Goal: Task Accomplishment & Management: Use online tool/utility

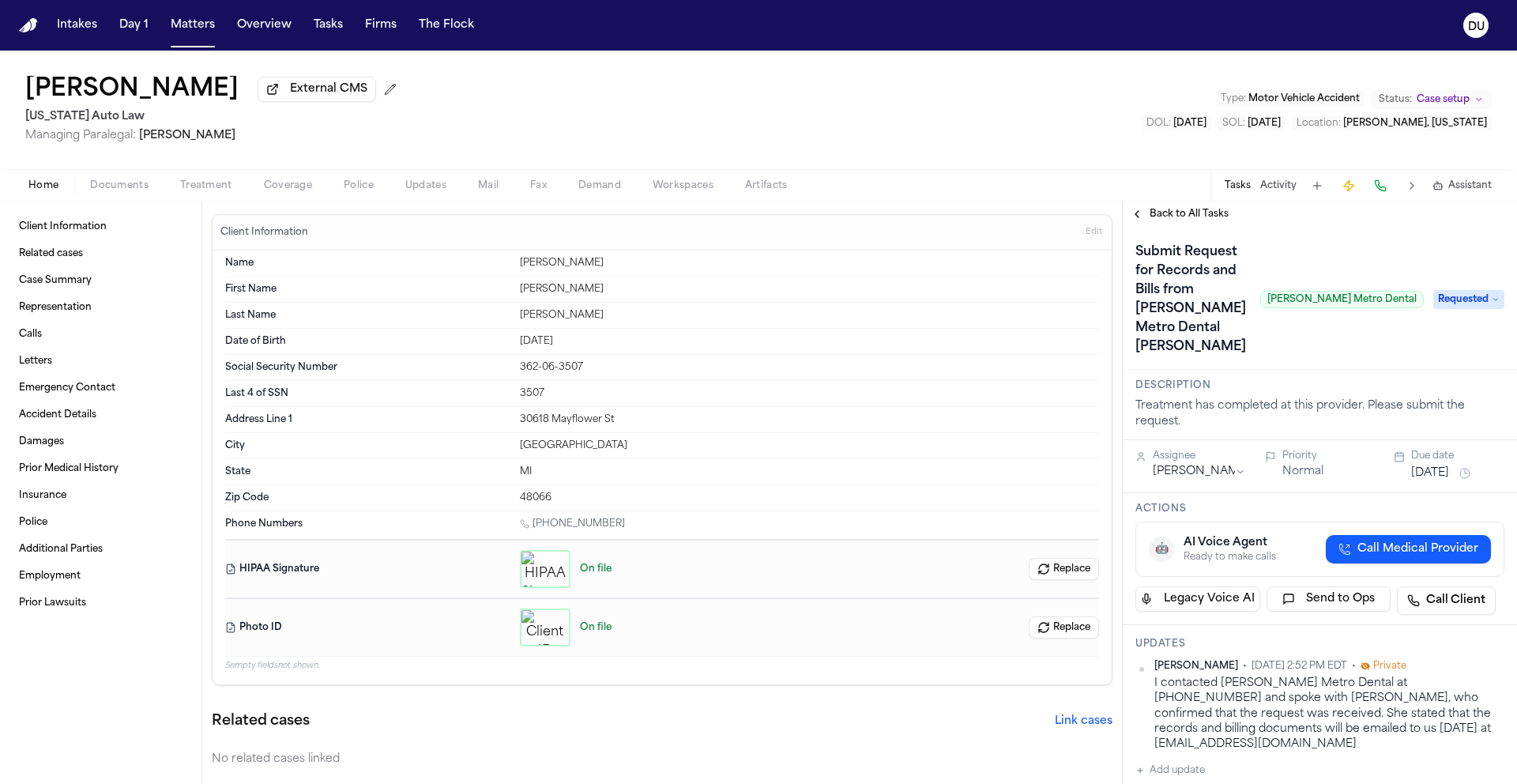
scroll to position [307, 0]
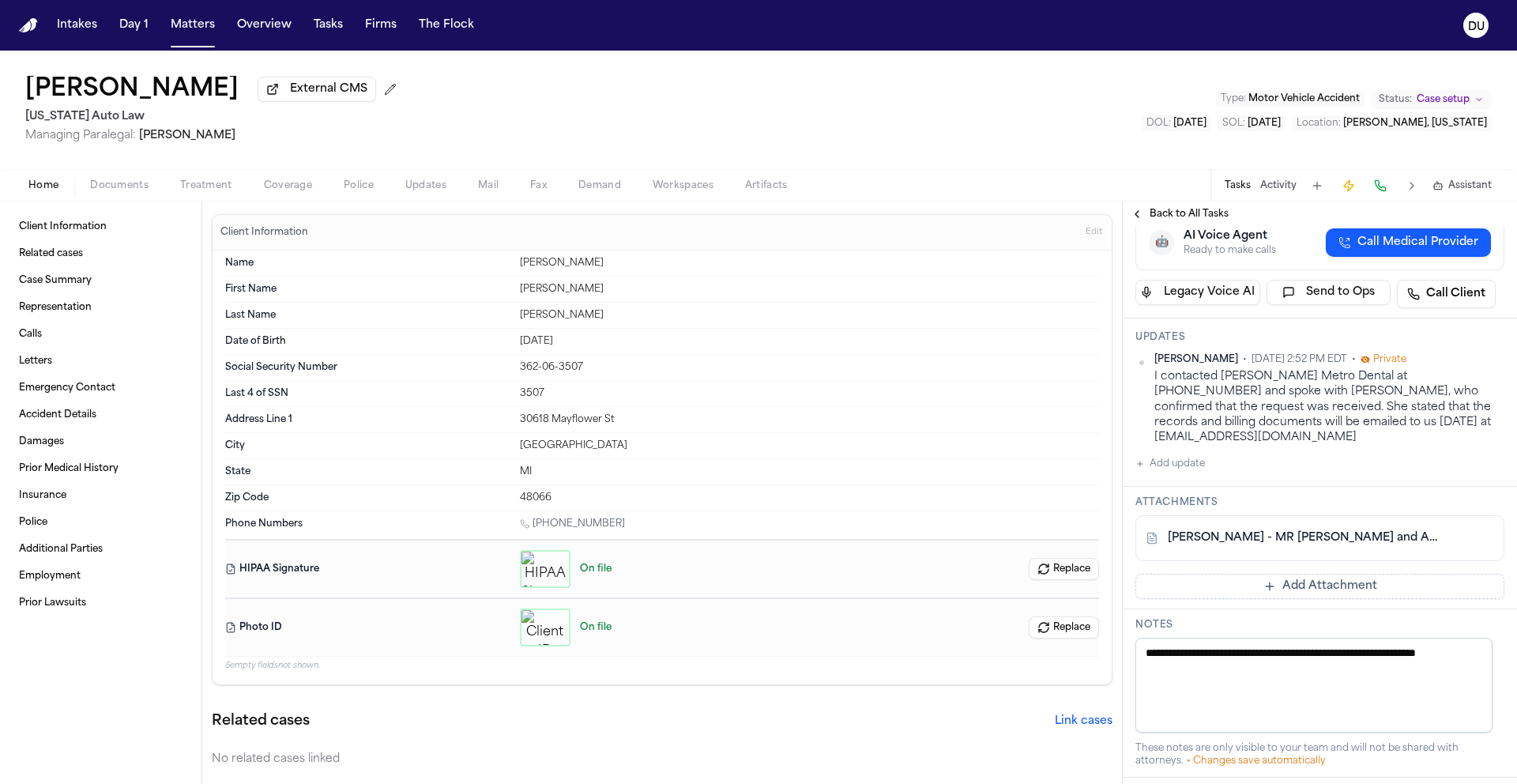
click at [38, 24] on nav "Intakes Day 1 Matters Overview Tasks Firms The Flock DU" at bounding box center [758, 25] width 1517 height 51
click at [33, 24] on img "Home" at bounding box center [29, 25] width 19 height 15
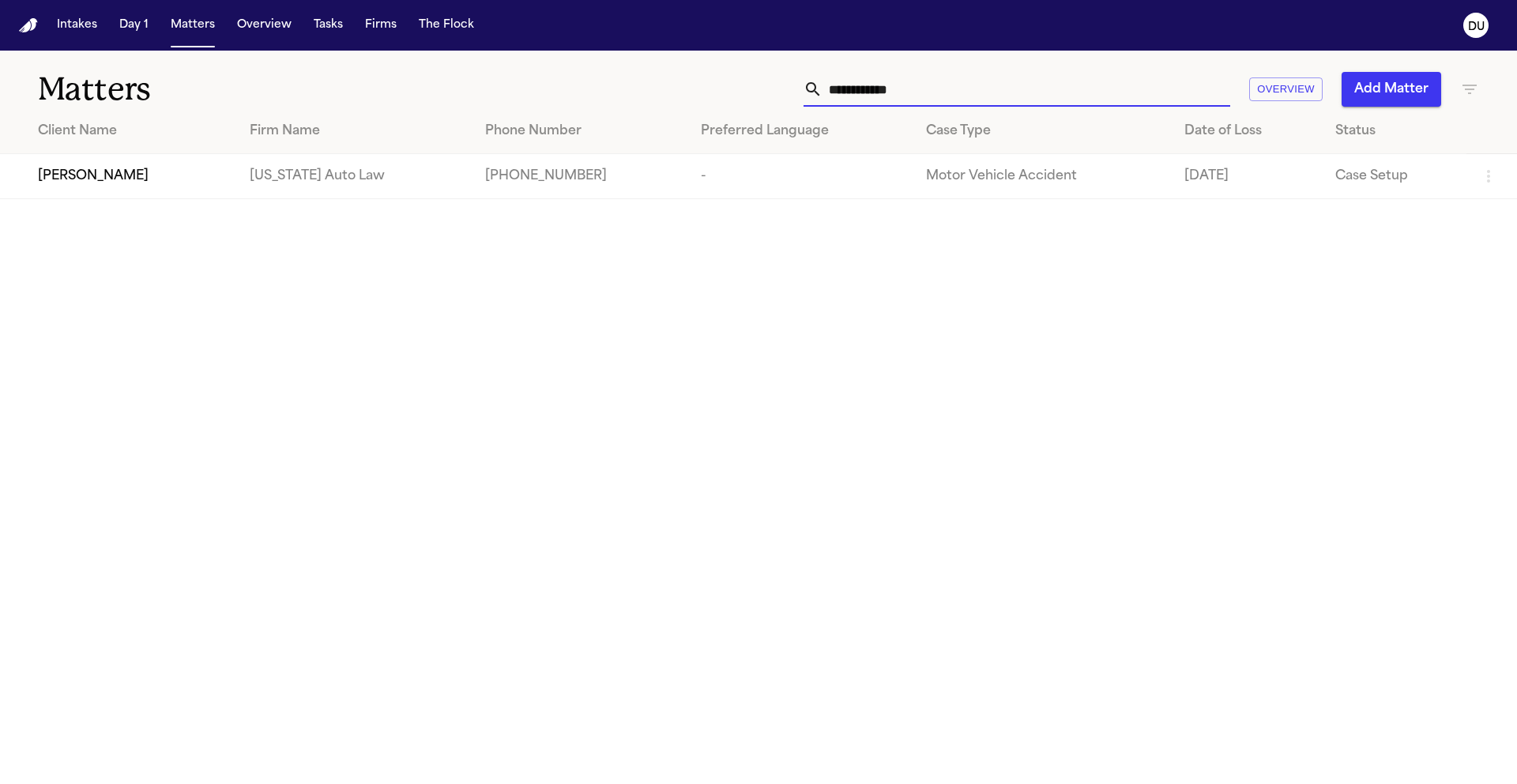
drag, startPoint x: 936, startPoint y: 96, endPoint x: 734, endPoint y: 96, distance: 202.0
click at [734, 95] on div "**********" at bounding box center [968, 89] width 1022 height 35
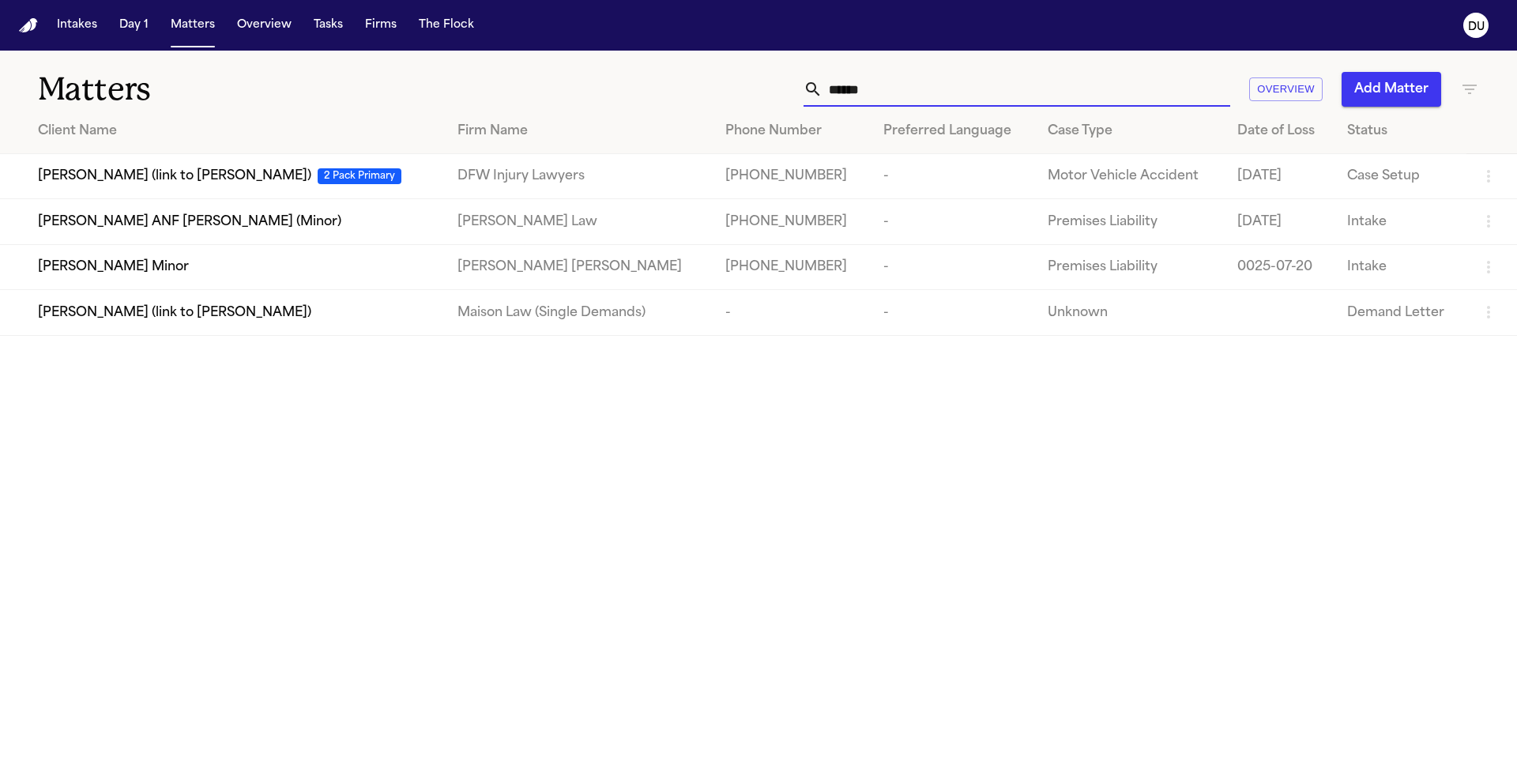
type input "******"
click at [267, 267] on div "[PERSON_NAME] Minor" at bounding box center [234, 267] width 394 height 19
click at [184, 276] on div "[PERSON_NAME] Minor" at bounding box center [234, 267] width 394 height 19
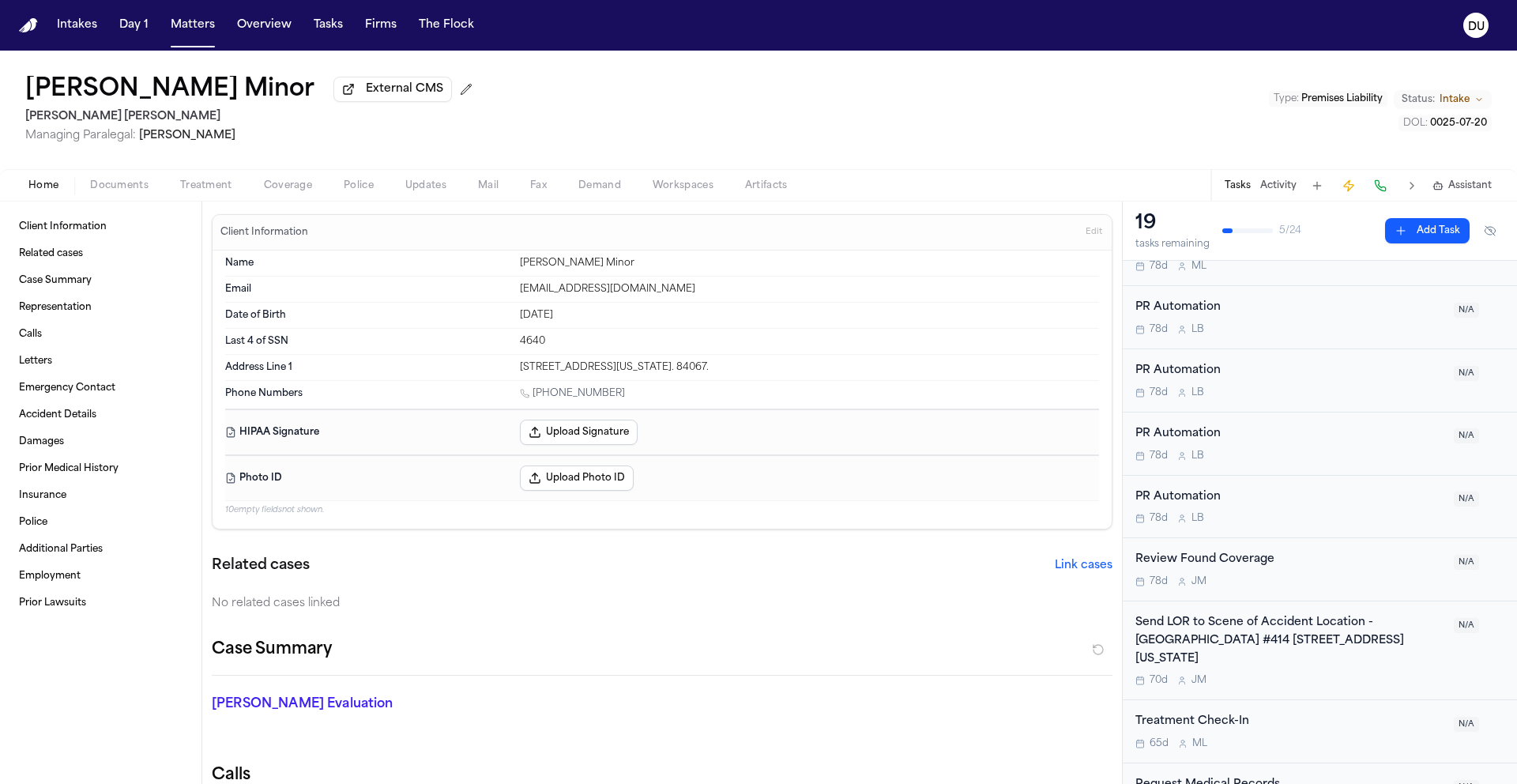
scroll to position [714, 0]
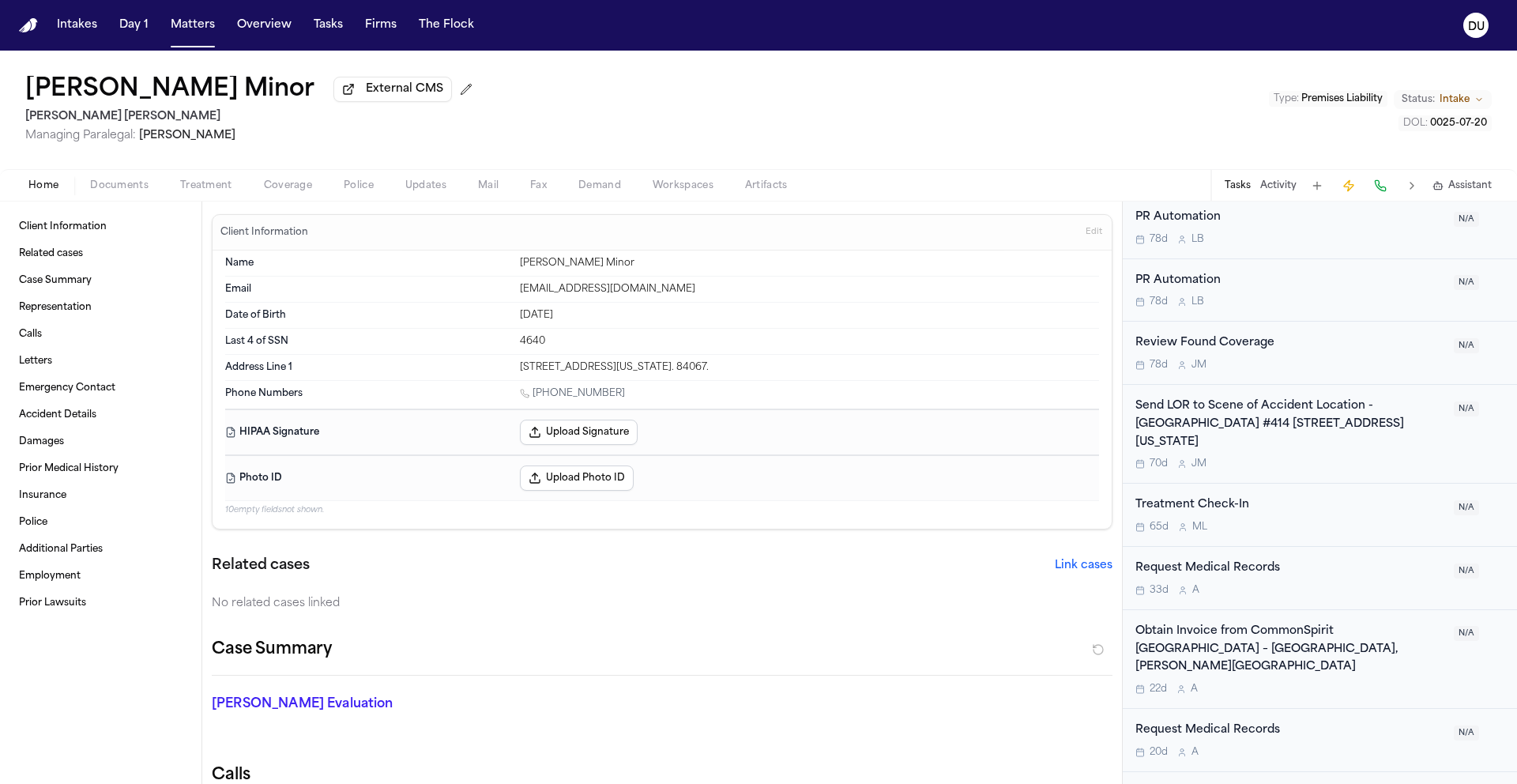
click at [1239, 559] on div "Request Medical Records" at bounding box center [1290, 568] width 309 height 18
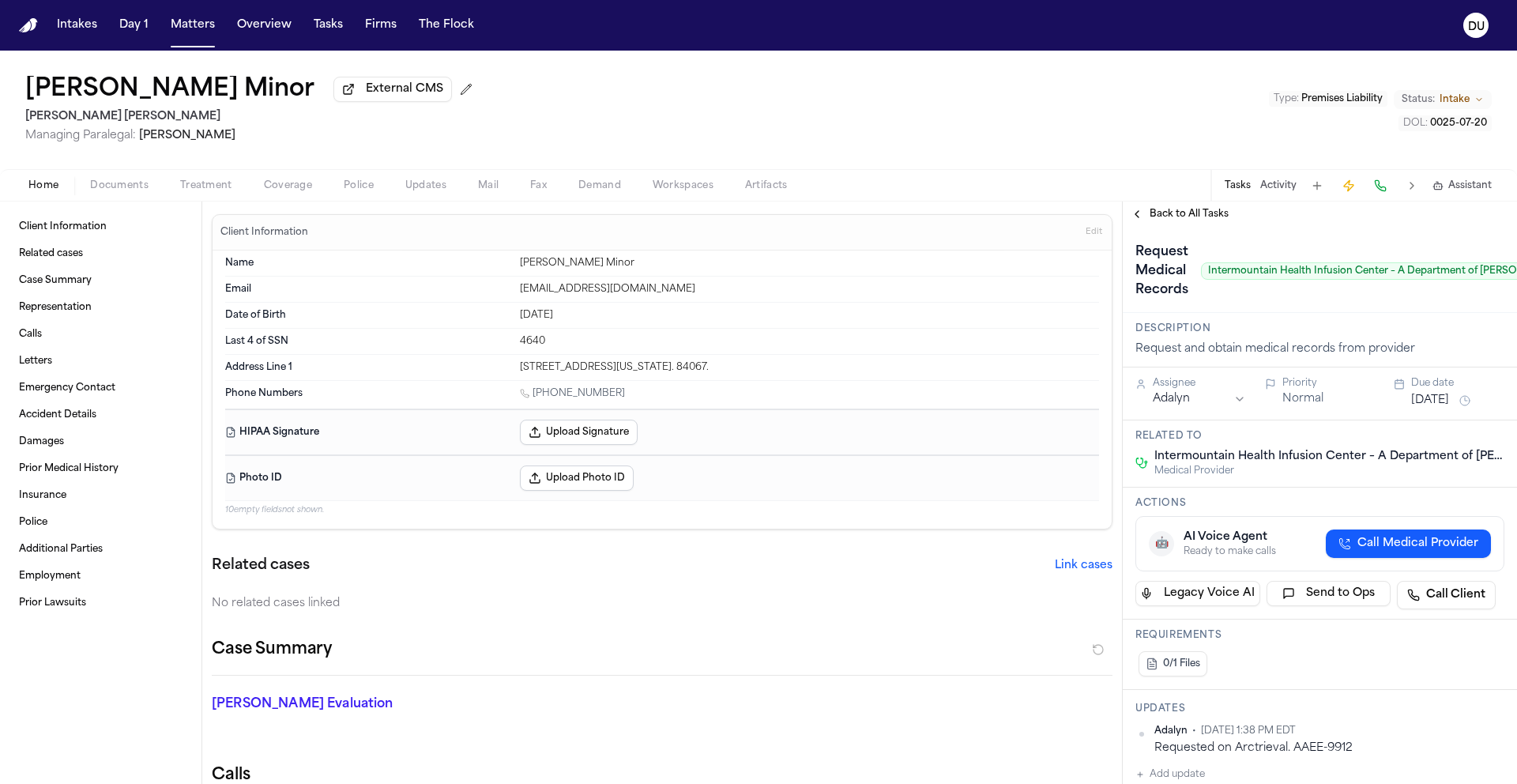
click at [1168, 219] on span "Back to All Tasks" at bounding box center [1189, 214] width 79 height 12
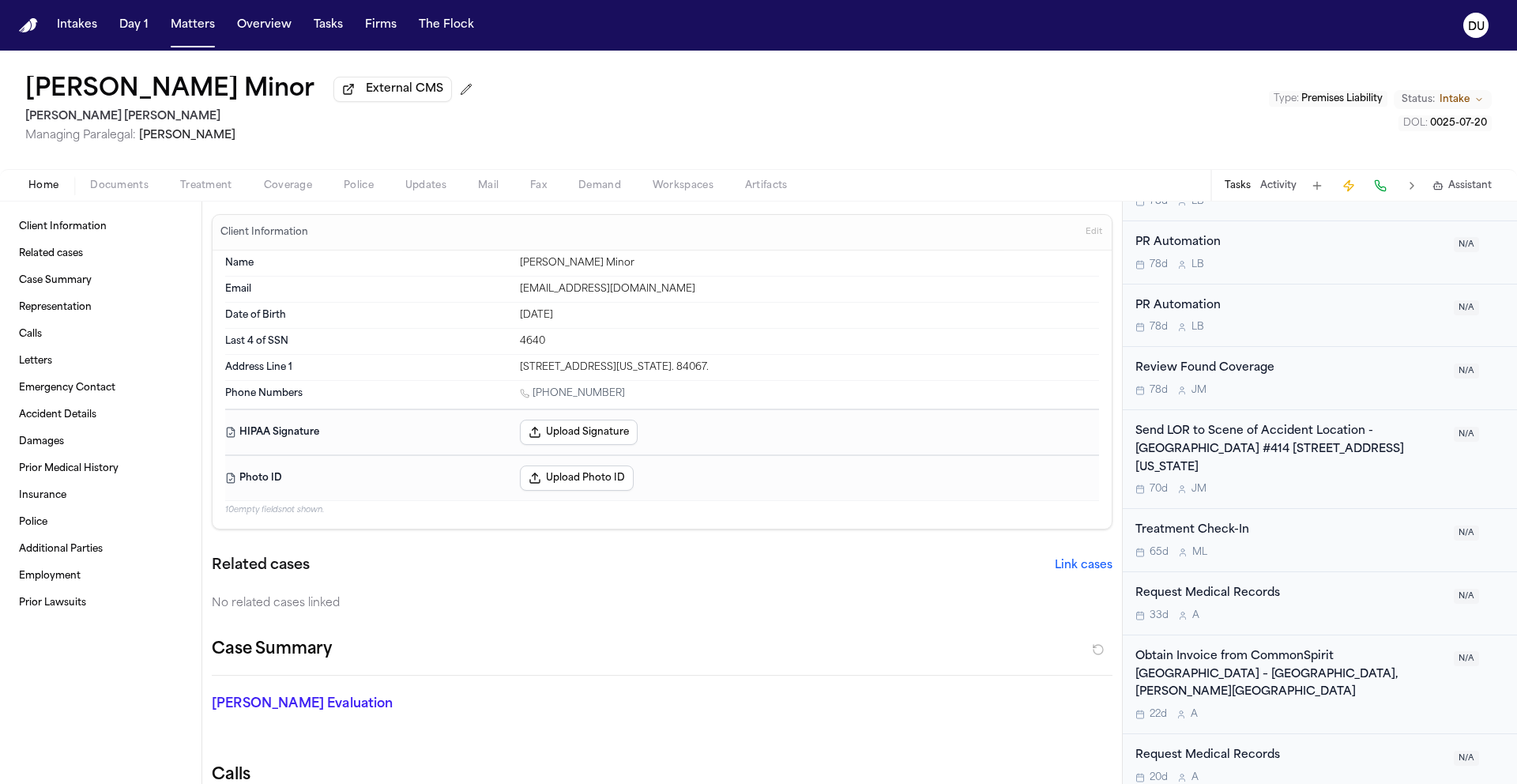
scroll to position [855, 0]
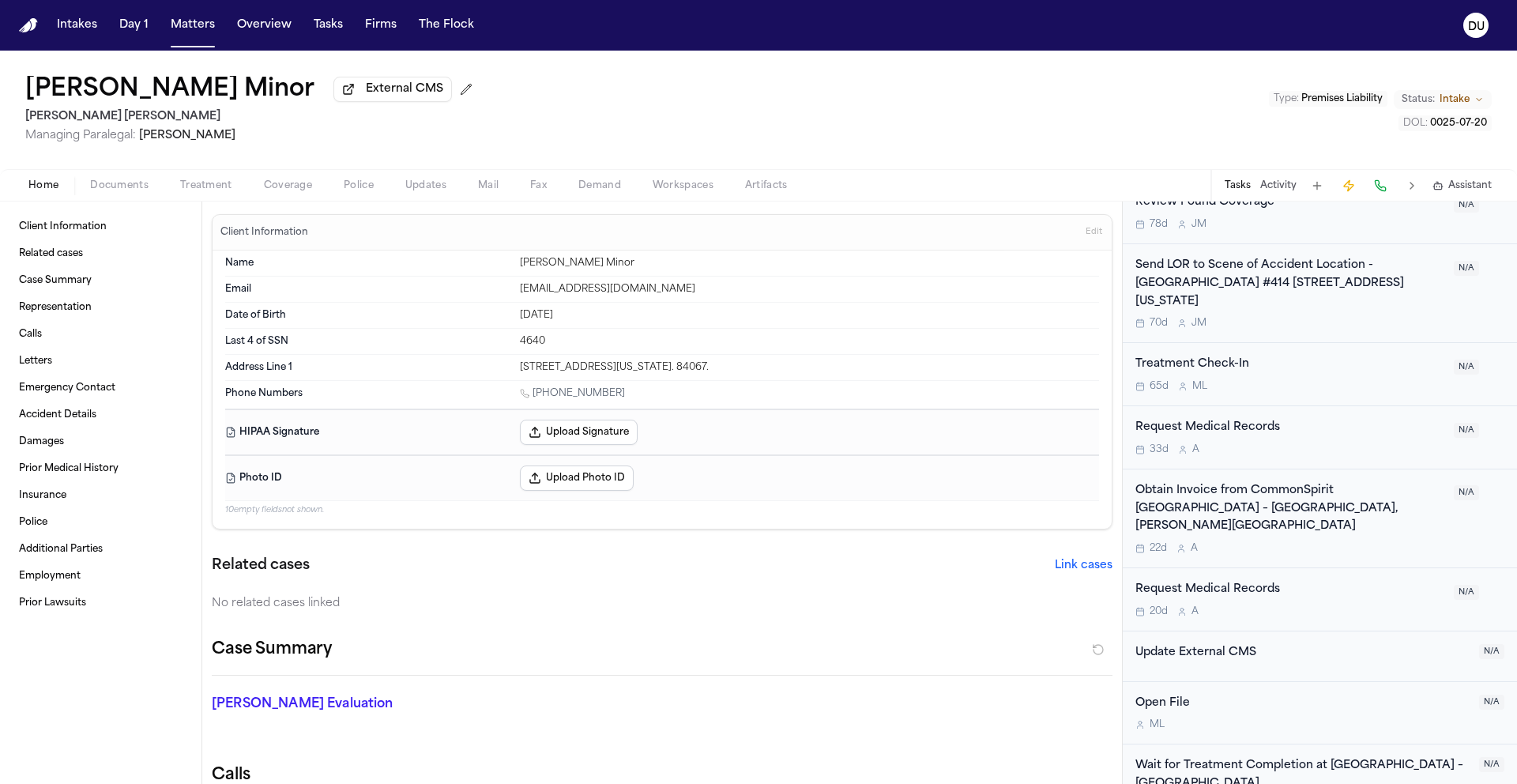
click at [1221, 580] on div "Request Medical Records" at bounding box center [1290, 589] width 309 height 18
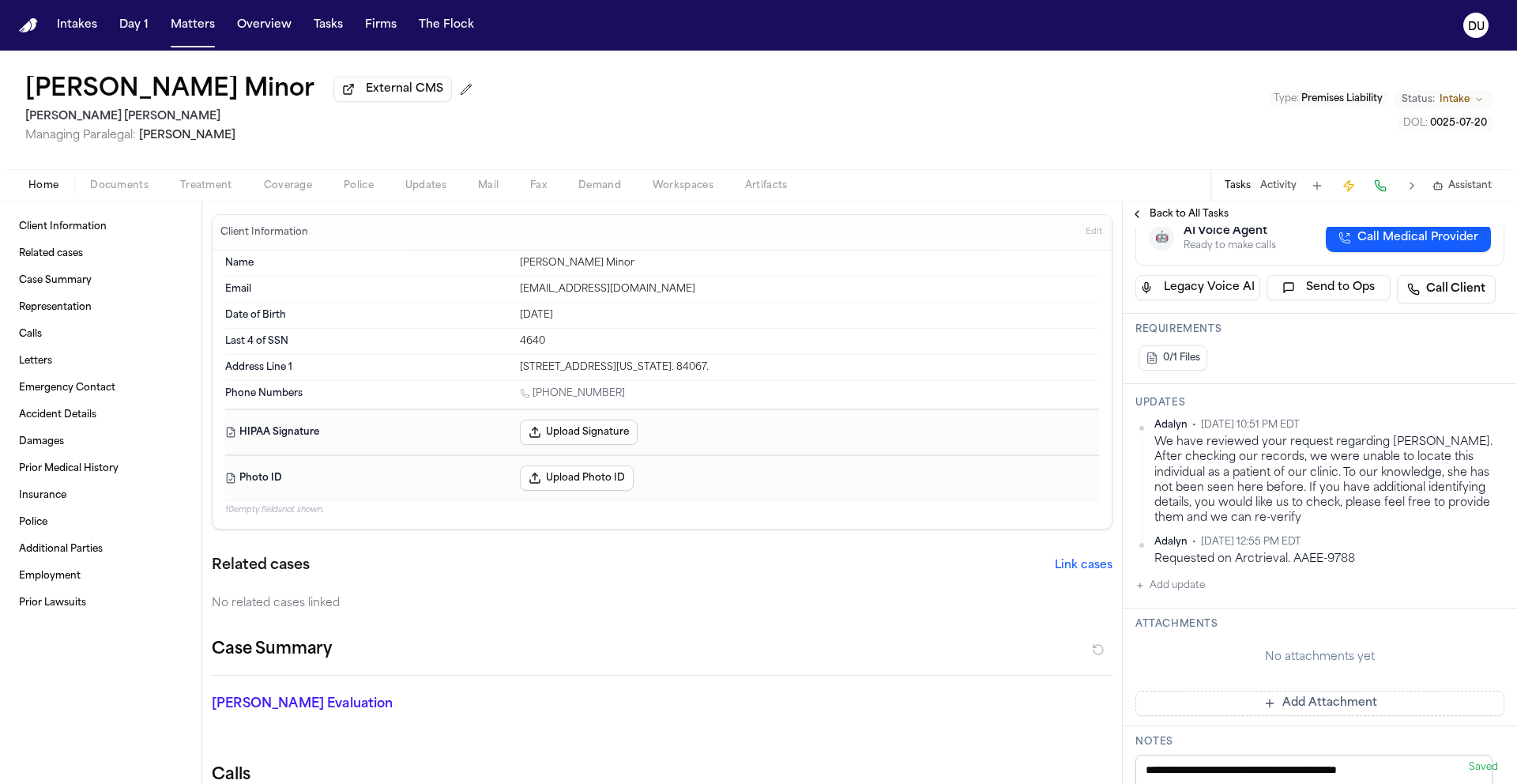
scroll to position [300, 0]
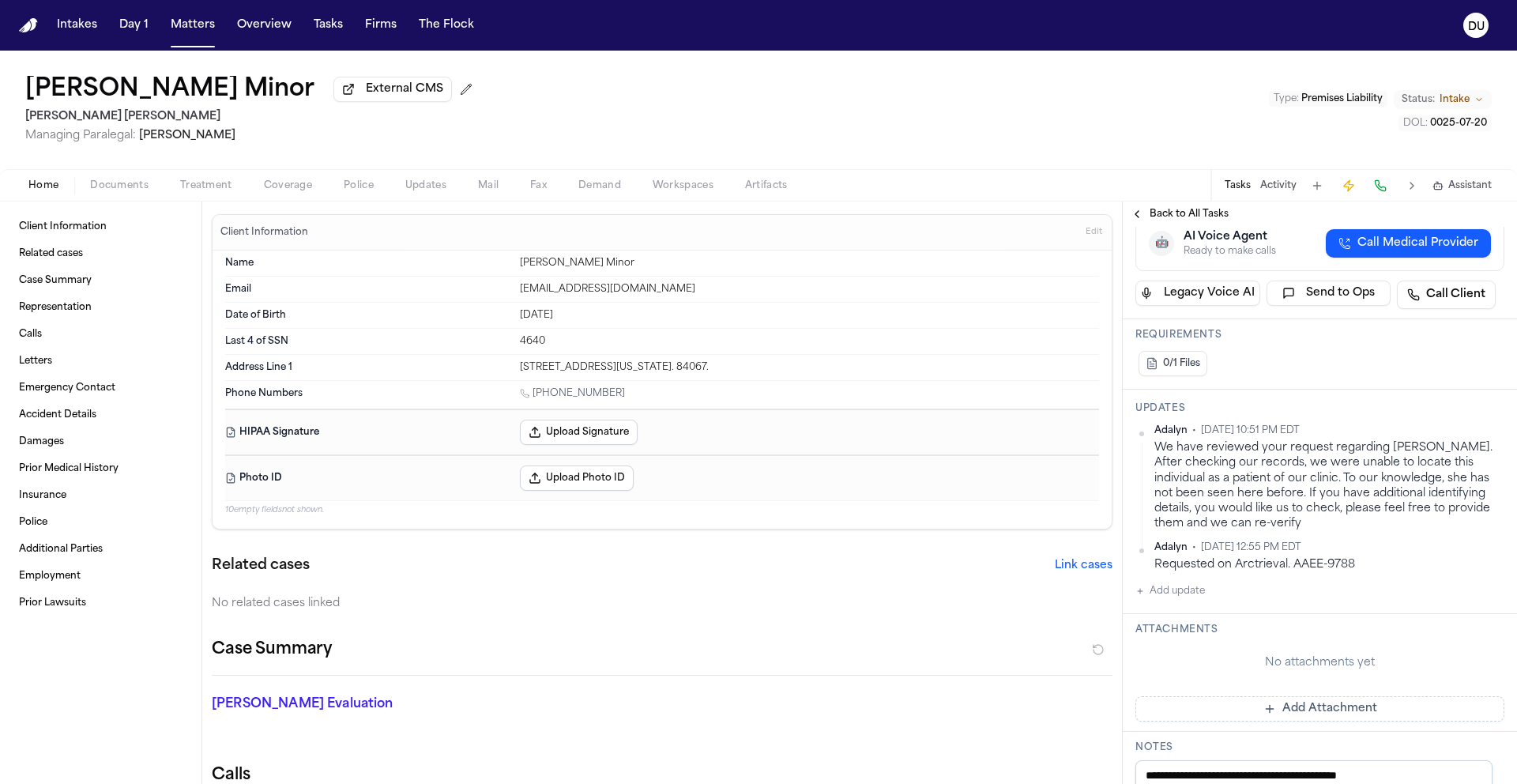
click at [1172, 217] on span "Back to All Tasks" at bounding box center [1189, 214] width 79 height 12
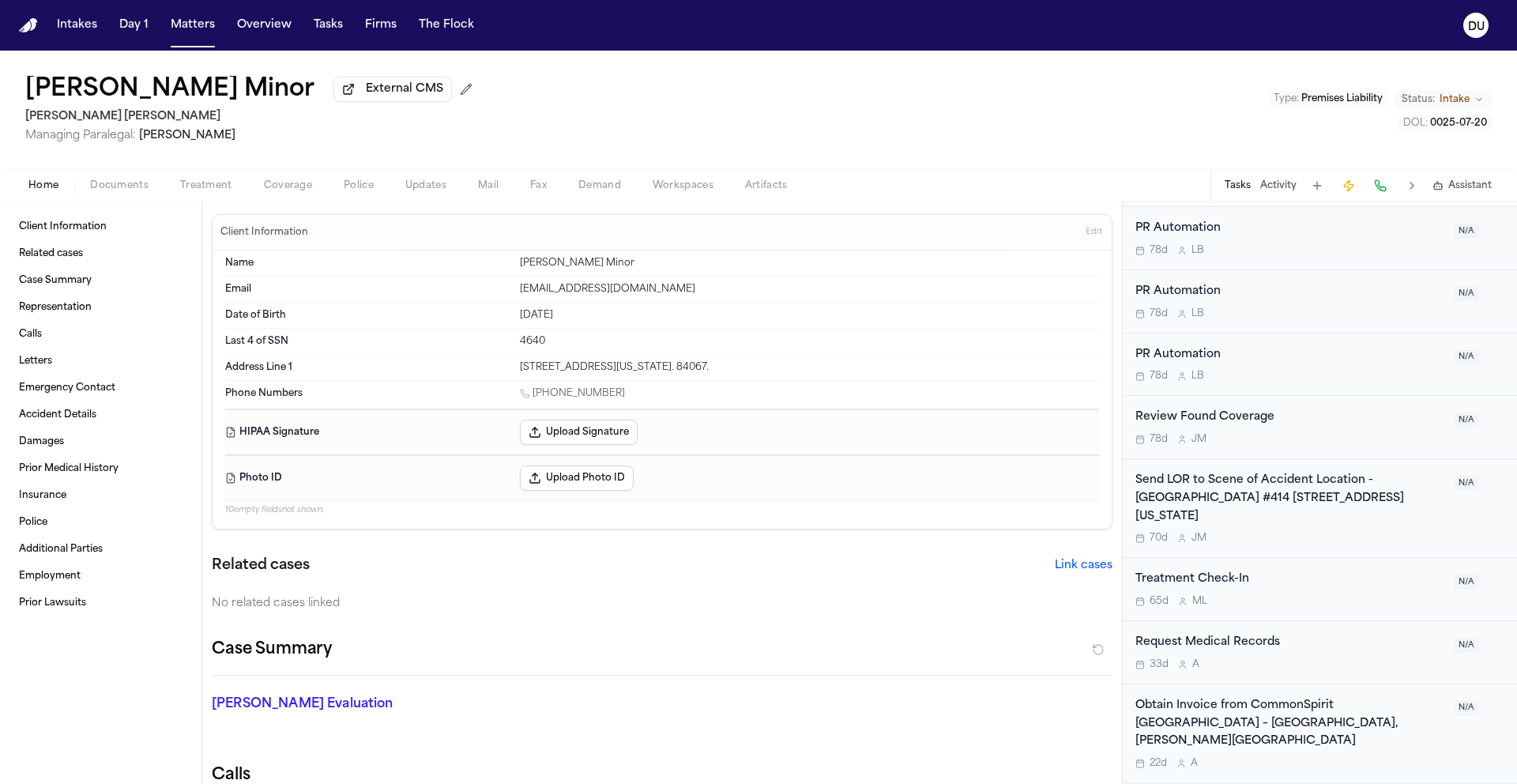
scroll to position [650, 0]
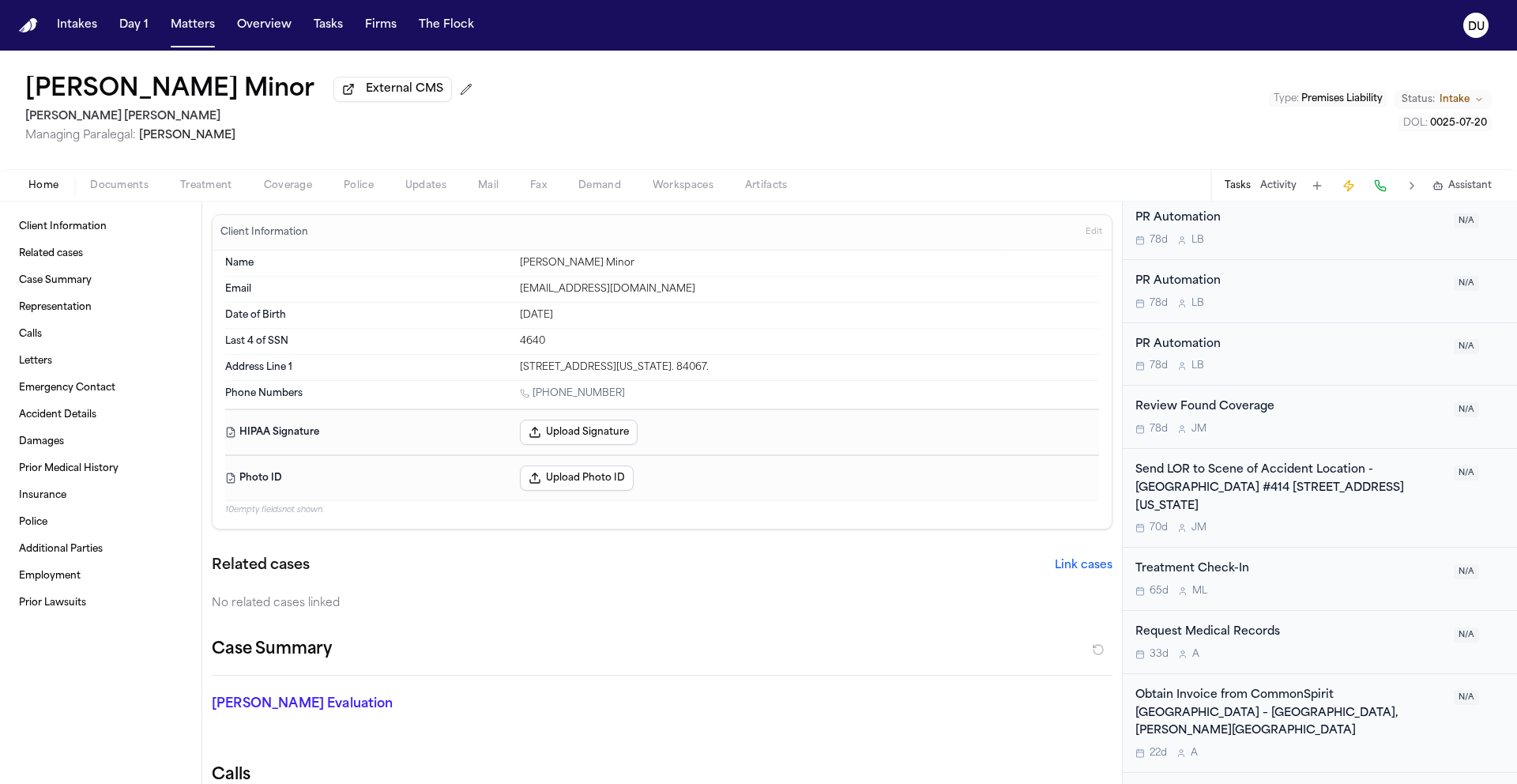
click at [1231, 623] on div "Request Medical Records" at bounding box center [1290, 632] width 309 height 18
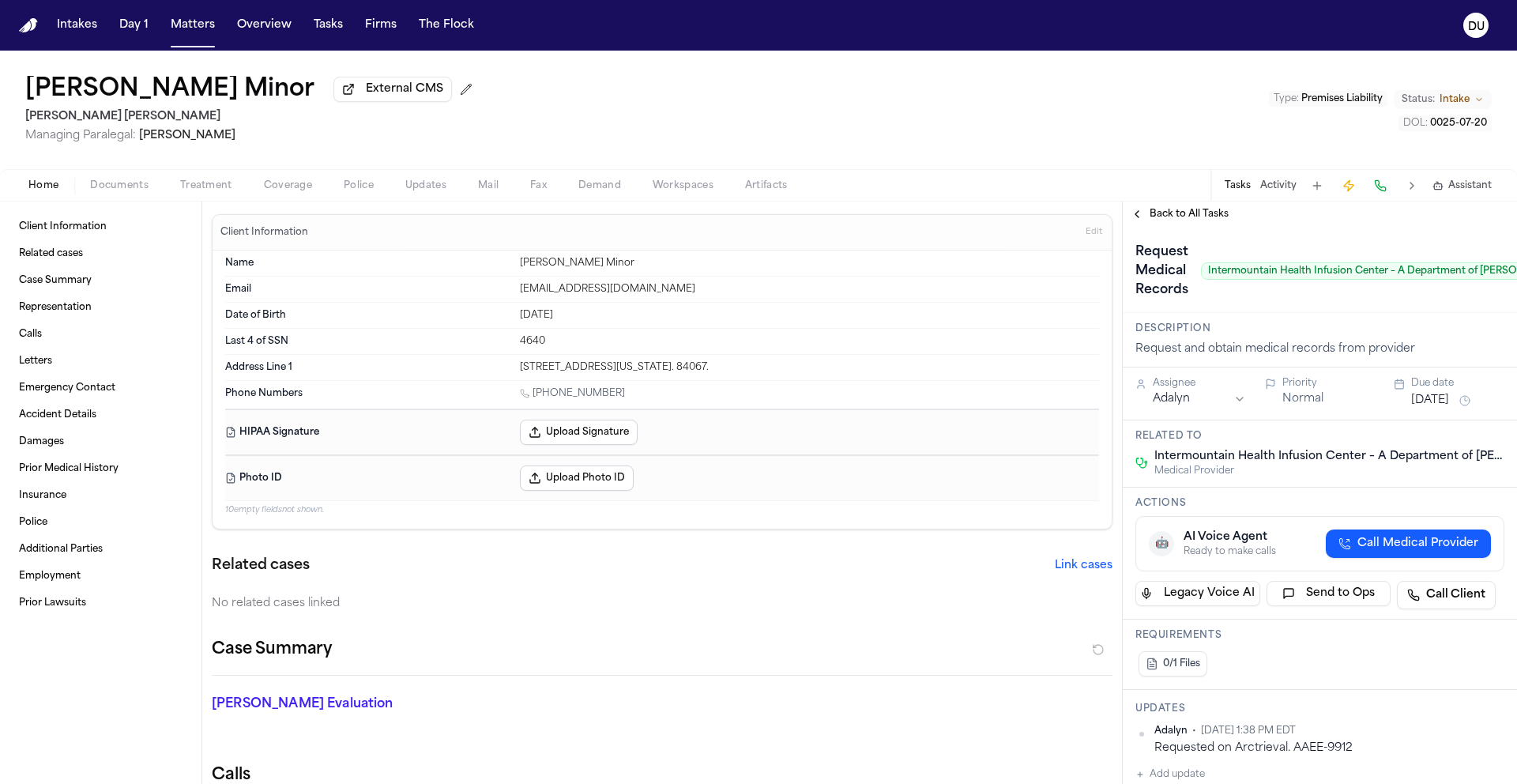
click at [1193, 225] on div "Back to All Tasks" at bounding box center [1319, 213] width 394 height 25
click at [1196, 217] on span "Back to All Tasks" at bounding box center [1189, 214] width 79 height 12
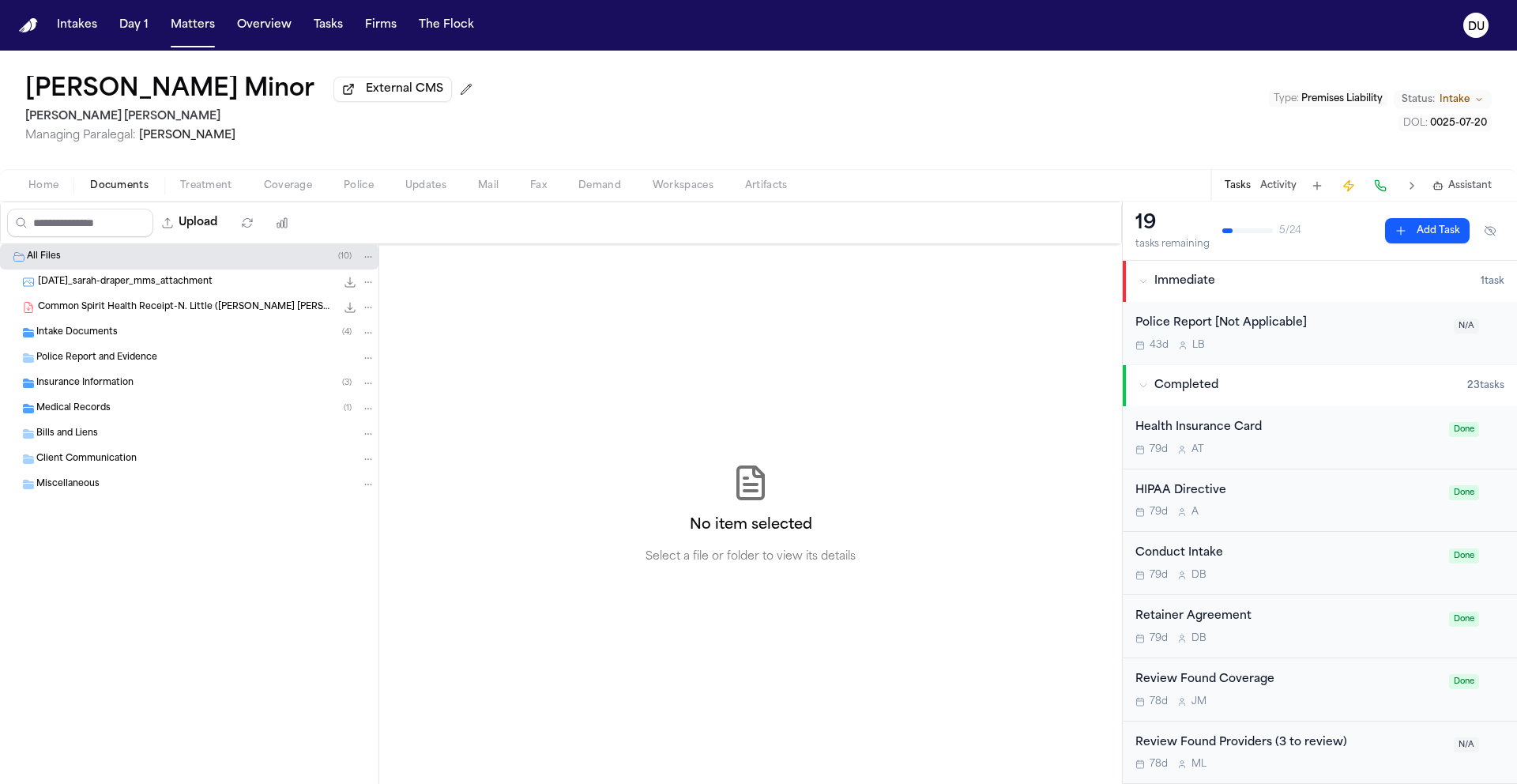
click at [126, 190] on span "Documents" at bounding box center [119, 185] width 59 height 12
click at [45, 190] on span "Home" at bounding box center [44, 185] width 30 height 12
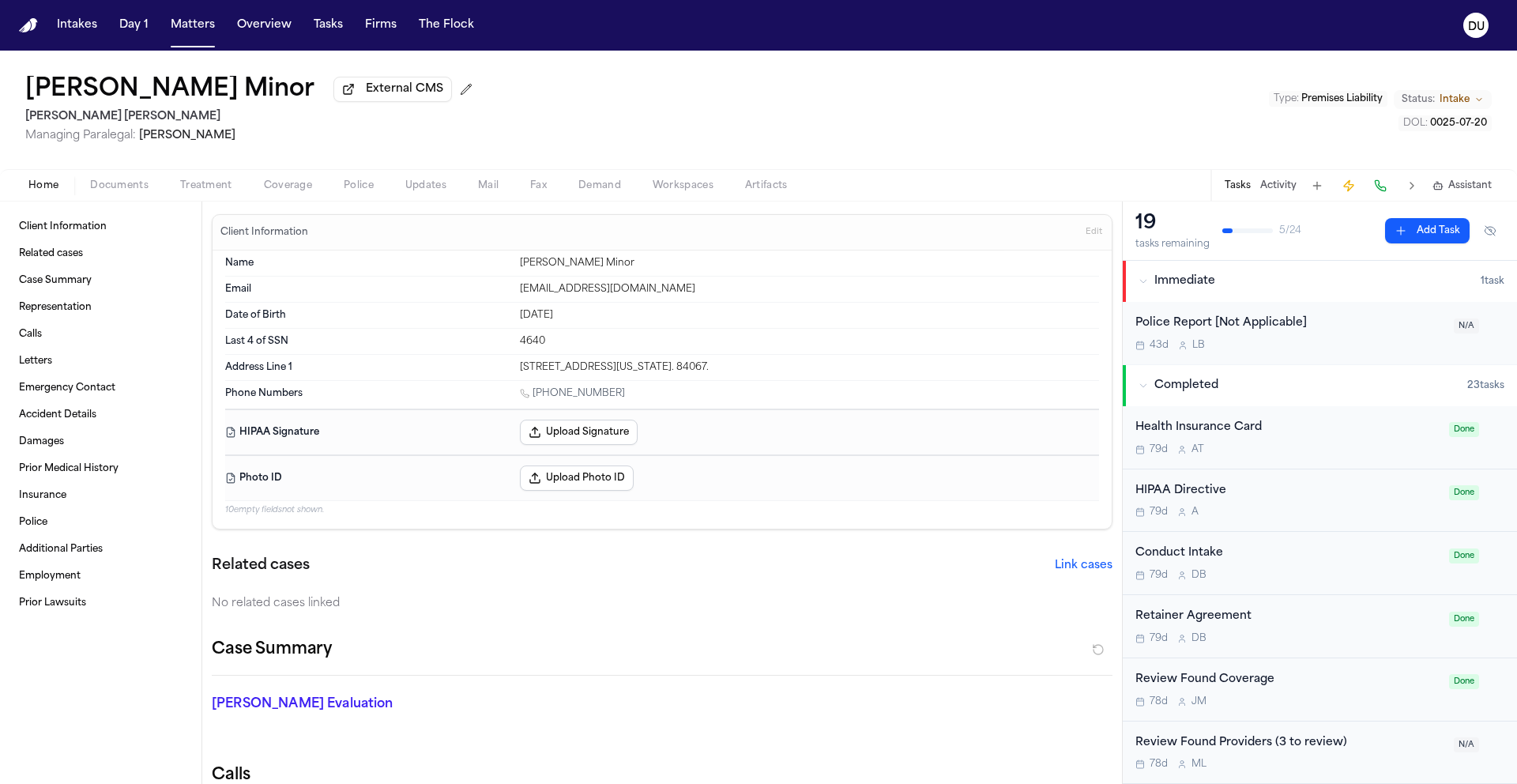
click at [128, 192] on span "Documents" at bounding box center [119, 185] width 59 height 12
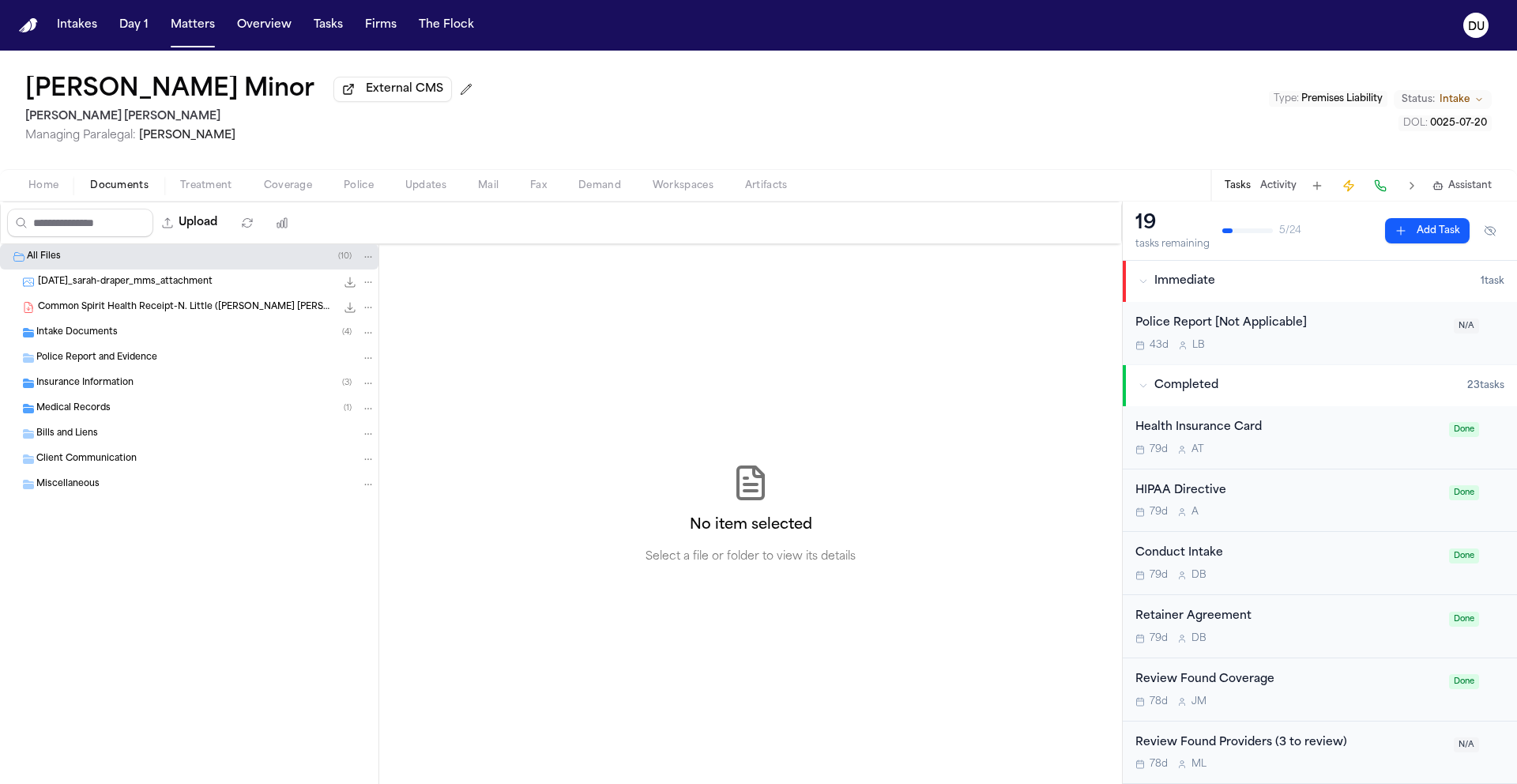
click at [212, 192] on span "Treatment" at bounding box center [206, 185] width 52 height 12
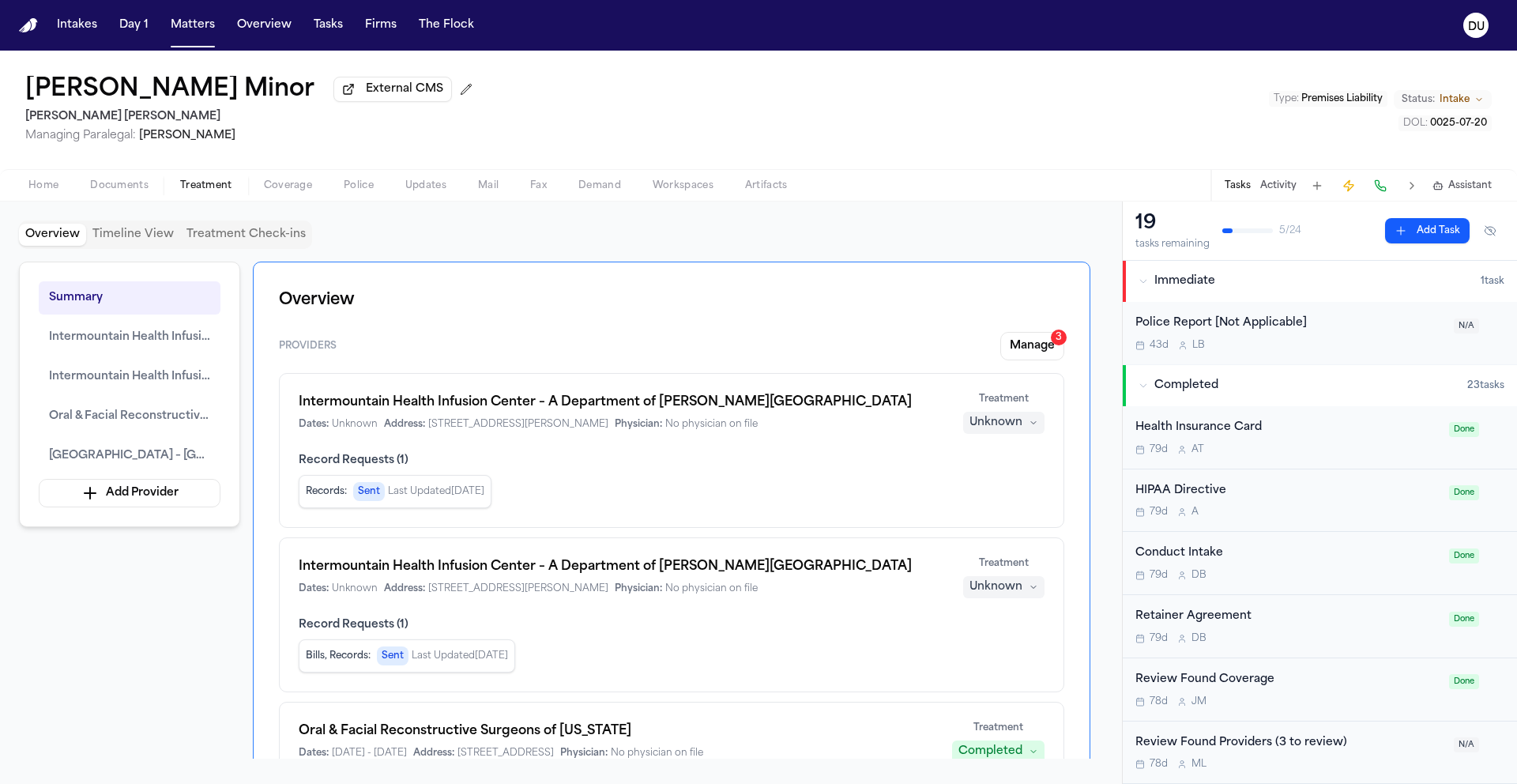
click at [56, 189] on span "Home" at bounding box center [44, 185] width 30 height 12
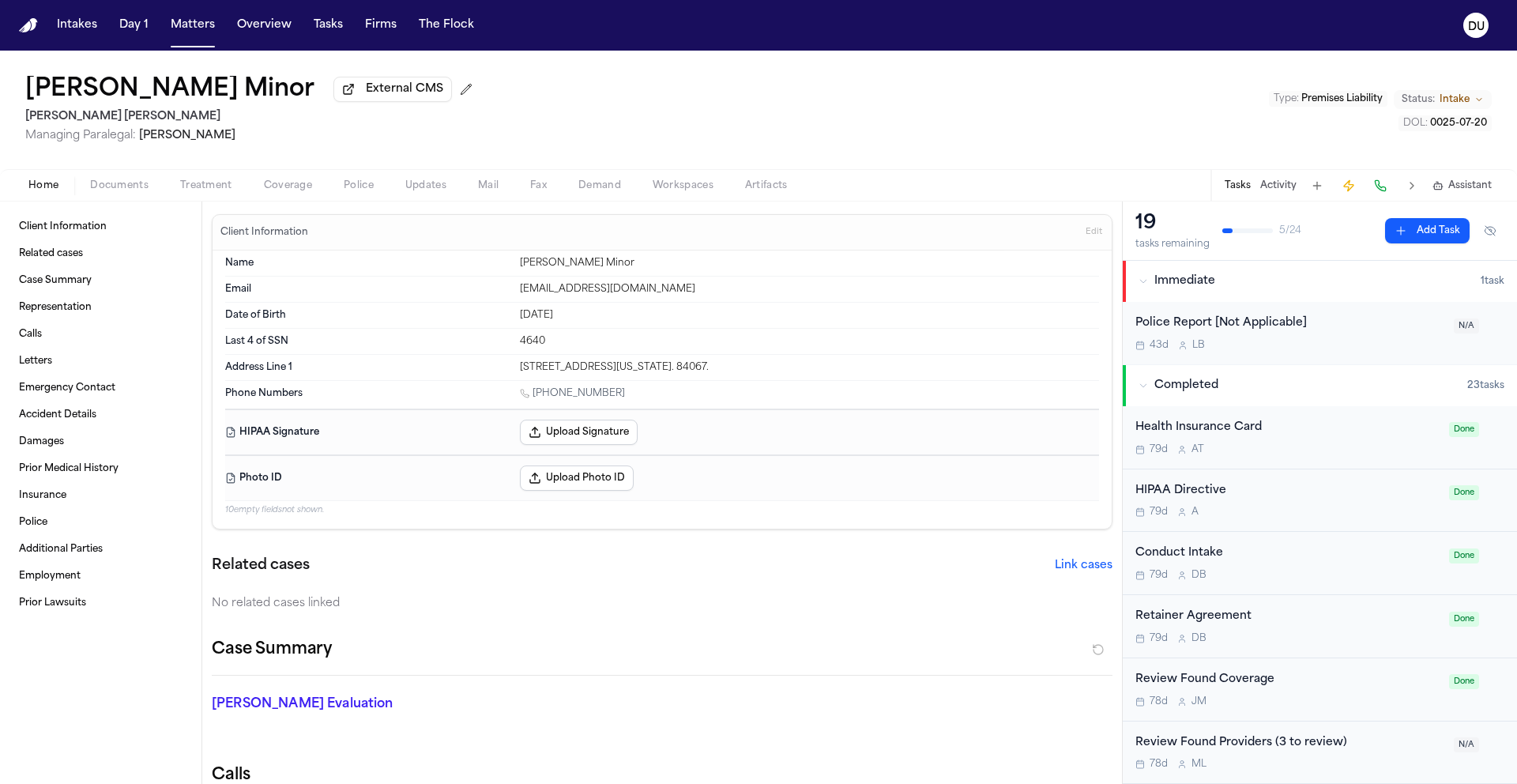
click at [31, 29] on img "Home" at bounding box center [29, 25] width 19 height 15
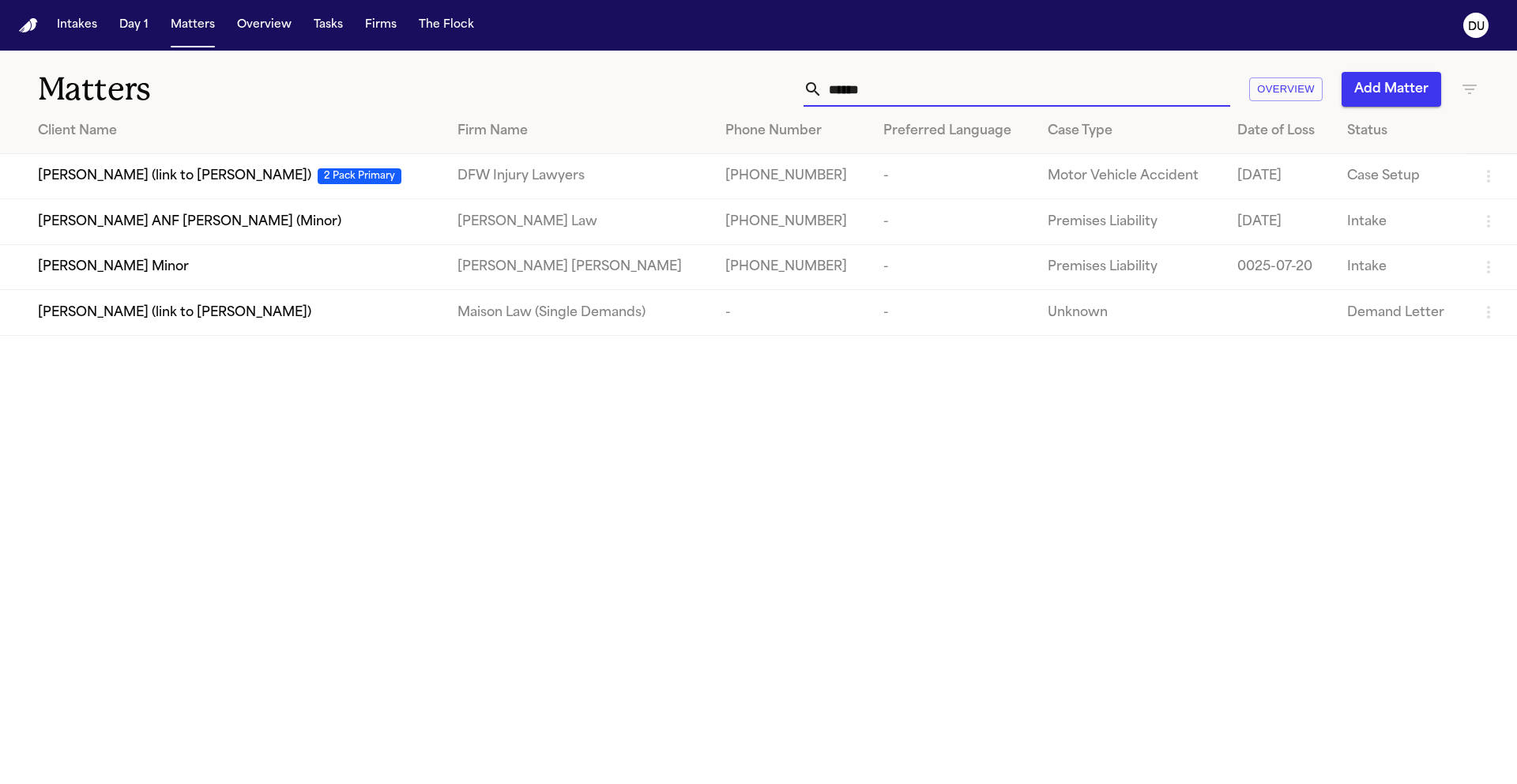
drag, startPoint x: 925, startPoint y: 99, endPoint x: 769, endPoint y: 98, distance: 156.0
click at [769, 98] on div "****** Overview Add Matter" at bounding box center [968, 89] width 1022 height 35
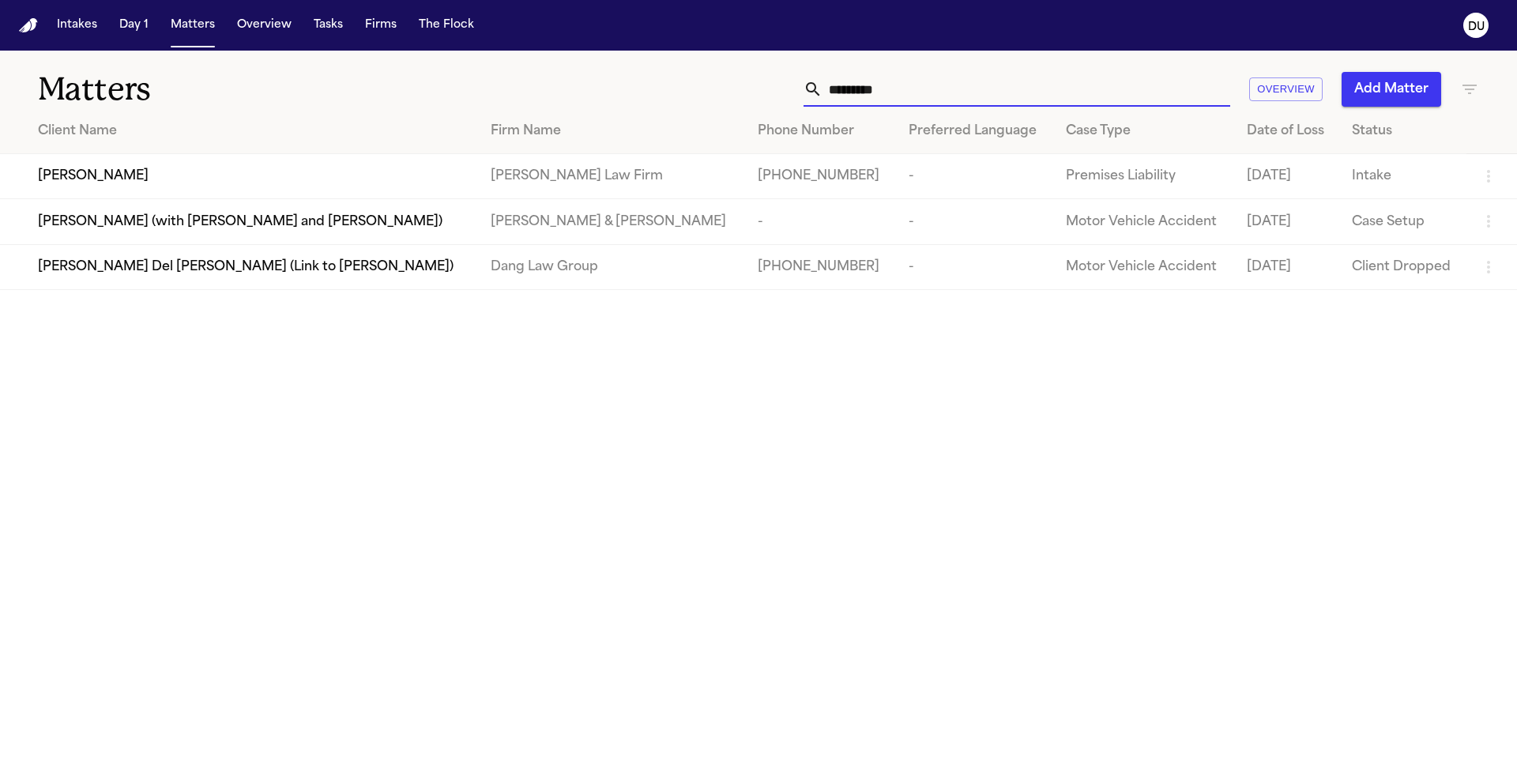
type input "*********"
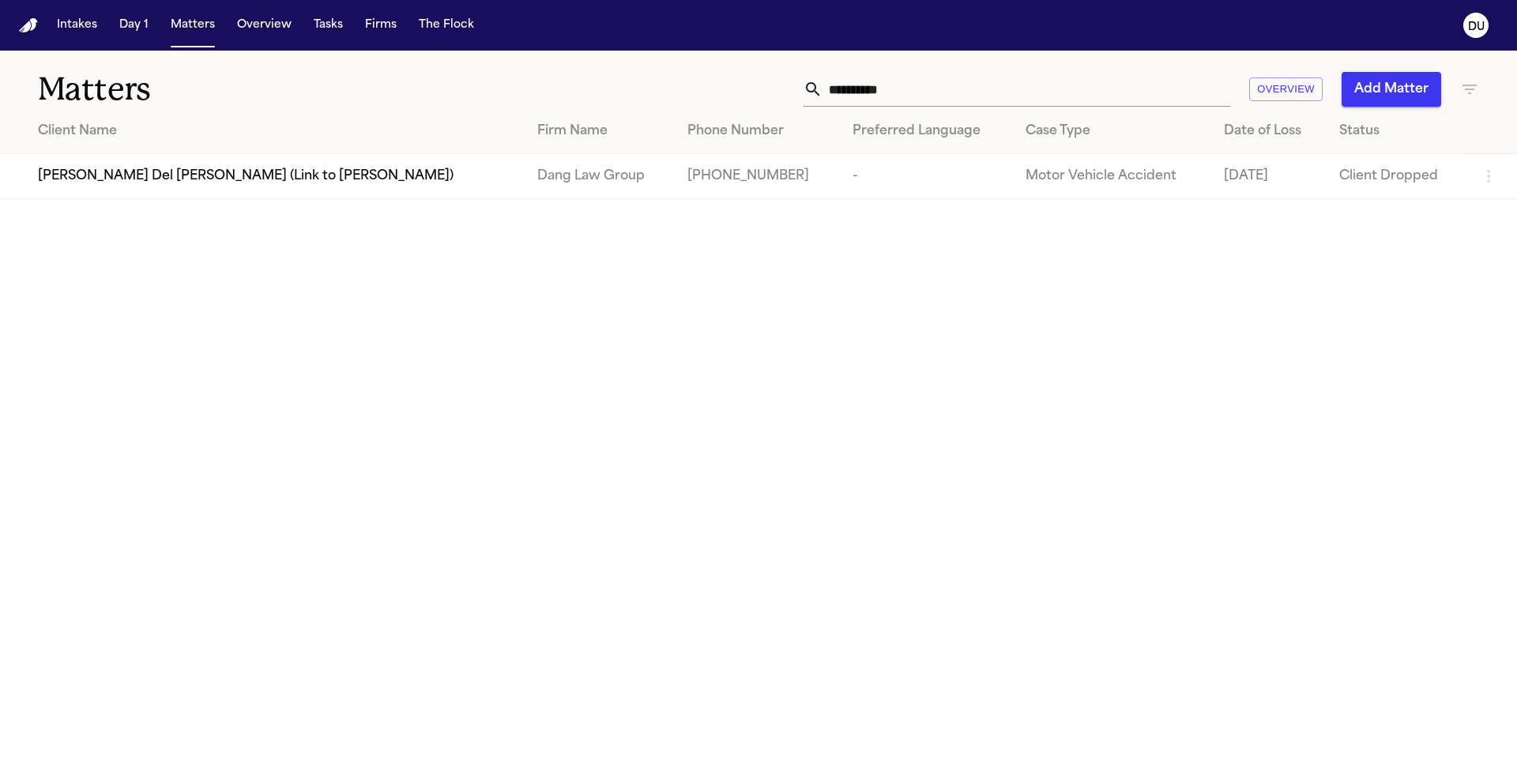
click at [892, 99] on input "*********" at bounding box center [1026, 89] width 407 height 35
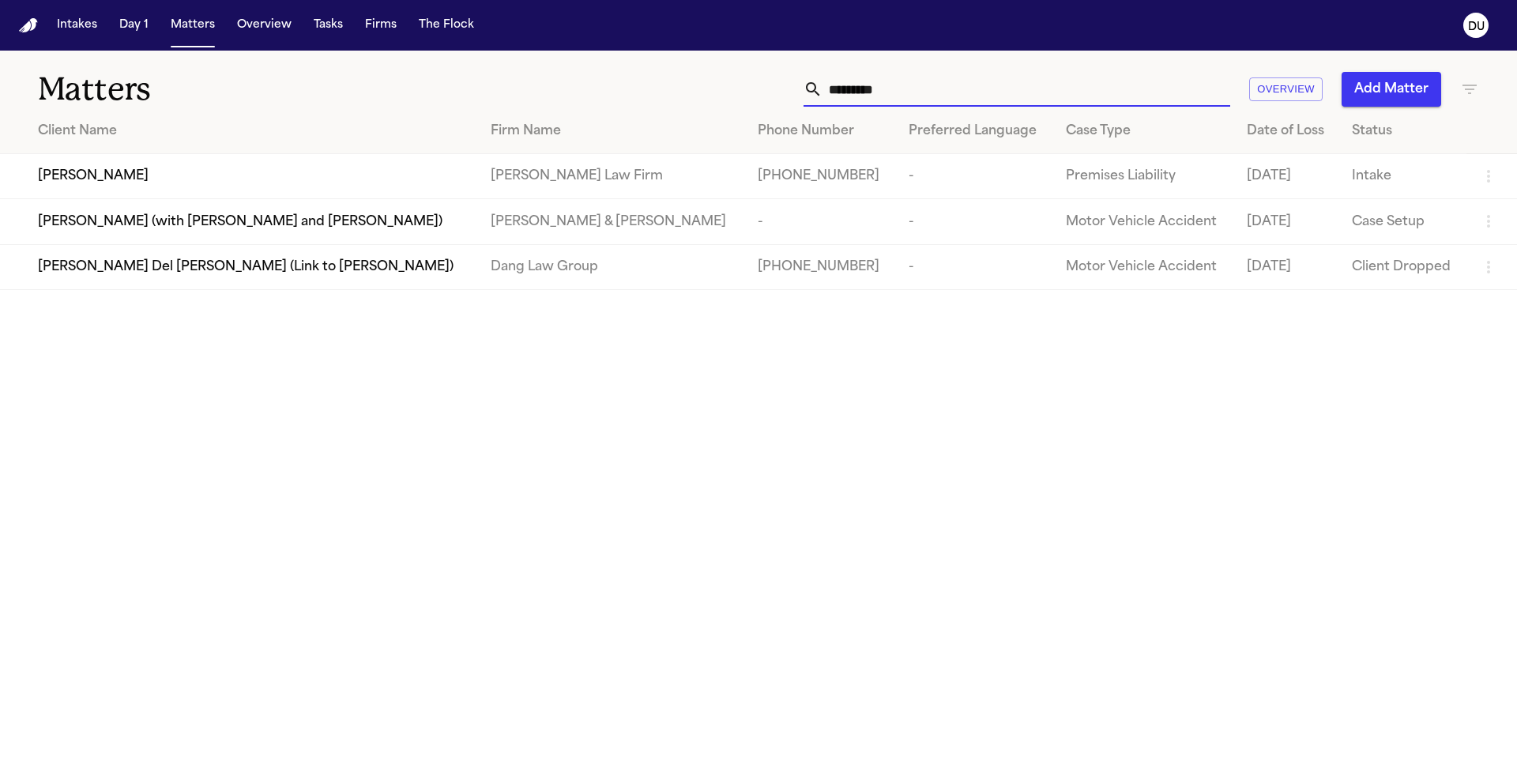
type input "*********"
click at [219, 187] on td "Ariel Ray" at bounding box center [239, 177] width 478 height 45
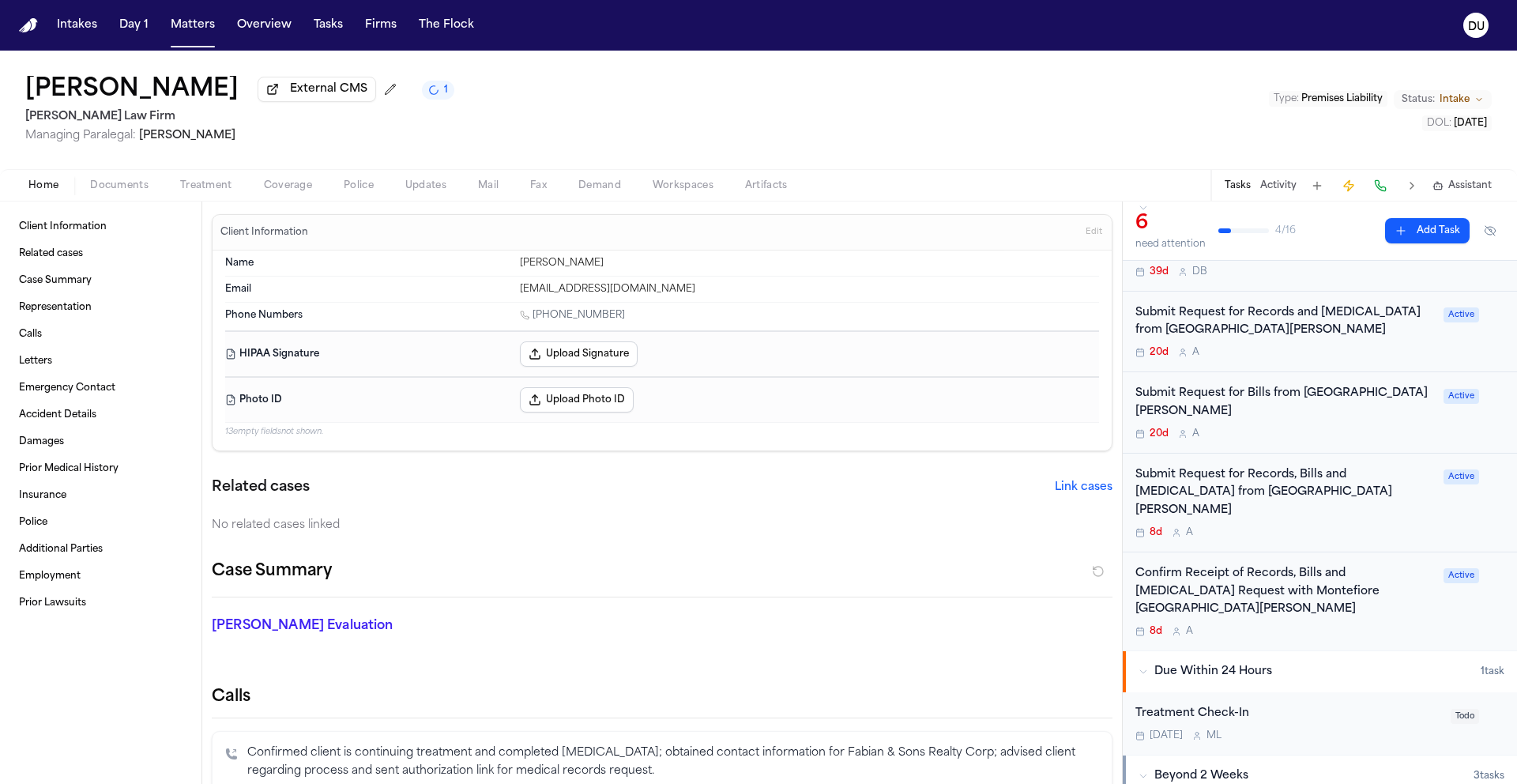
scroll to position [144, 0]
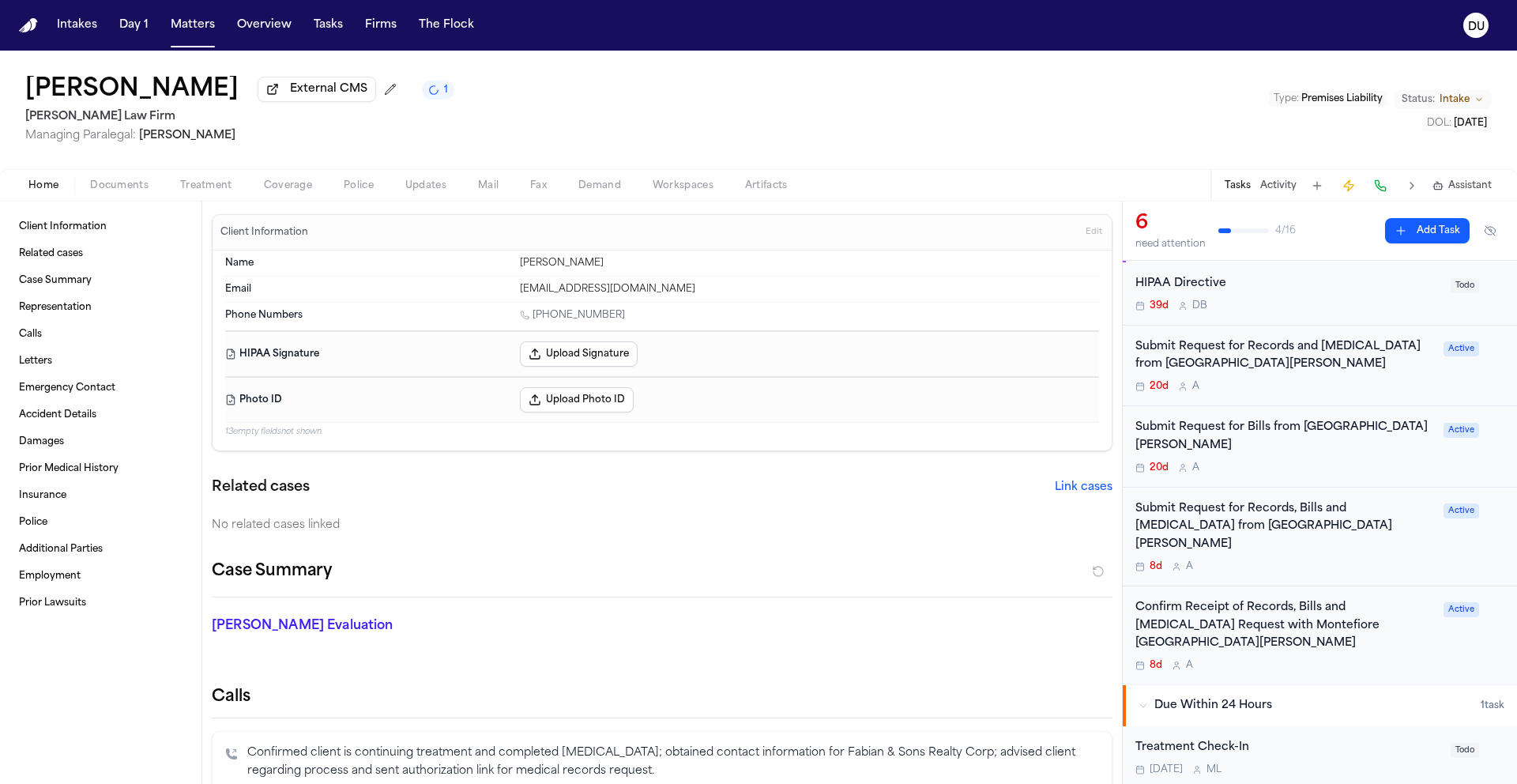
click at [1301, 605] on div "Confirm Receipt of Records, Bills and Radiology Request with Montefiore Mount V…" at bounding box center [1285, 625] width 299 height 53
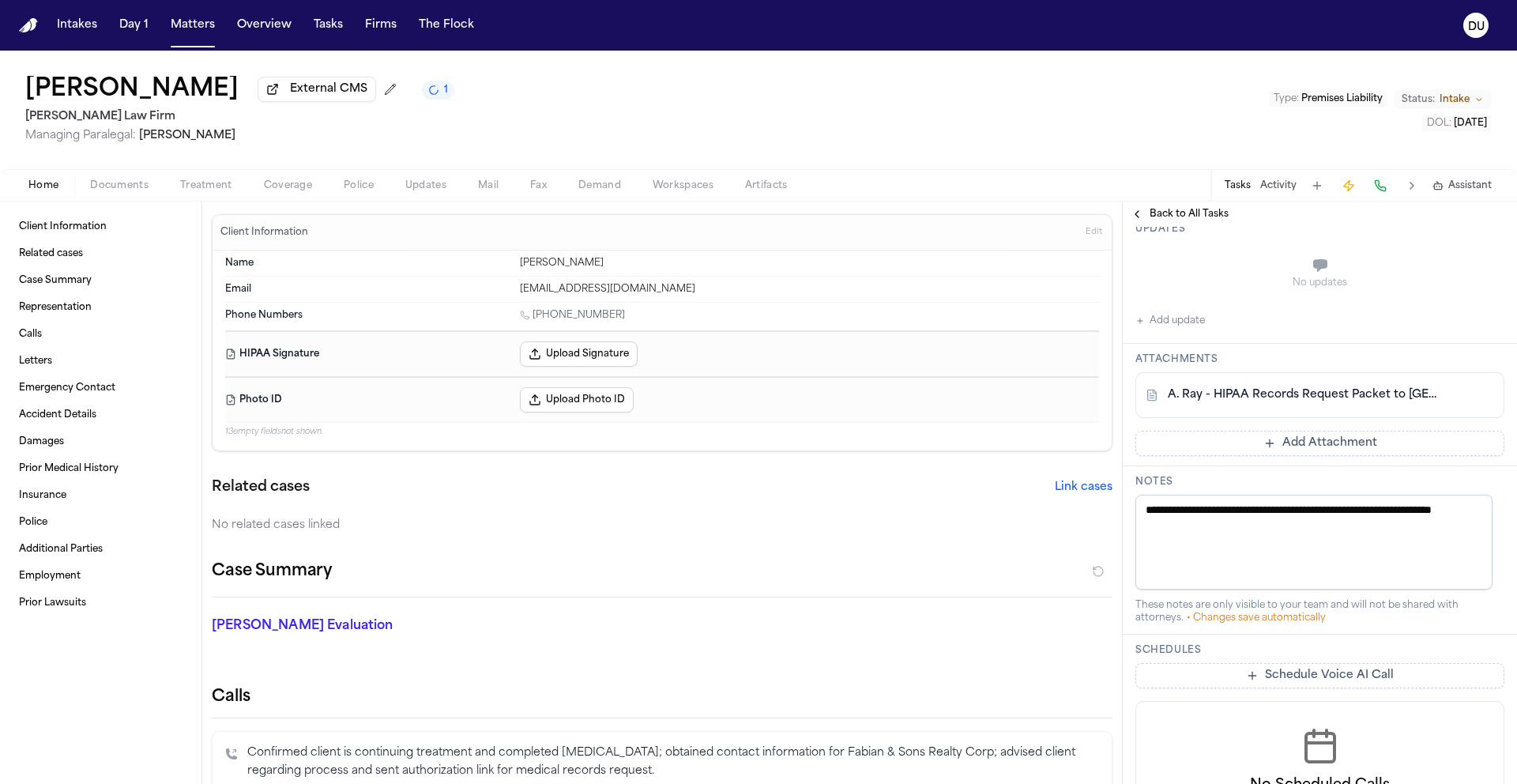
scroll to position [249, 0]
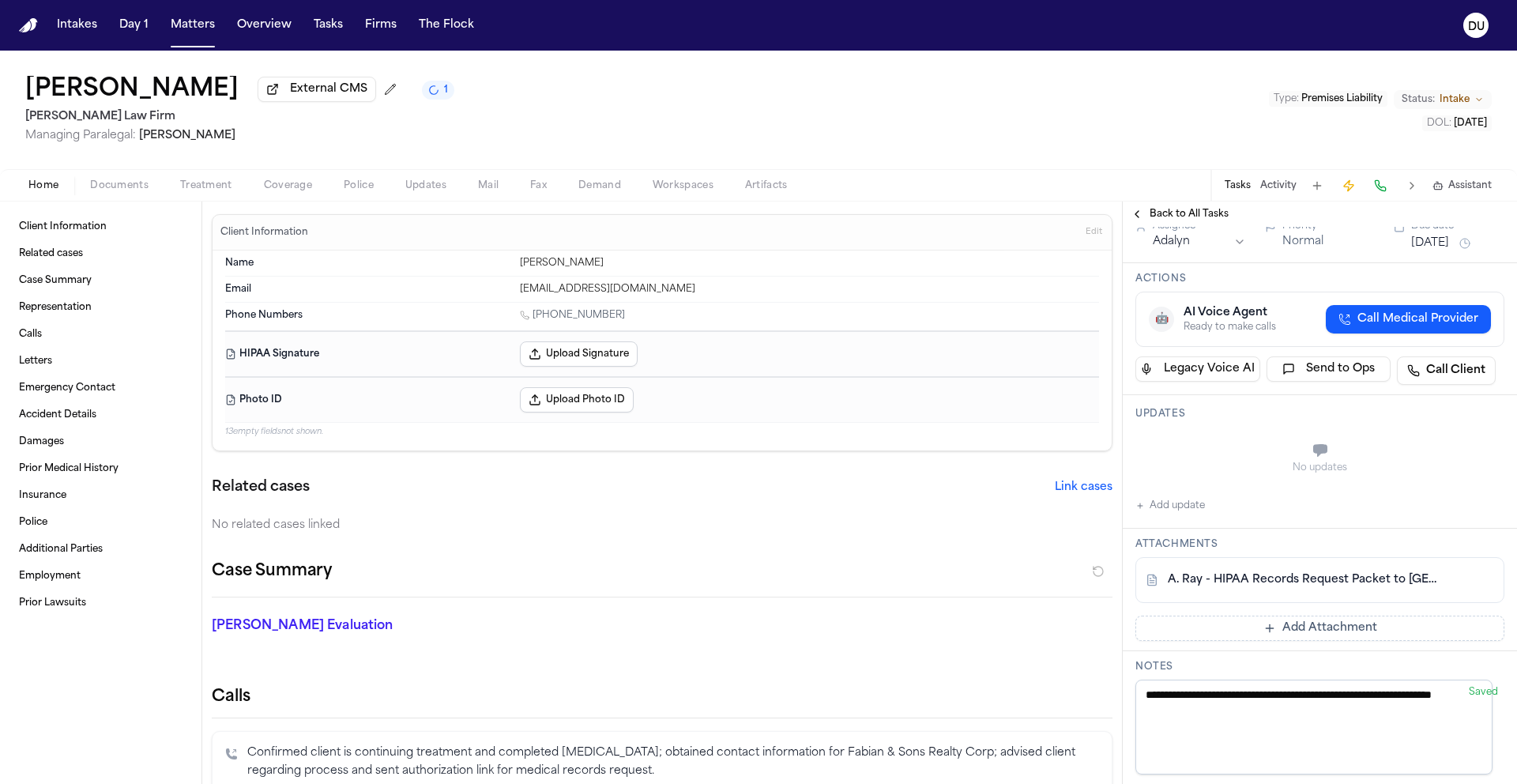
click at [1192, 226] on div "Back to All Tasks" at bounding box center [1319, 213] width 394 height 25
click at [1193, 220] on span "Back to All Tasks" at bounding box center [1189, 214] width 79 height 12
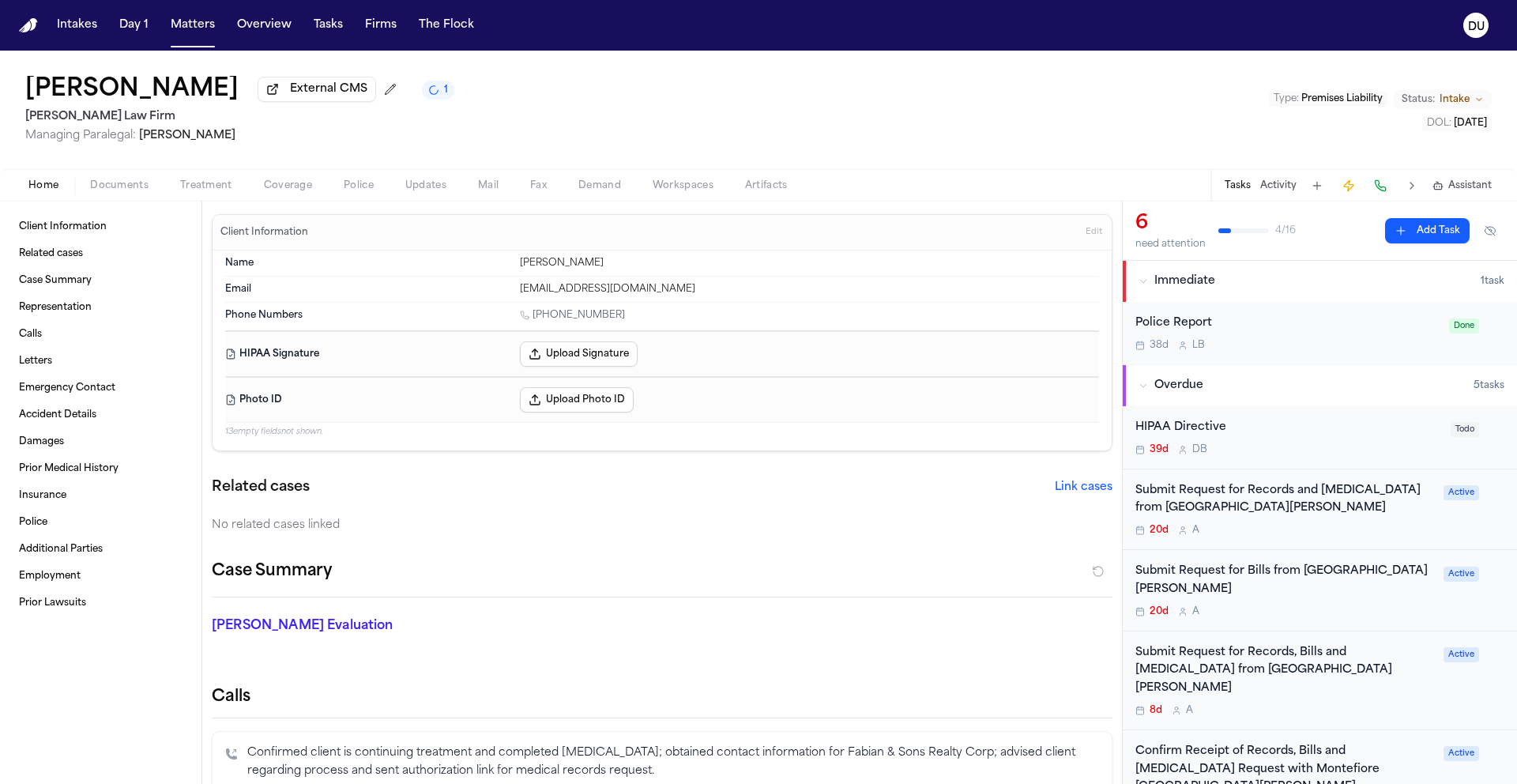
click at [25, 29] on img "Home" at bounding box center [29, 25] width 19 height 15
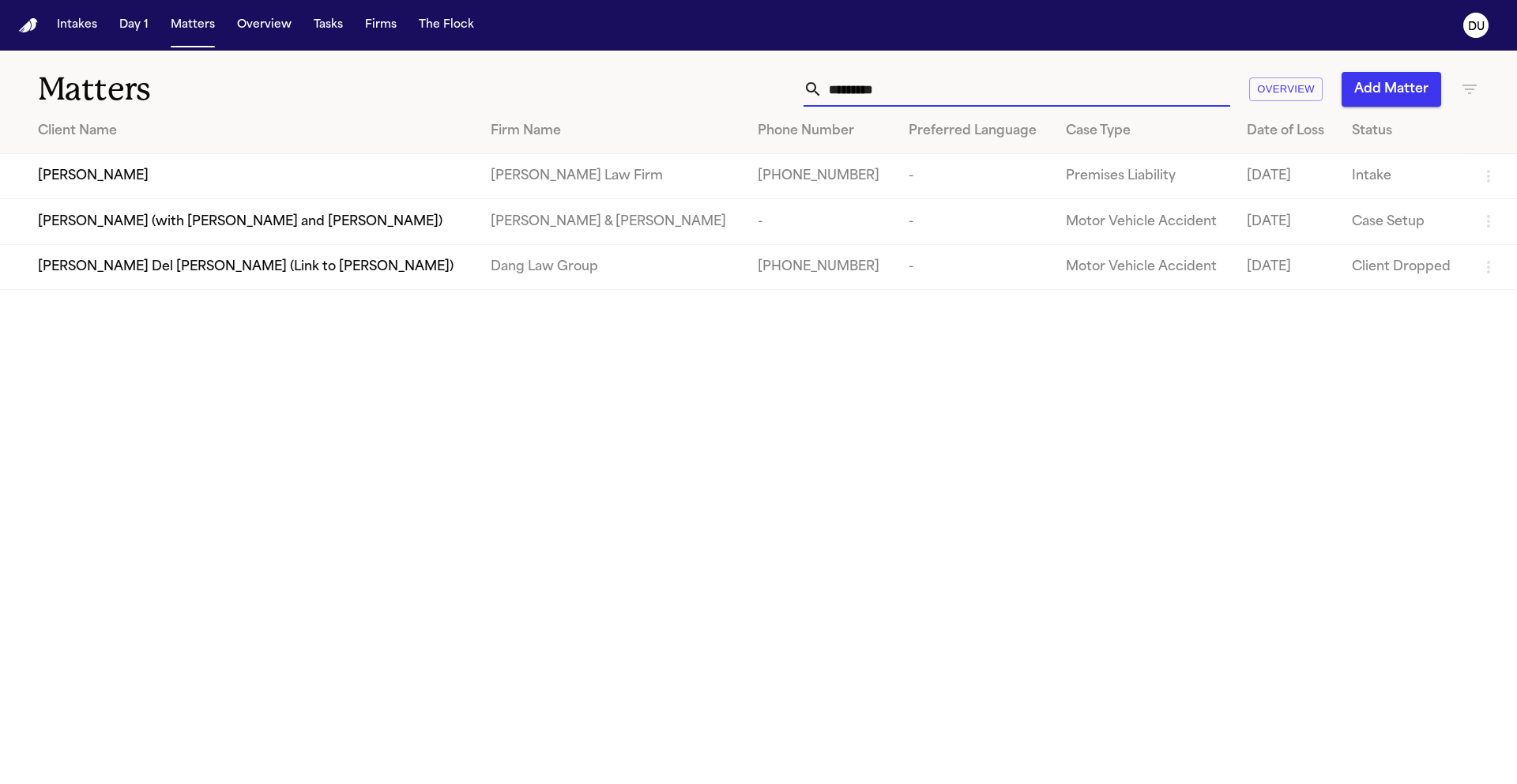
drag, startPoint x: 892, startPoint y: 92, endPoint x: 749, endPoint y: 92, distance: 143.0
click at [752, 92] on div "********* Overview Add Matter" at bounding box center [968, 89] width 1022 height 35
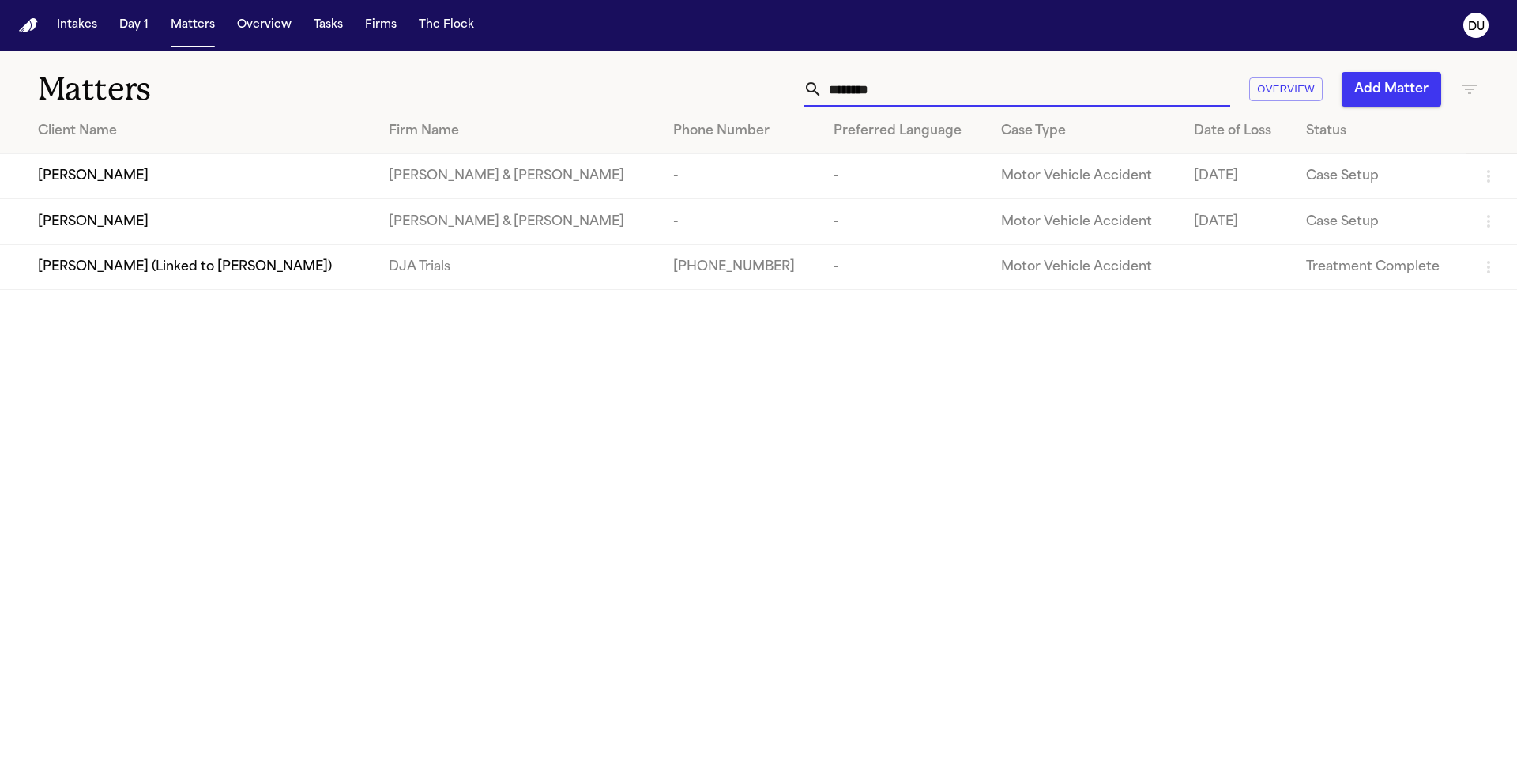
type input "********"
click at [376, 275] on td "Dennis Escobar (Linked to Teresa Flores)" at bounding box center [188, 267] width 376 height 45
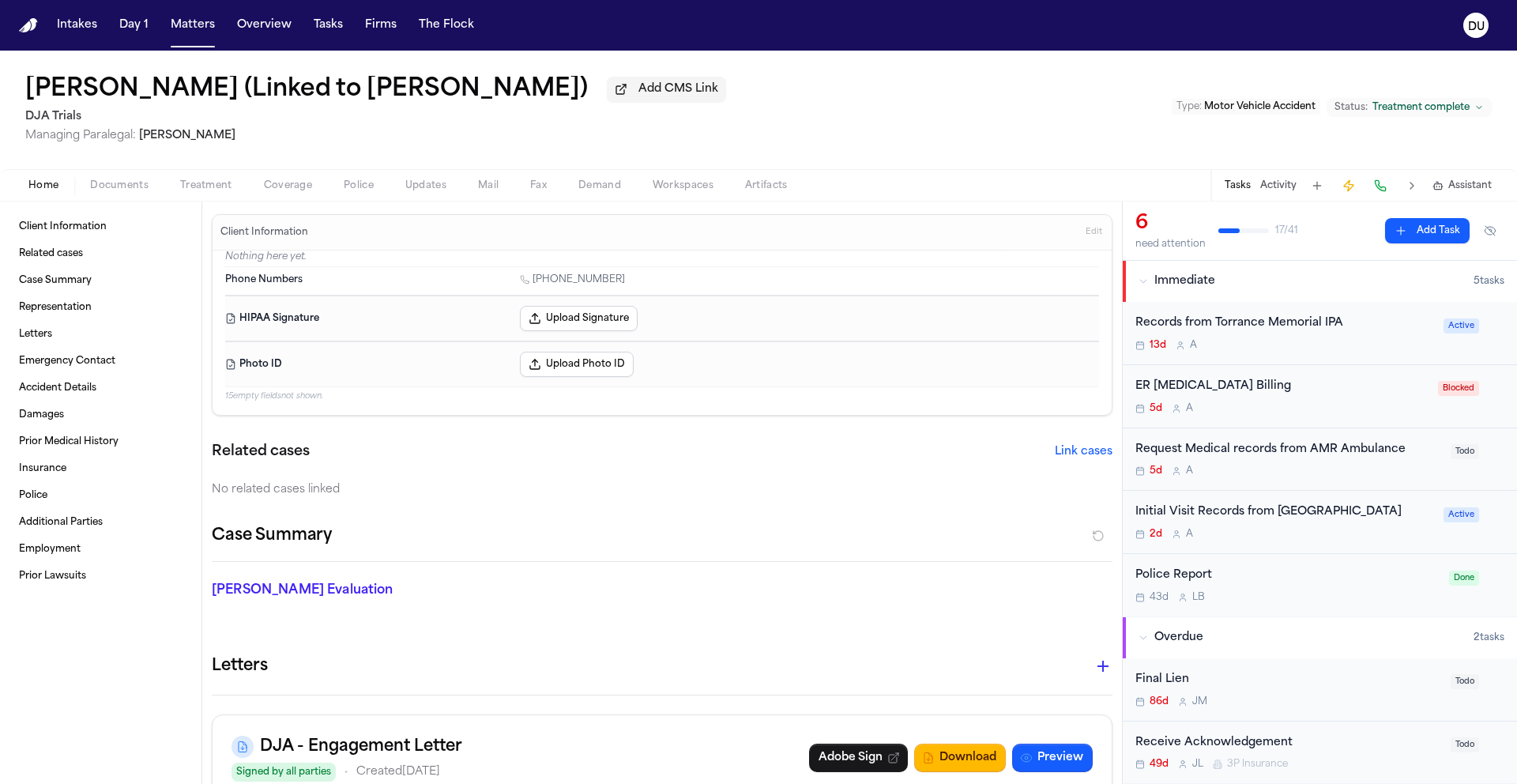
click at [1329, 512] on div "Initial Visit Records from Long Beach Memorial" at bounding box center [1285, 512] width 299 height 18
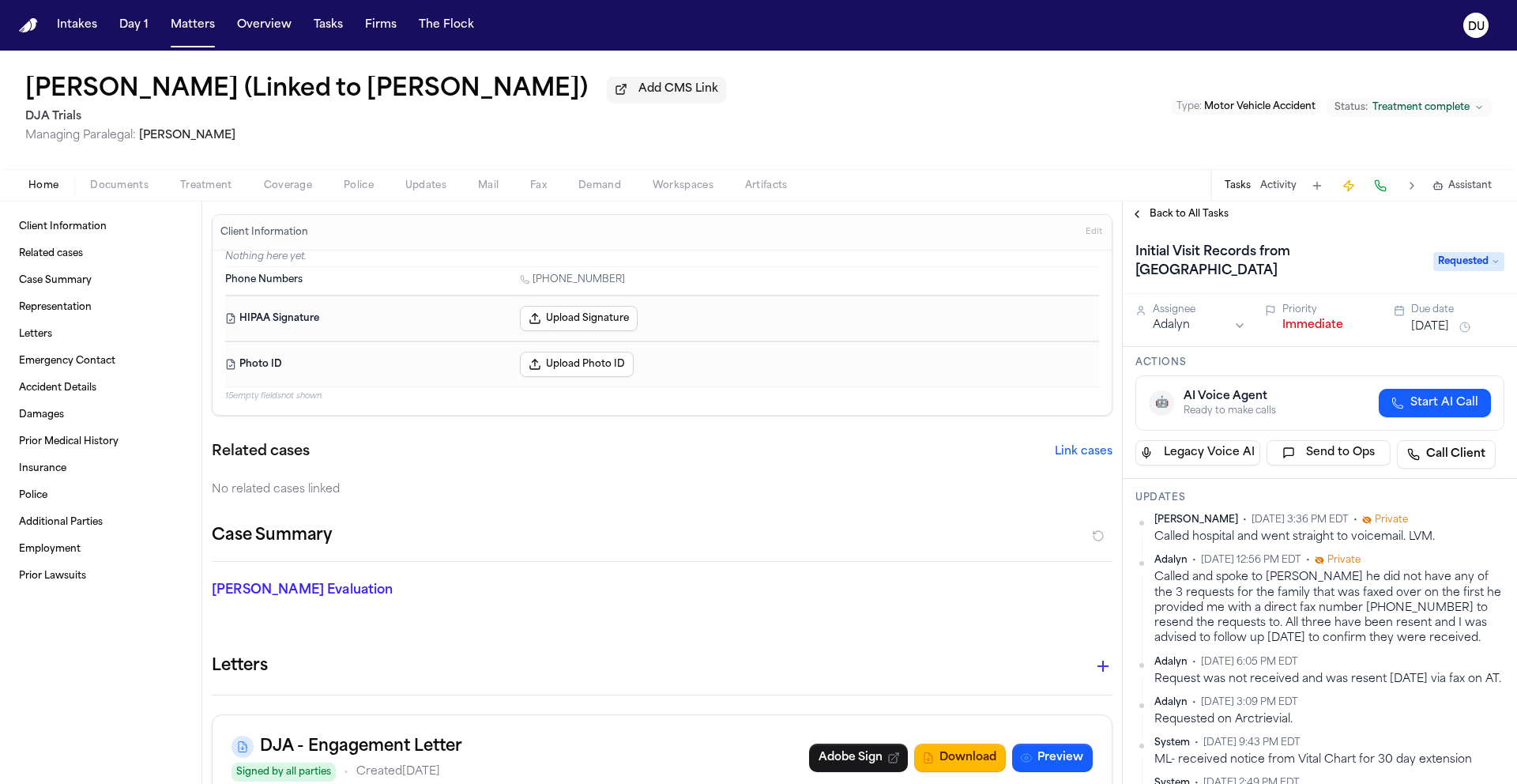
click at [1197, 220] on span "Back to All Tasks" at bounding box center [1189, 214] width 79 height 12
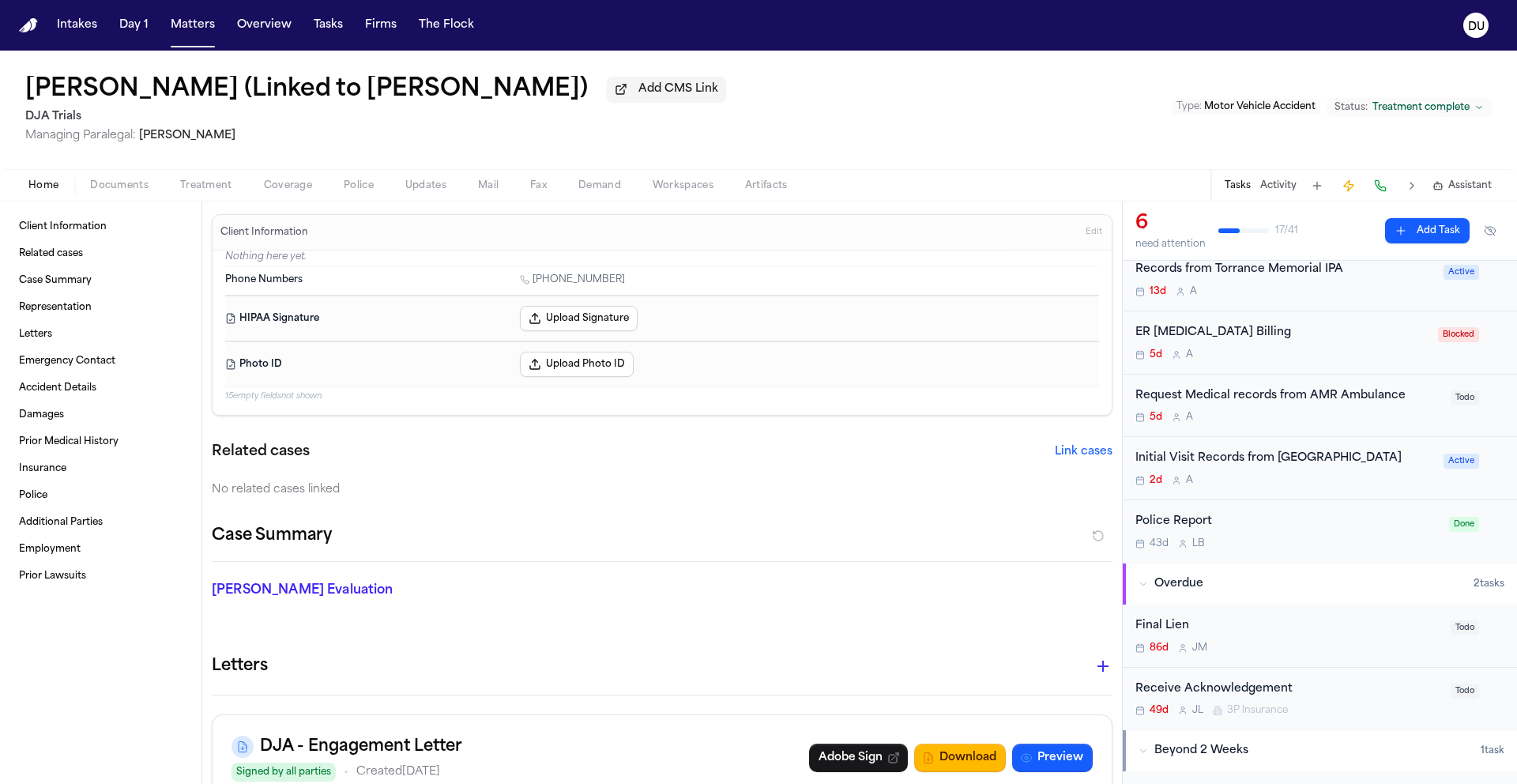
scroll to position [71, 0]
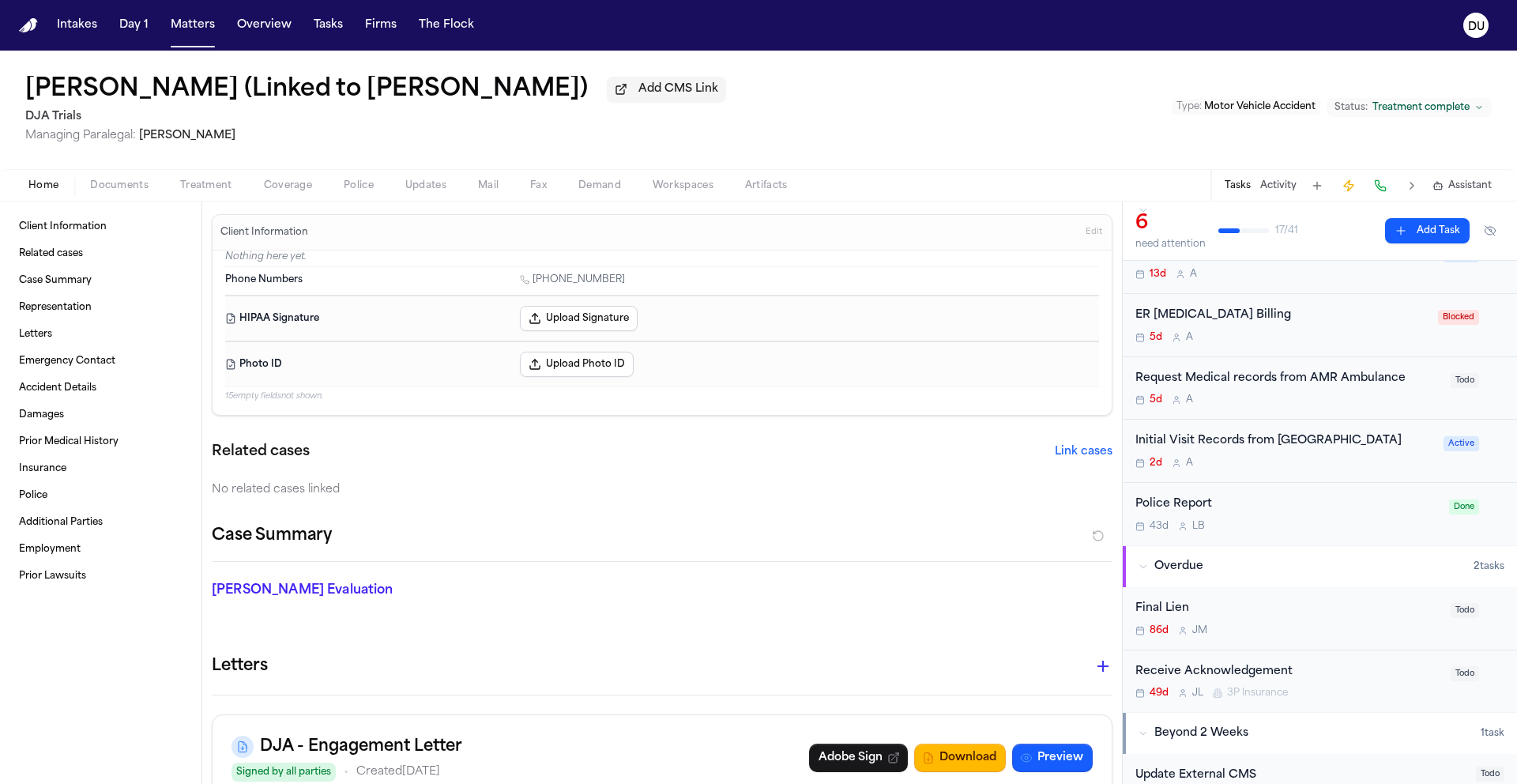
click at [1331, 450] on div "Initial Visit Records from Long Beach Memorial" at bounding box center [1285, 441] width 299 height 18
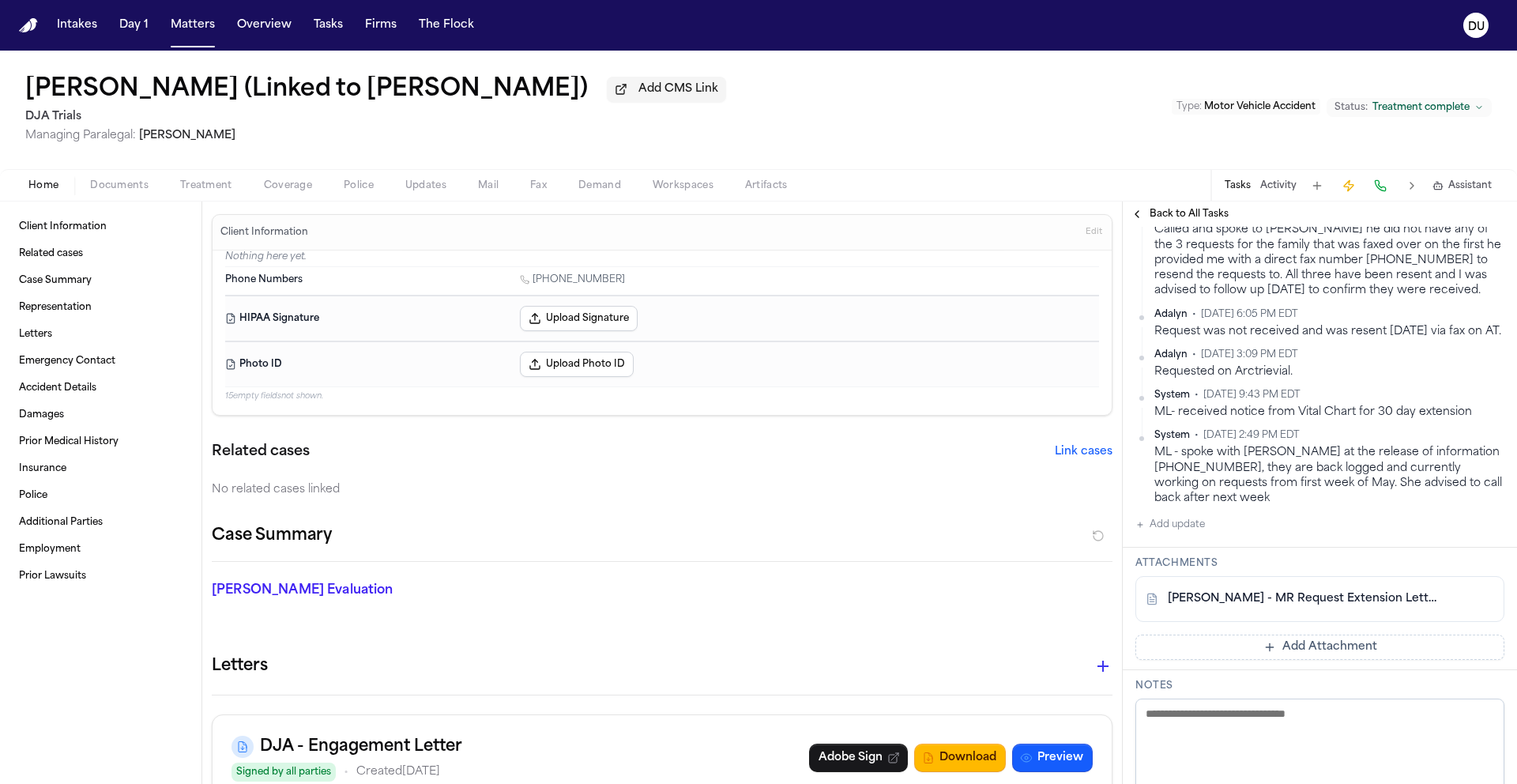
scroll to position [376, 0]
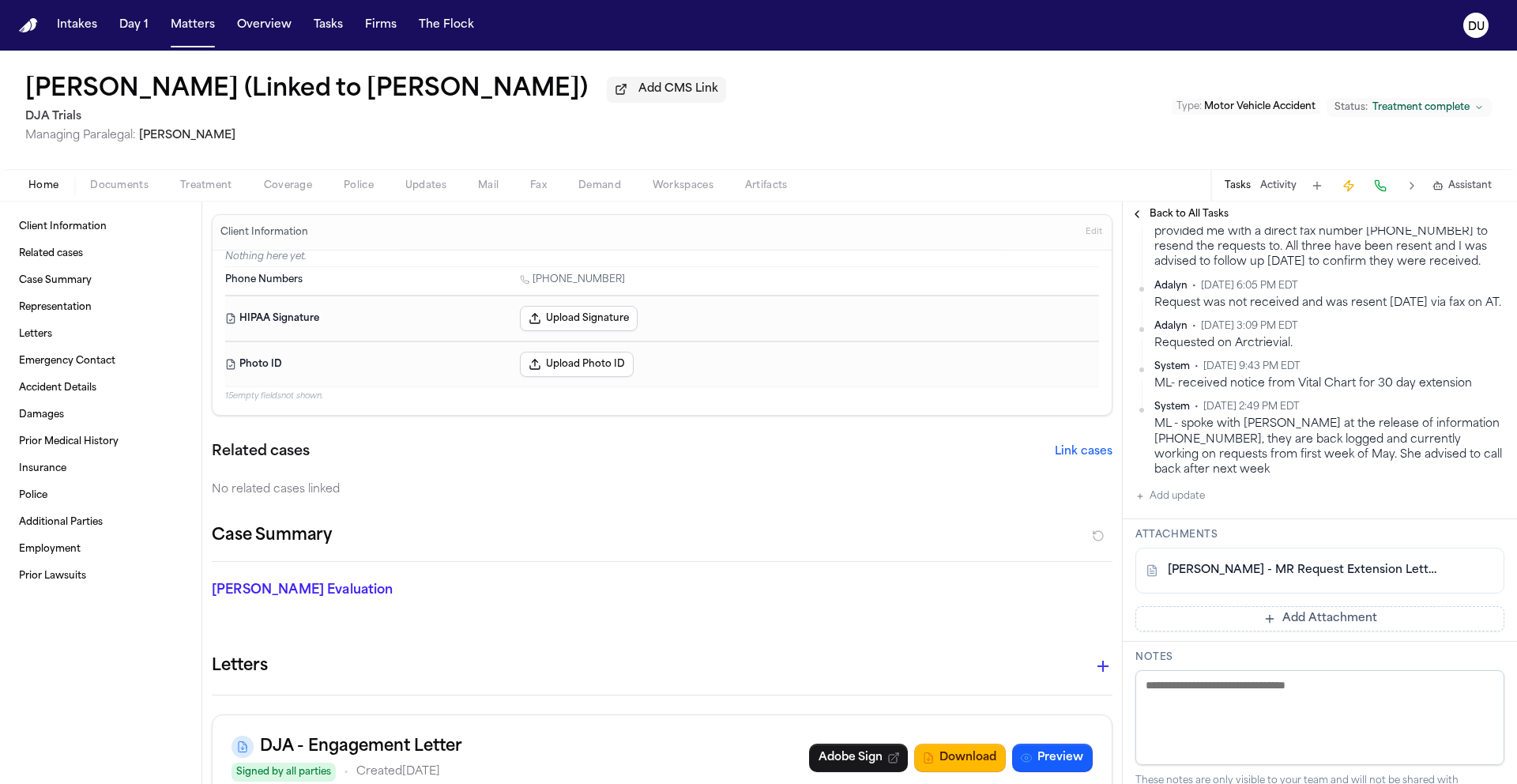
click at [1286, 620] on button "Add Attachment" at bounding box center [1320, 618] width 369 height 25
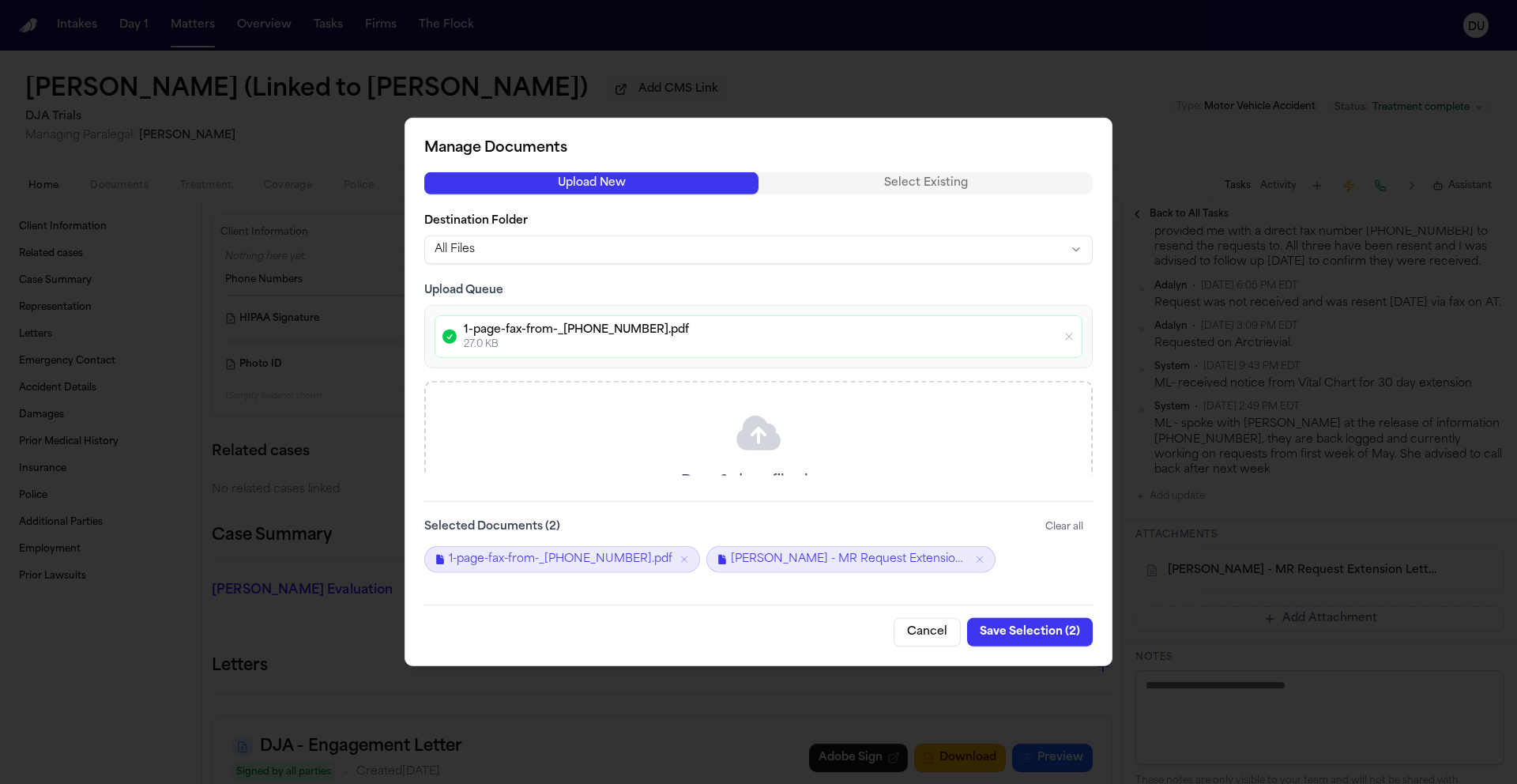
click at [1044, 635] on button "Save Selection ( 2 )" at bounding box center [1030, 632] width 126 height 29
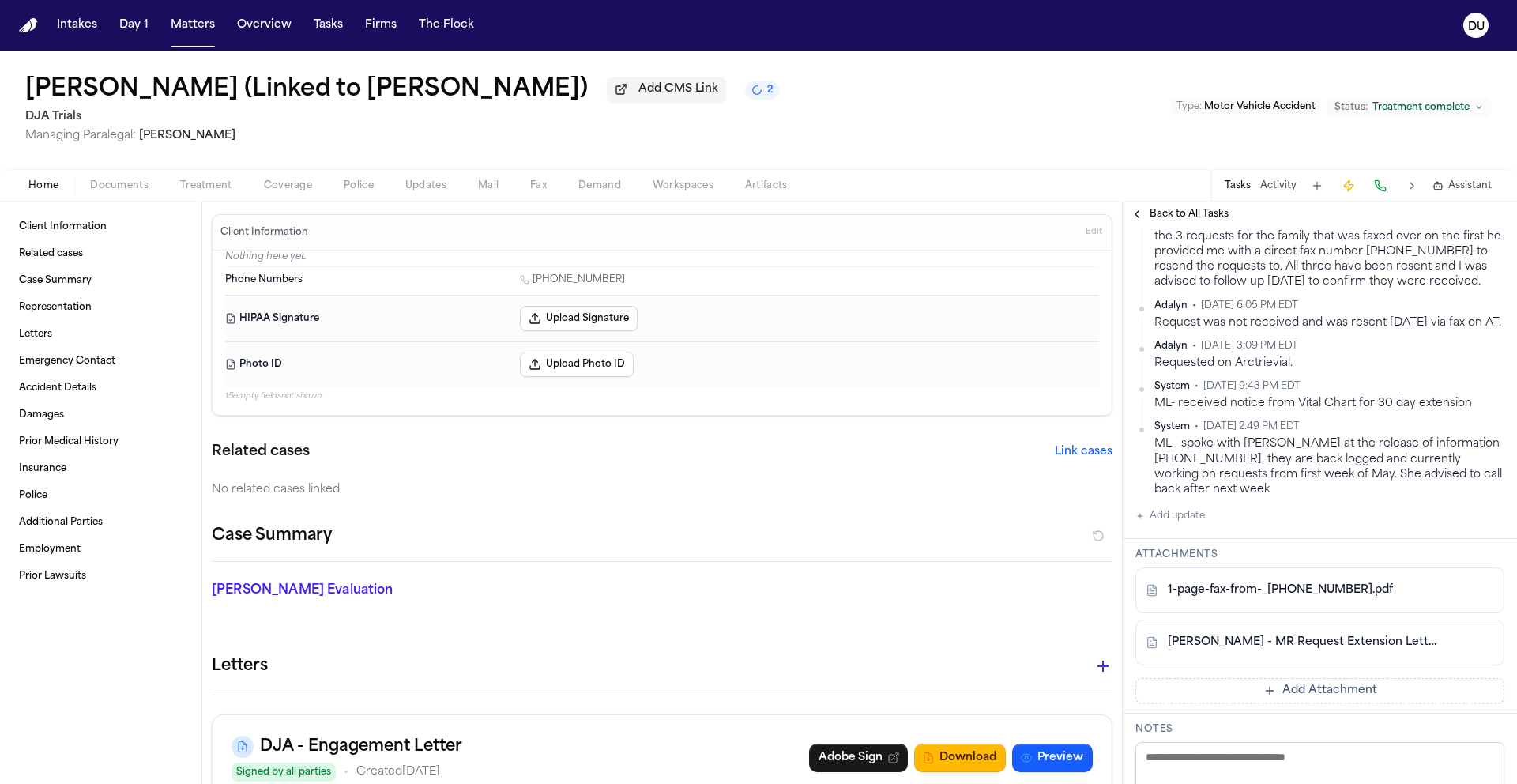
scroll to position [355, 0]
click at [1185, 520] on button "Add update" at bounding box center [1171, 517] width 70 height 19
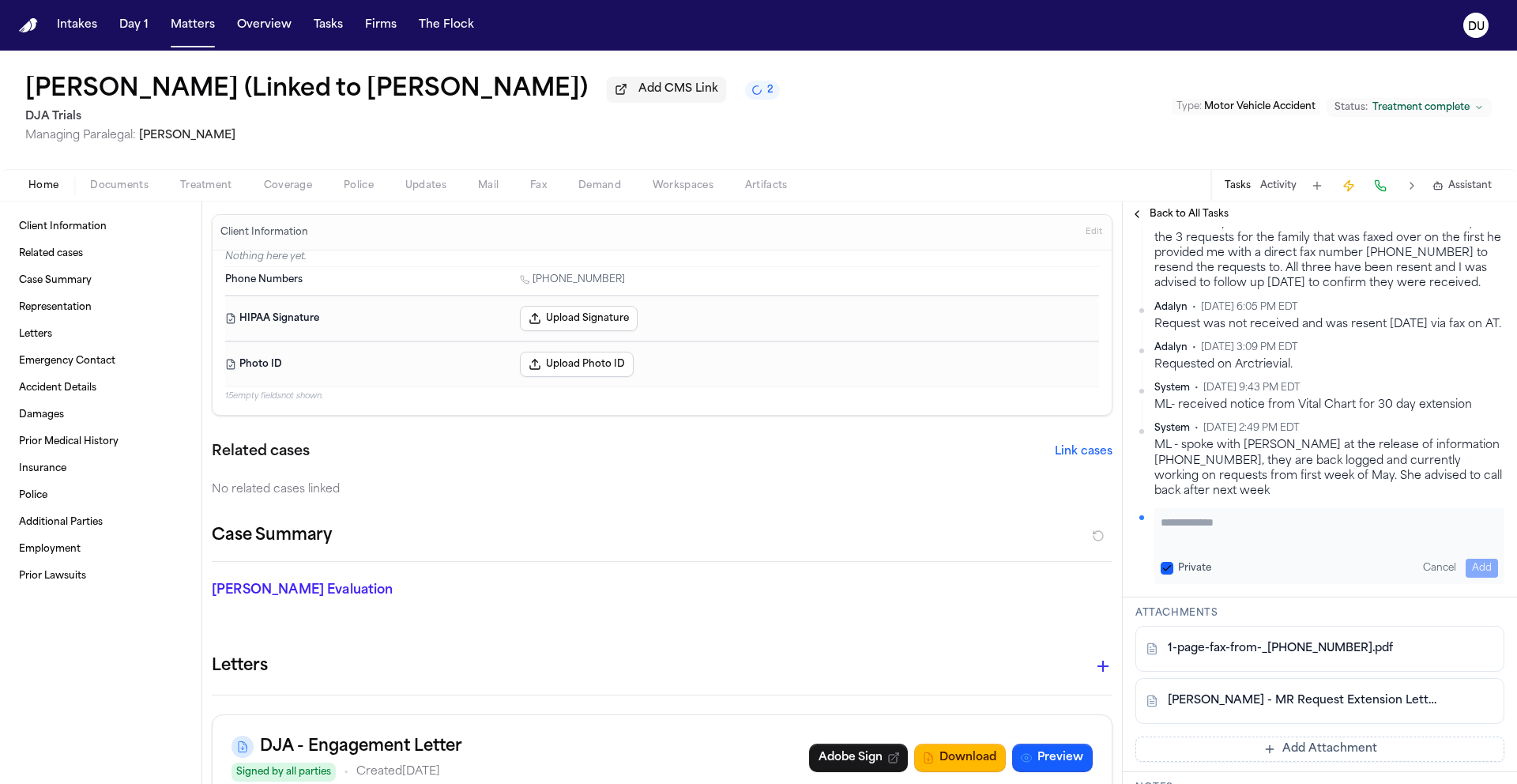
click at [1185, 520] on textarea "Add your update" at bounding box center [1330, 530] width 337 height 31
click at [1270, 545] on textarea "Add your update" at bounding box center [1330, 530] width 337 height 31
type textarea "**********"
click at [1466, 568] on button "Add" at bounding box center [1482, 568] width 32 height 19
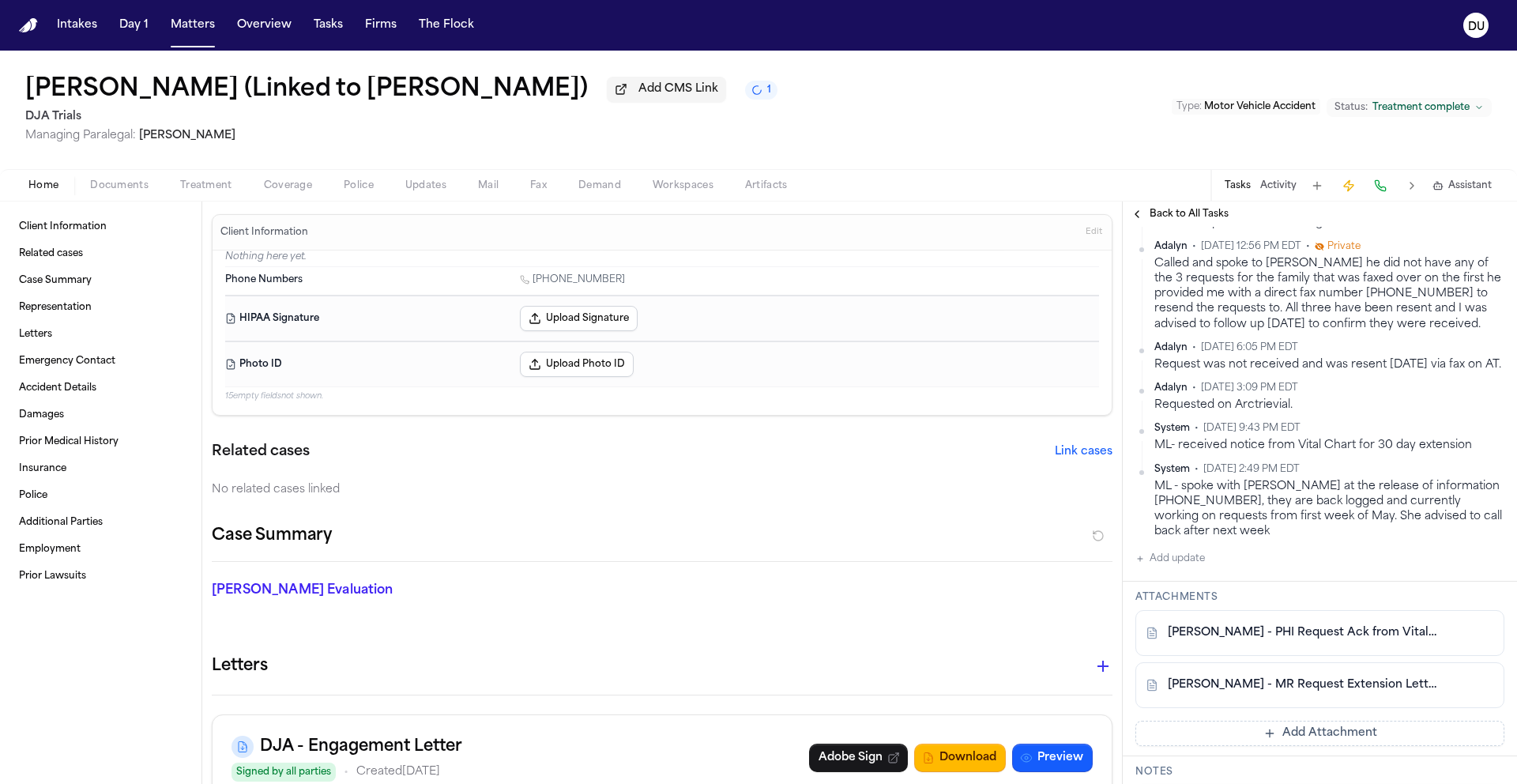
scroll to position [396, 0]
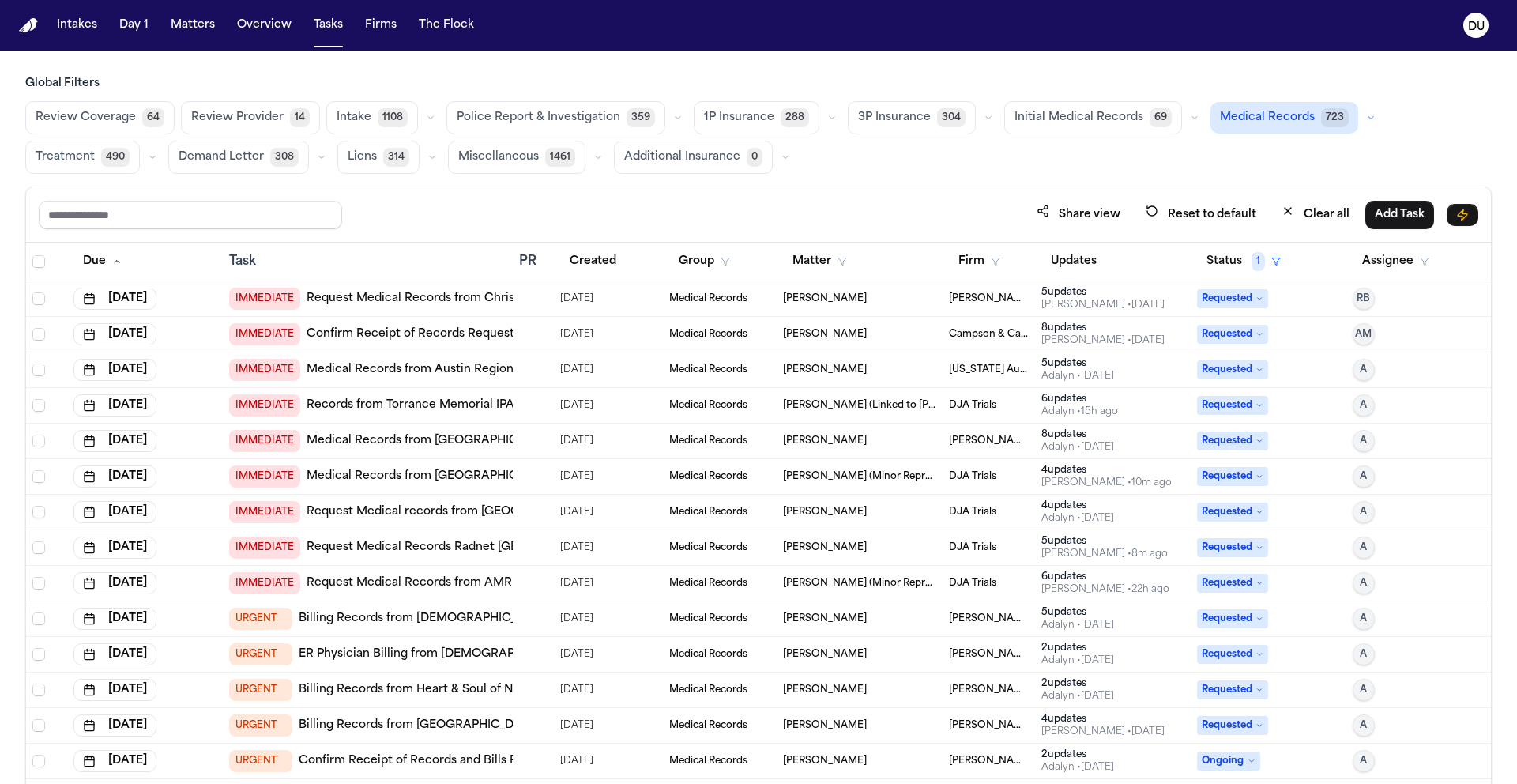
click at [33, 26] on img "Home" at bounding box center [29, 25] width 19 height 15
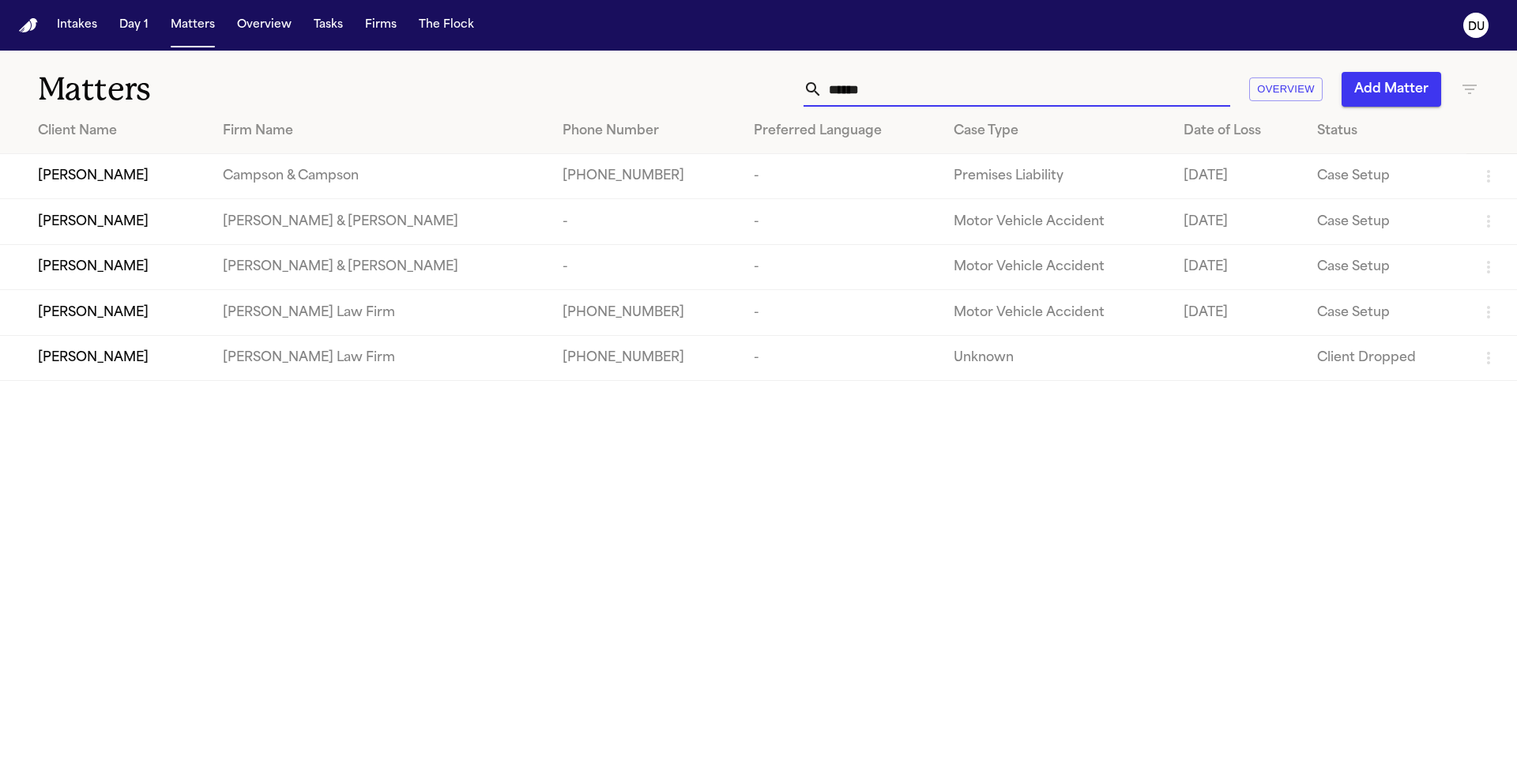
drag, startPoint x: 925, startPoint y: 96, endPoint x: 736, endPoint y: 97, distance: 189.0
click at [737, 98] on div "****** Overview Add Matter" at bounding box center [968, 89] width 1022 height 35
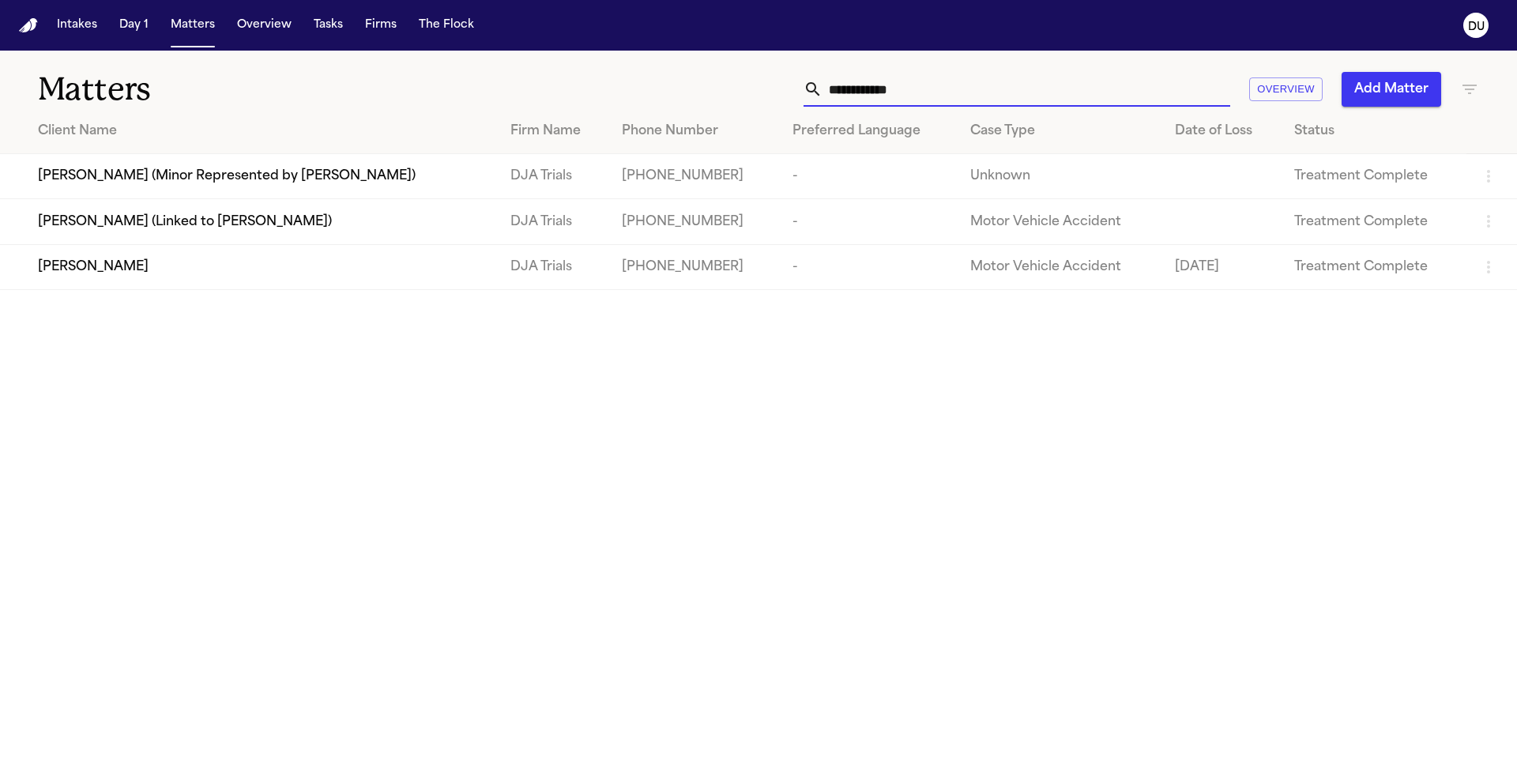
type input "**********"
click at [567, 285] on td "DJA Trials" at bounding box center [553, 267] width 111 height 45
click at [431, 276] on div "[PERSON_NAME]" at bounding box center [261, 267] width 448 height 19
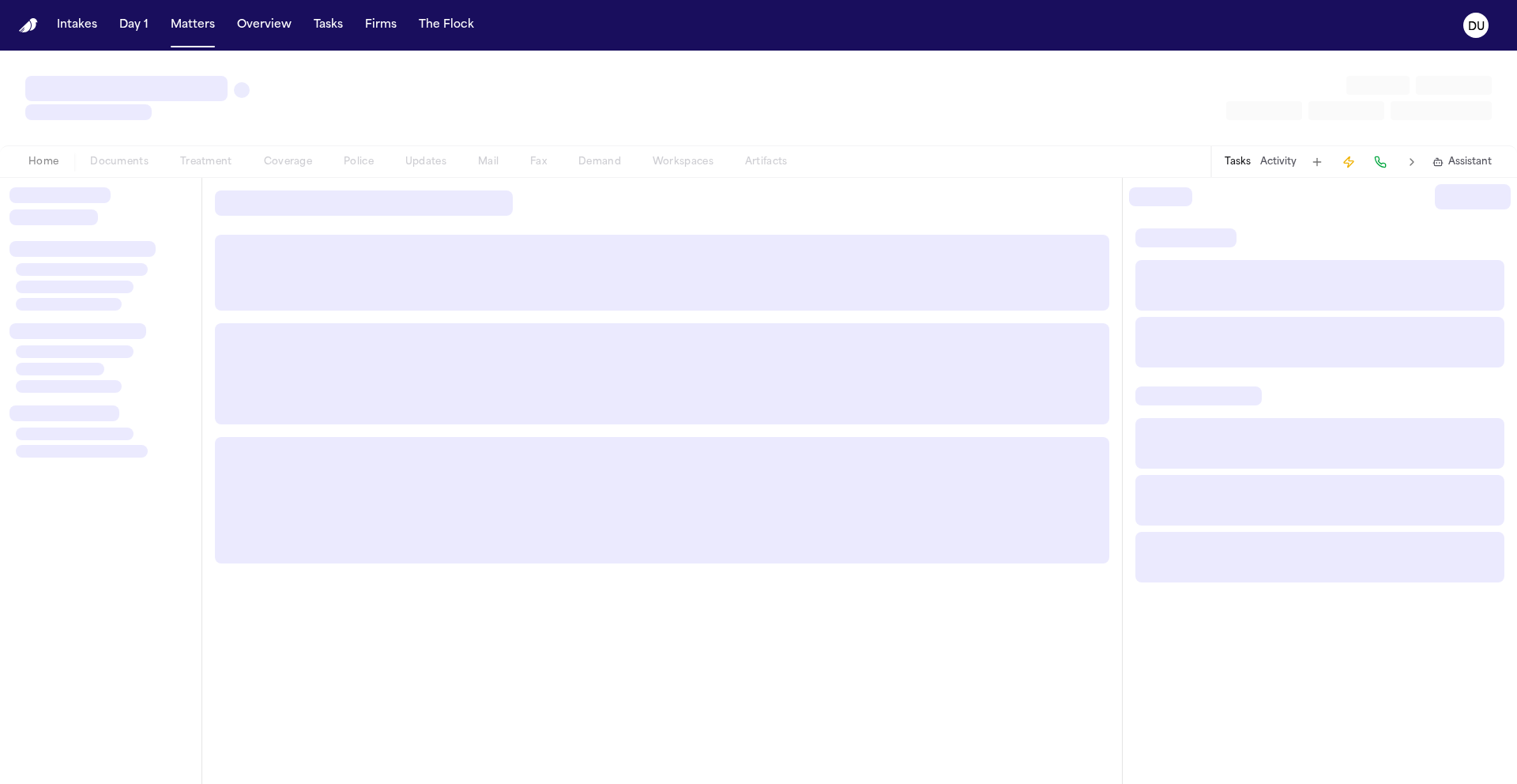
click at [431, 280] on div at bounding box center [662, 272] width 894 height 76
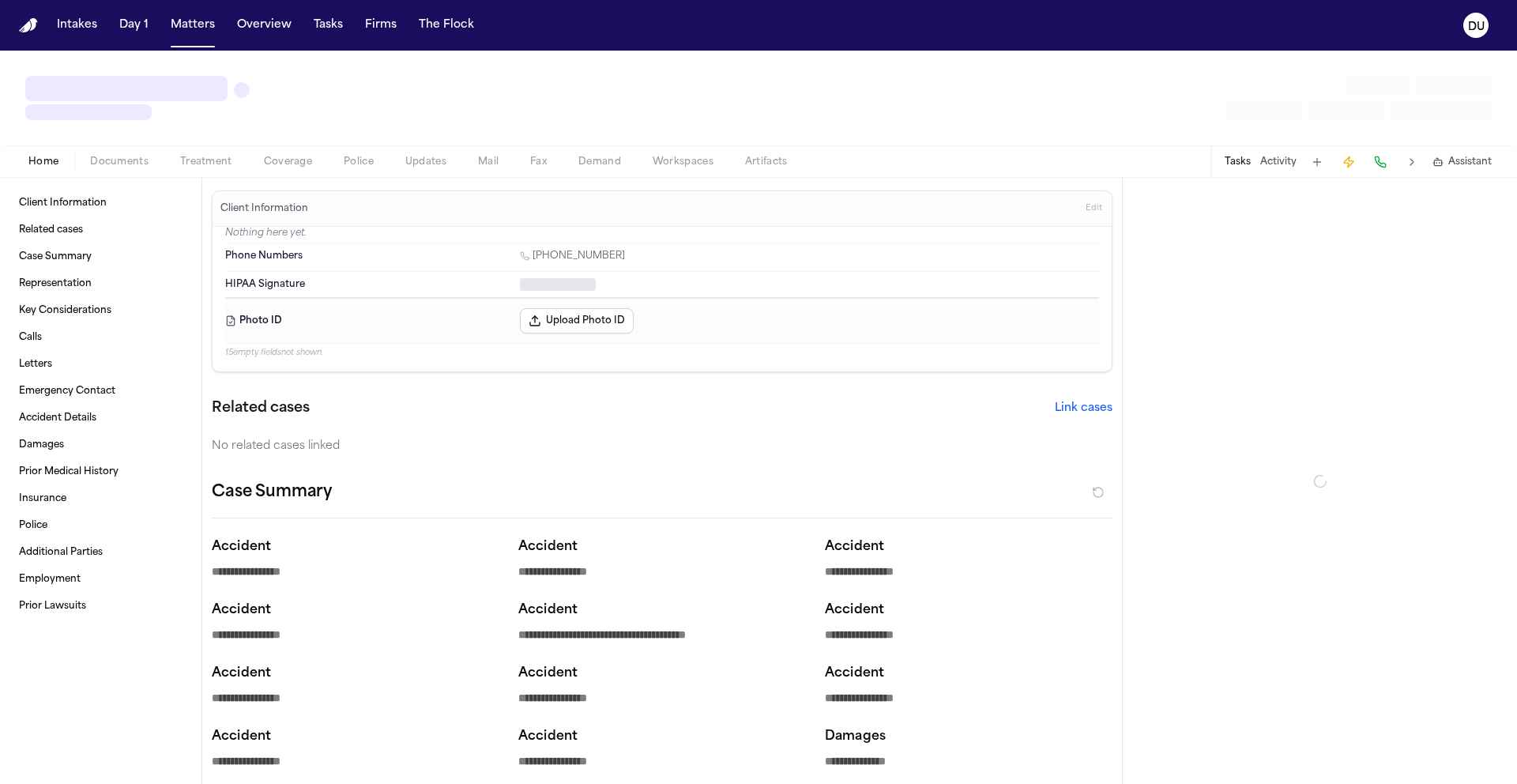
type textarea "*"
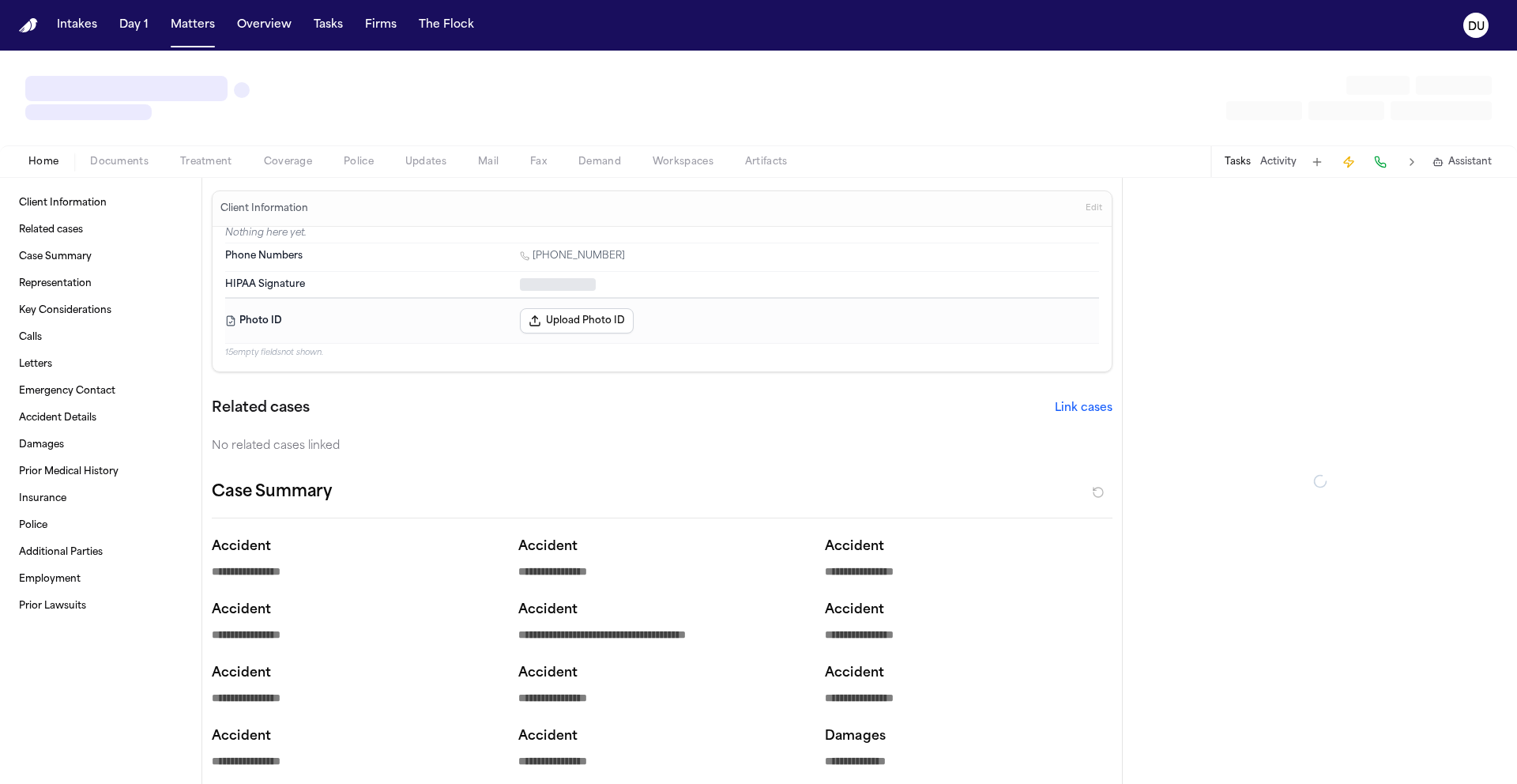
type textarea "*"
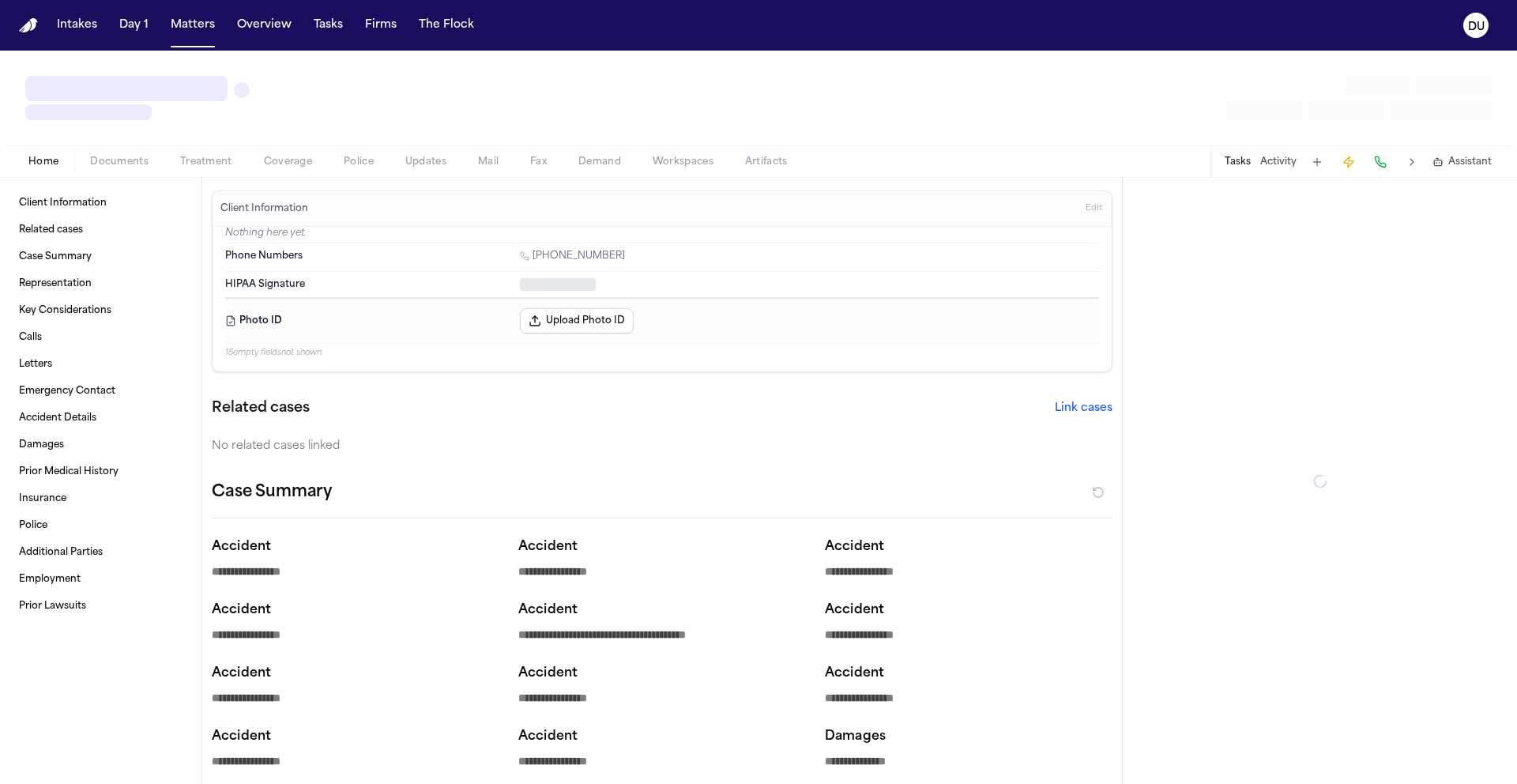
type textarea "*"
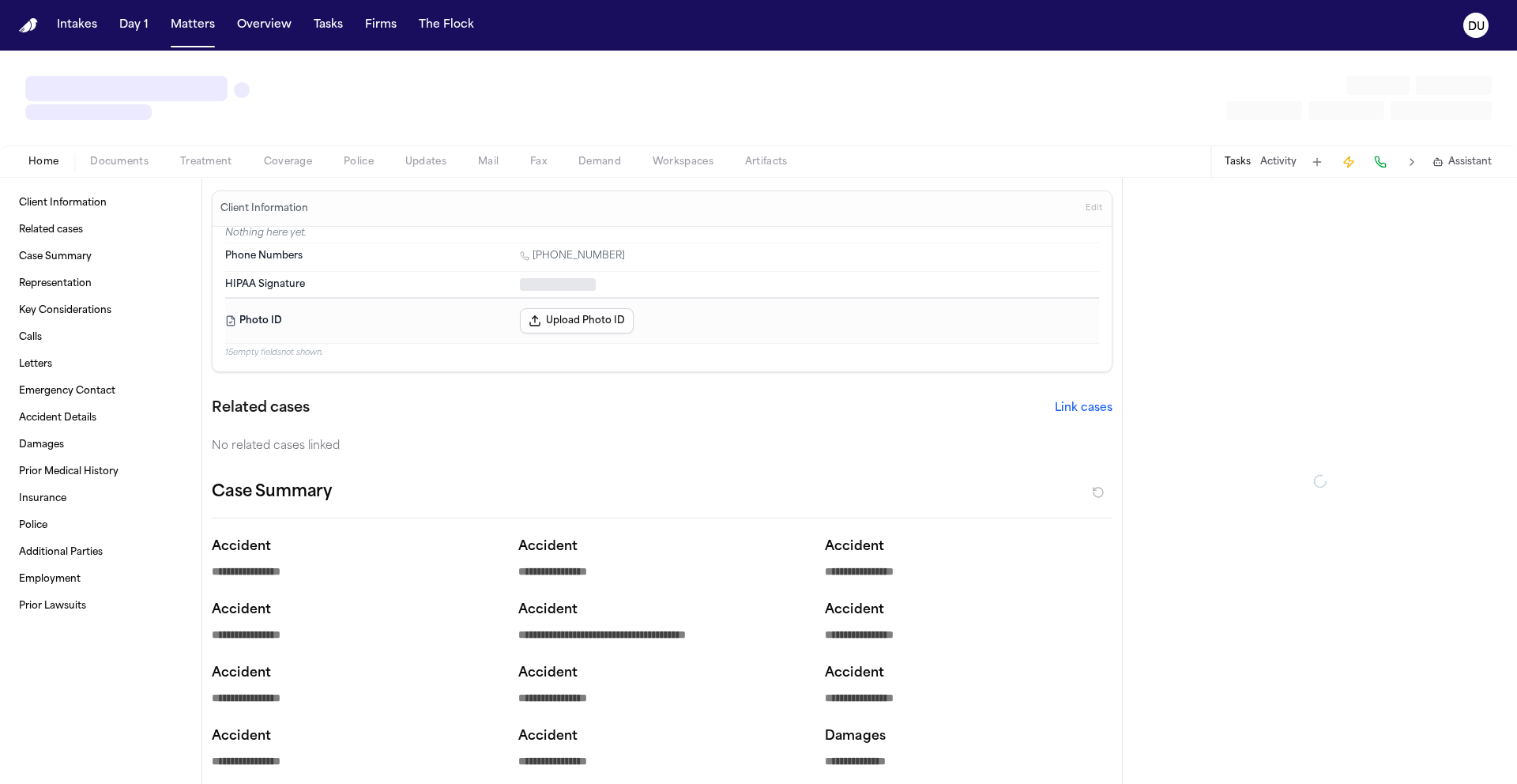
type textarea "*"
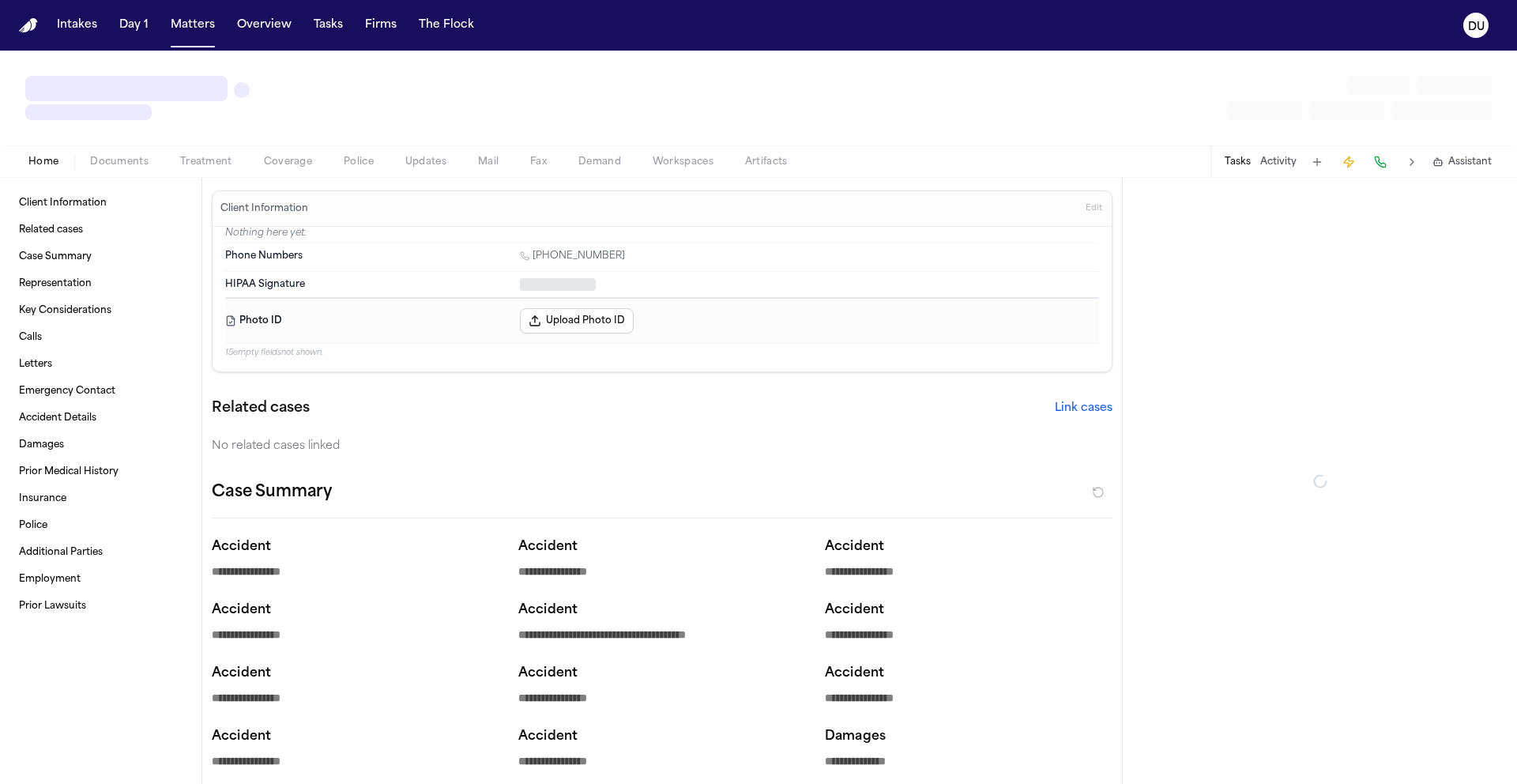
type textarea "*"
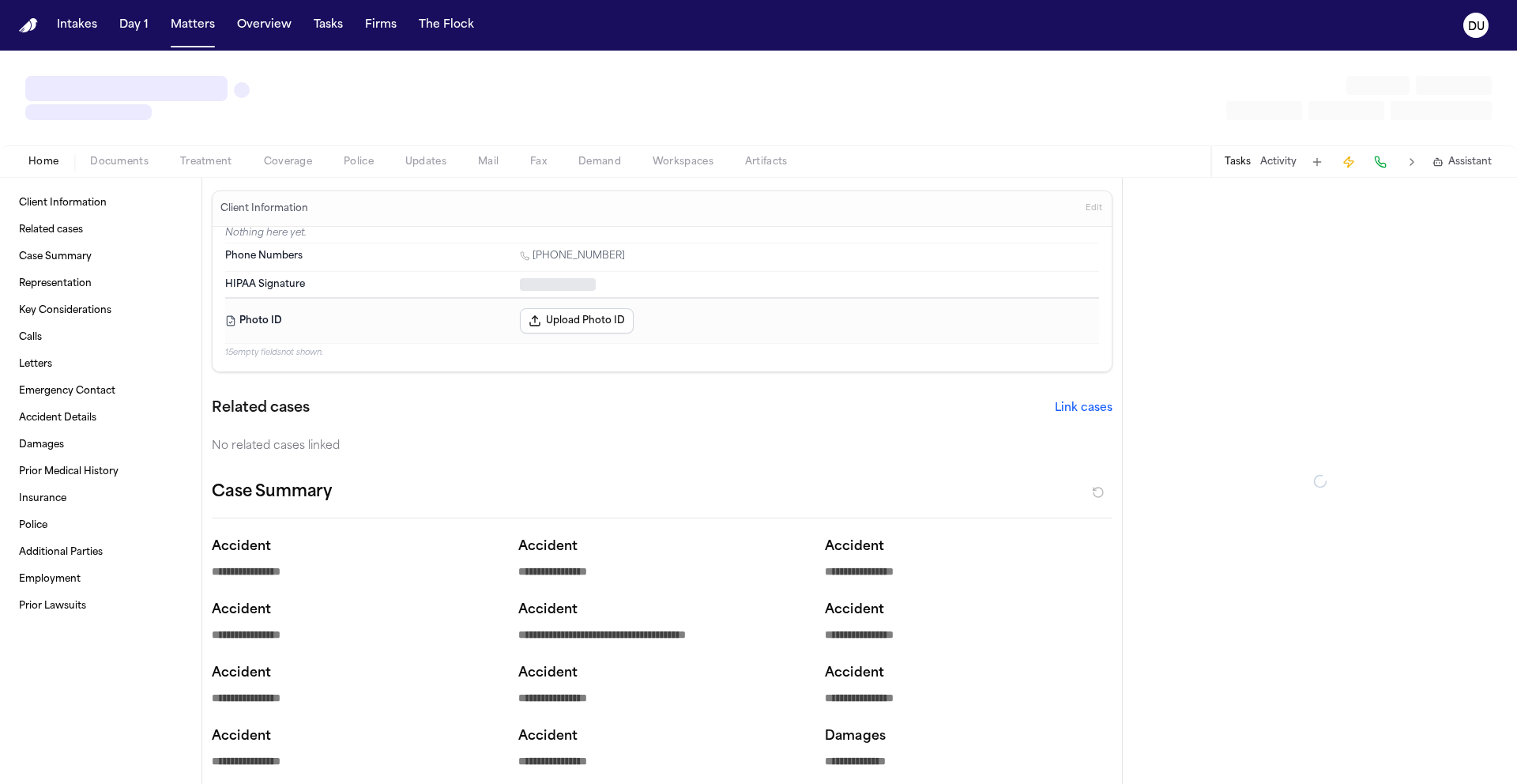
type textarea "*"
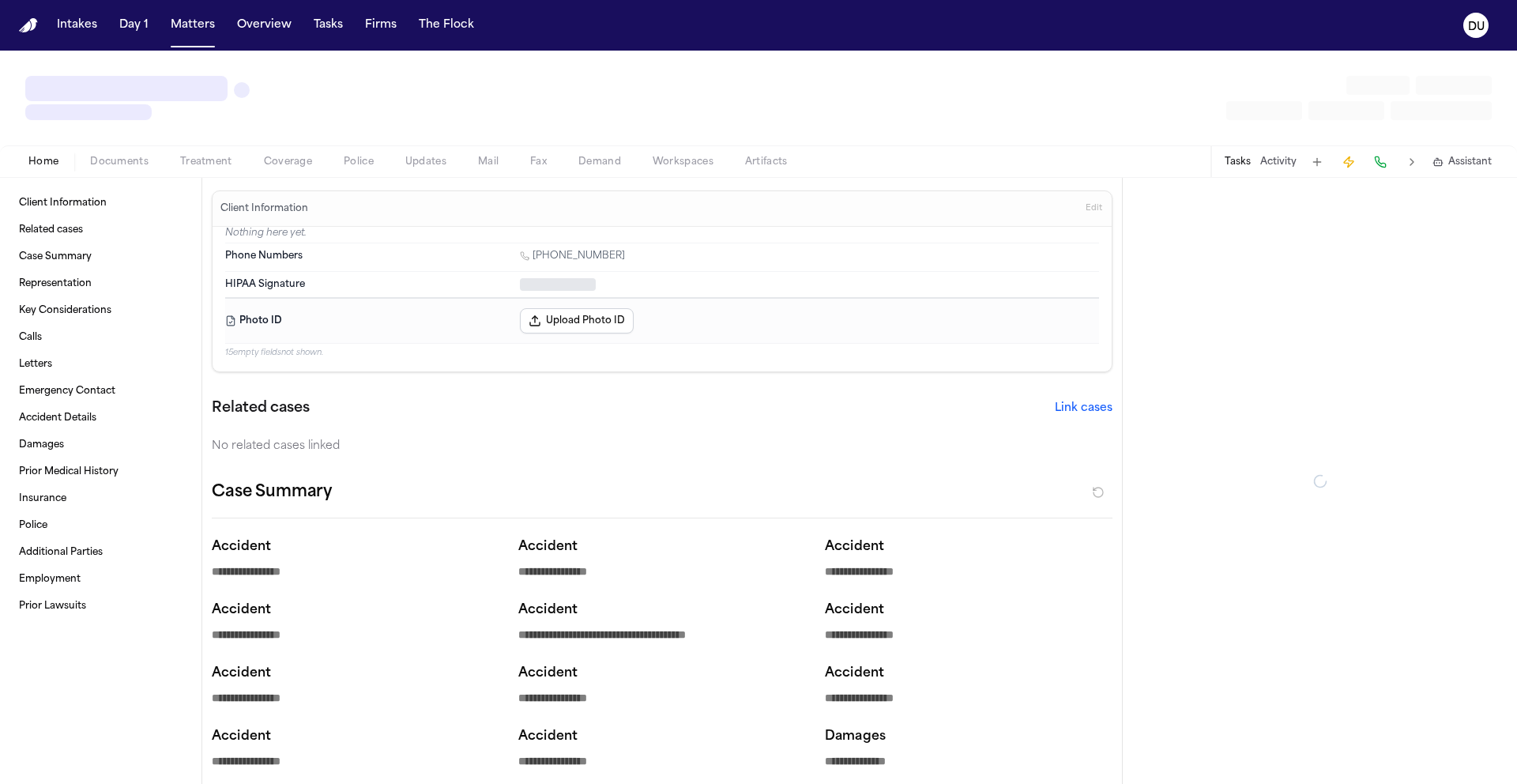
type textarea "*"
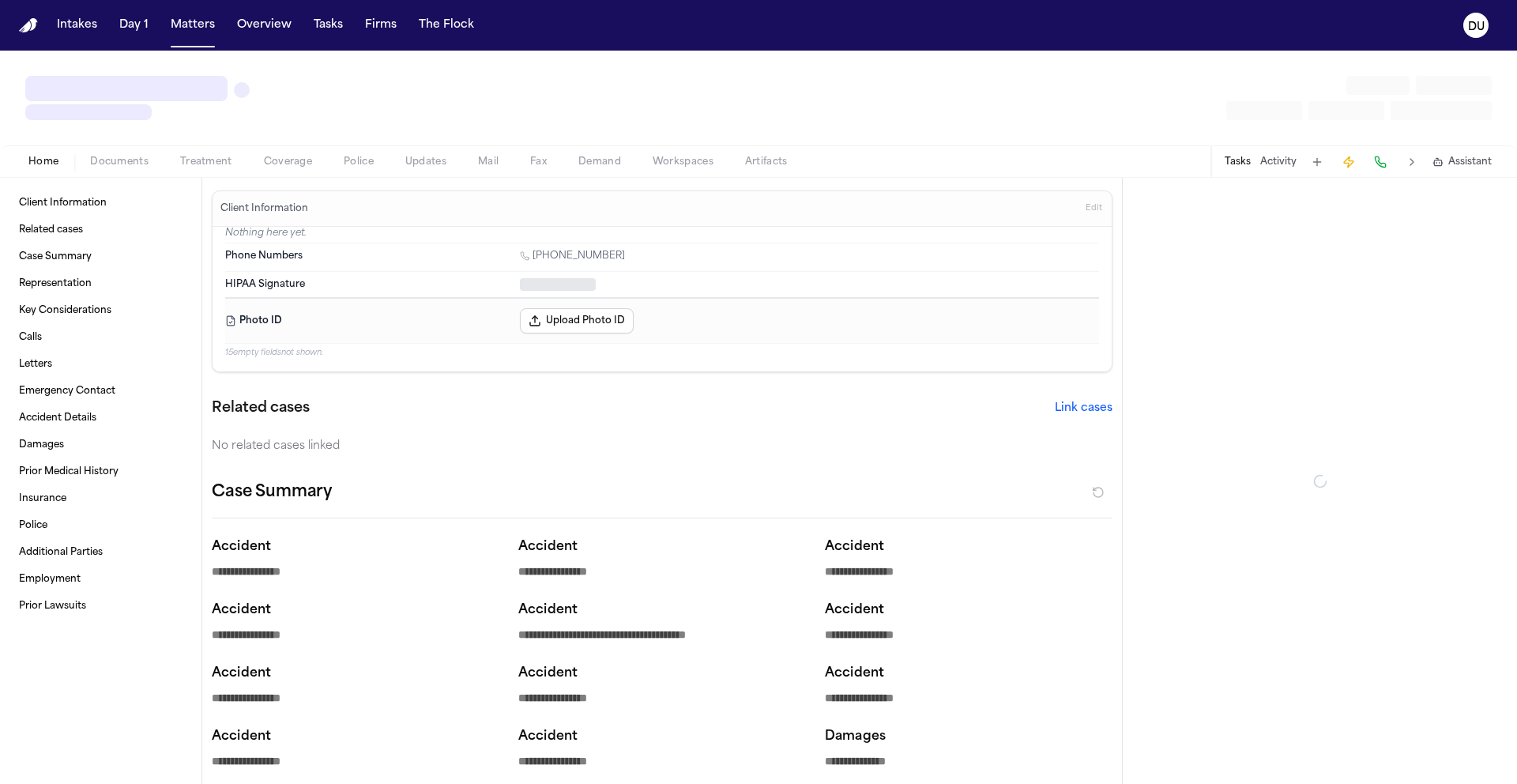
type textarea "*"
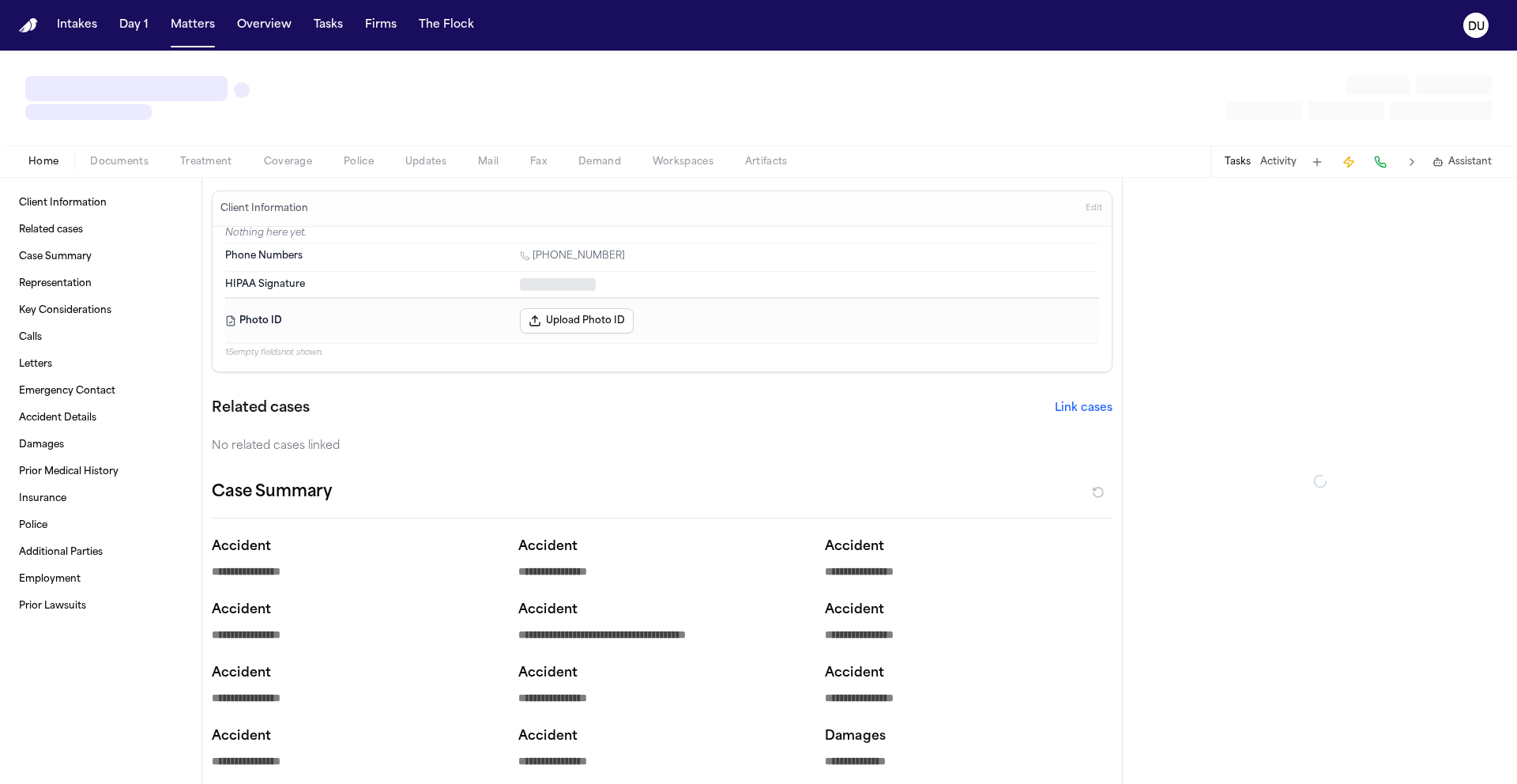
type textarea "*"
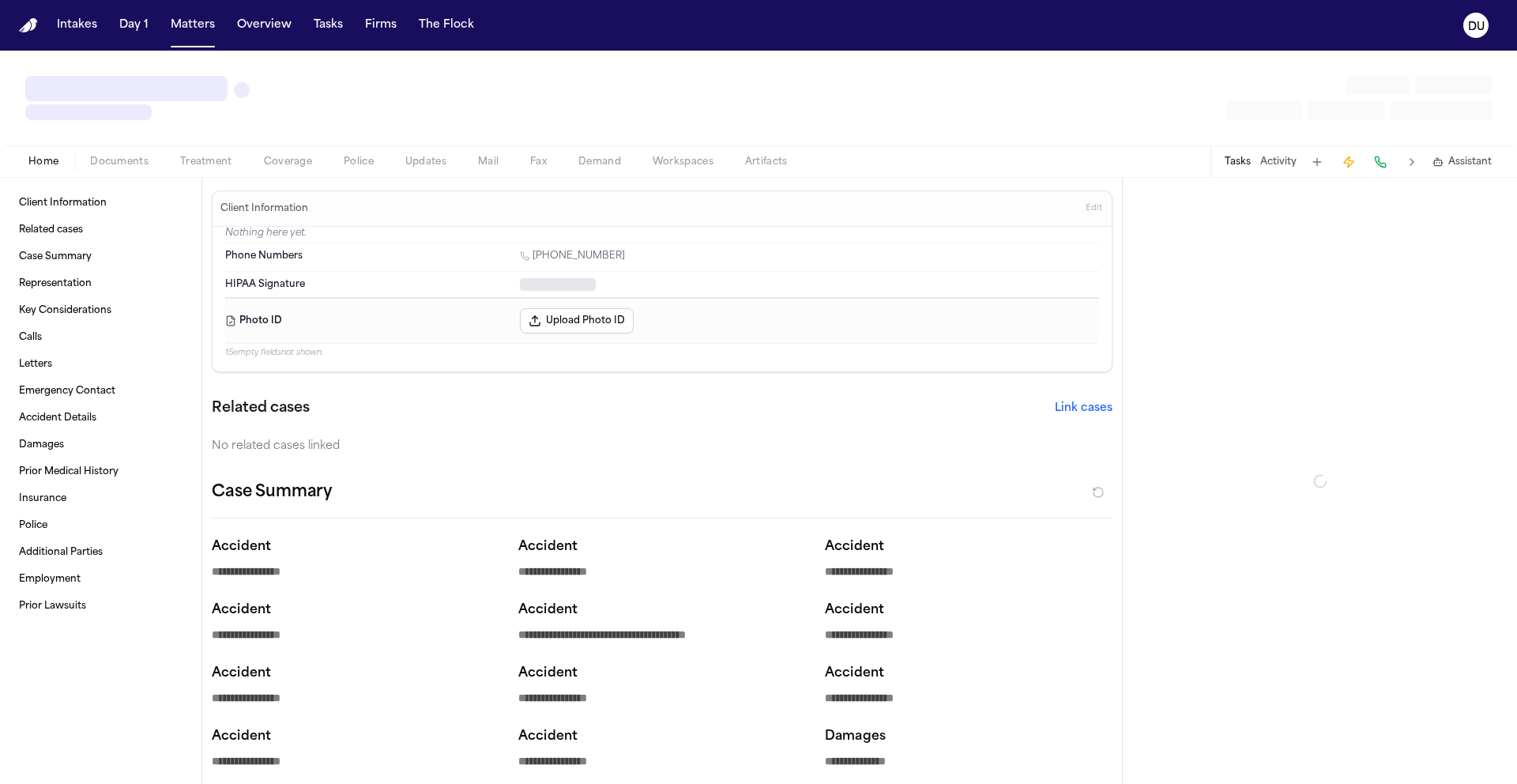
type textarea "*"
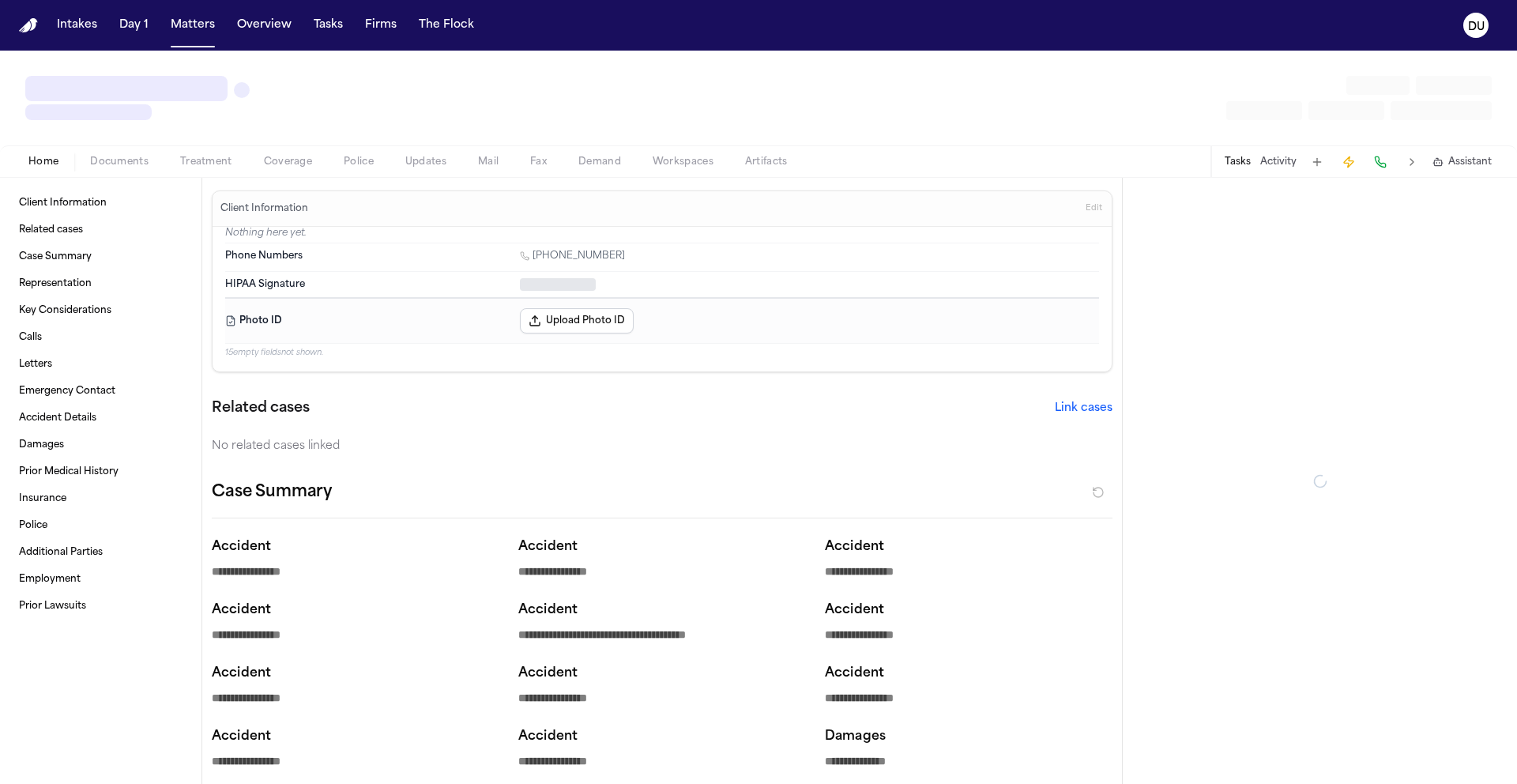
type textarea "*"
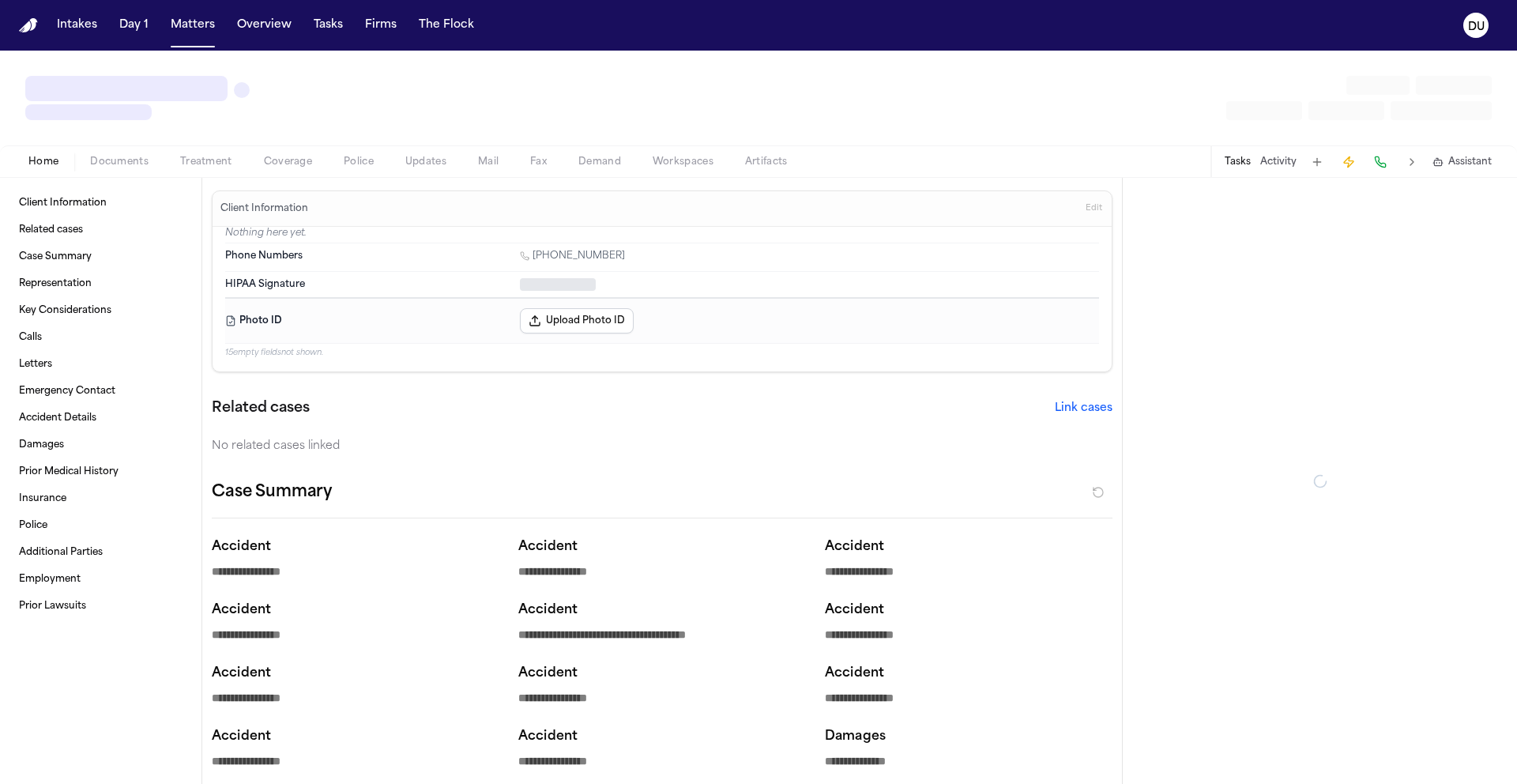
type textarea "*"
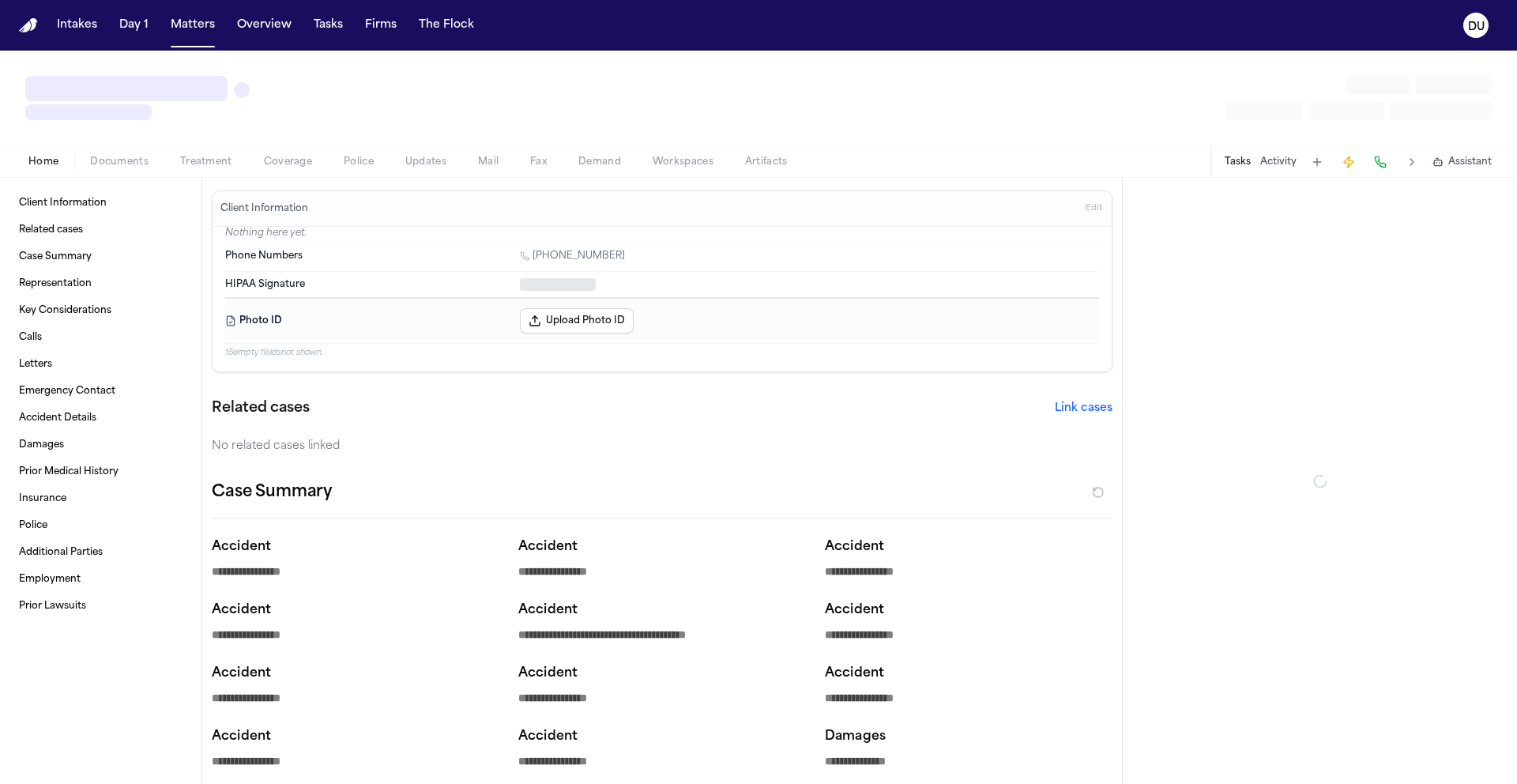
type textarea "*"
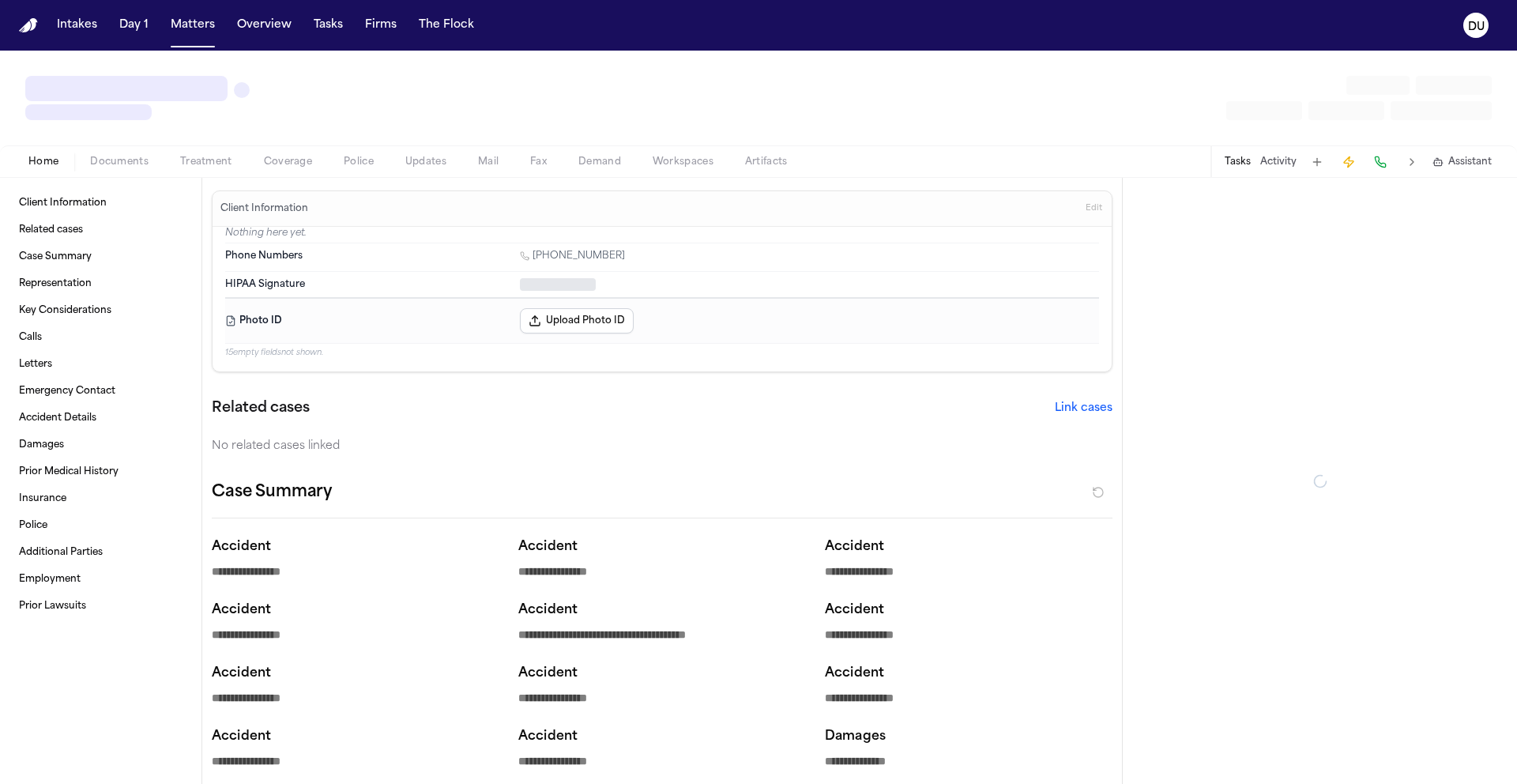
type textarea "*"
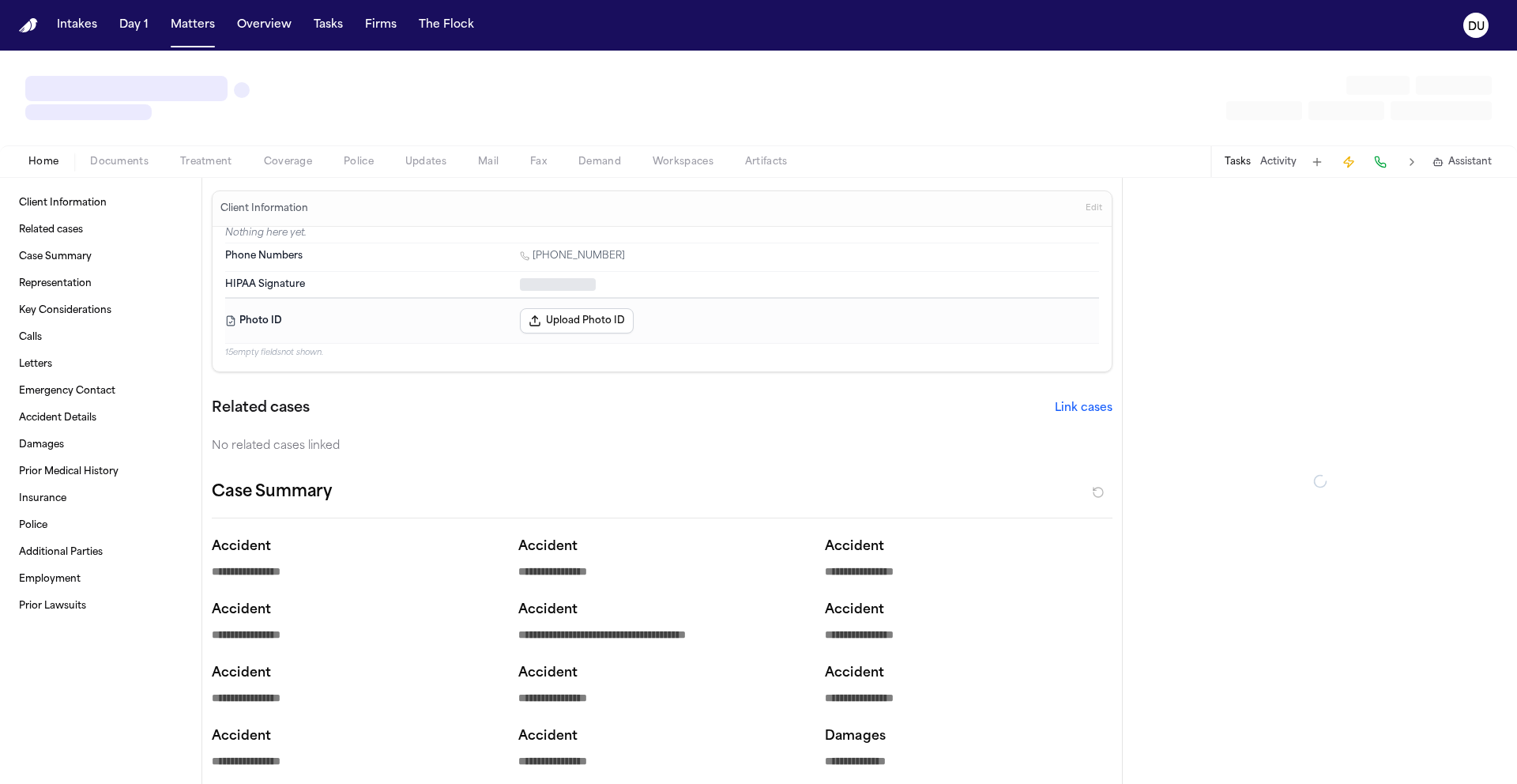
type textarea "*"
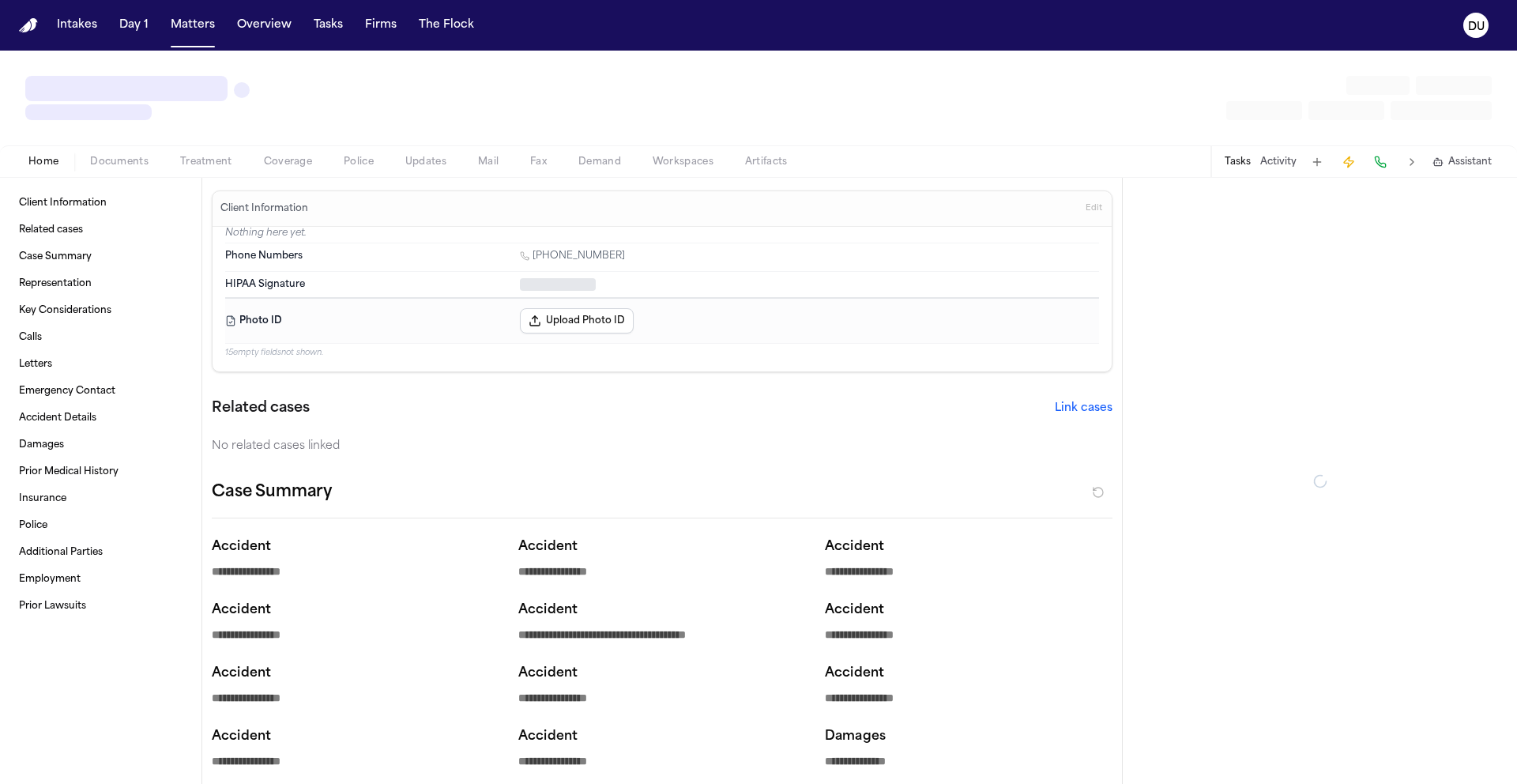
type textarea "*"
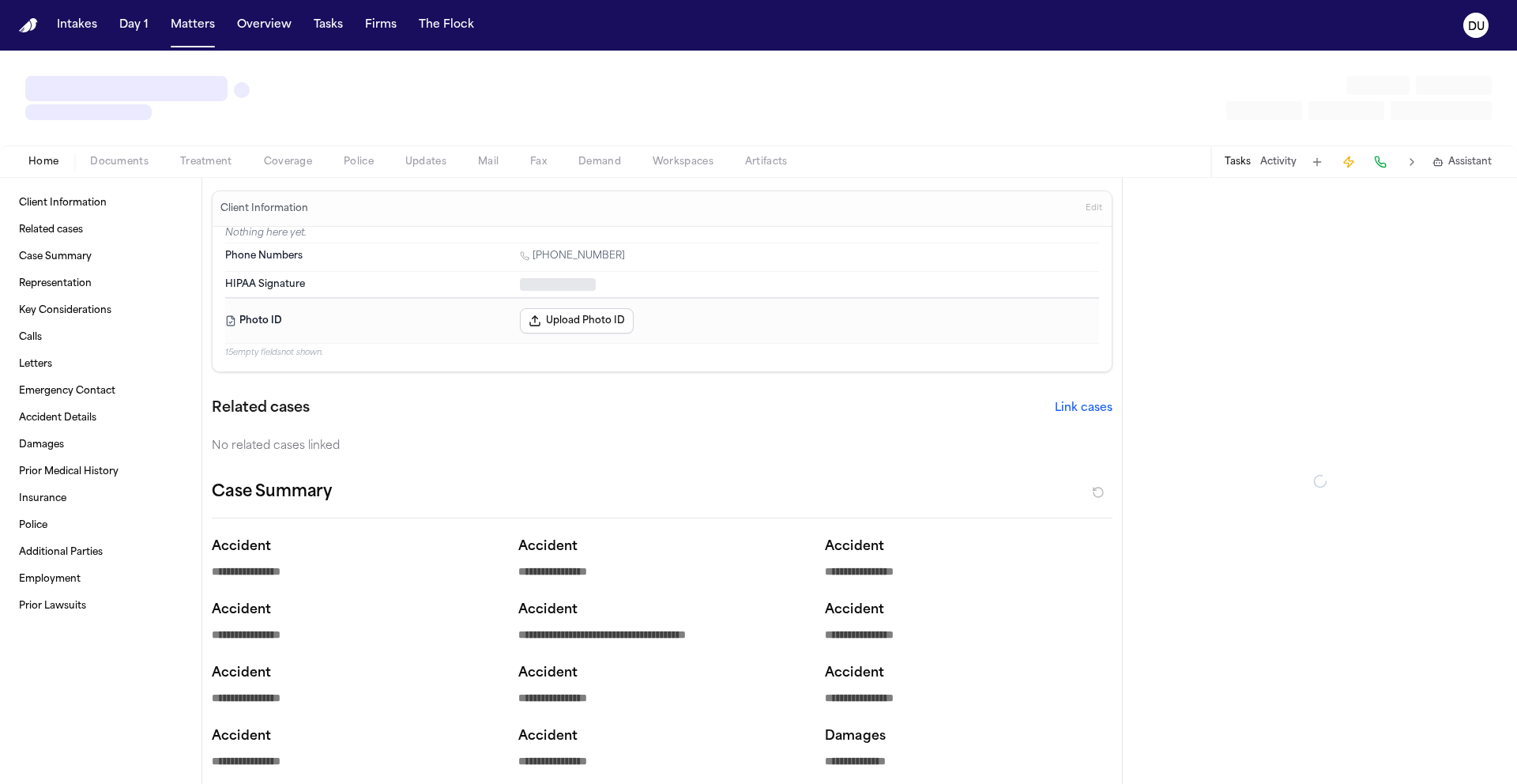
type textarea "*"
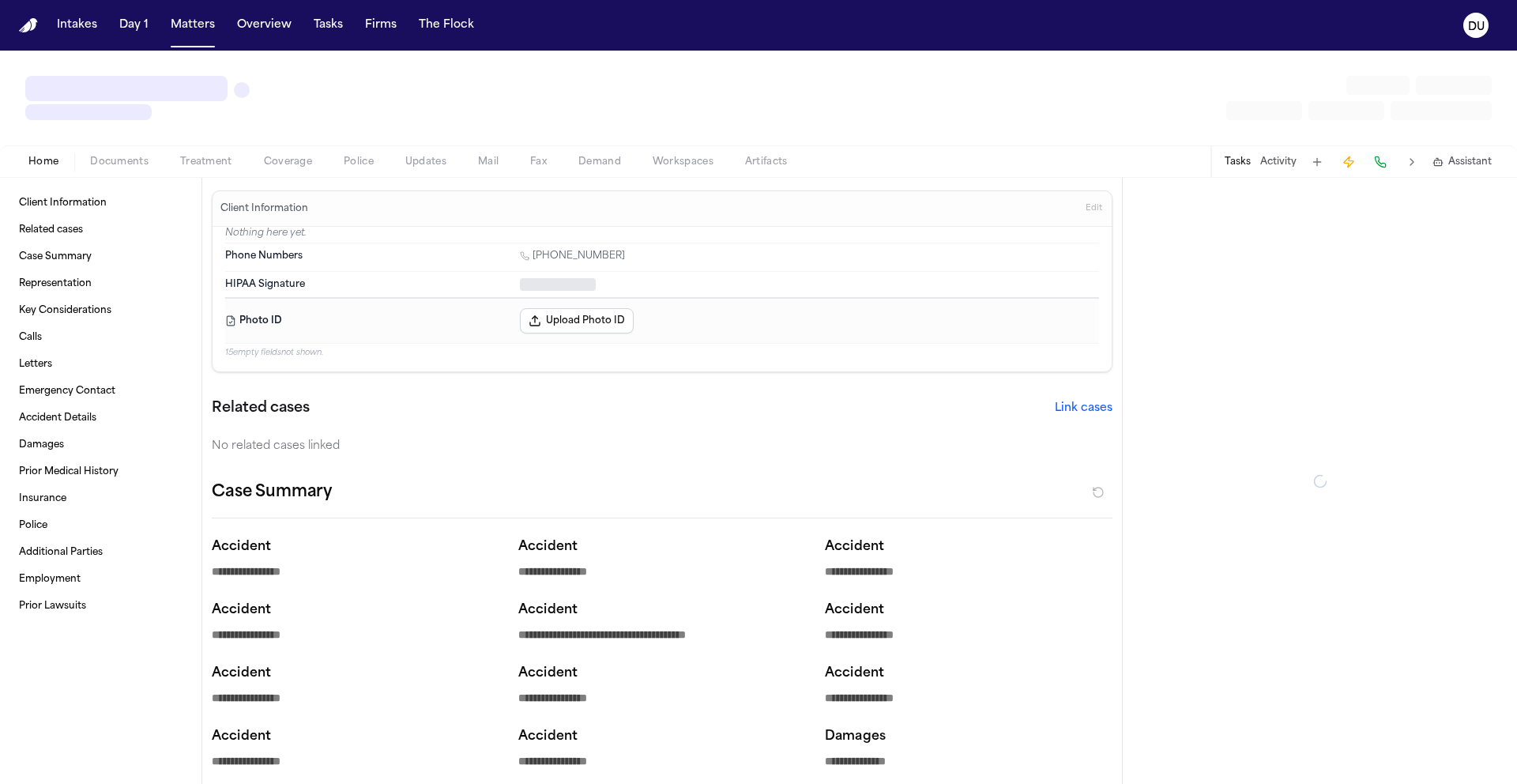
type textarea "*"
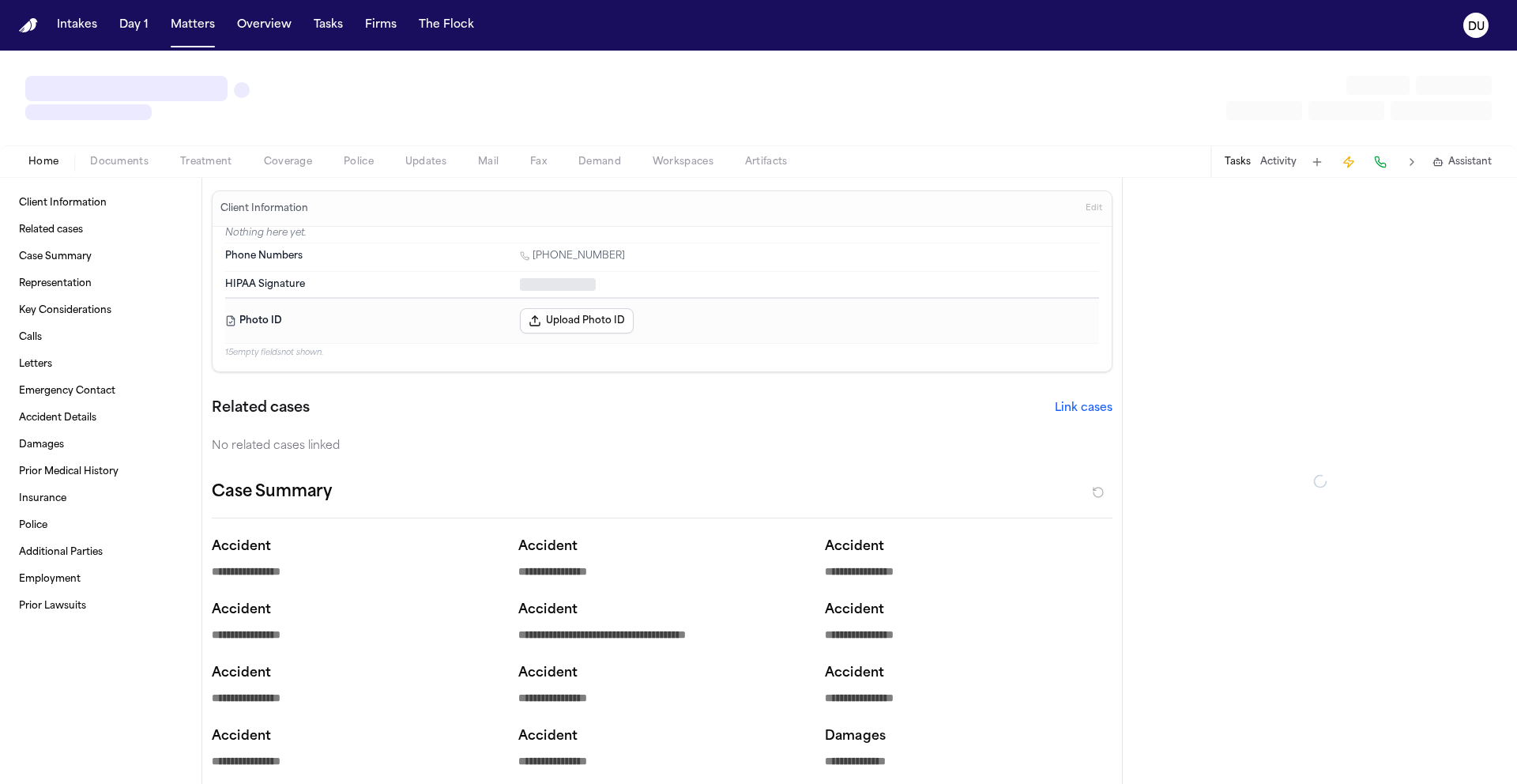
type textarea "*"
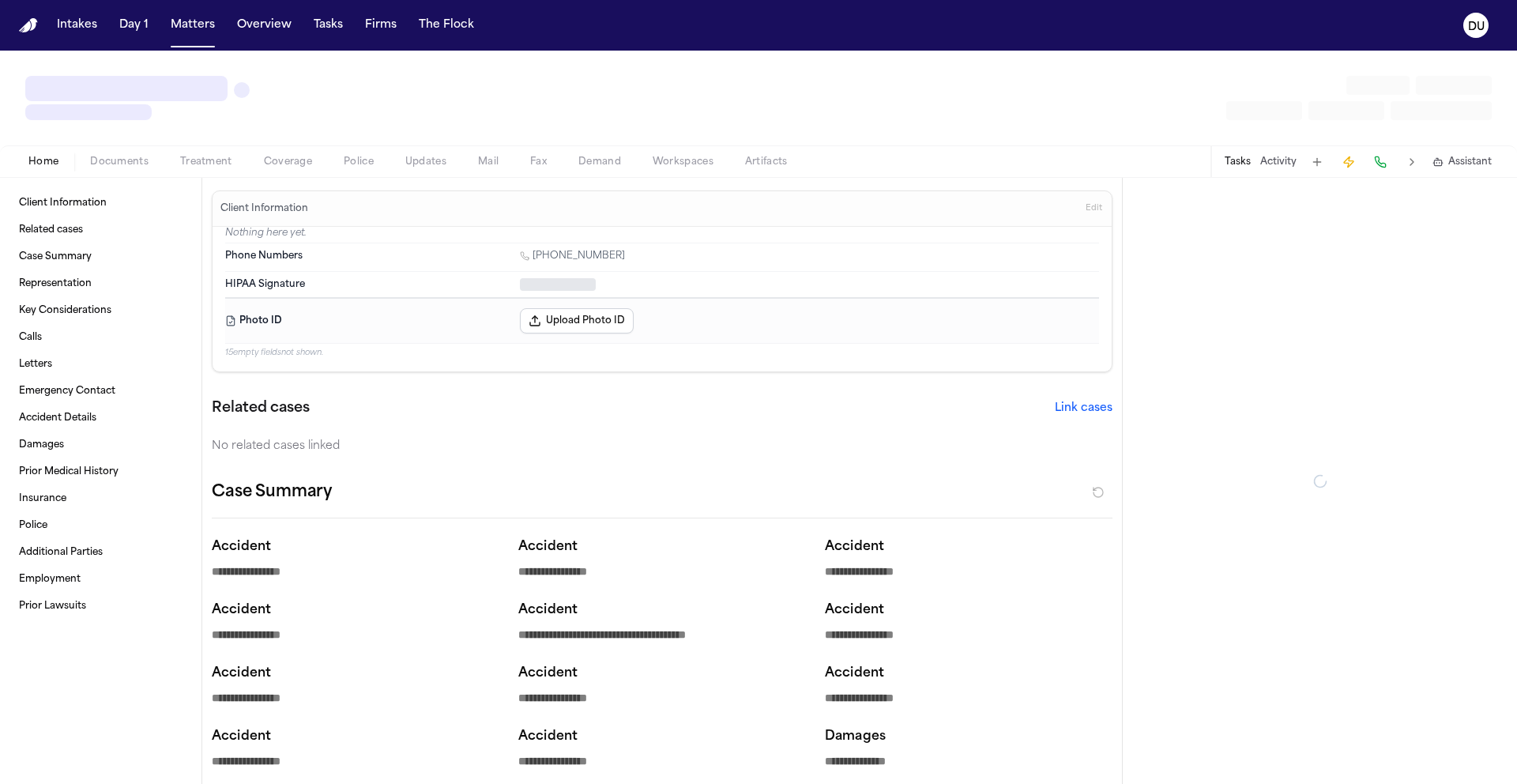
type textarea "*"
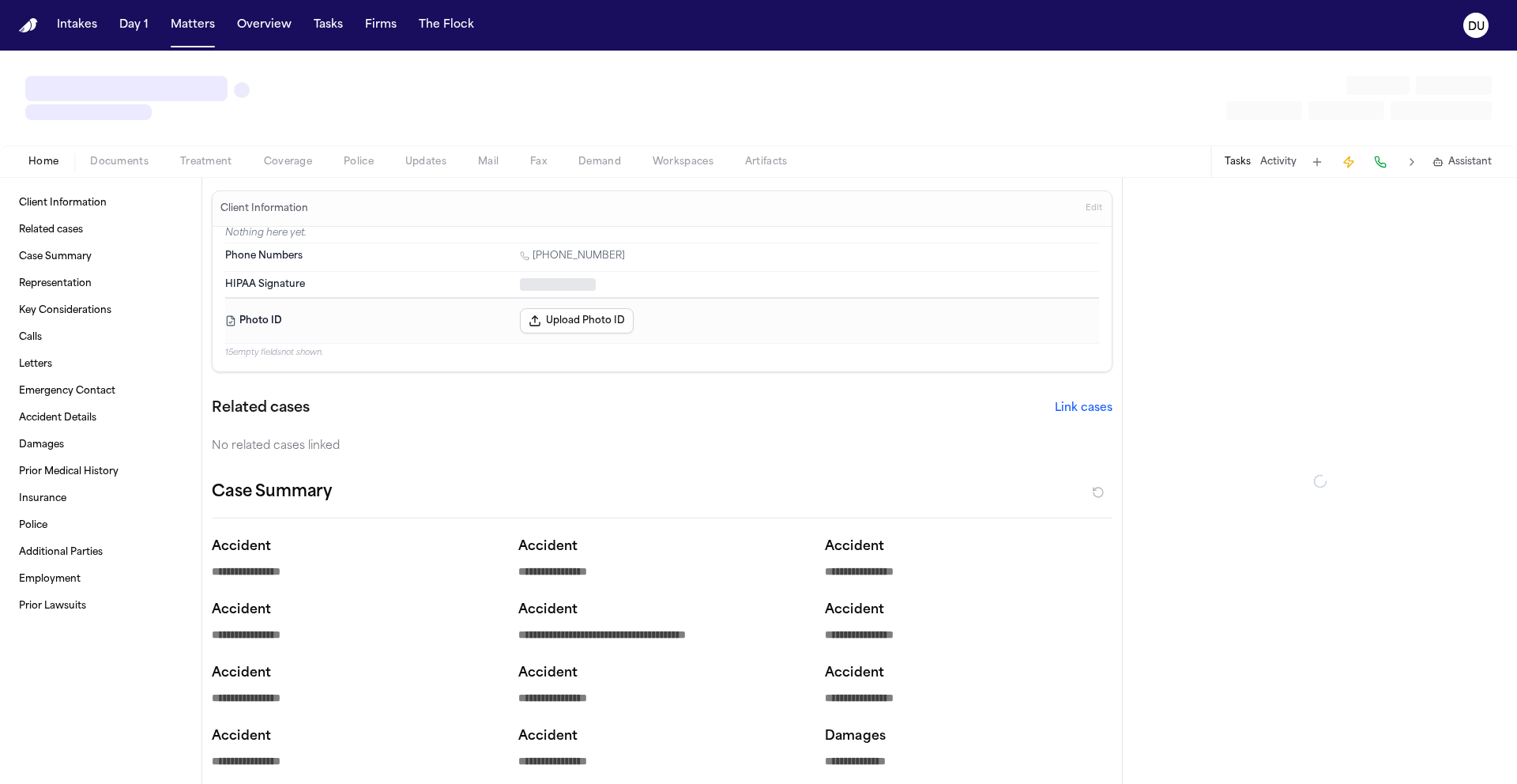
type textarea "*"
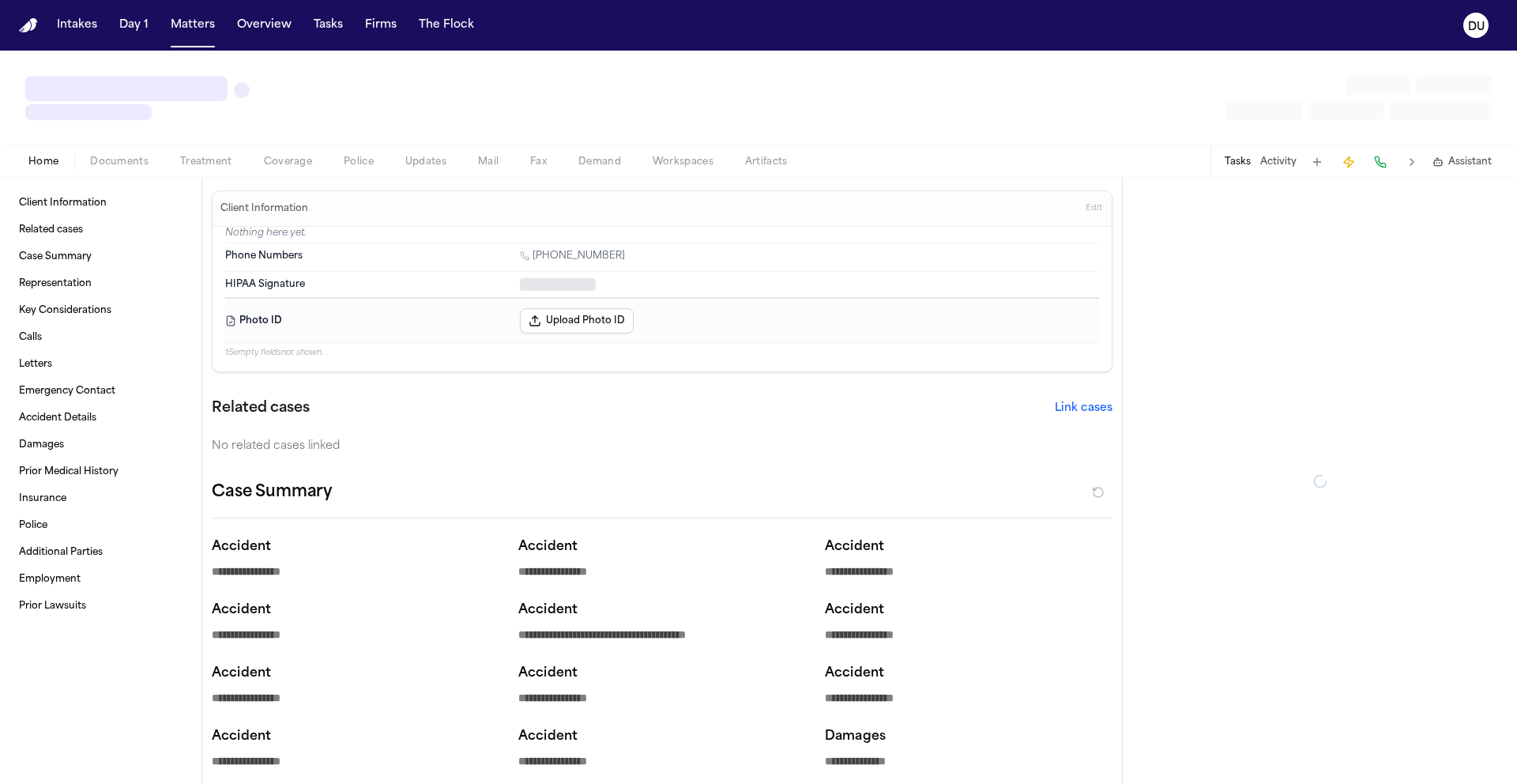
type textarea "*"
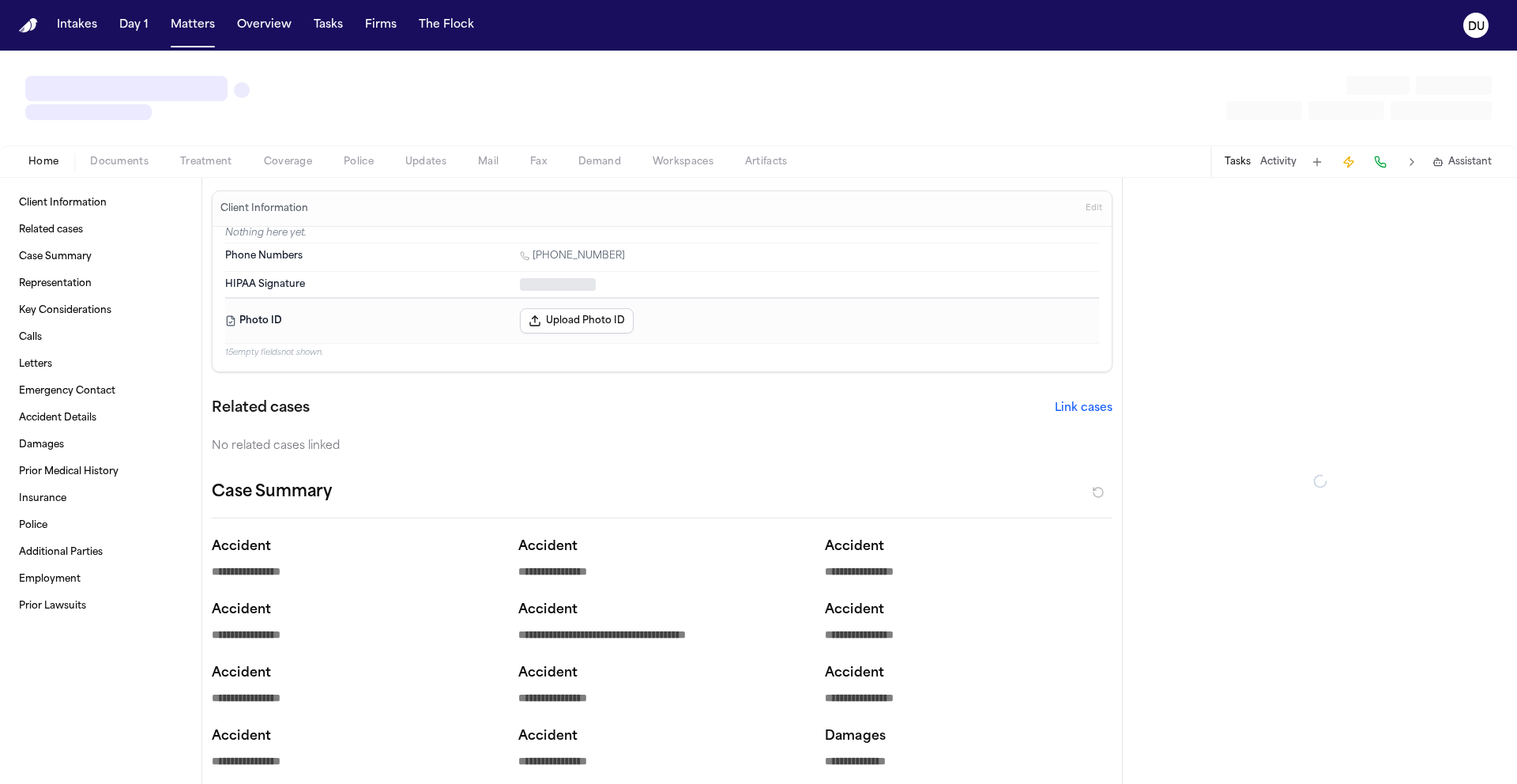
type textarea "*"
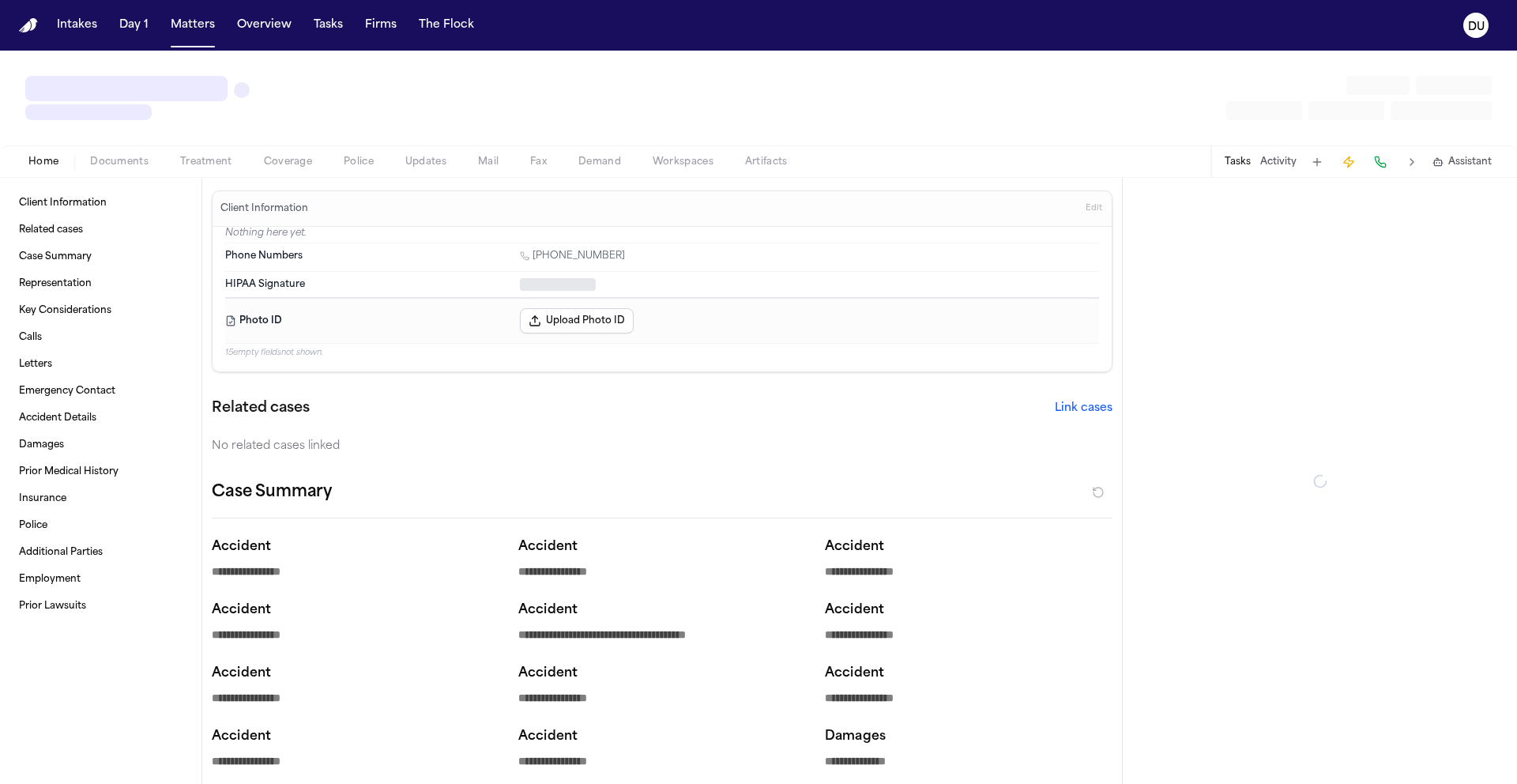
type textarea "*"
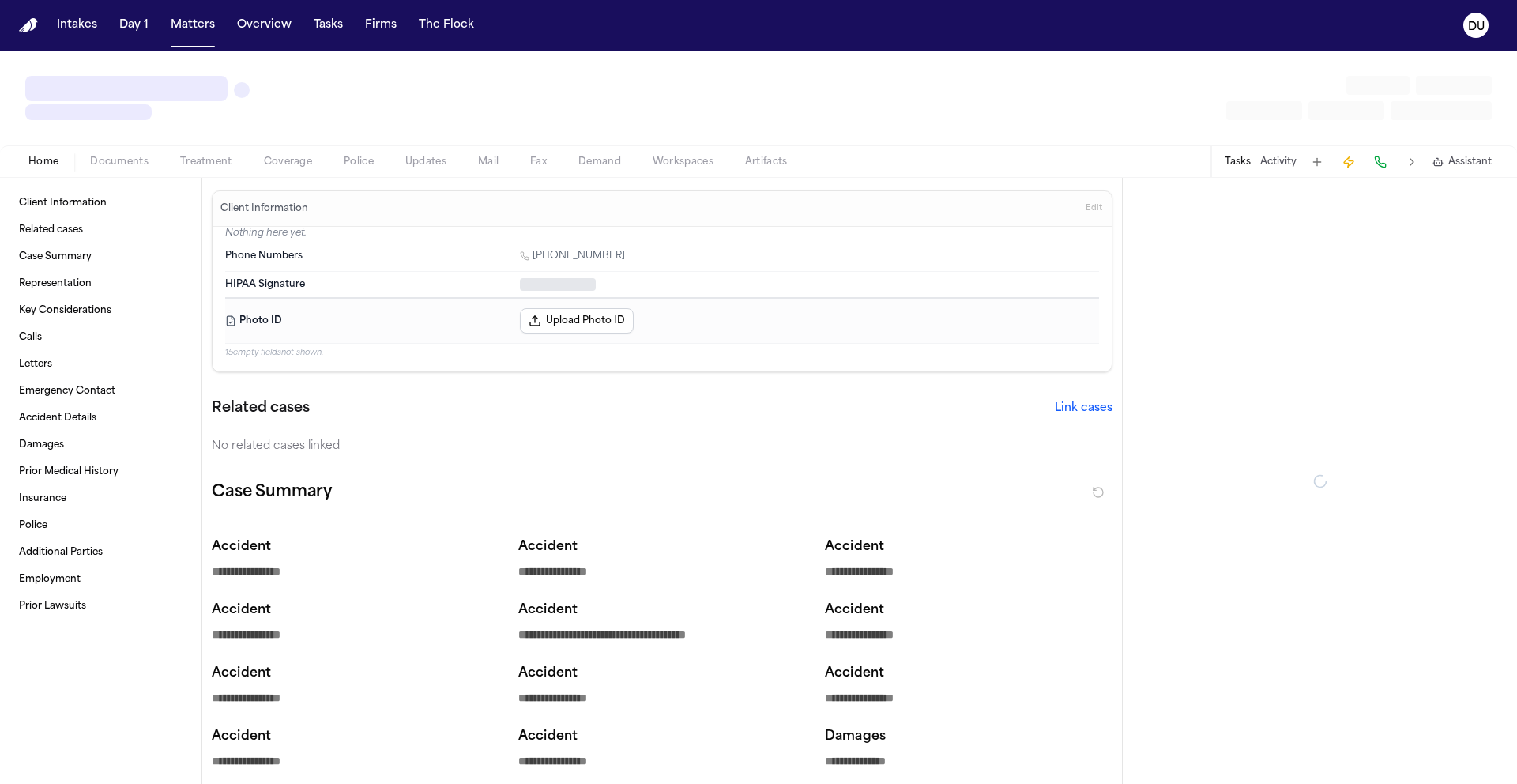
type textarea "*"
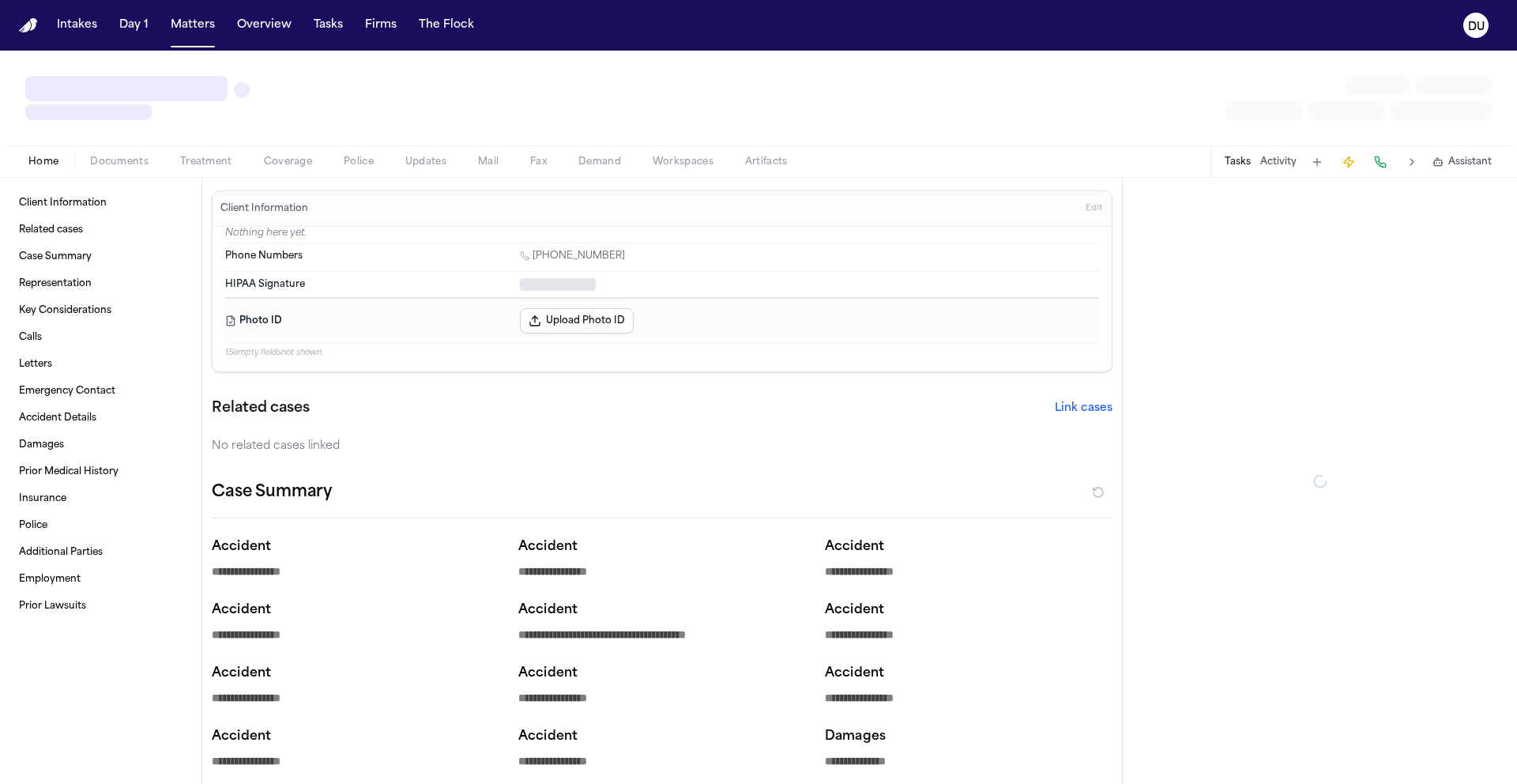
type textarea "*"
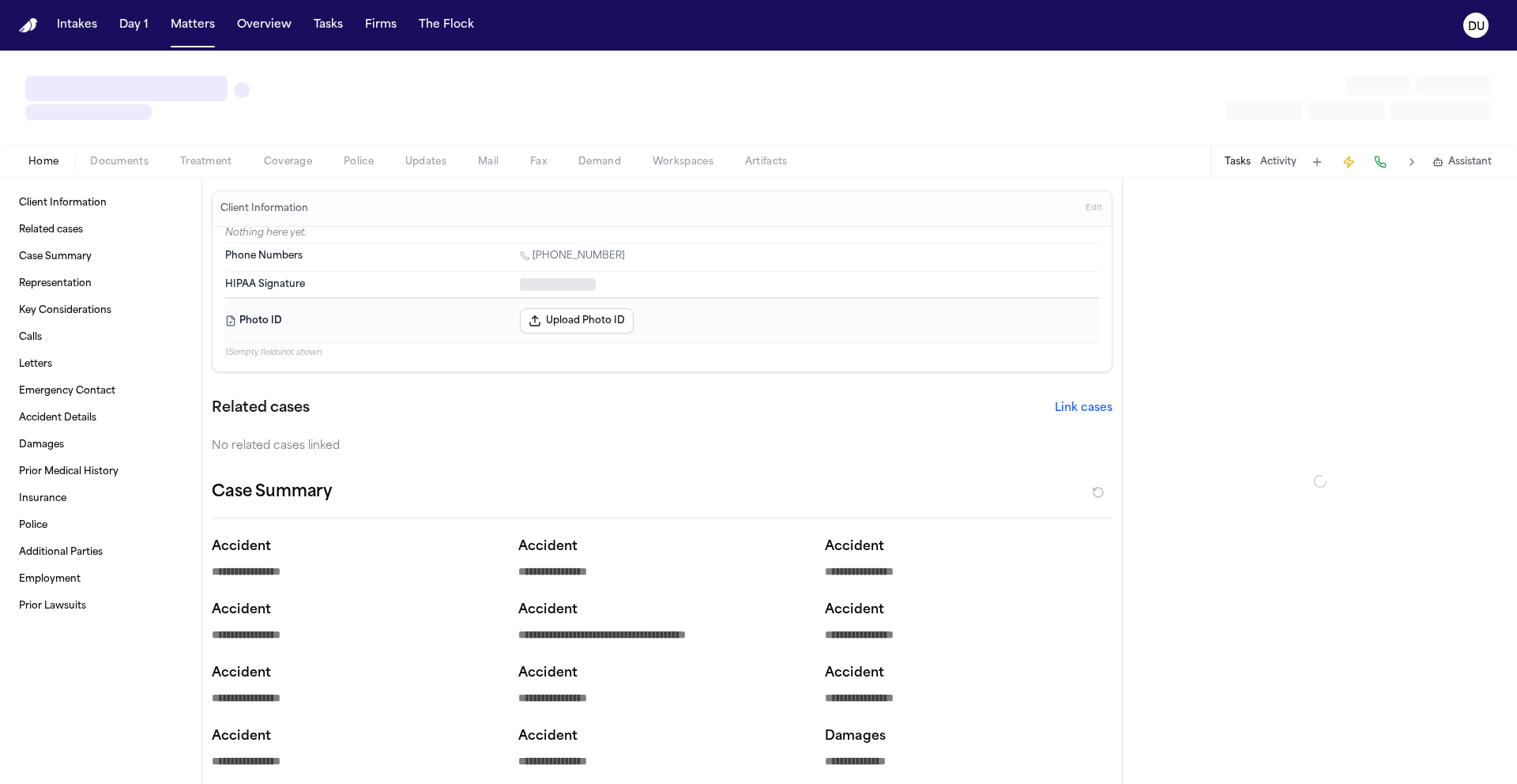
type textarea "*"
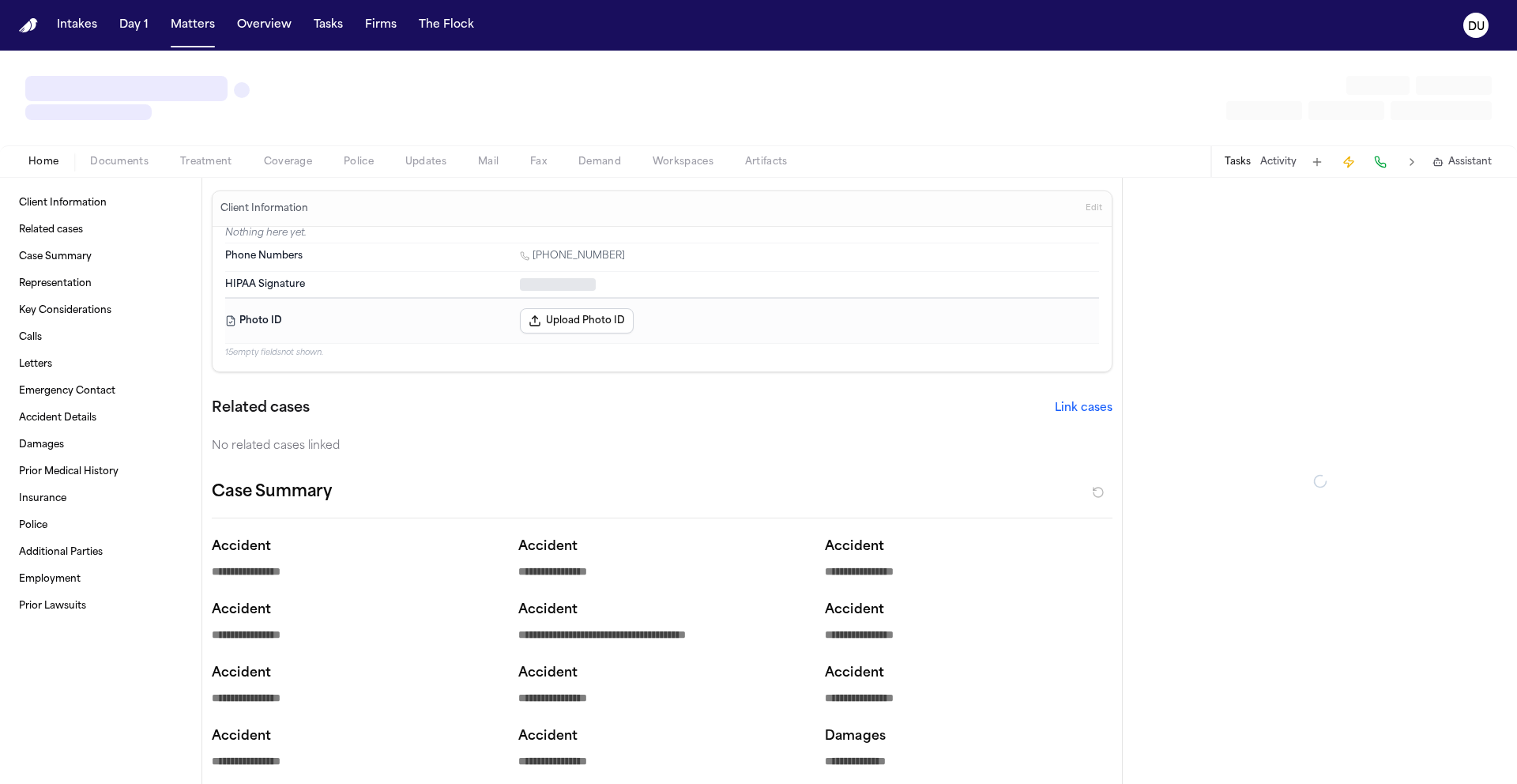
type textarea "*"
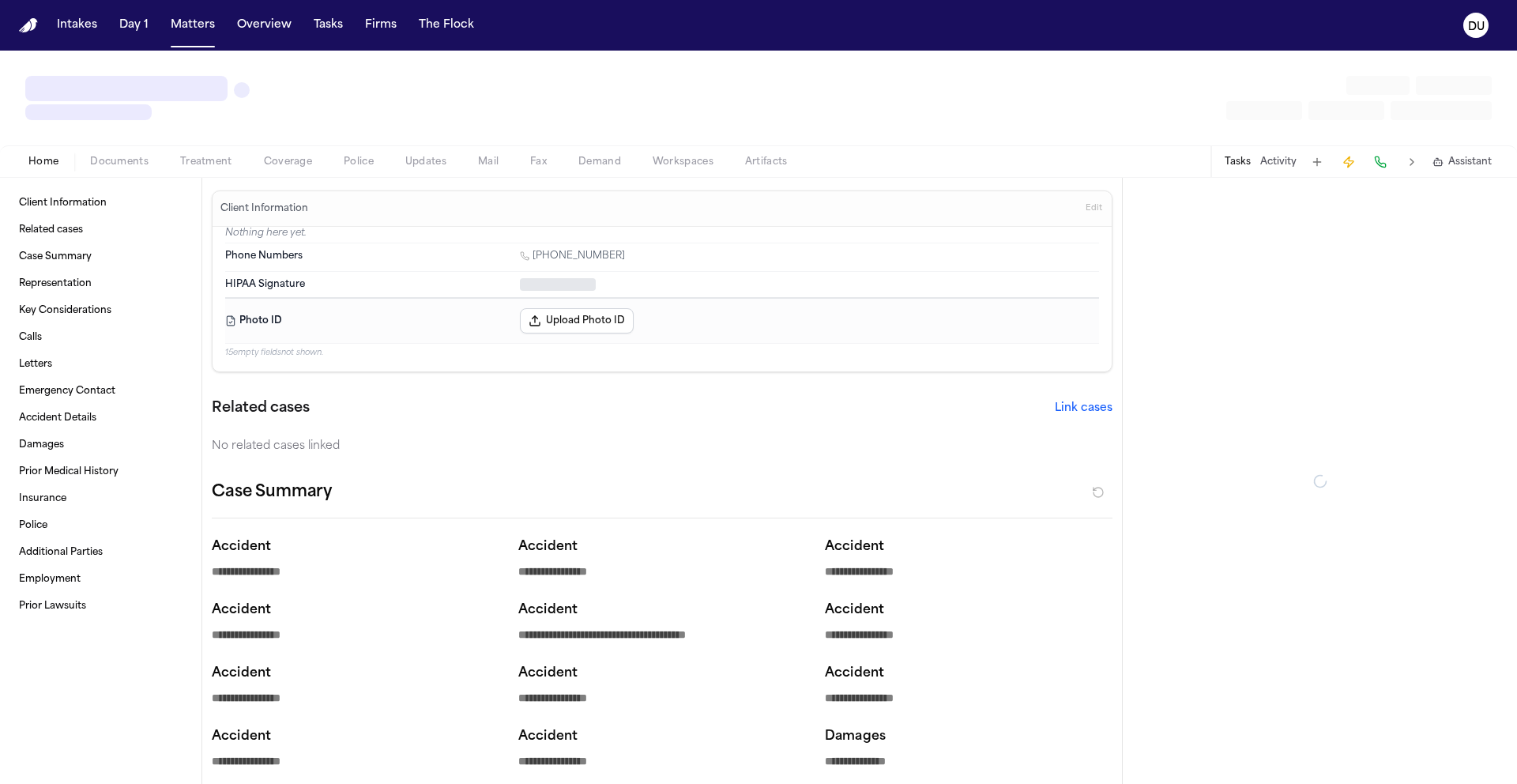
type textarea "*"
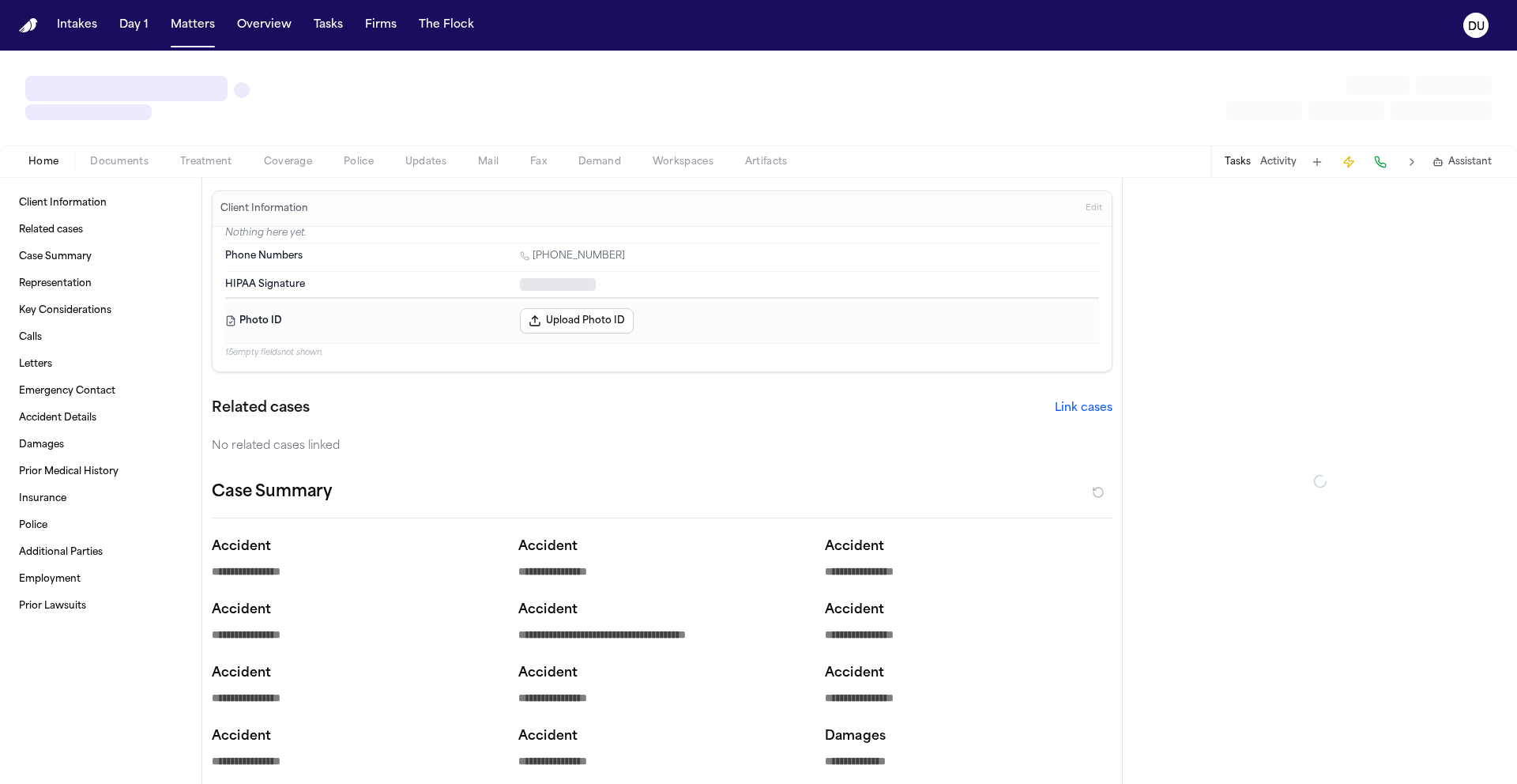
type textarea "*"
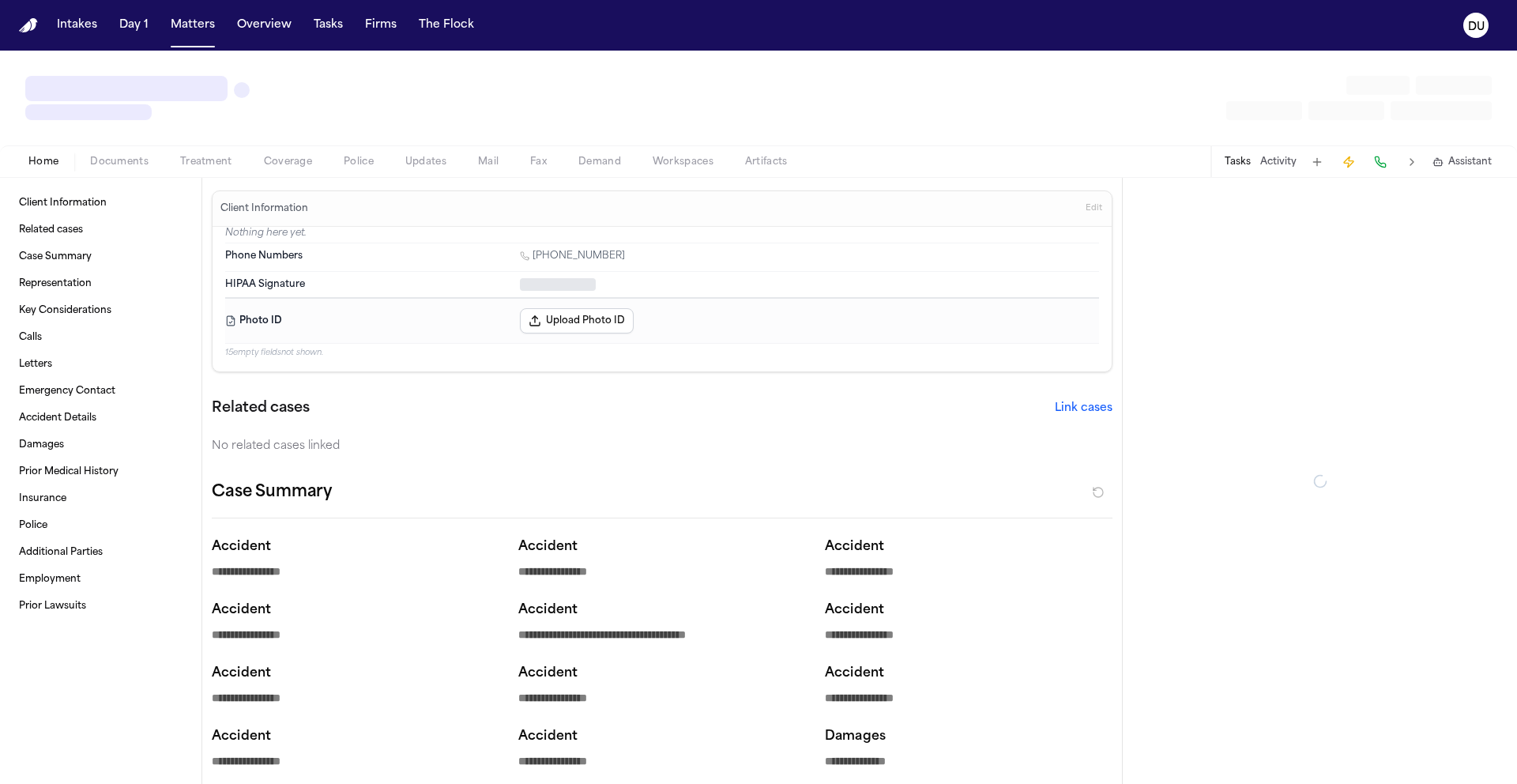
type textarea "*"
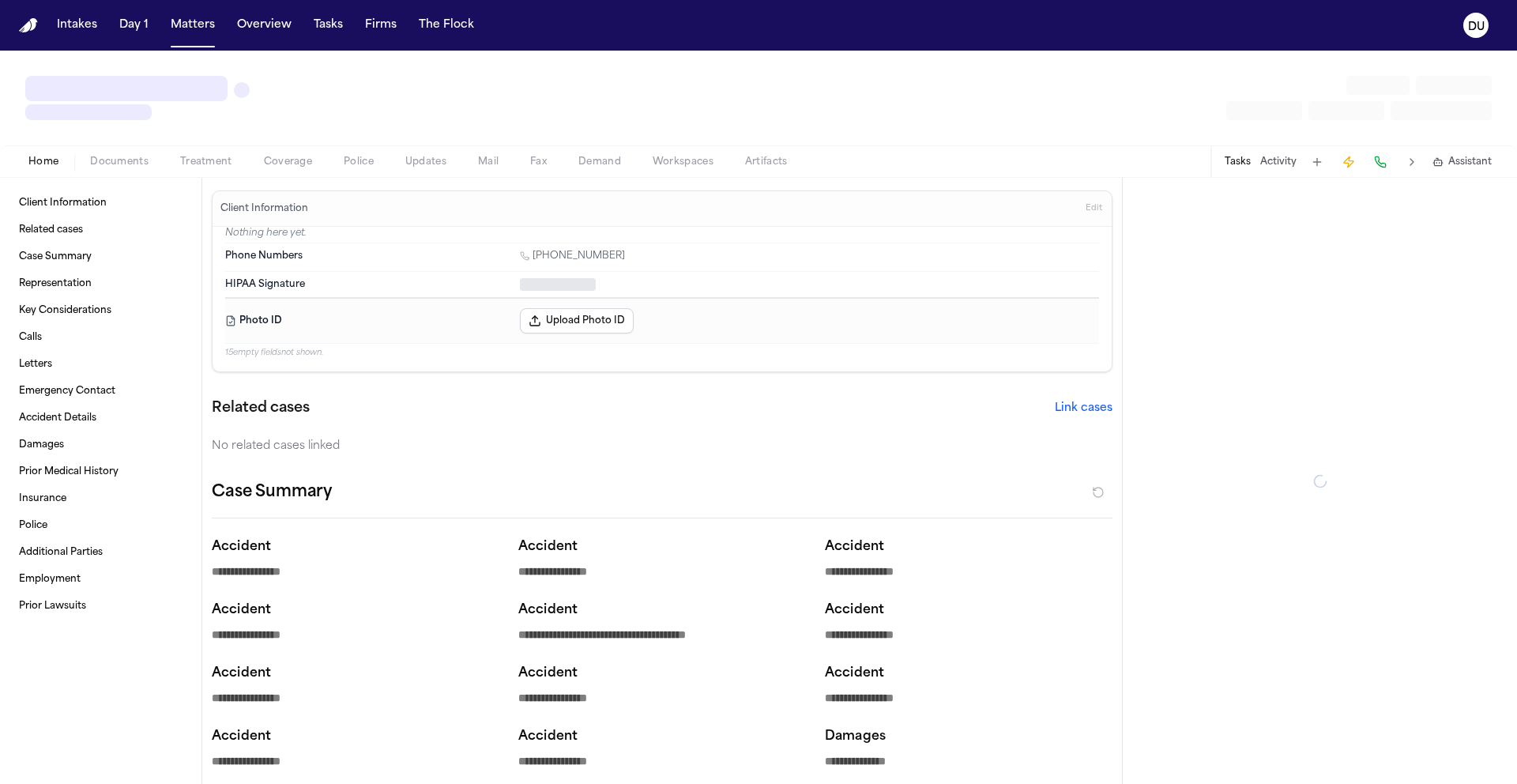
type textarea "*"
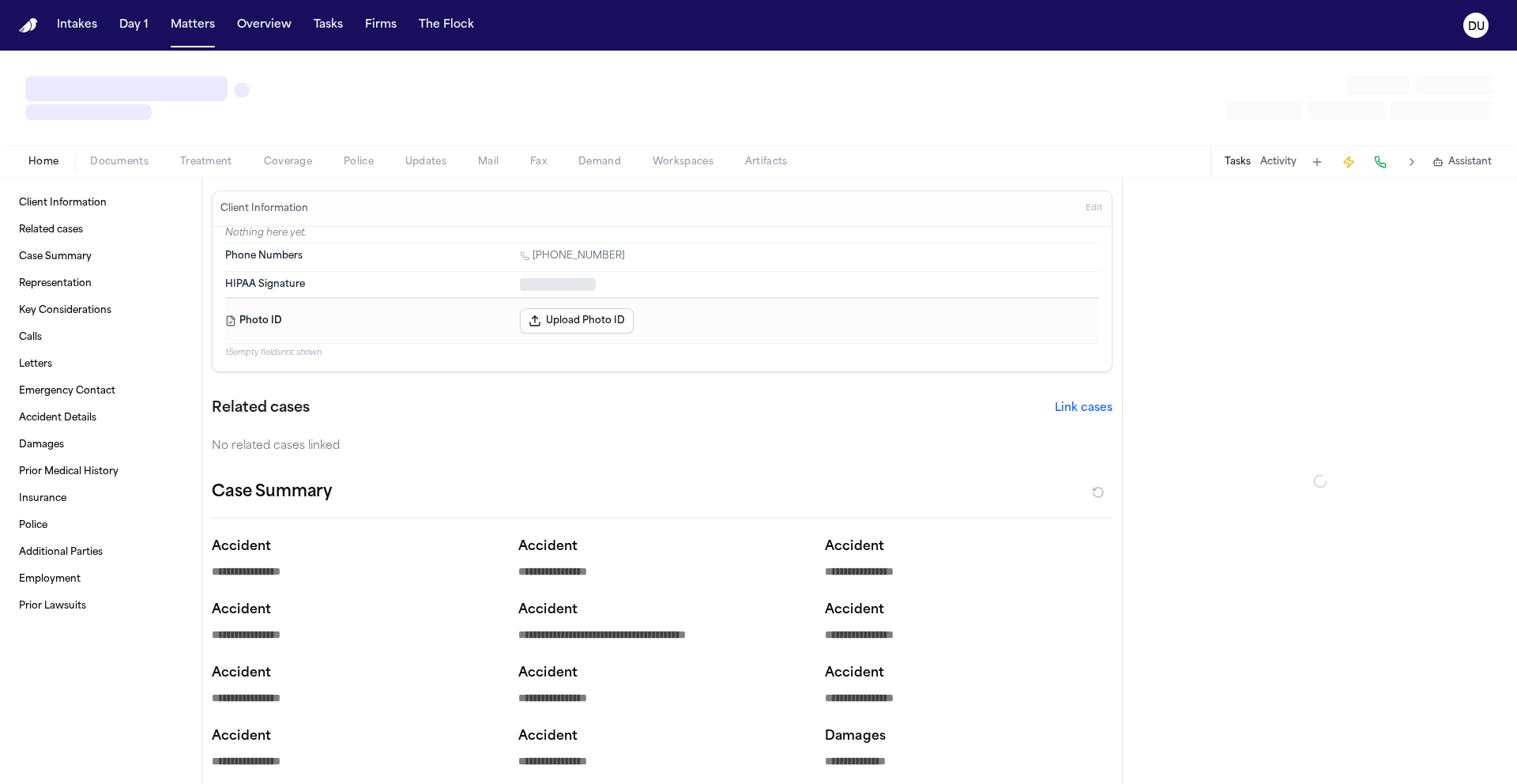
type textarea "*"
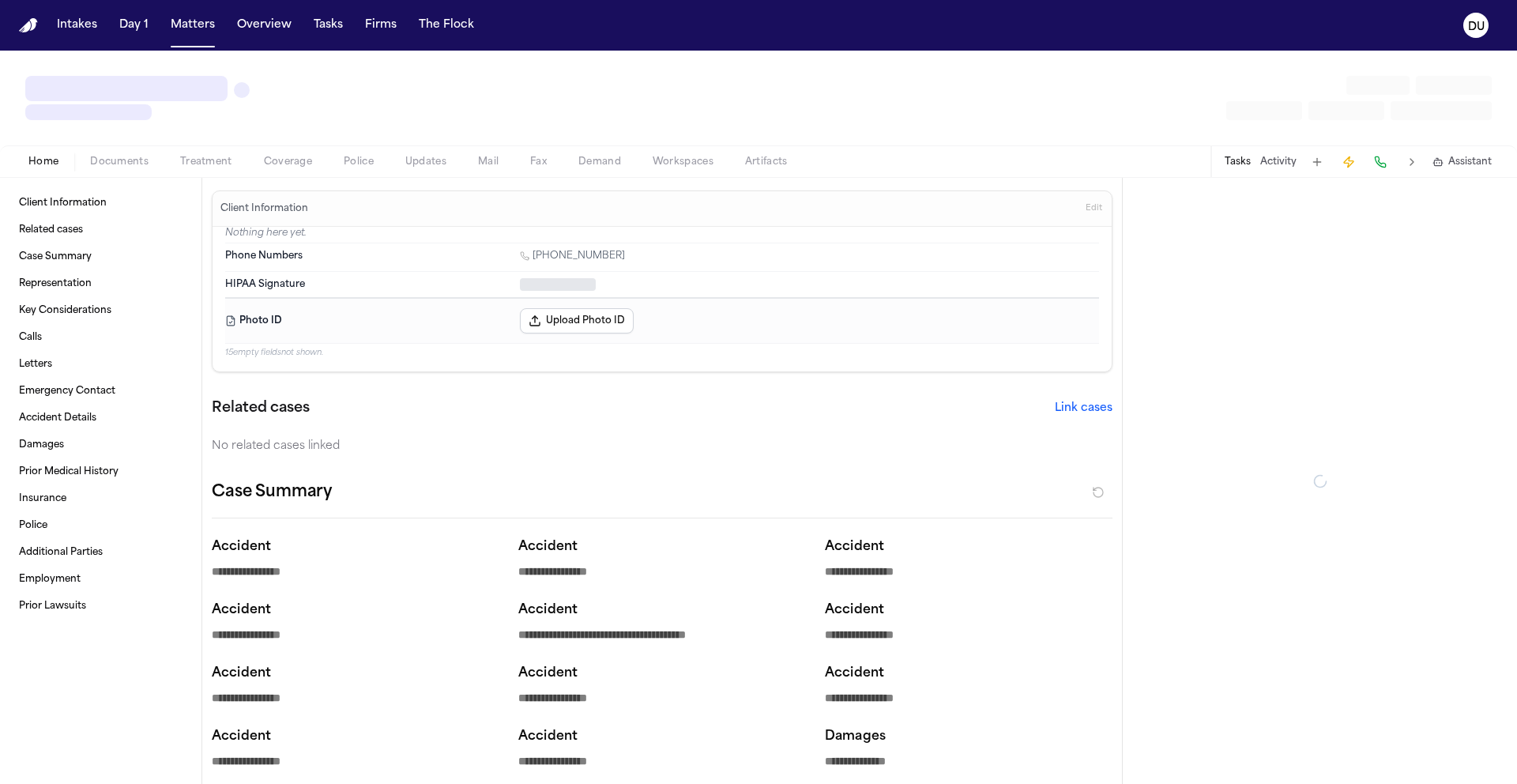
type textarea "*"
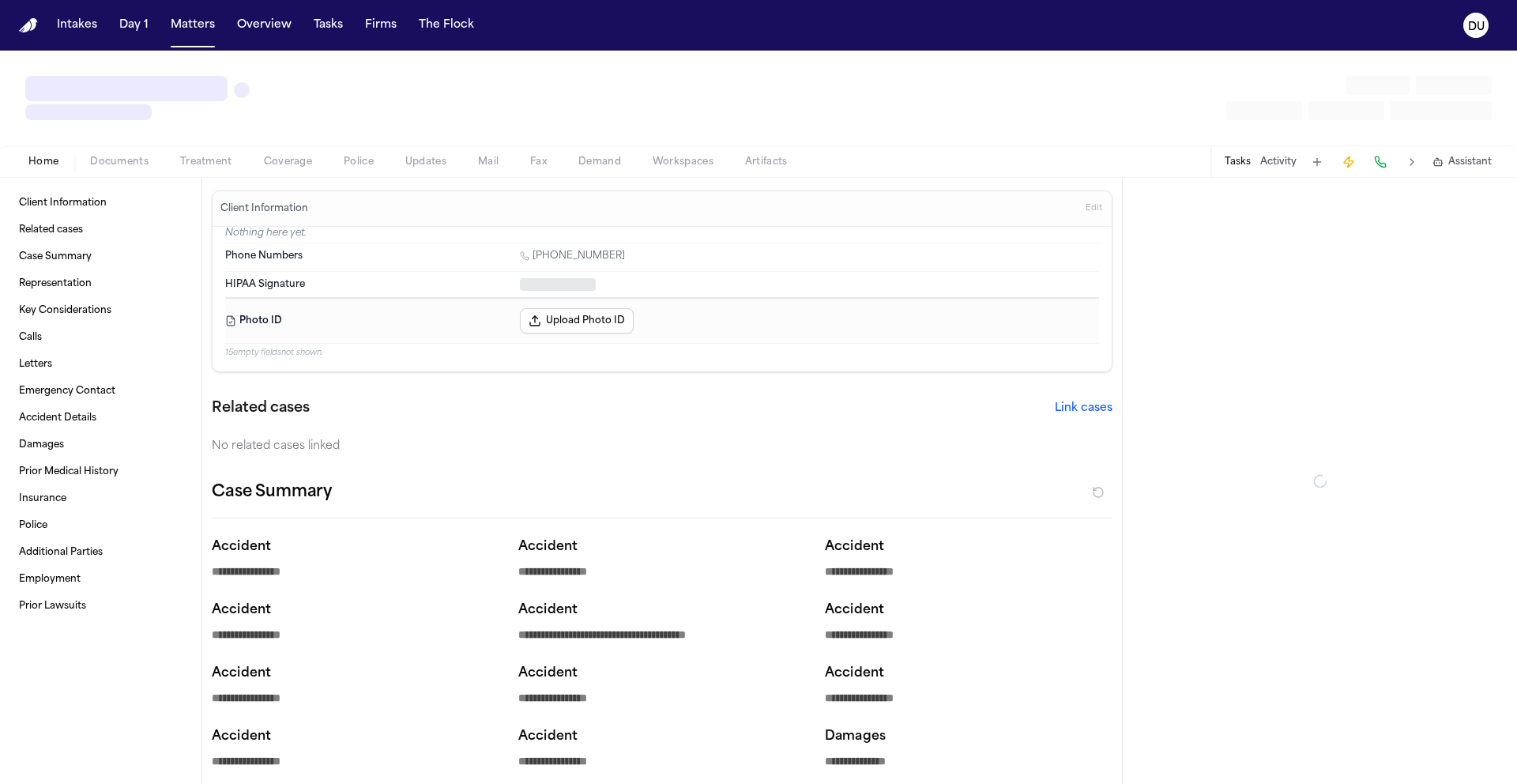
type textarea "*"
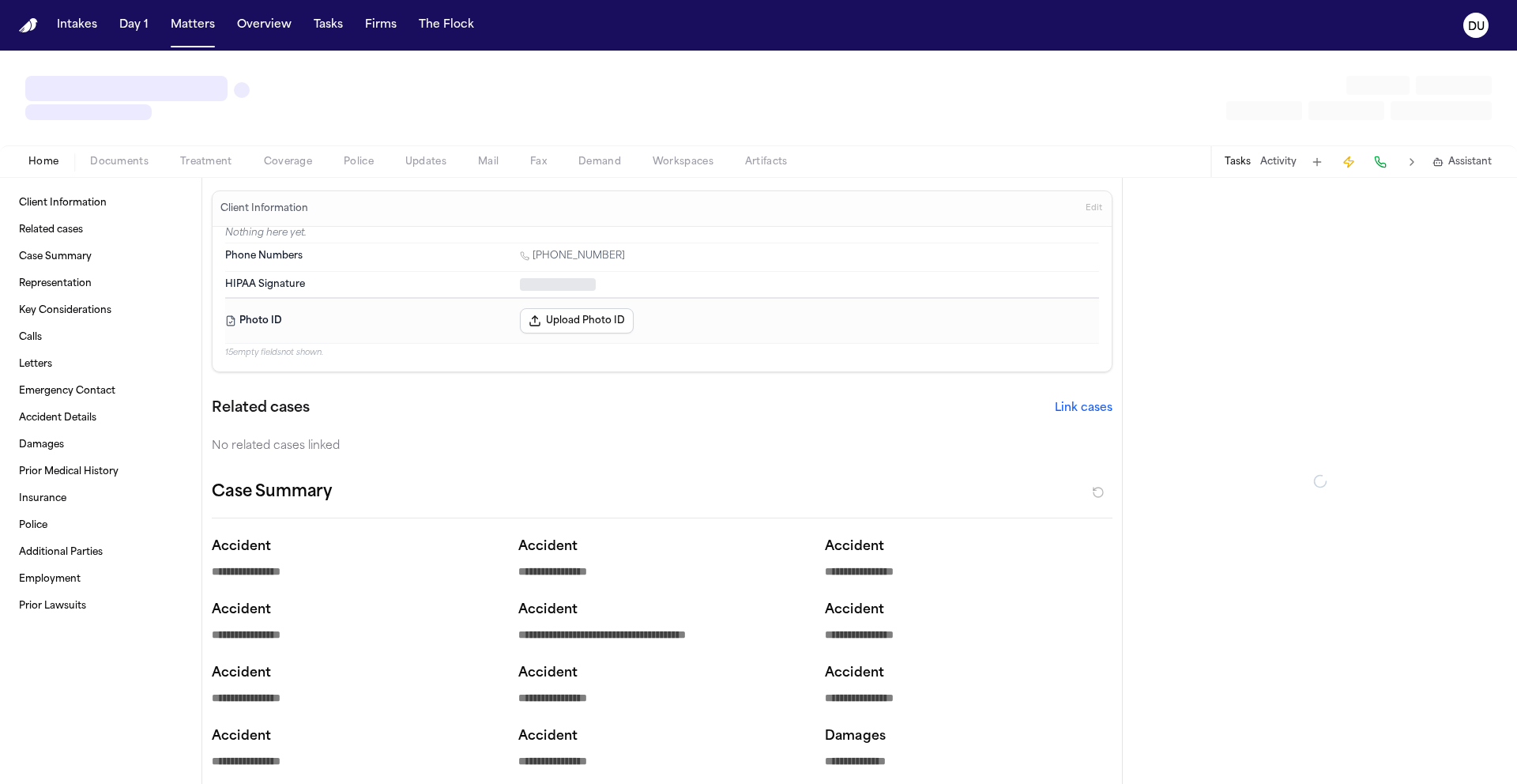
type textarea "*"
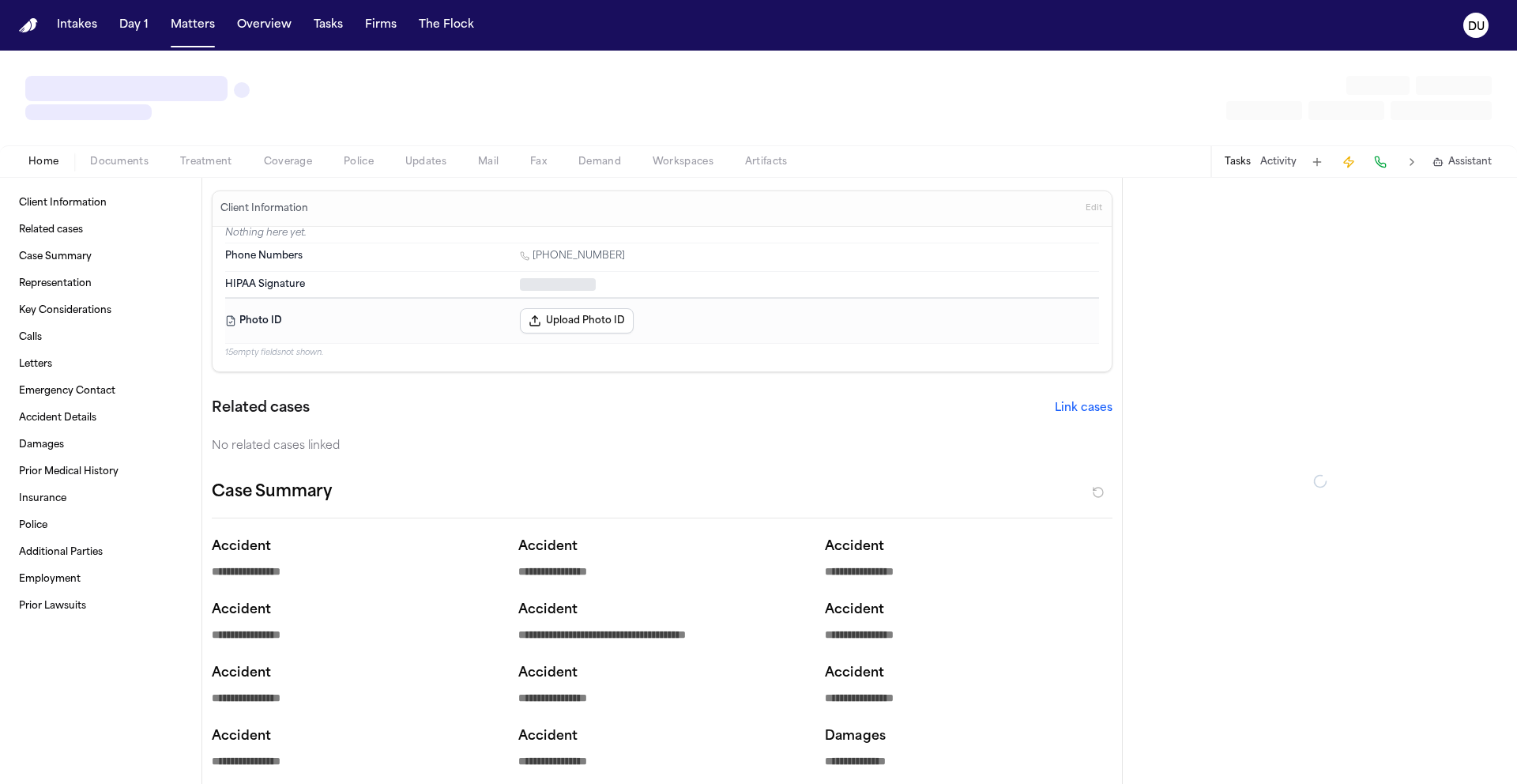
type textarea "*"
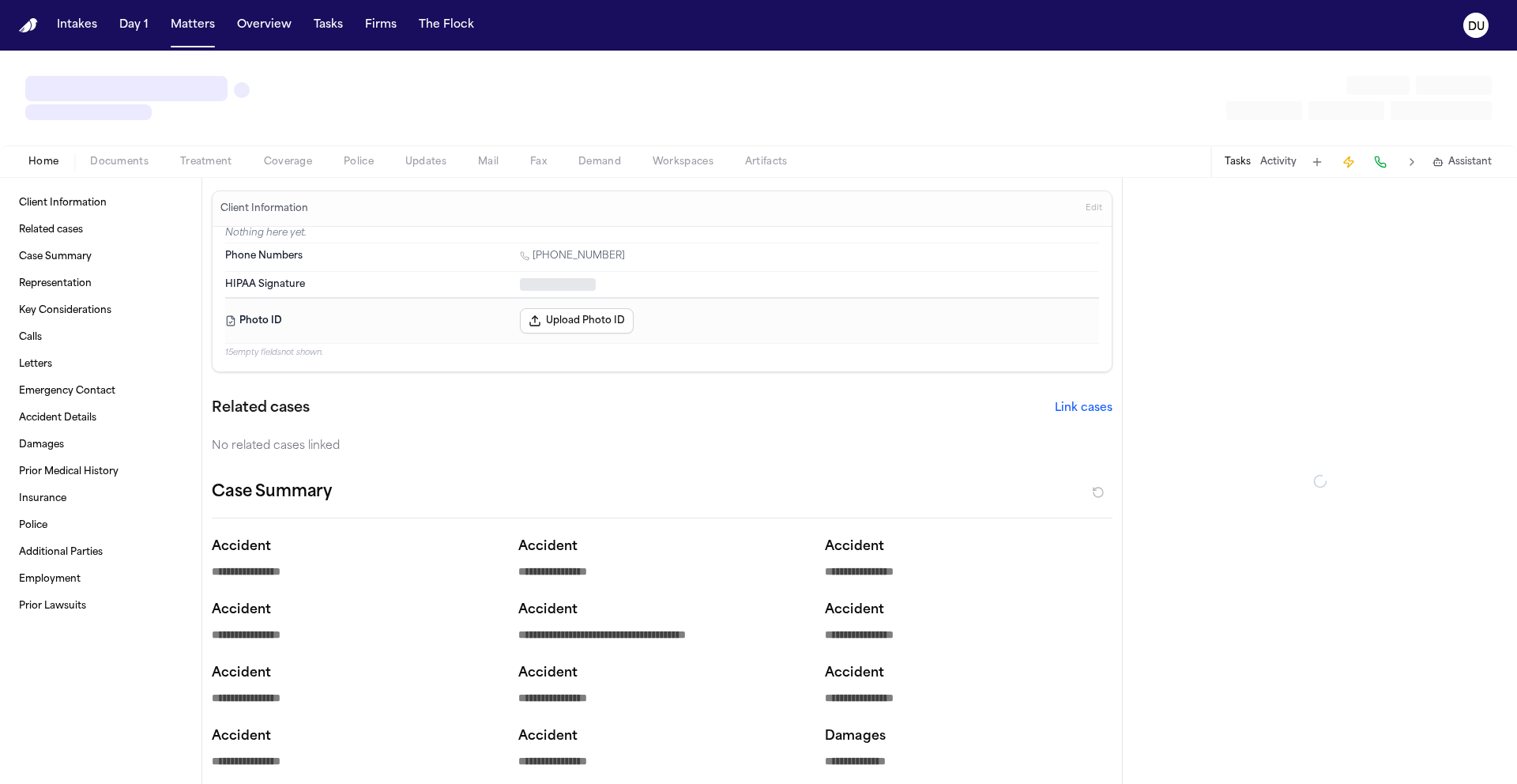
type textarea "*"
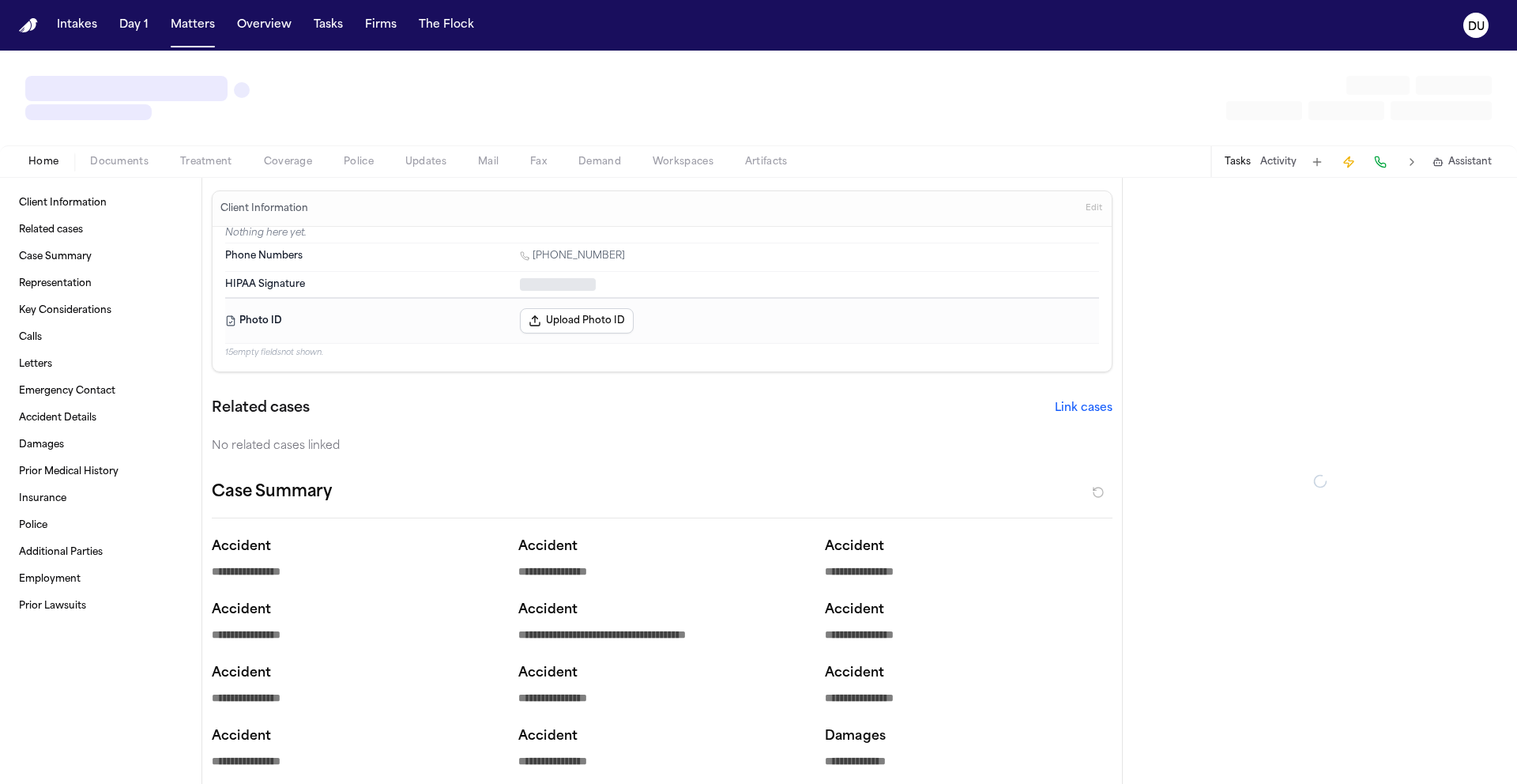
type textarea "*"
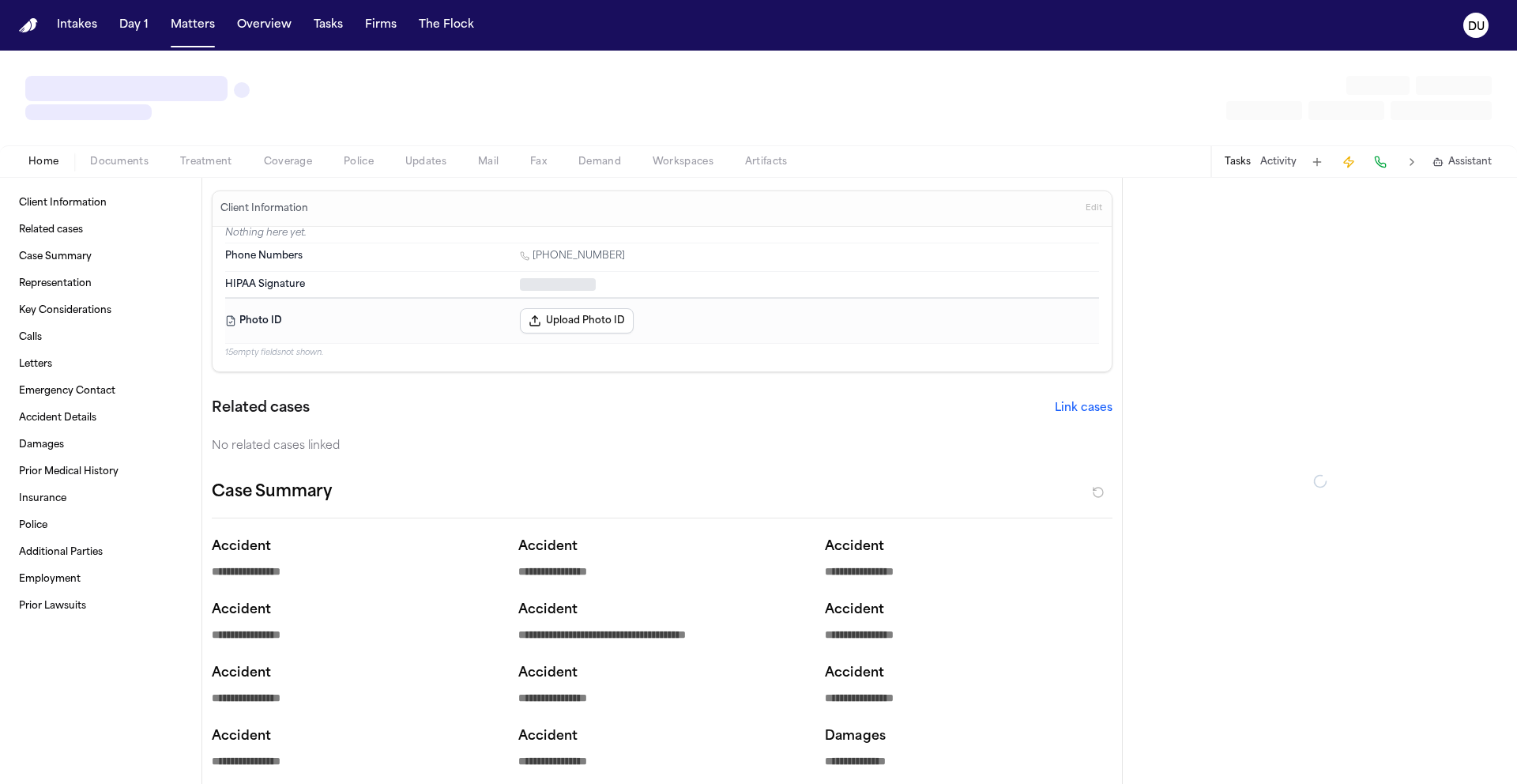
type textarea "*"
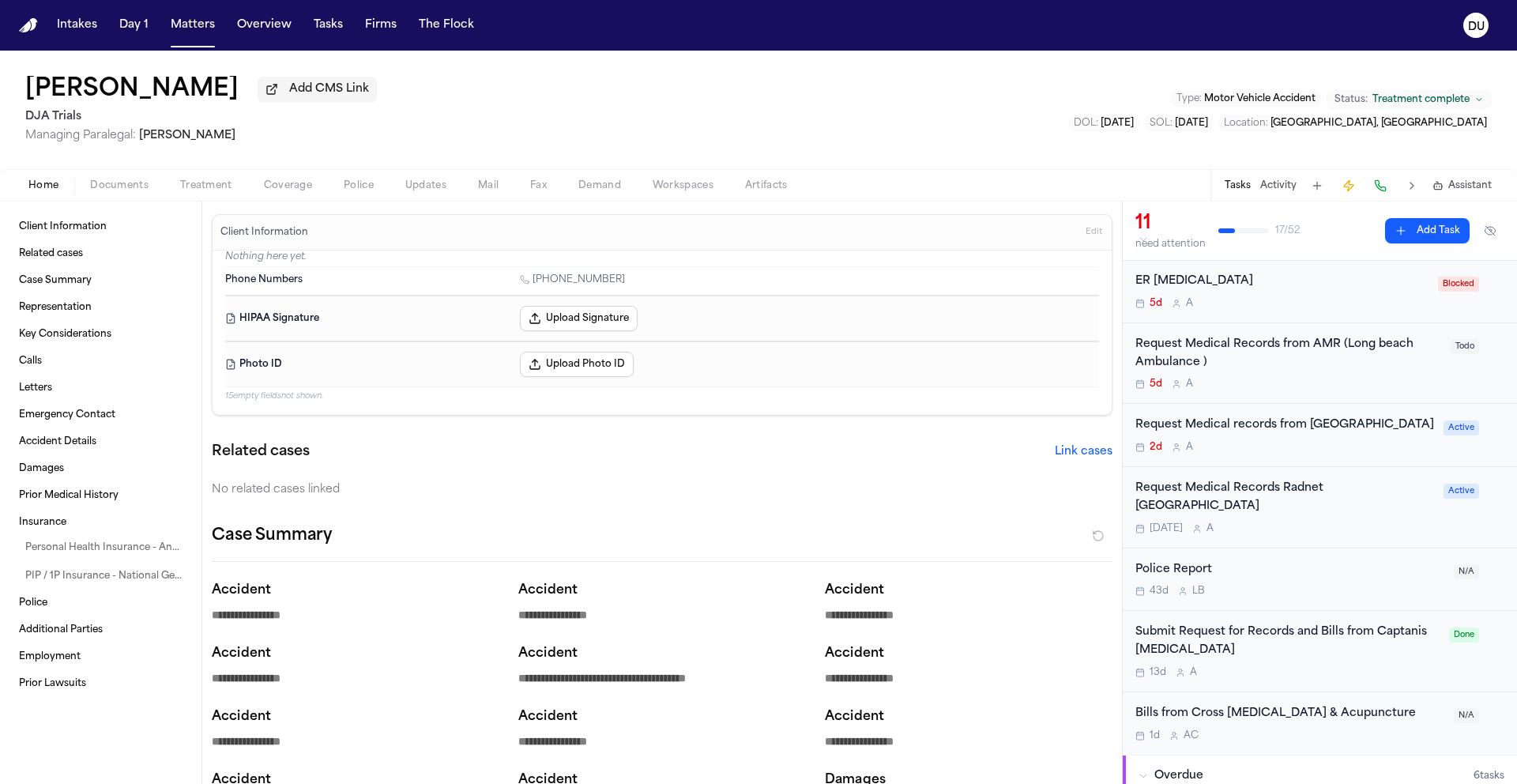
scroll to position [43, 0]
click at [1240, 434] on div "Request Medical records from Long beach Memorial Hospital" at bounding box center [1285, 424] width 299 height 18
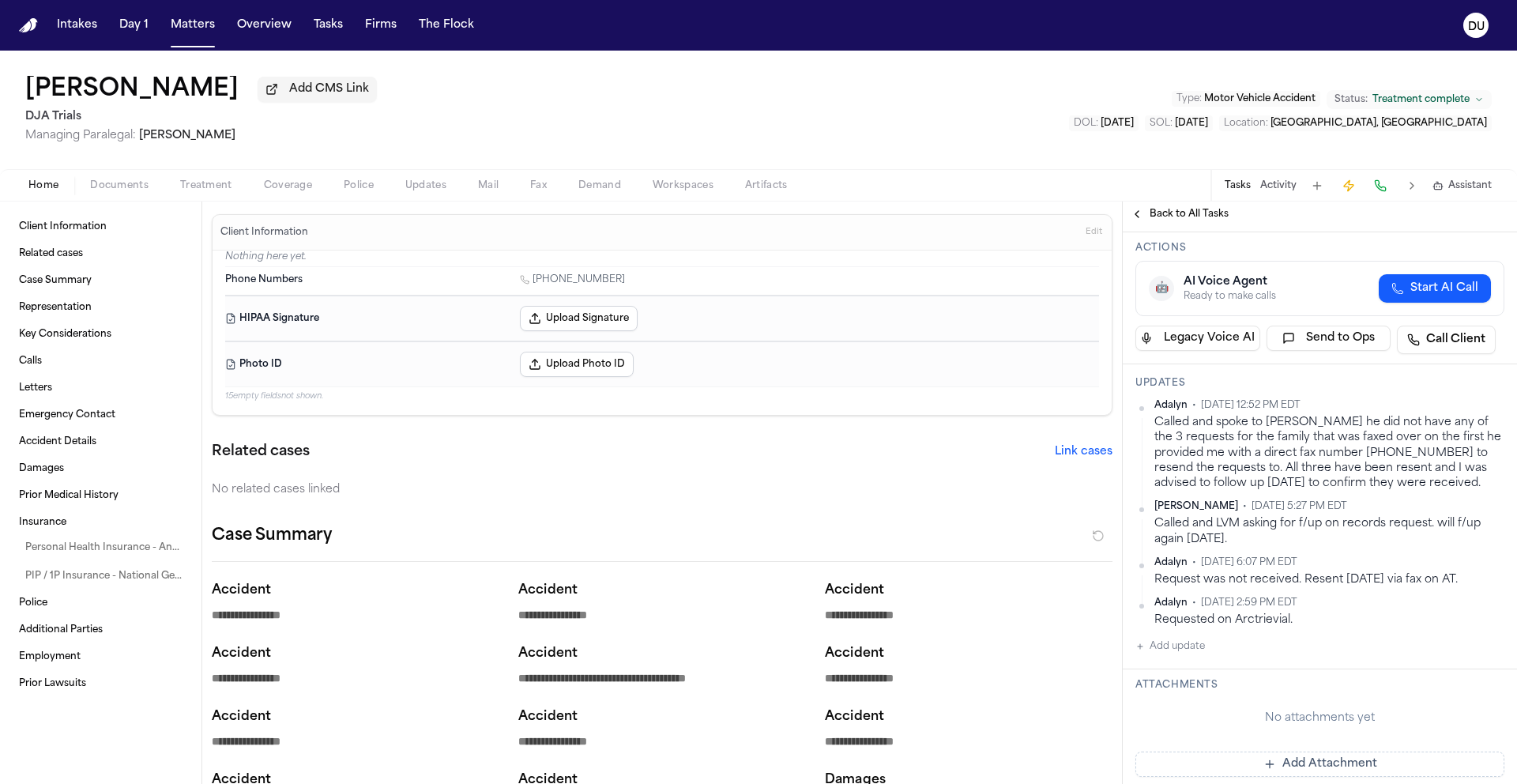
scroll to position [210, 0]
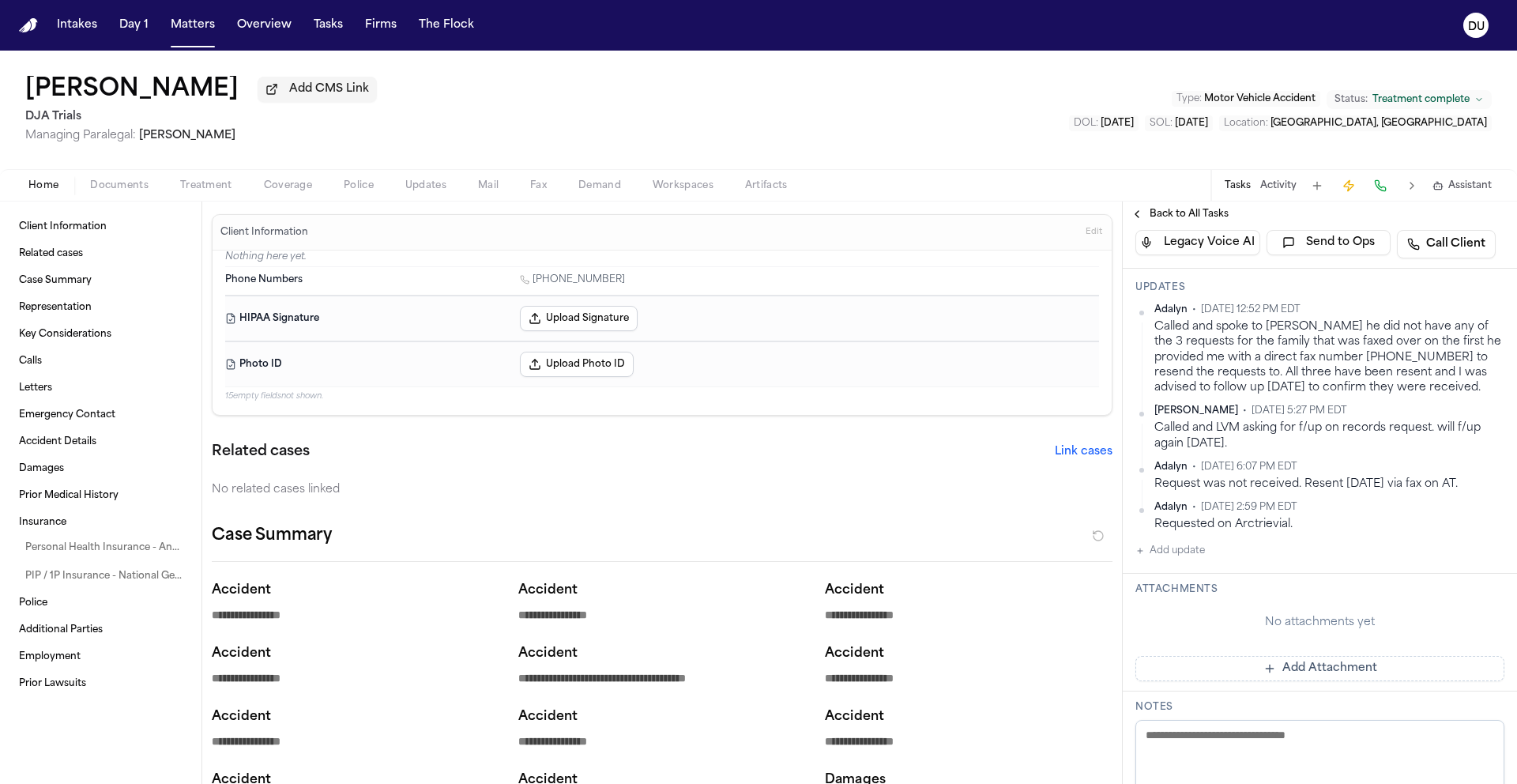
click at [1341, 670] on button "Add Attachment" at bounding box center [1320, 668] width 369 height 25
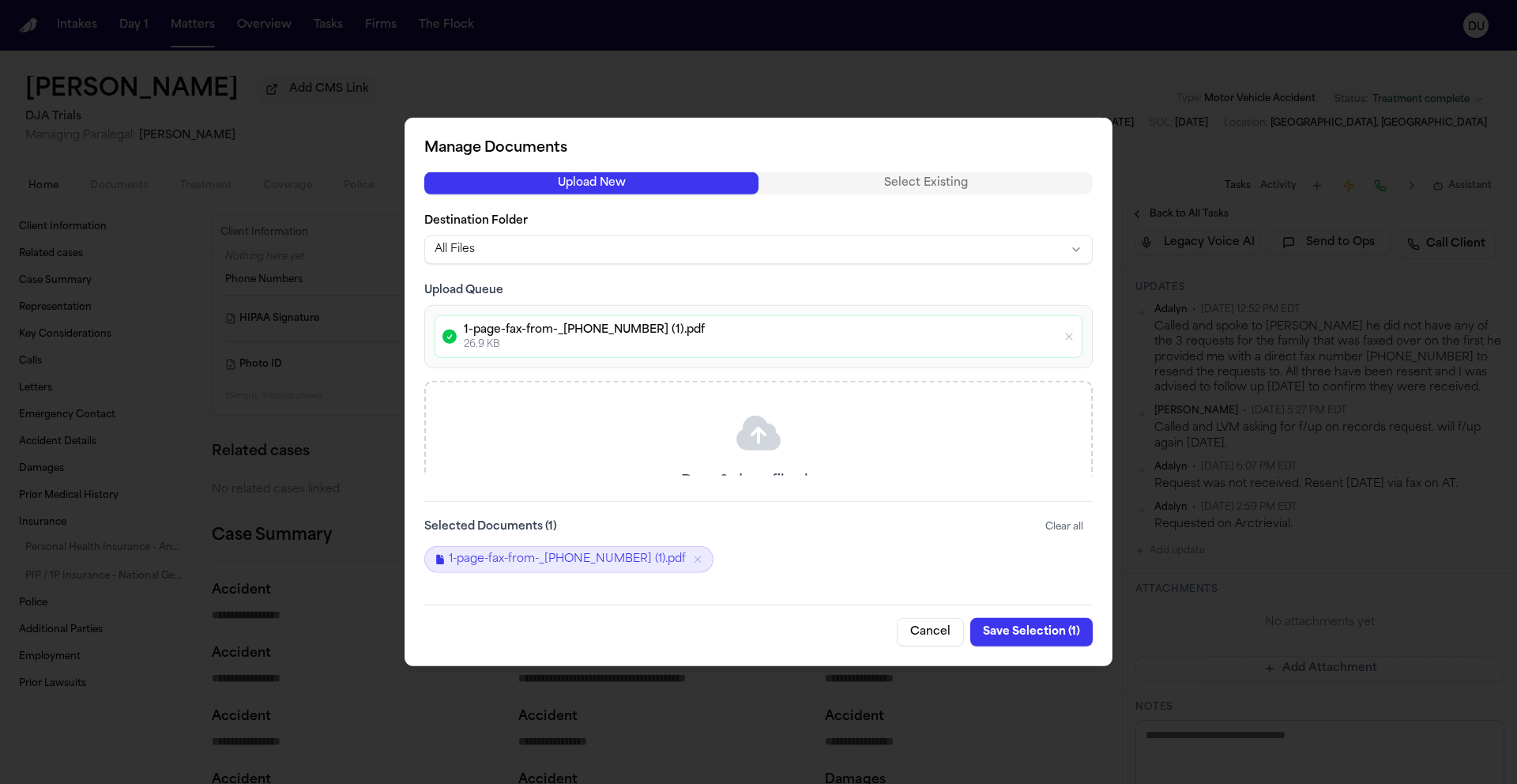
click at [1052, 633] on button "Save Selection ( 1 )" at bounding box center [1032, 632] width 122 height 29
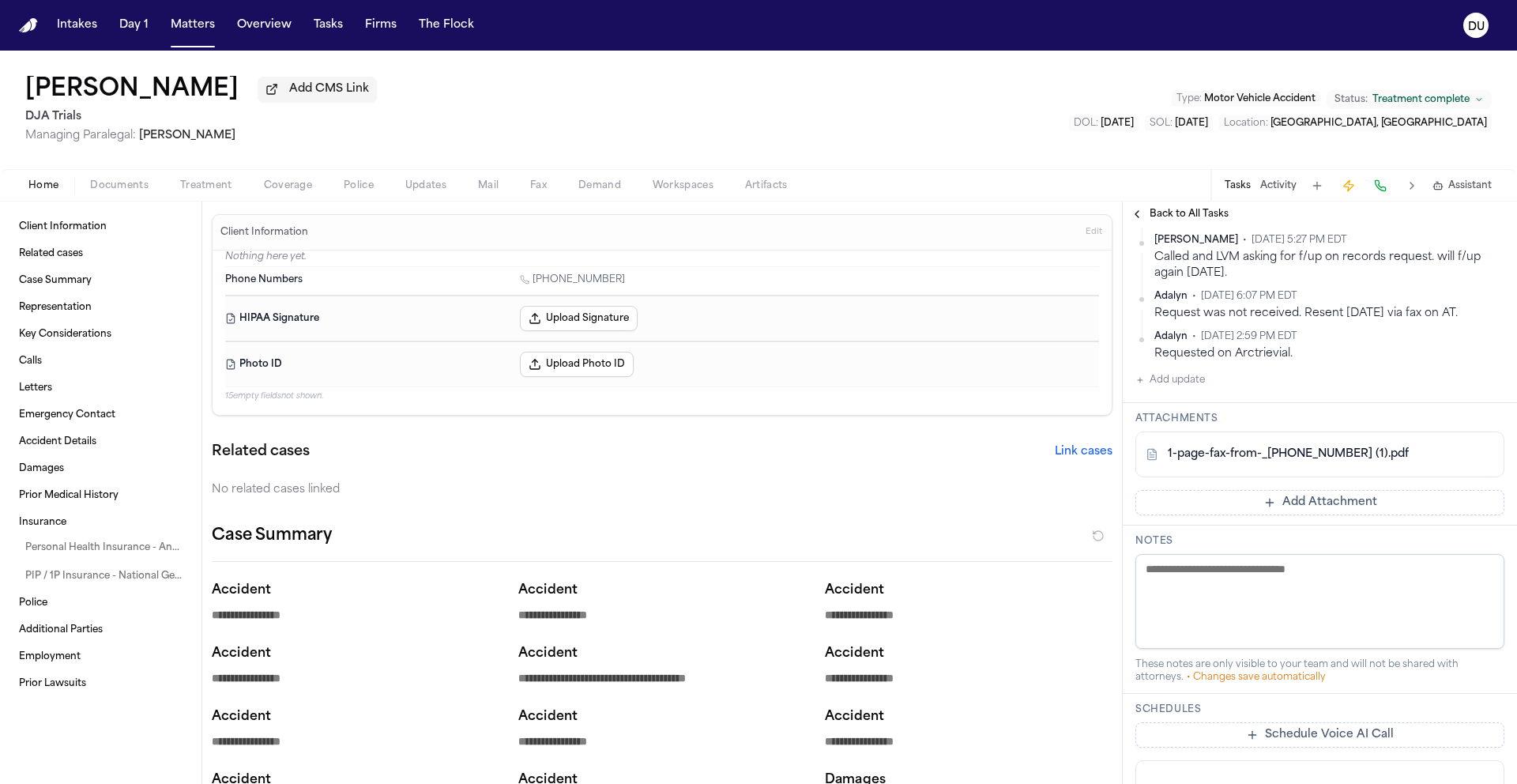
scroll to position [365, 0]
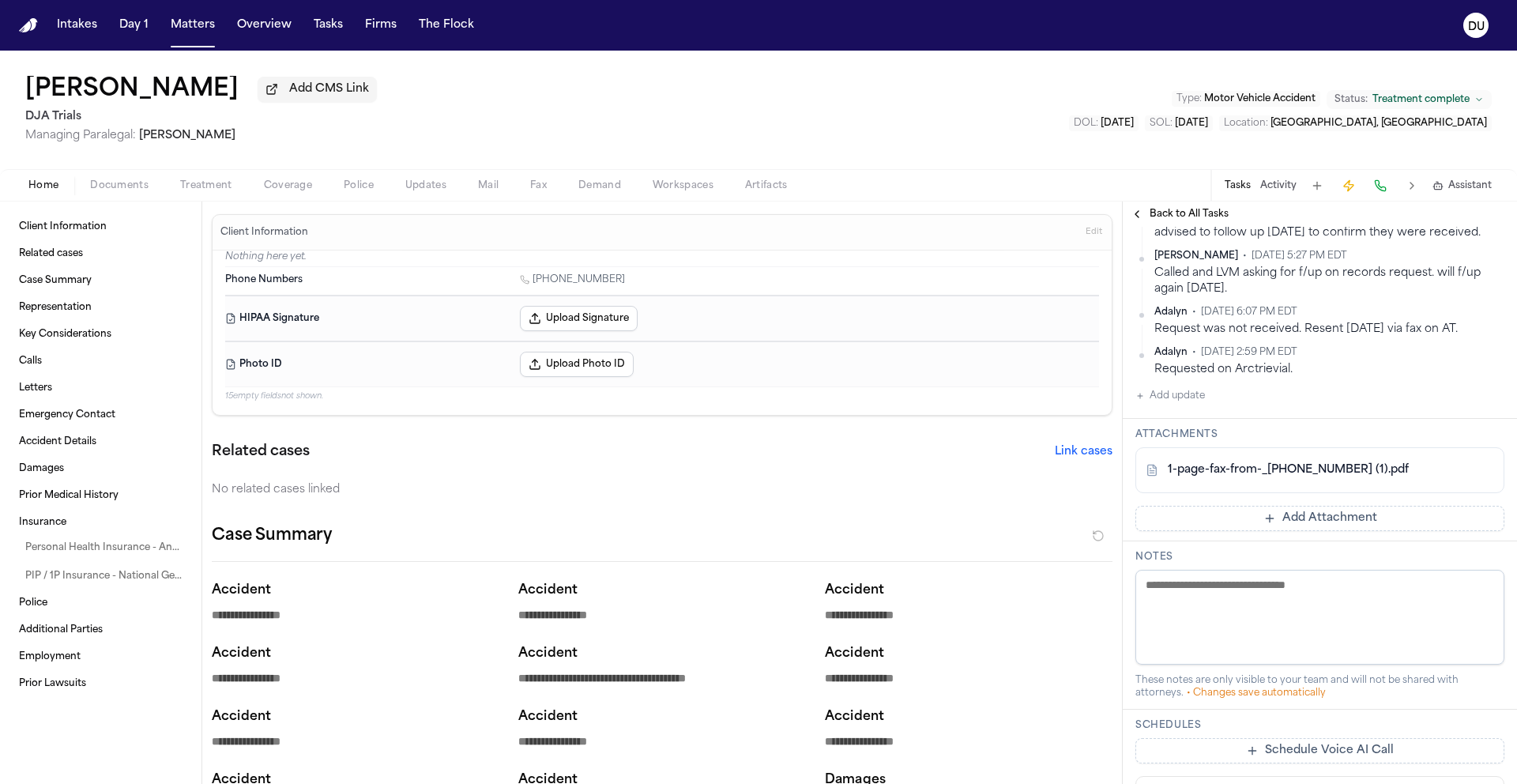
click at [1173, 403] on button "Add update" at bounding box center [1171, 396] width 70 height 19
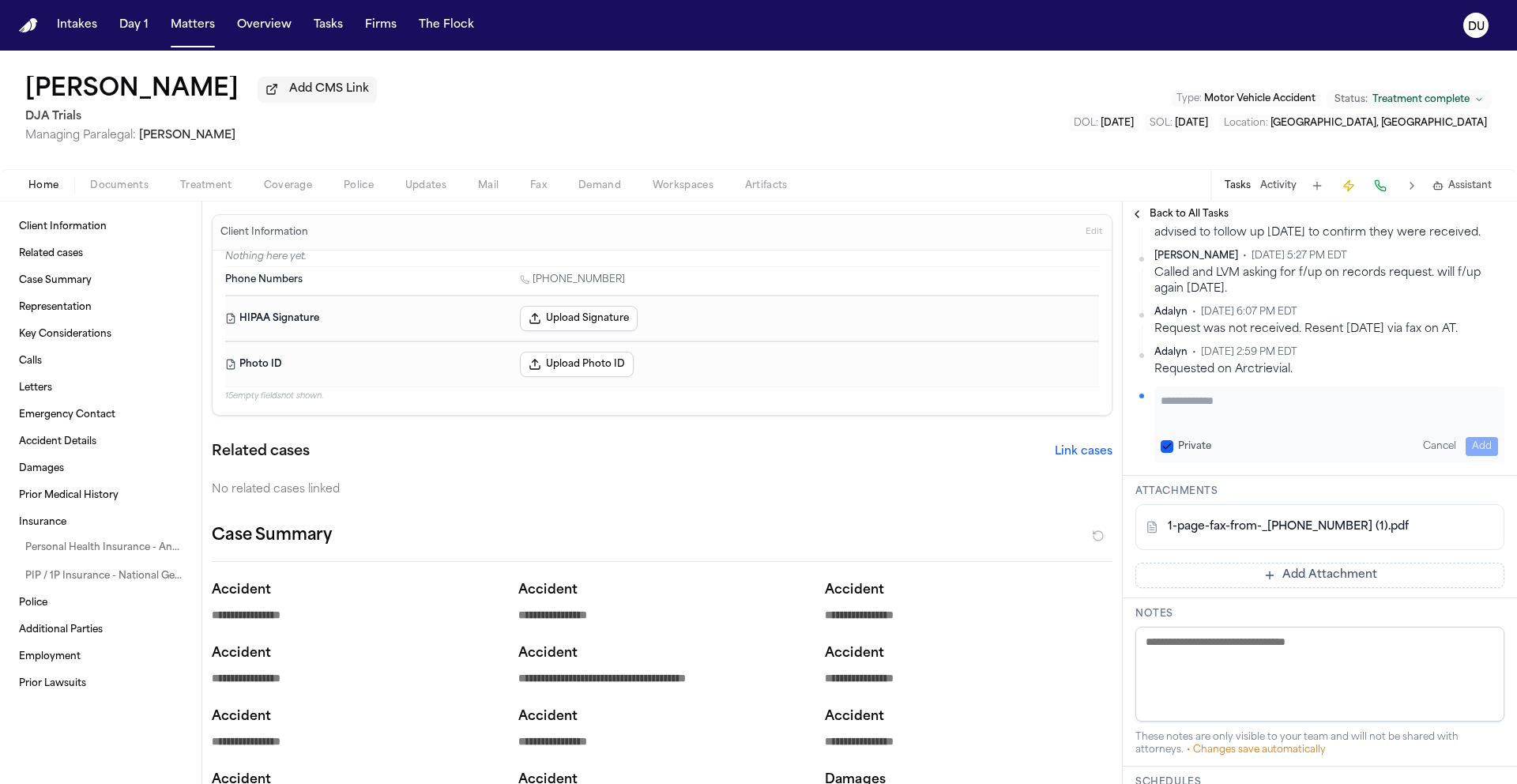
click at [1232, 419] on textarea "Add your update" at bounding box center [1330, 408] width 337 height 31
click at [1475, 444] on button "Add" at bounding box center [1482, 447] width 32 height 19
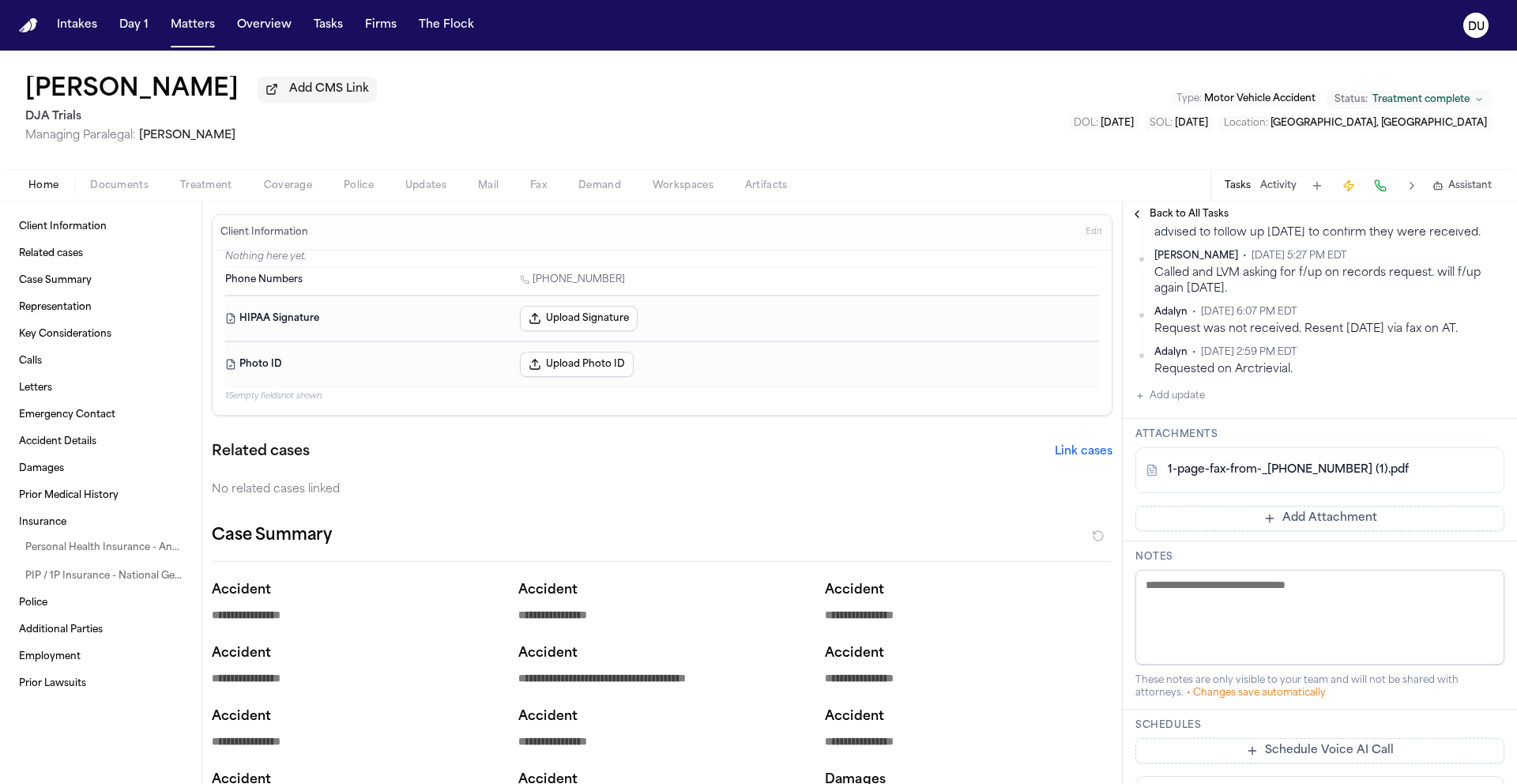
scroll to position [406, 0]
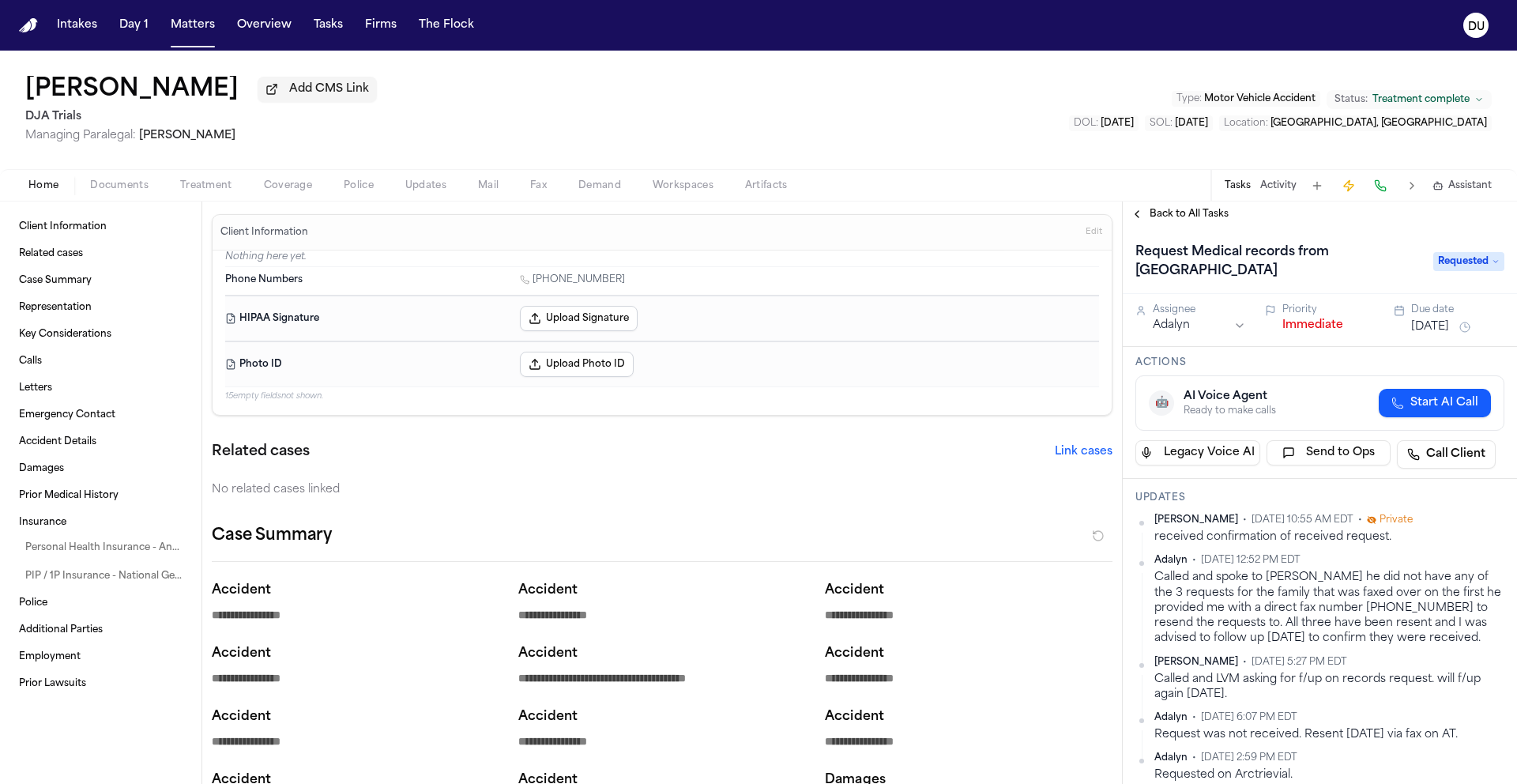
scroll to position [406, 0]
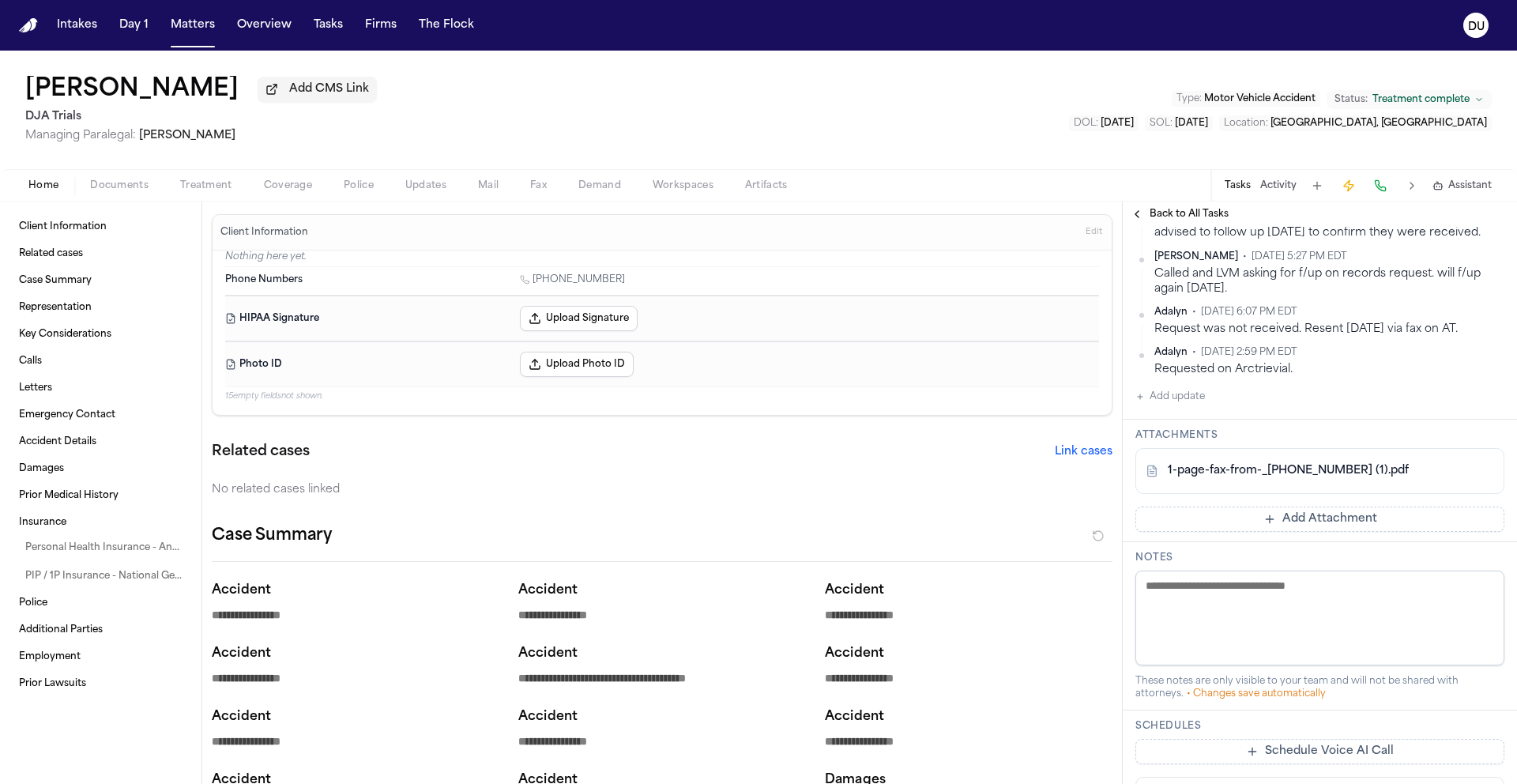
drag, startPoint x: 26, startPoint y: 24, endPoint x: 43, endPoint y: 26, distance: 17.1
click at [26, 24] on img "Home" at bounding box center [29, 25] width 19 height 15
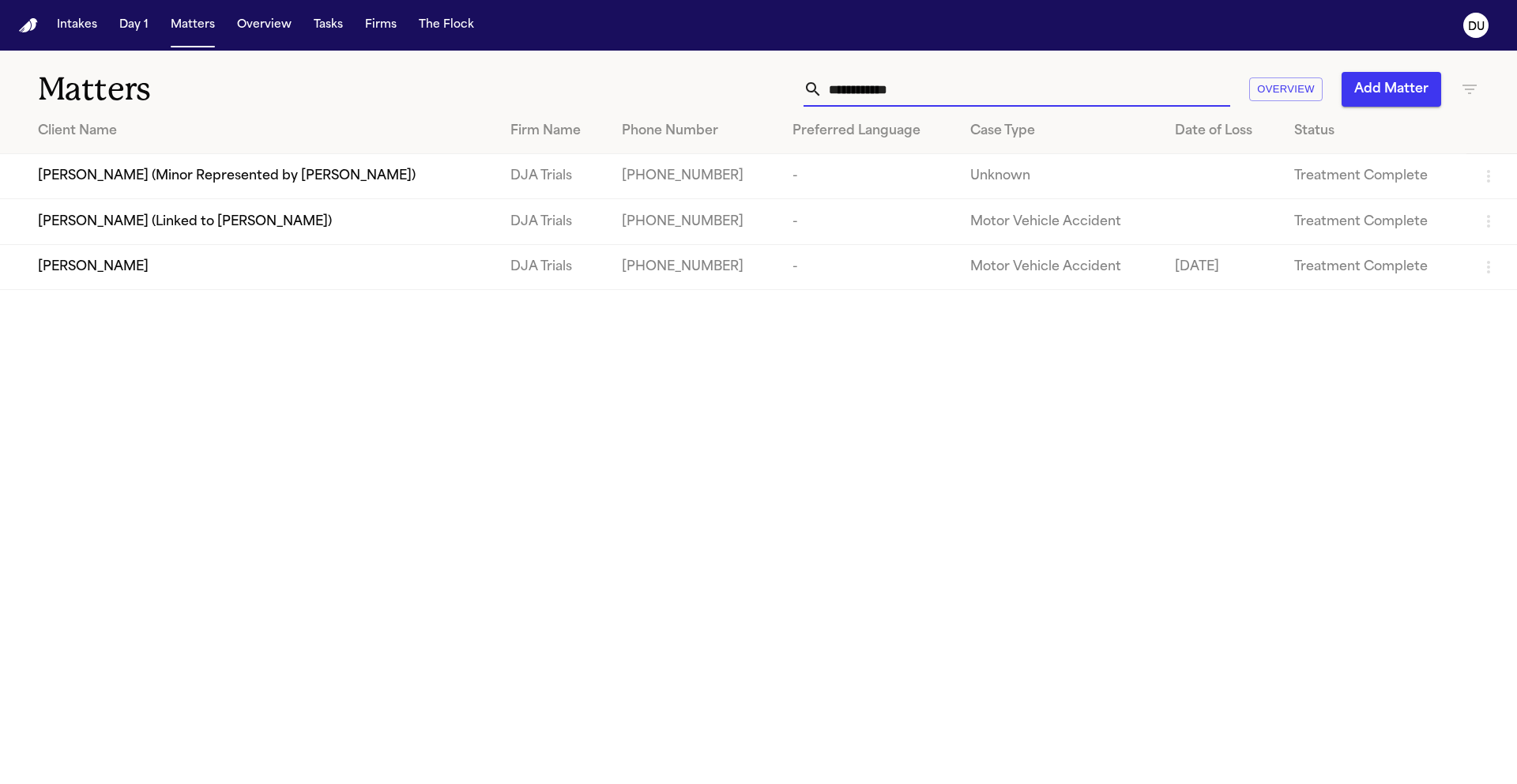
drag, startPoint x: 978, startPoint y: 87, endPoint x: 769, endPoint y: 87, distance: 209.0
click at [769, 87] on div "**********" at bounding box center [968, 89] width 1022 height 35
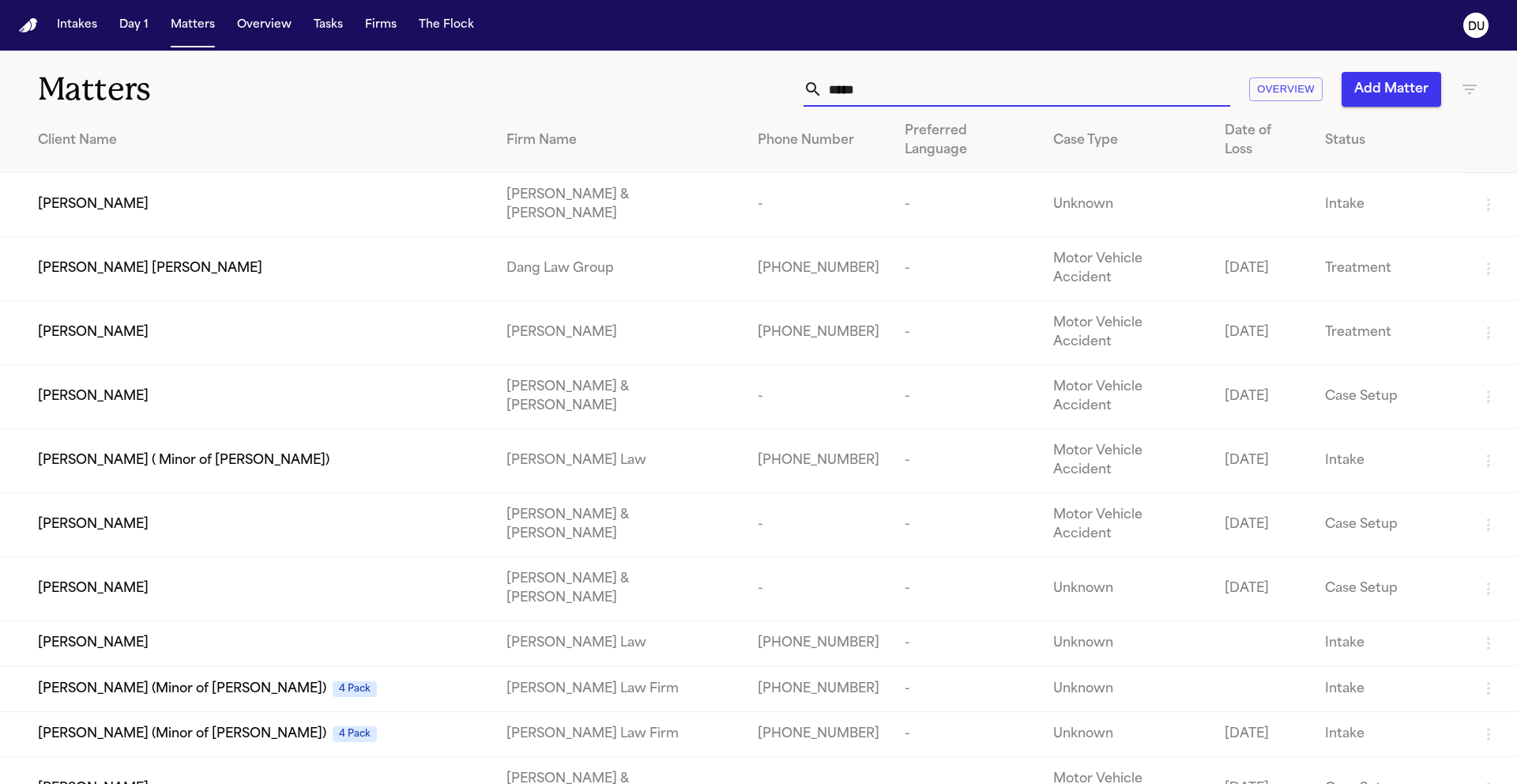
type input "****"
click at [745, 365] on td "-" at bounding box center [818, 397] width 147 height 64
click at [333, 387] on div "[PERSON_NAME]" at bounding box center [259, 397] width 443 height 19
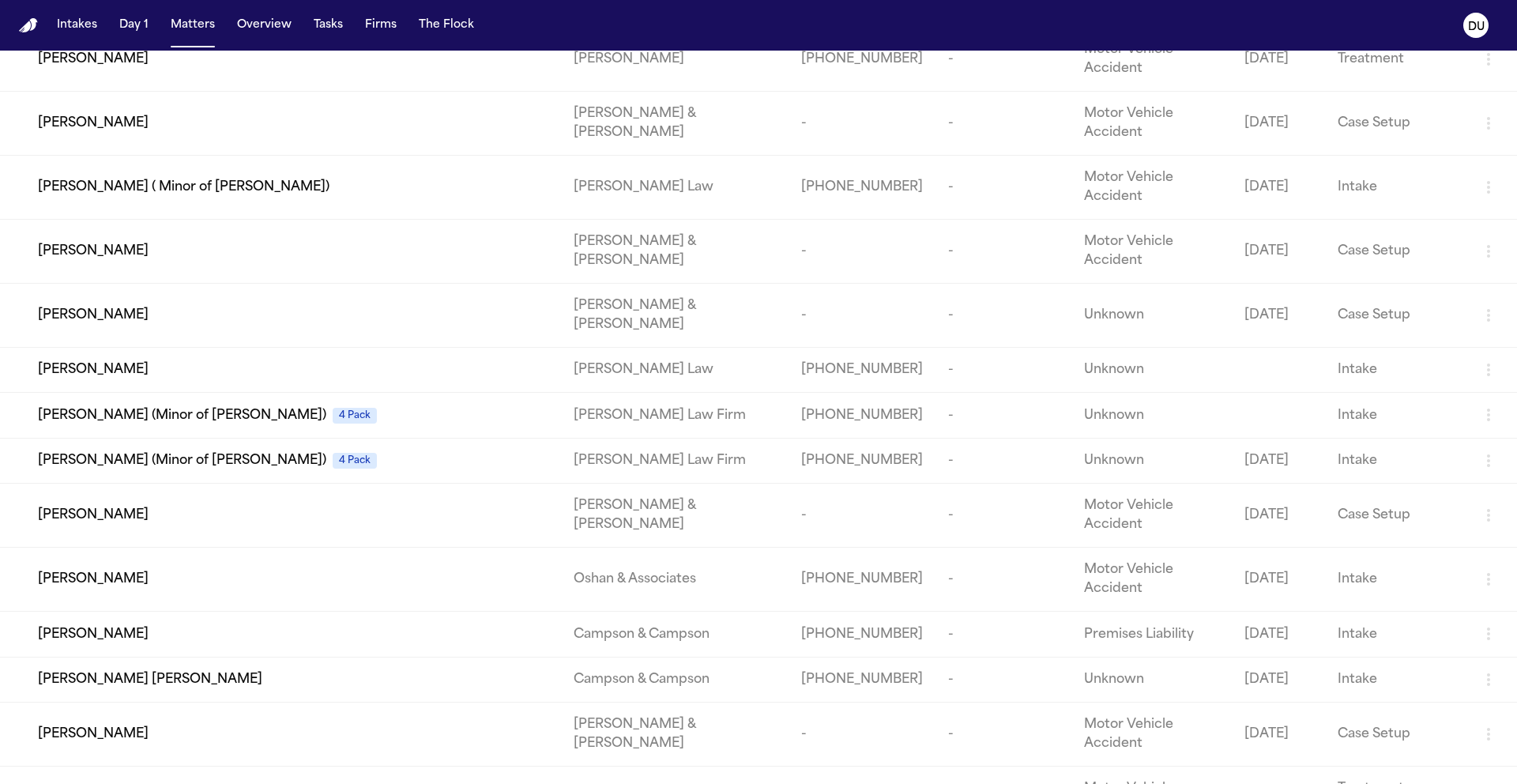
scroll to position [330, 0]
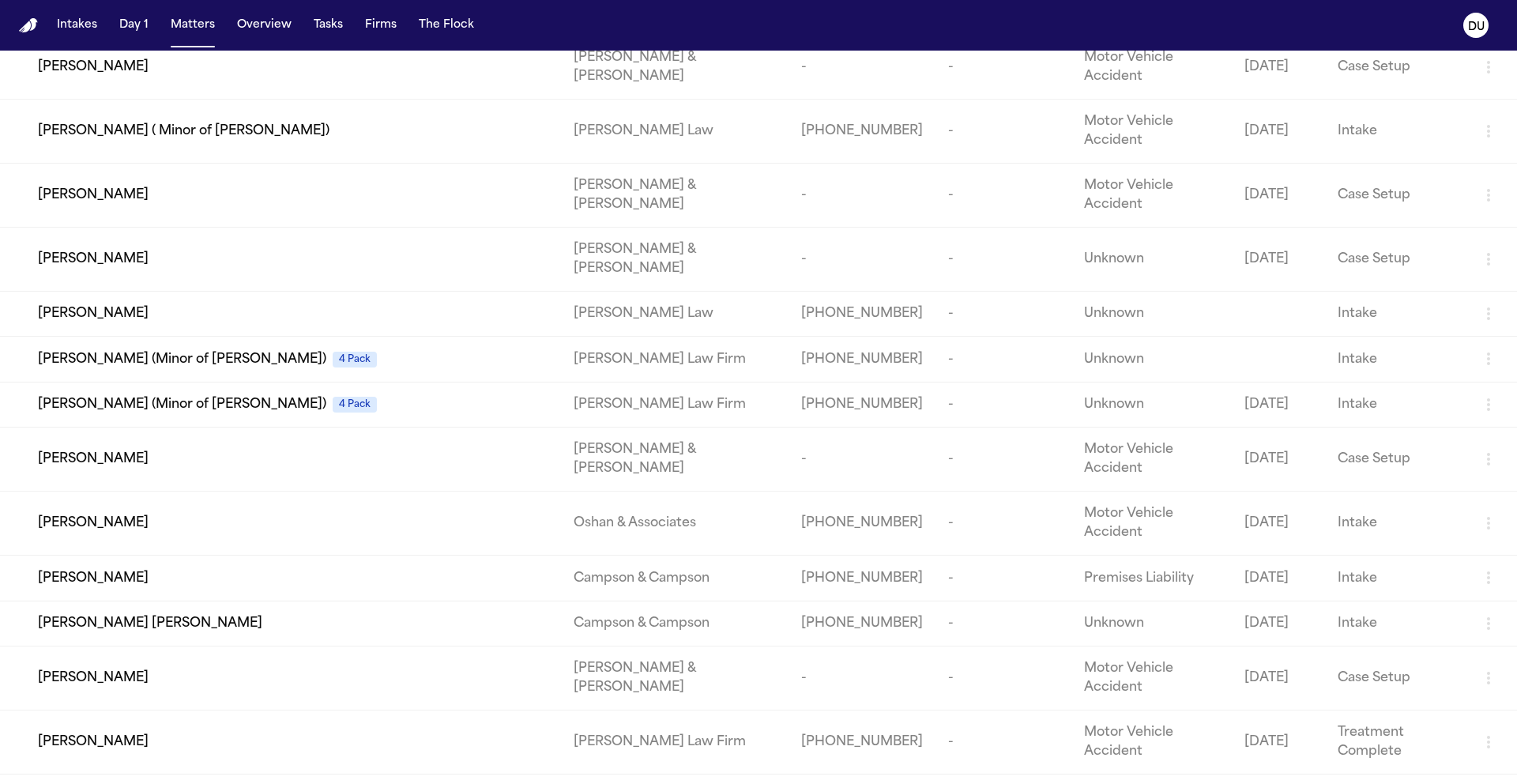
click at [789, 711] on td "[PHONE_NUMBER]" at bounding box center [862, 742] width 147 height 64
click at [684, 711] on td "[PERSON_NAME] Law Firm" at bounding box center [675, 742] width 227 height 64
click at [415, 732] on div "[PERSON_NAME]" at bounding box center [293, 742] width 511 height 19
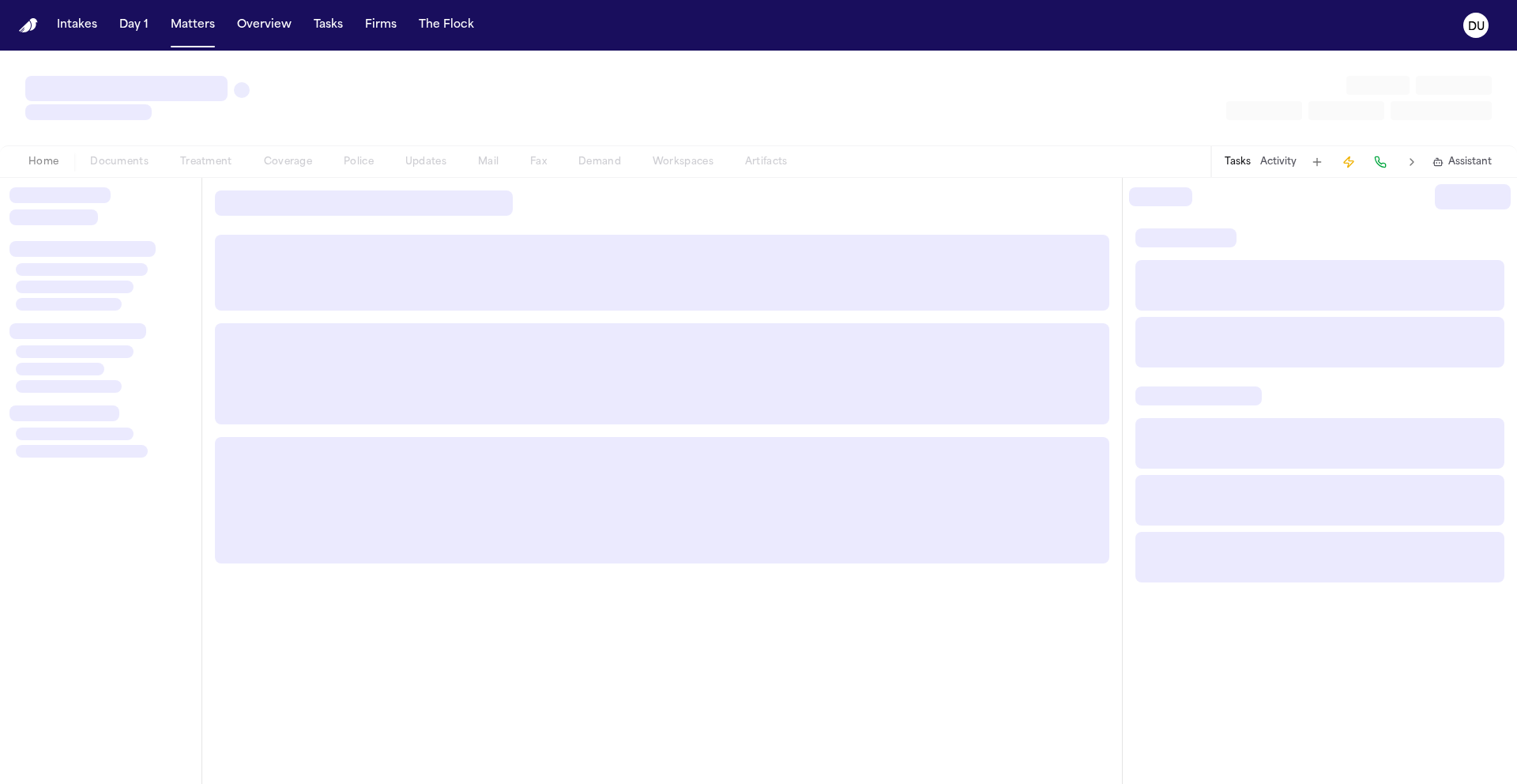
click at [415, 568] on div at bounding box center [662, 377] width 920 height 399
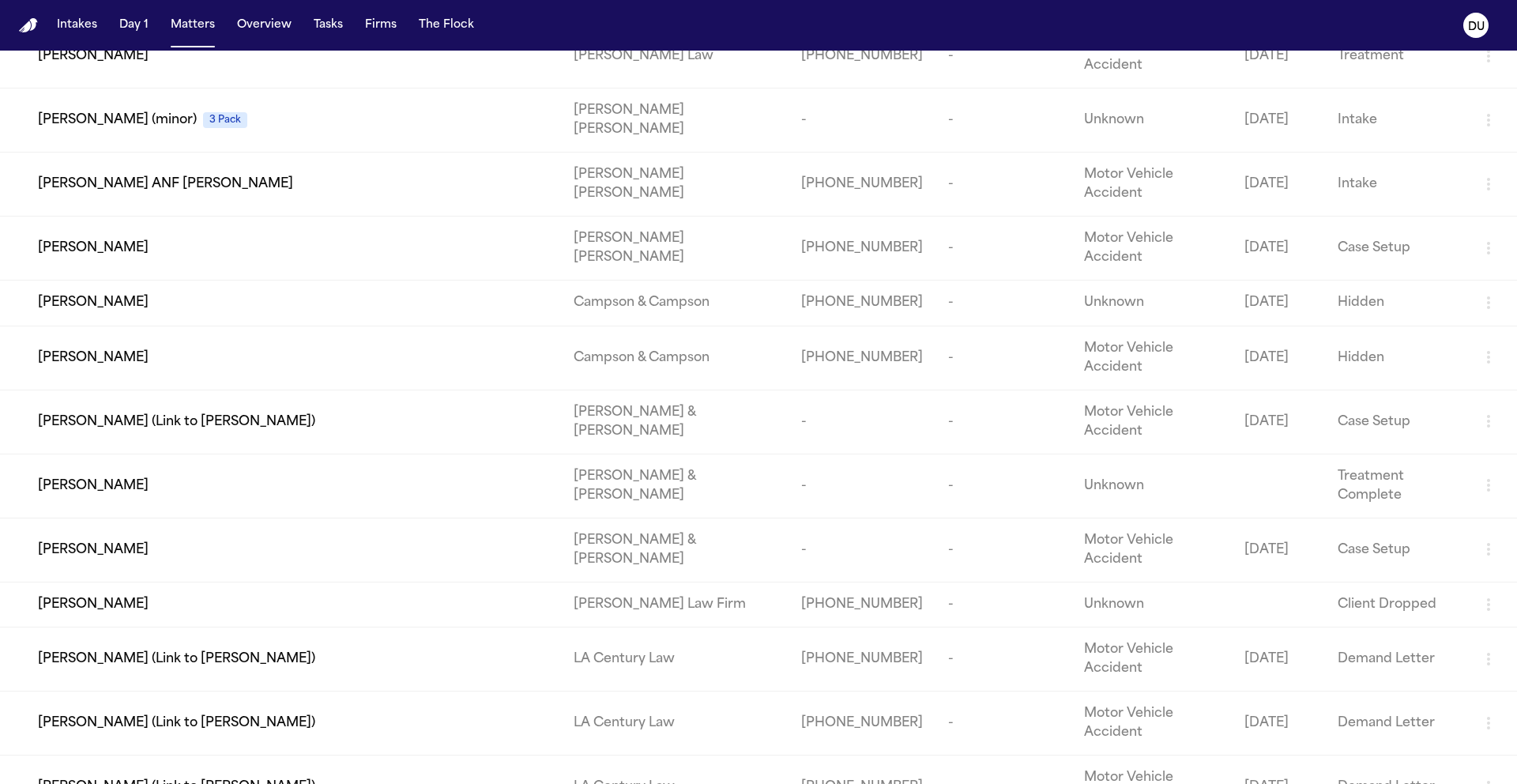
scroll to position [1357, 0]
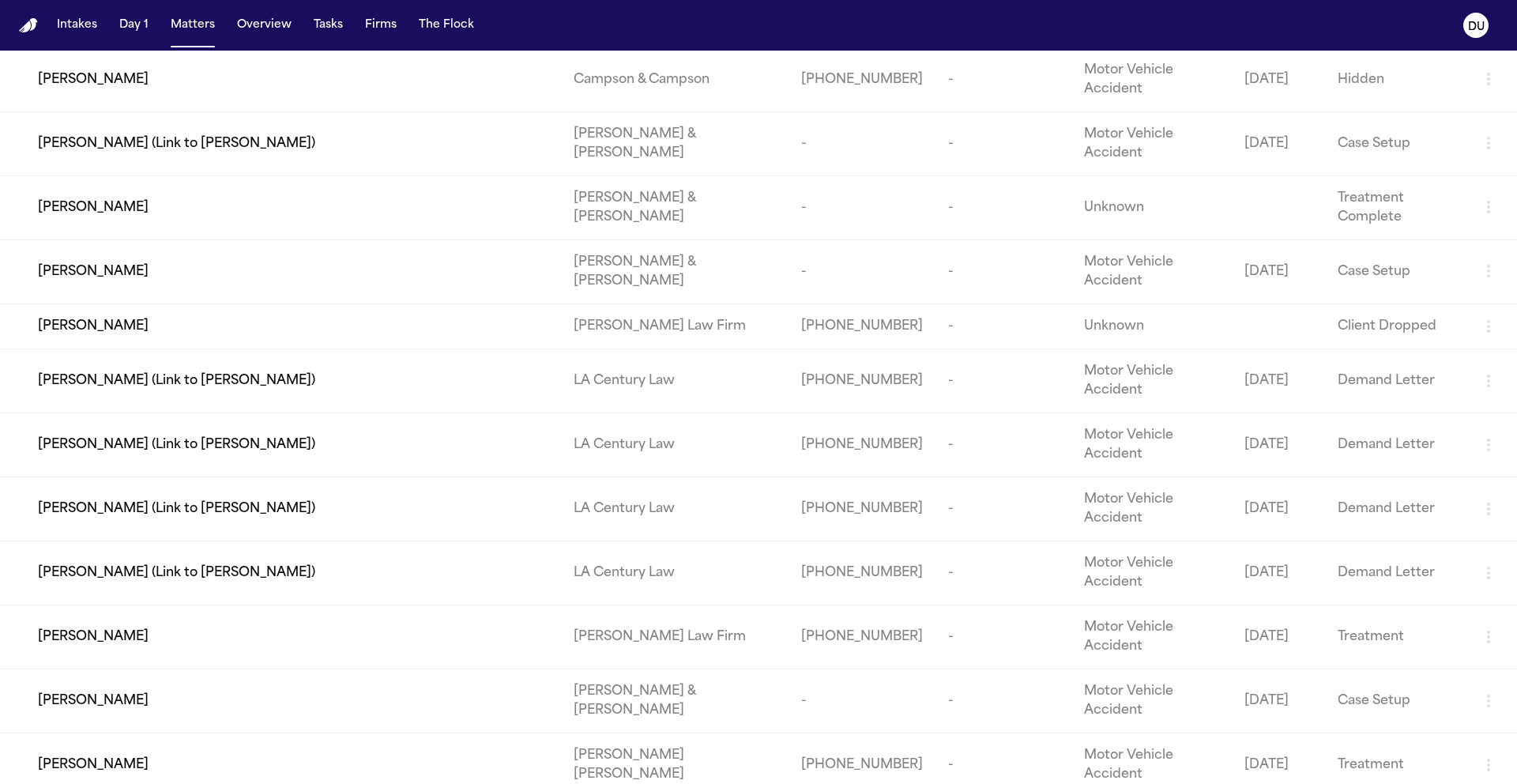
click at [31, 25] on img "Home" at bounding box center [29, 25] width 19 height 15
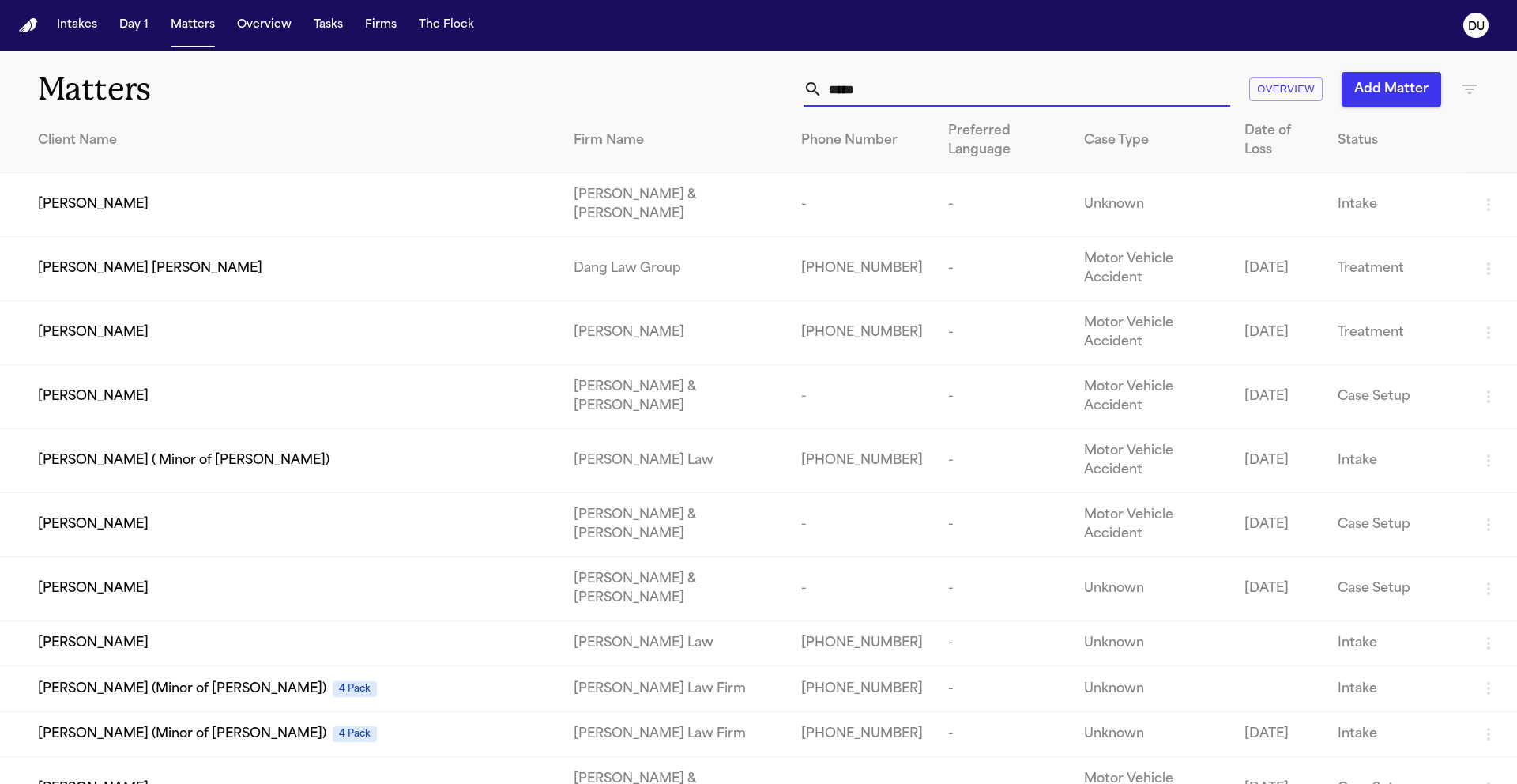
drag, startPoint x: 948, startPoint y: 97, endPoint x: 760, endPoint y: 94, distance: 188.0
click at [760, 94] on div "**** Overview Add Matter" at bounding box center [968, 89] width 1022 height 35
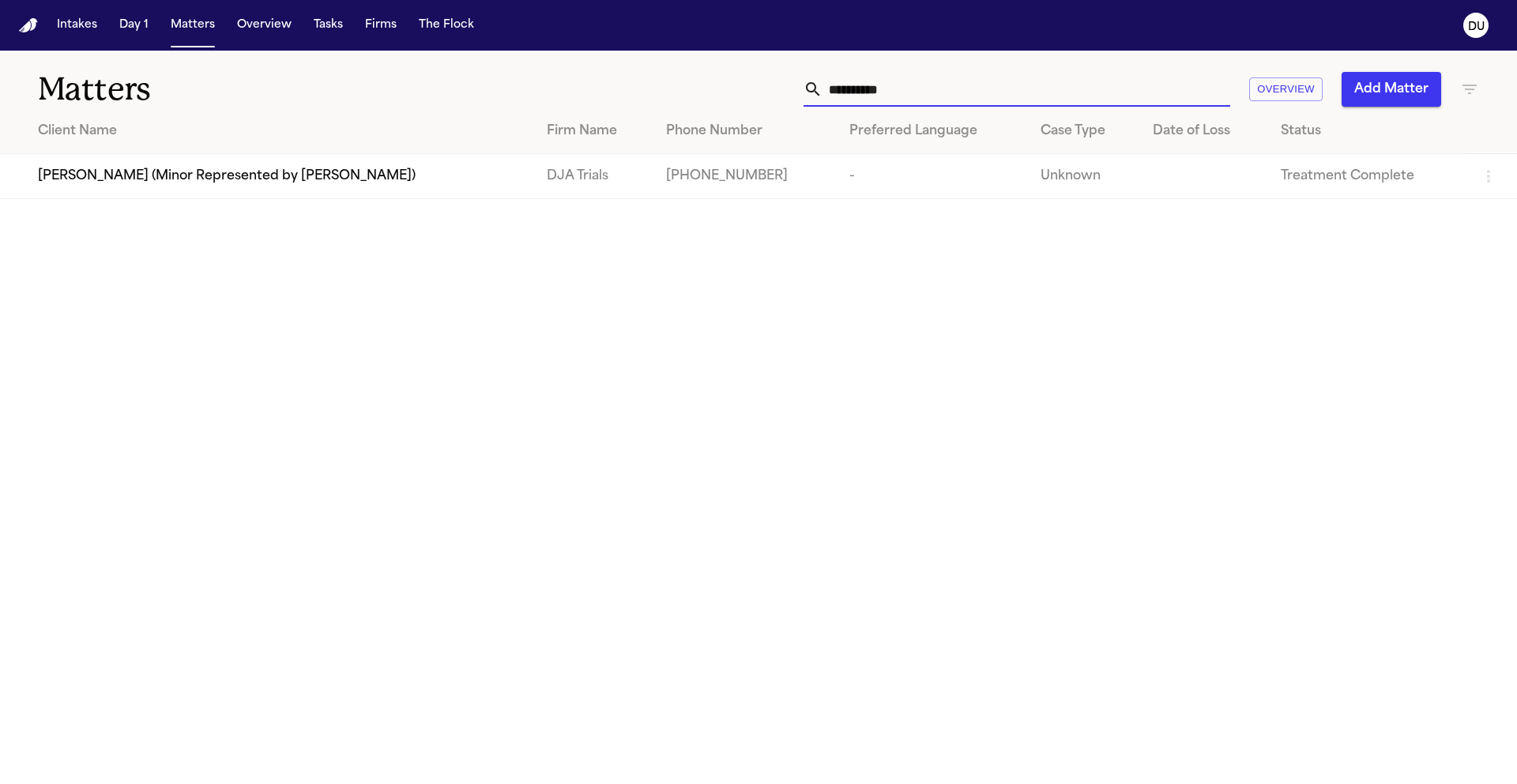
type input "**********"
click at [419, 185] on div "[PERSON_NAME] (Minor Represented by [PERSON_NAME])" at bounding box center [279, 177] width 484 height 19
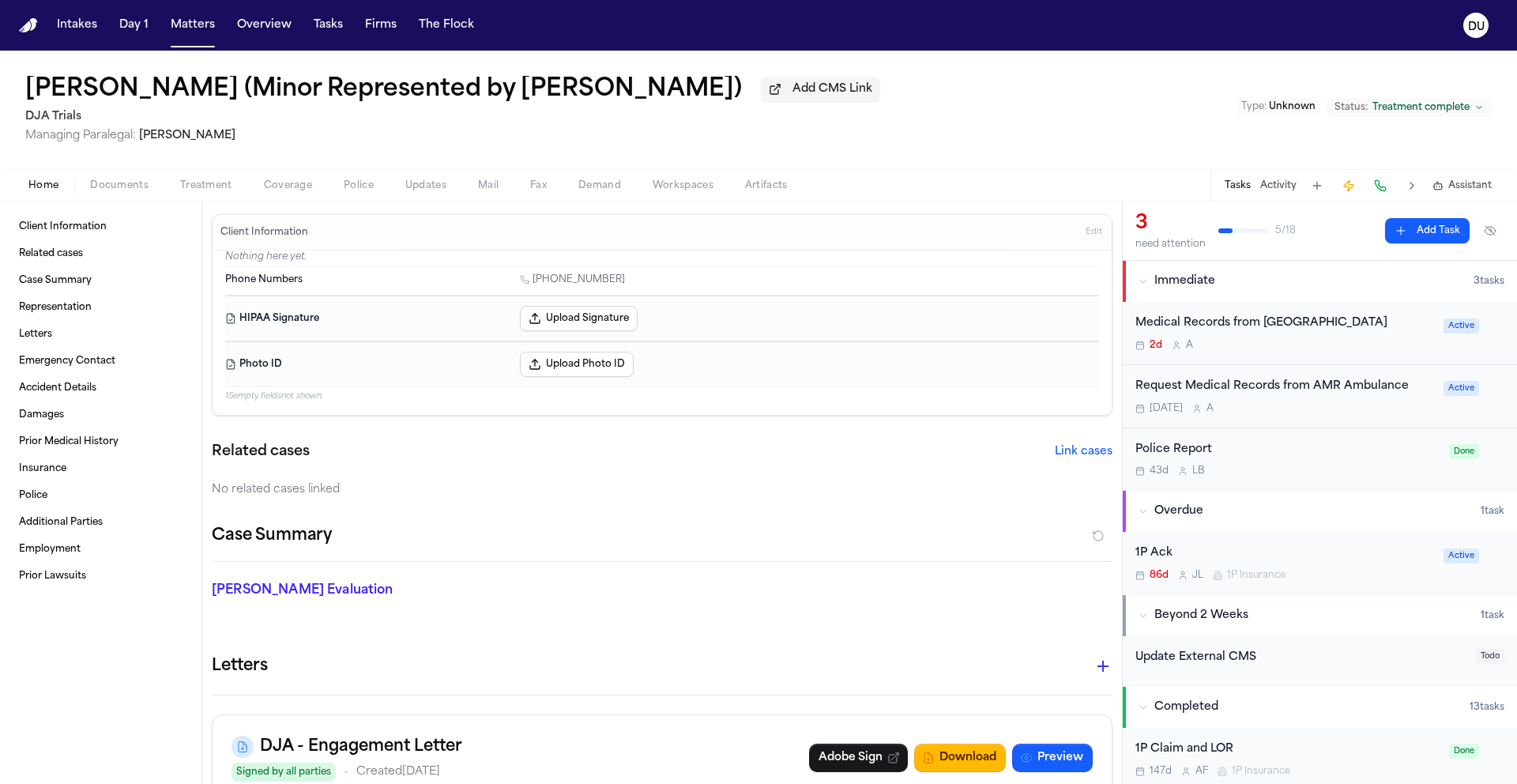
click at [1313, 330] on div "Medical Records from Long Beach Memorial" at bounding box center [1285, 323] width 299 height 18
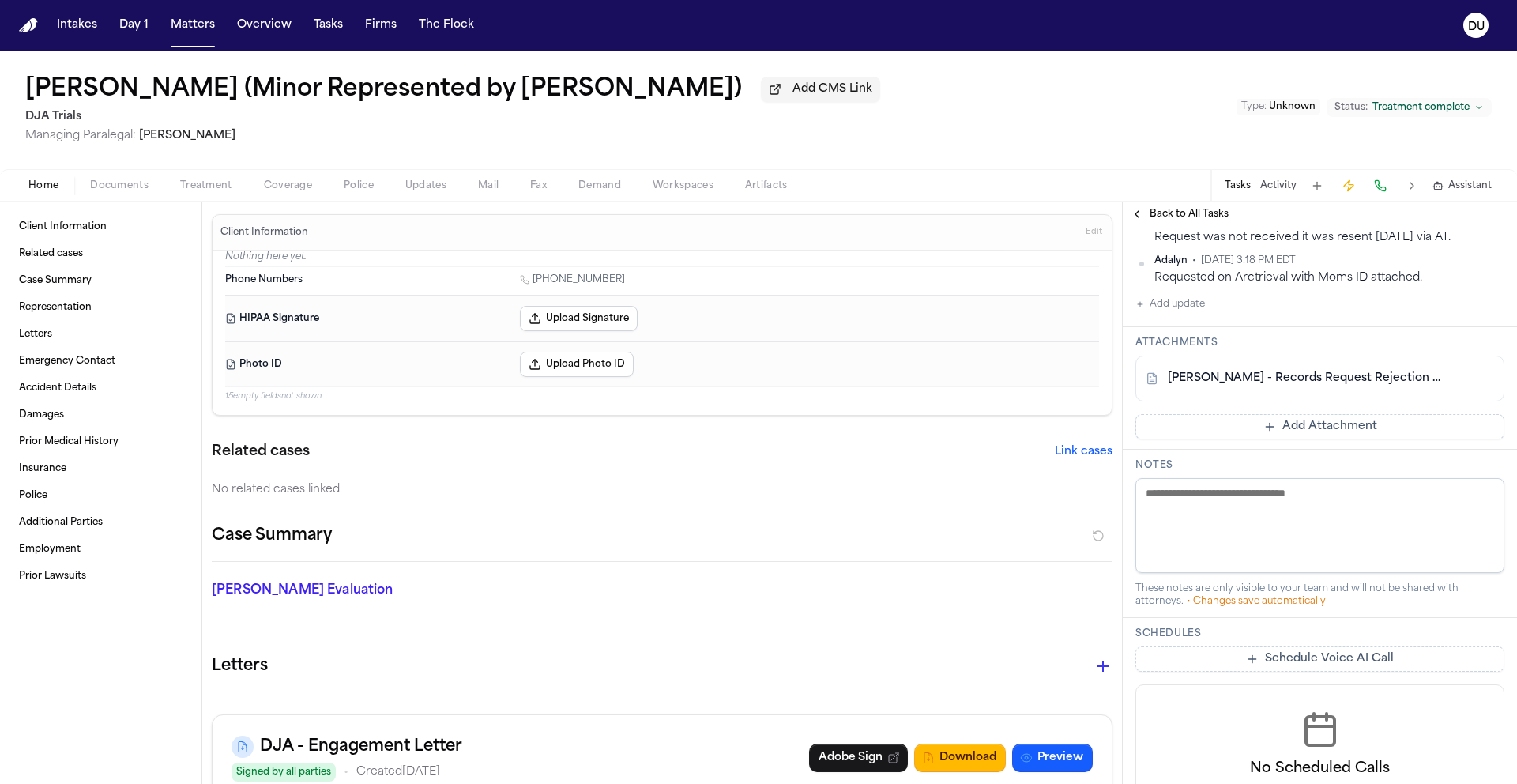
scroll to position [542, 0]
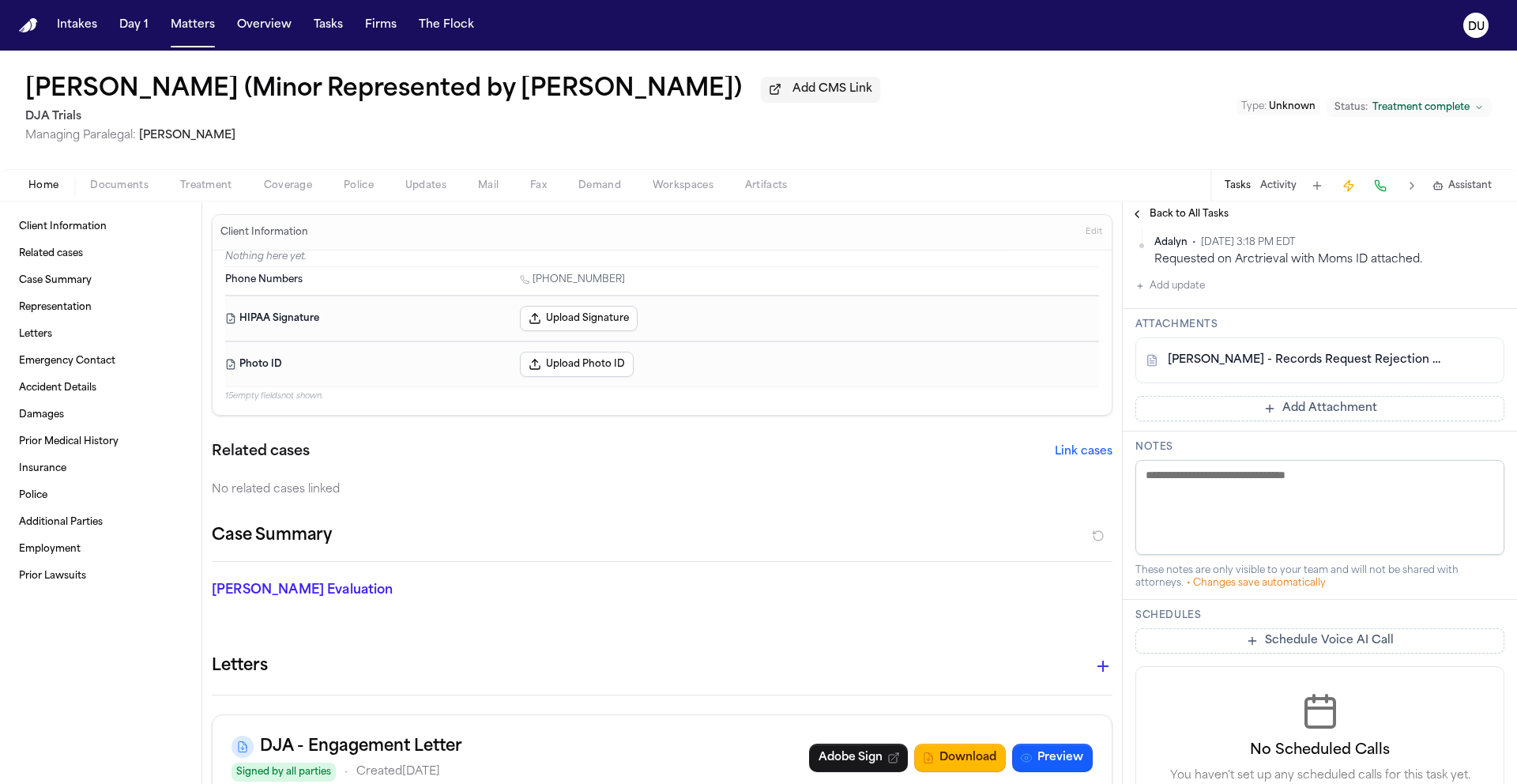
click at [1263, 421] on button "Add Attachment" at bounding box center [1320, 408] width 369 height 25
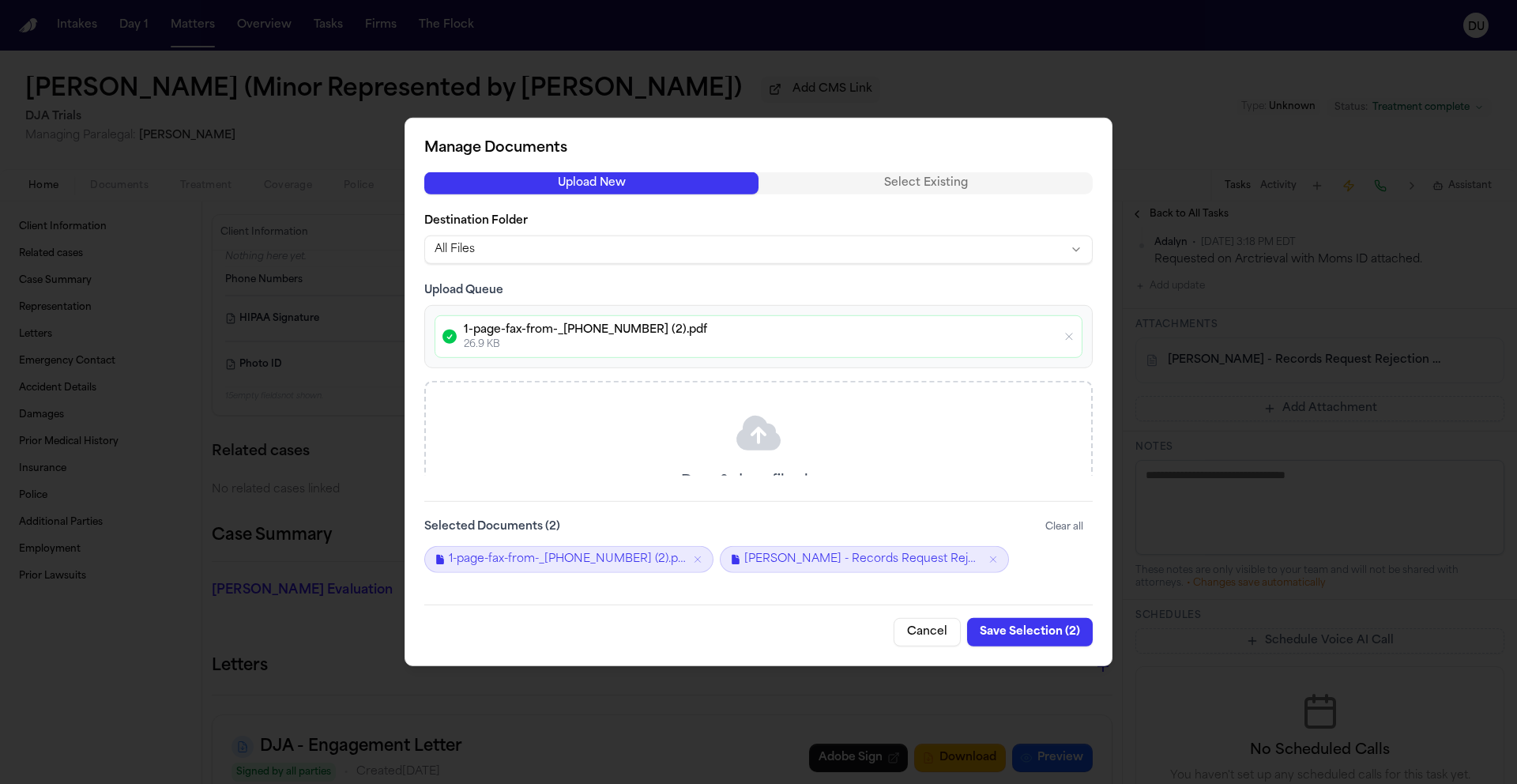
click at [1030, 632] on button "Save Selection ( 2 )" at bounding box center [1030, 632] width 126 height 29
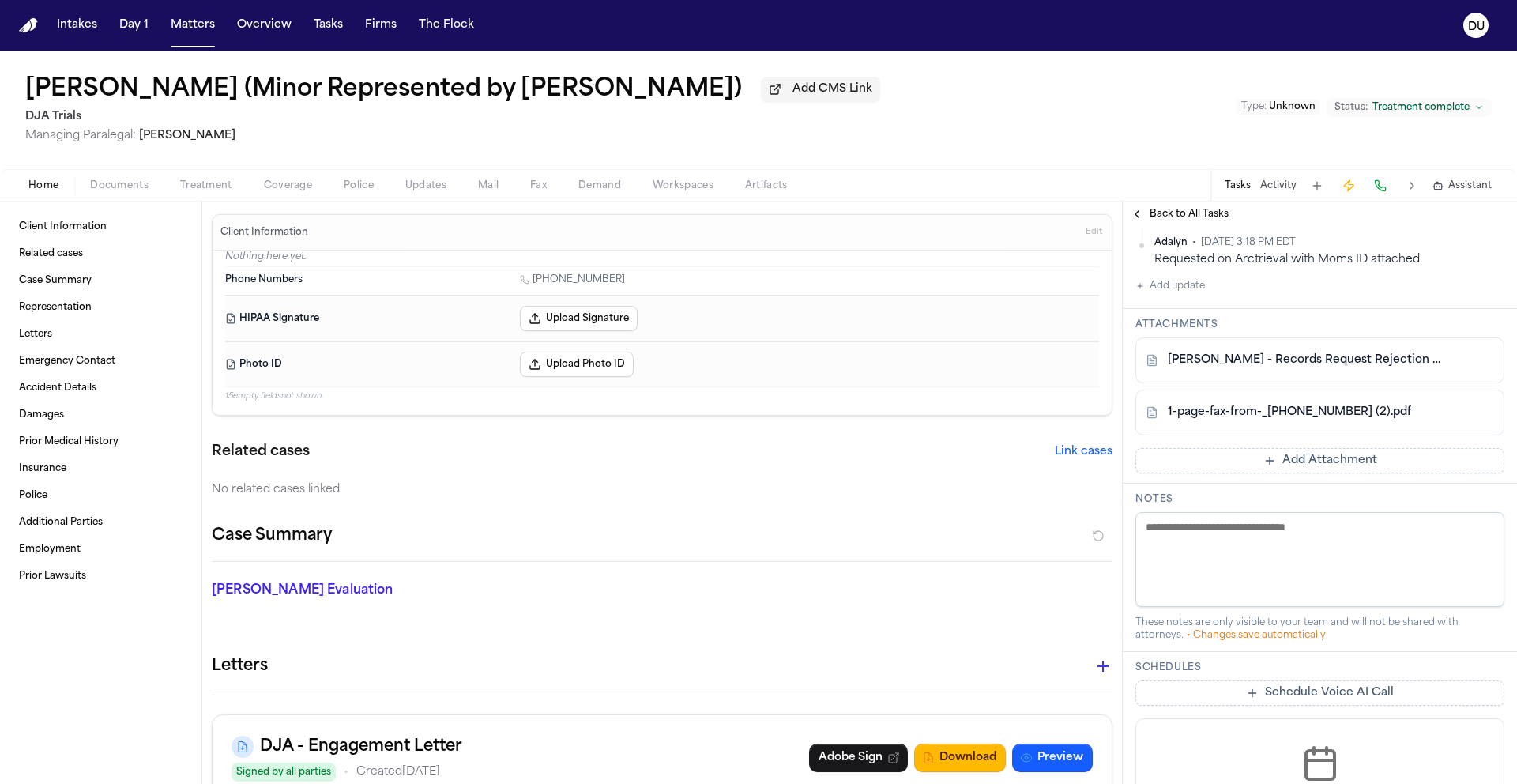
click at [29, 25] on img "Home" at bounding box center [29, 25] width 19 height 15
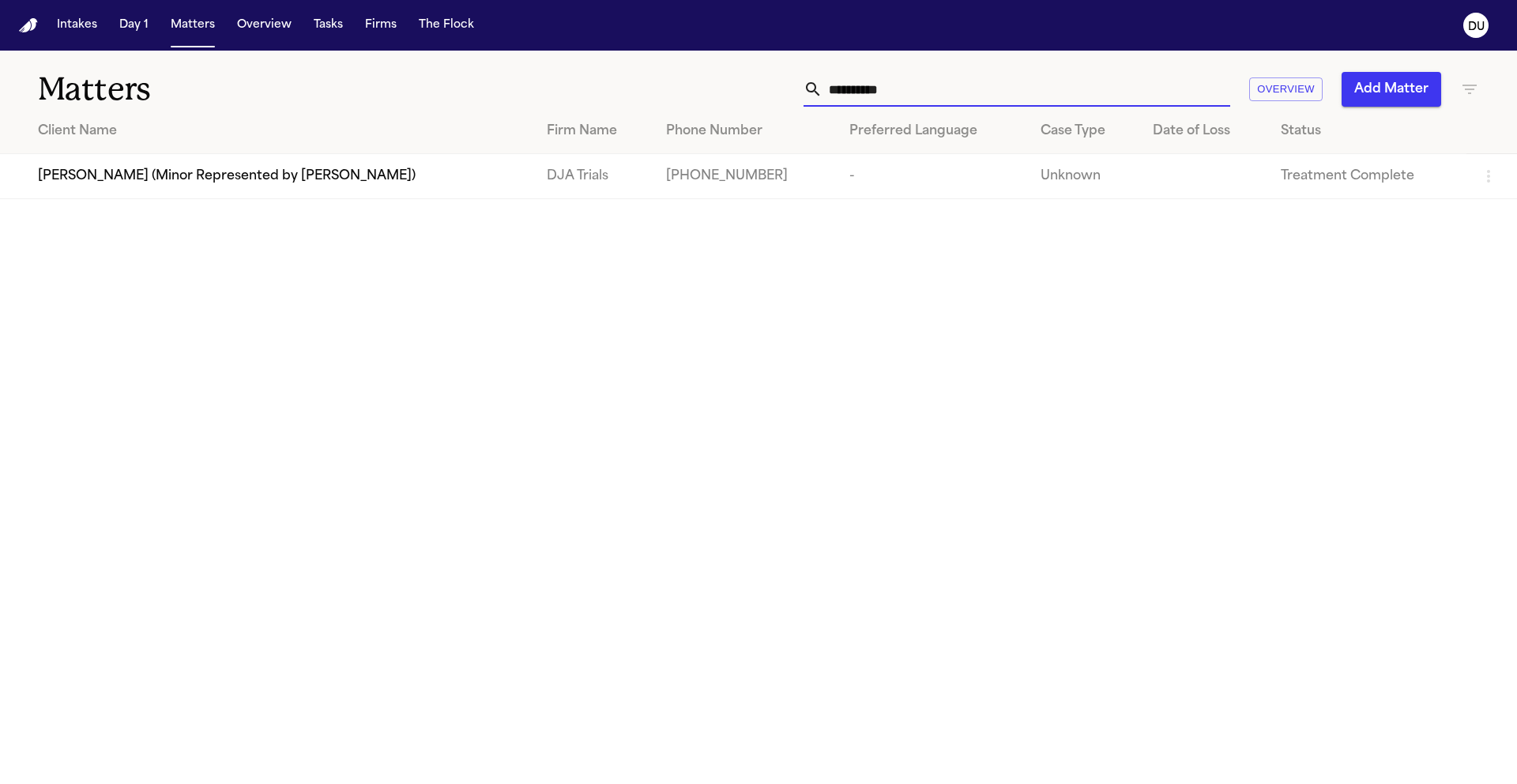
drag, startPoint x: 991, startPoint y: 95, endPoint x: 738, endPoint y: 98, distance: 253.0
click at [740, 98] on div "**********" at bounding box center [968, 89] width 1022 height 35
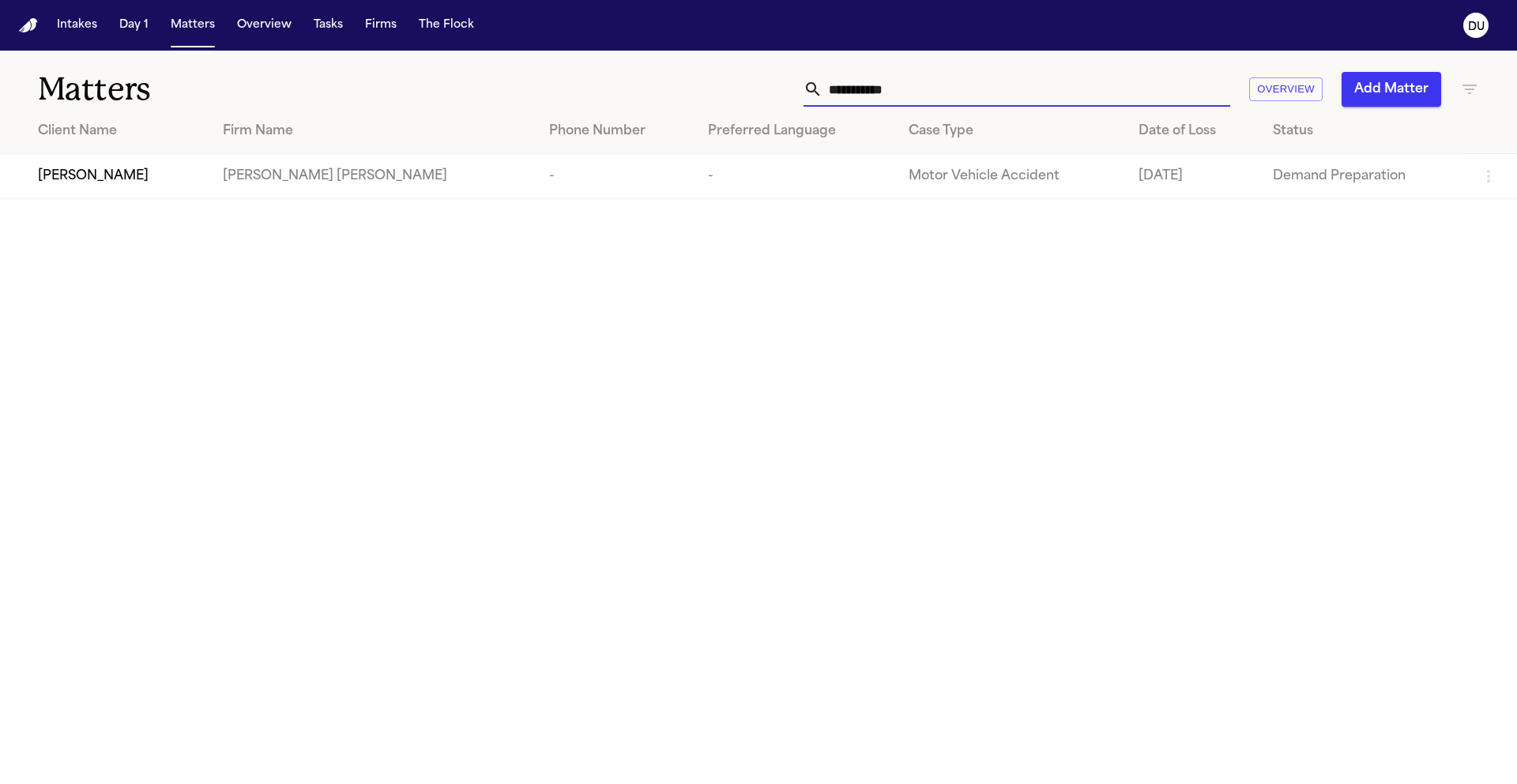
type input "**********"
click at [295, 164] on td "[PERSON_NAME] [PERSON_NAME]" at bounding box center [372, 177] width 326 height 45
click at [210, 173] on td "[PERSON_NAME]" at bounding box center [105, 177] width 210 height 45
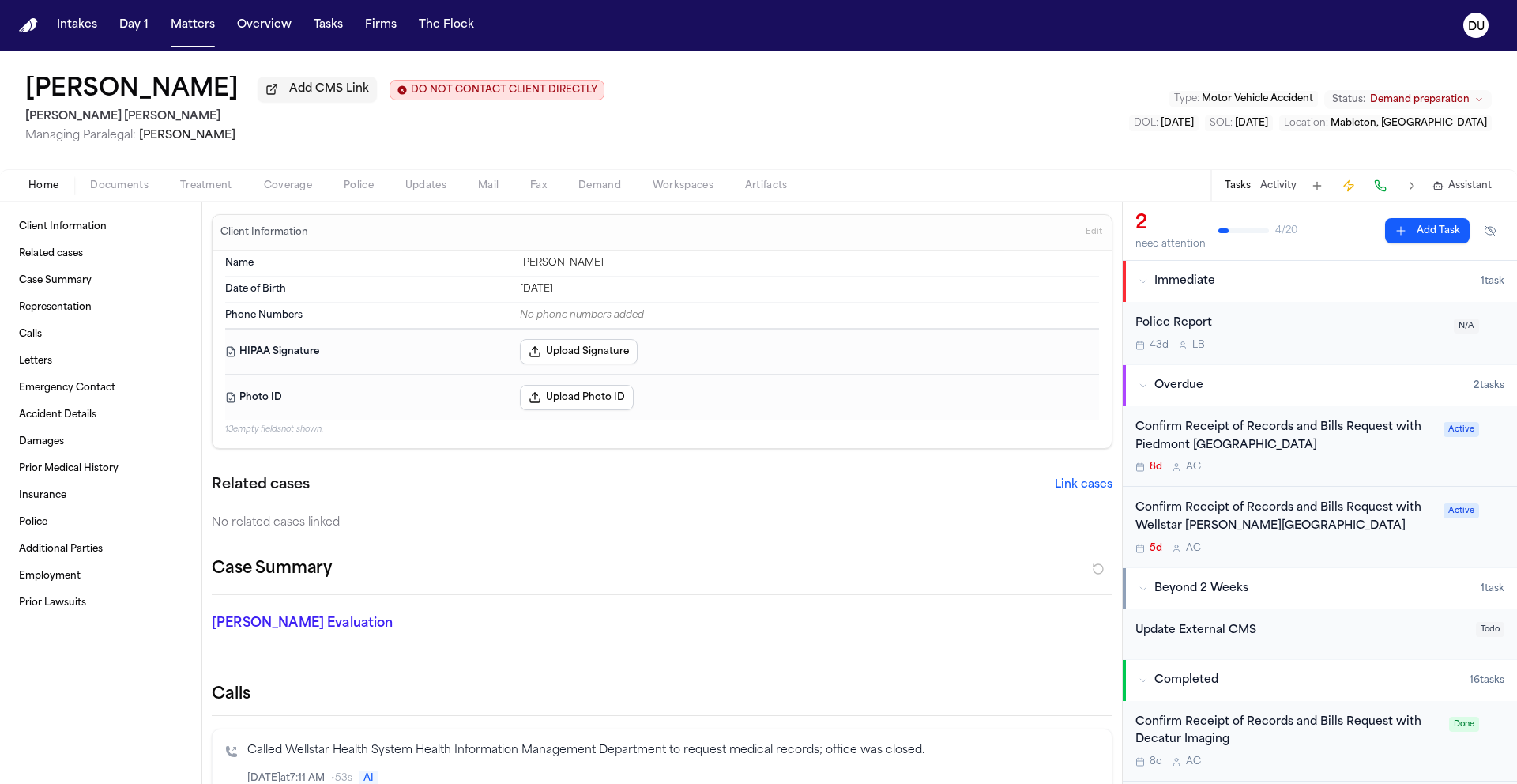
scroll to position [3, 0]
click at [1261, 517] on div "Confirm Receipt of Records and Bills Request with Wellstar Cobb Medical Center" at bounding box center [1285, 515] width 299 height 37
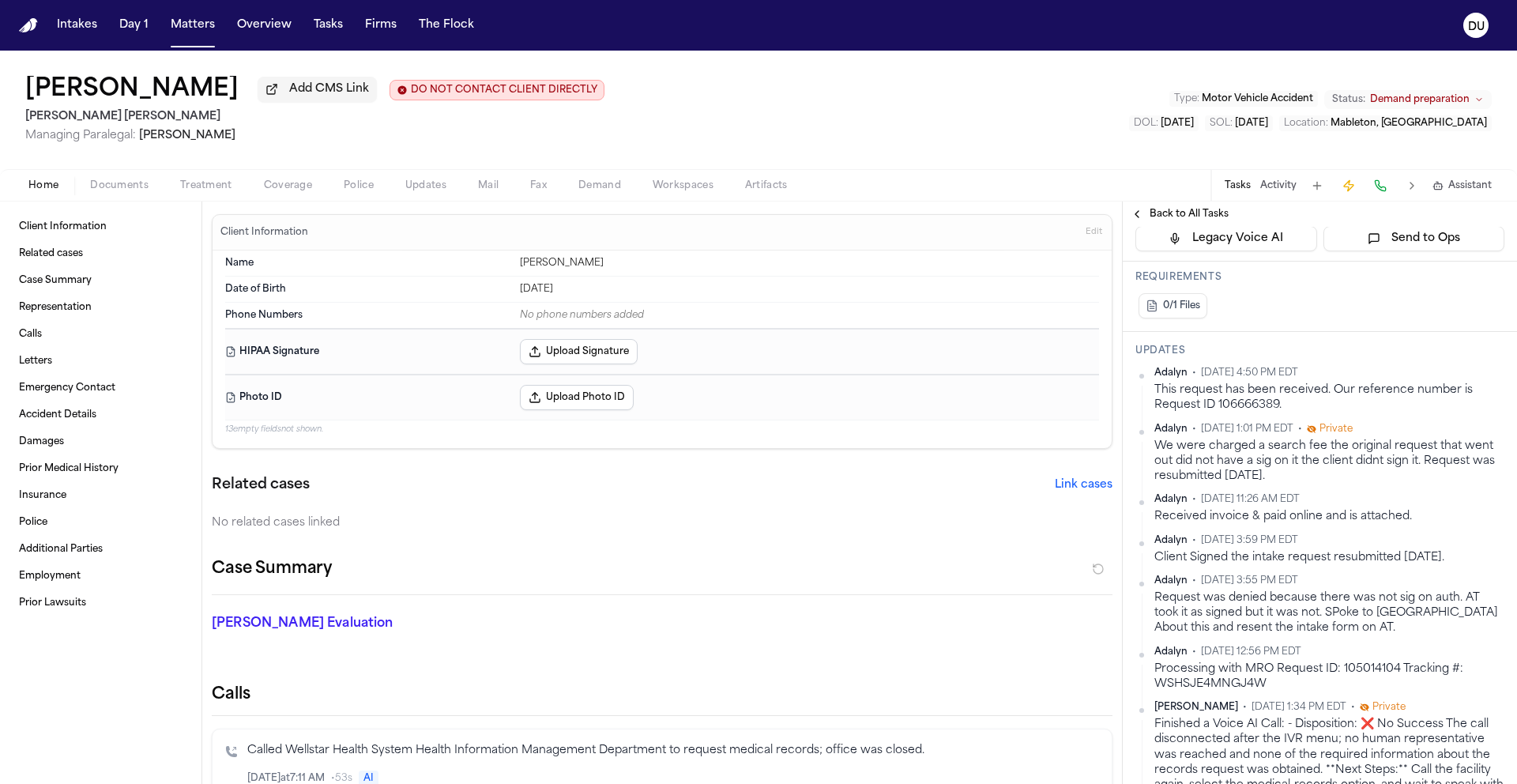
scroll to position [423, 0]
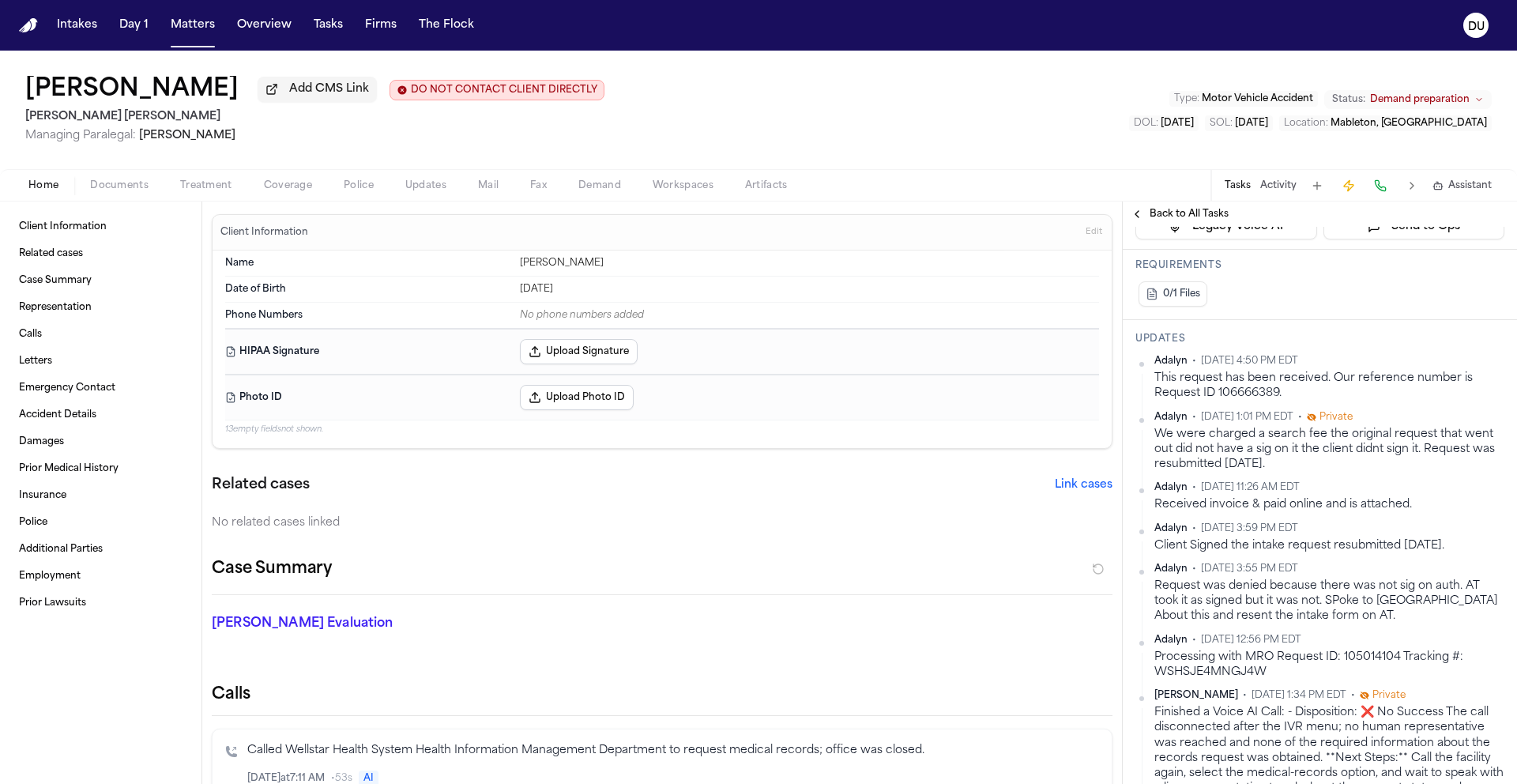
click at [32, 28] on img "Home" at bounding box center [29, 25] width 19 height 15
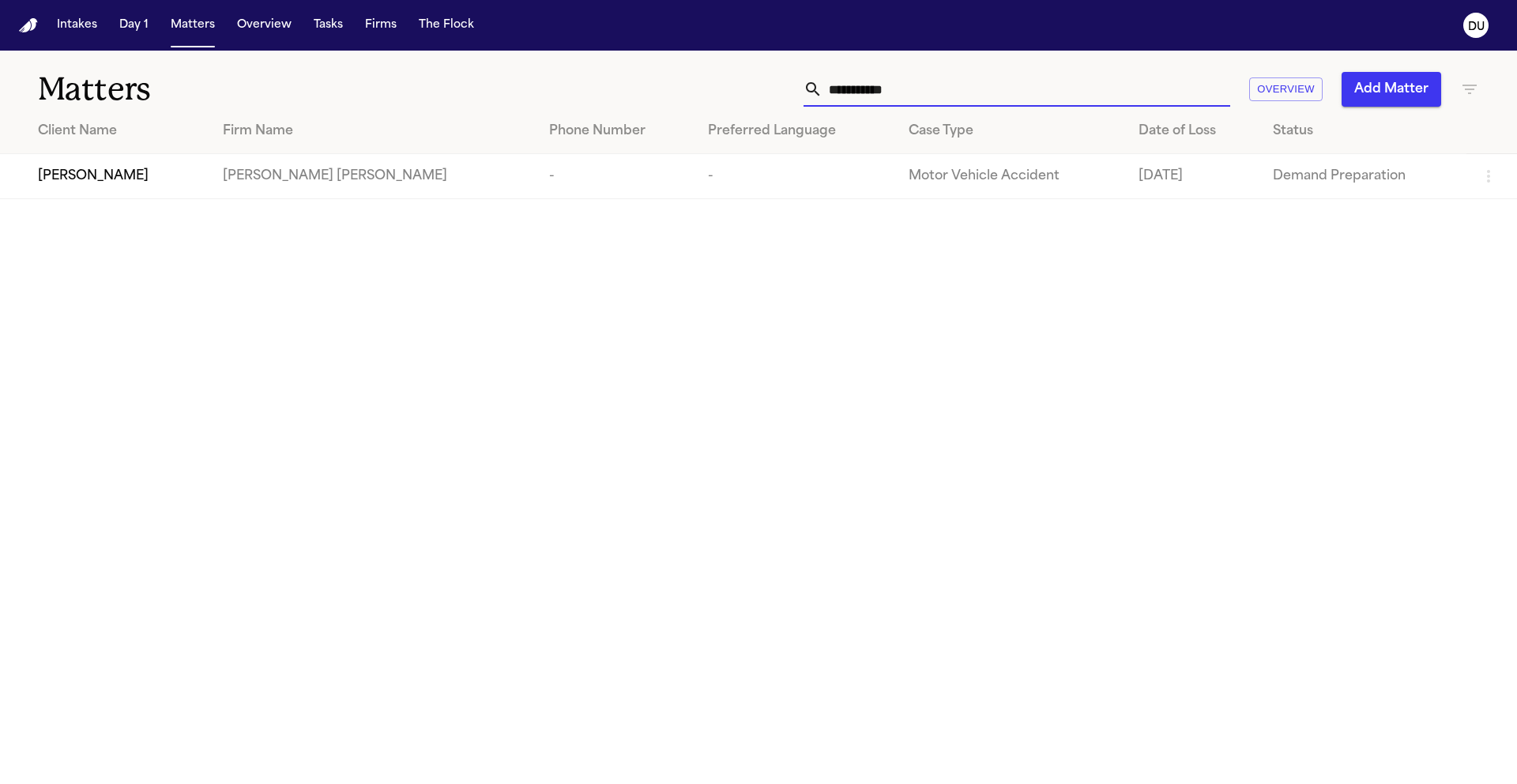
drag, startPoint x: 925, startPoint y: 92, endPoint x: 750, endPoint y: 92, distance: 175.0
click at [753, 91] on div "**********" at bounding box center [968, 89] width 1022 height 35
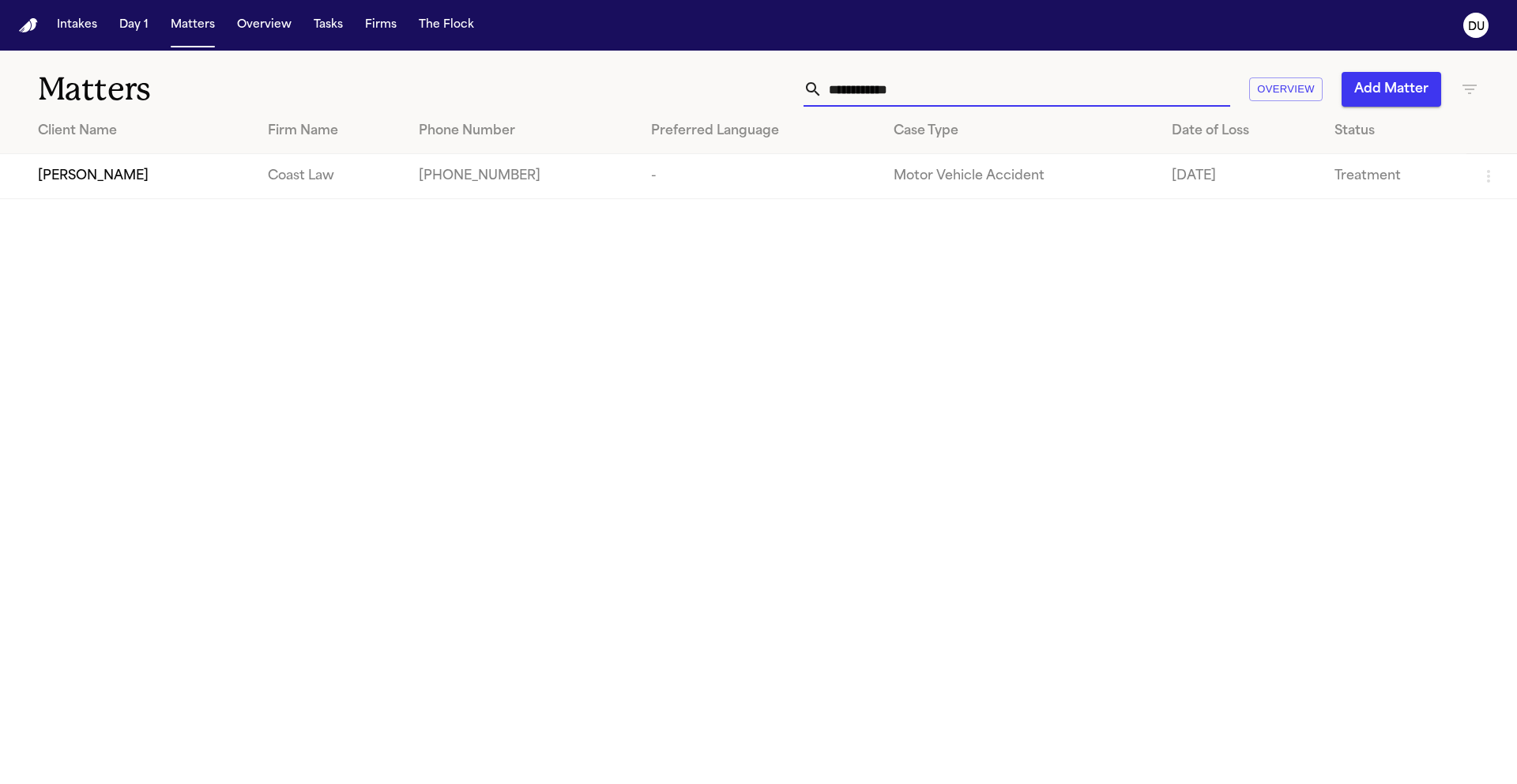
type input "**********"
click at [251, 205] on main "**********" at bounding box center [758, 417] width 1517 height 733
click at [255, 189] on td "Coast Law" at bounding box center [331, 177] width 151 height 45
click at [67, 178] on span "[PERSON_NAME]" at bounding box center [93, 177] width 111 height 19
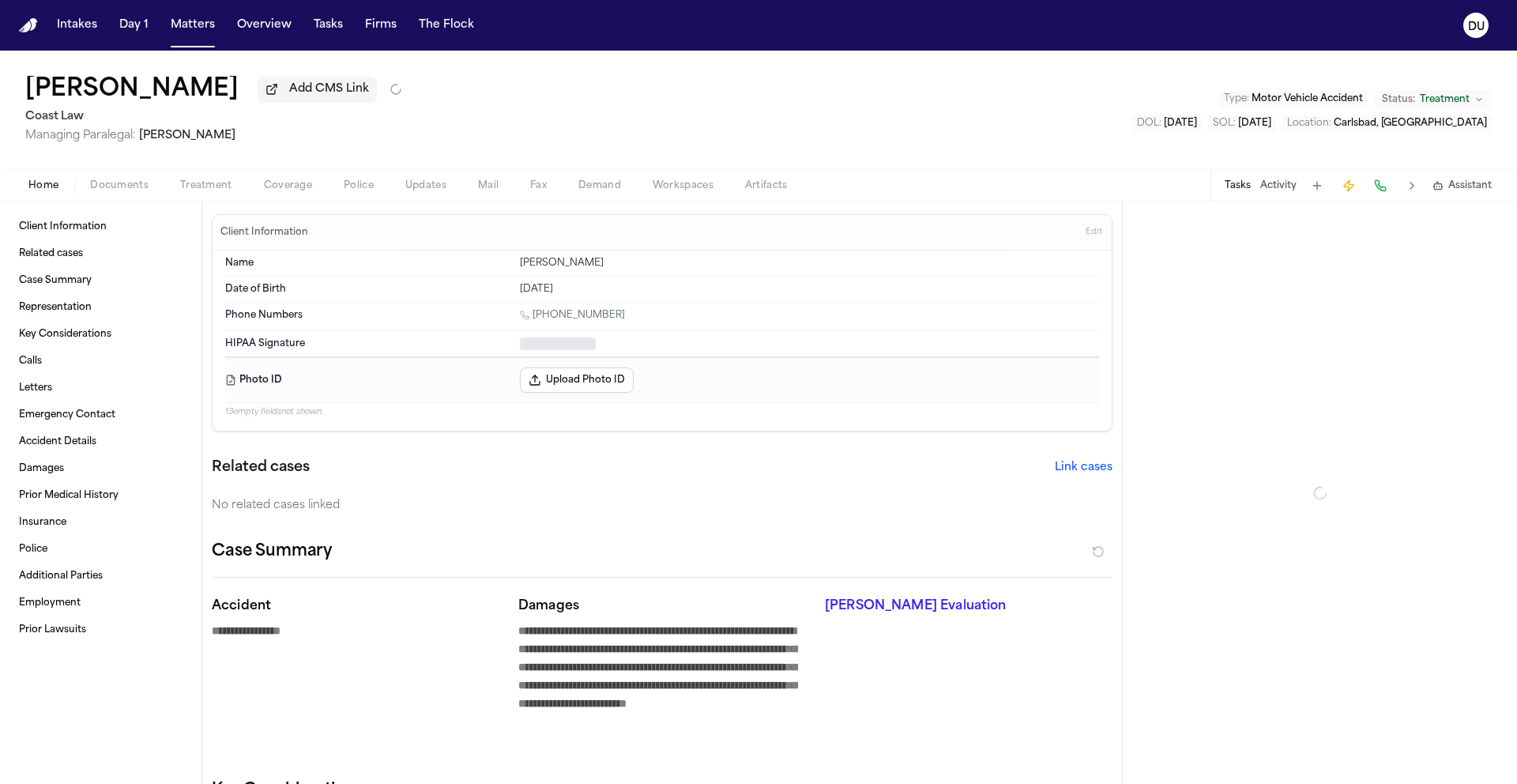
type textarea "*"
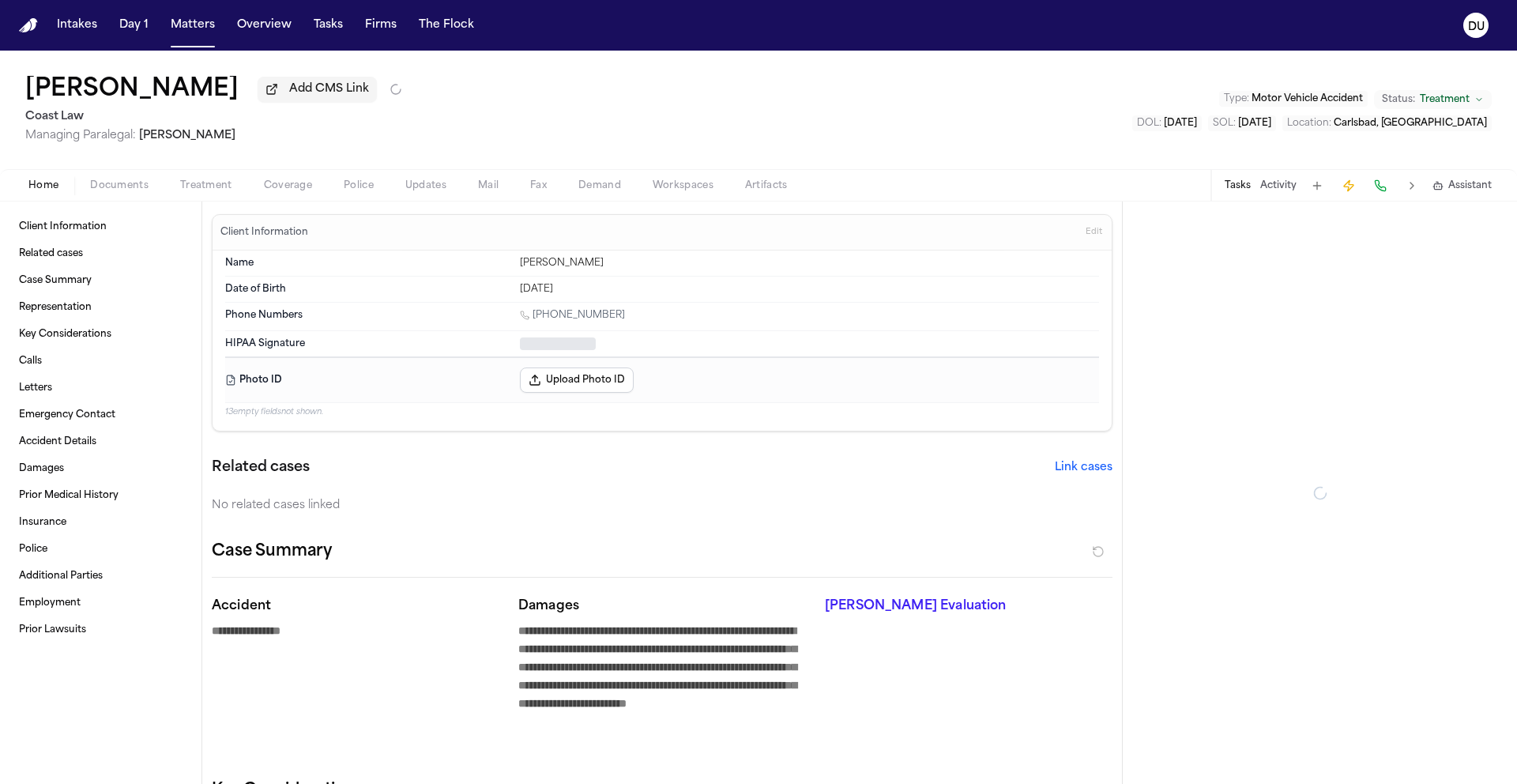
type textarea "*"
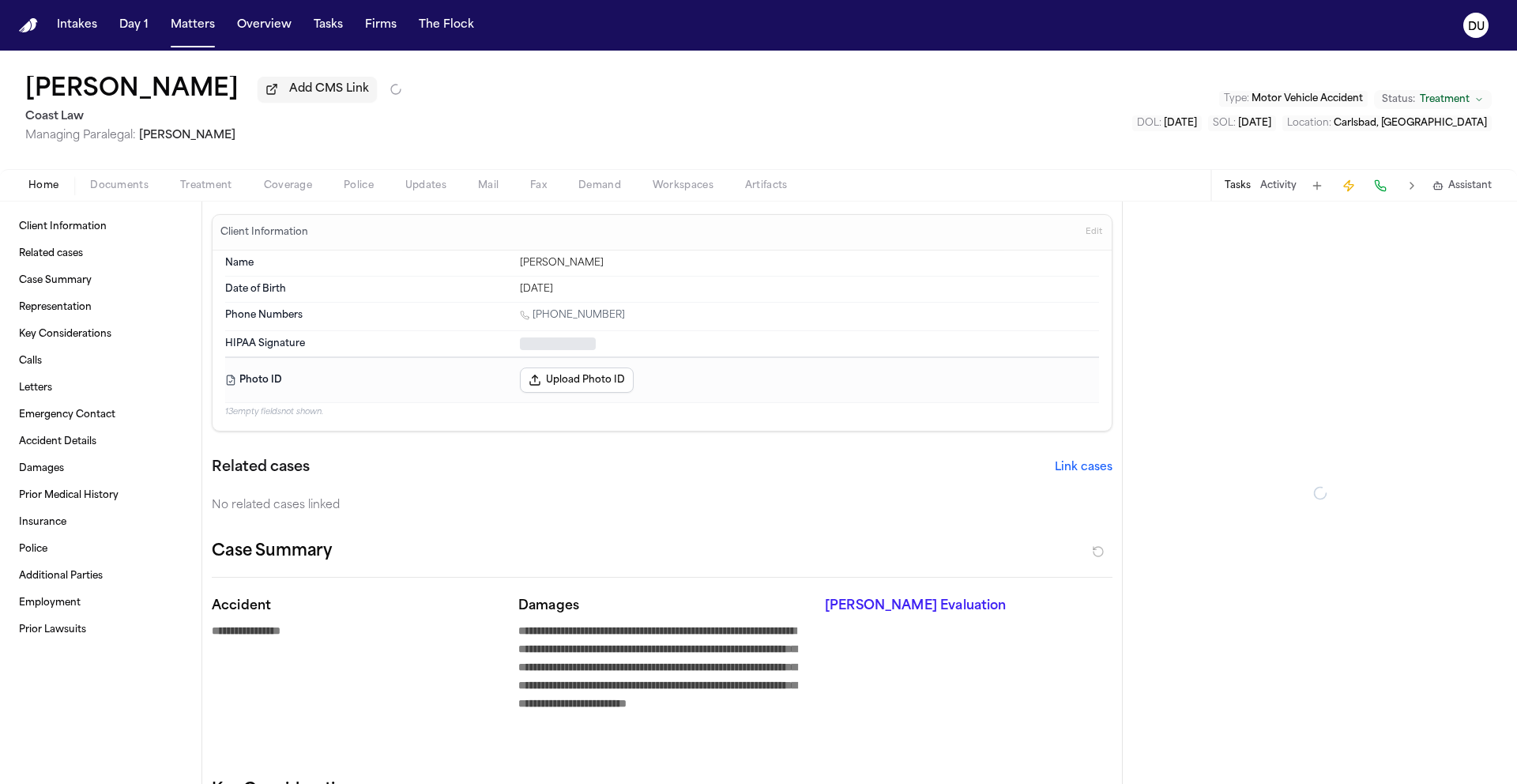
type textarea "*"
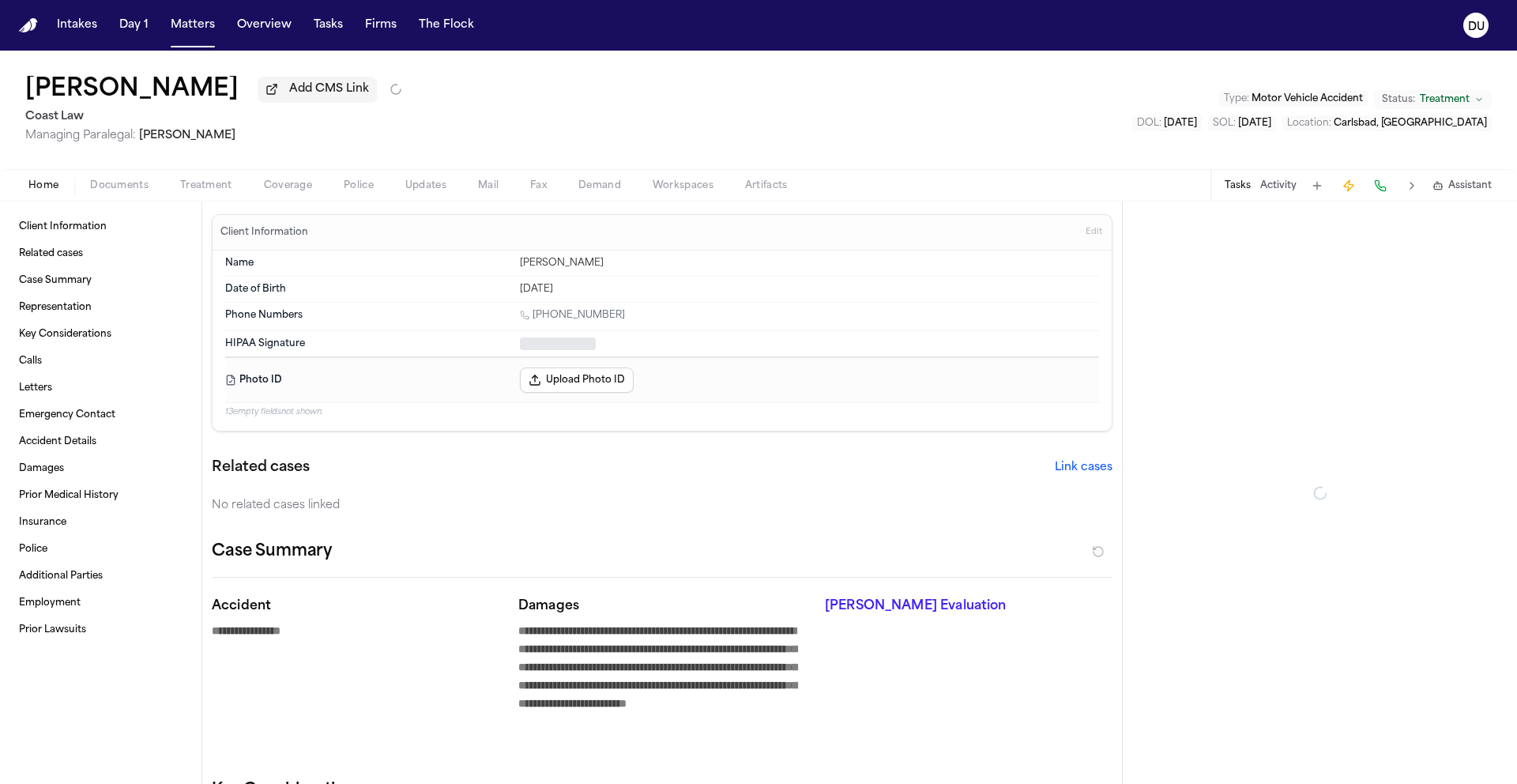
type textarea "*"
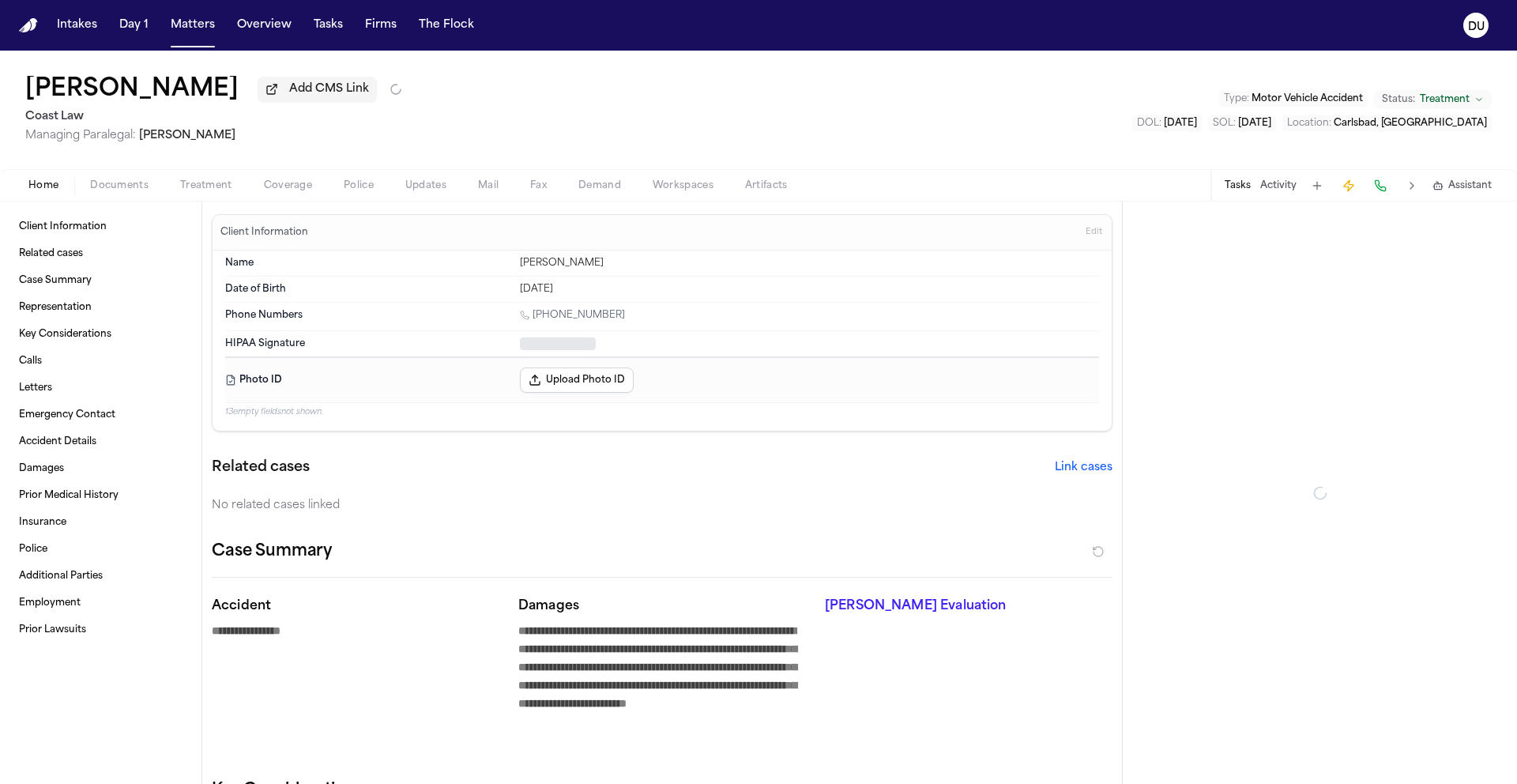
type textarea "*"
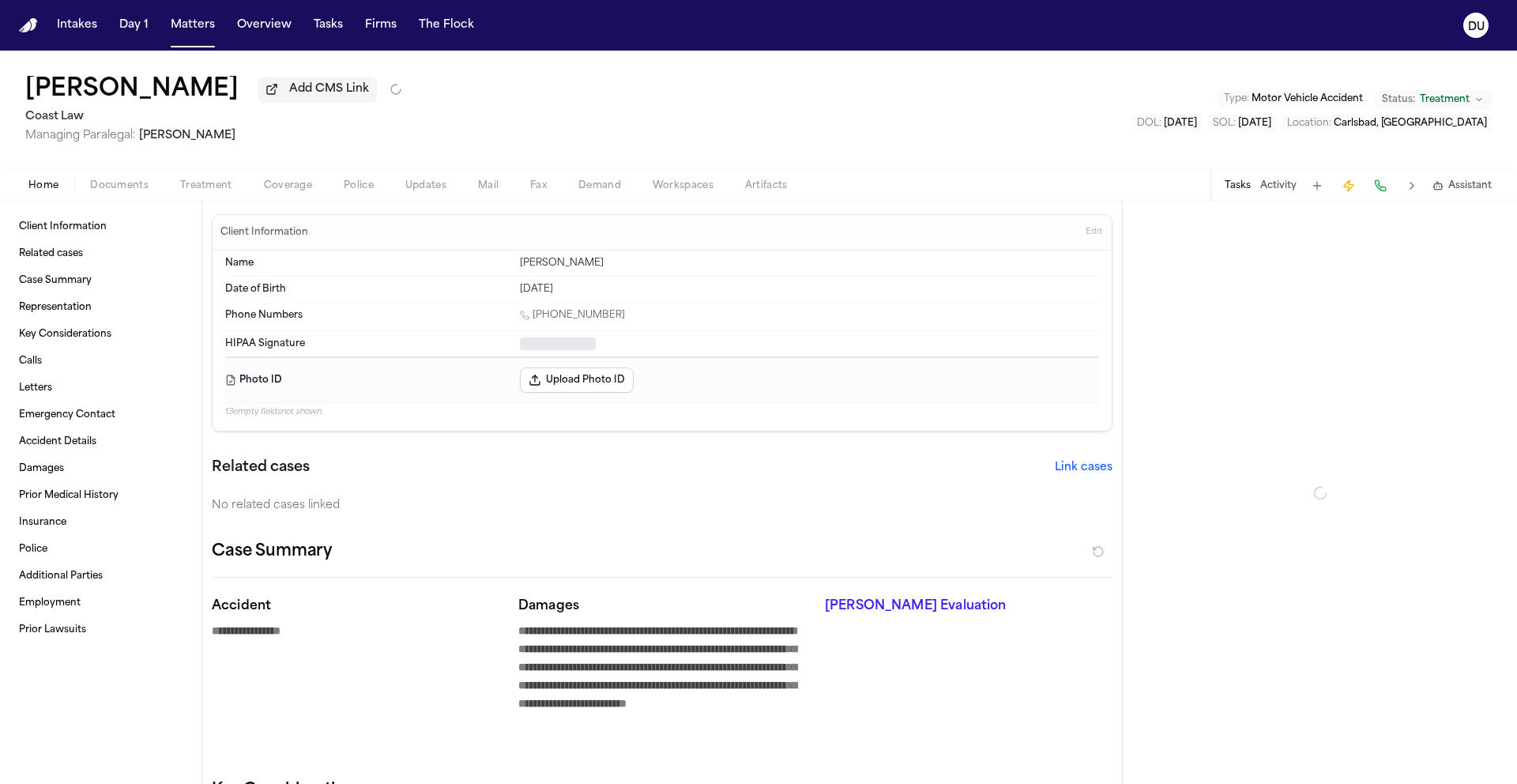
type textarea "*"
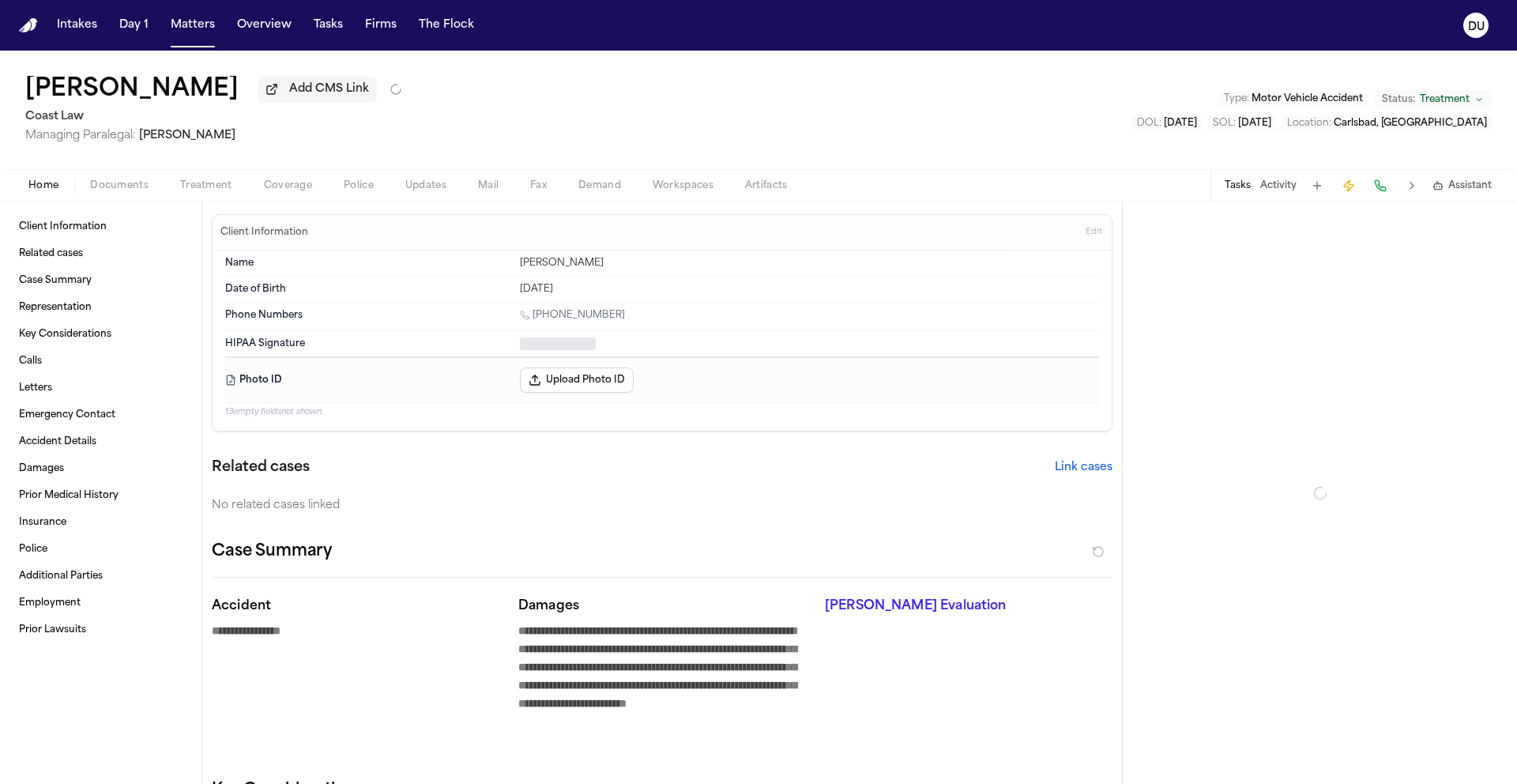
type textarea "*"
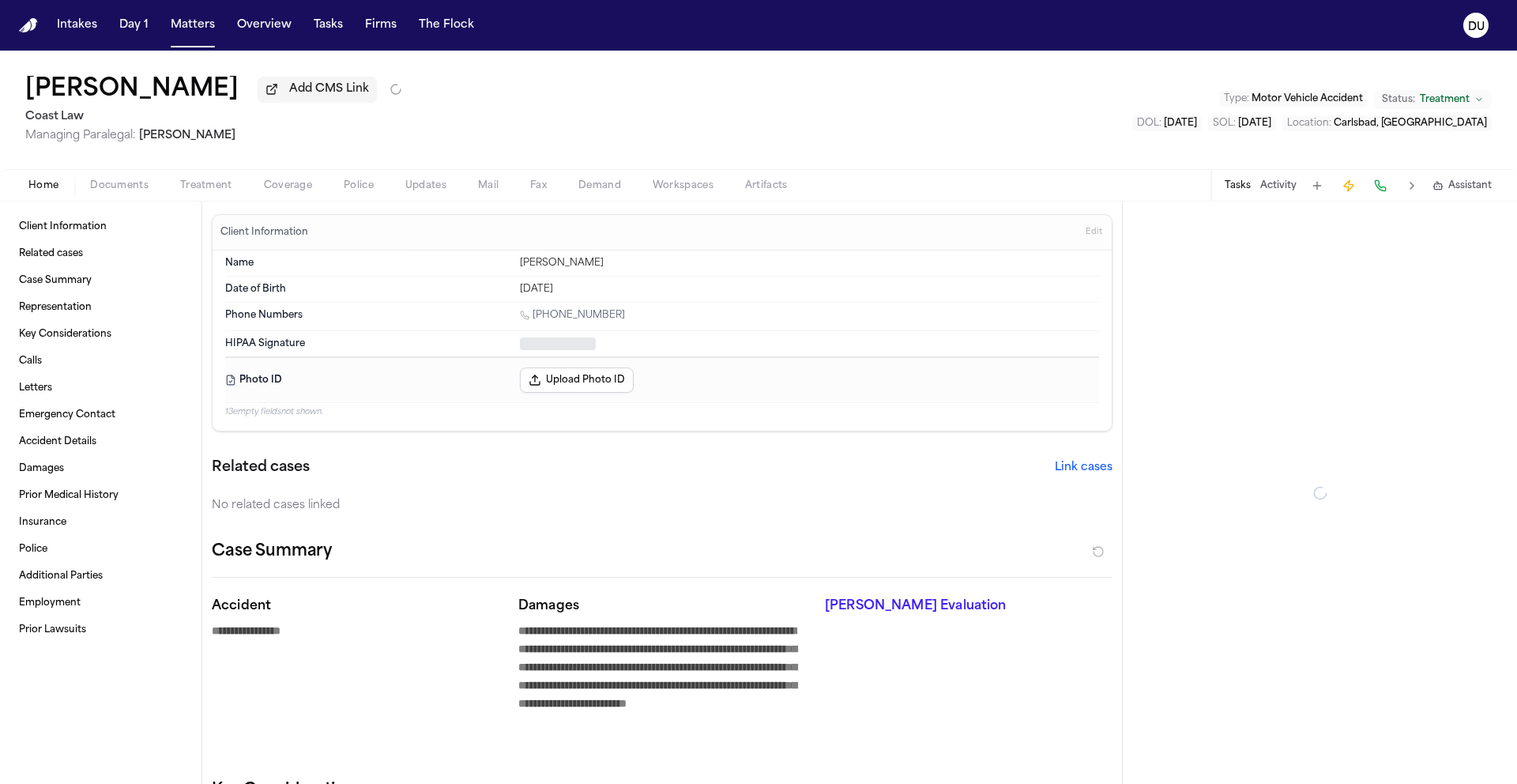
type textarea "*"
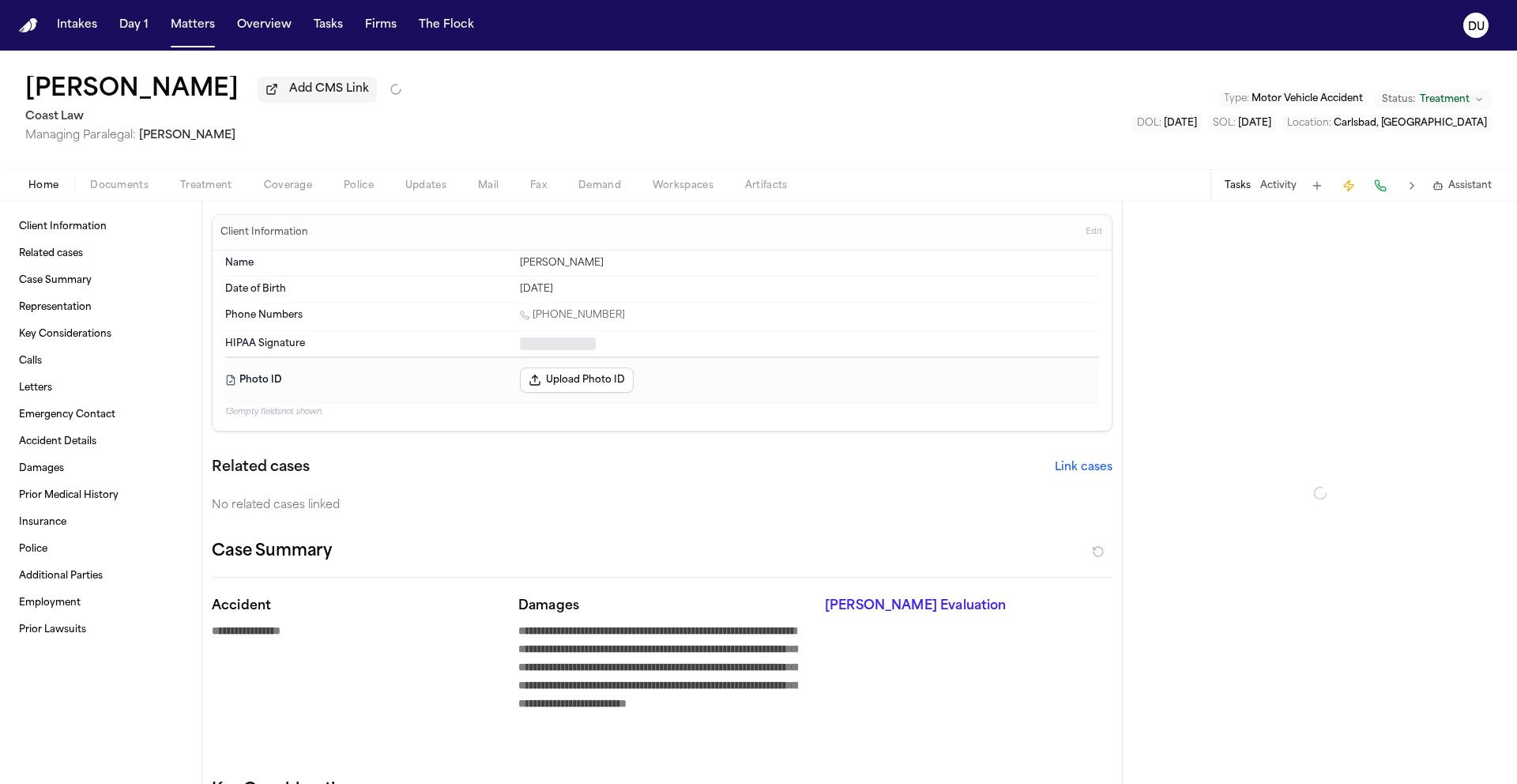
type textarea "*"
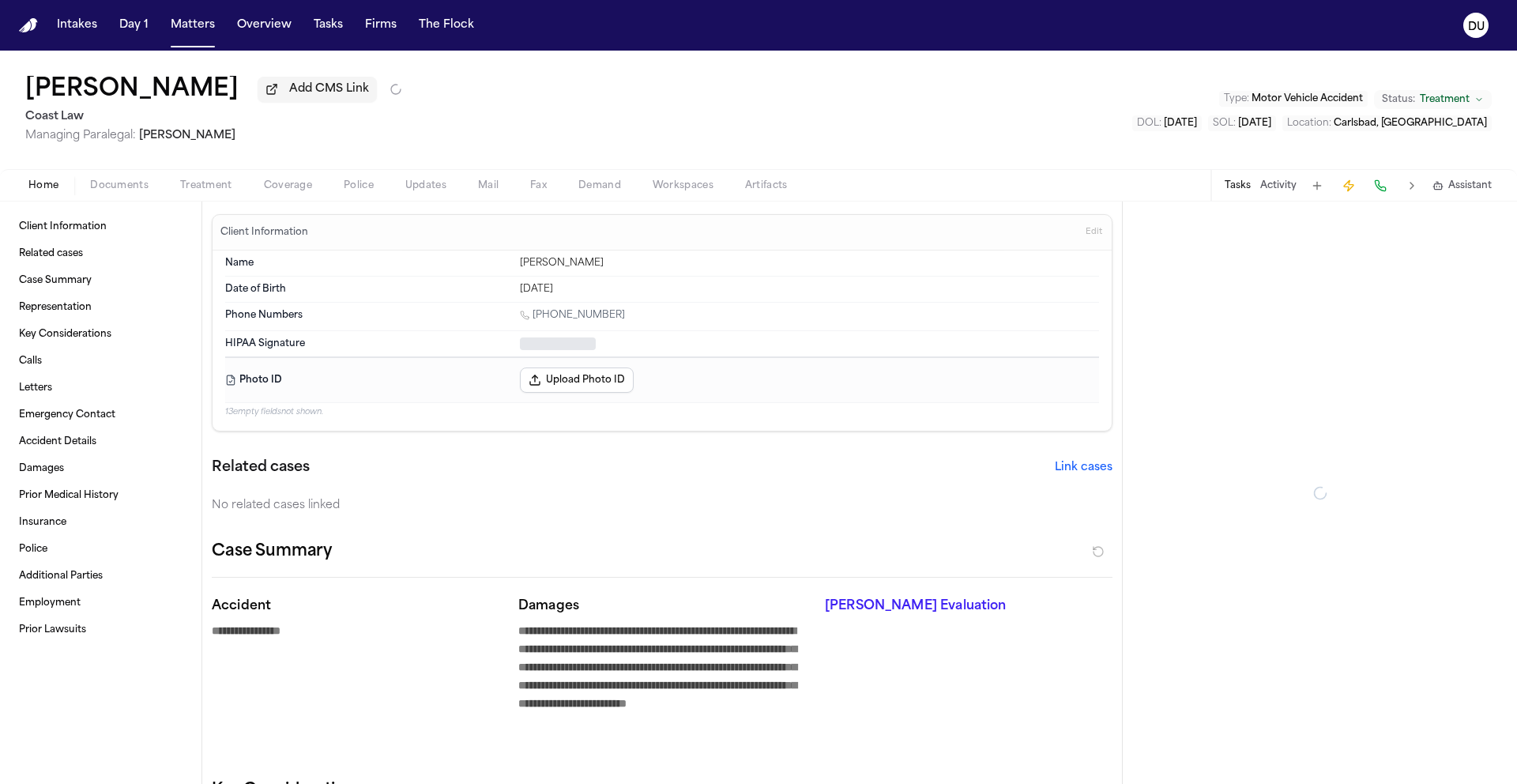
type textarea "*"
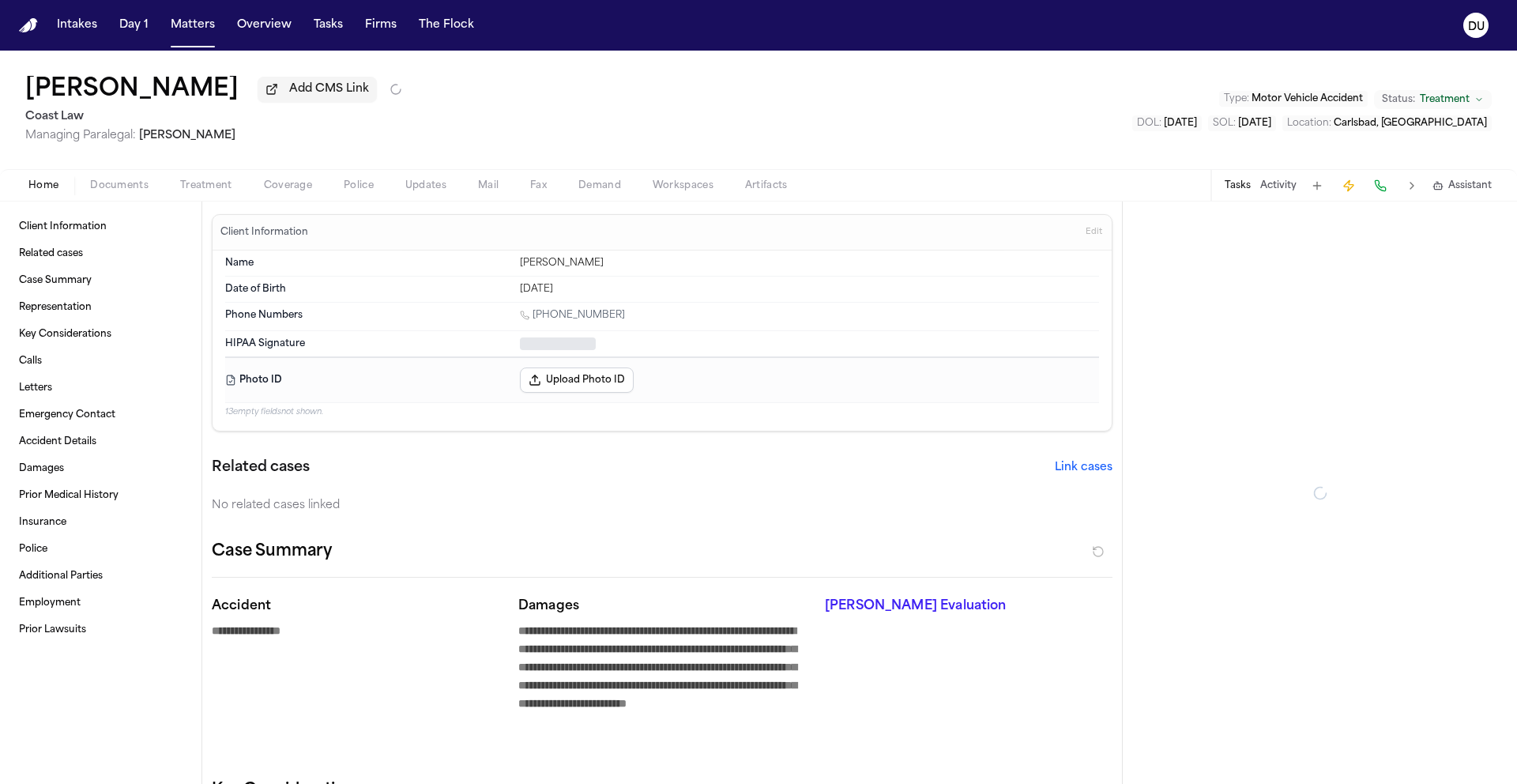
type textarea "*"
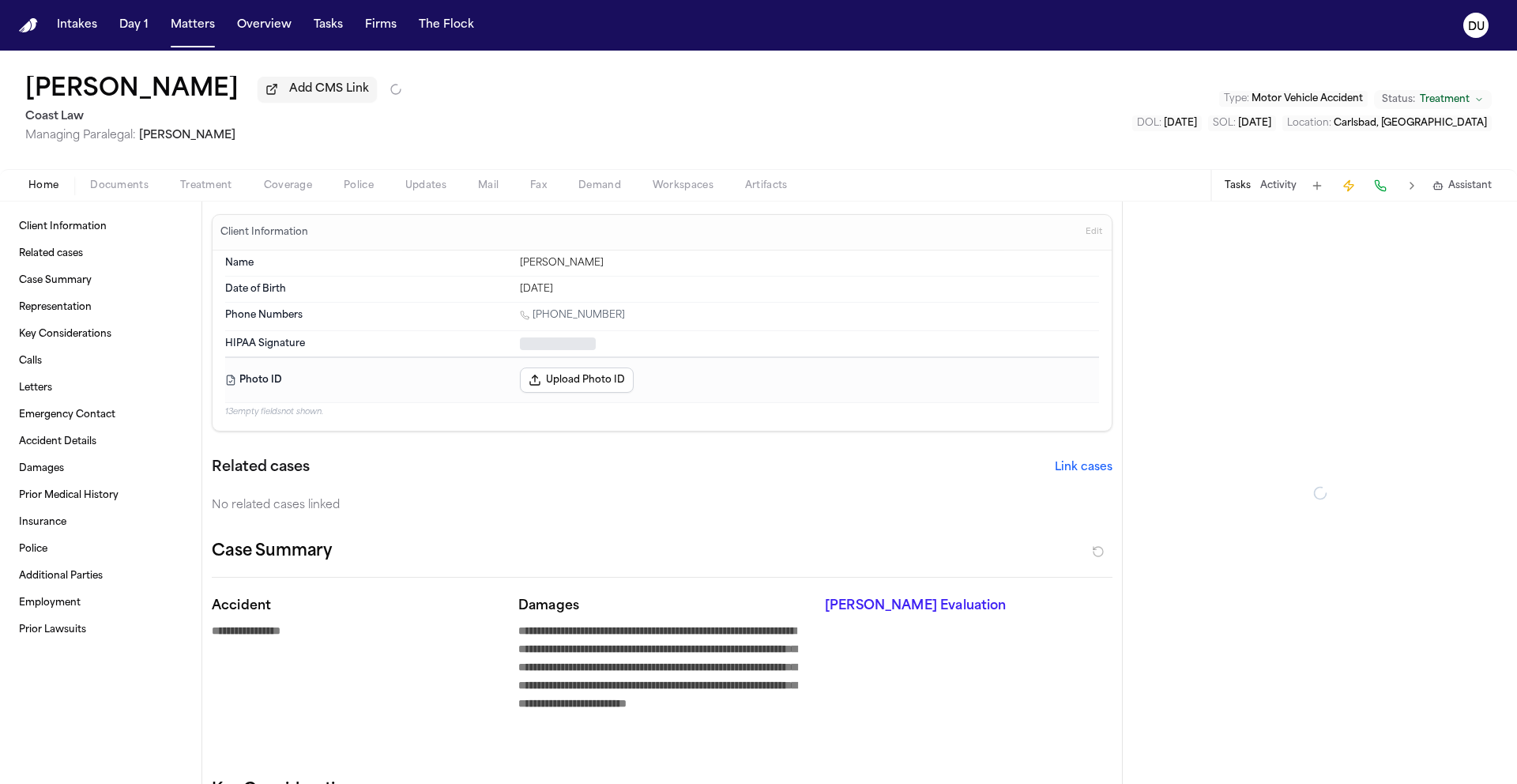
type textarea "*"
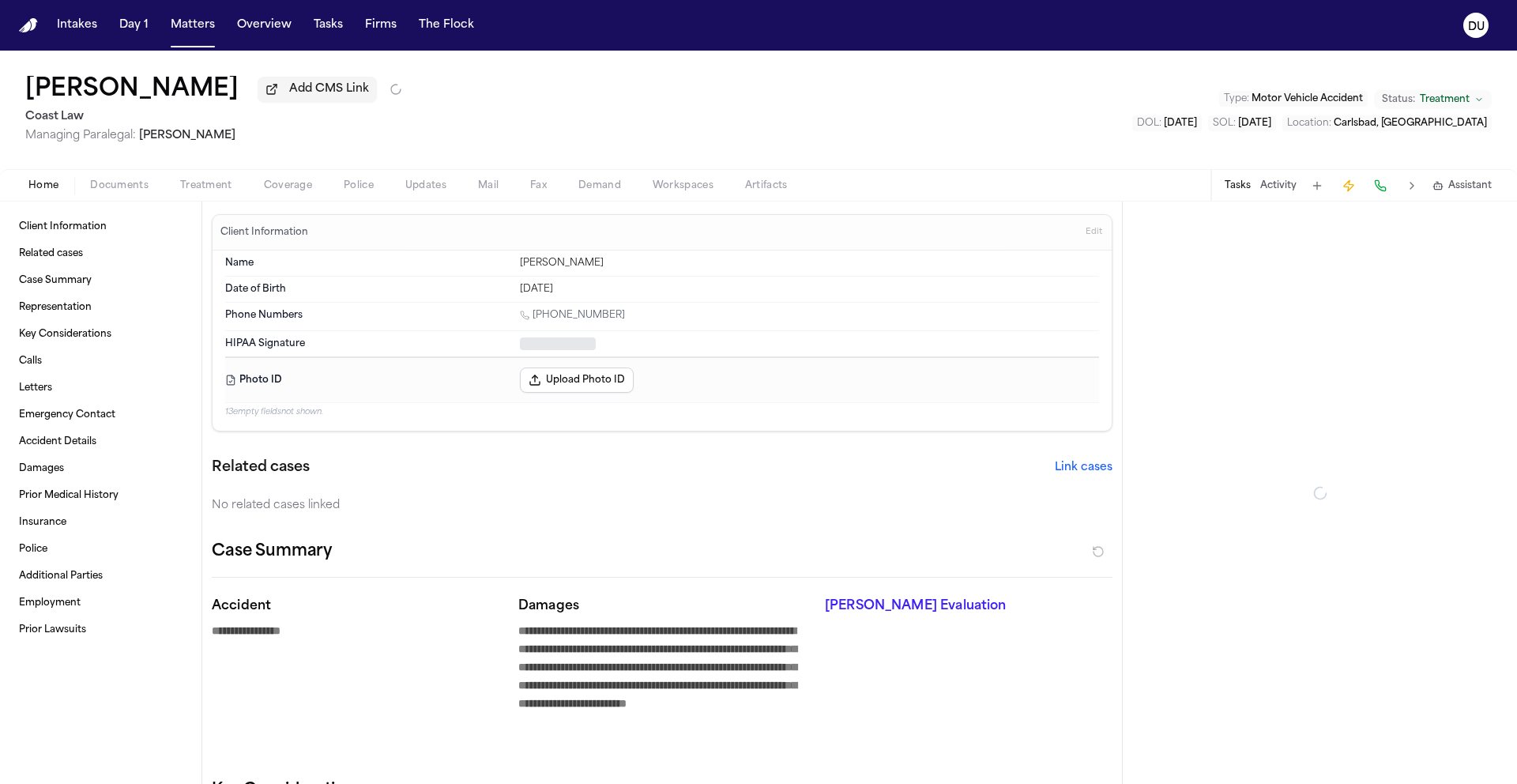
type textarea "*"
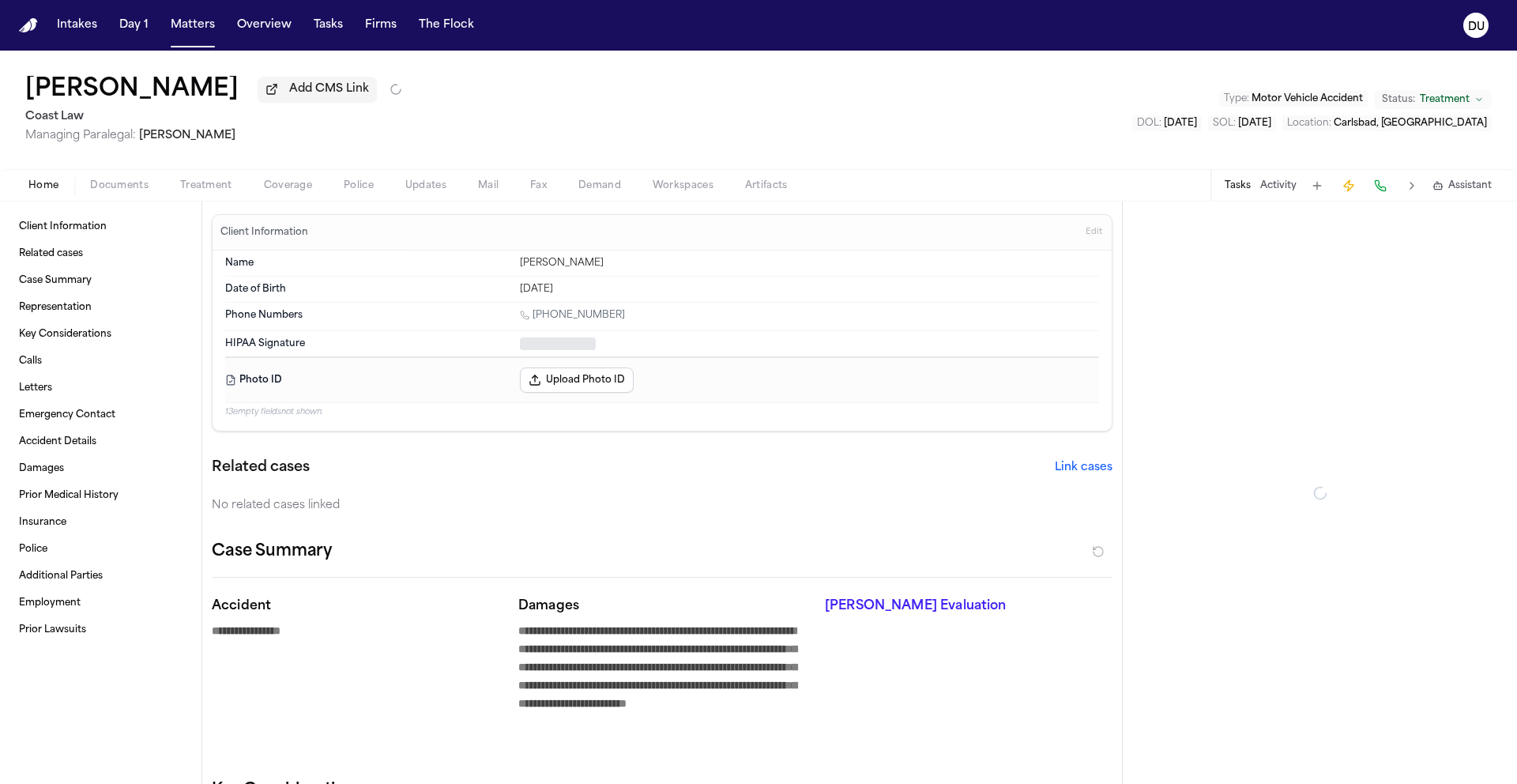
type textarea "*"
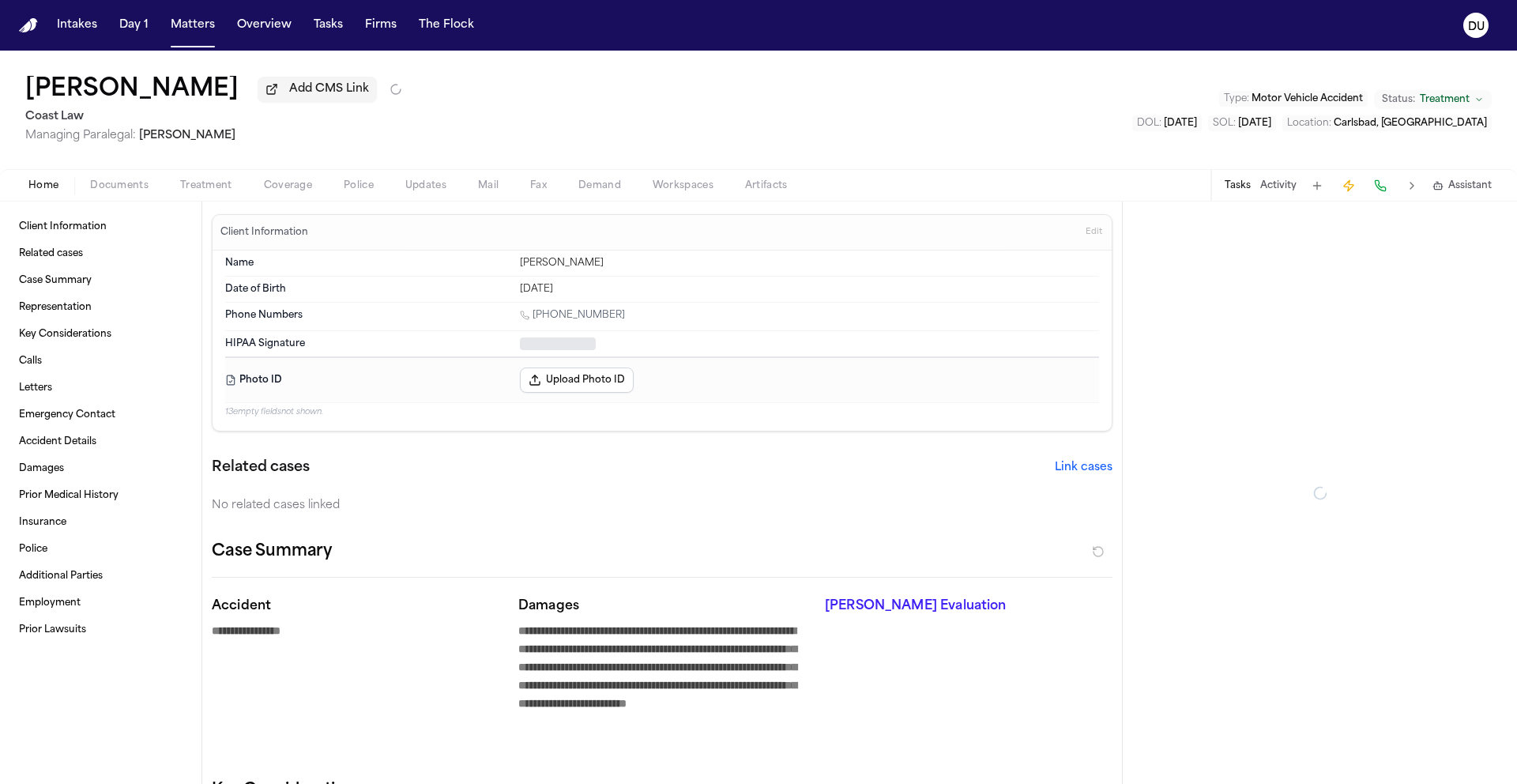
type textarea "*"
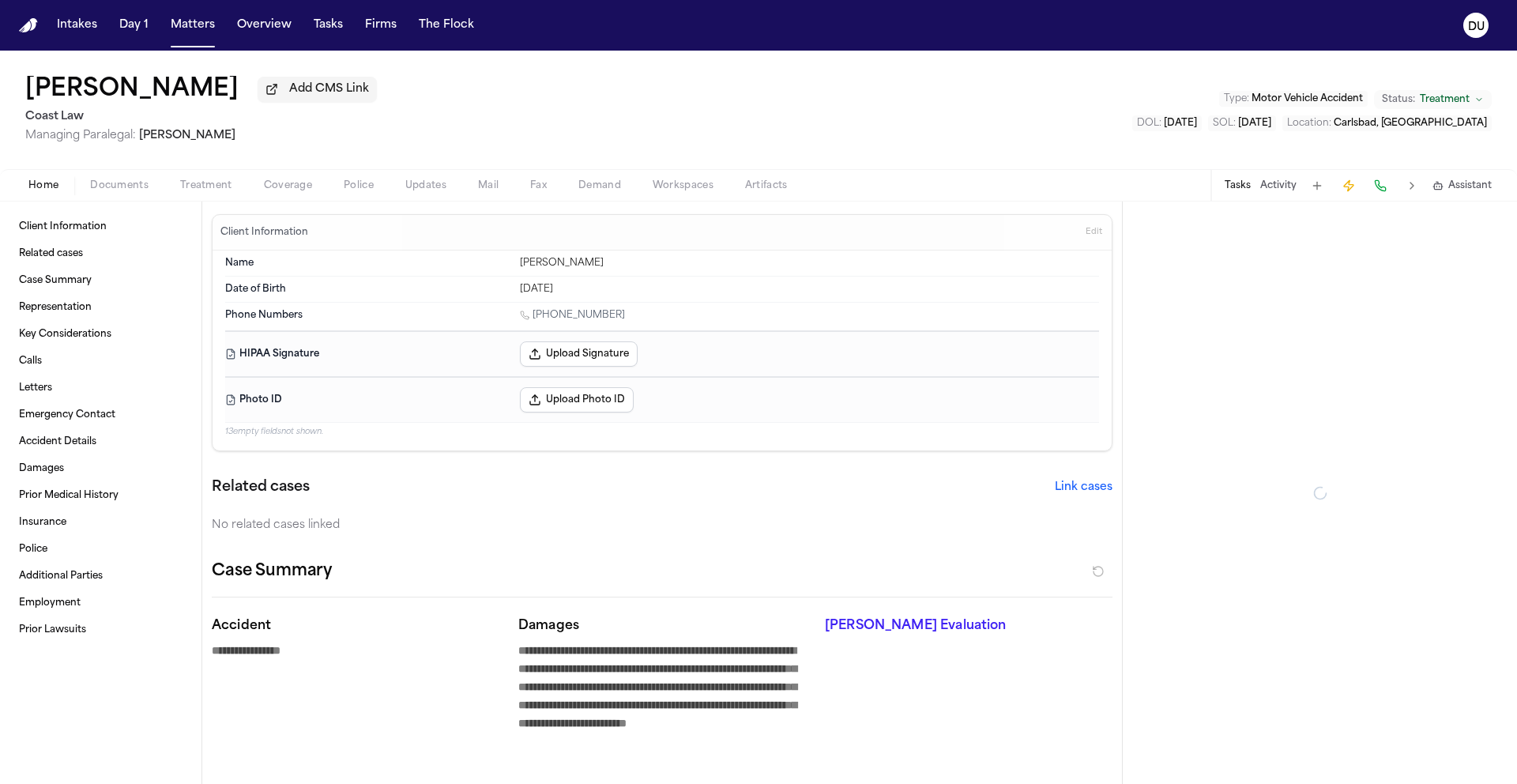
type textarea "*"
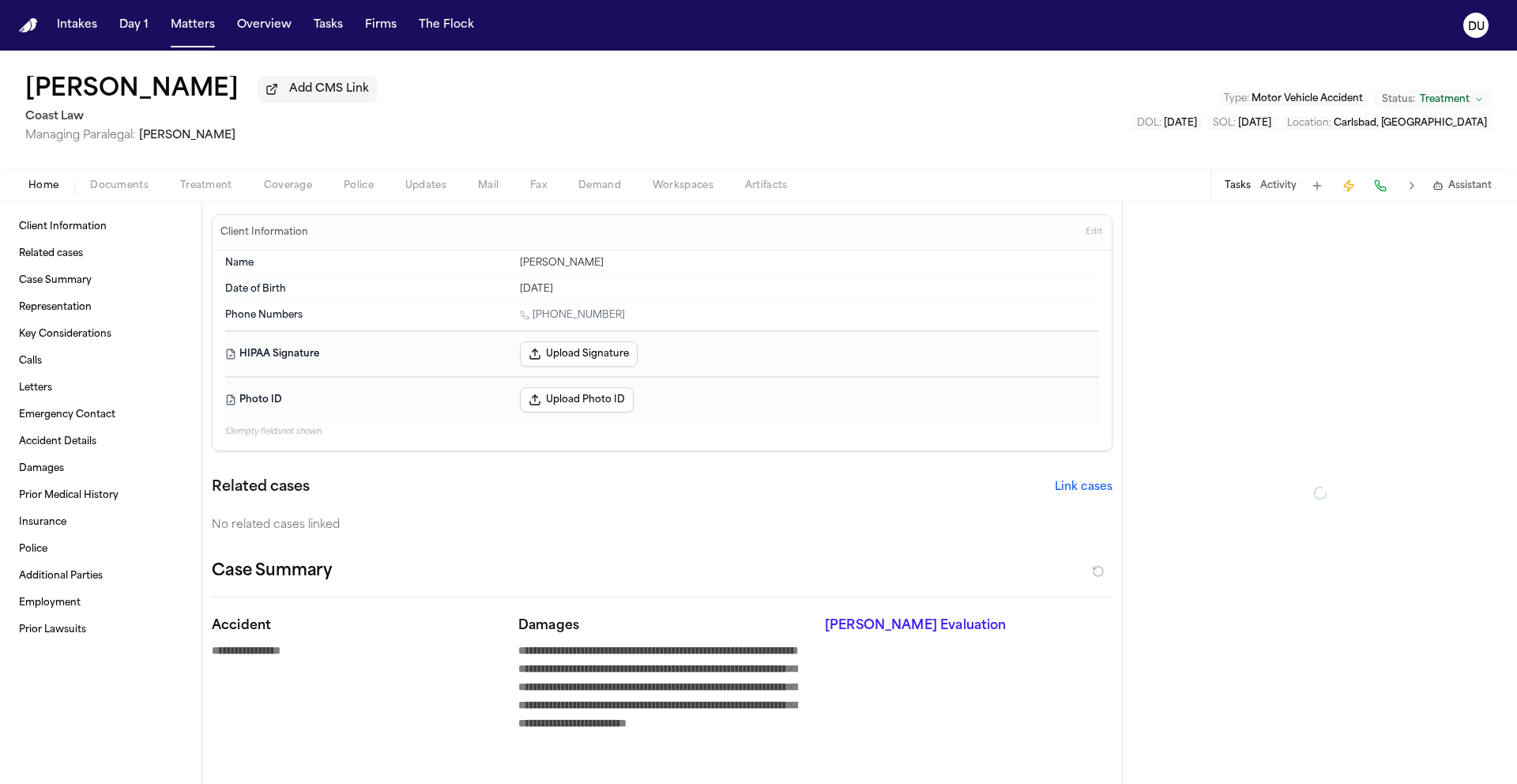
type textarea "*"
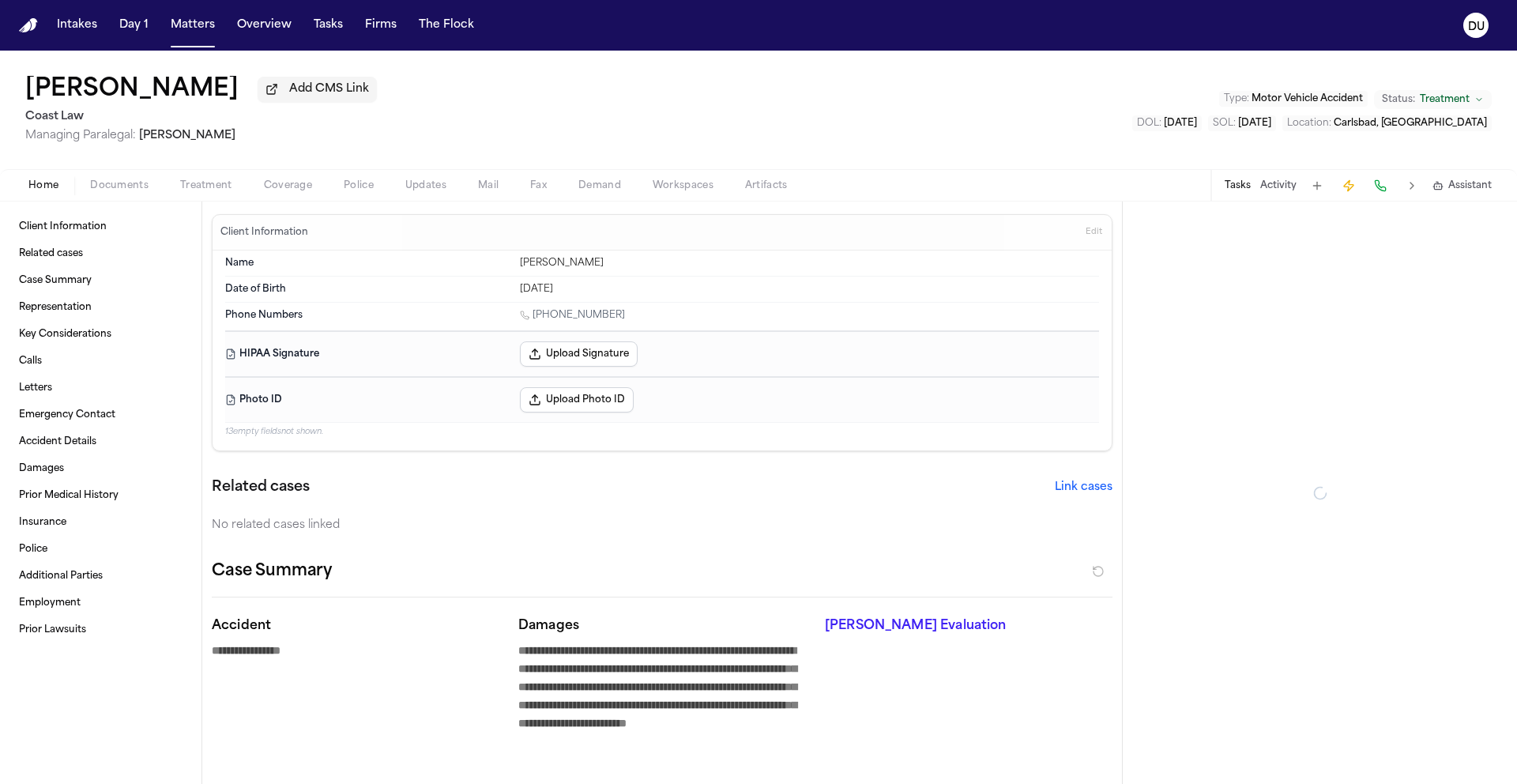
type textarea "*"
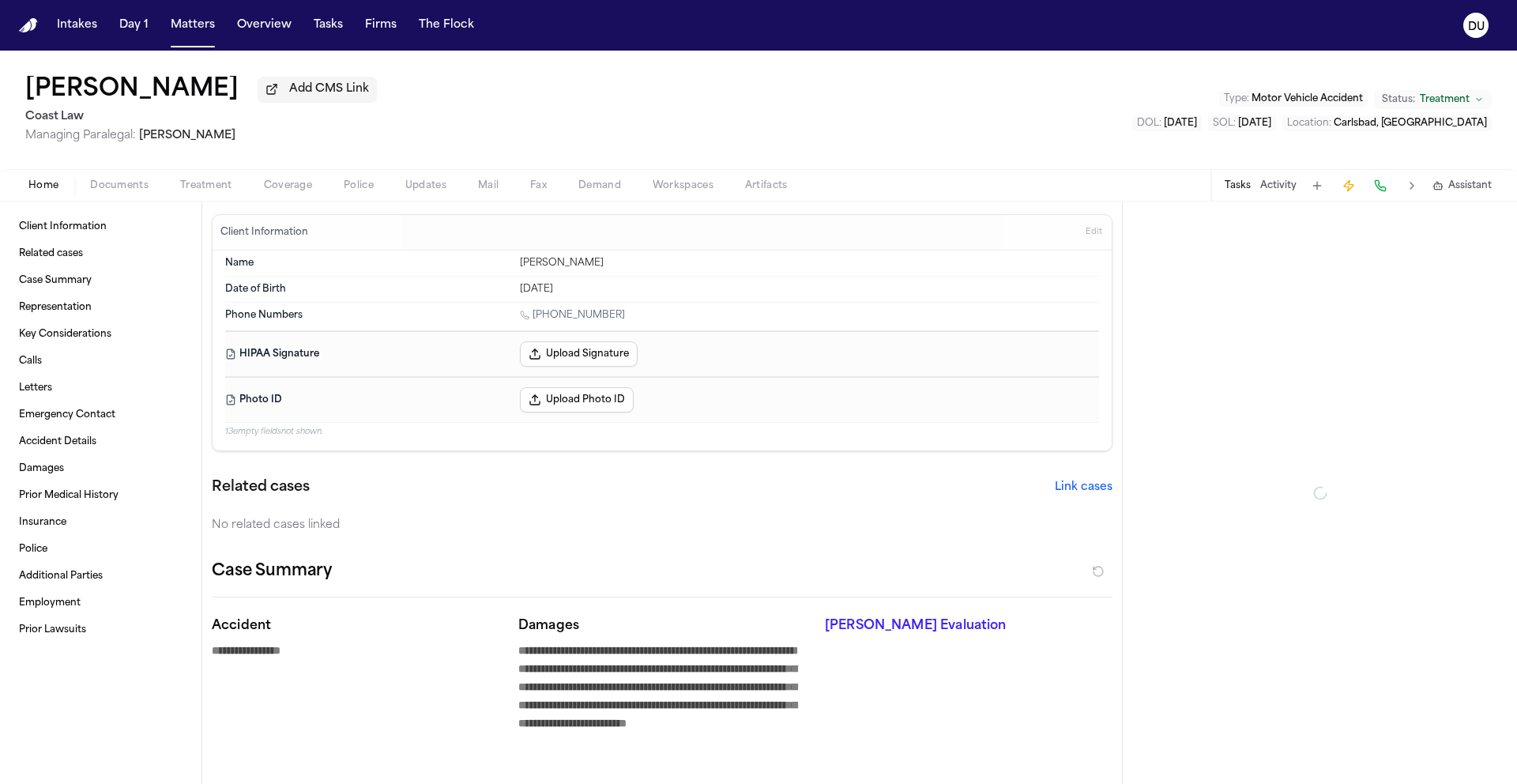
type textarea "*"
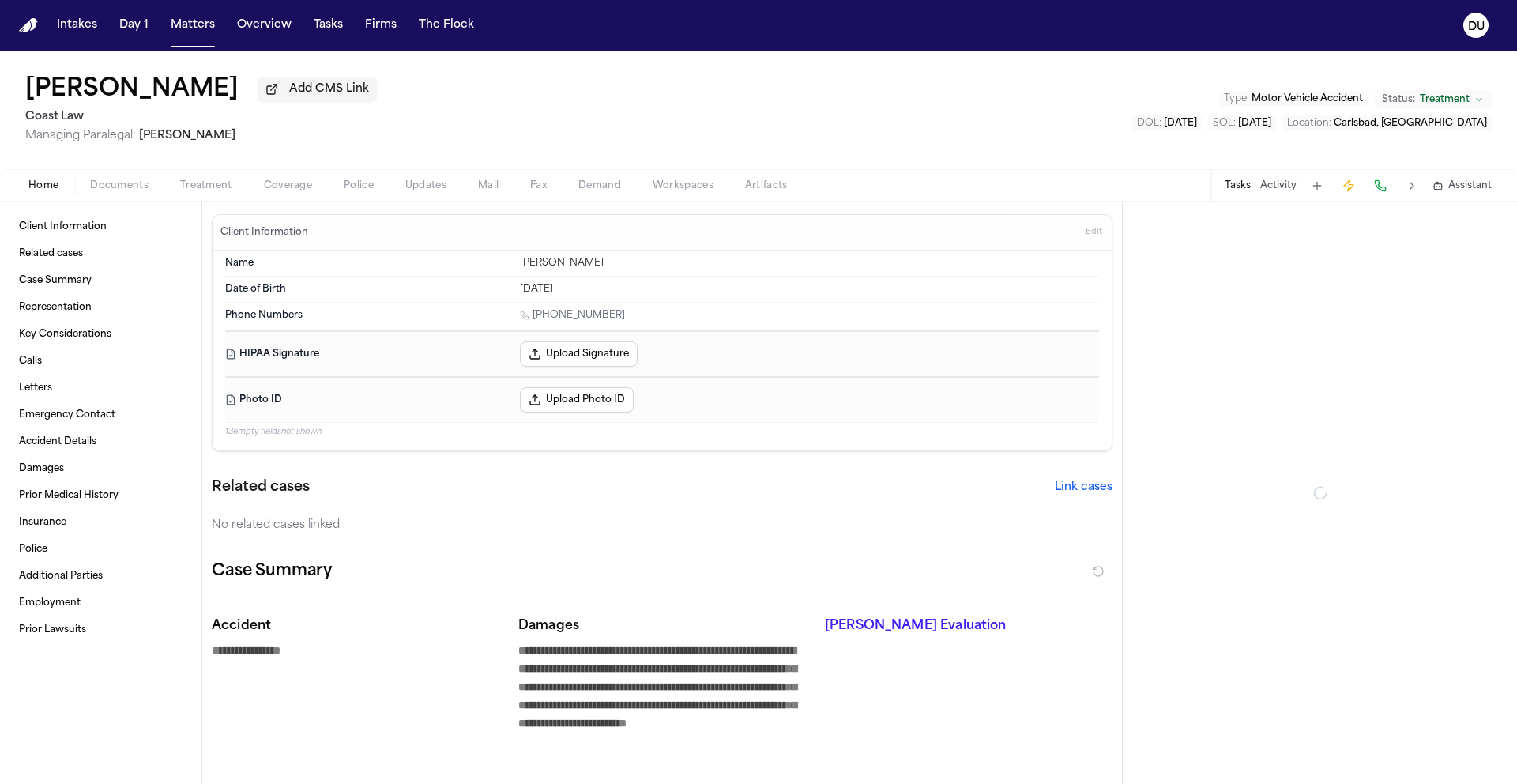
type textarea "*"
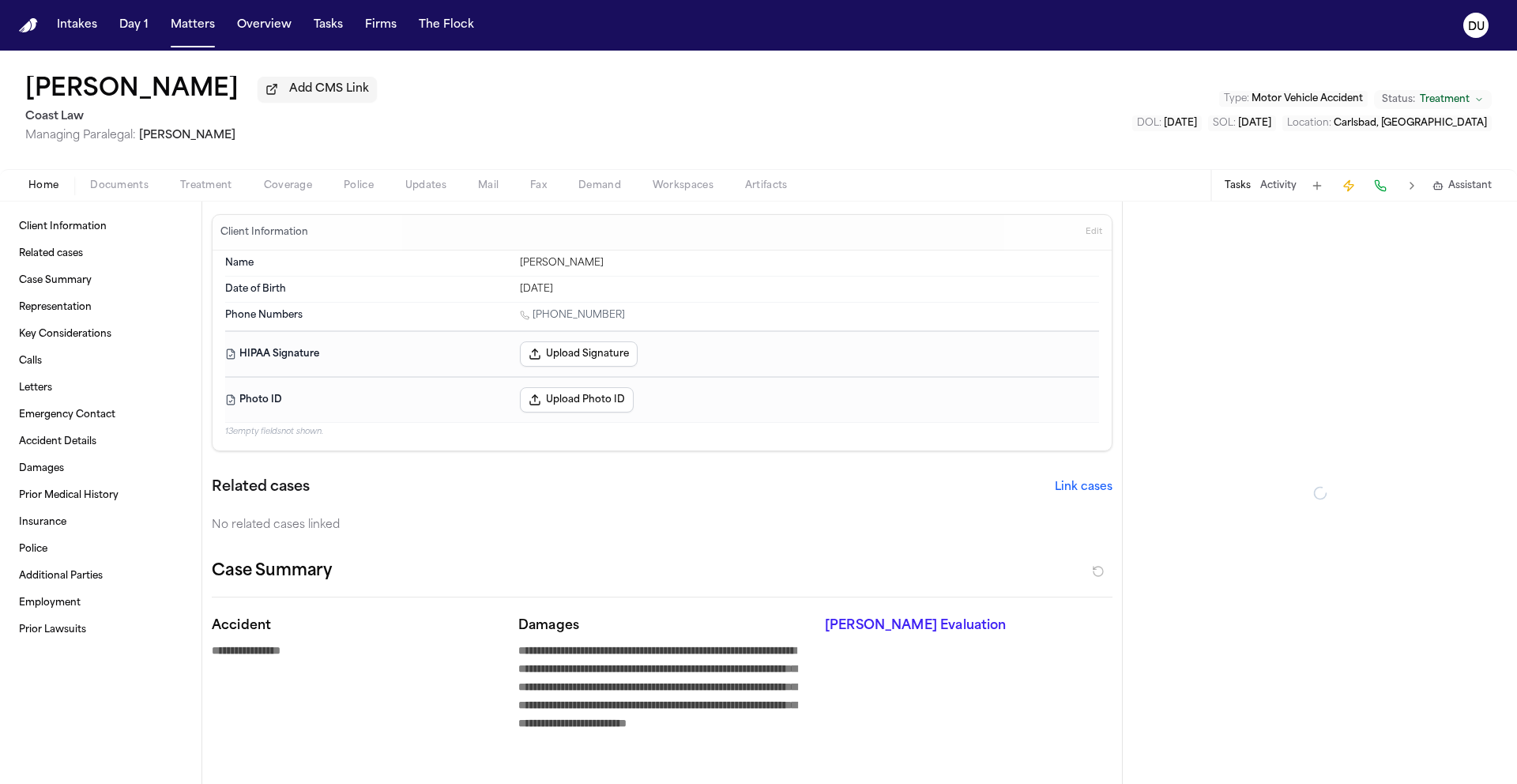
type textarea "*"
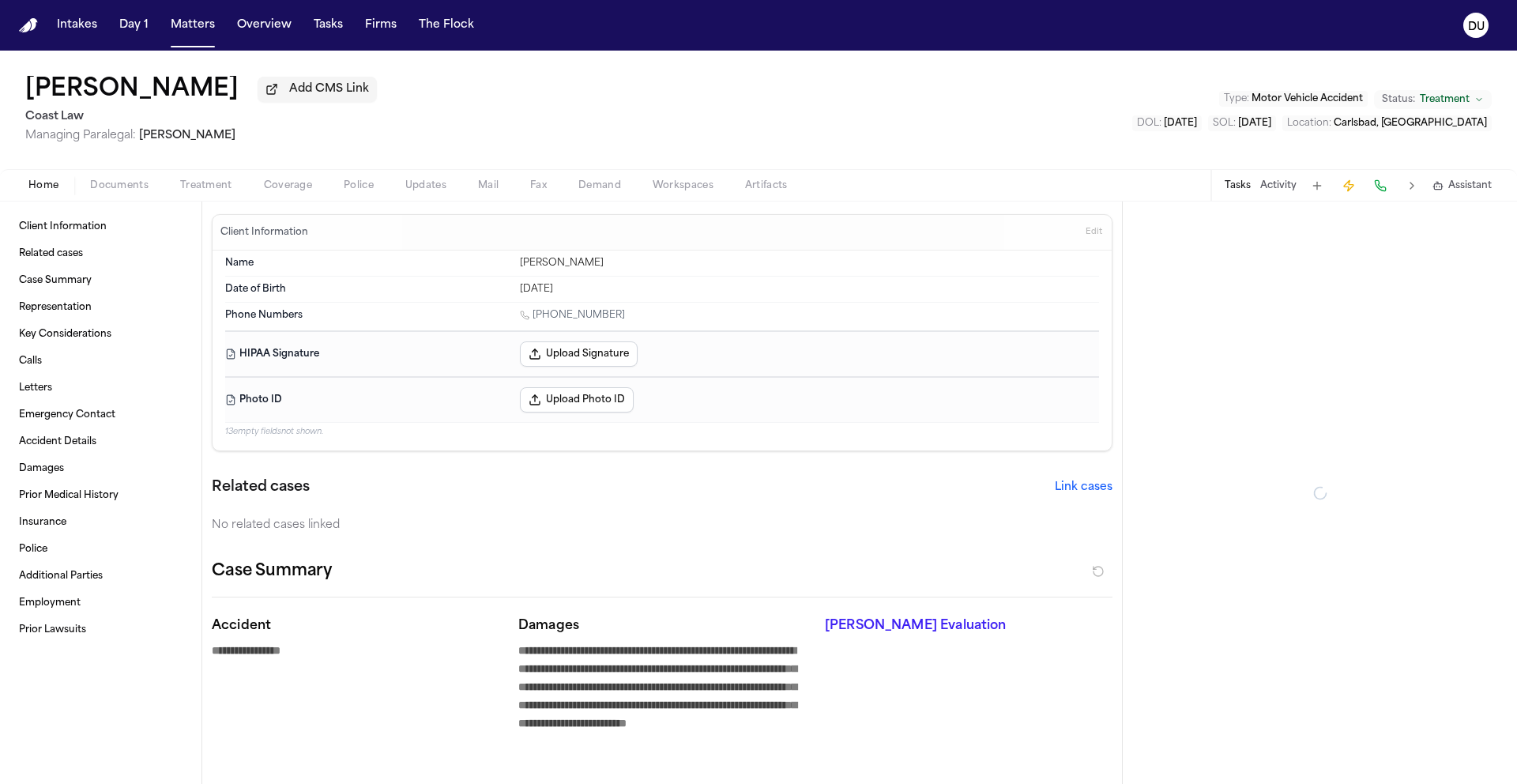
type textarea "*"
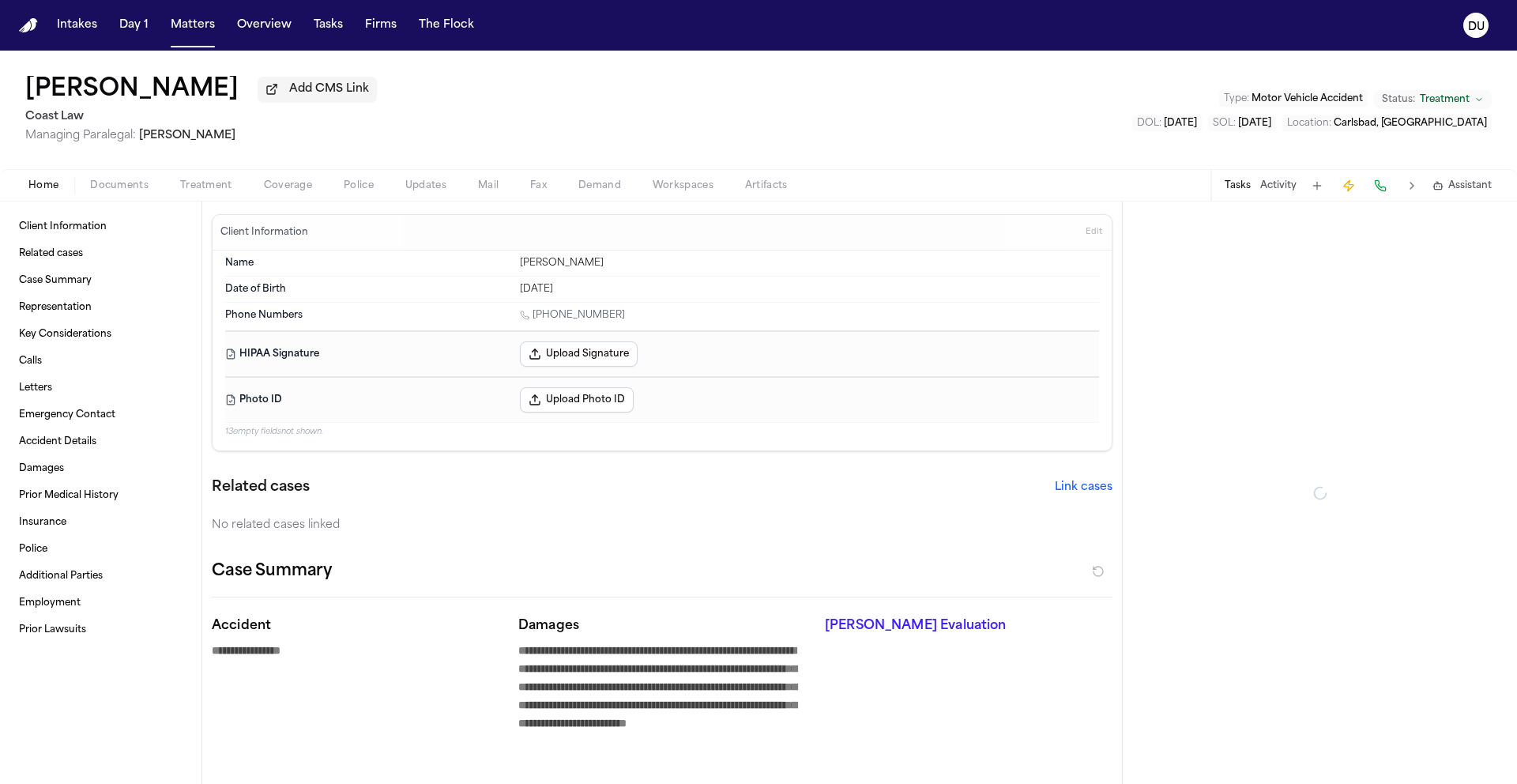
type textarea "*"
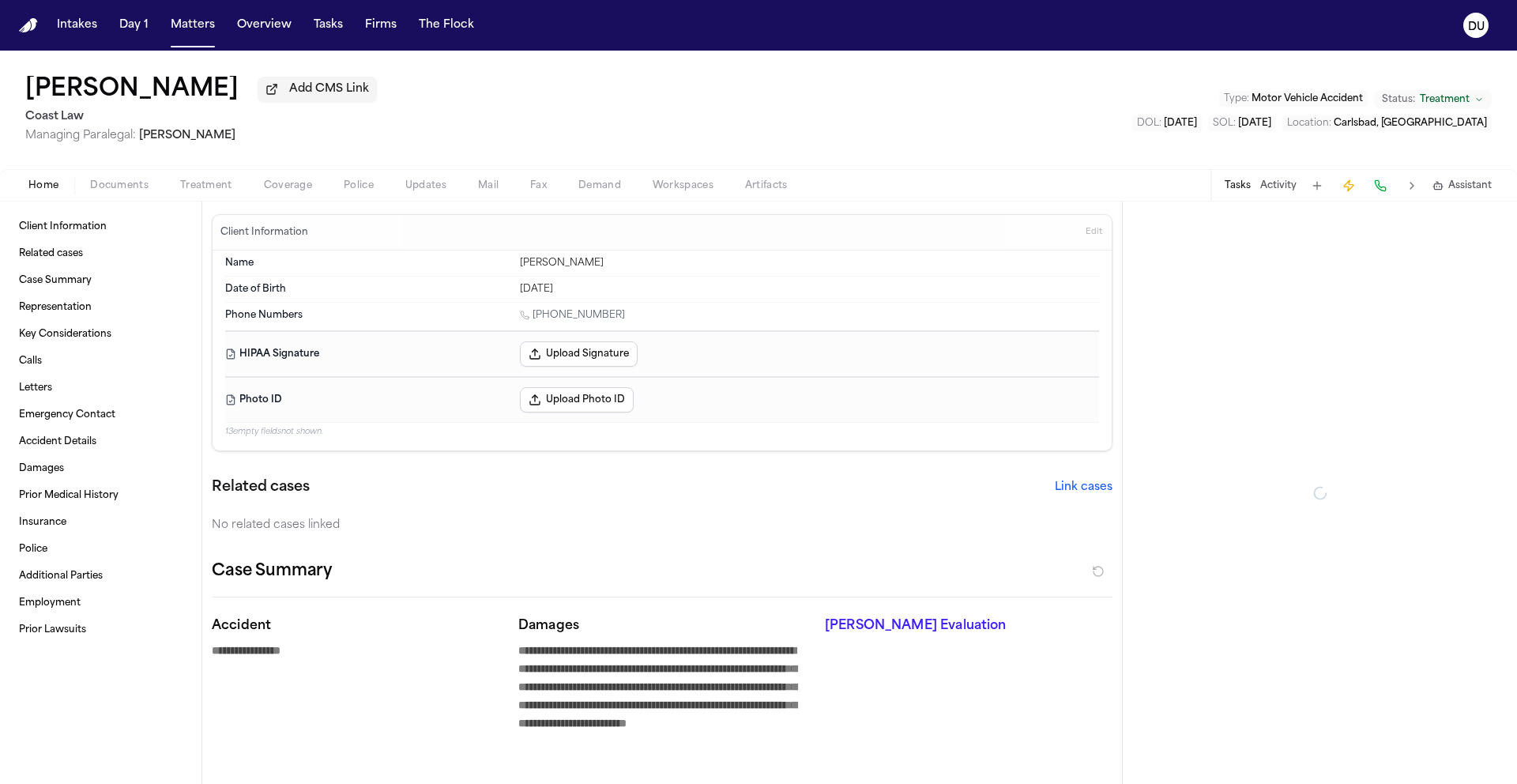
type textarea "*"
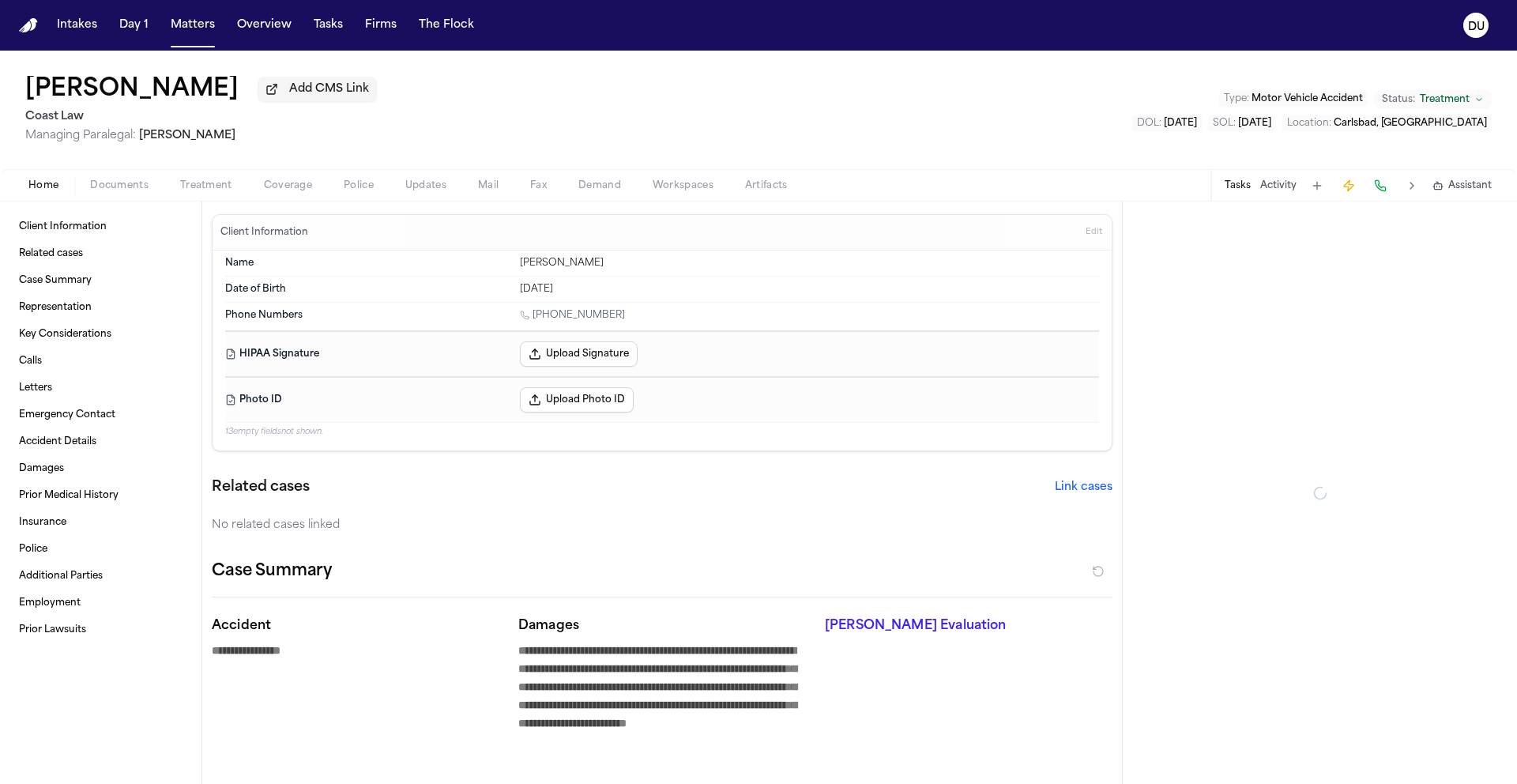
type textarea "*"
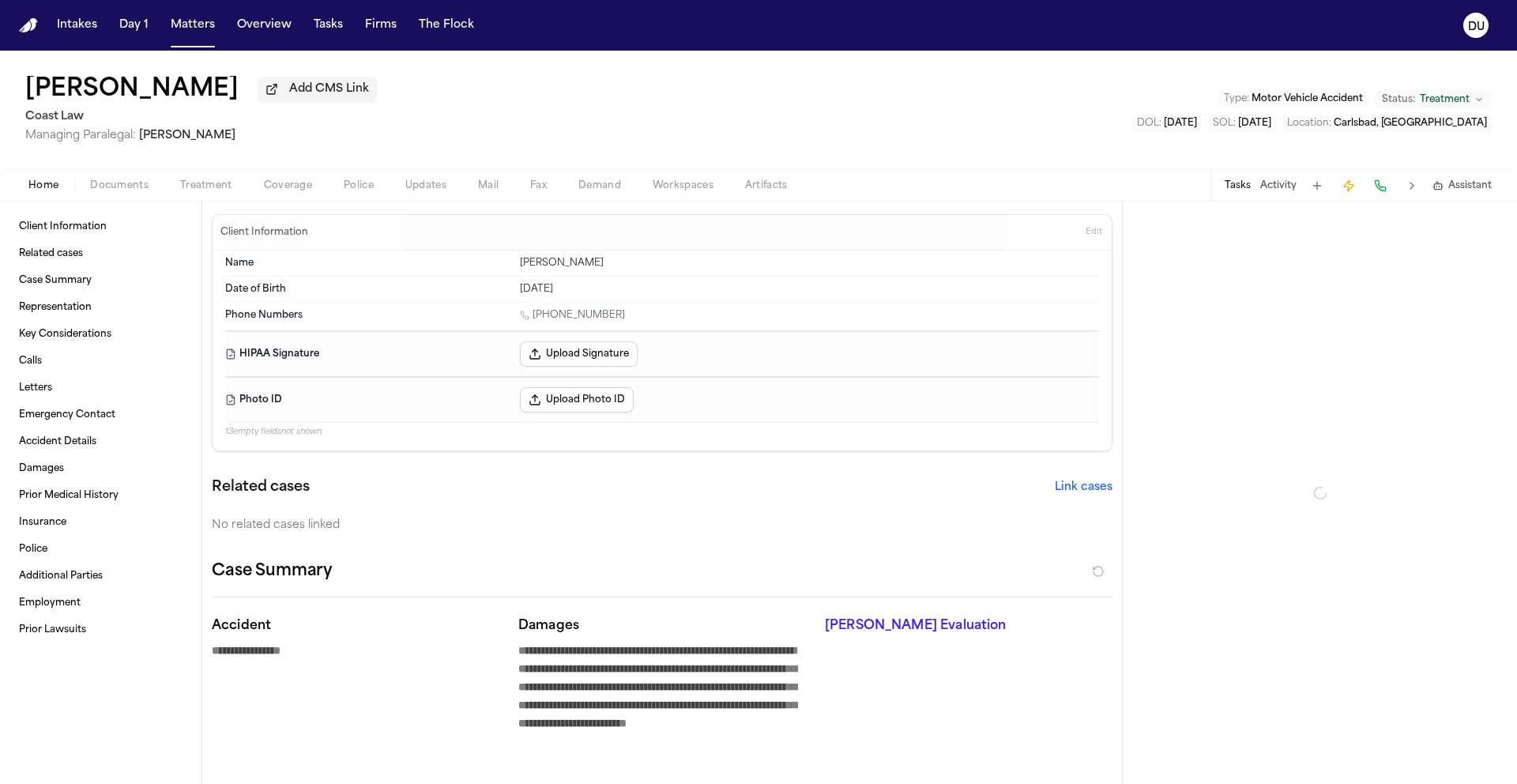
type textarea "*"
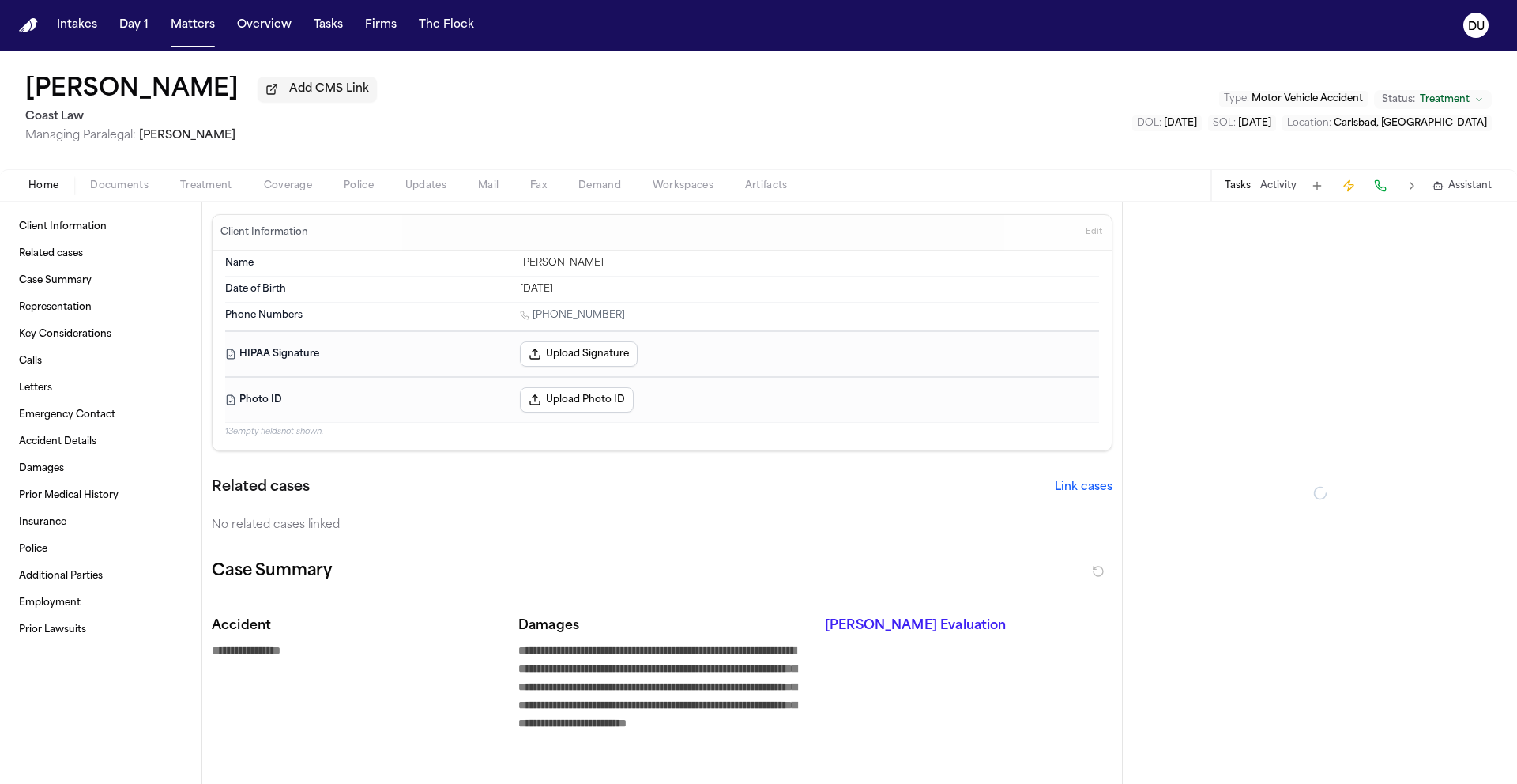
type textarea "*"
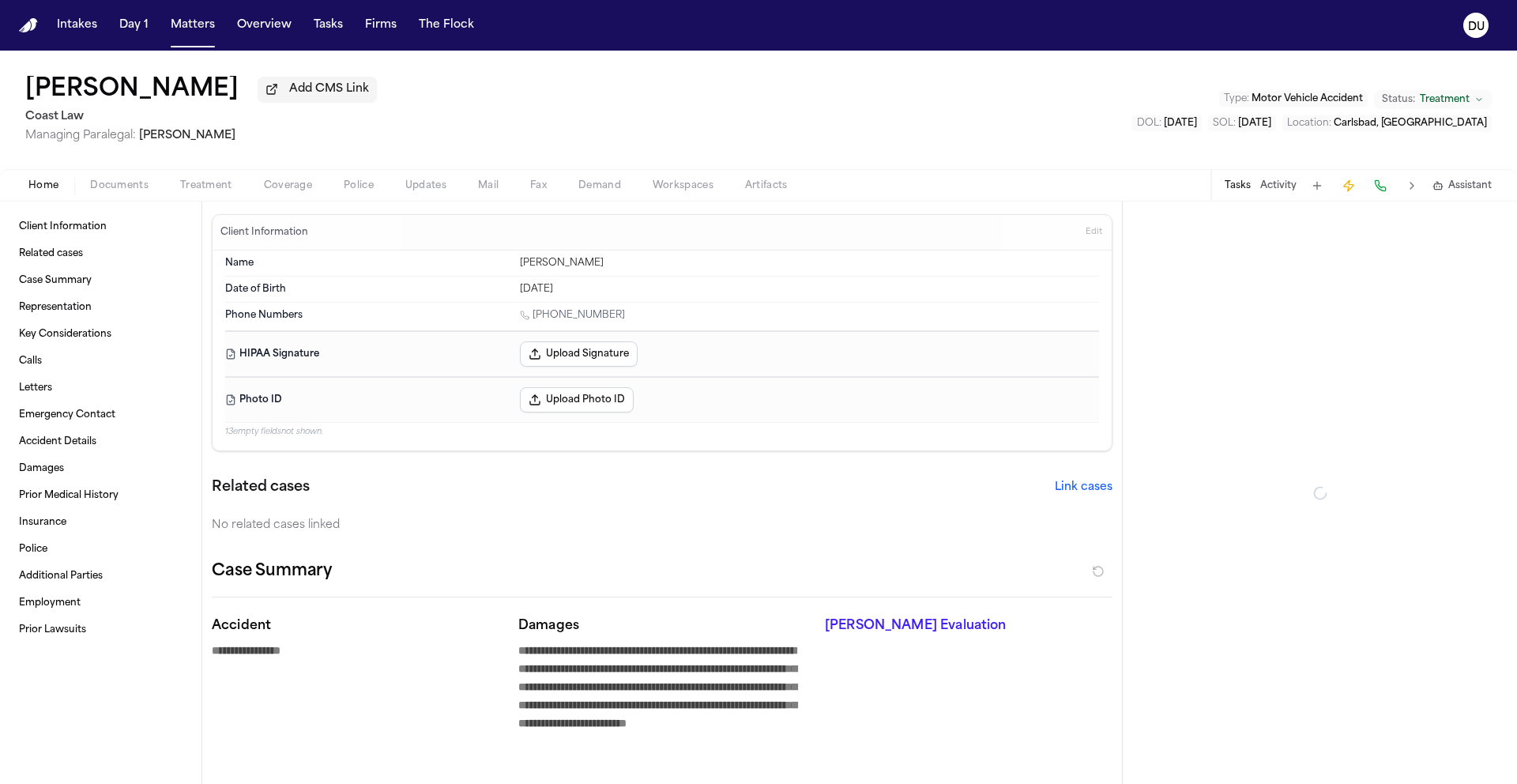
type textarea "*"
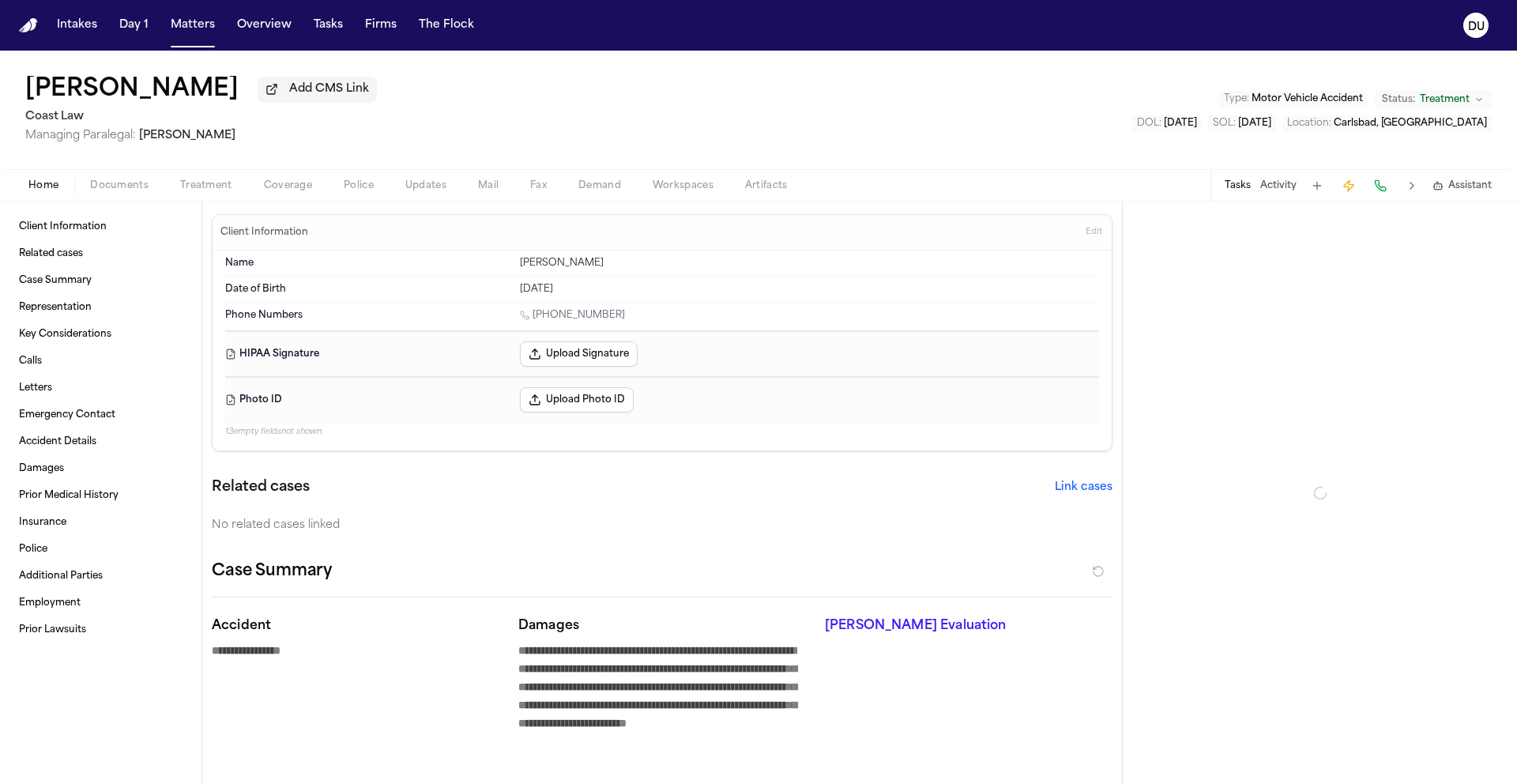
type textarea "*"
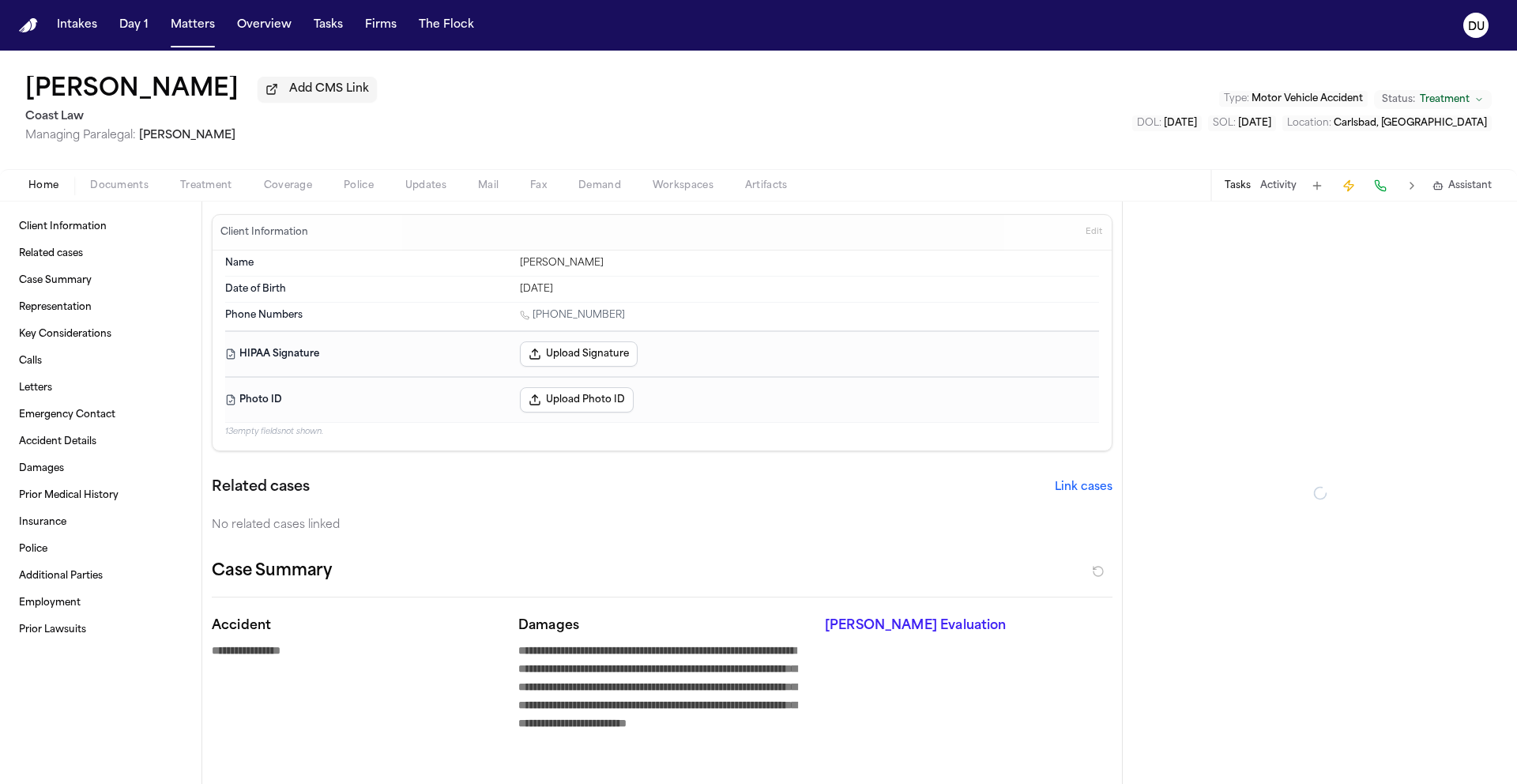
type textarea "*"
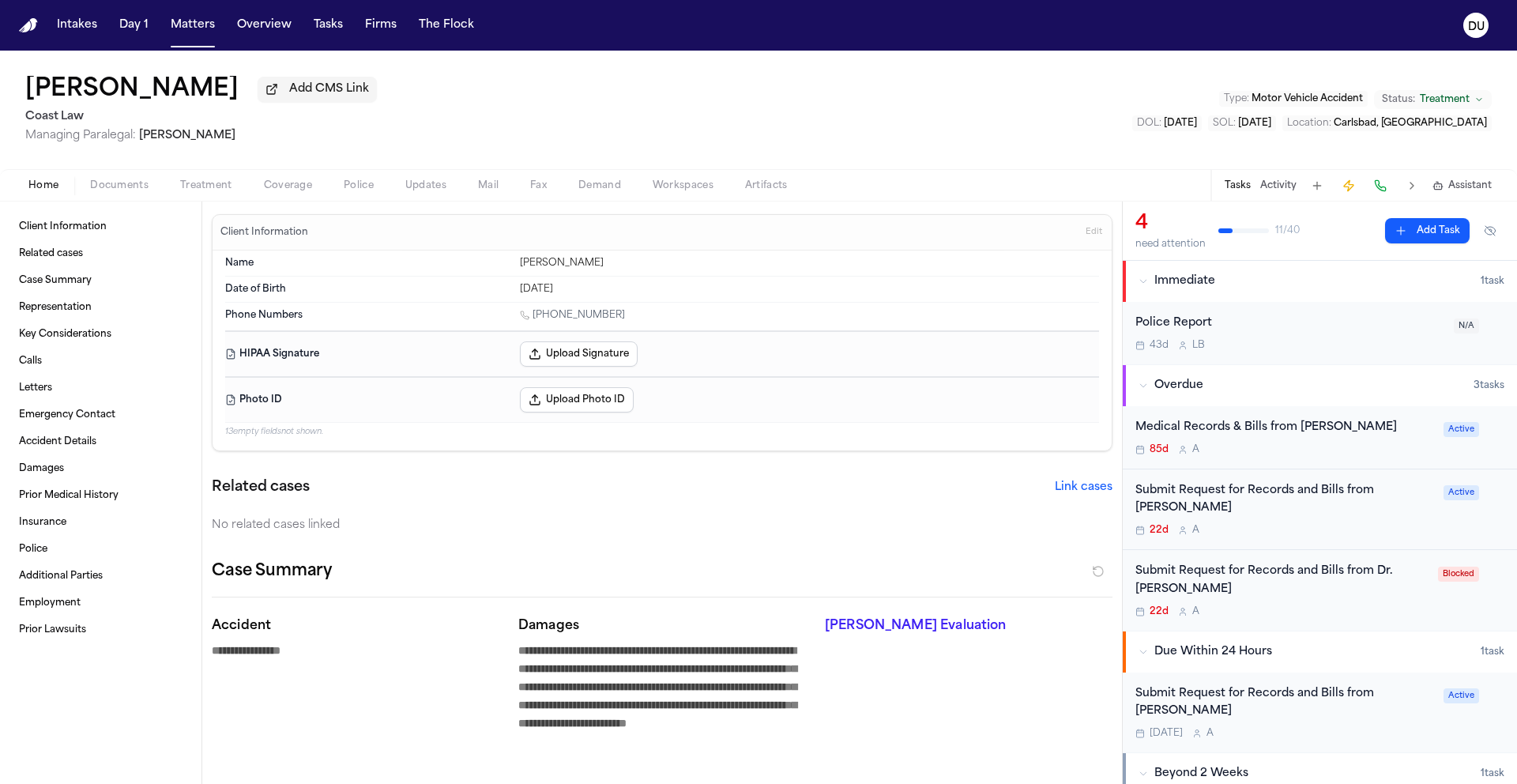
type textarea "*"
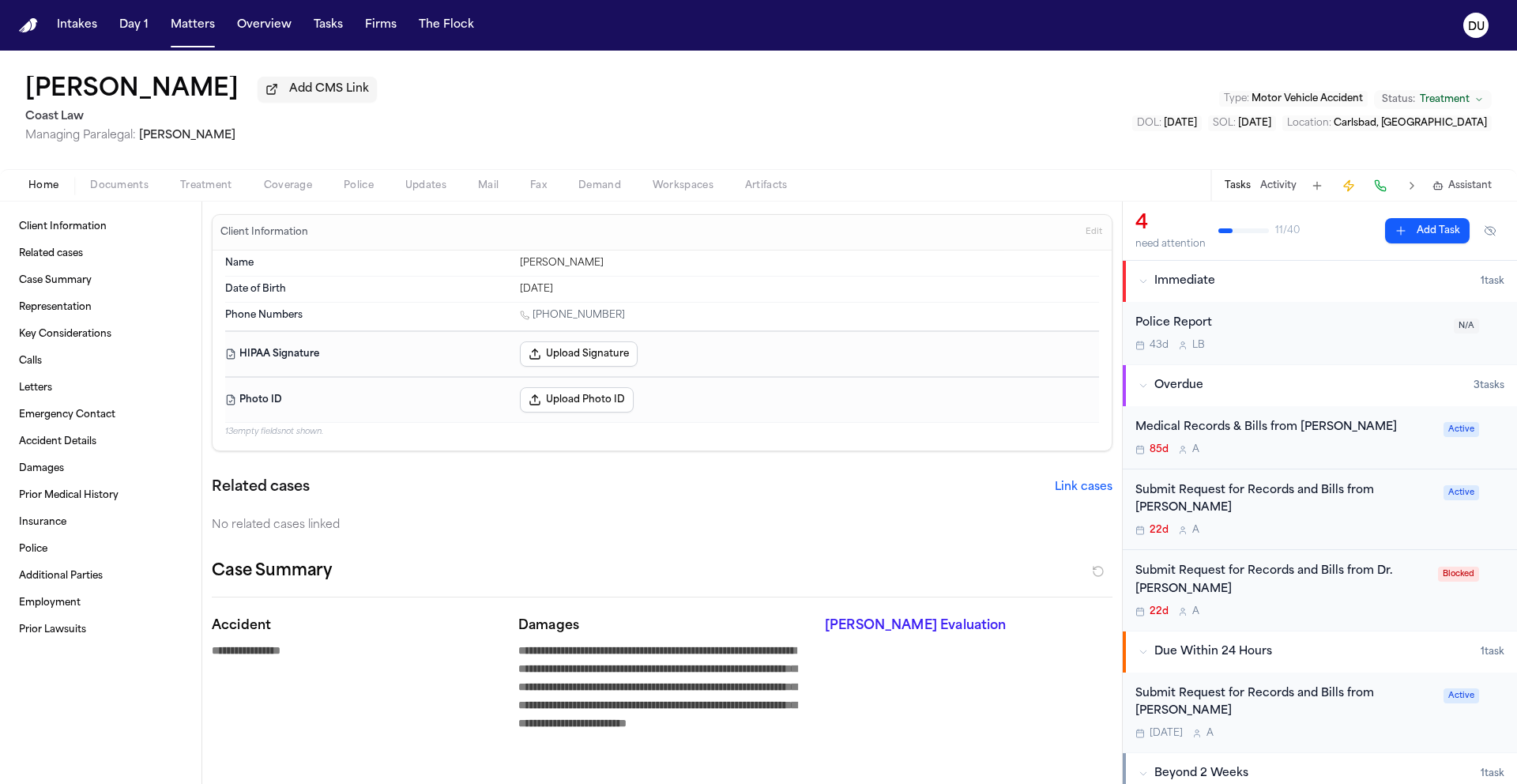
type textarea "*"
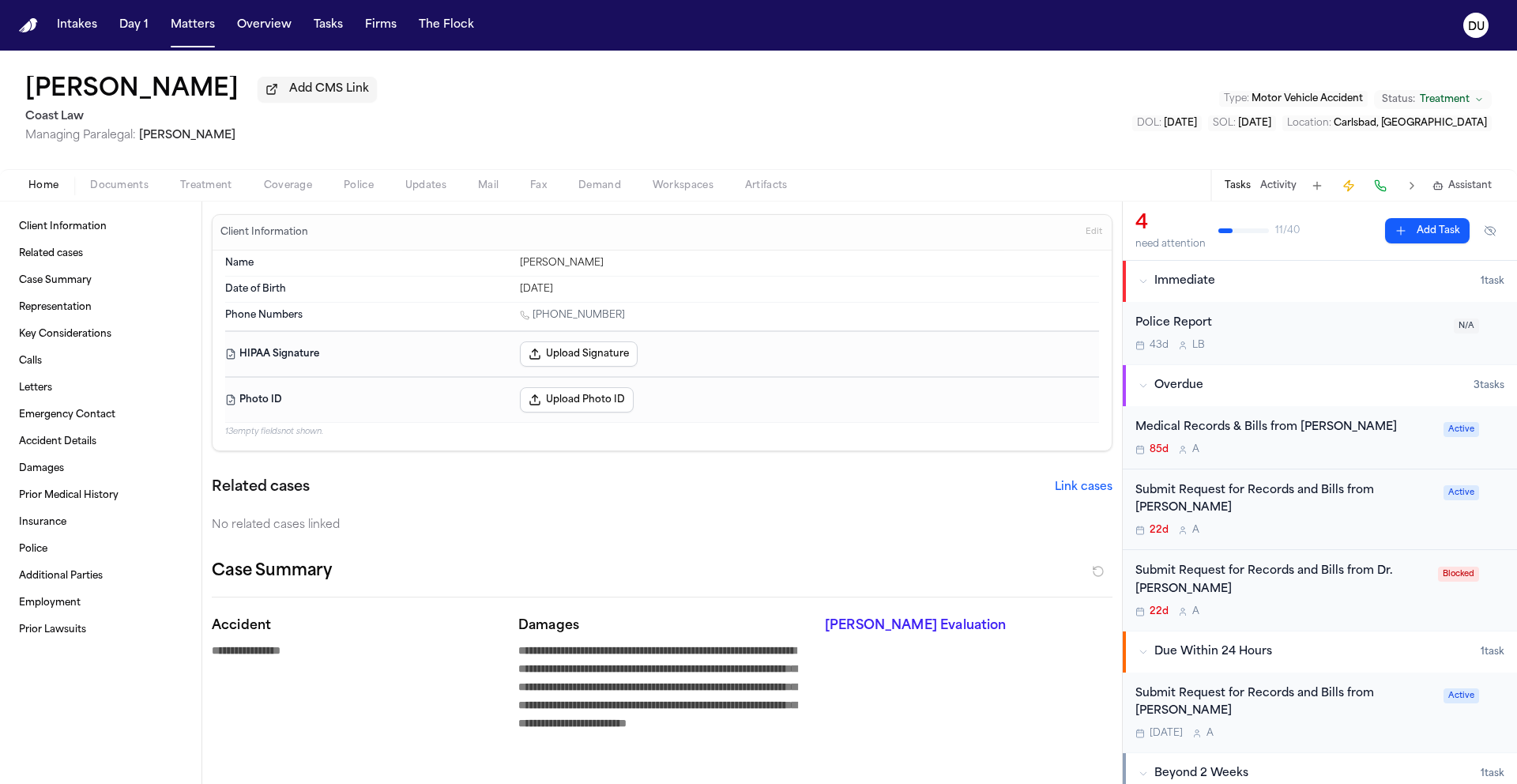
type textarea "*"
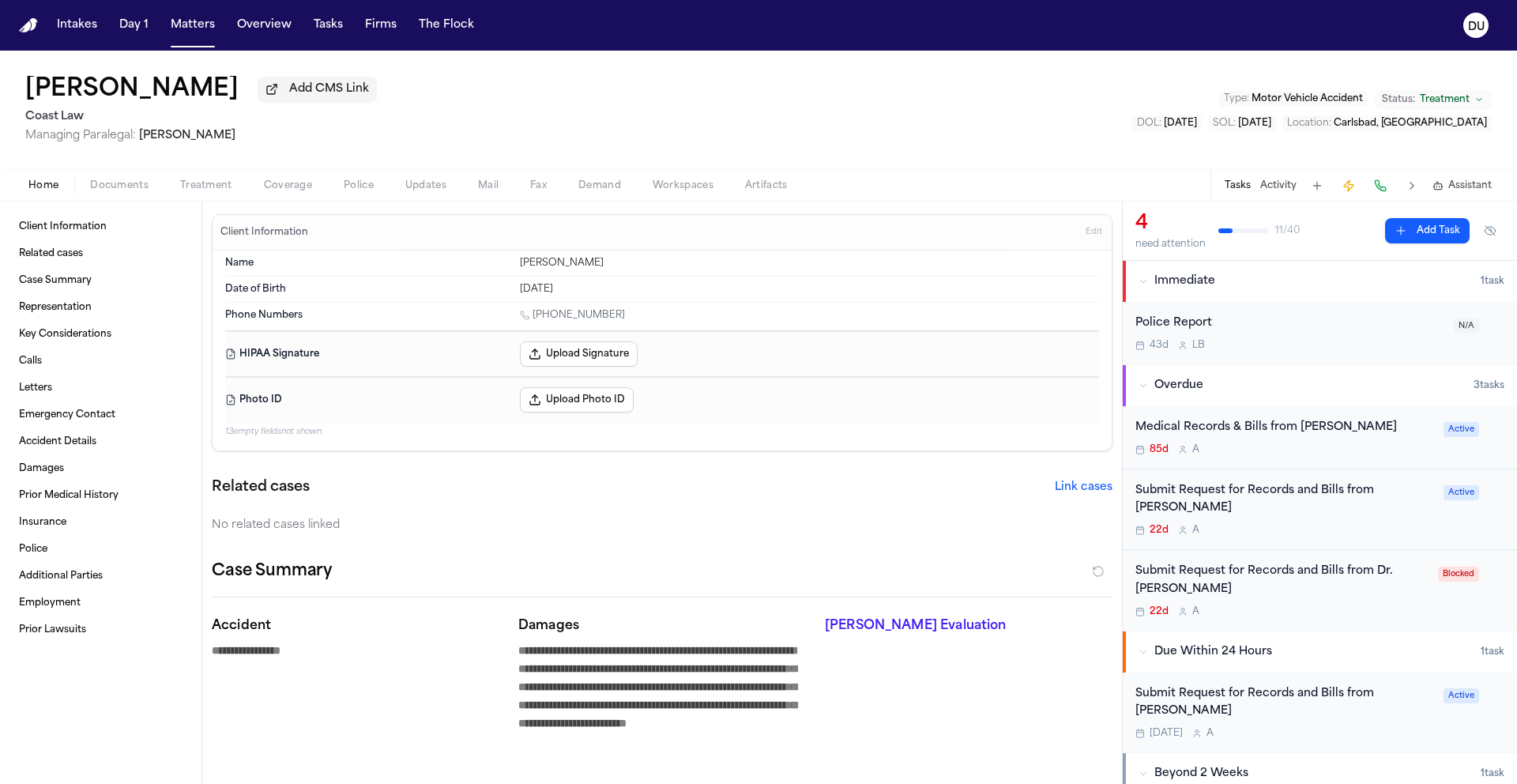
type textarea "*"
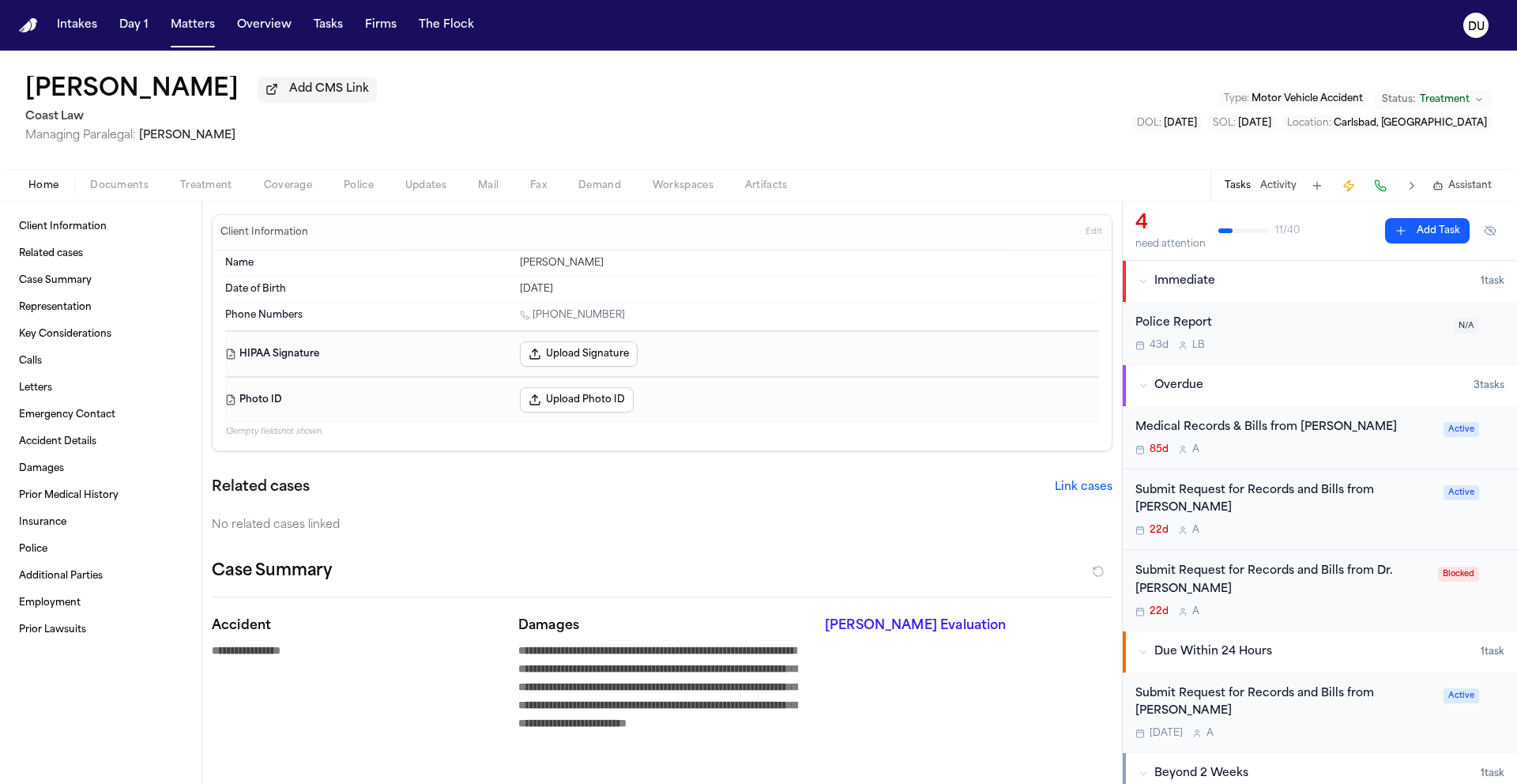
type textarea "*"
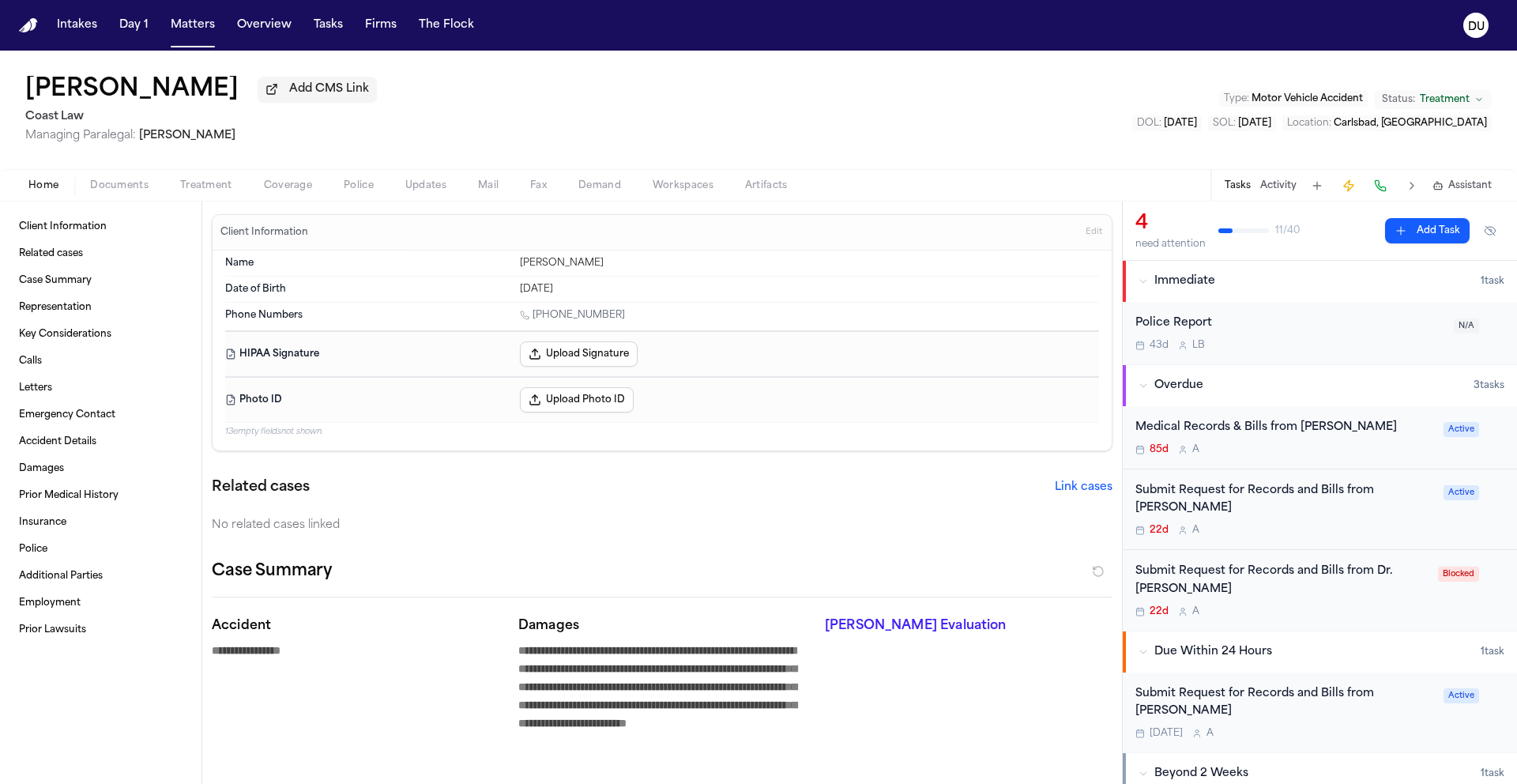
type textarea "*"
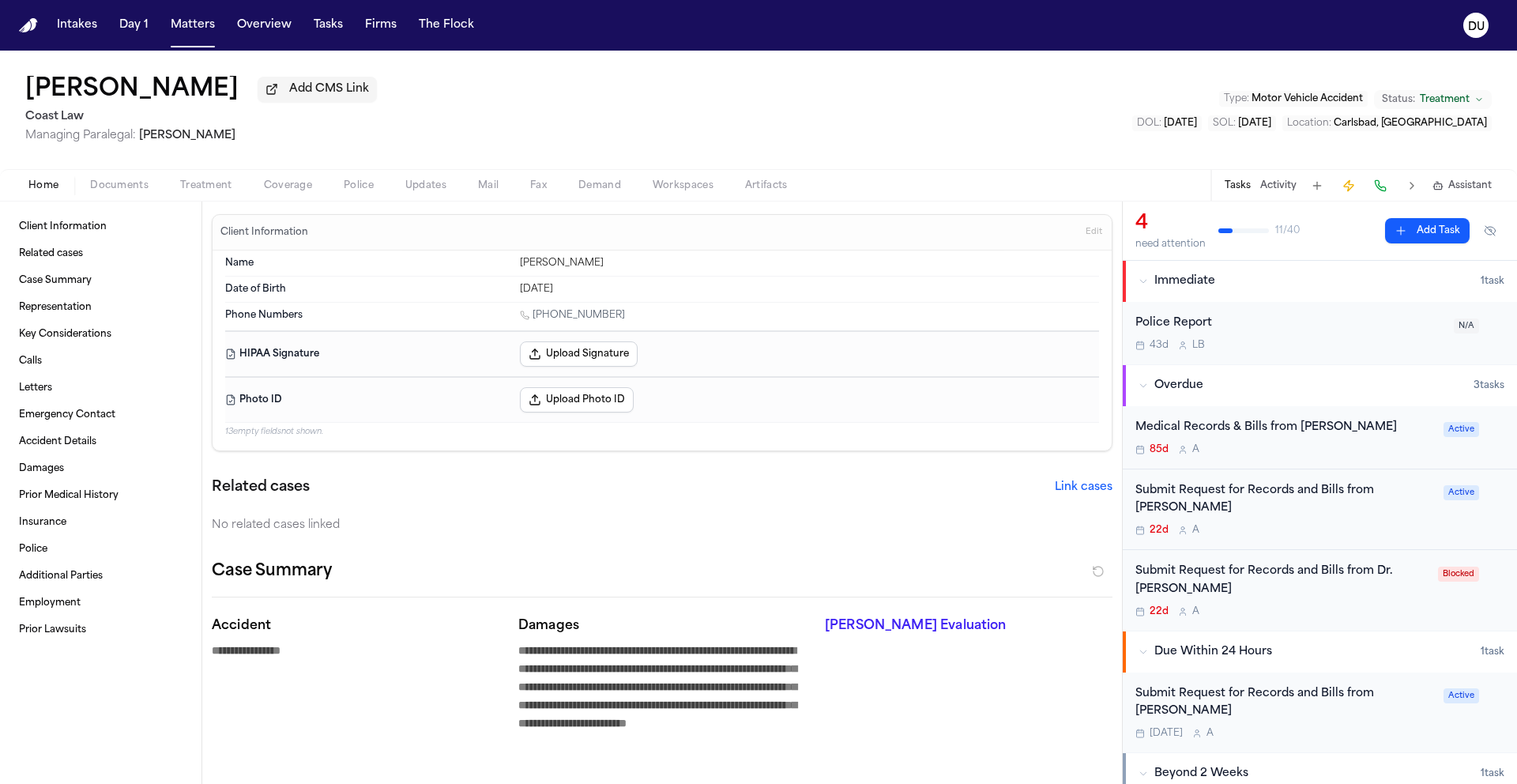
type textarea "*"
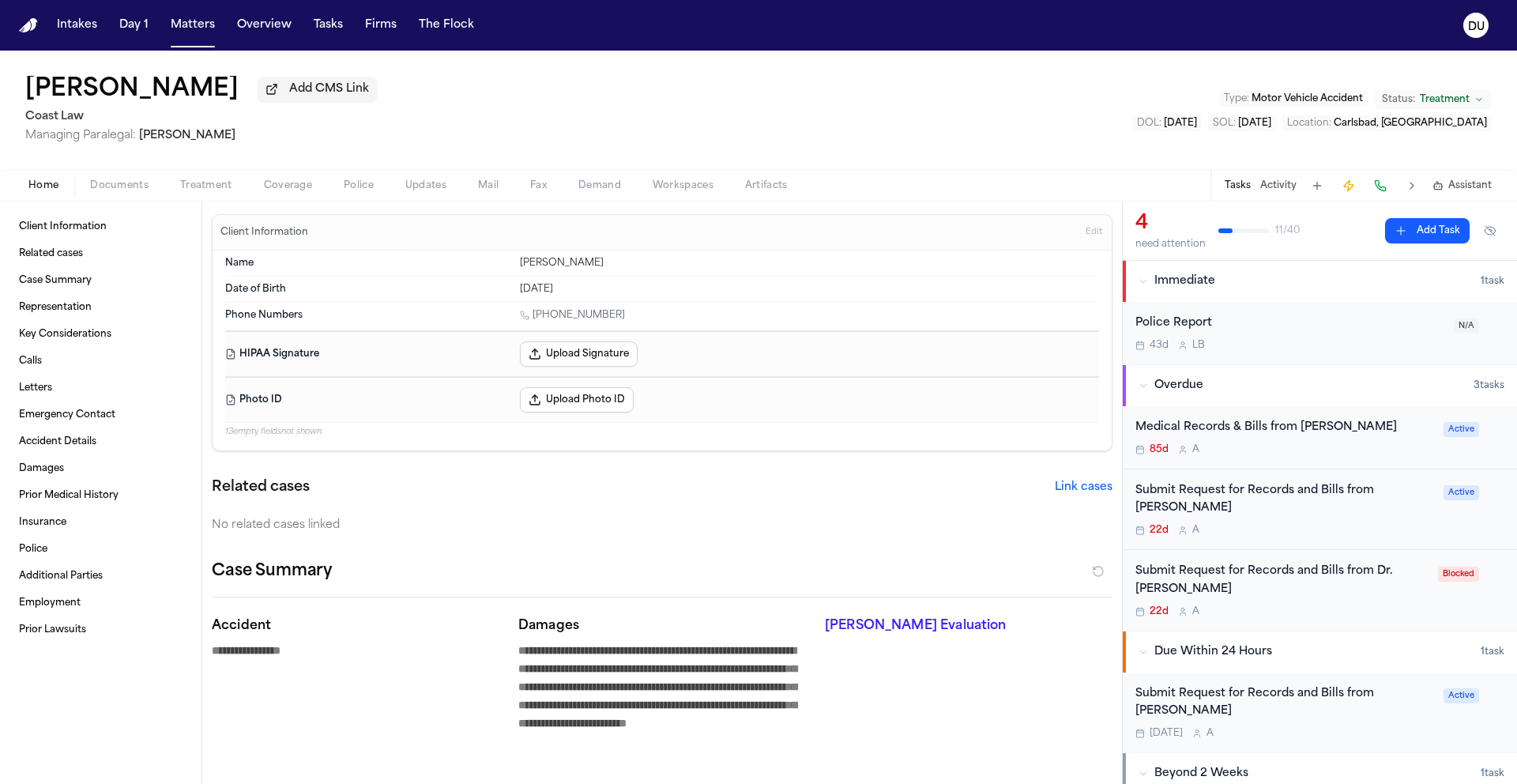
type textarea "*"
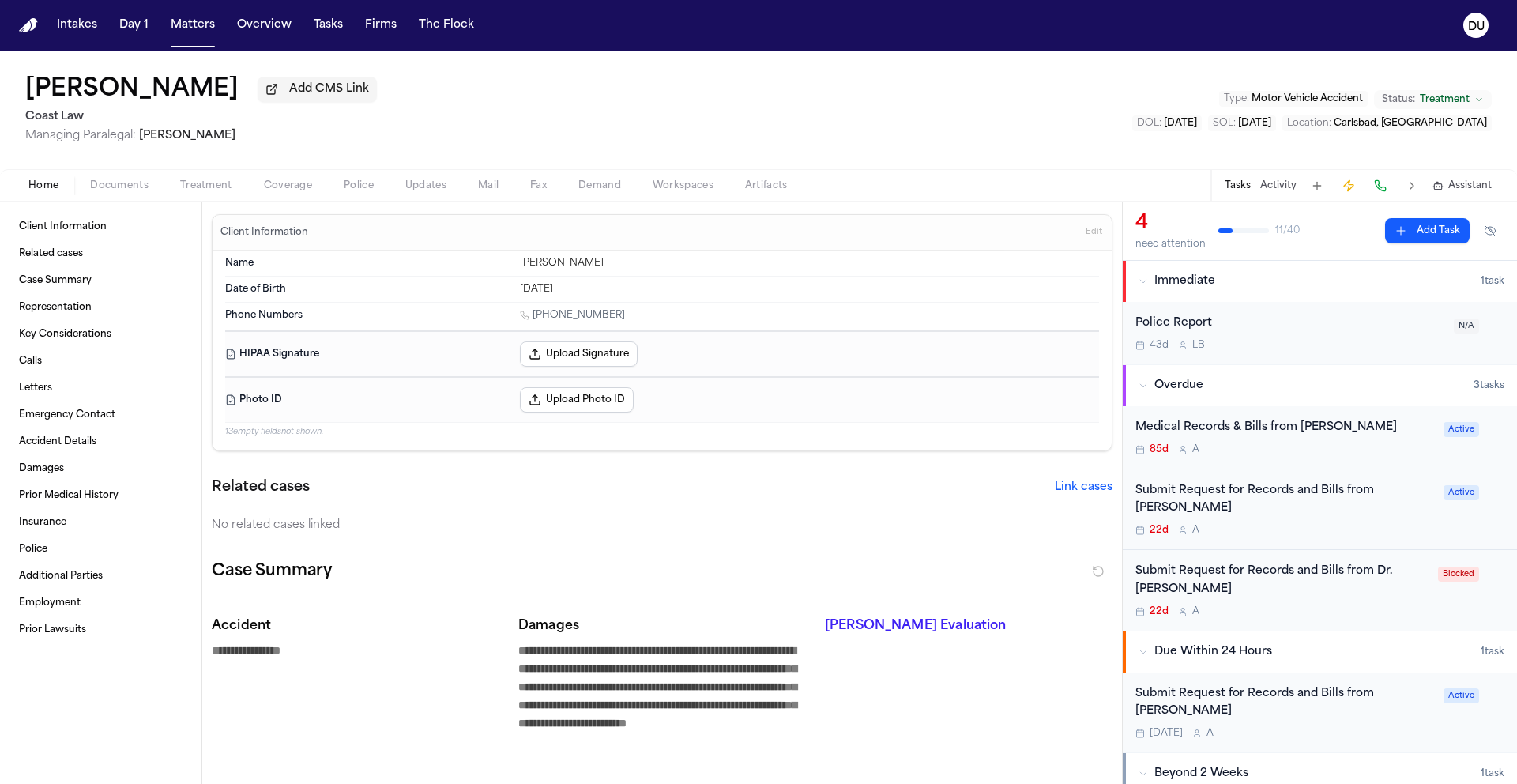
type textarea "*"
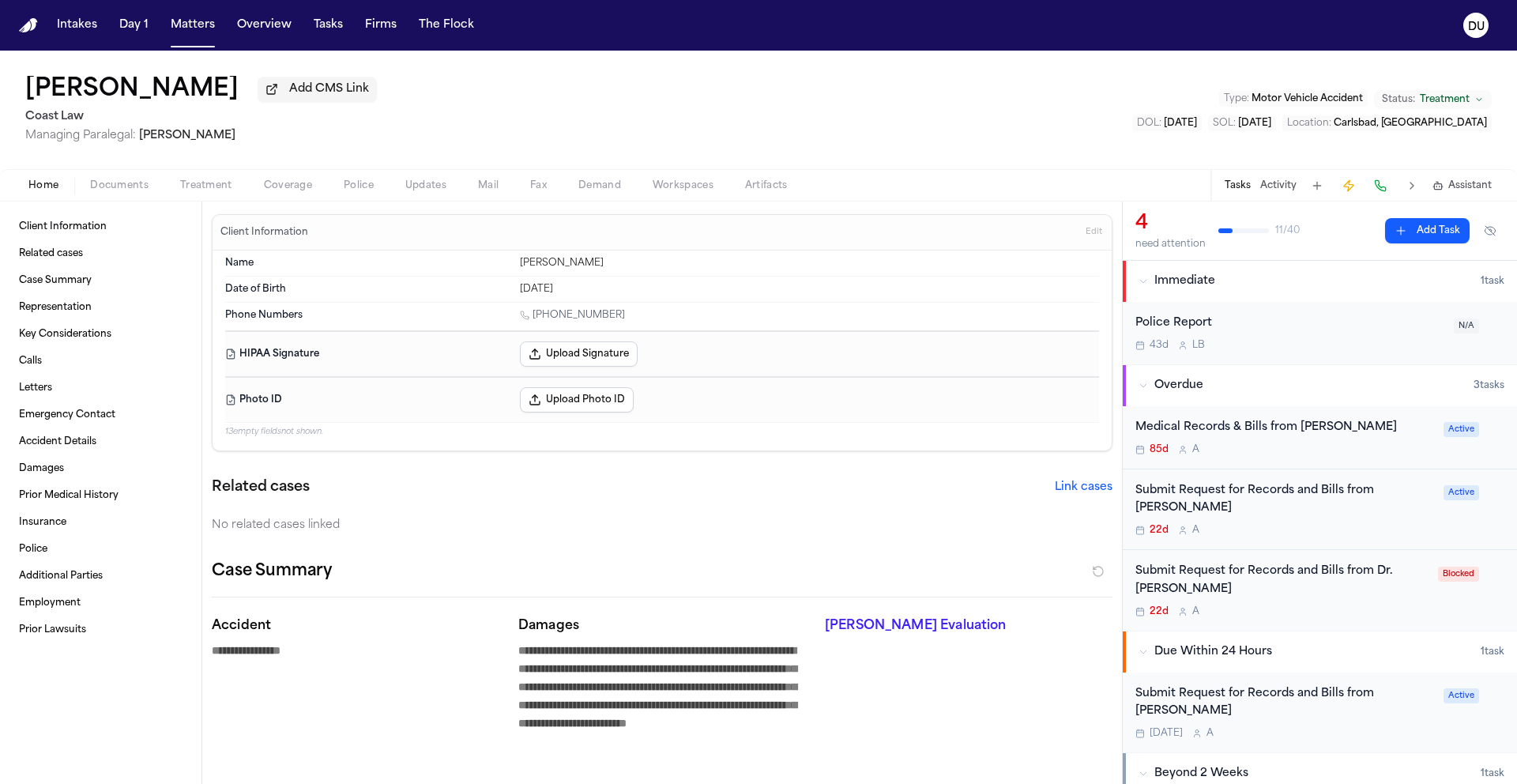
type textarea "*"
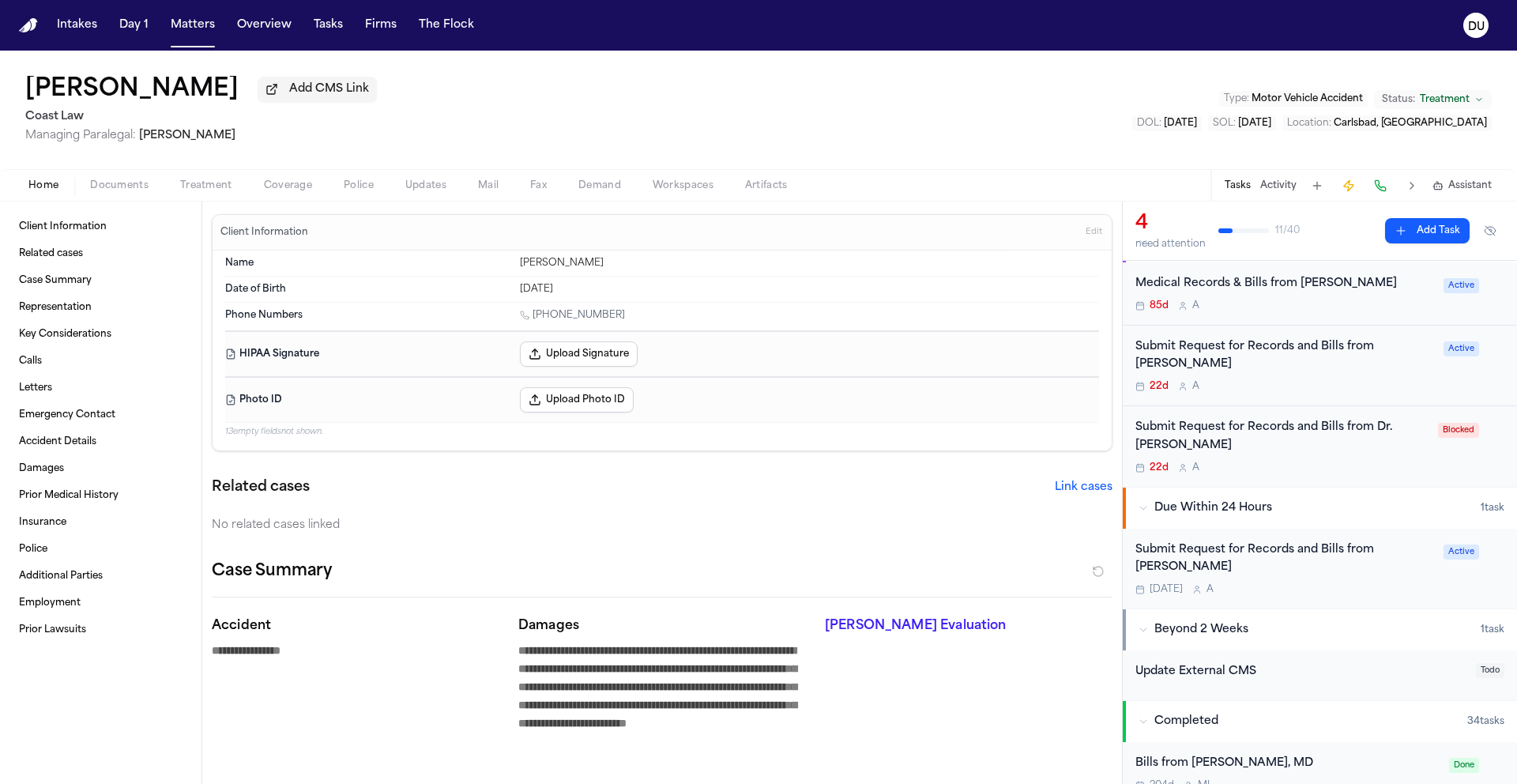
scroll to position [148, 0]
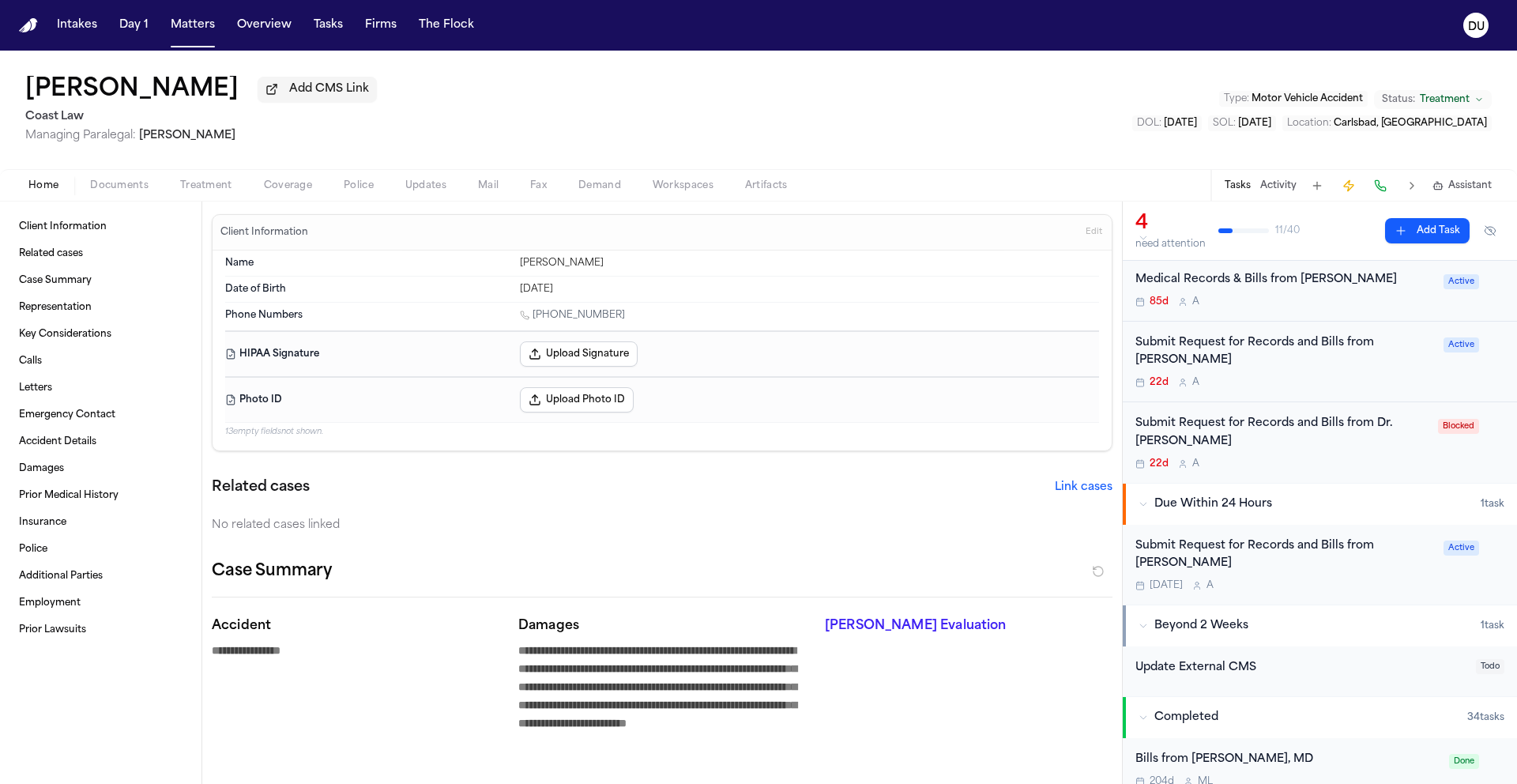
click at [1207, 559] on div "Submit Request for Records and Bills from Dr. William Farnsworth" at bounding box center [1285, 556] width 299 height 37
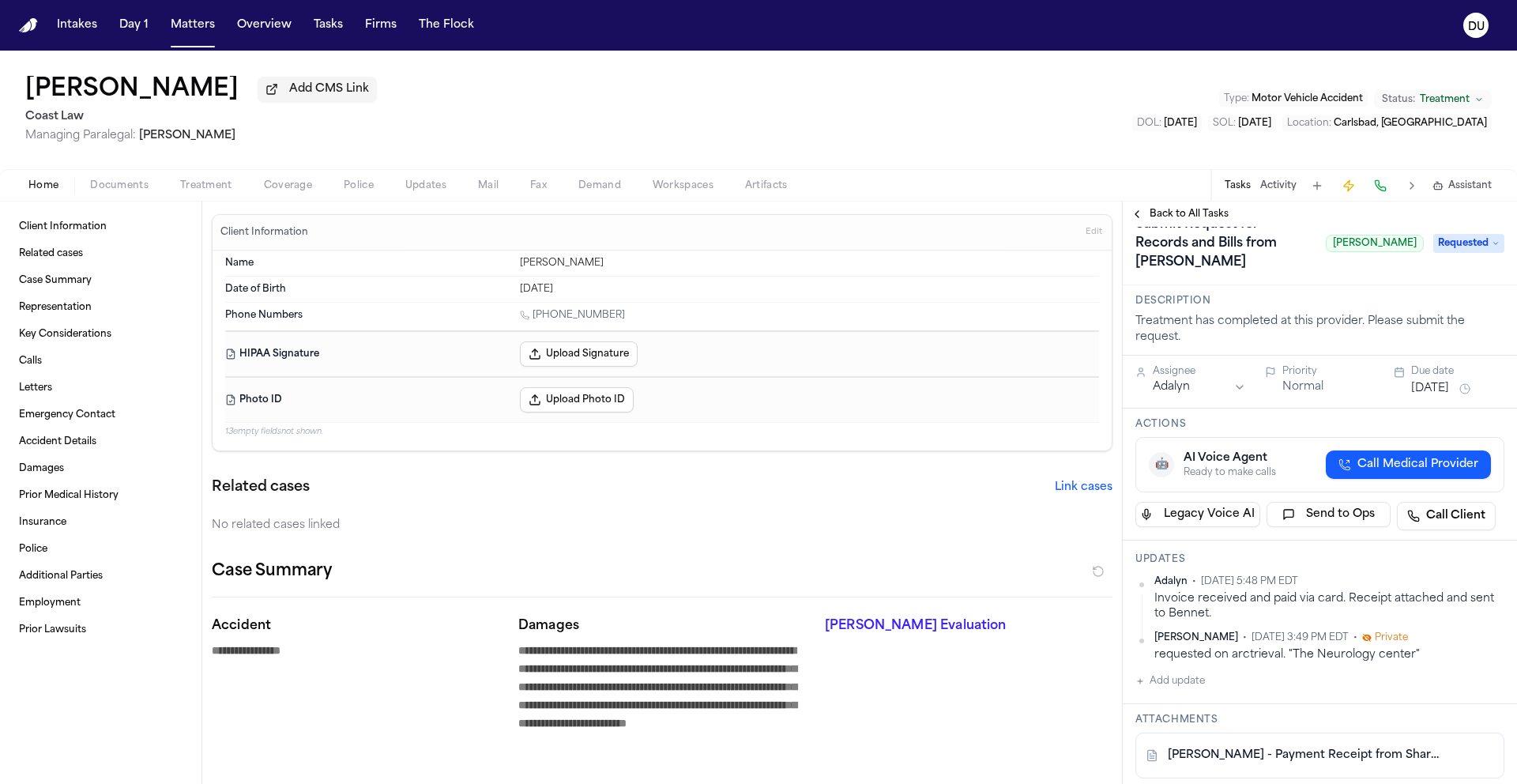
scroll to position [55, 0]
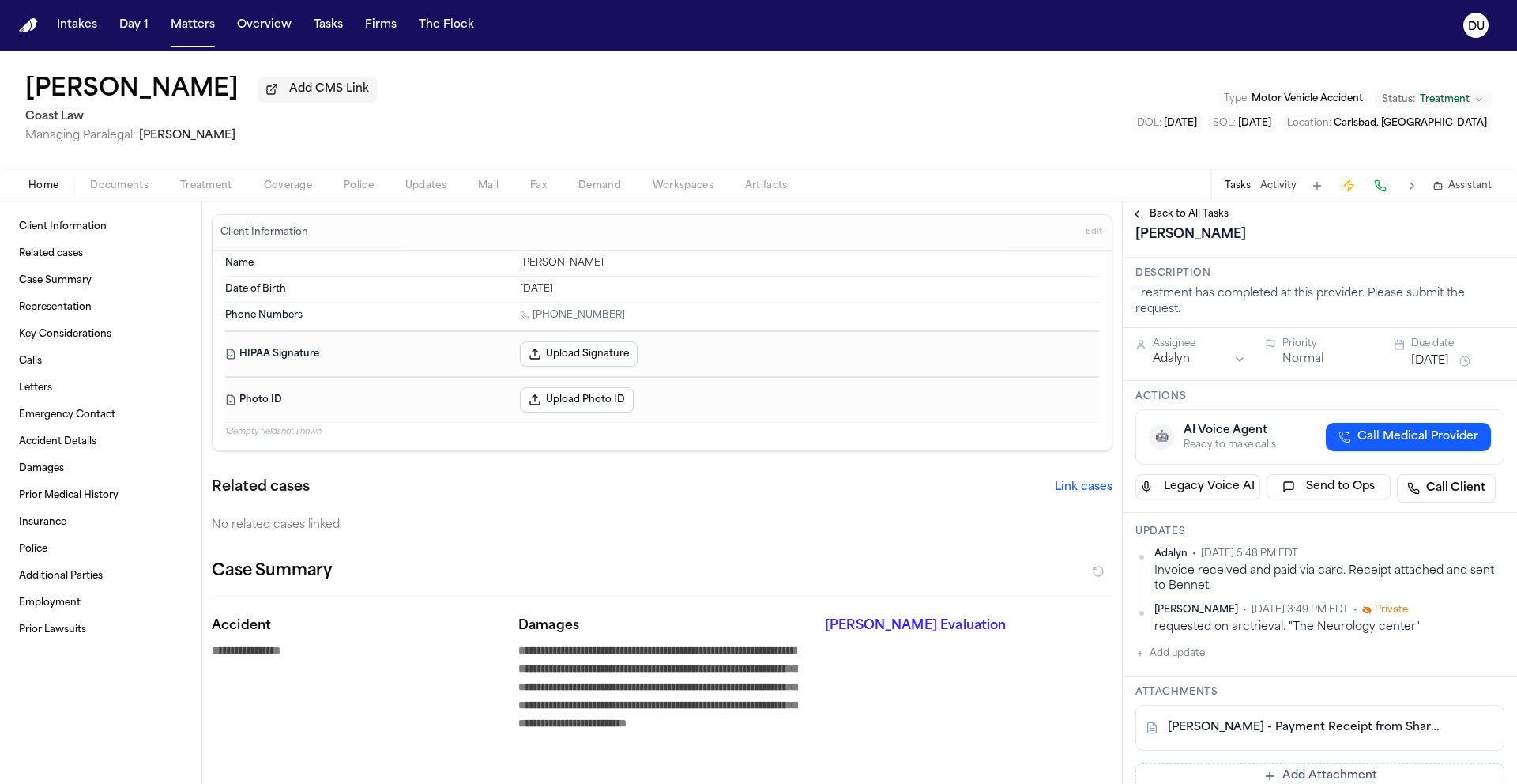
click at [1177, 215] on span "Back to All Tasks" at bounding box center [1189, 214] width 79 height 12
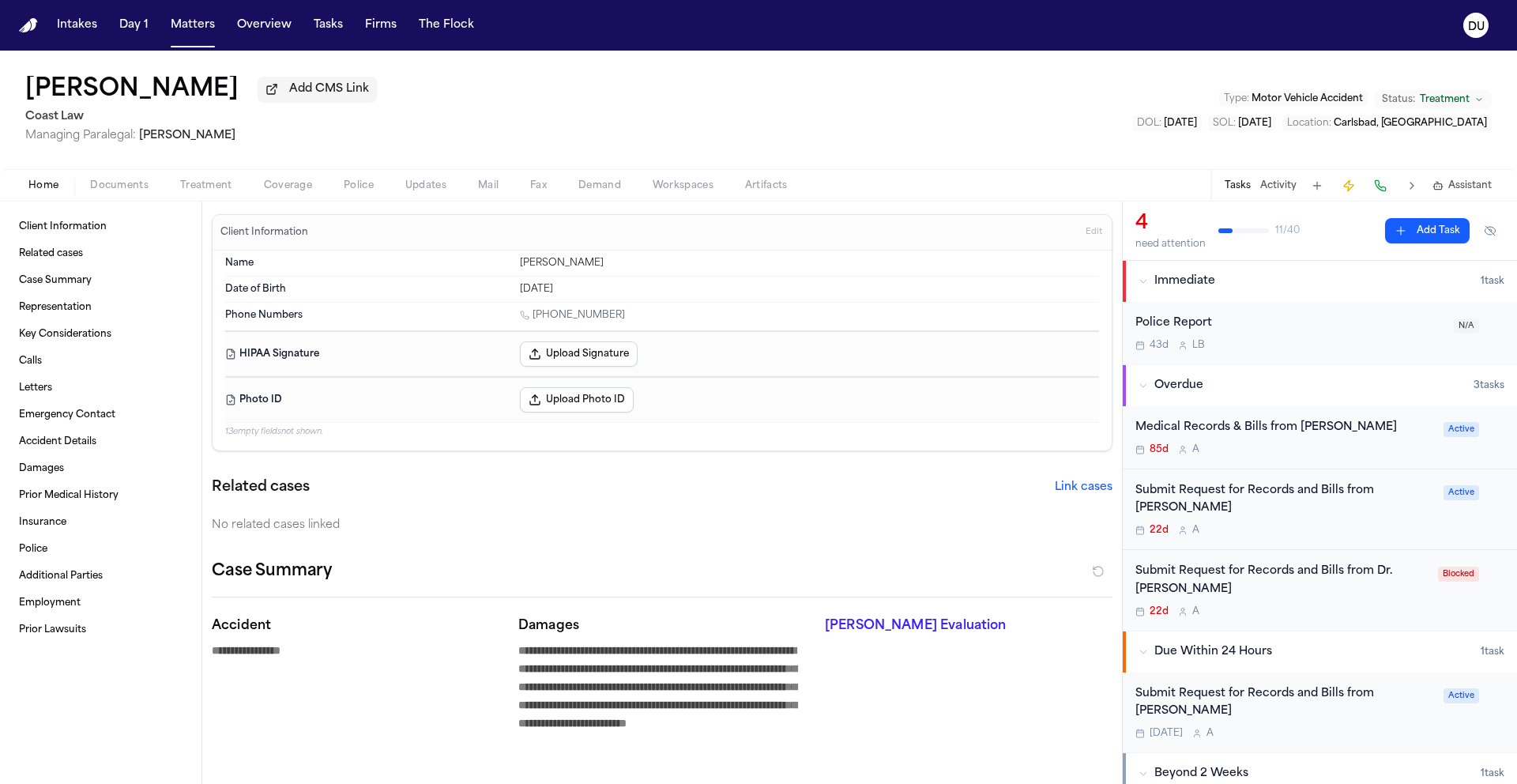
click at [1236, 588] on div "Submit Request for Records and Bills from Dr. Amirhassan Bahreman" at bounding box center [1282, 581] width 293 height 37
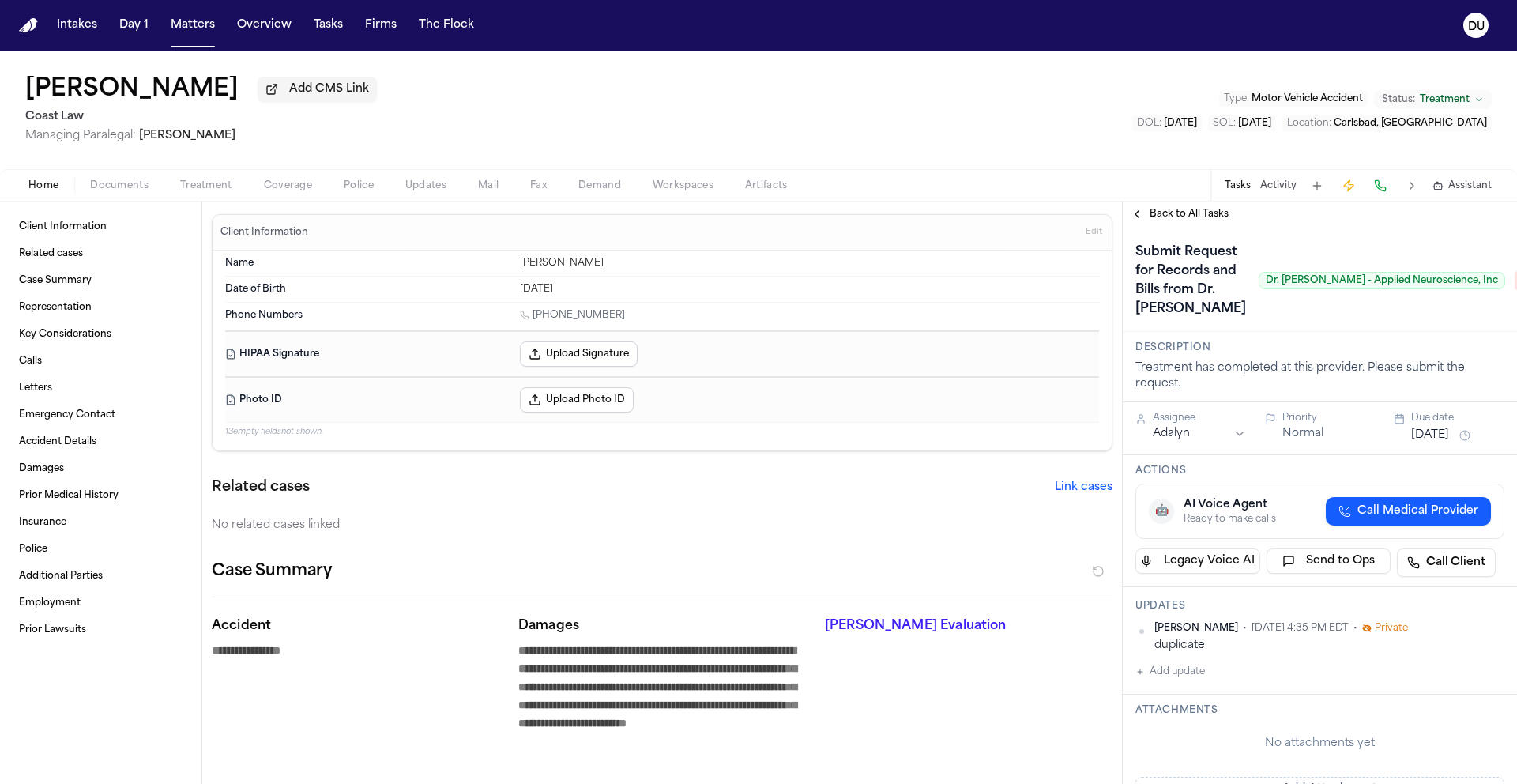
click at [1175, 216] on span "Back to All Tasks" at bounding box center [1189, 214] width 79 height 12
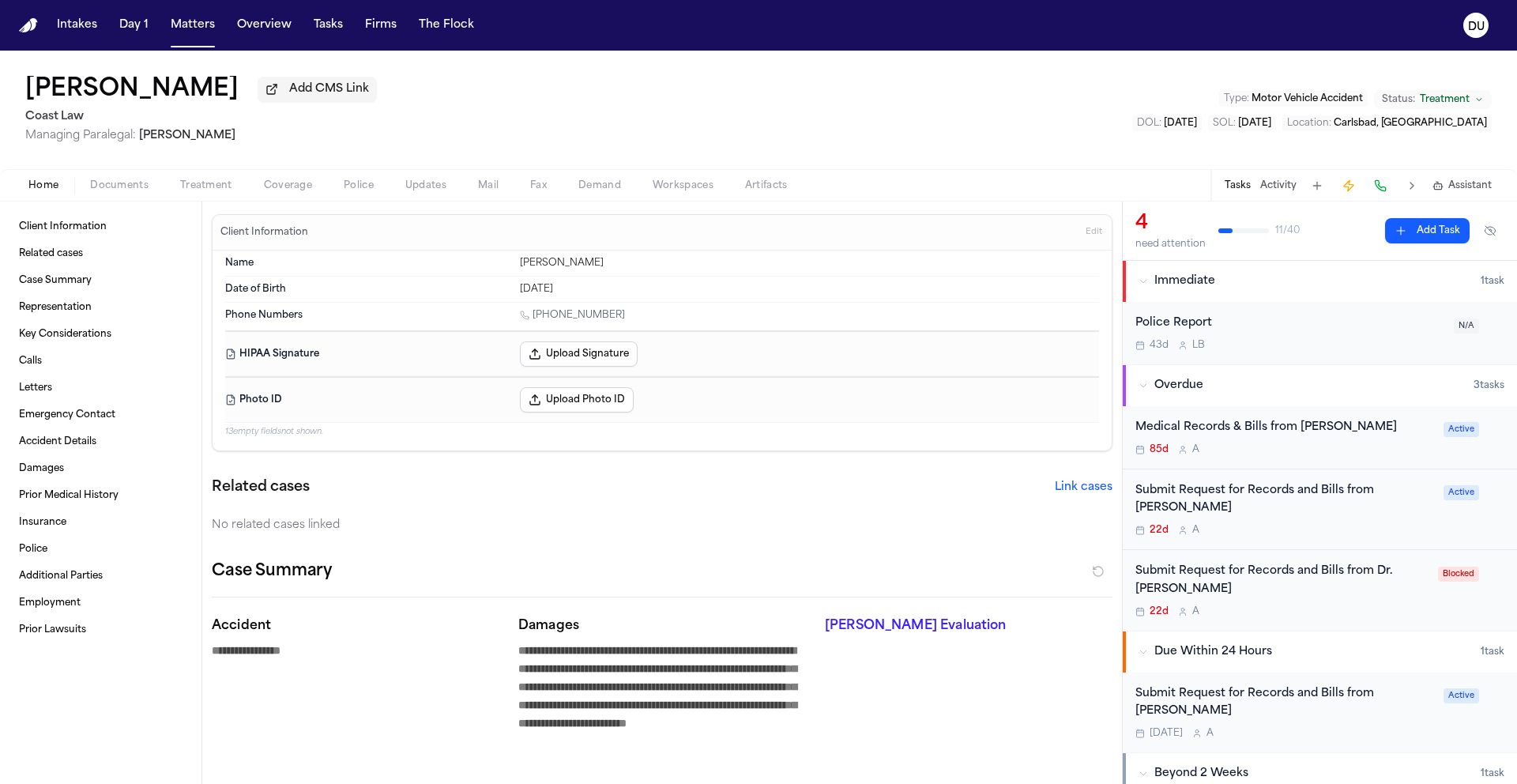
click at [1243, 497] on div "Submit Request for Records and Bills from Dr. Robert Afra" at bounding box center [1285, 500] width 299 height 37
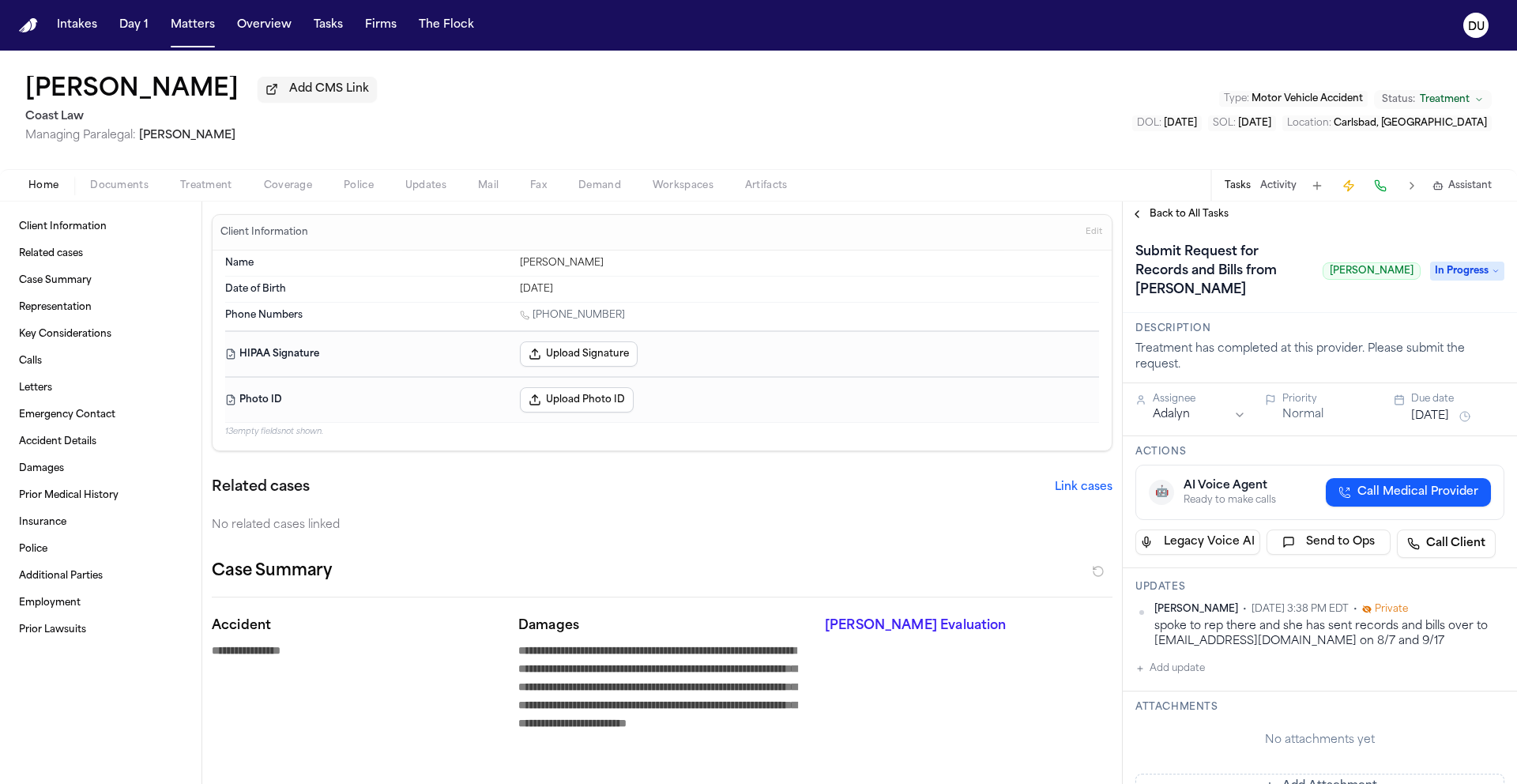
click at [1161, 217] on span "Back to All Tasks" at bounding box center [1189, 214] width 79 height 12
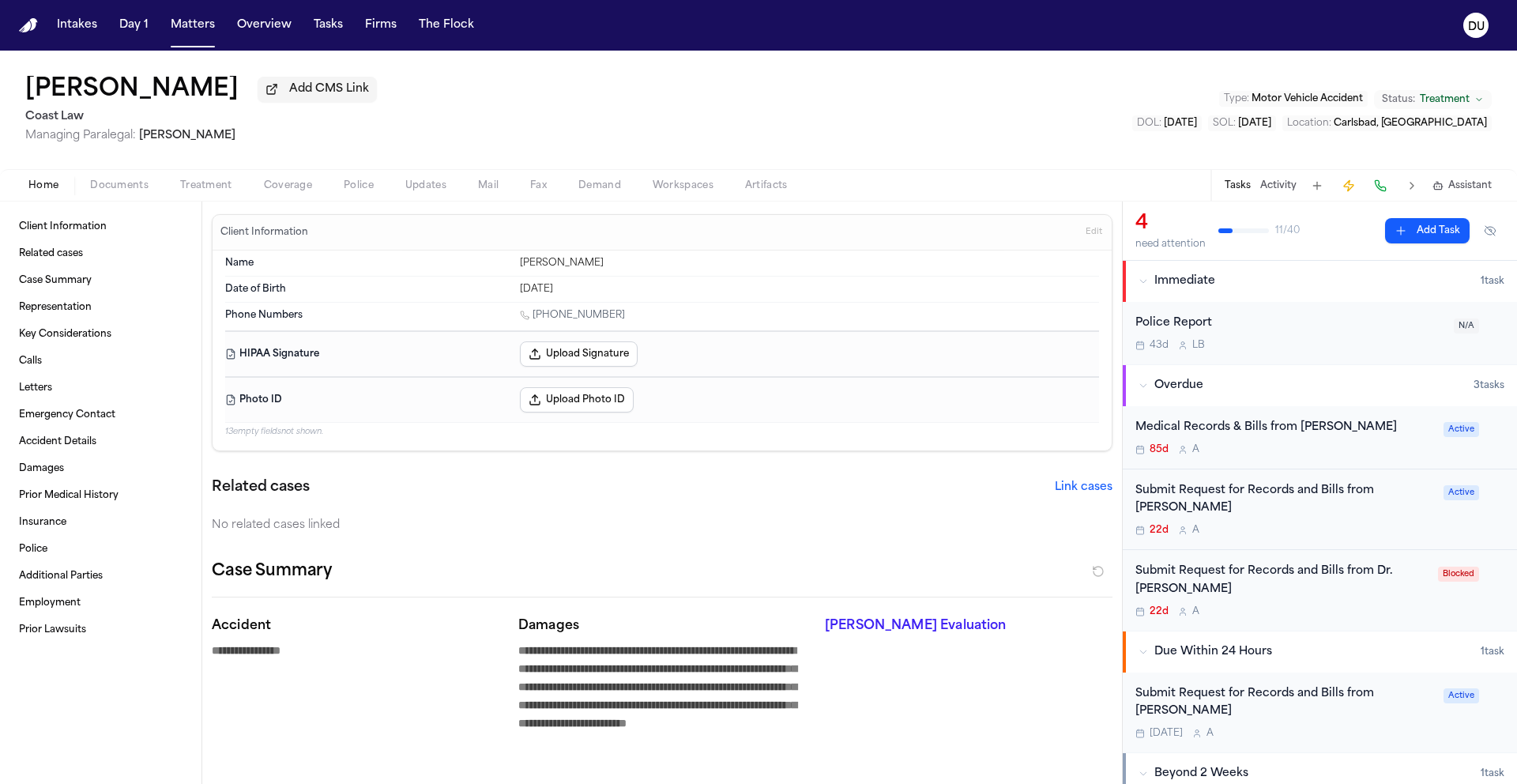
click at [1250, 436] on div "Medical Records & Bills from Dr. Christina Adams" at bounding box center [1285, 427] width 299 height 18
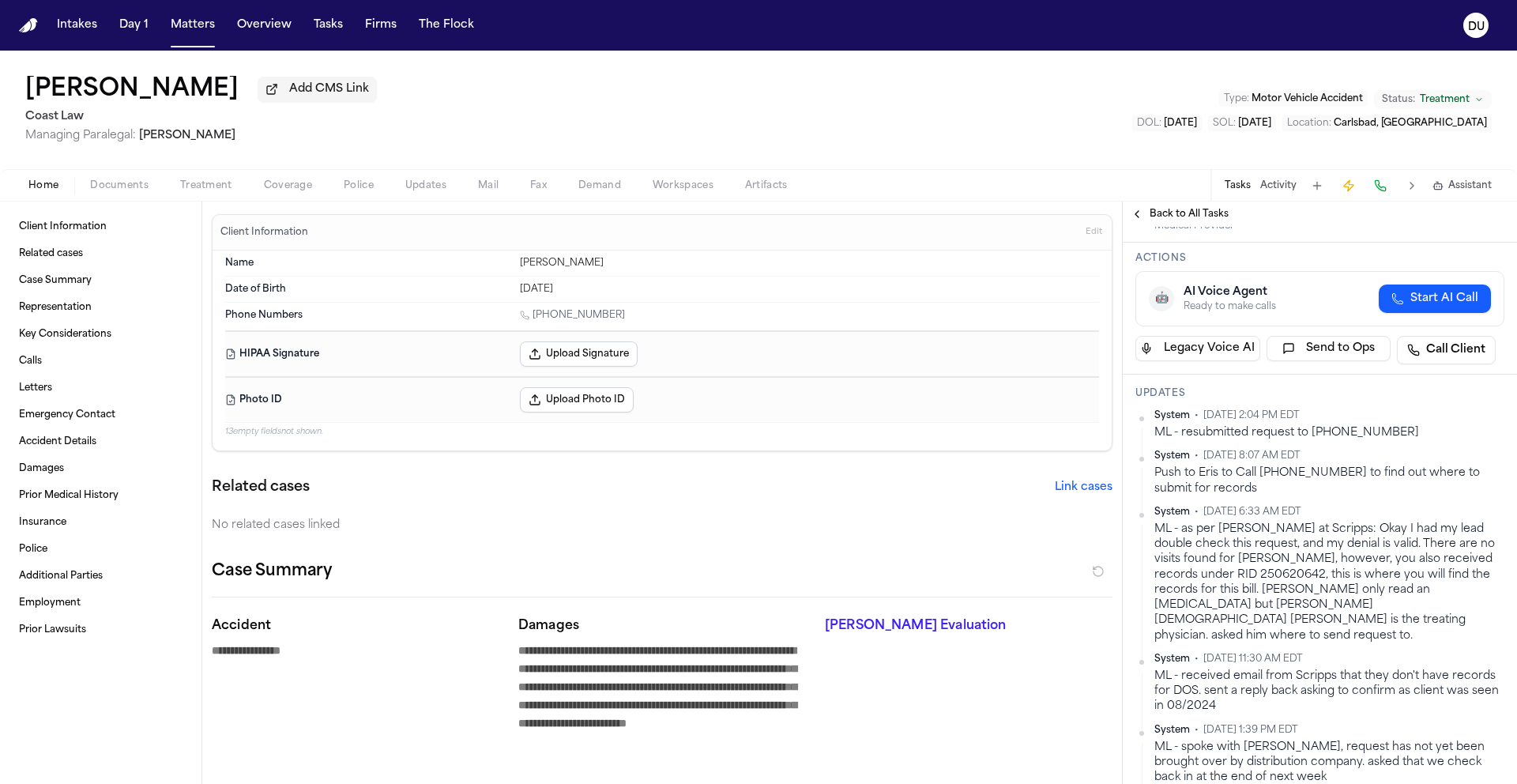
scroll to position [174, 0]
click at [1202, 219] on span at bounding box center [1200, 216] width 8 height 8
click at [1216, 215] on span "Back to All Tasks" at bounding box center [1189, 214] width 79 height 12
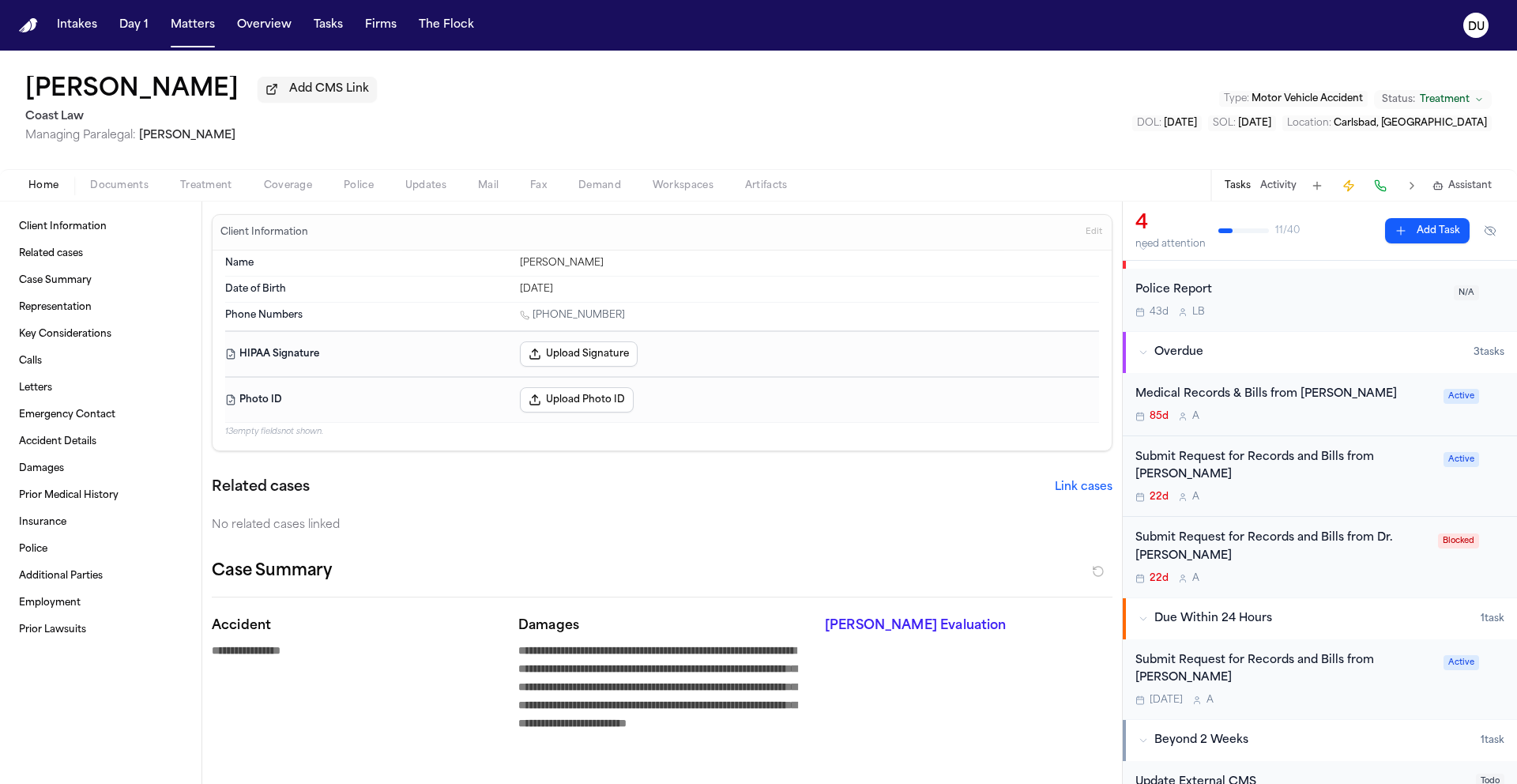
scroll to position [138, 0]
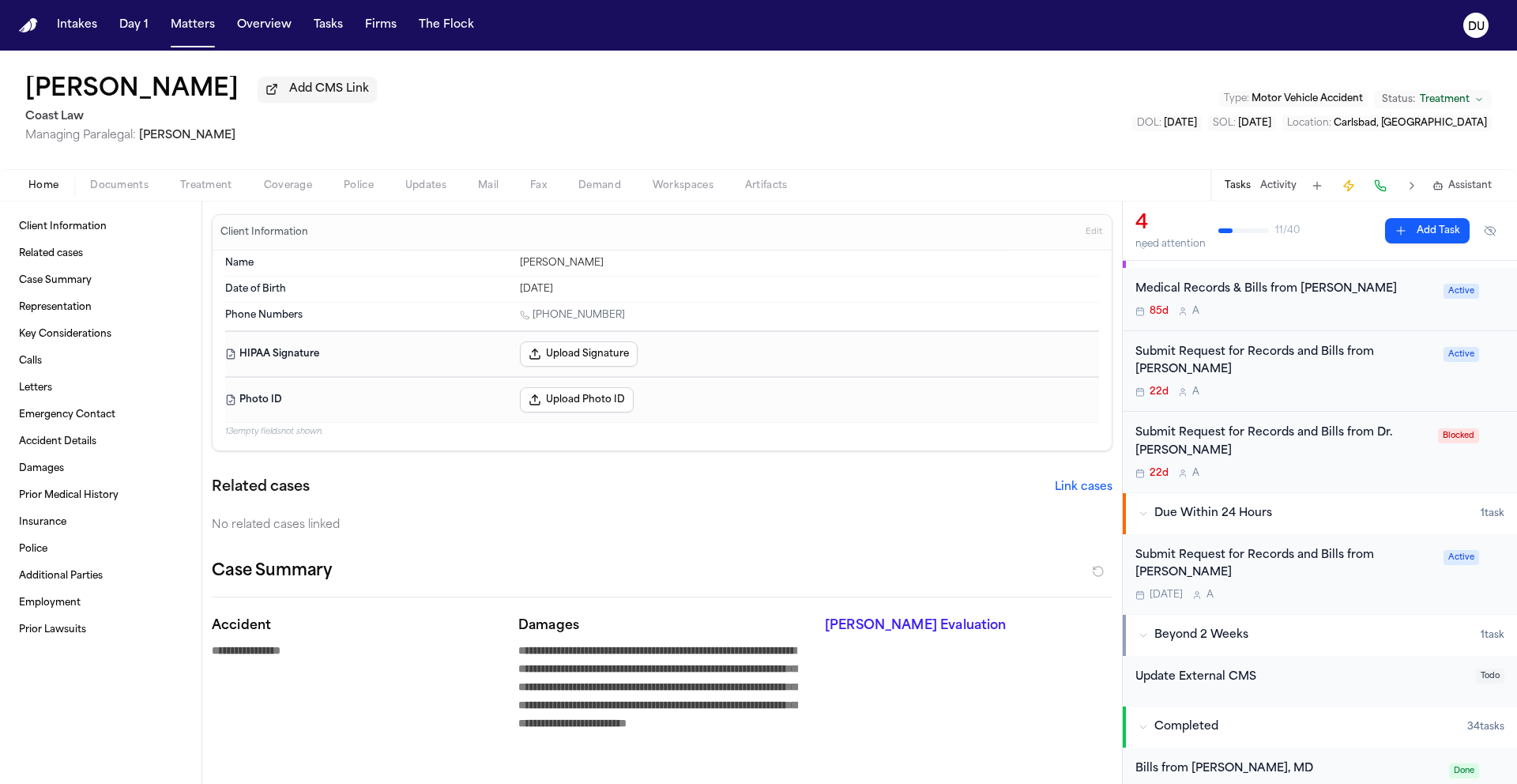
click at [1228, 581] on div "Submit Request for Records and Bills from Dr. William Farnsworth" at bounding box center [1285, 565] width 299 height 37
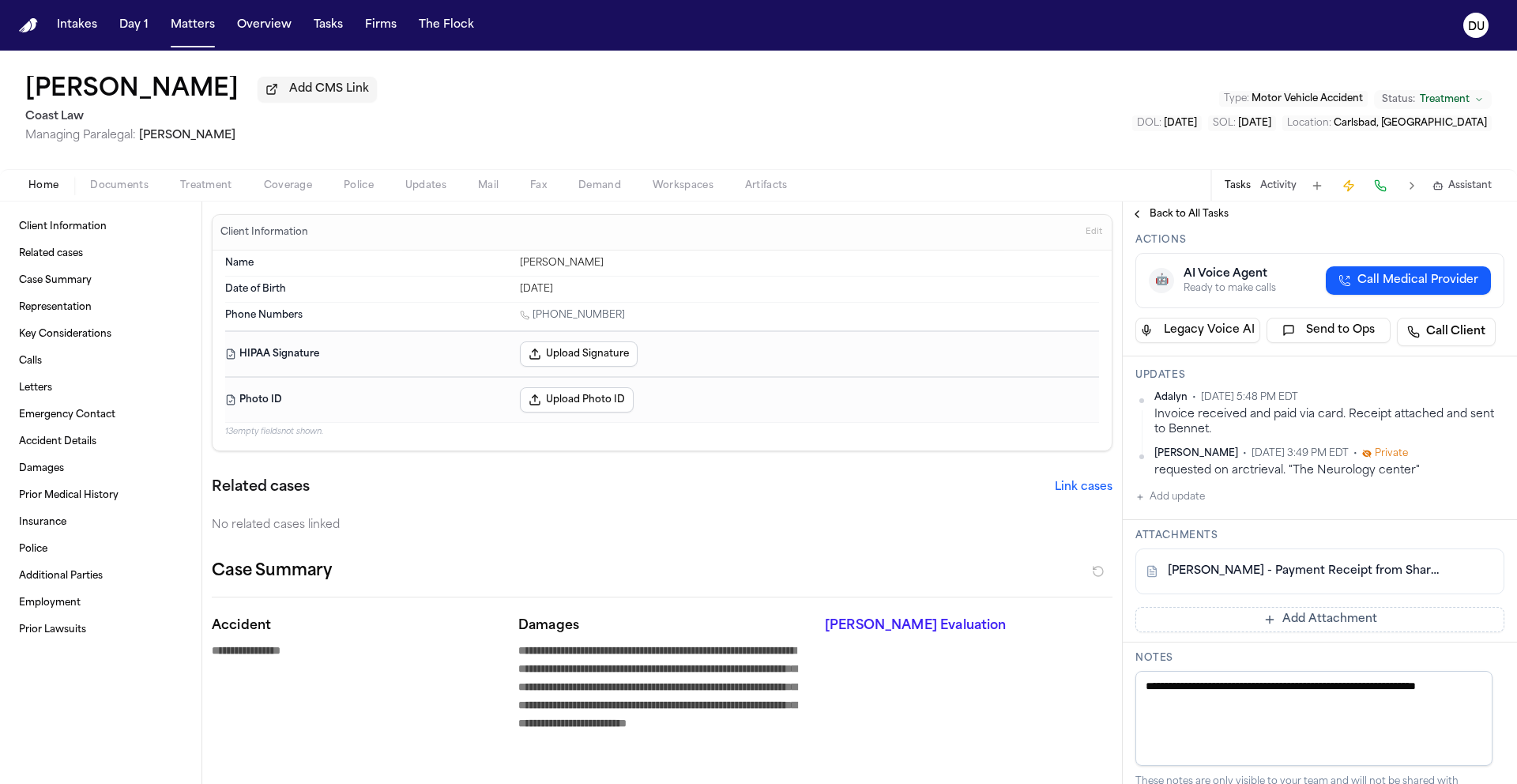
scroll to position [265, 0]
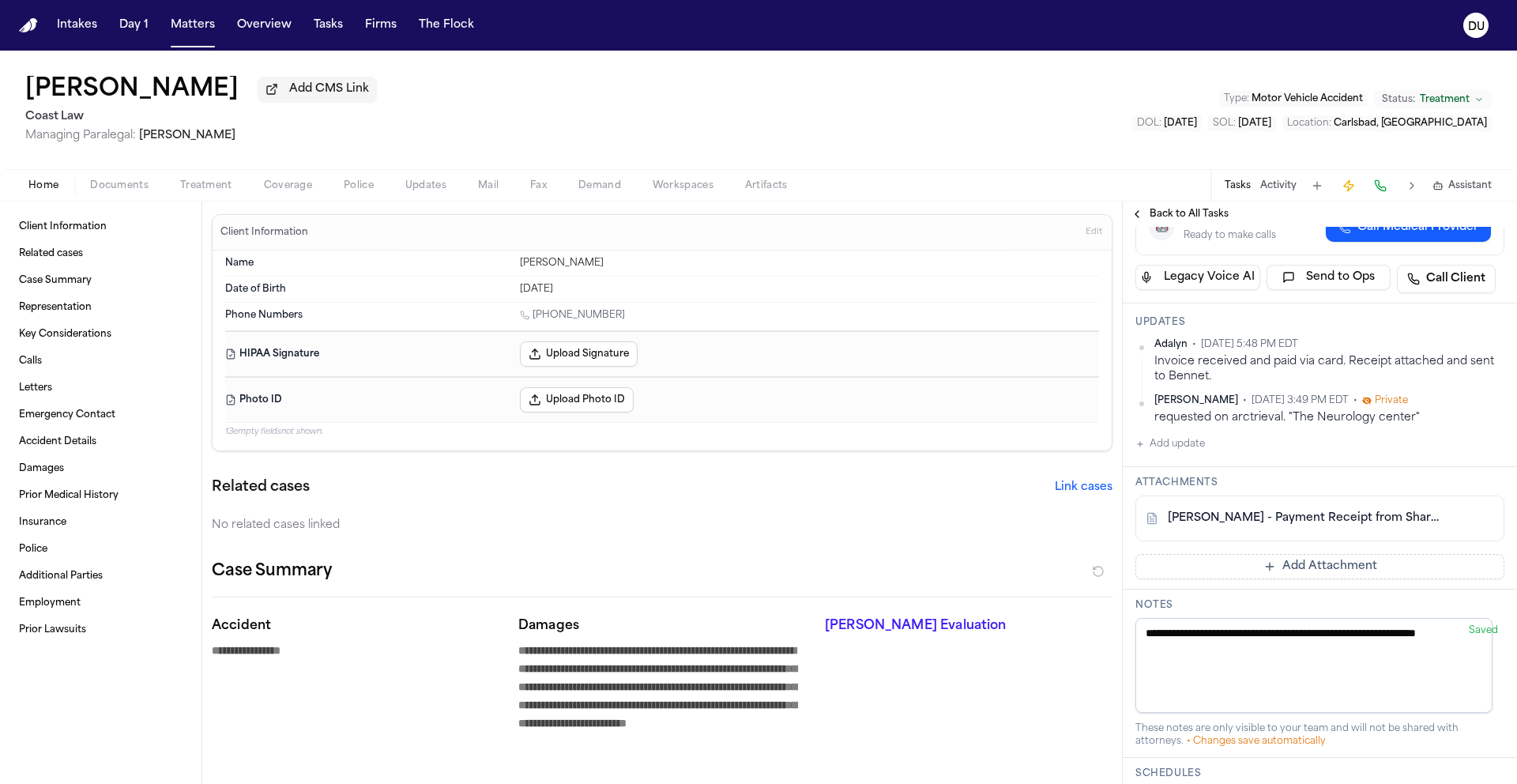
click at [1284, 579] on button "Add Attachment" at bounding box center [1320, 566] width 369 height 25
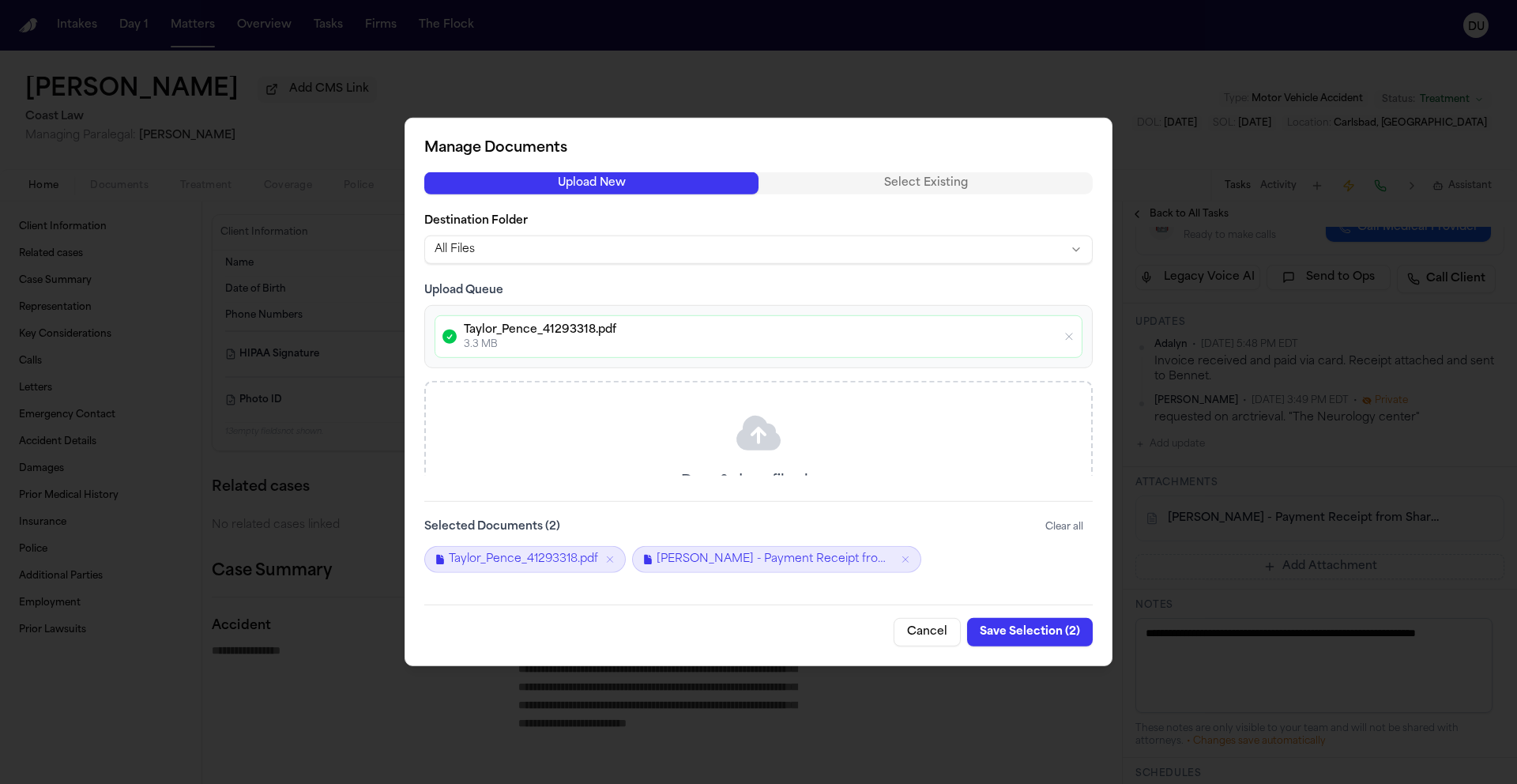
click at [1029, 631] on button "Save Selection ( 2 )" at bounding box center [1030, 632] width 126 height 29
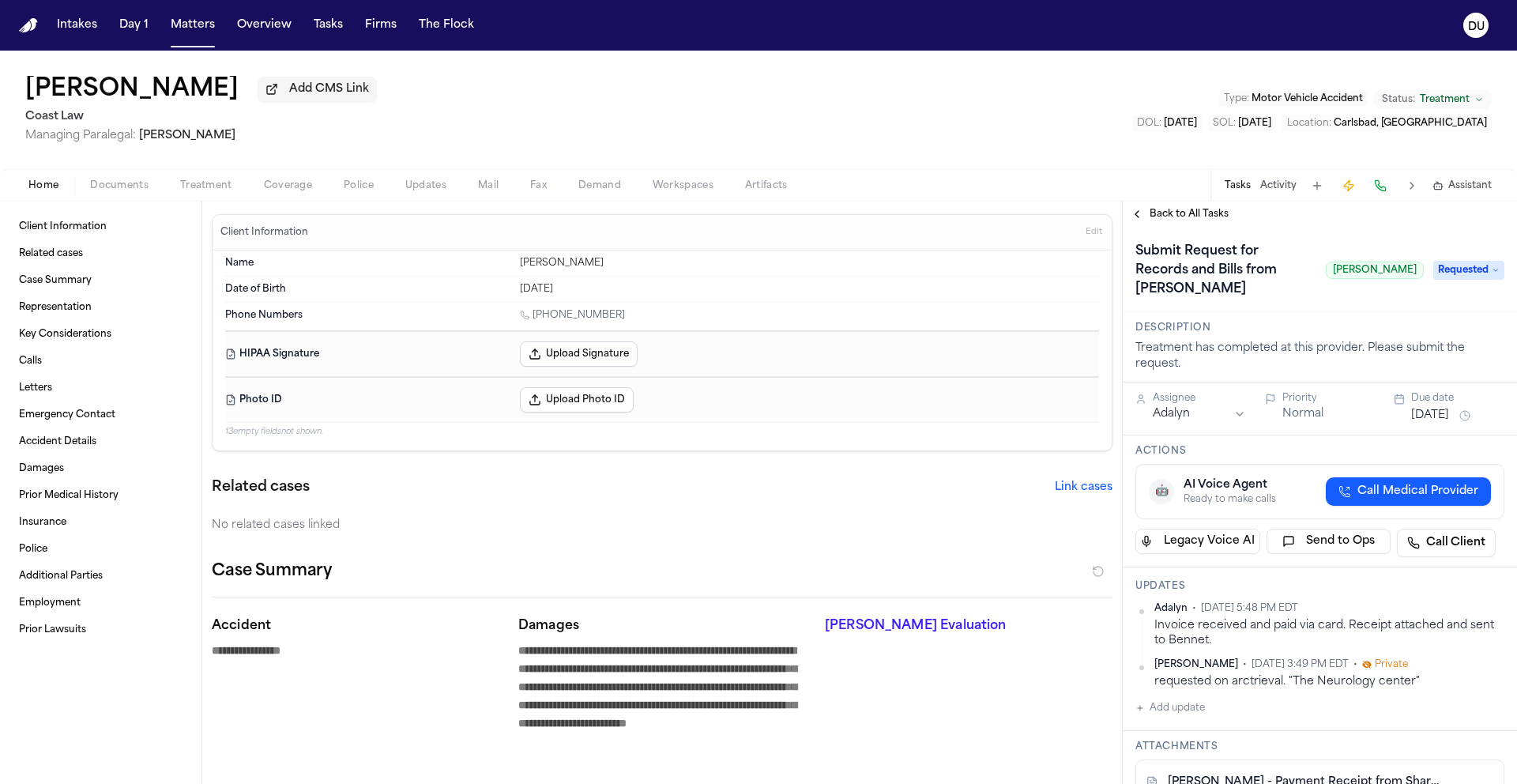
scroll to position [0, 0]
click at [1473, 281] on span "Requested" at bounding box center [1469, 271] width 71 height 19
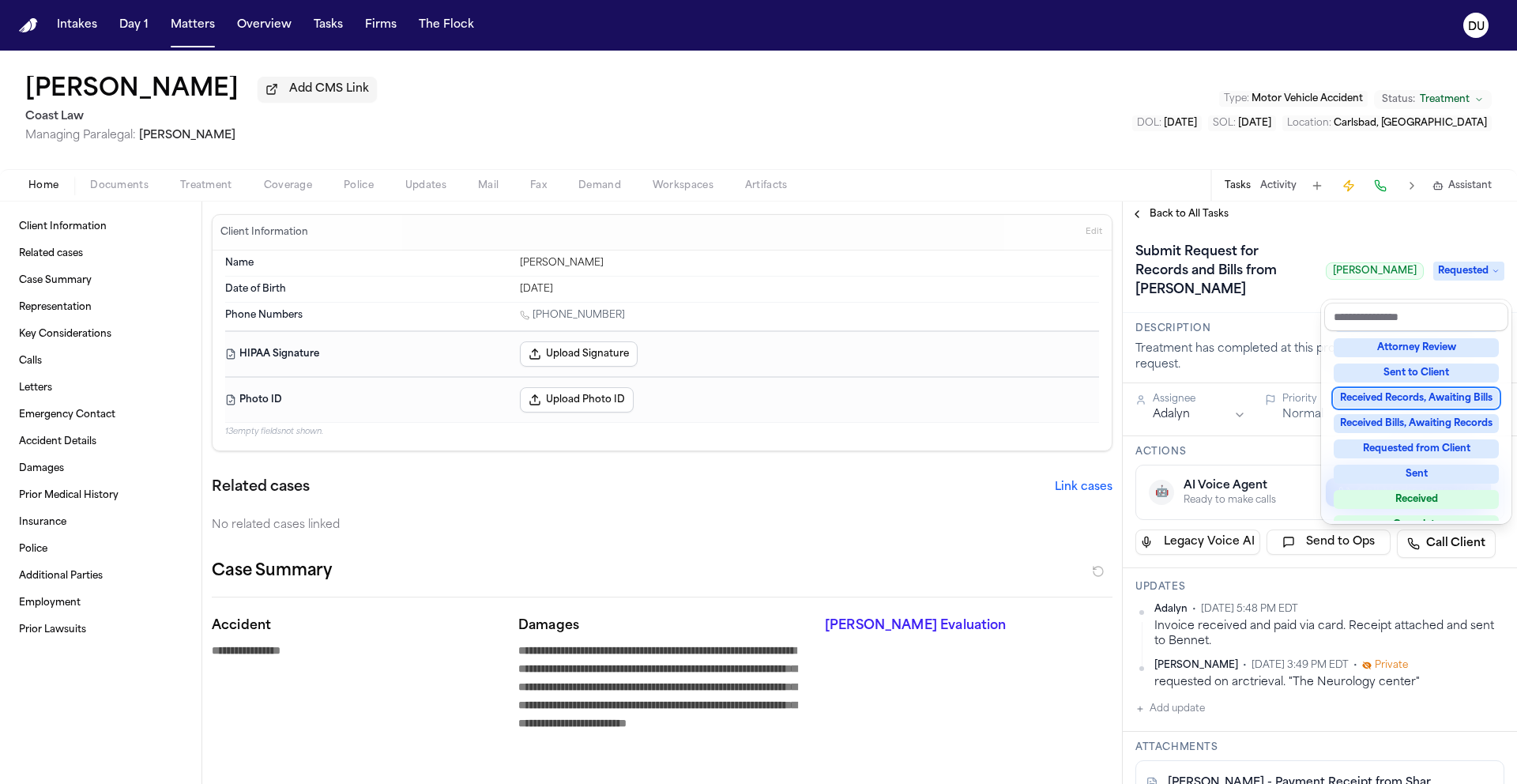
click at [1424, 399] on div "Received Records, Awaiting Bills" at bounding box center [1416, 399] width 165 height 19
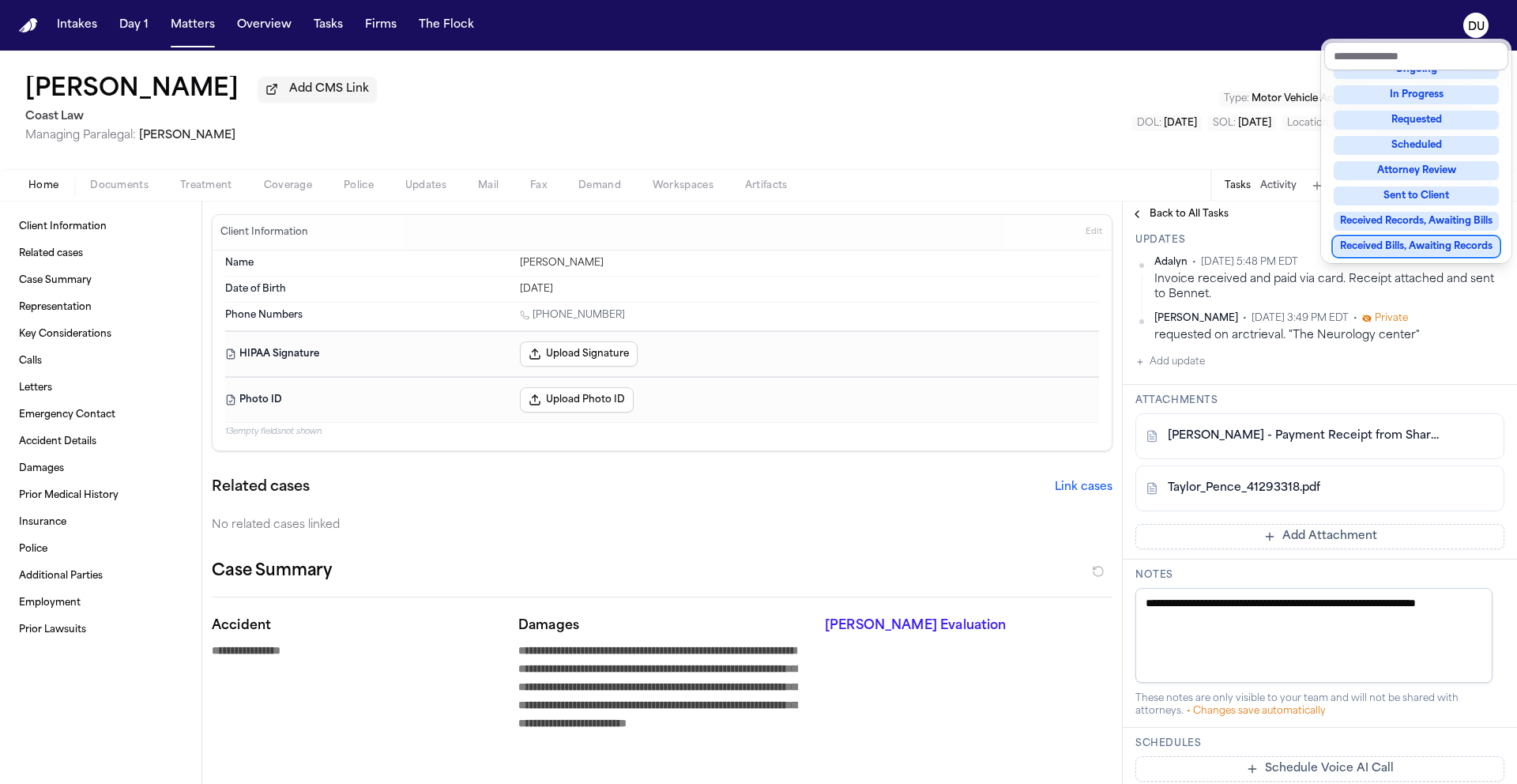
scroll to position [371, 0]
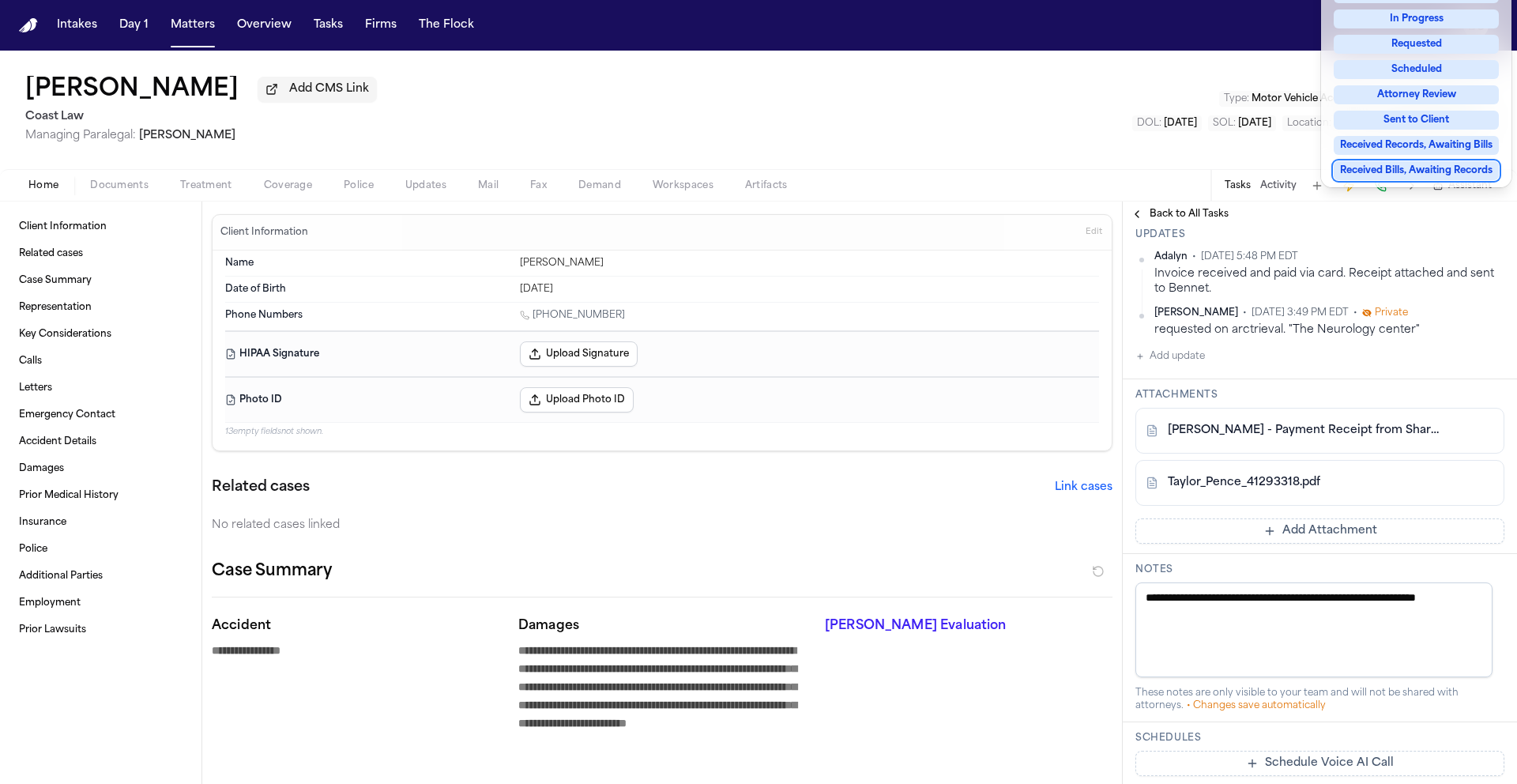
click at [1178, 418] on div "**********" at bounding box center [1319, 445] width 394 height 1179
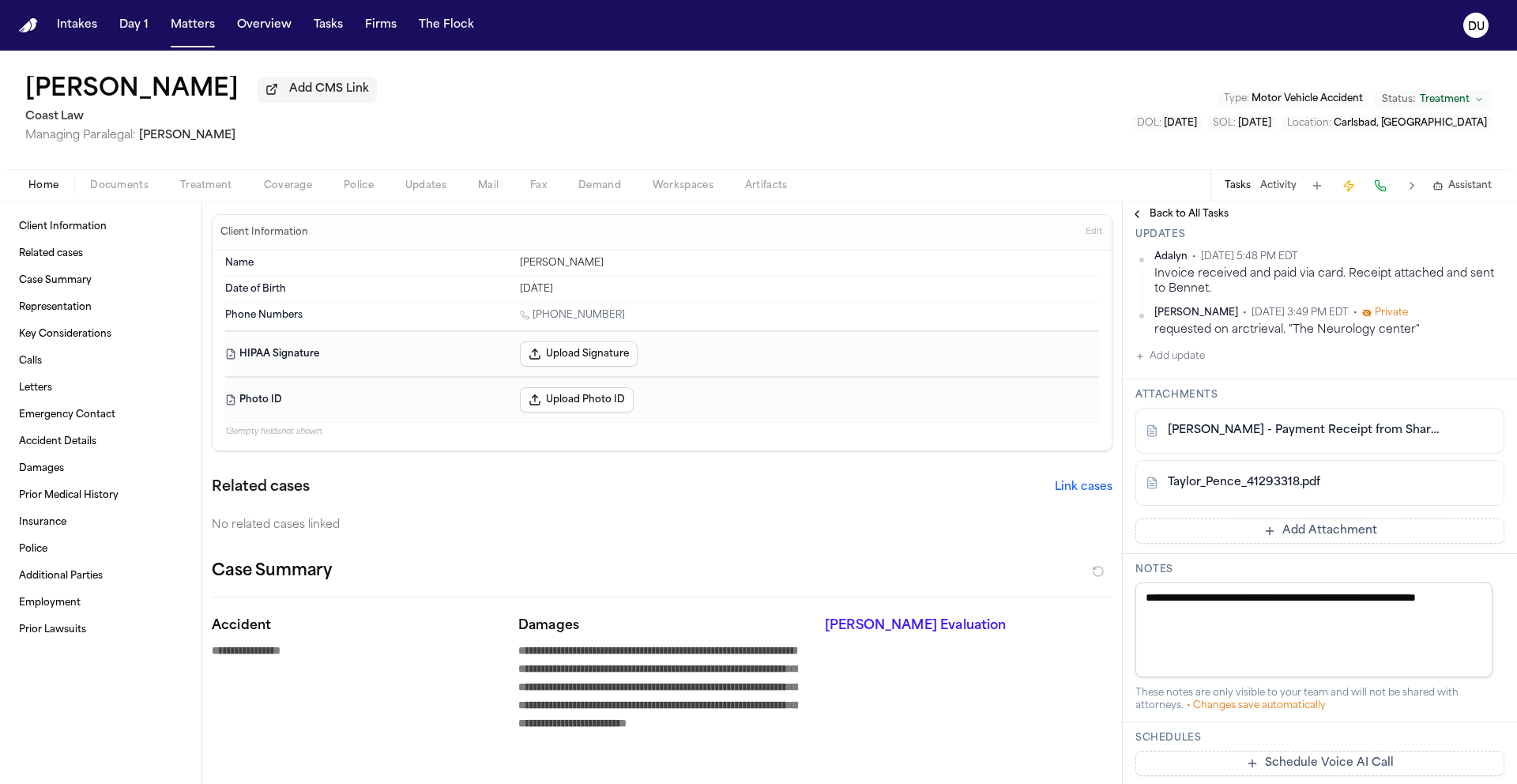
click at [1179, 365] on button "Add update" at bounding box center [1171, 357] width 70 height 19
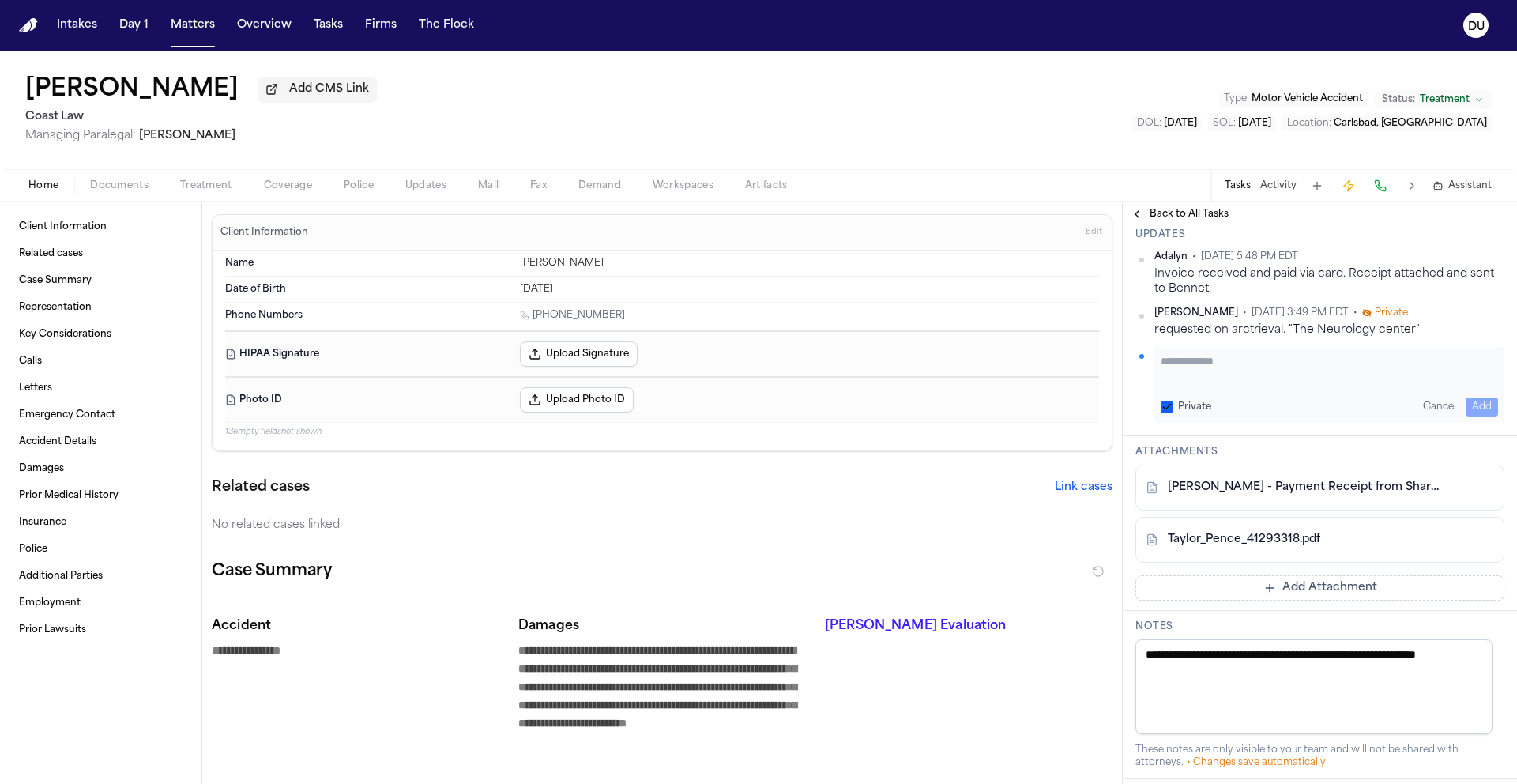
click at [1236, 385] on textarea "Add your update" at bounding box center [1330, 369] width 337 height 31
click at [1473, 416] on button "Add" at bounding box center [1482, 407] width 32 height 19
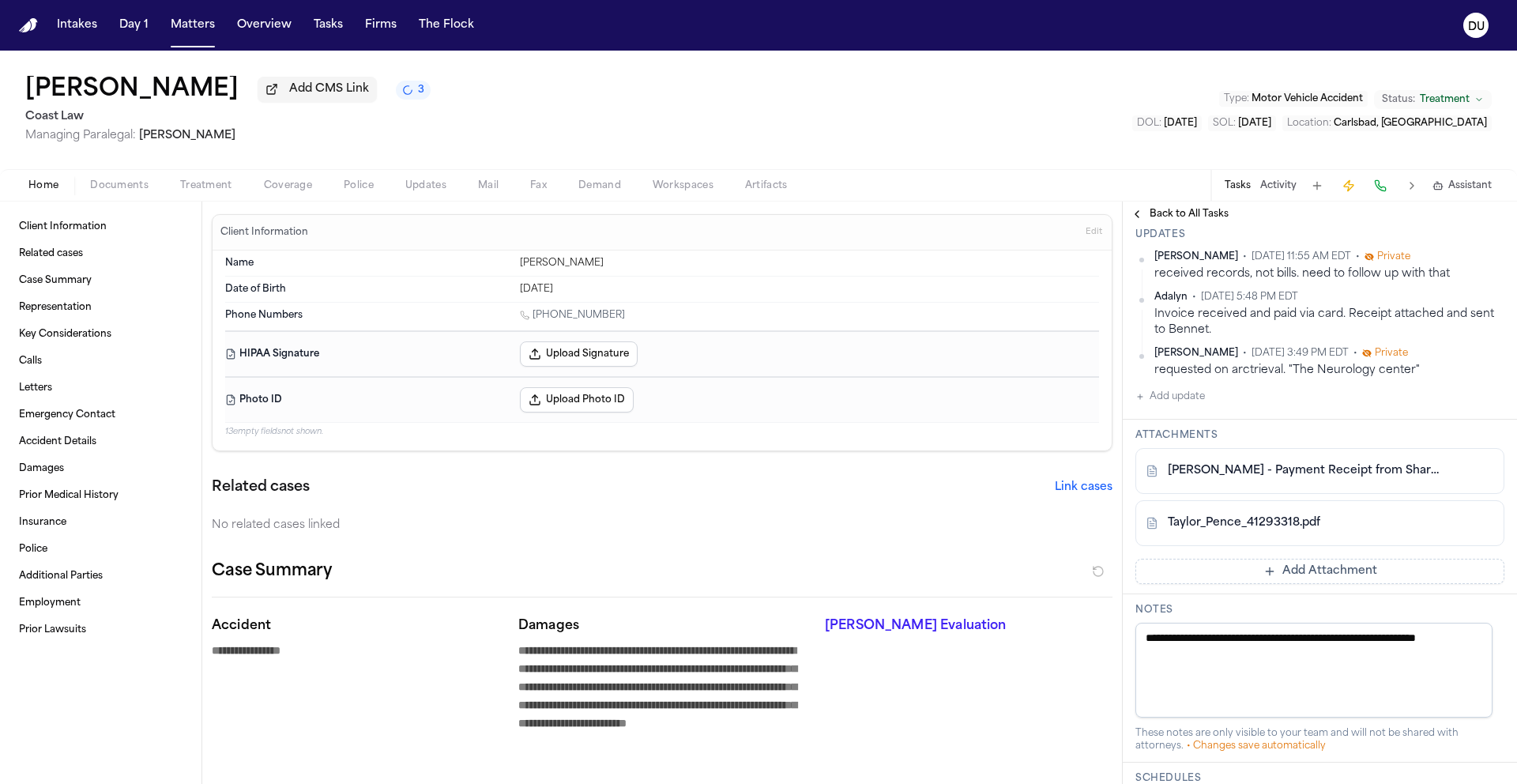
click at [24, 26] on img "Home" at bounding box center [29, 25] width 19 height 15
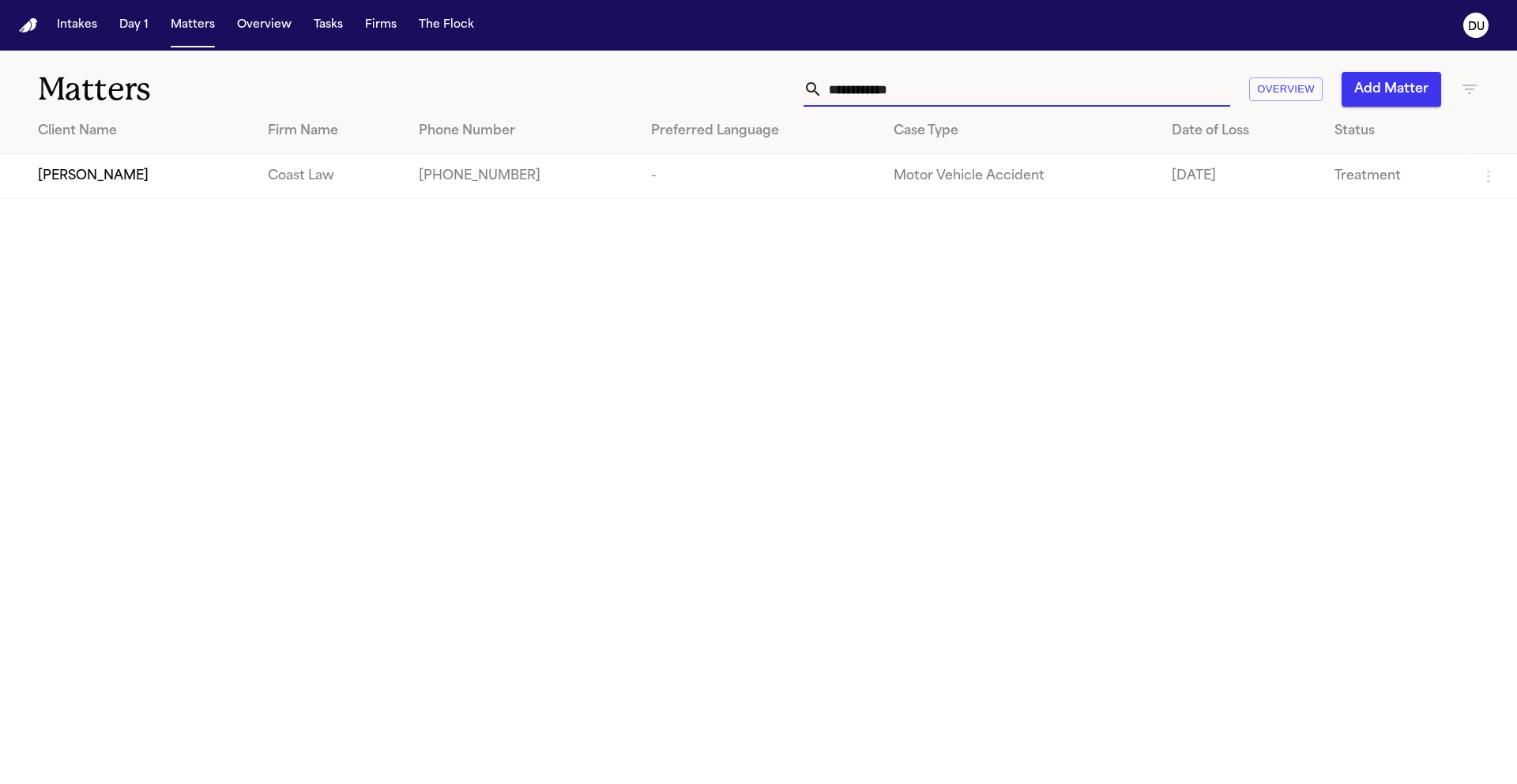
drag, startPoint x: 908, startPoint y: 92, endPoint x: 711, endPoint y: 87, distance: 197.1
click at [714, 87] on div "**********" at bounding box center [968, 89] width 1022 height 35
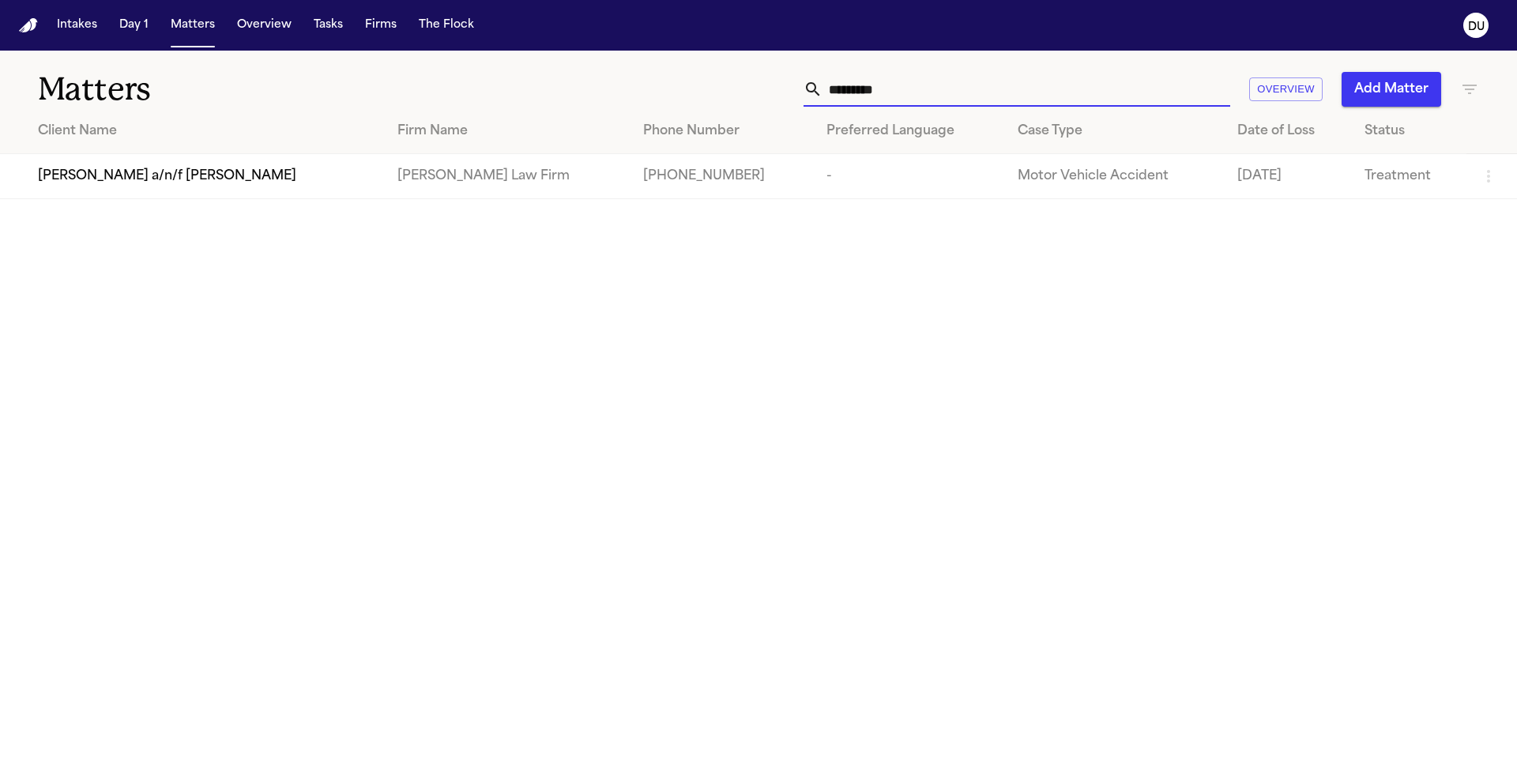
click at [518, 175] on td "Martello Law Firm" at bounding box center [507, 177] width 246 height 45
click at [372, 184] on div "Juan Carlos Becerra a/n/f Gabriella Becerra Perez" at bounding box center [205, 177] width 334 height 19
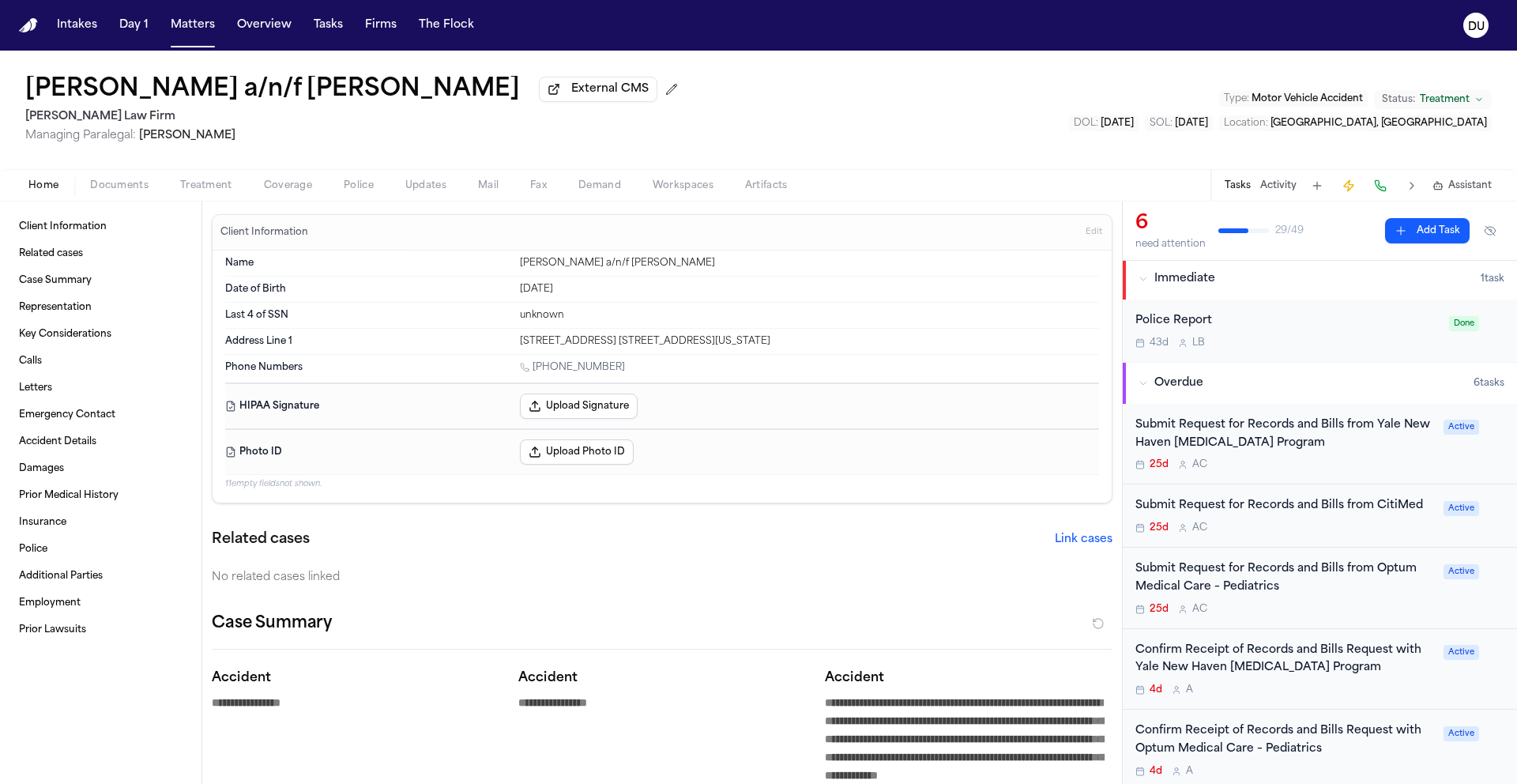
scroll to position [3, 0]
click at [1214, 435] on div "Submit Request for Records and Bills from Yale New Haven Concussion Program" at bounding box center [1285, 434] width 299 height 37
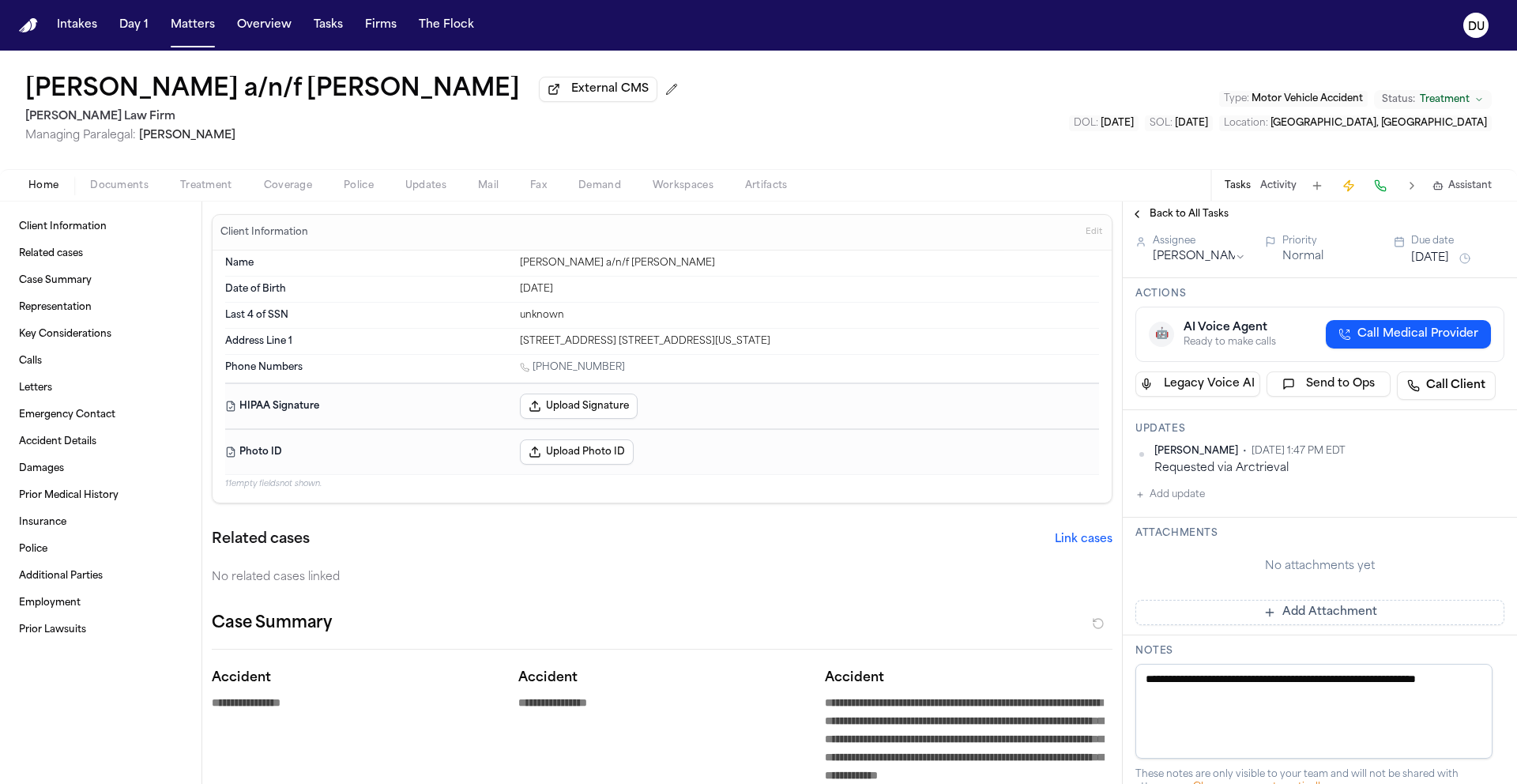
scroll to position [230, 0]
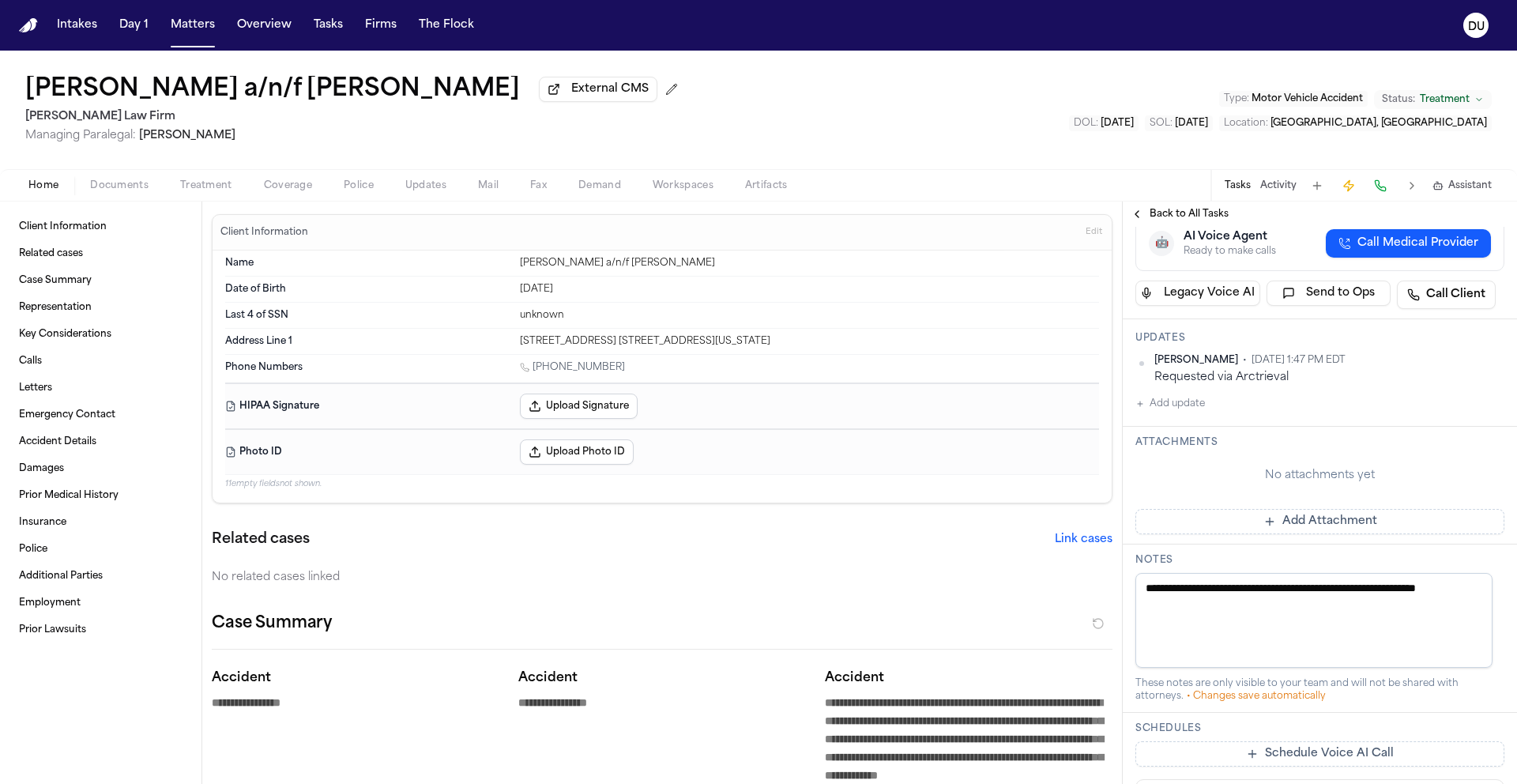
click at [1298, 526] on button "Add Attachment" at bounding box center [1320, 521] width 369 height 25
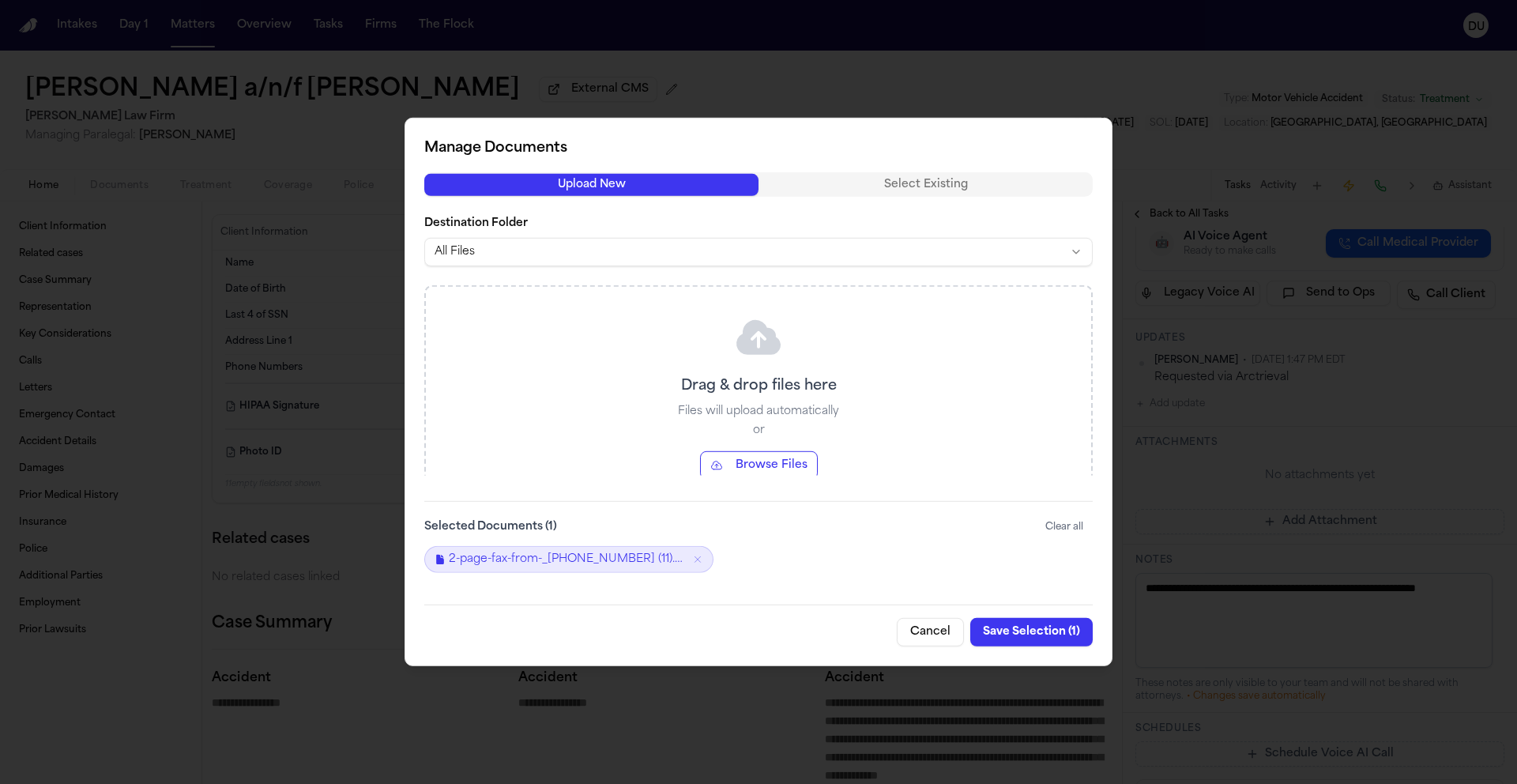
click at [1023, 633] on button "Save Selection ( 1 )" at bounding box center [1032, 632] width 122 height 29
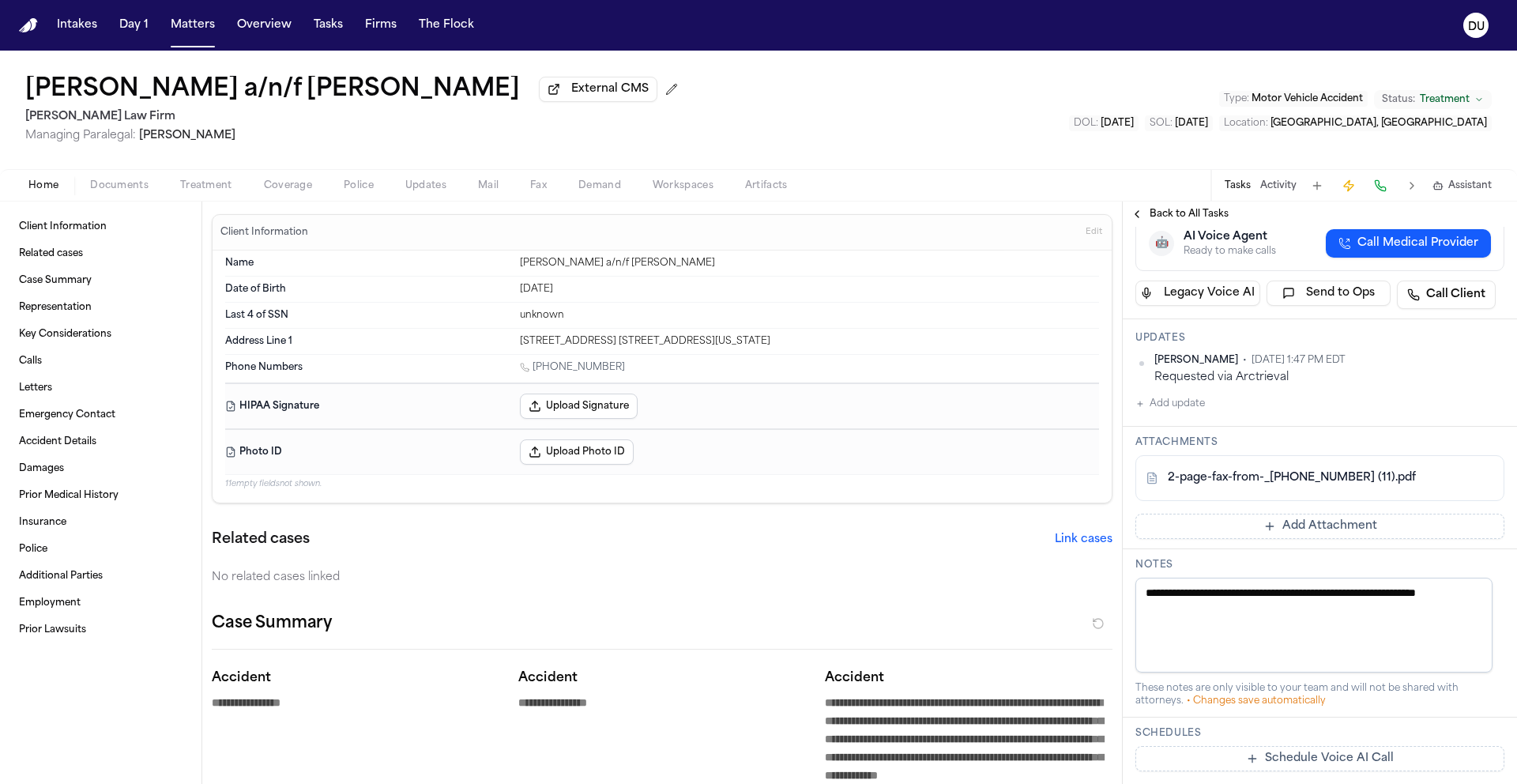
click at [1193, 412] on button "Add update" at bounding box center [1171, 404] width 70 height 19
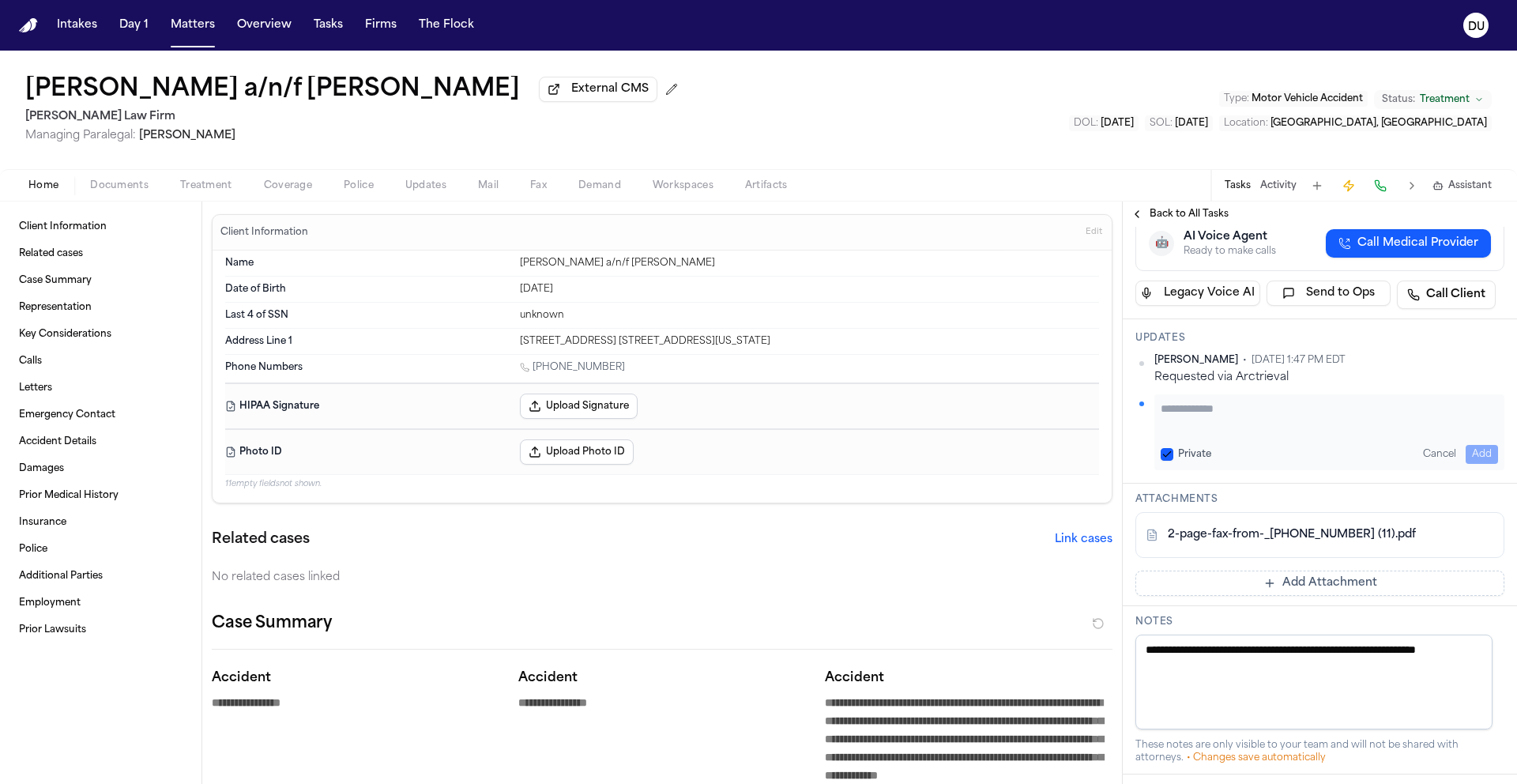
click at [1245, 432] on textarea "Add your update" at bounding box center [1330, 416] width 337 height 31
click at [1472, 455] on button "Add" at bounding box center [1482, 454] width 32 height 19
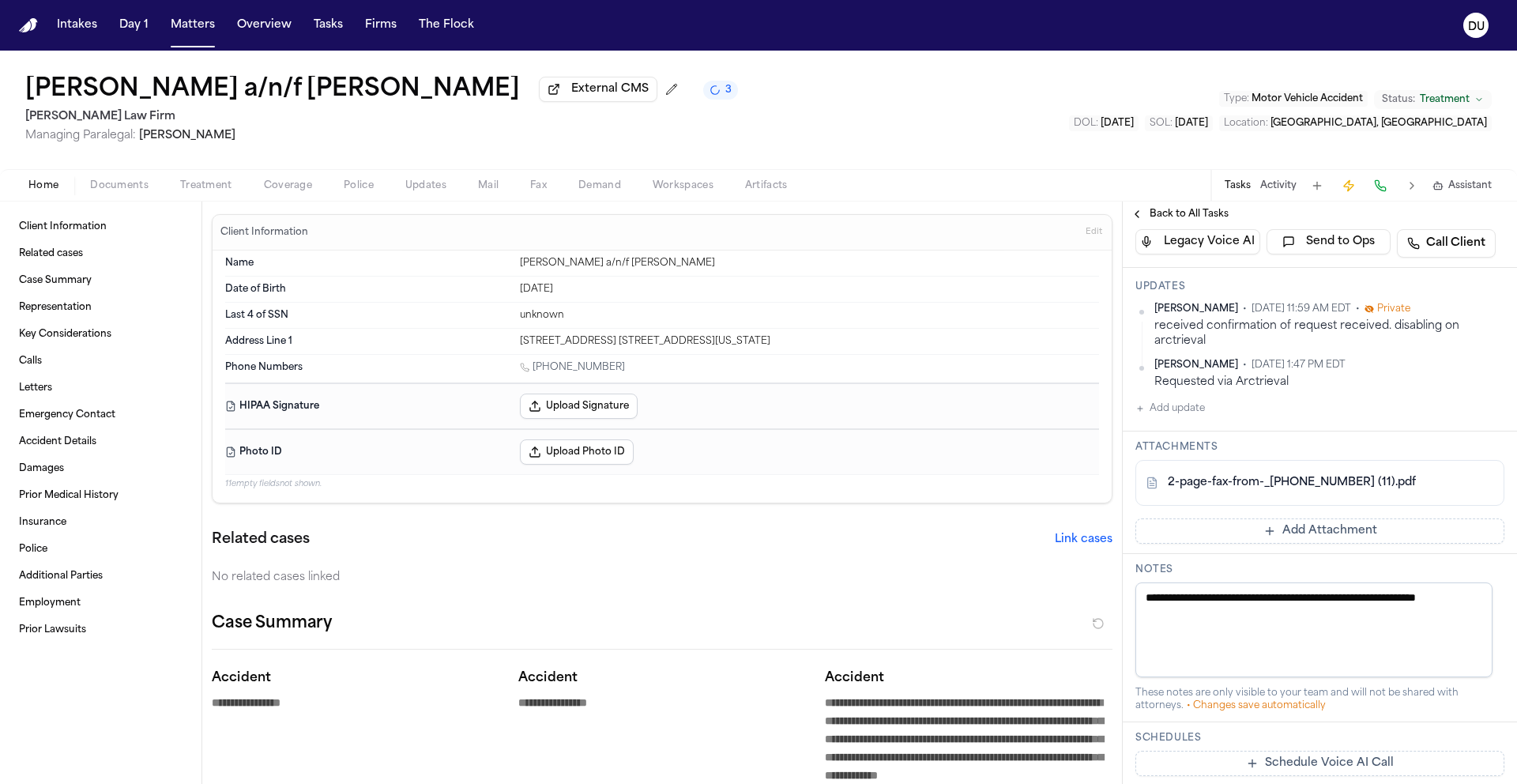
scroll to position [314, 0]
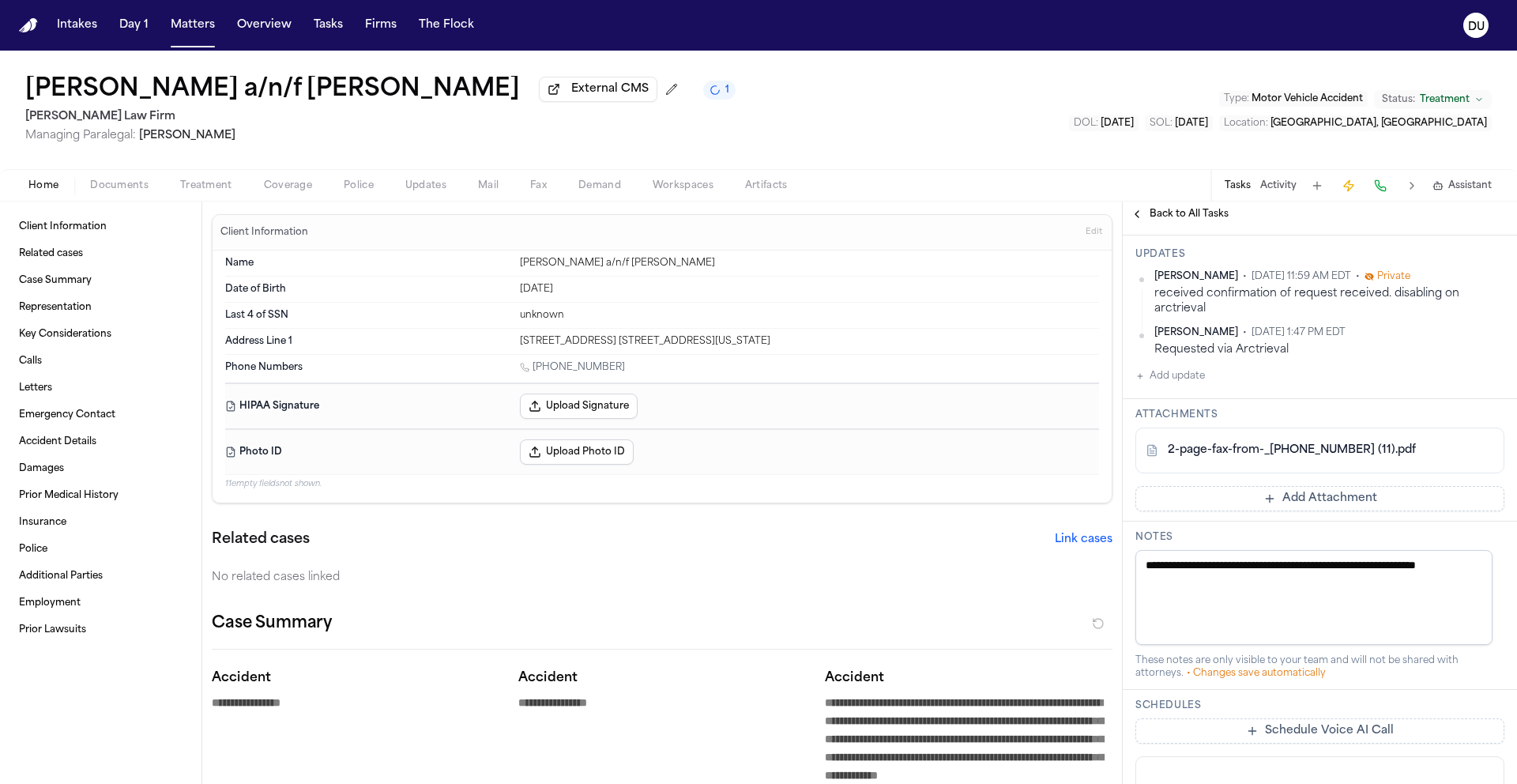
click at [1305, 501] on button "Add Attachment" at bounding box center [1320, 498] width 369 height 25
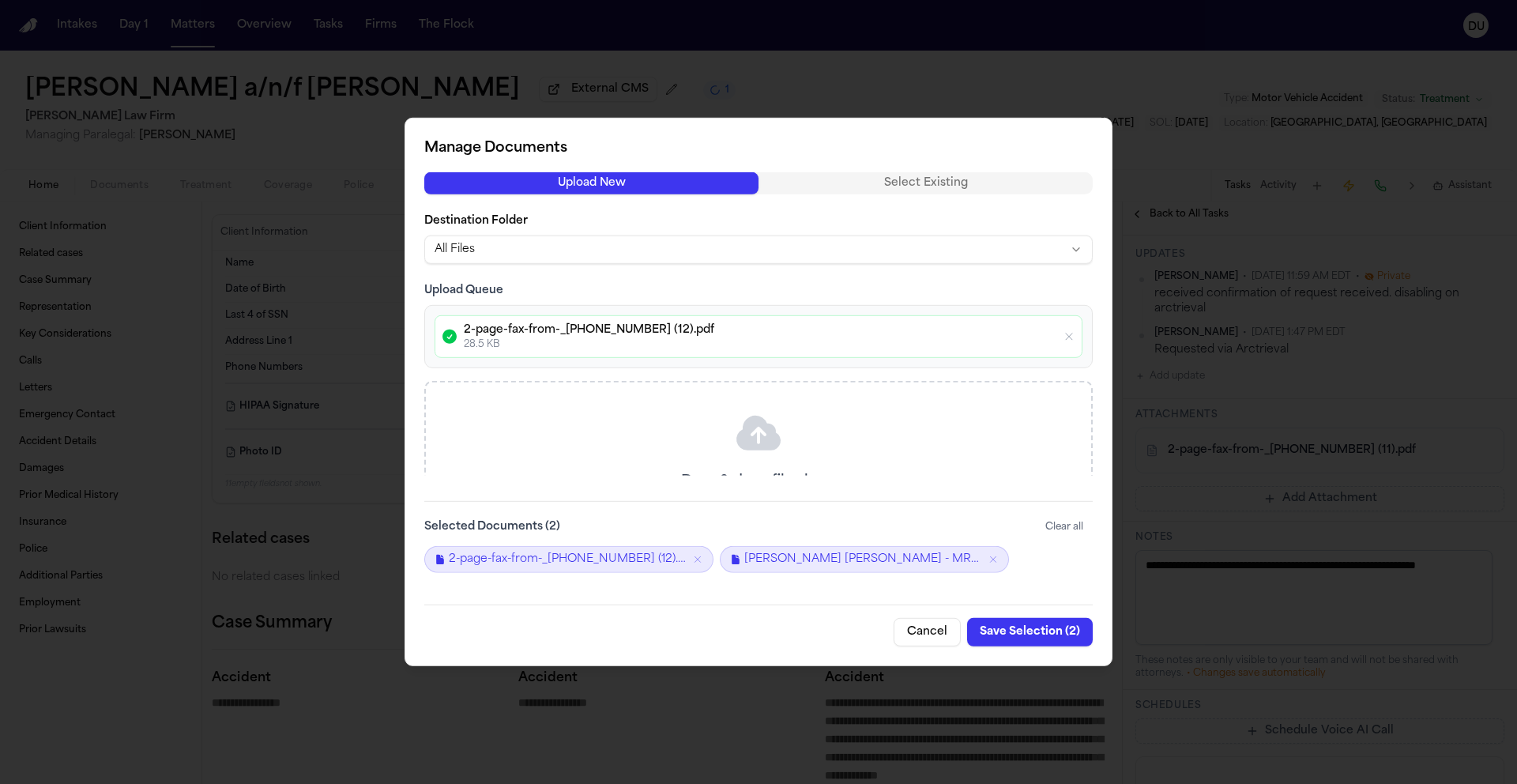
click at [1026, 630] on button "Save Selection ( 2 )" at bounding box center [1030, 632] width 126 height 29
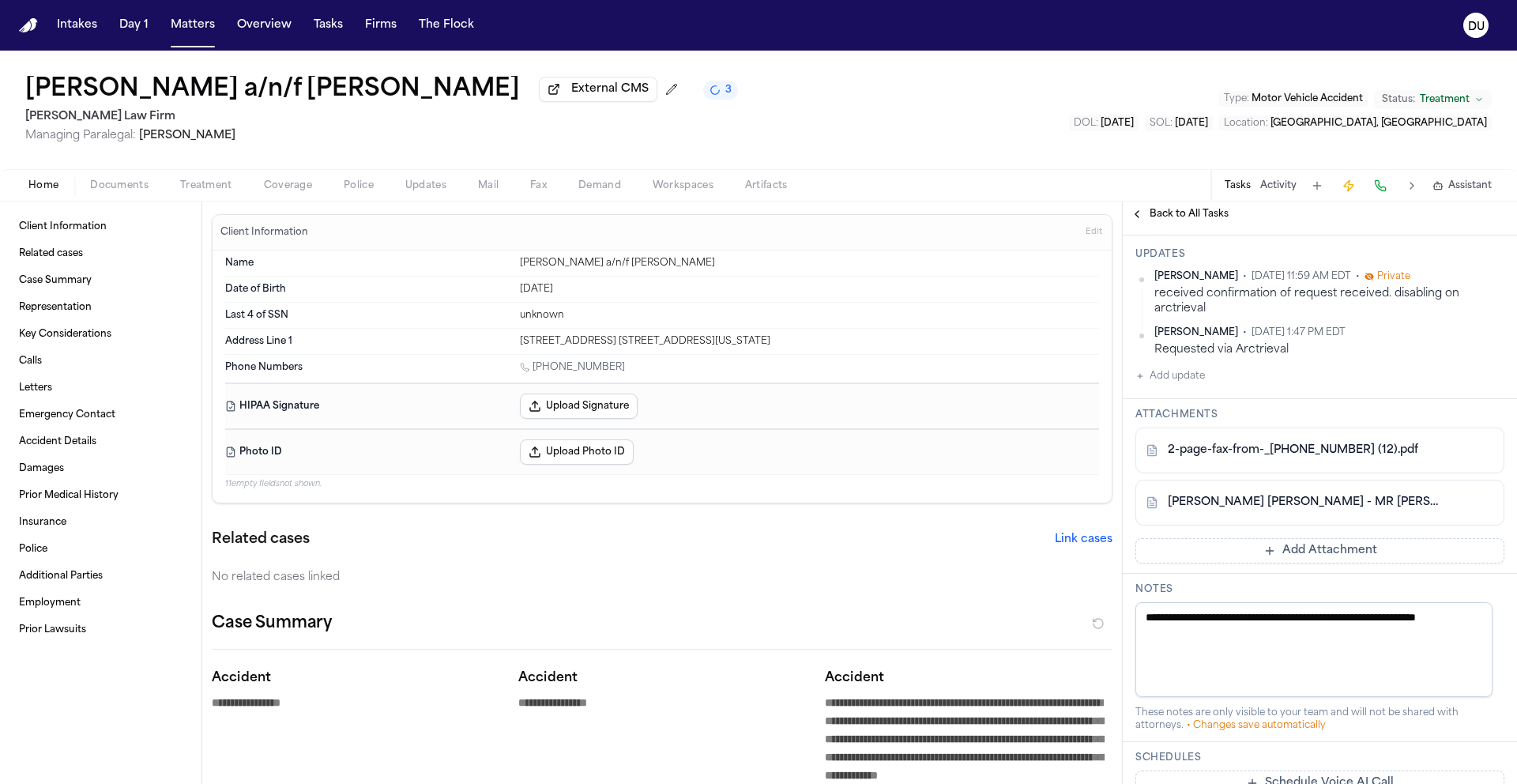
click at [1323, 547] on button "Add Attachment" at bounding box center [1320, 551] width 369 height 25
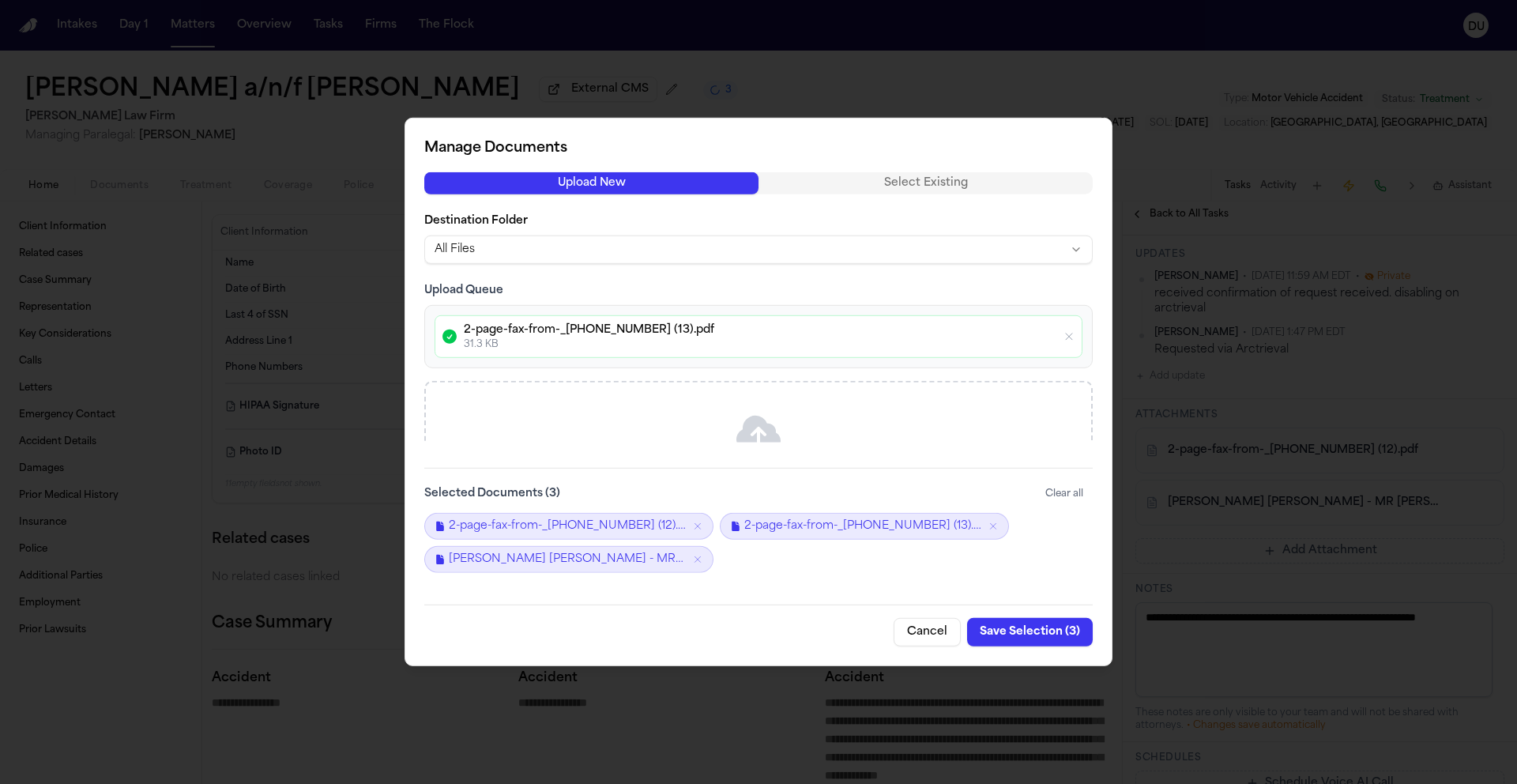
click at [1030, 630] on button "Save Selection ( 3 )" at bounding box center [1030, 632] width 126 height 29
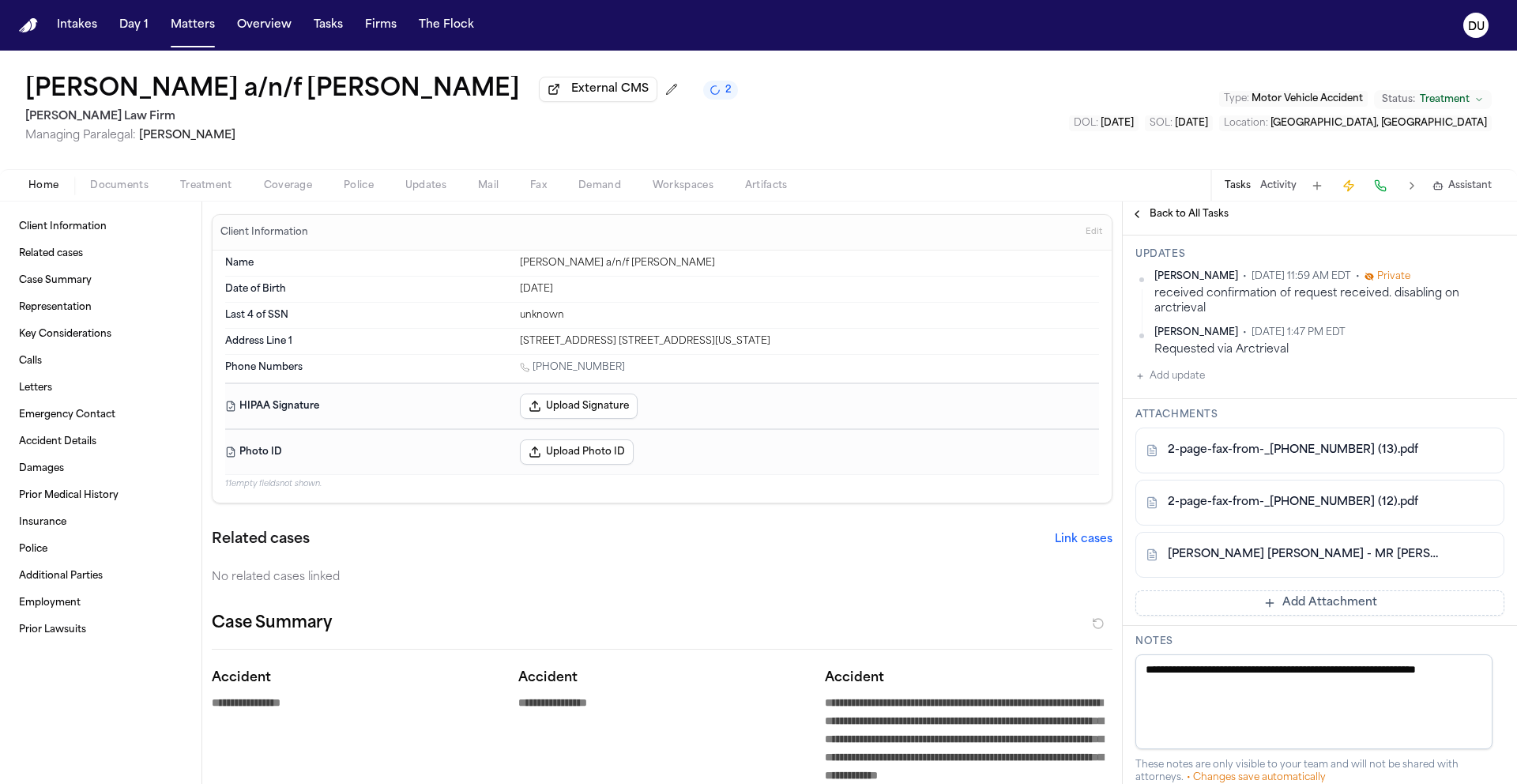
click at [28, 27] on img "Home" at bounding box center [29, 25] width 19 height 15
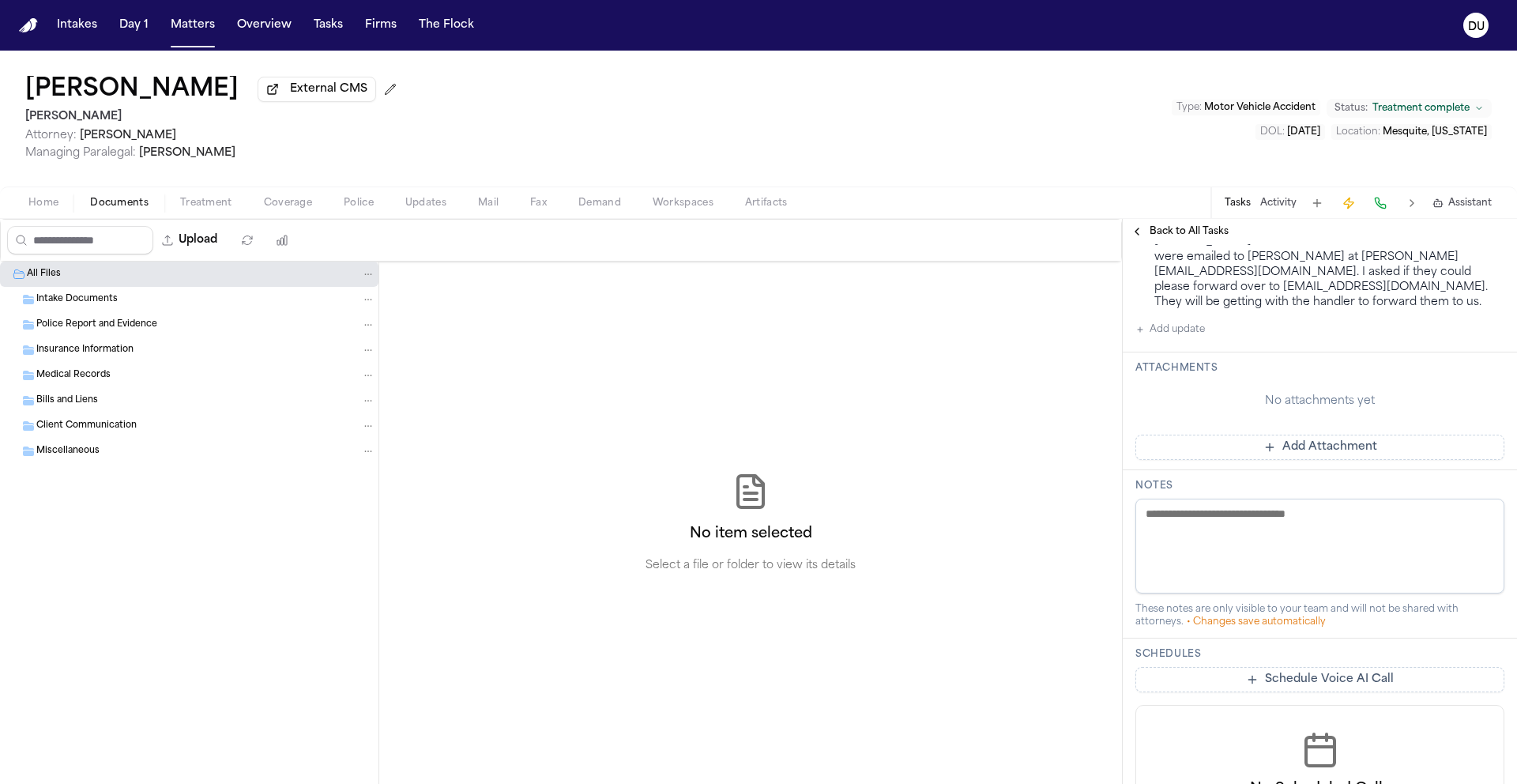
scroll to position [346, 0]
click at [30, 26] on img "Home" at bounding box center [29, 25] width 19 height 15
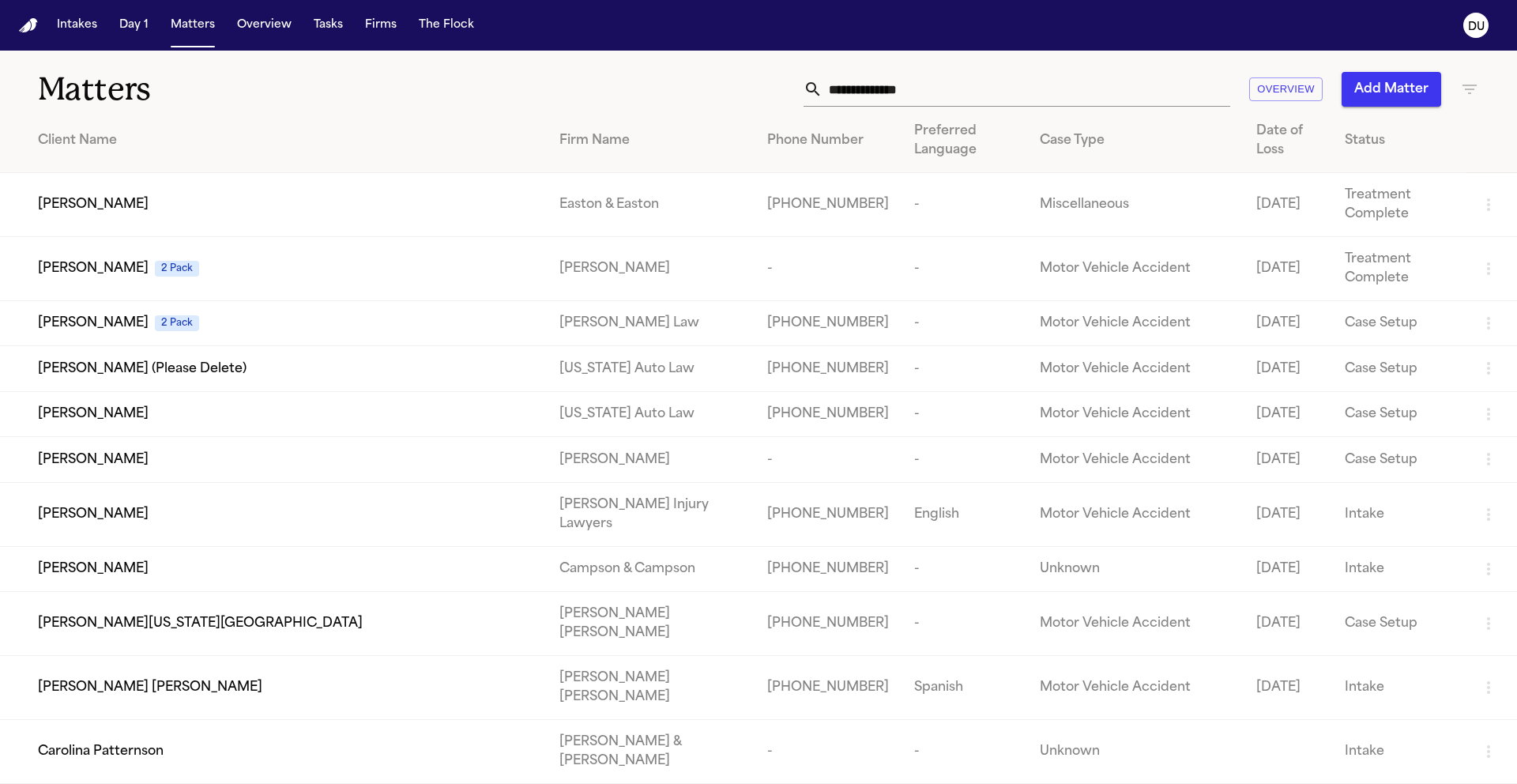
click at [910, 81] on input "text" at bounding box center [1026, 89] width 407 height 35
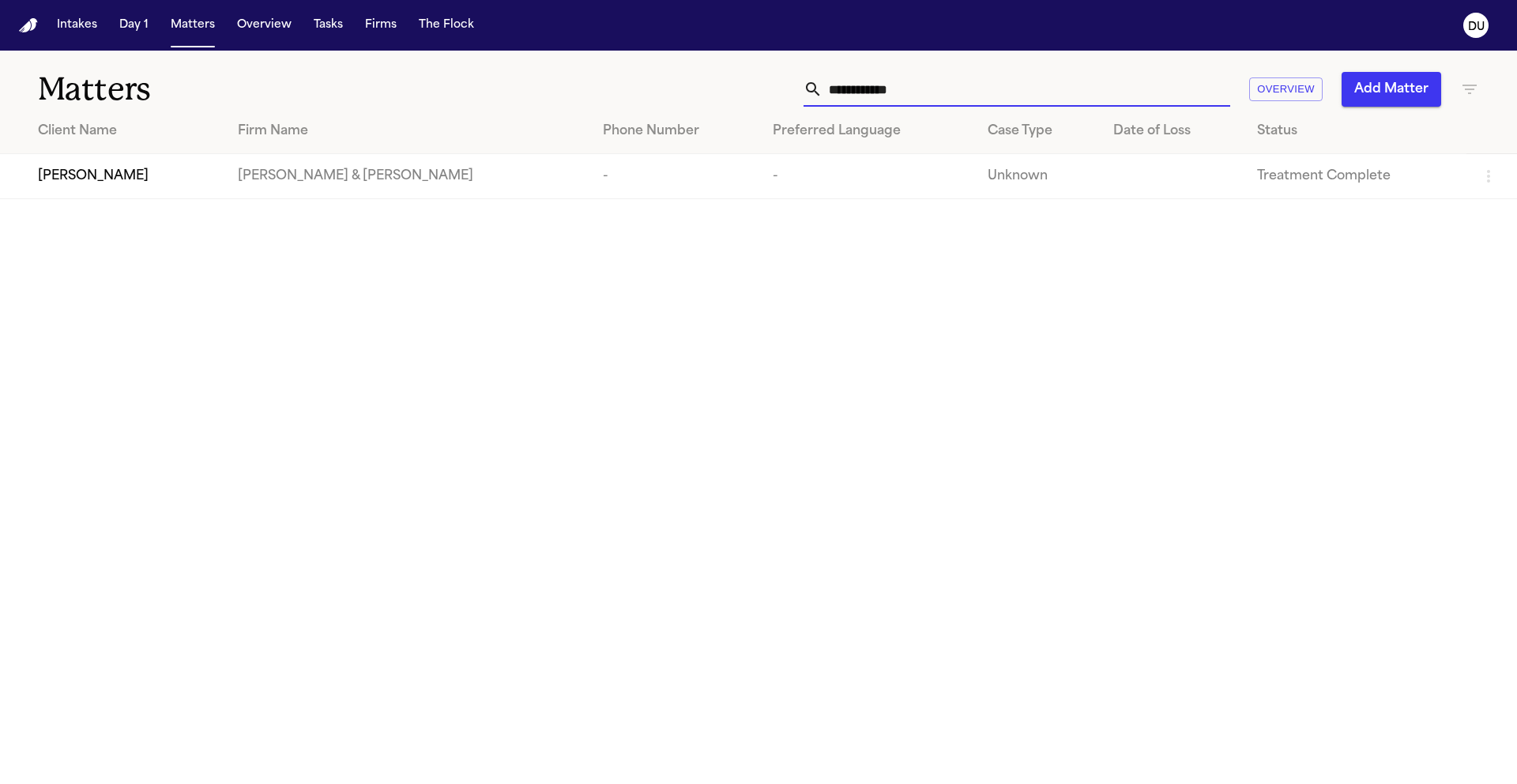
type input "**********"
click at [143, 176] on div "[PERSON_NAME]" at bounding box center [125, 177] width 175 height 19
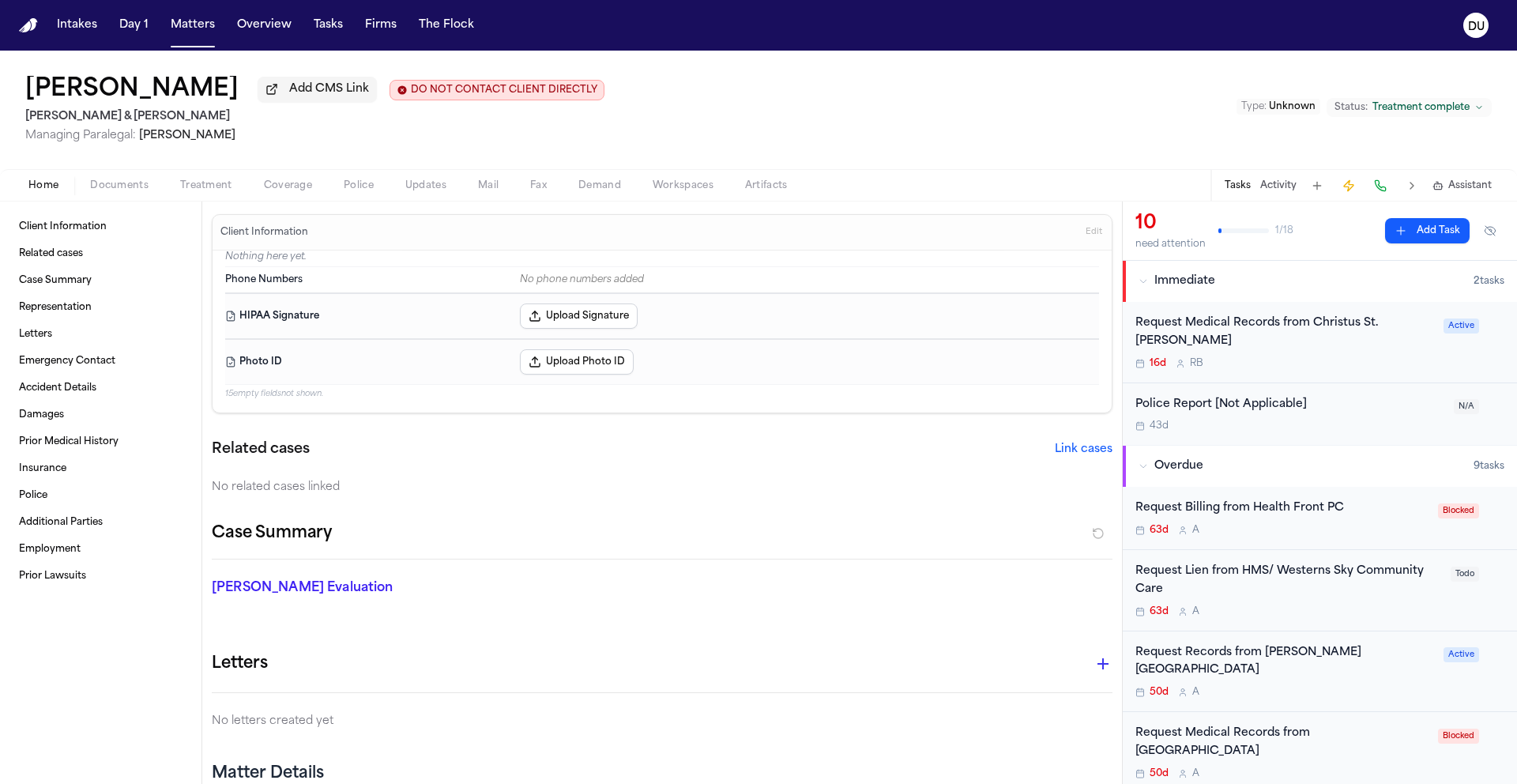
click at [1336, 330] on div "Request Medical Records from Christus St. [PERSON_NAME]" at bounding box center [1285, 333] width 299 height 37
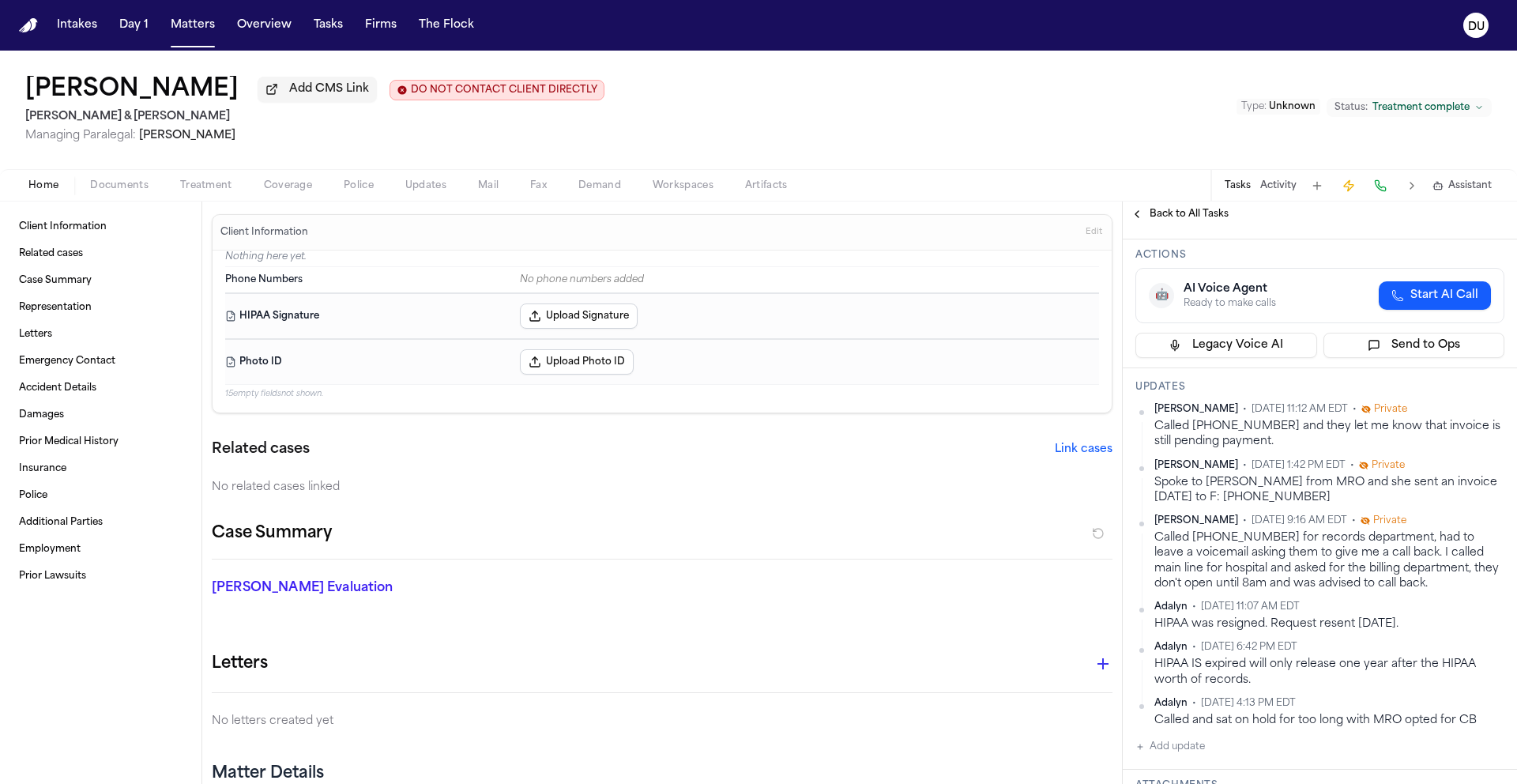
scroll to position [108, 0]
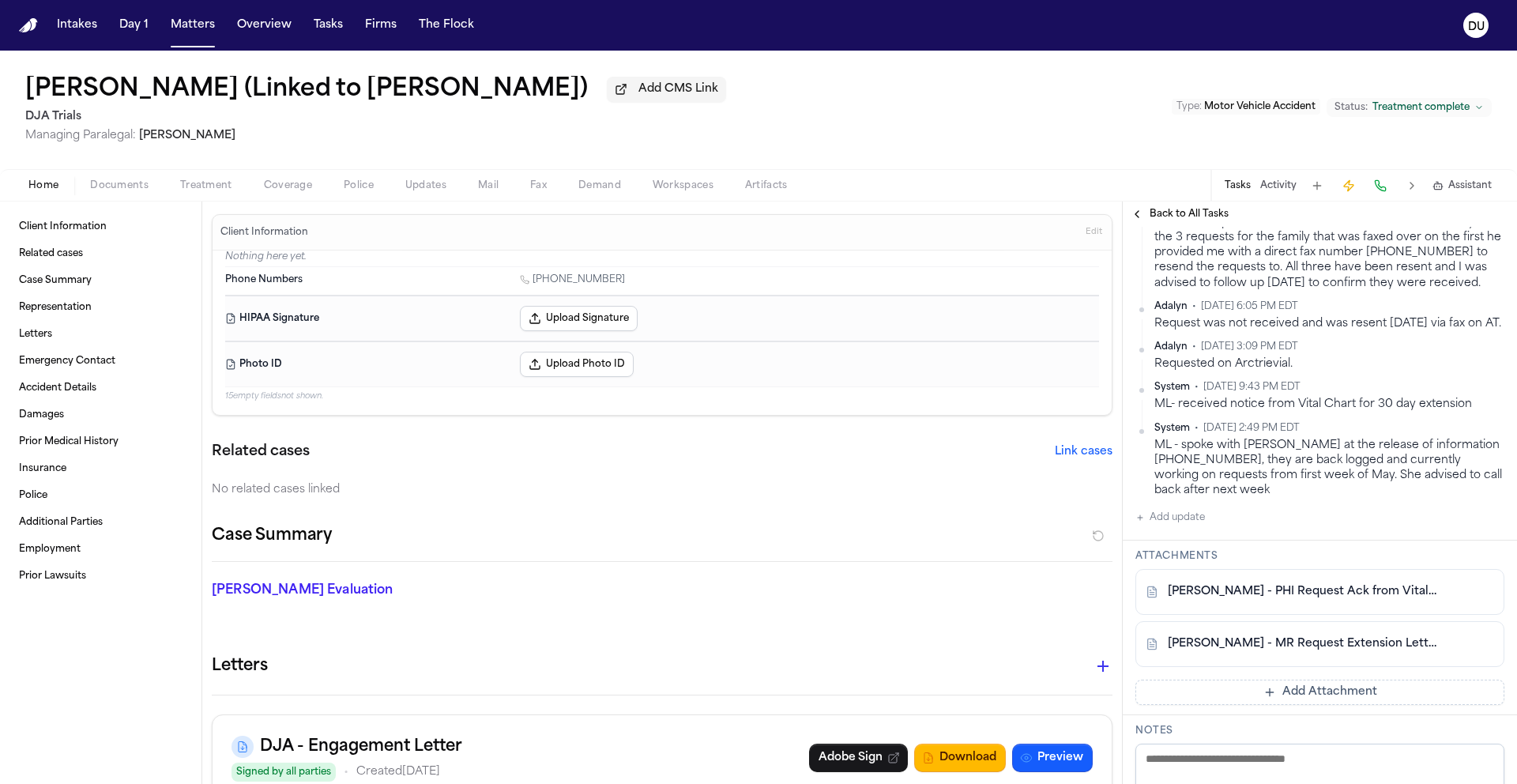
scroll to position [396, 0]
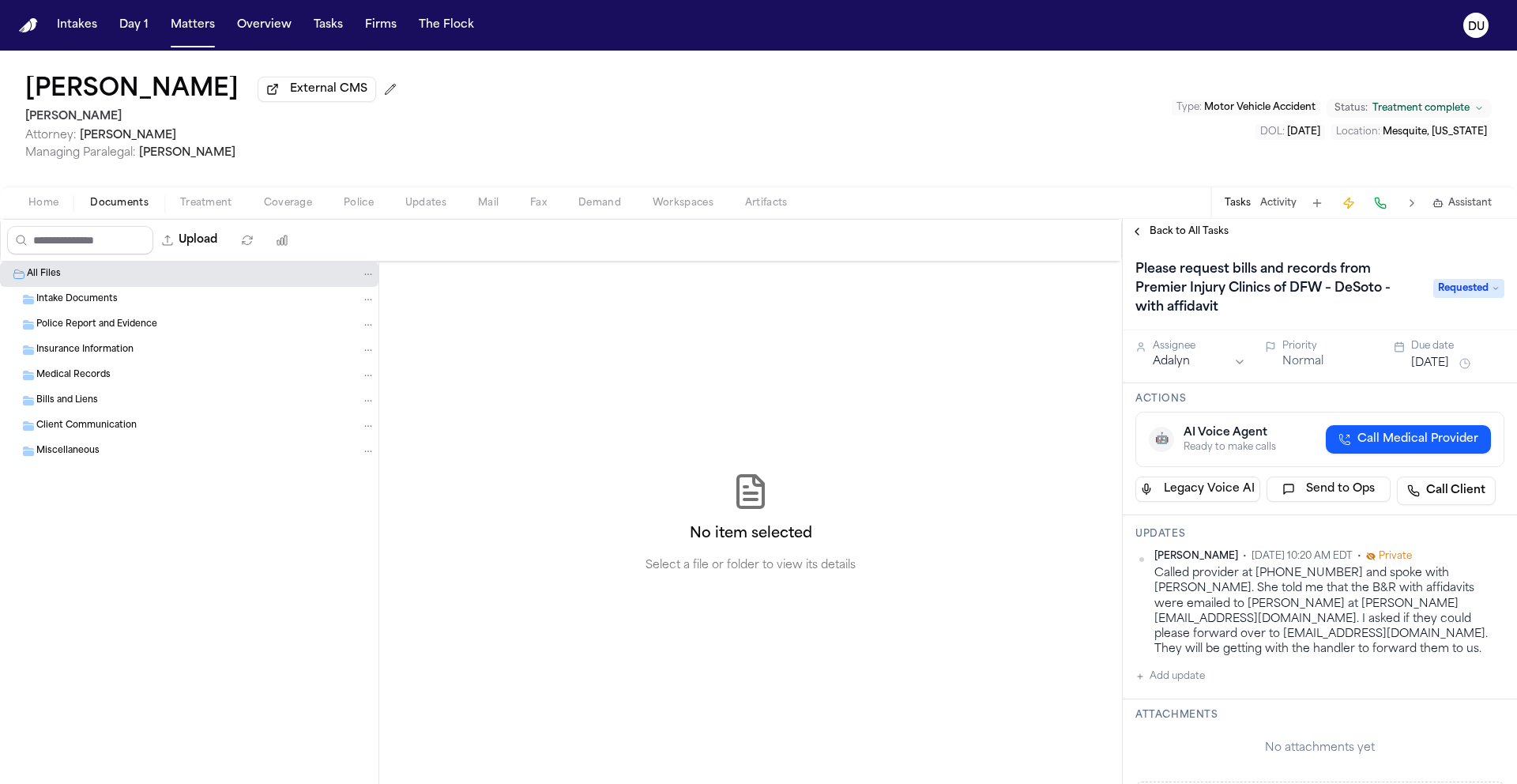
click at [69, 378] on span "Medical Records" at bounding box center [73, 375] width 74 height 13
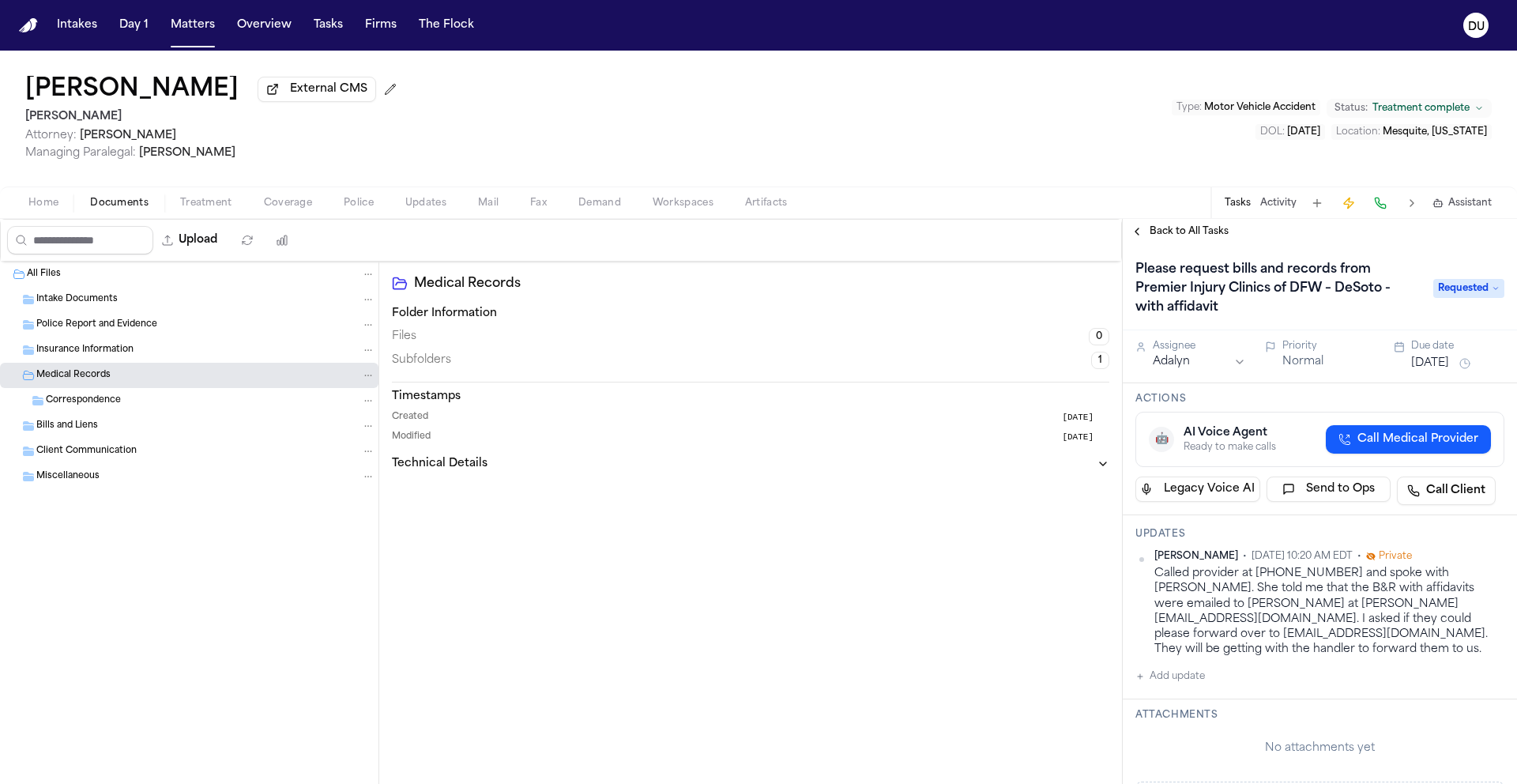
click at [87, 406] on span "Correspondence" at bounding box center [83, 400] width 75 height 13
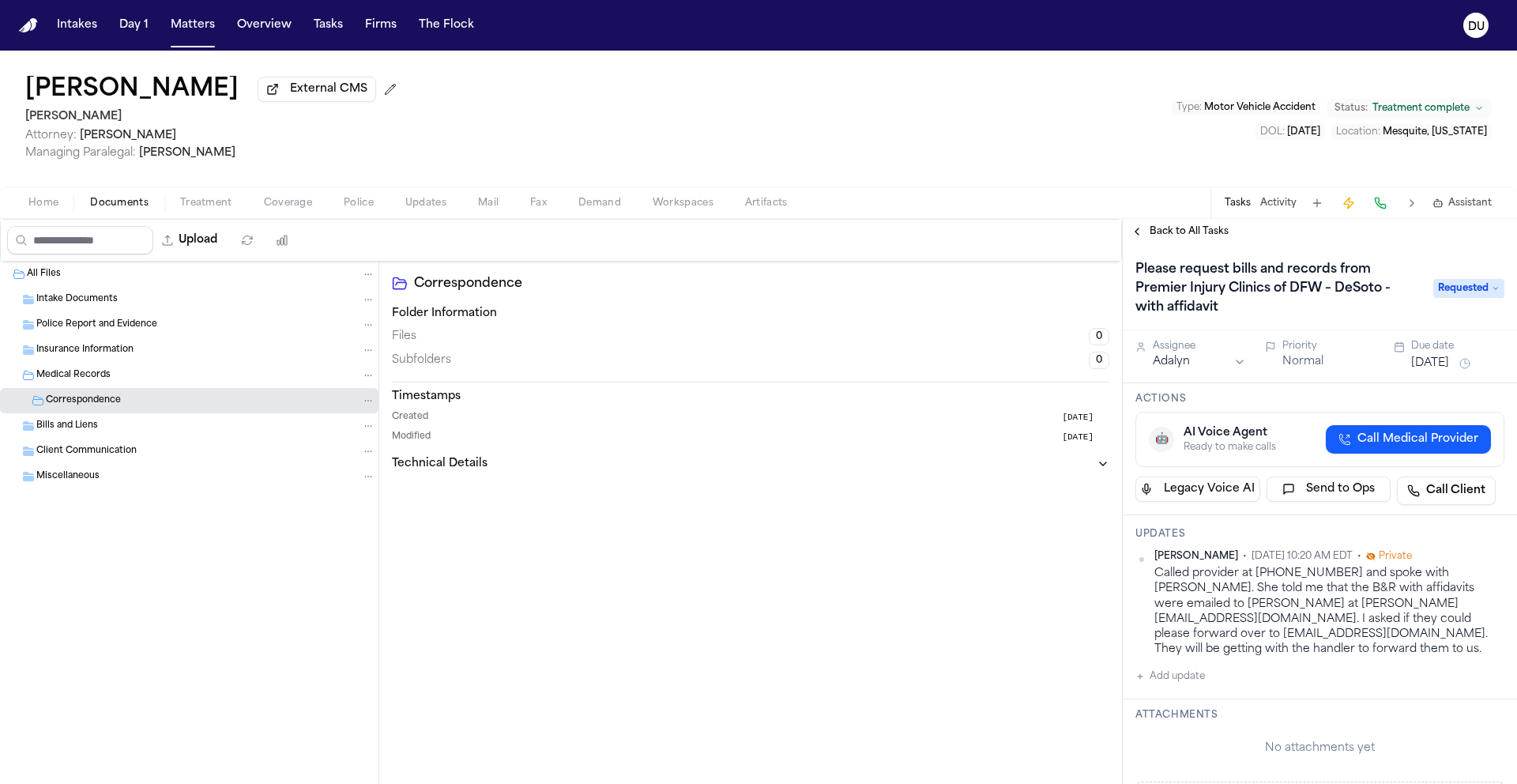
click at [86, 424] on span "Bills and Liens" at bounding box center [67, 426] width 62 height 13
click at [105, 455] on span "Correspondence" at bounding box center [83, 451] width 75 height 13
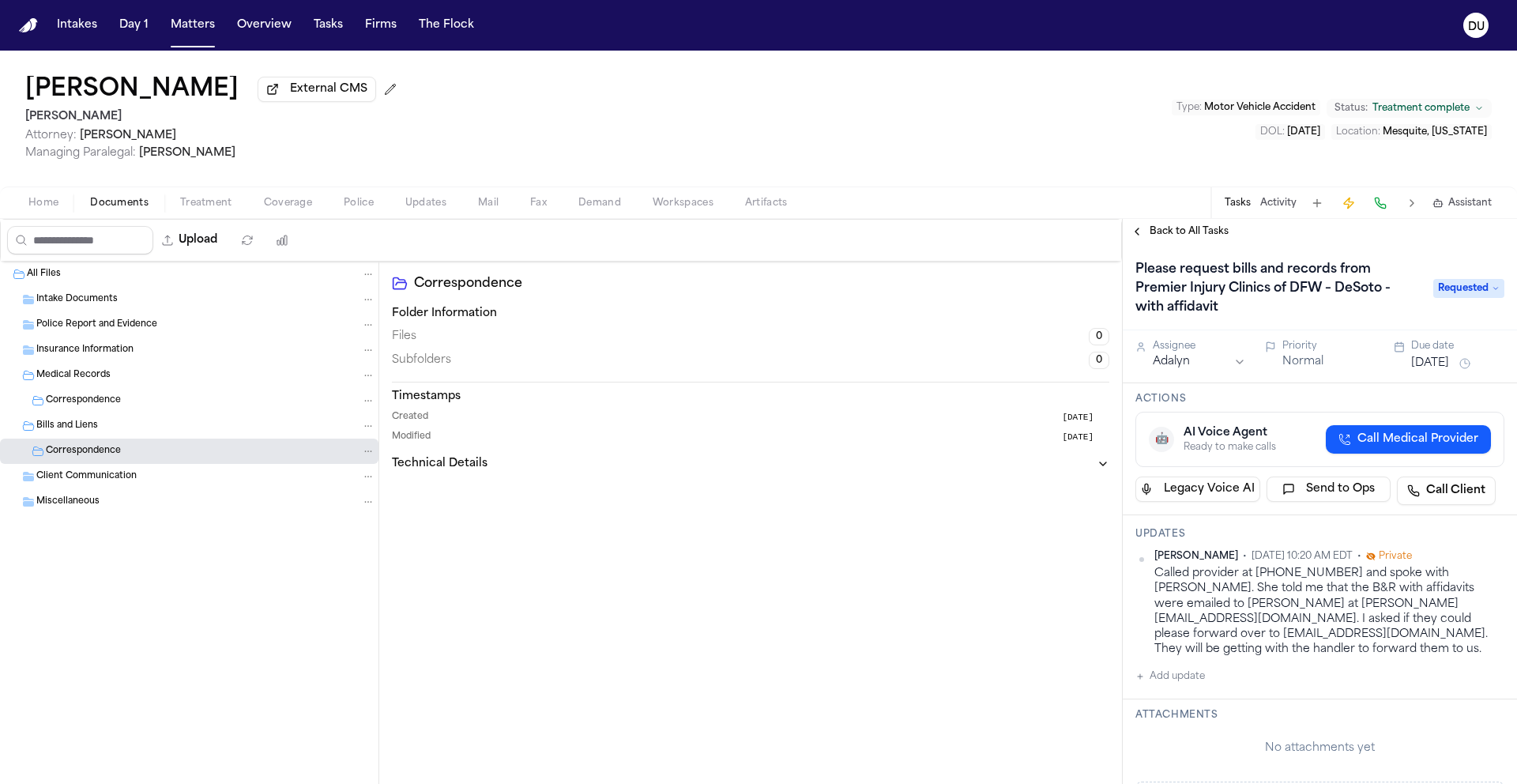
click at [108, 475] on span "Client Communication" at bounding box center [87, 476] width 101 height 13
click at [80, 513] on div "Miscellaneous" at bounding box center [189, 502] width 379 height 25
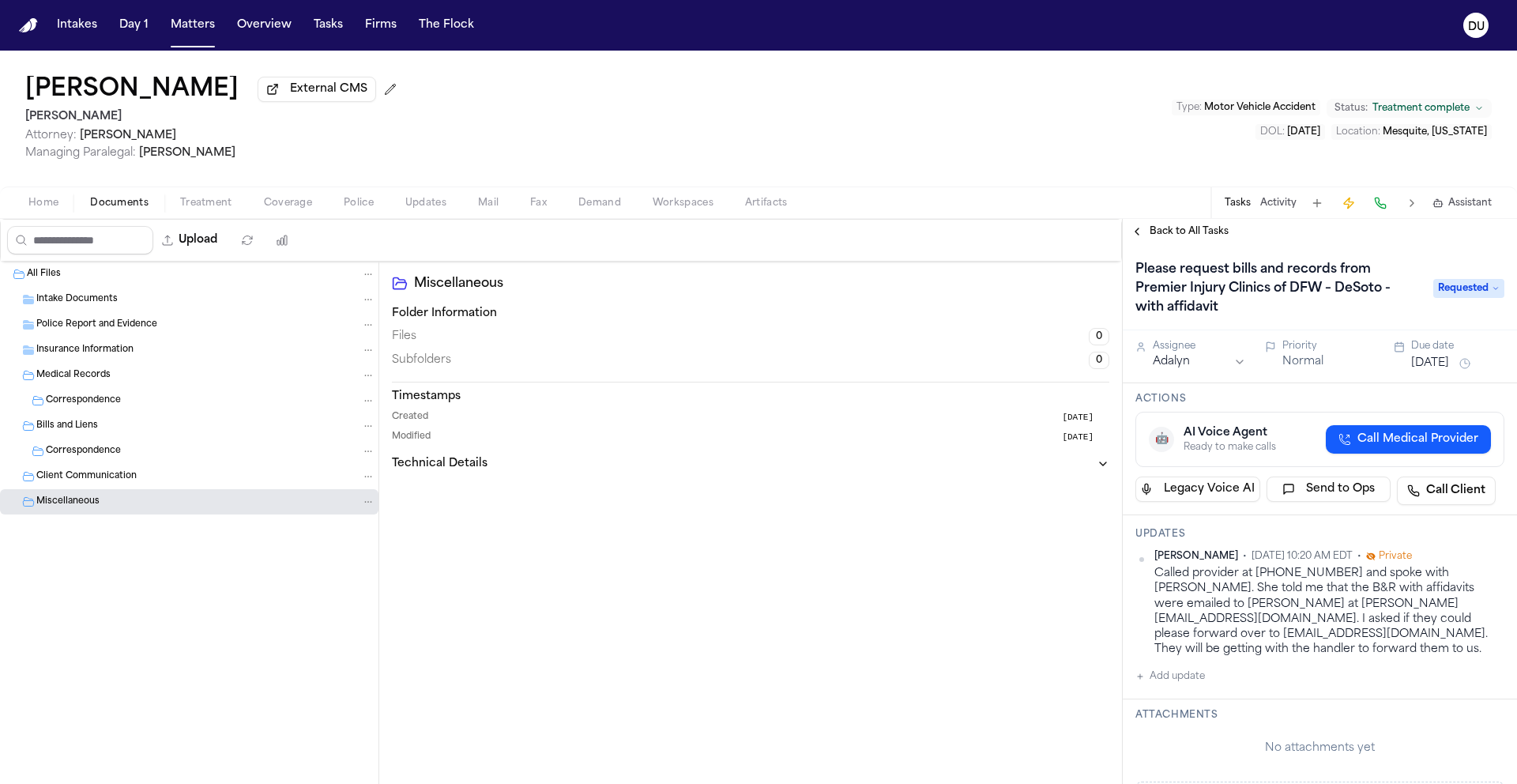
click at [78, 413] on div "Correspondence" at bounding box center [189, 400] width 379 height 25
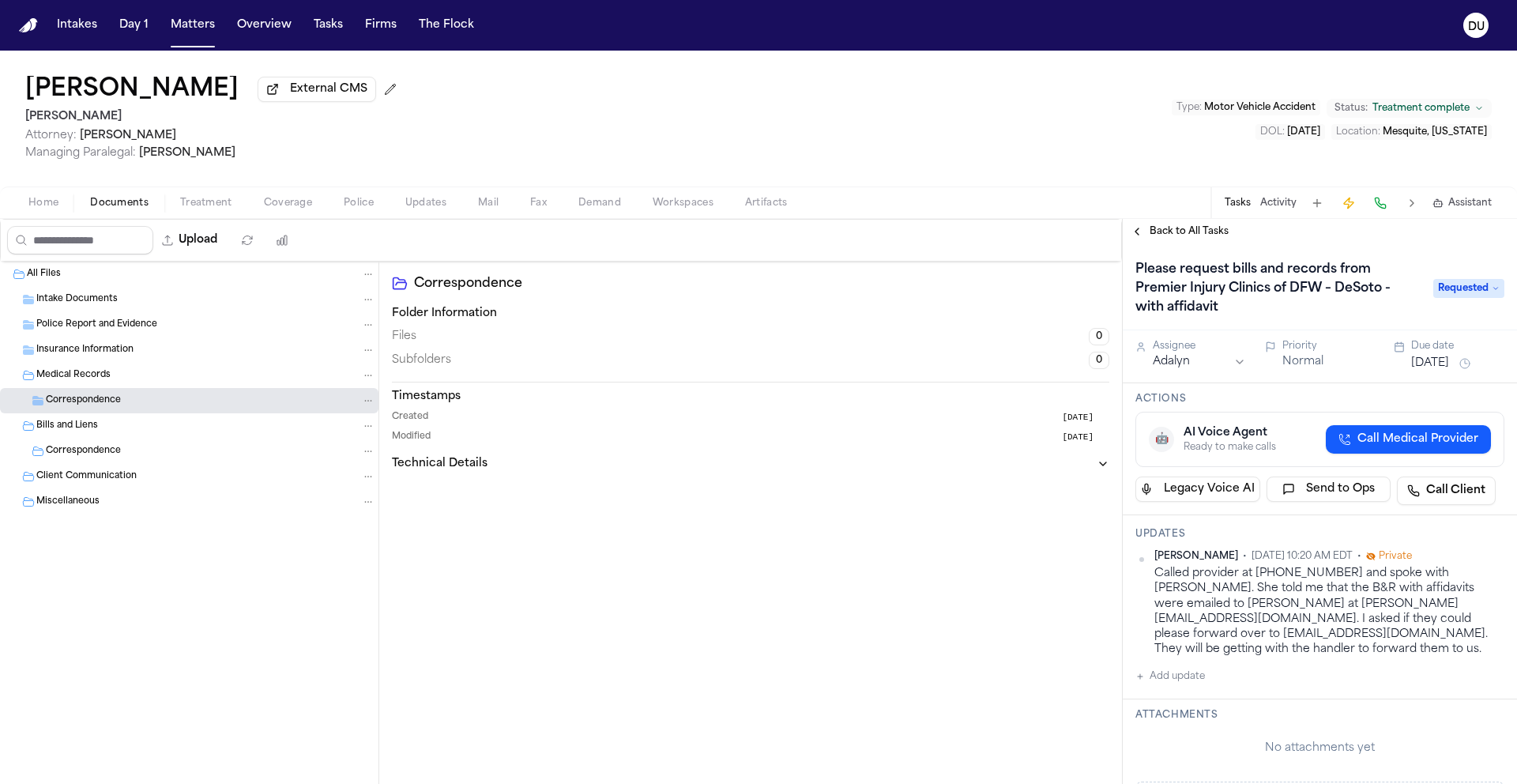
drag, startPoint x: 82, startPoint y: 351, endPoint x: 87, endPoint y: 341, distance: 11.2
click at [82, 352] on span "Insurance Information" at bounding box center [85, 350] width 97 height 13
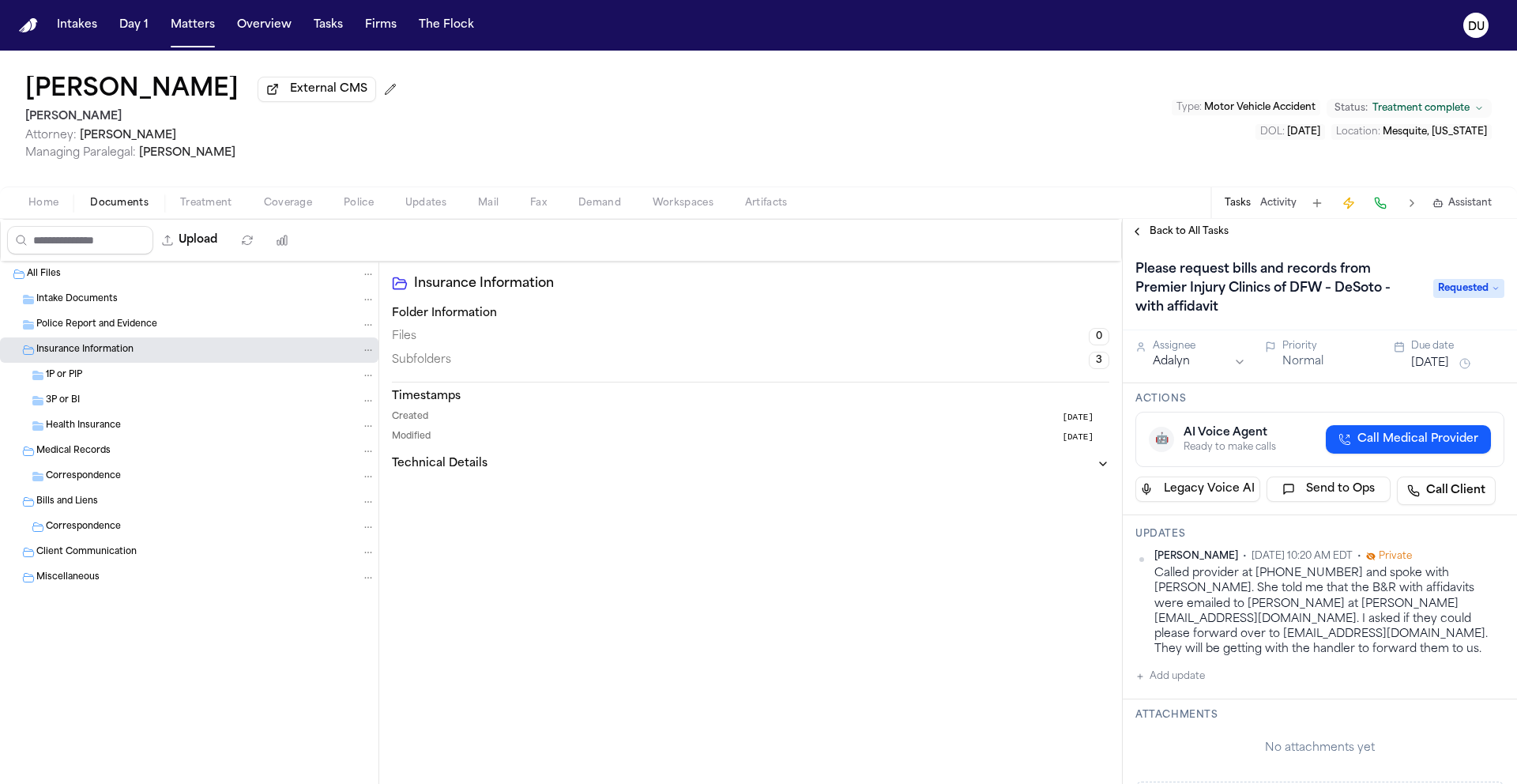
click at [92, 322] on span "Police Report and Evidence" at bounding box center [97, 324] width 121 height 13
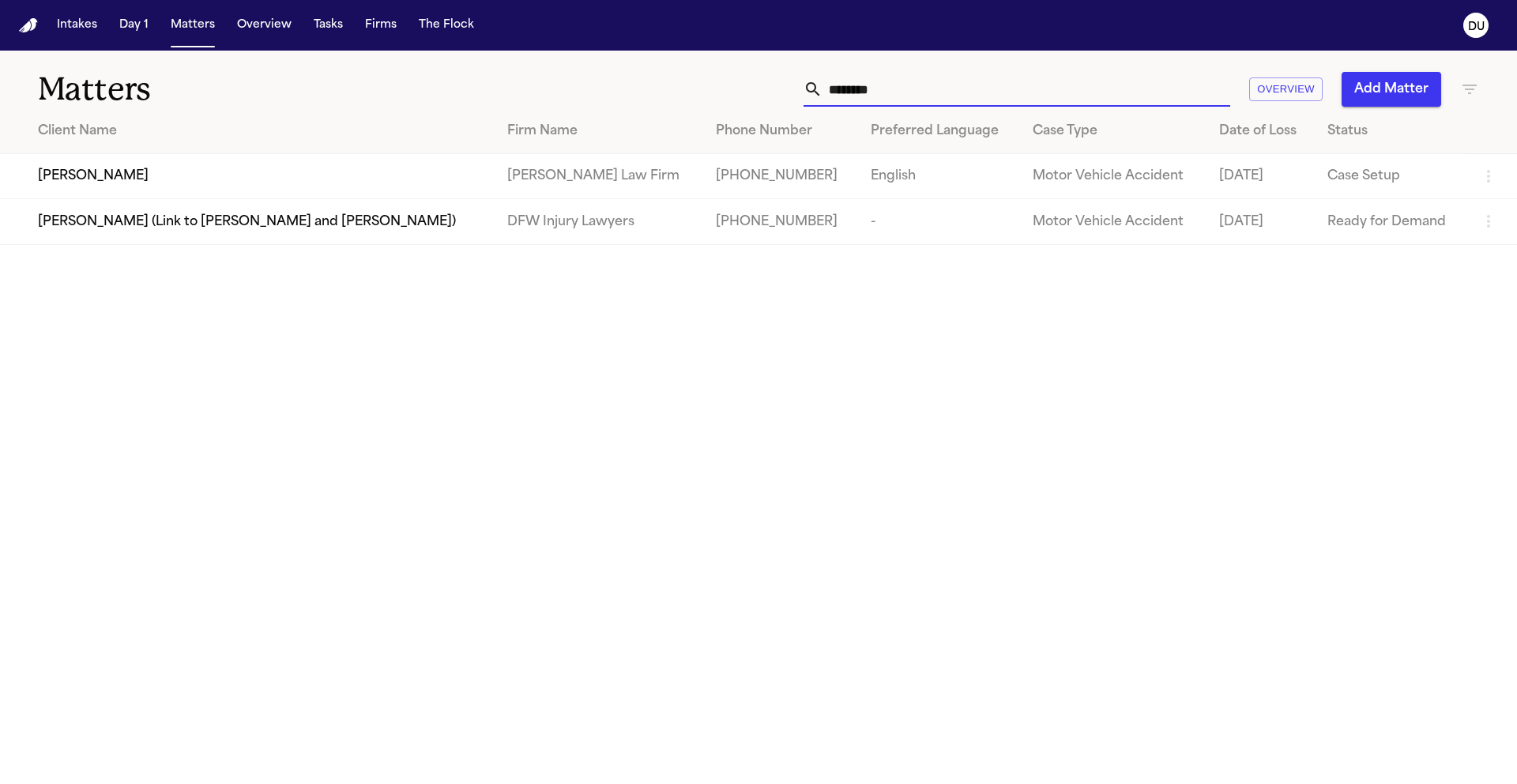
type input "********"
click at [481, 179] on td "[PERSON_NAME]" at bounding box center [247, 177] width 495 height 45
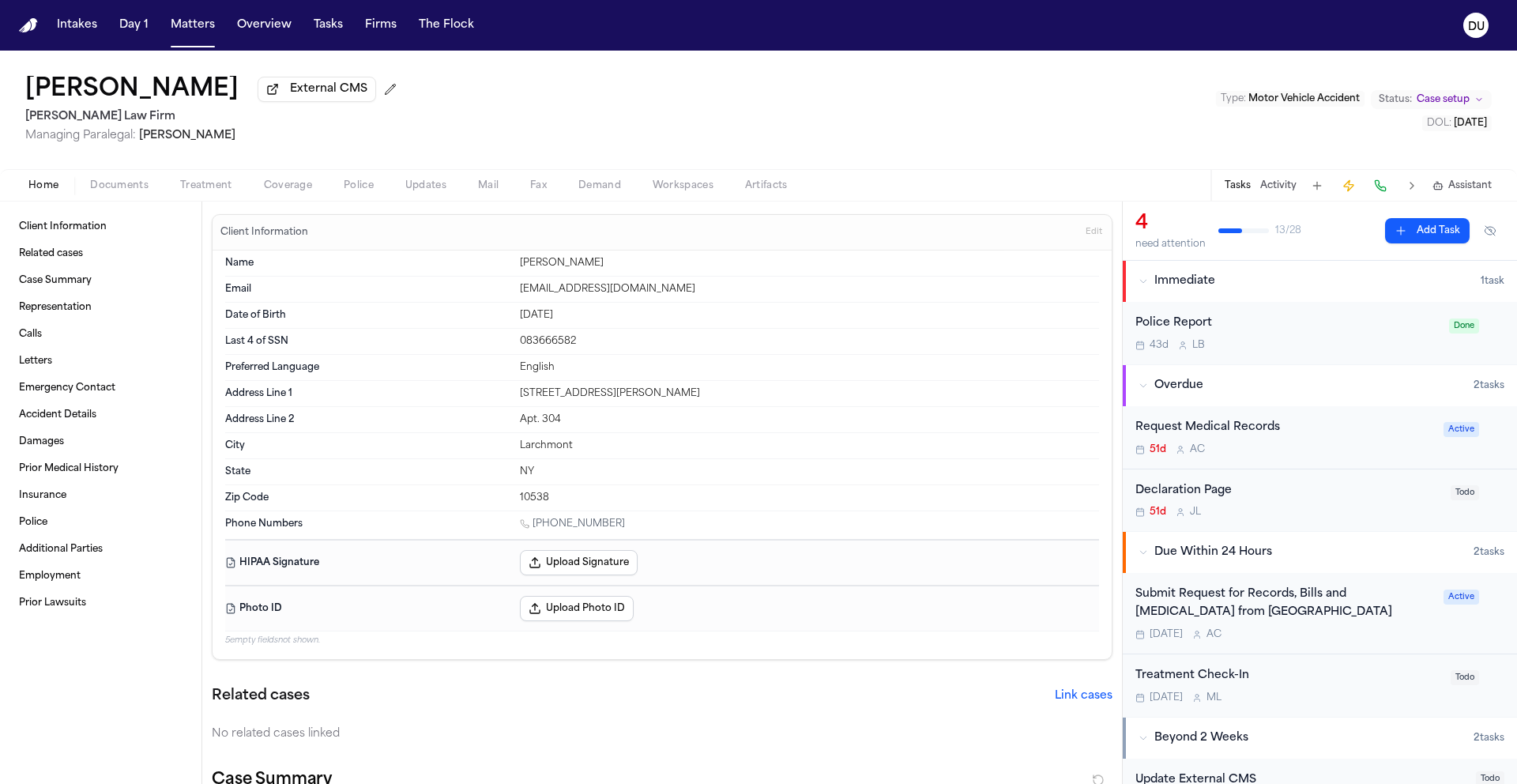
click at [1262, 597] on div "Submit Request for Records, Bills and [MEDICAL_DATA] from [GEOGRAPHIC_DATA]" at bounding box center [1285, 604] width 299 height 37
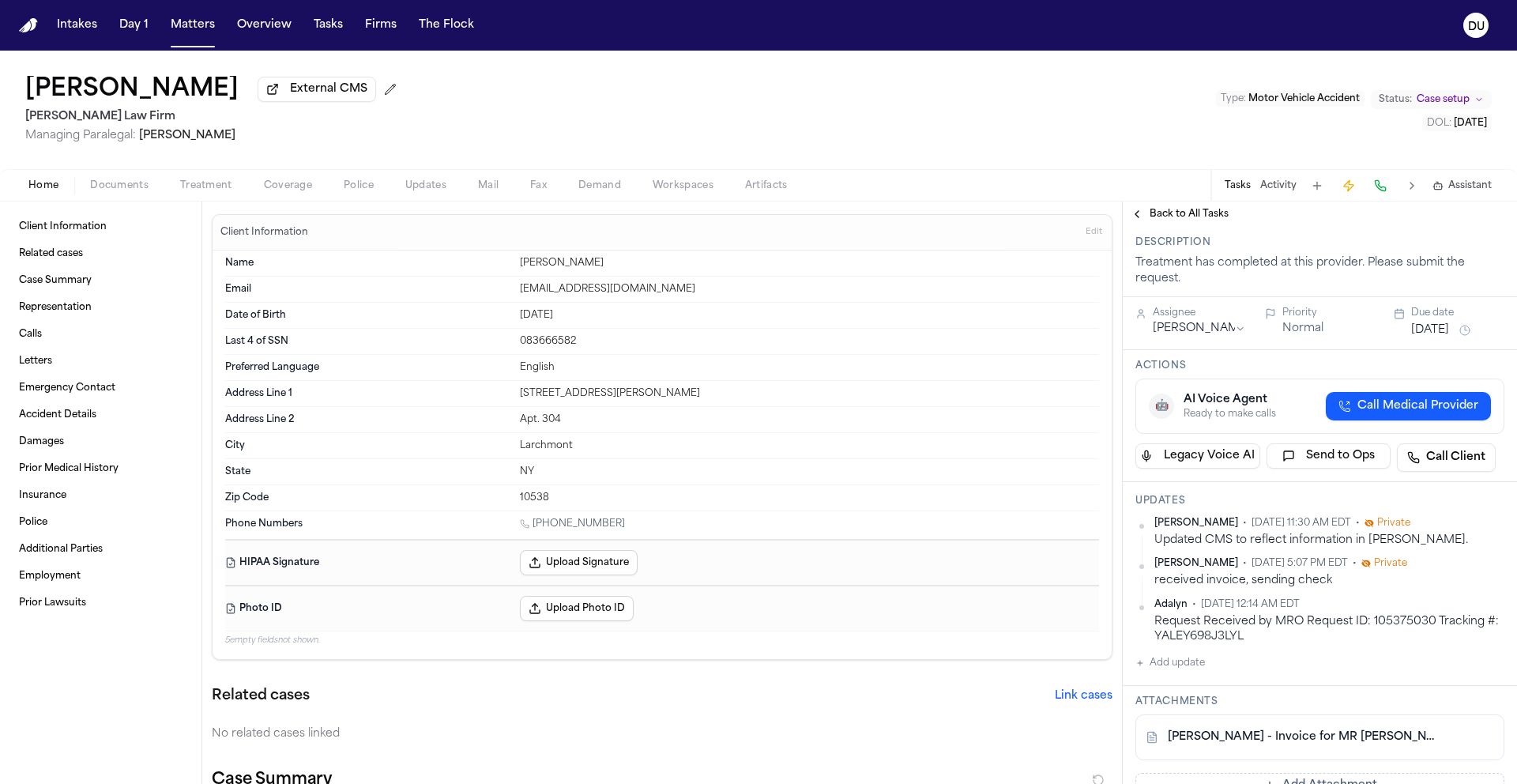
scroll to position [107, 0]
click at [481, 190] on span "Mail" at bounding box center [489, 185] width 21 height 12
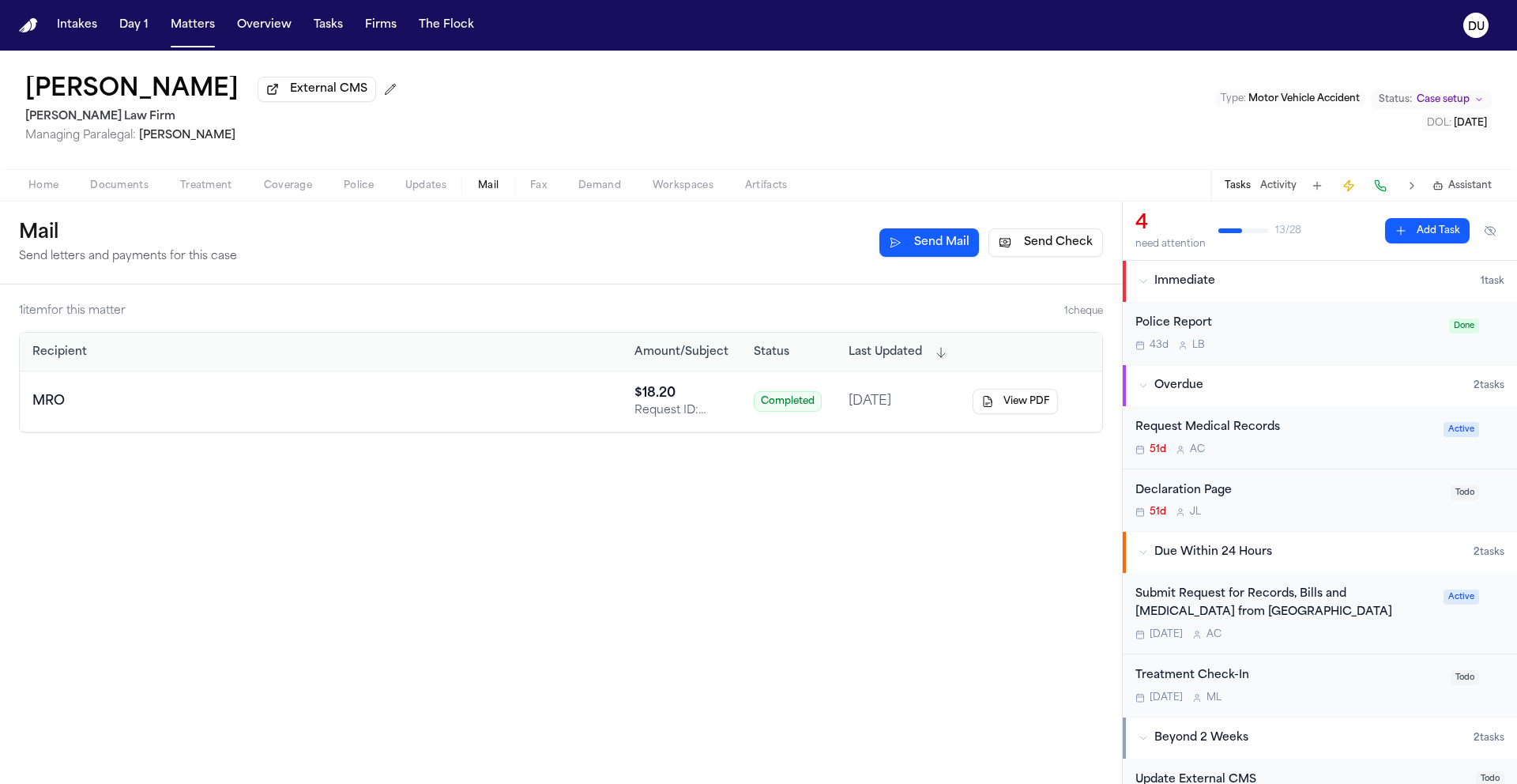
click at [1221, 615] on div "Submit Request for Records, Bills and [MEDICAL_DATA] from [GEOGRAPHIC_DATA]" at bounding box center [1285, 604] width 299 height 37
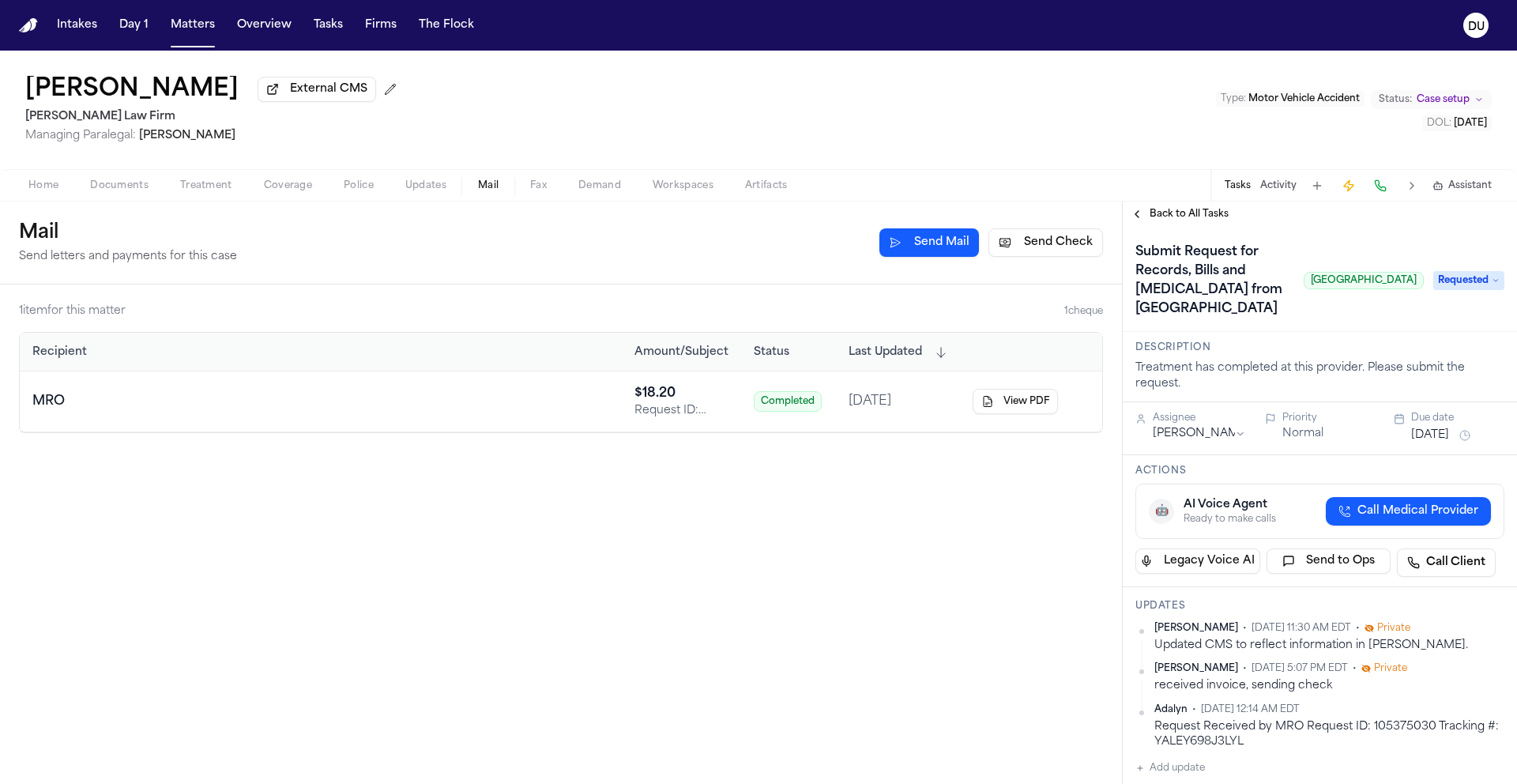
click at [34, 28] on img "Home" at bounding box center [29, 25] width 19 height 15
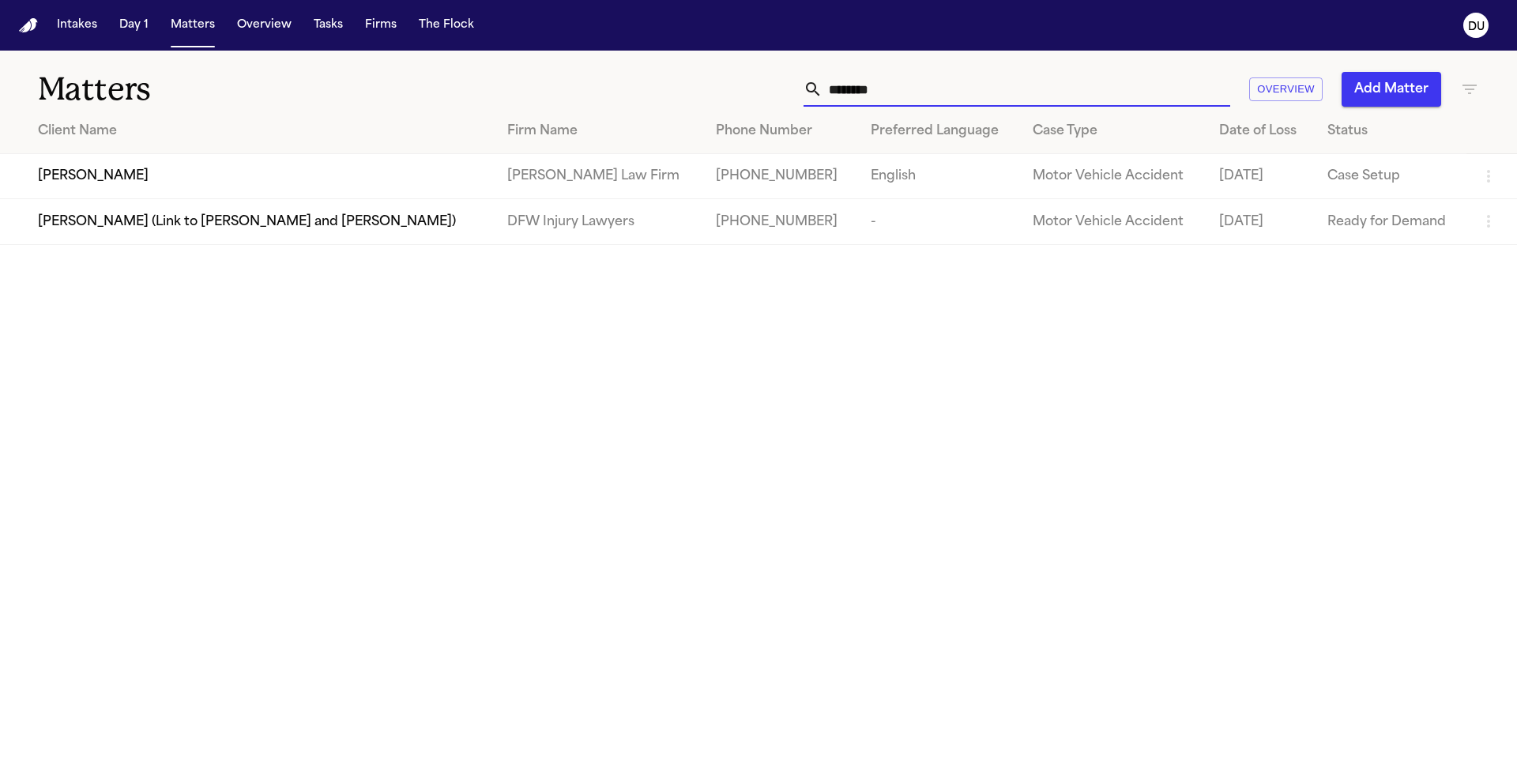
drag, startPoint x: 931, startPoint y: 97, endPoint x: 696, endPoint y: 94, distance: 235.0
click at [698, 94] on div "******** Overview Add Matter" at bounding box center [968, 89] width 1022 height 35
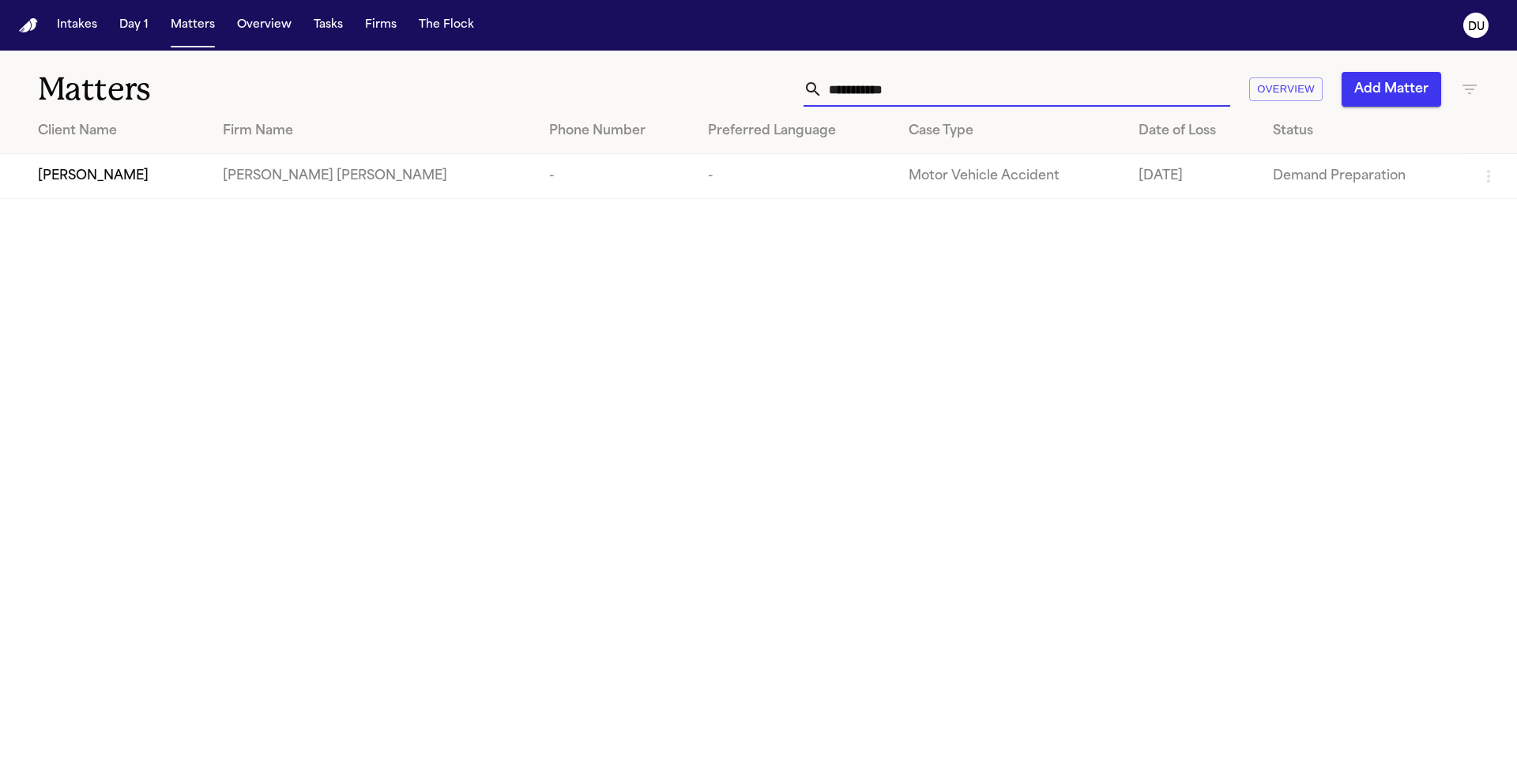
type input "**********"
click at [128, 169] on span "[PERSON_NAME]" at bounding box center [93, 177] width 111 height 19
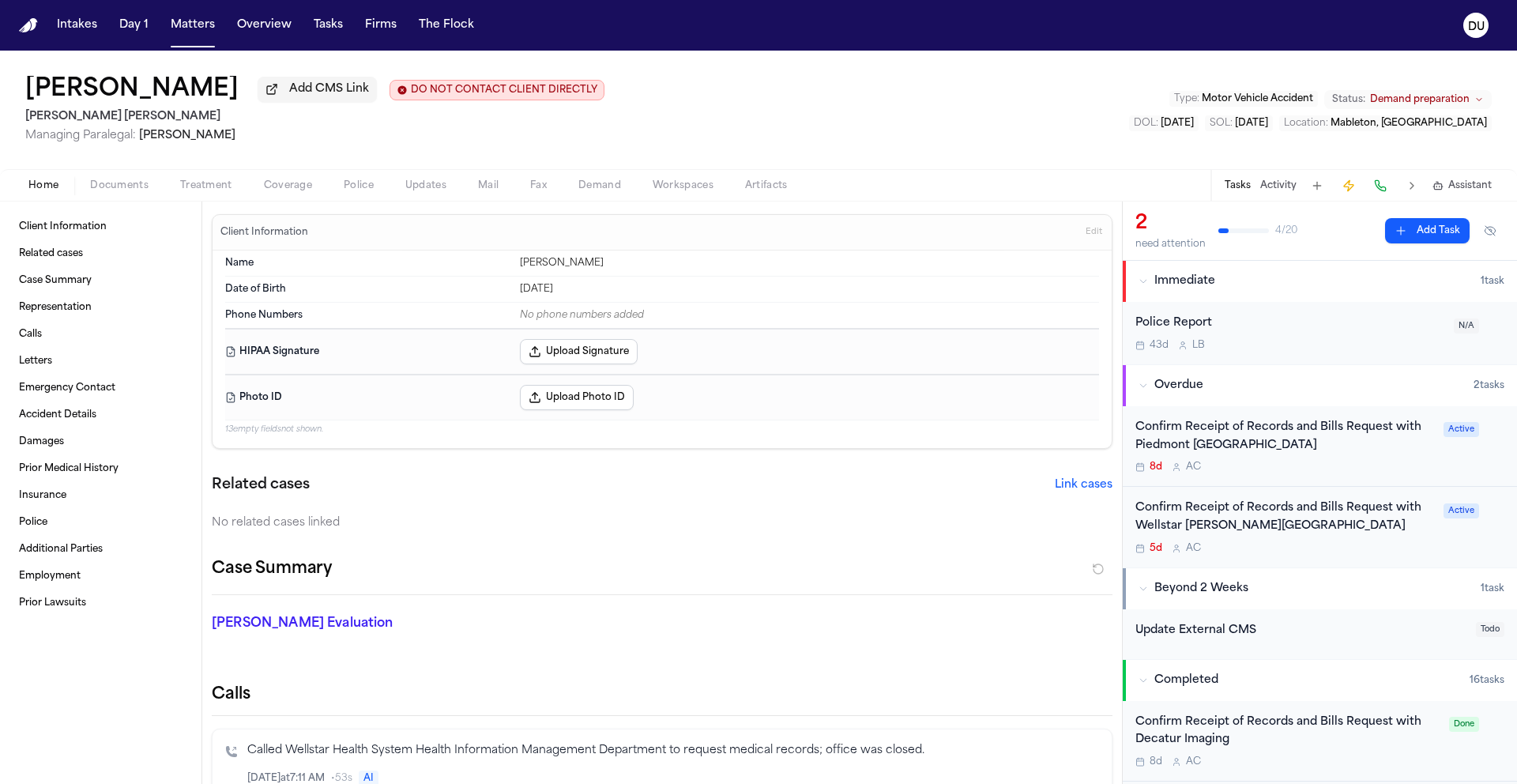
click at [1236, 542] on div "Confirm Receipt of Records and Bills Request with Wellstar Cobb Medical Center …" at bounding box center [1285, 526] width 299 height 55
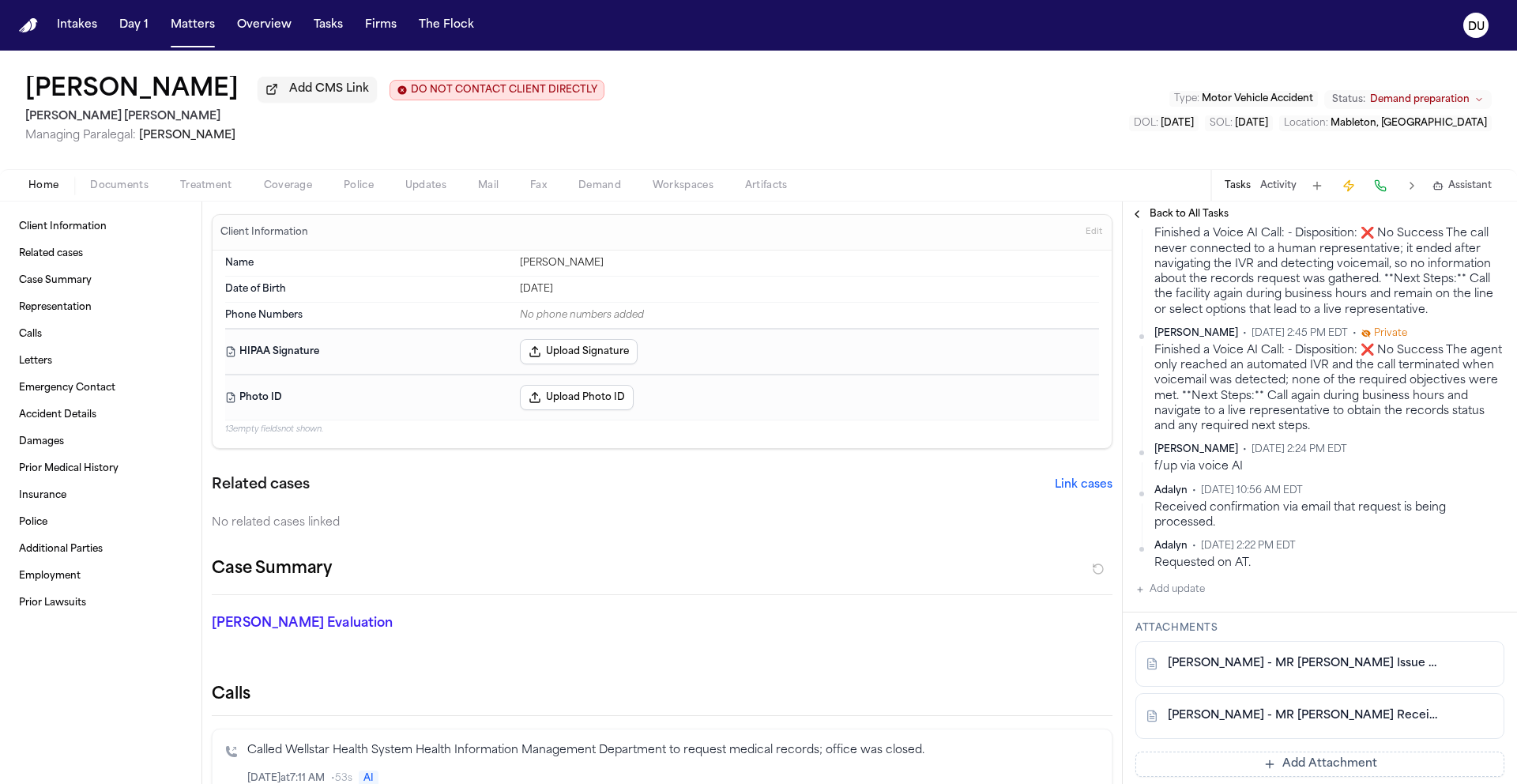
scroll to position [1533, 0]
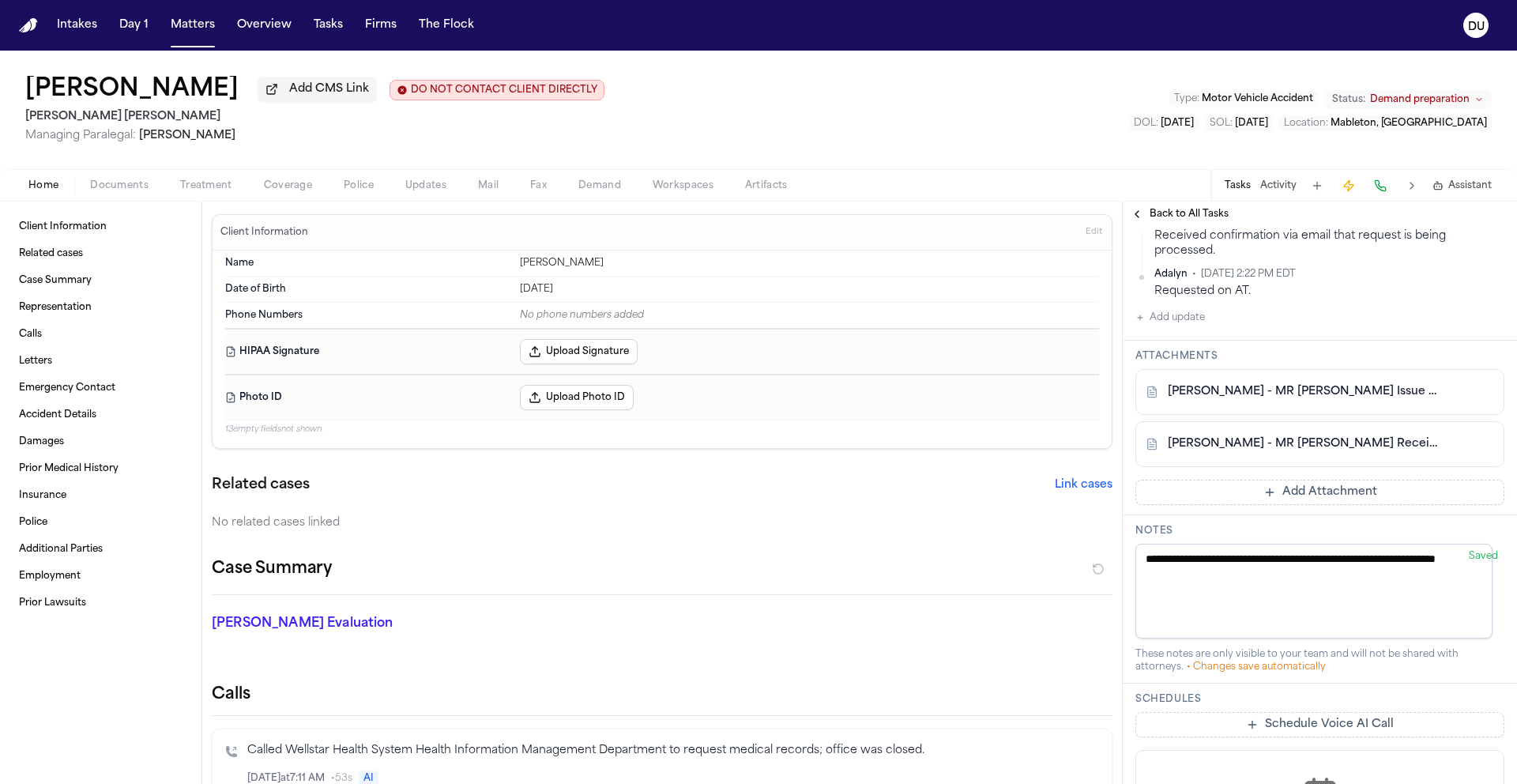
click at [1301, 505] on button "Add Attachment" at bounding box center [1320, 492] width 369 height 25
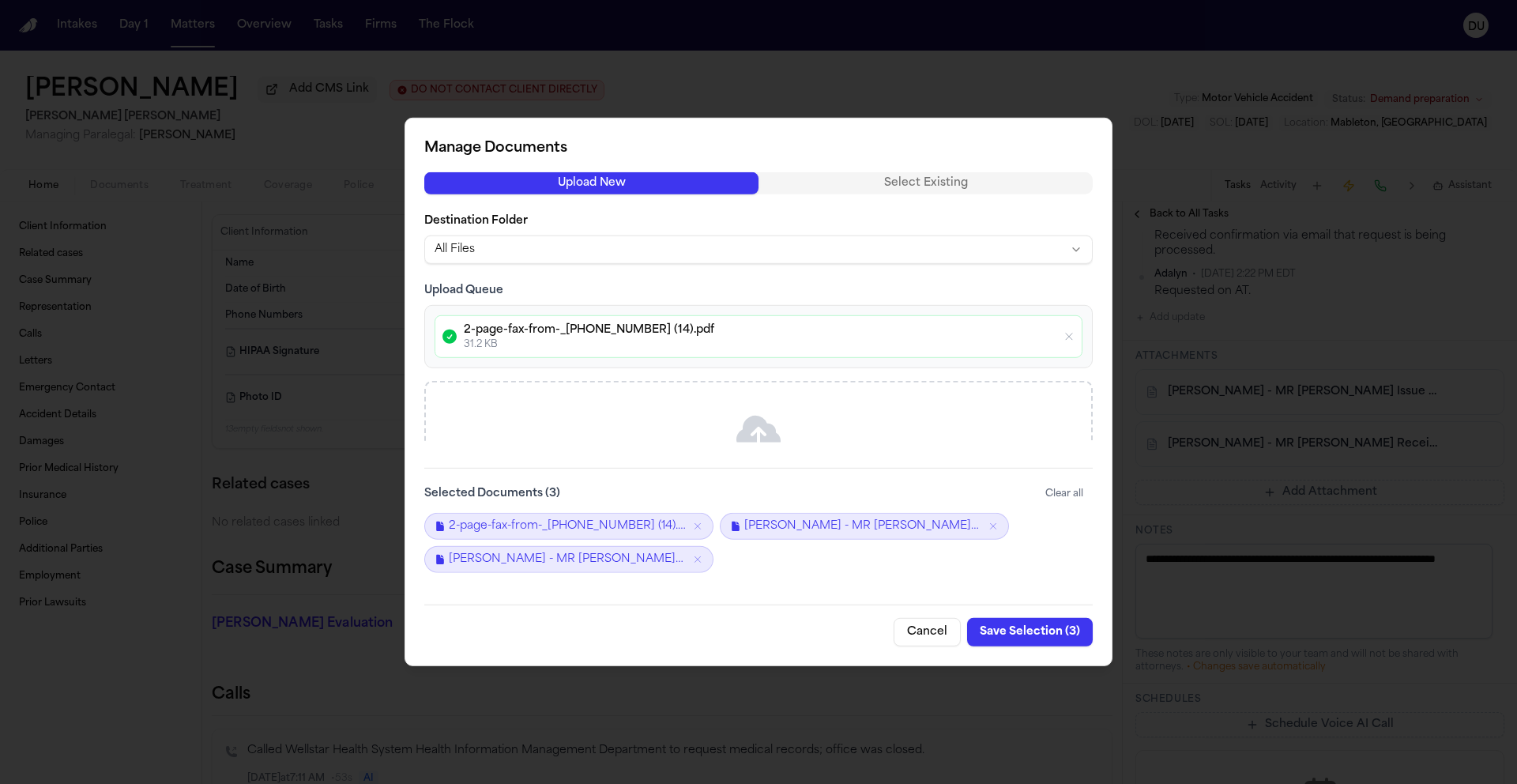
click at [1032, 632] on button "Save Selection ( 3 )" at bounding box center [1030, 632] width 126 height 29
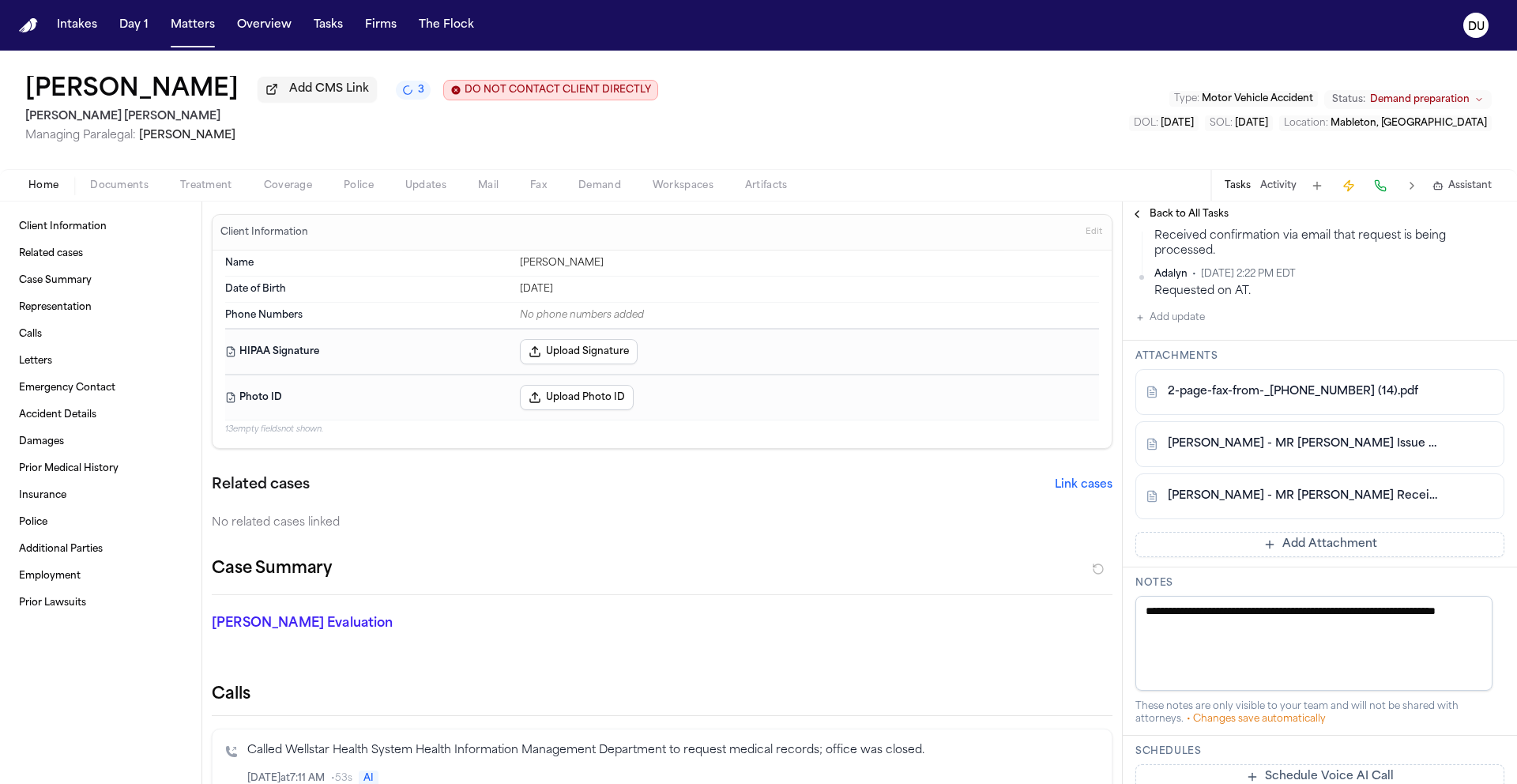
click at [32, 29] on img "Home" at bounding box center [29, 25] width 19 height 15
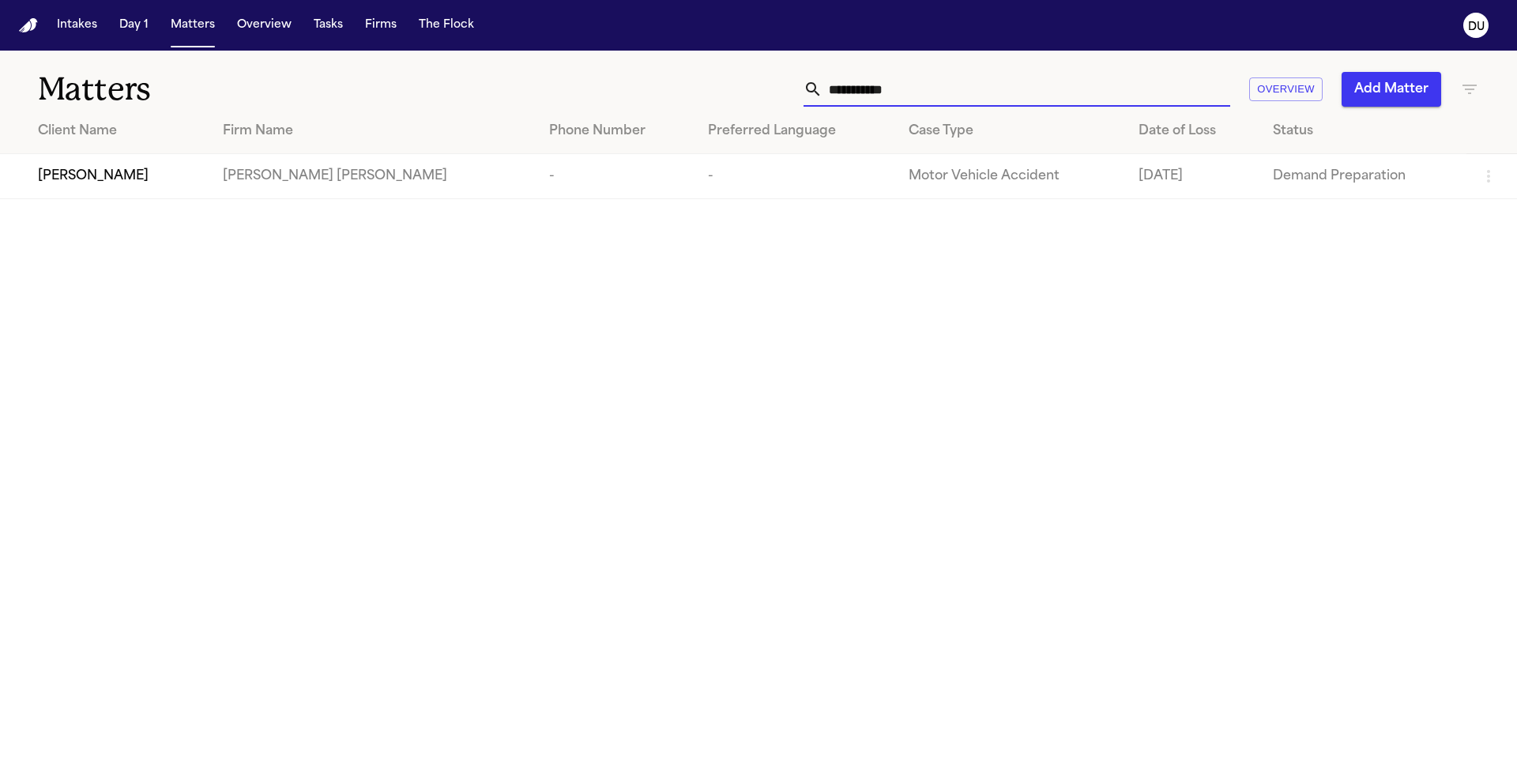
drag, startPoint x: 966, startPoint y: 91, endPoint x: 738, endPoint y: 95, distance: 228.0
click at [742, 95] on div "**********" at bounding box center [968, 89] width 1022 height 35
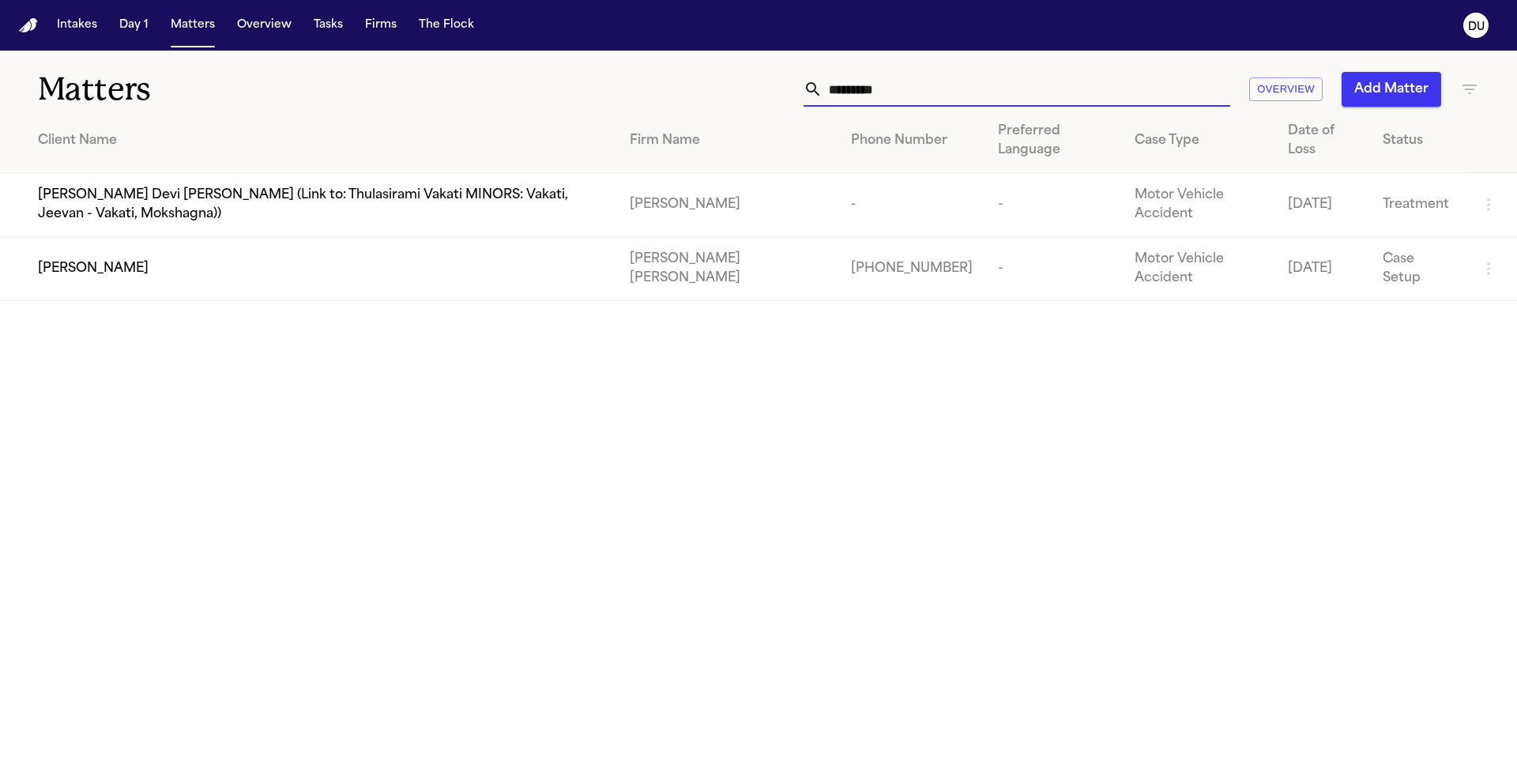
type input "*********"
click at [382, 237] on td "[PERSON_NAME]" at bounding box center [309, 268] width 617 height 64
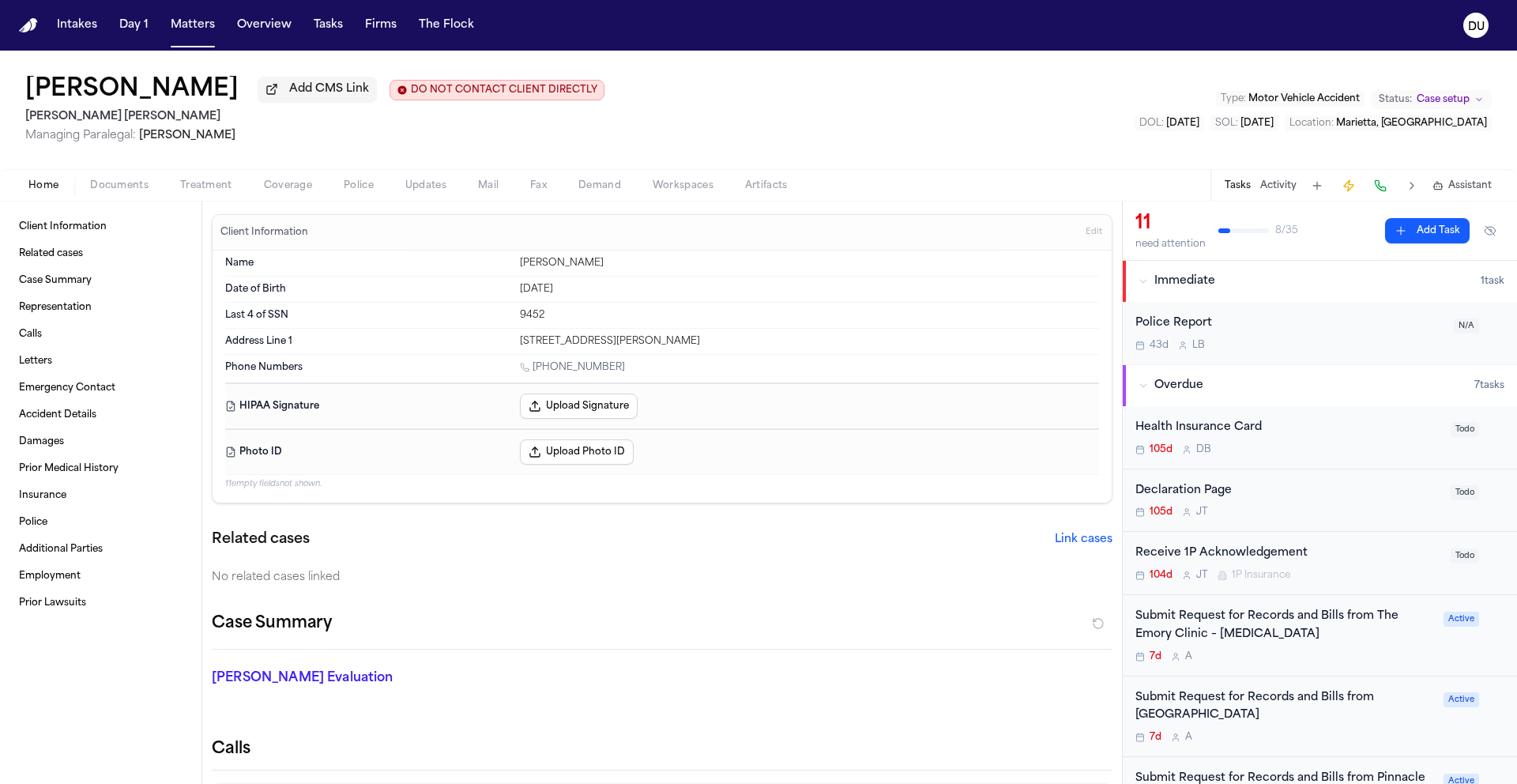
click at [495, 188] on span "Mail" at bounding box center [489, 185] width 21 height 12
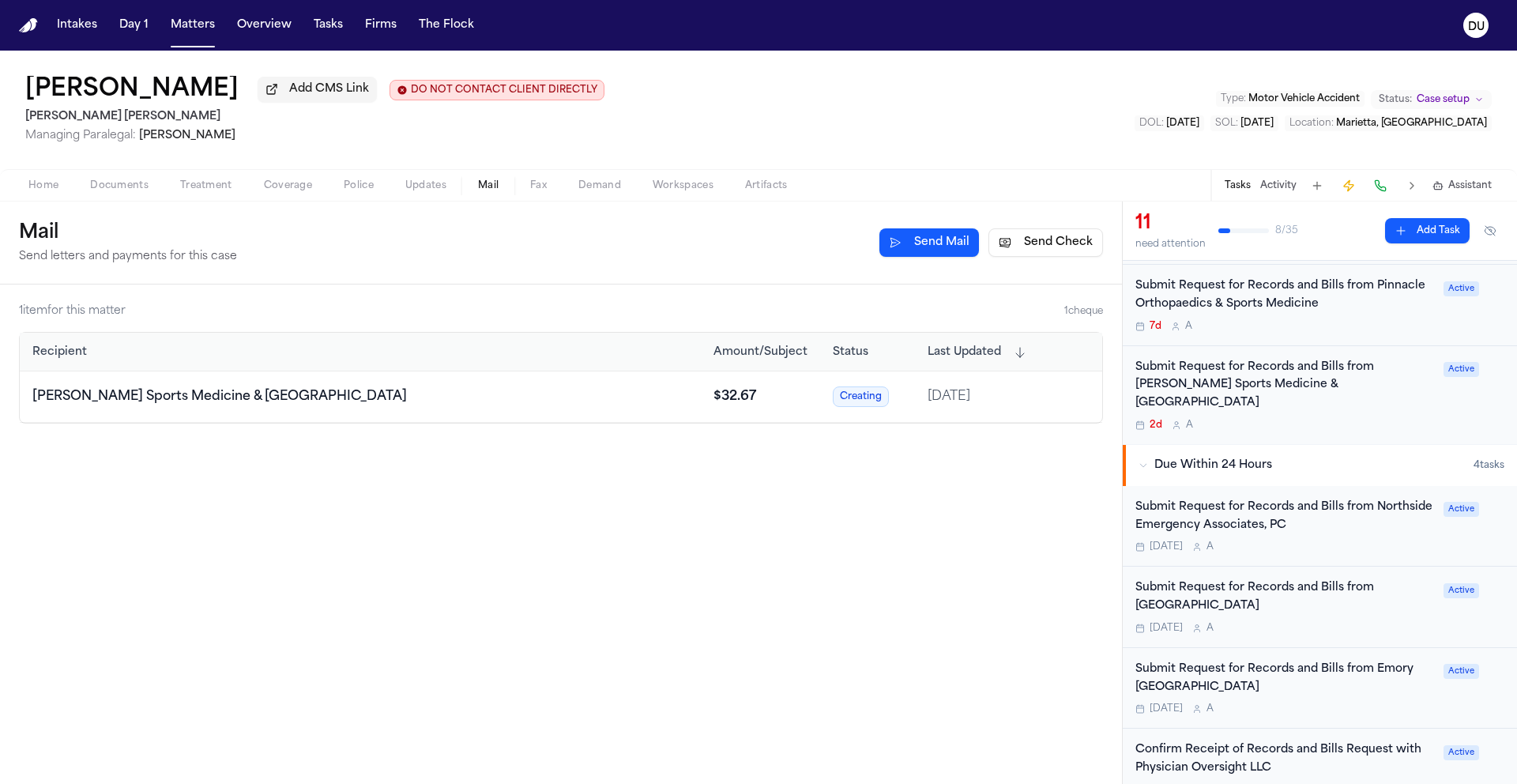
scroll to position [514, 0]
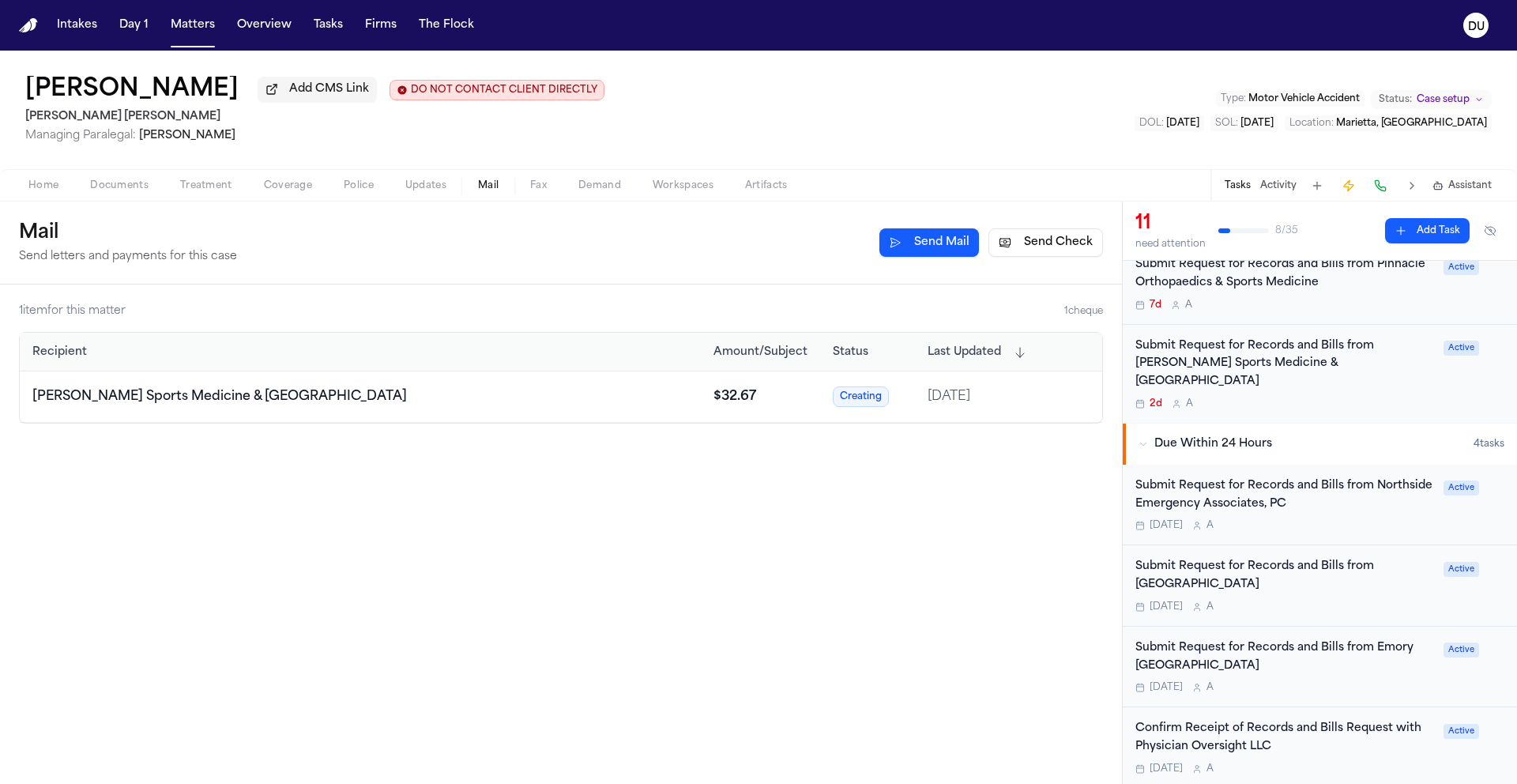
click at [1244, 572] on div "Submit Request for Records and Bills from Wellstar Paulding Medical Center" at bounding box center [1285, 576] width 299 height 37
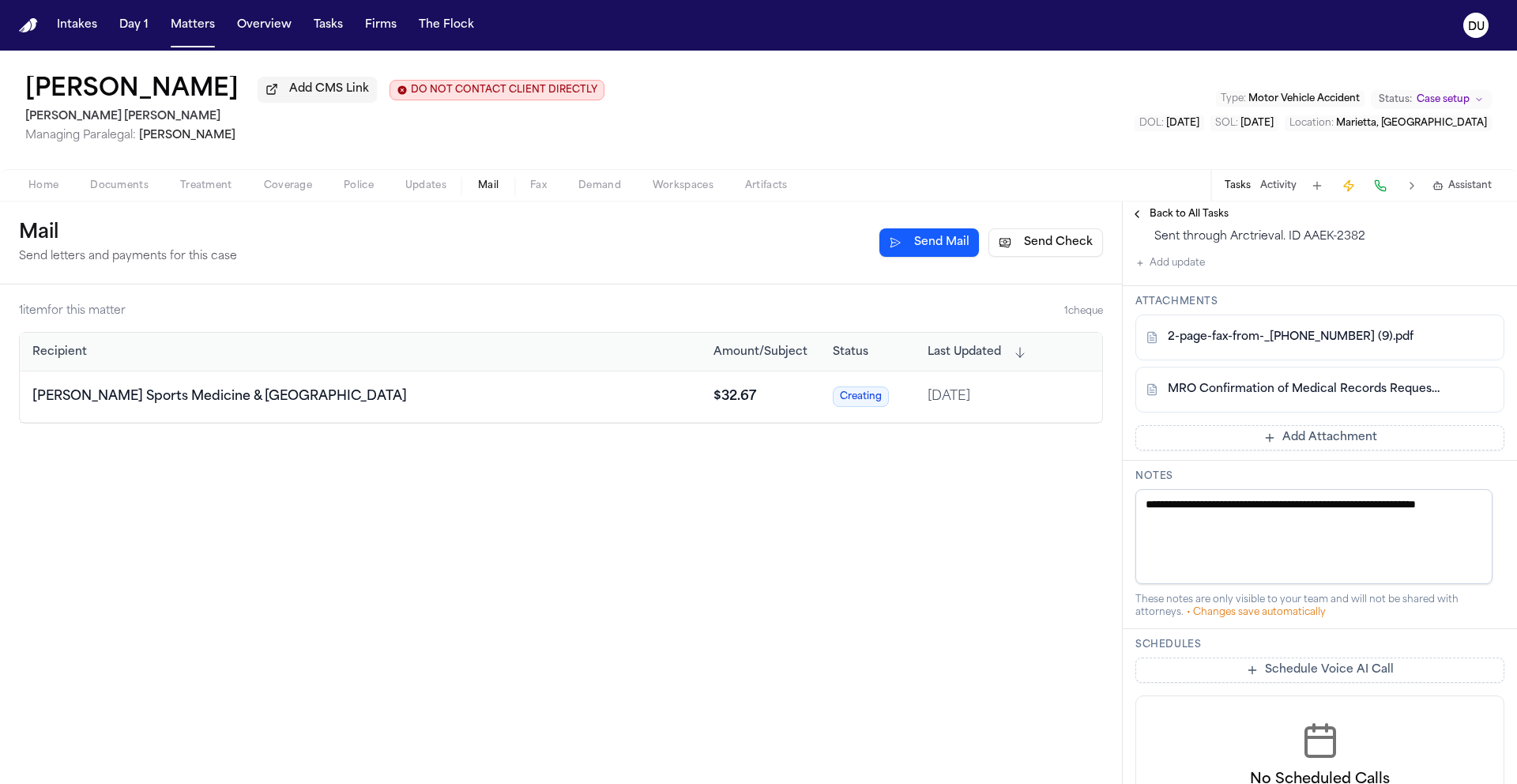
scroll to position [392, 0]
click at [1270, 342] on link "2-page-fax-from-_16109628421 (9).pdf" at bounding box center [1291, 334] width 246 height 16
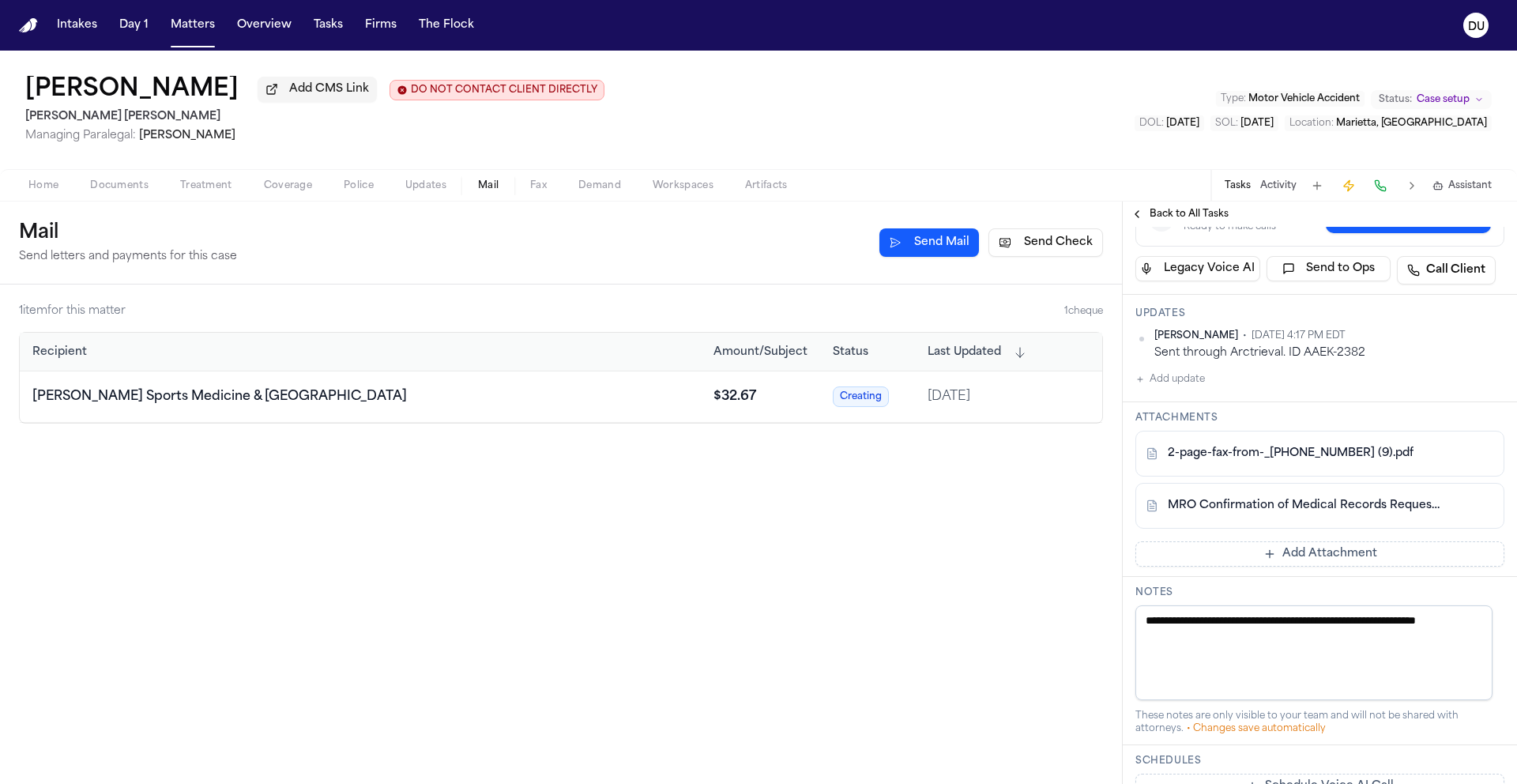
scroll to position [191, 0]
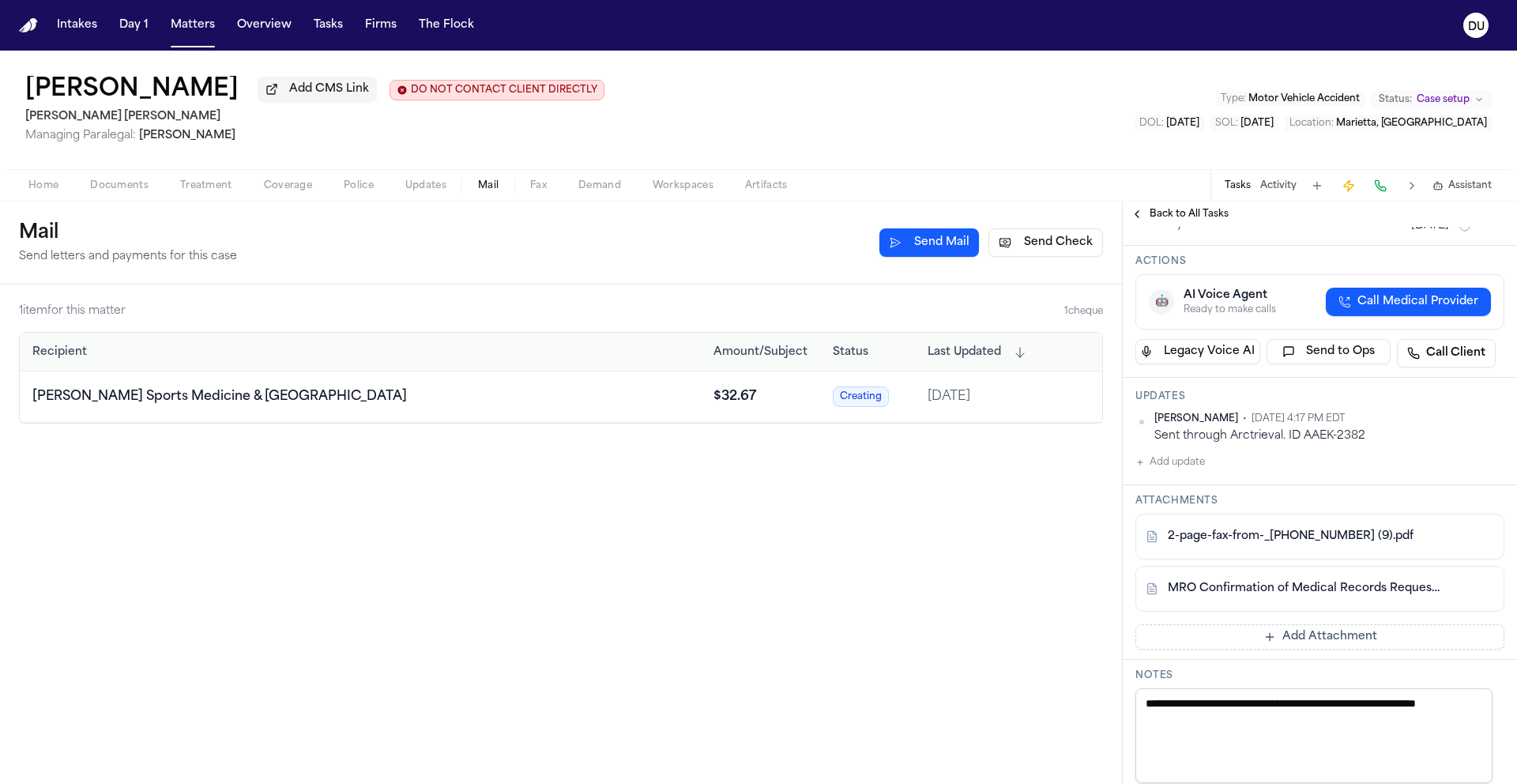
click at [1270, 649] on button "Add Attachment" at bounding box center [1320, 636] width 369 height 25
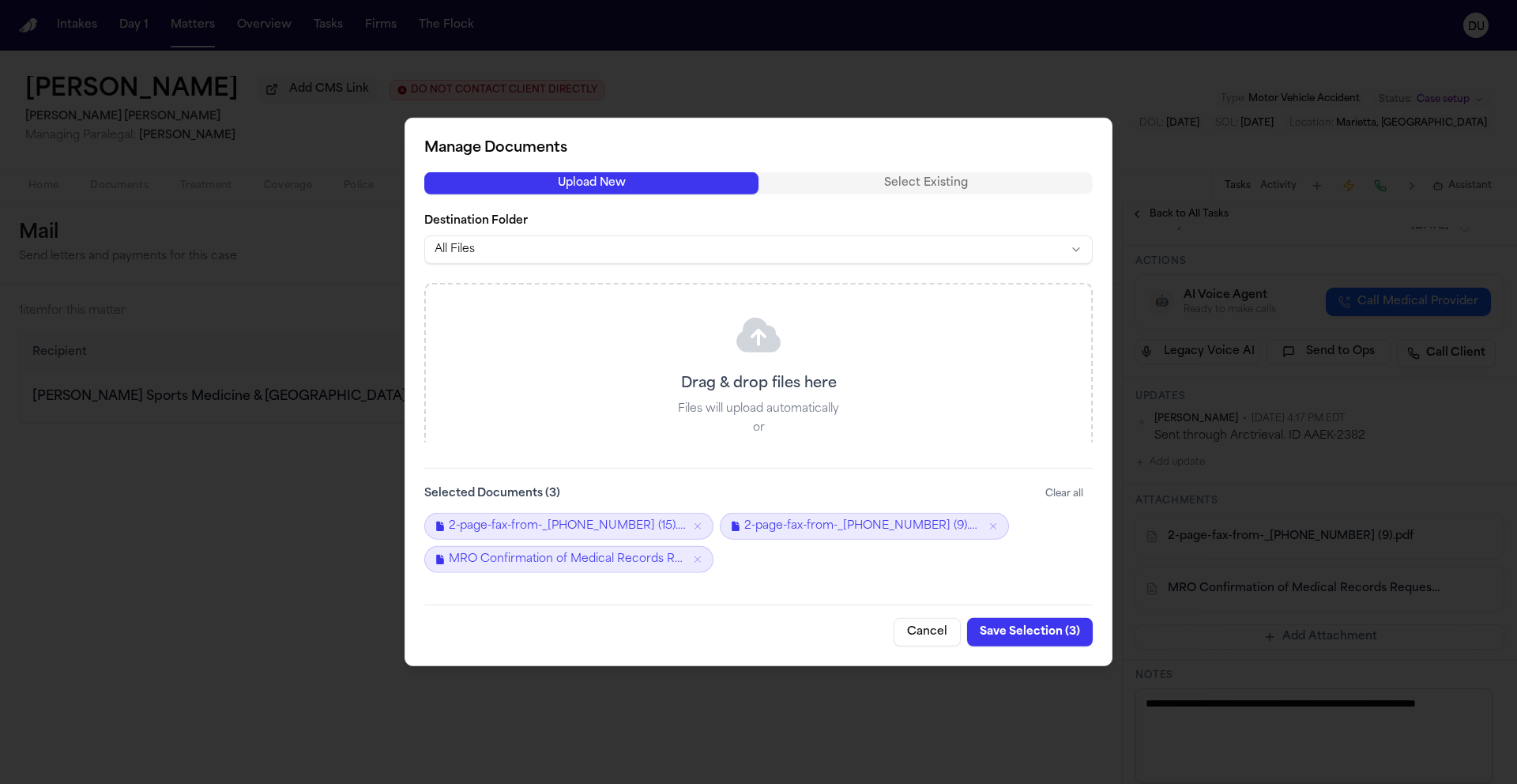
click at [1024, 629] on button "Save Selection ( 3 )" at bounding box center [1030, 632] width 126 height 29
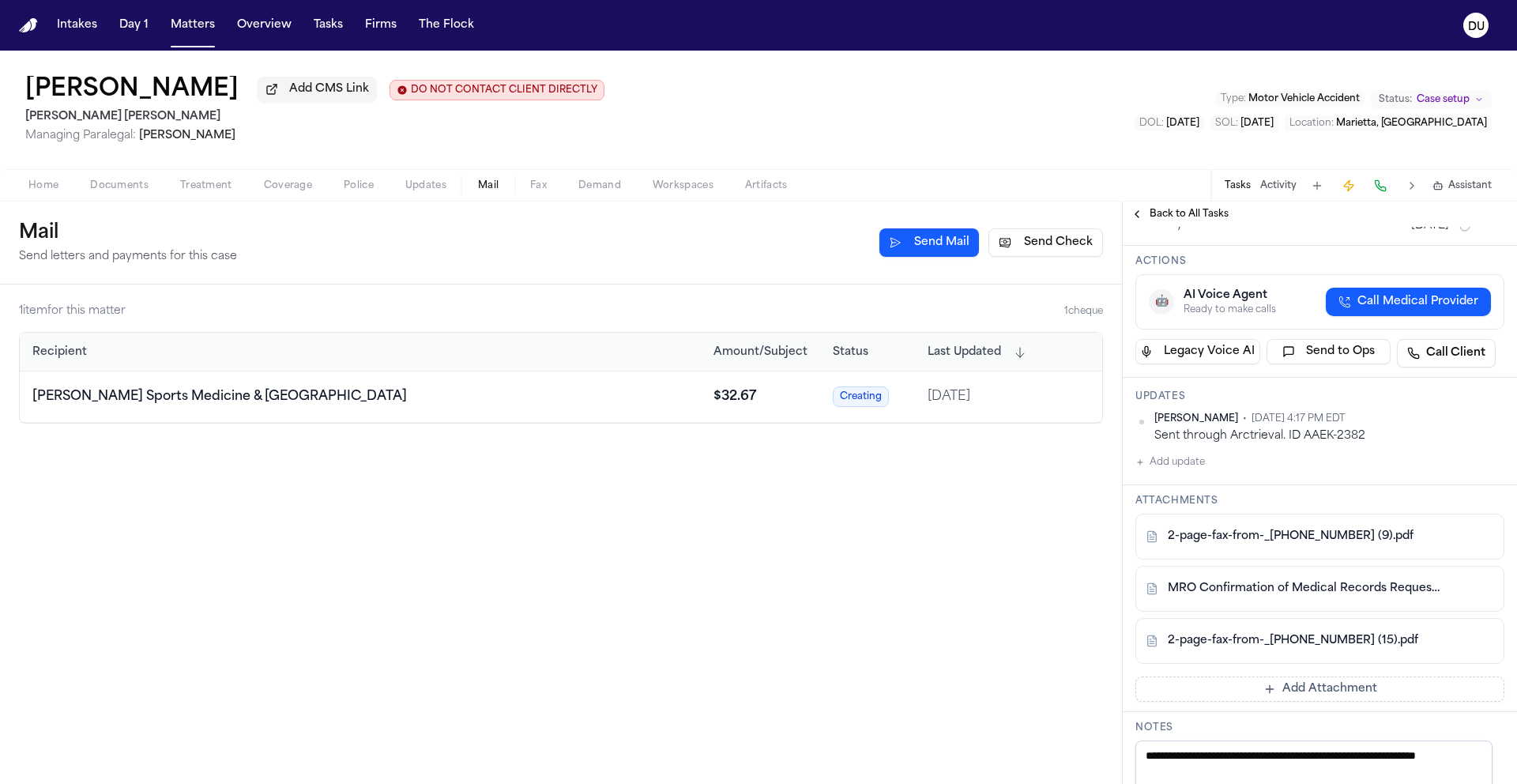
click at [1188, 472] on button "Add update" at bounding box center [1171, 462] width 70 height 19
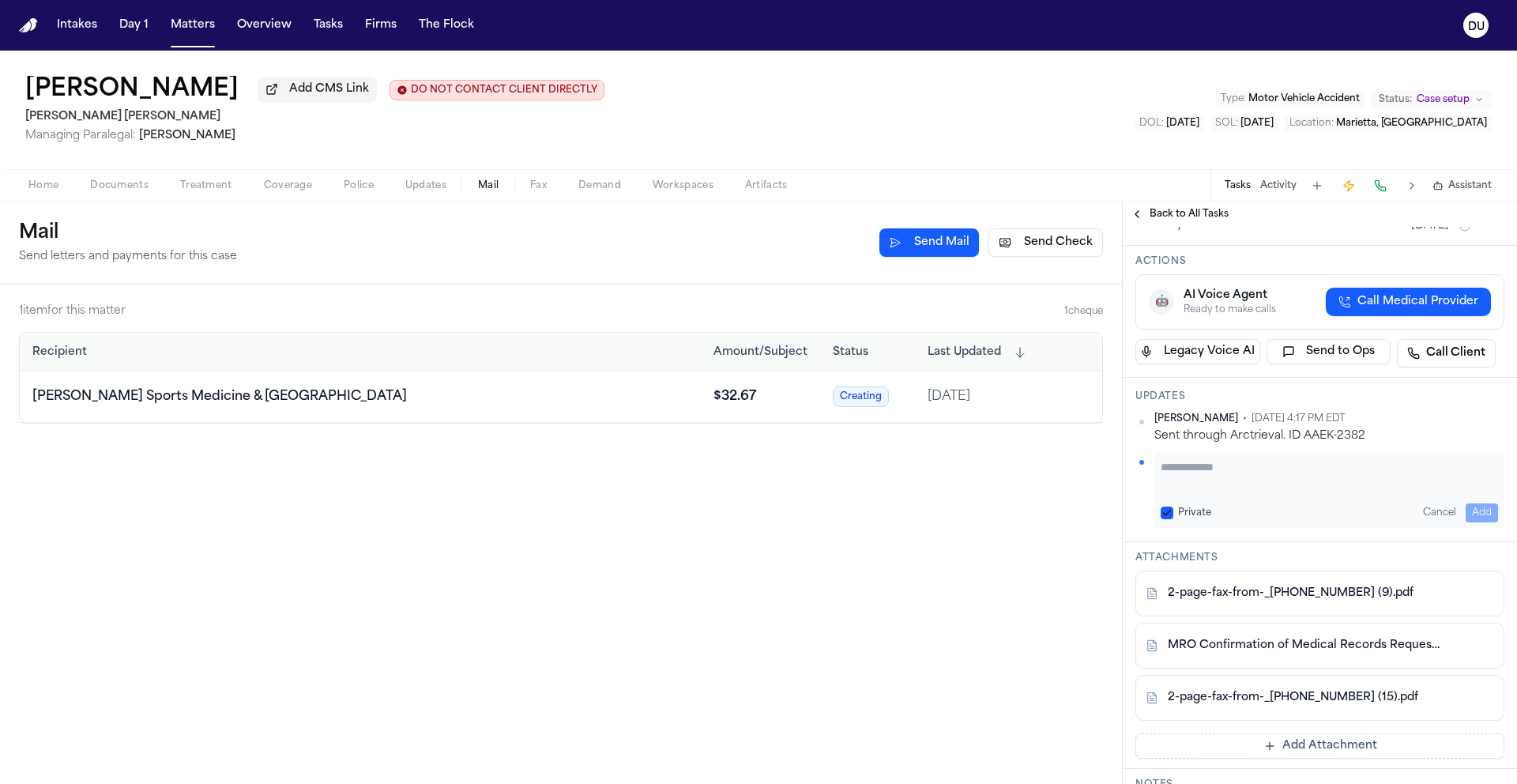
click at [1237, 490] on textarea "Add your update" at bounding box center [1330, 475] width 337 height 31
type textarea "*"
type textarea "**********"
click at [1481, 522] on button "Add" at bounding box center [1482, 513] width 32 height 19
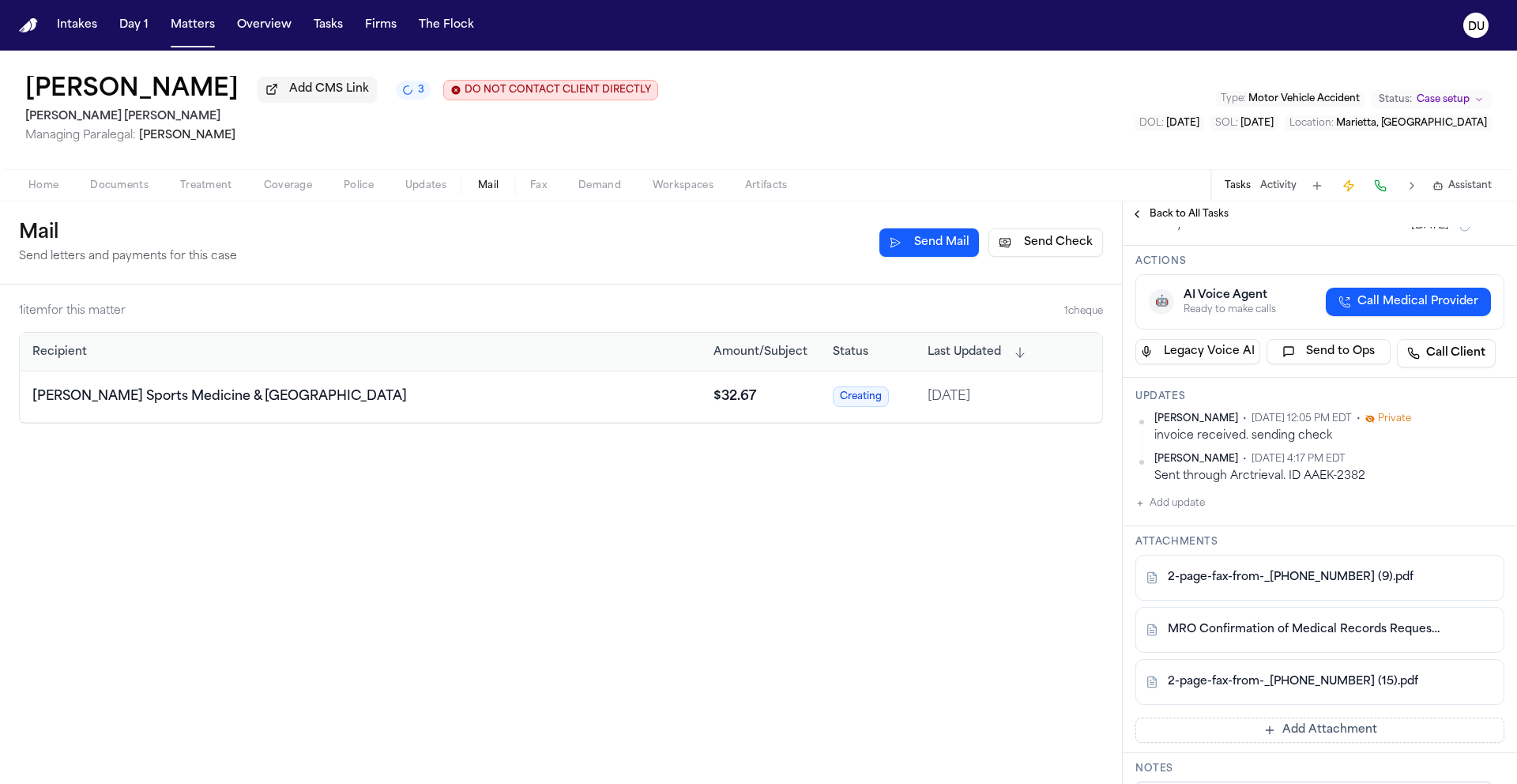
click at [841, 533] on div "1 item for this matter 1 cheque Recipient Amount/Subject Status Last Updated My…" at bounding box center [561, 533] width 1123 height 499
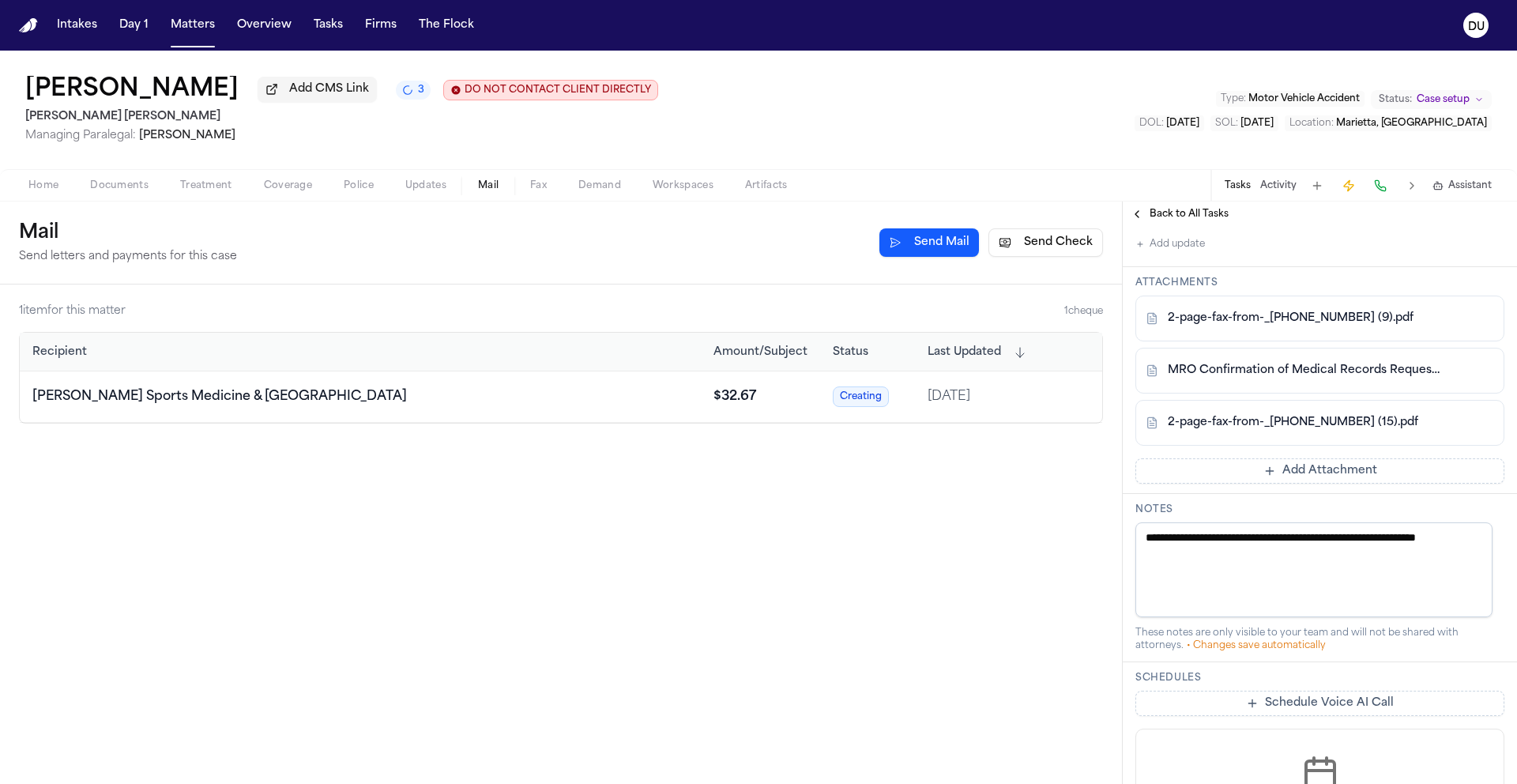
scroll to position [453, 0]
click at [1047, 246] on button "Send Check" at bounding box center [1046, 242] width 115 height 29
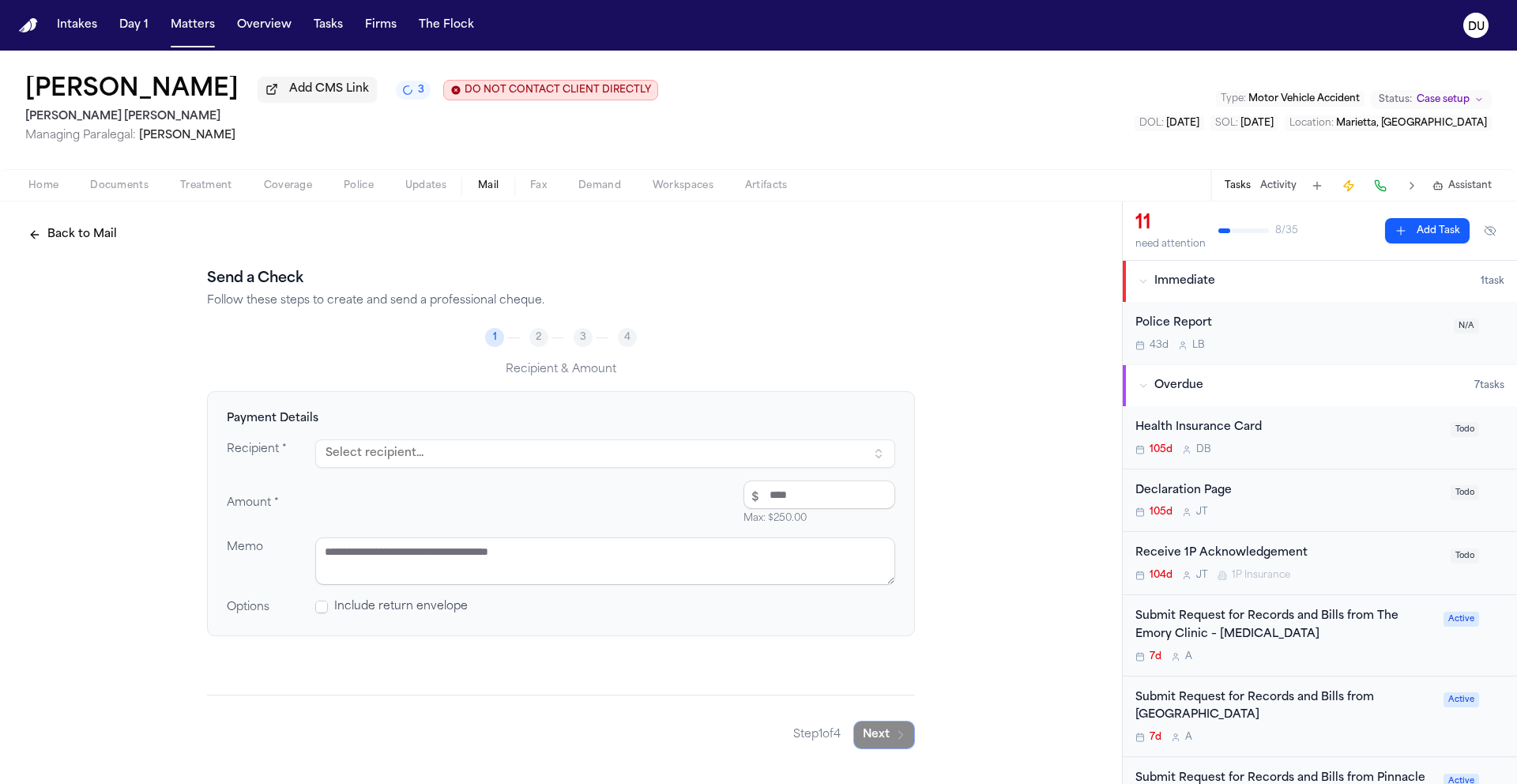
click at [467, 458] on button "Select recipient..." at bounding box center [605, 454] width 580 height 29
type input "***"
type textarea "**********"
click at [900, 739] on icon "button" at bounding box center [901, 734] width 4 height 8
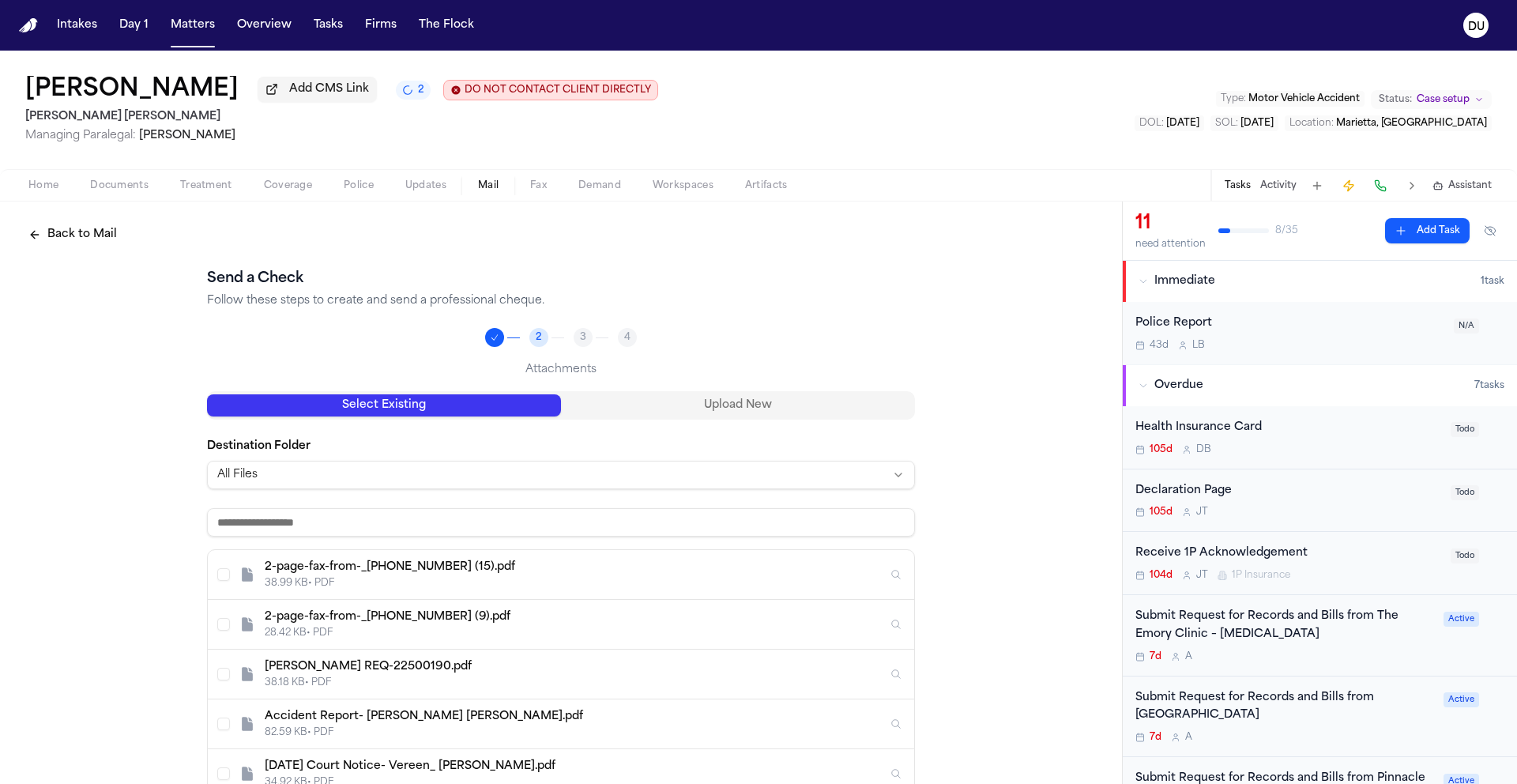
click at [504, 567] on div "2-page-fax-from-_16109628421 (15).pdf" at bounding box center [576, 567] width 623 height 16
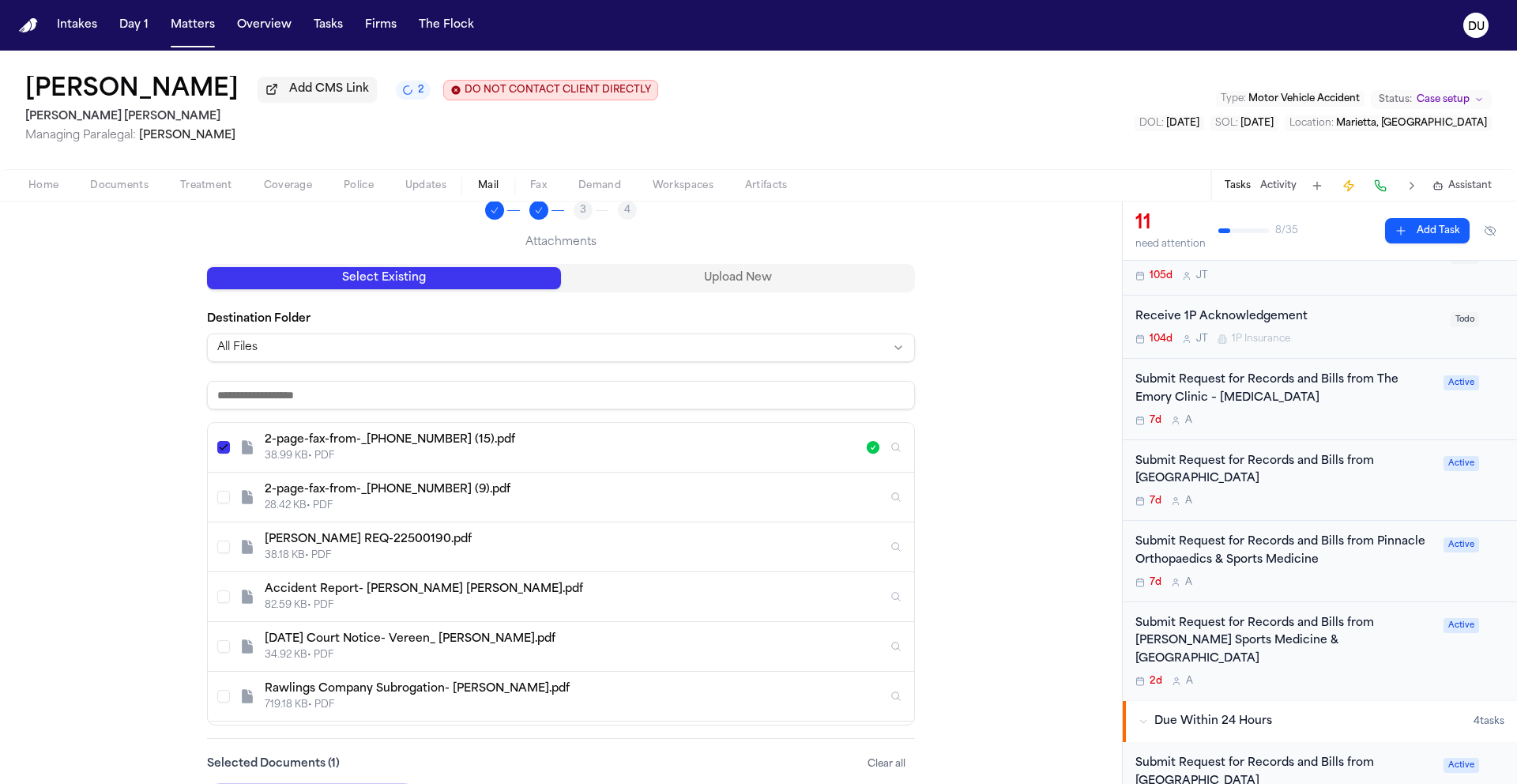
scroll to position [230, 0]
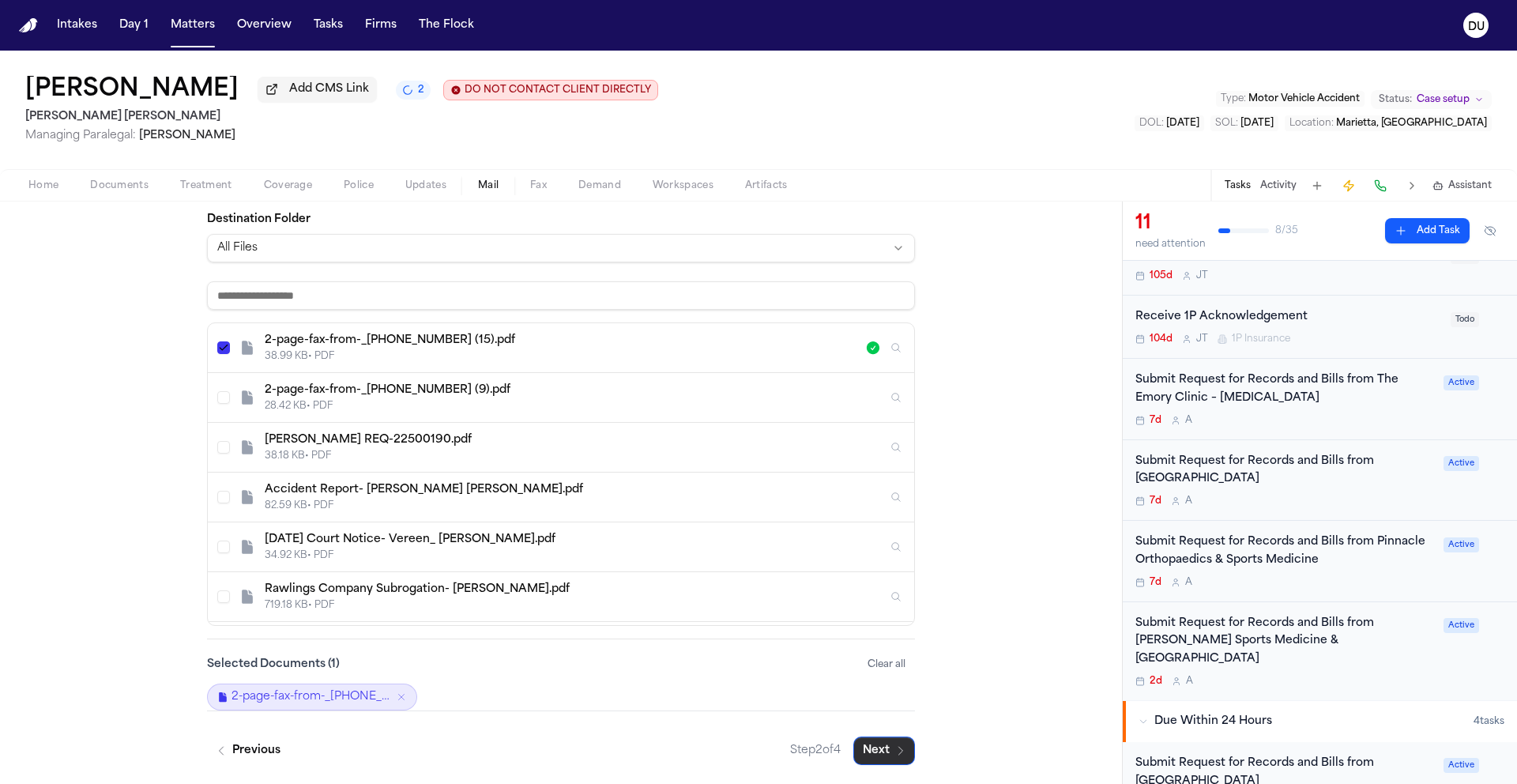
click at [882, 760] on button "Next" at bounding box center [884, 750] width 62 height 29
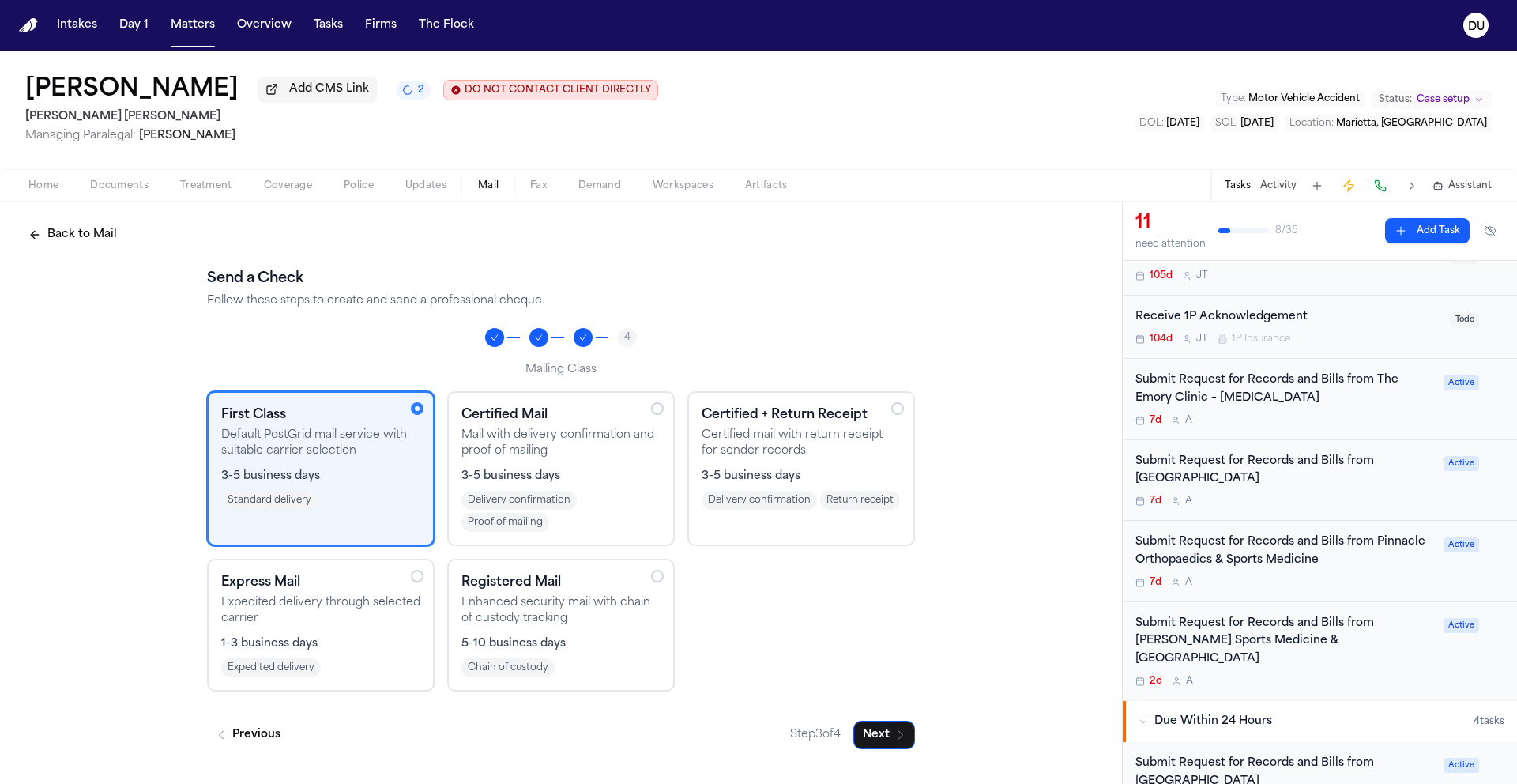
scroll to position [0, 0]
click at [891, 743] on button "Next" at bounding box center [884, 734] width 62 height 29
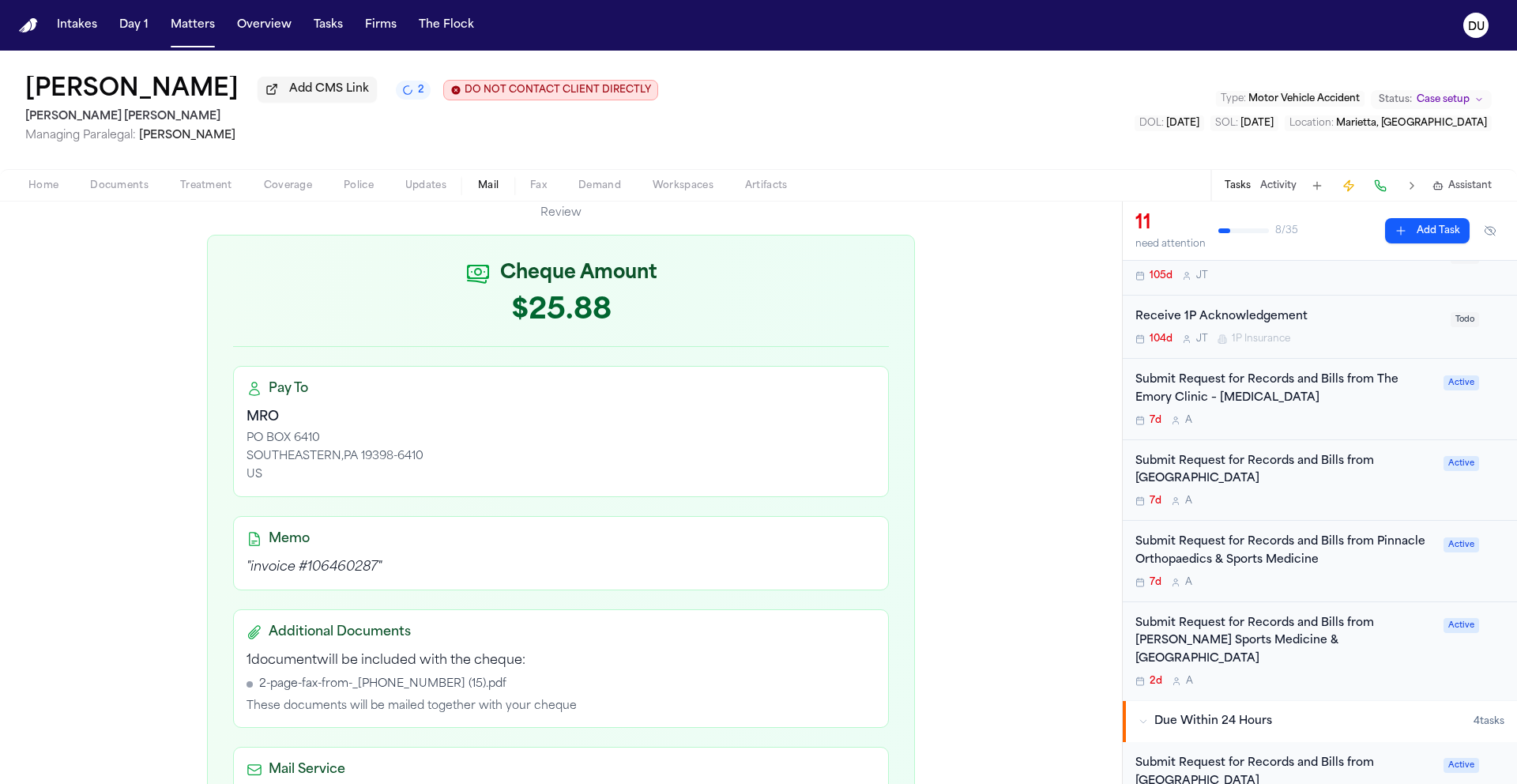
scroll to position [447, 0]
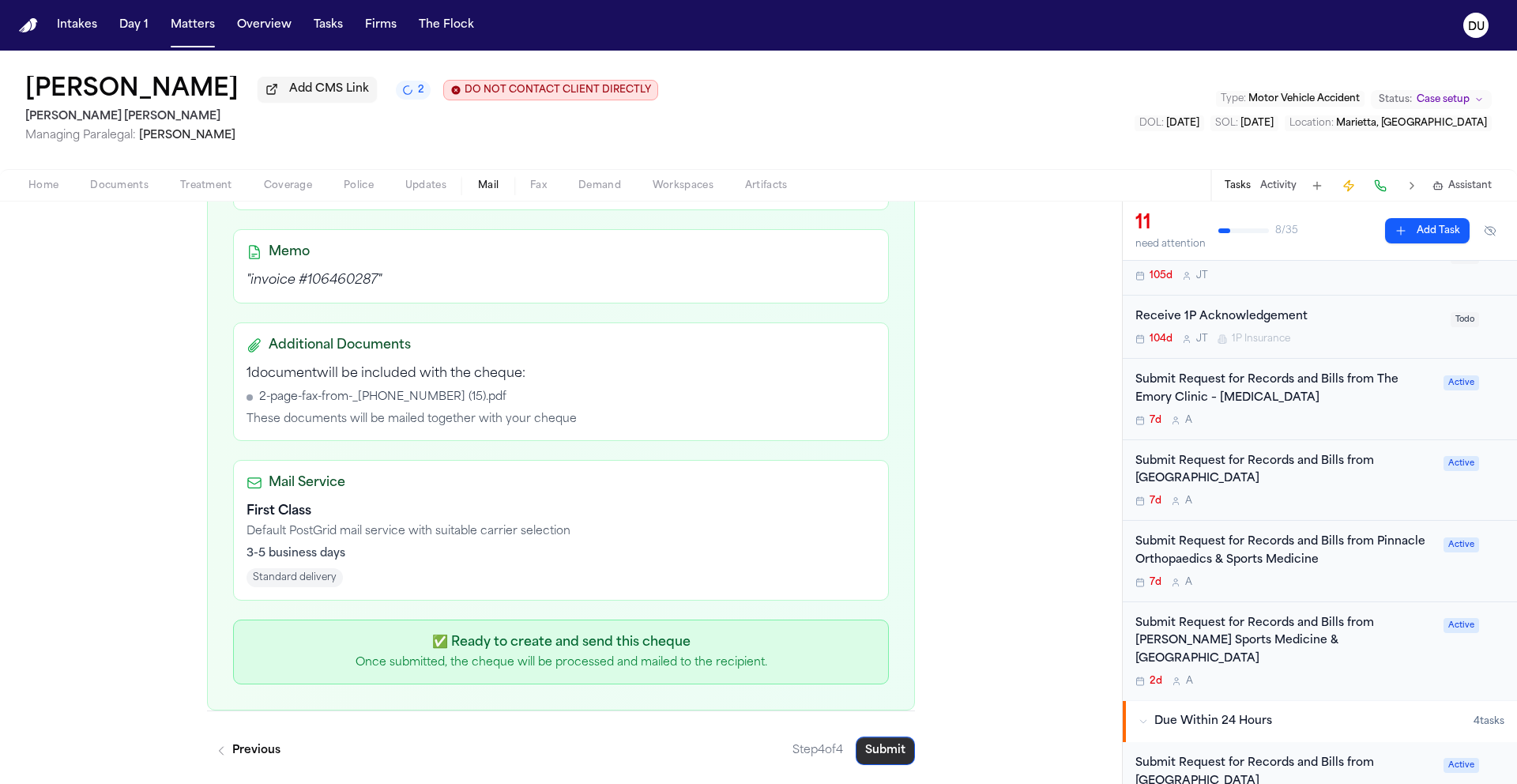
click at [880, 753] on button "Submit" at bounding box center [886, 750] width 59 height 29
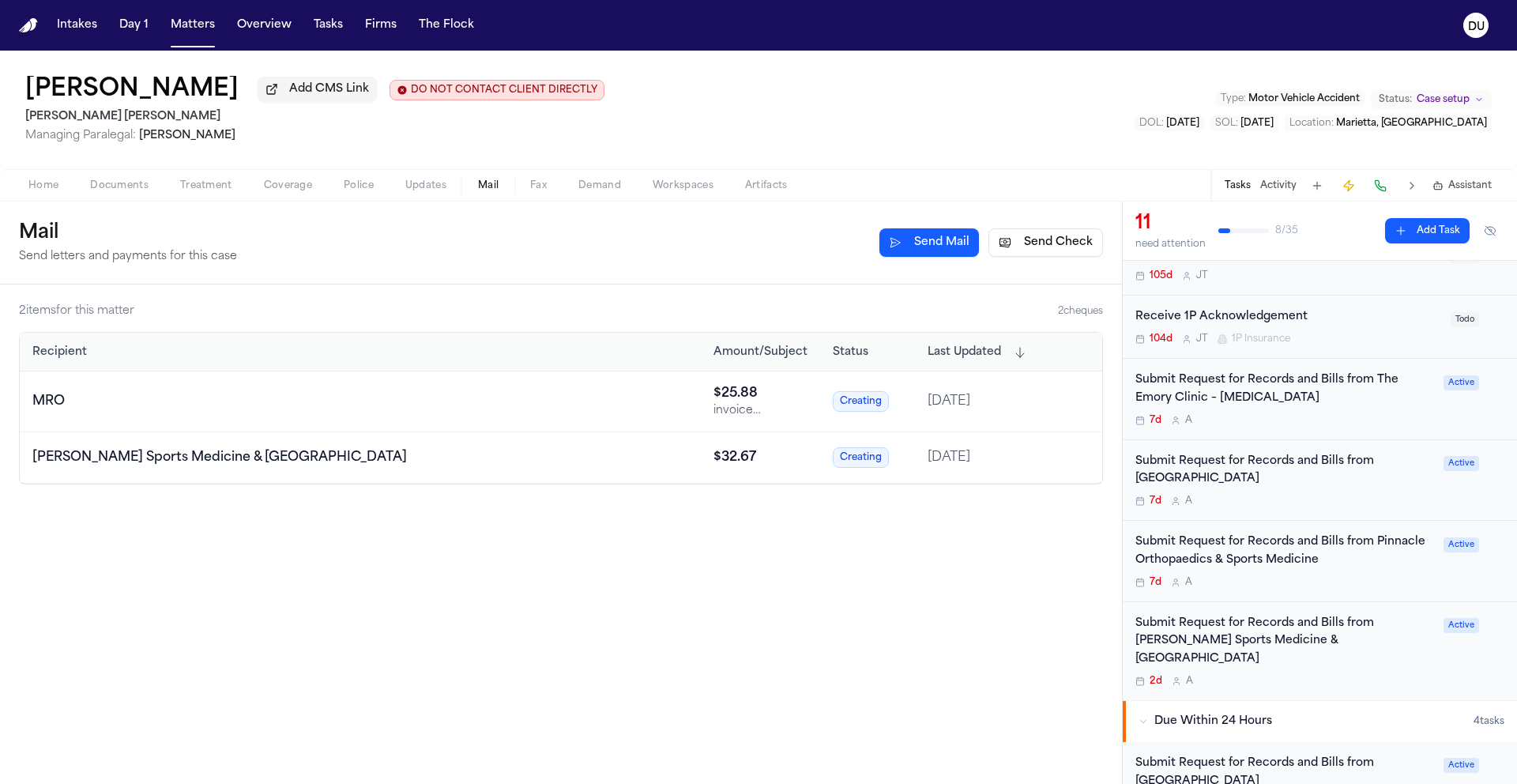
click at [28, 25] on img "Home" at bounding box center [29, 25] width 19 height 15
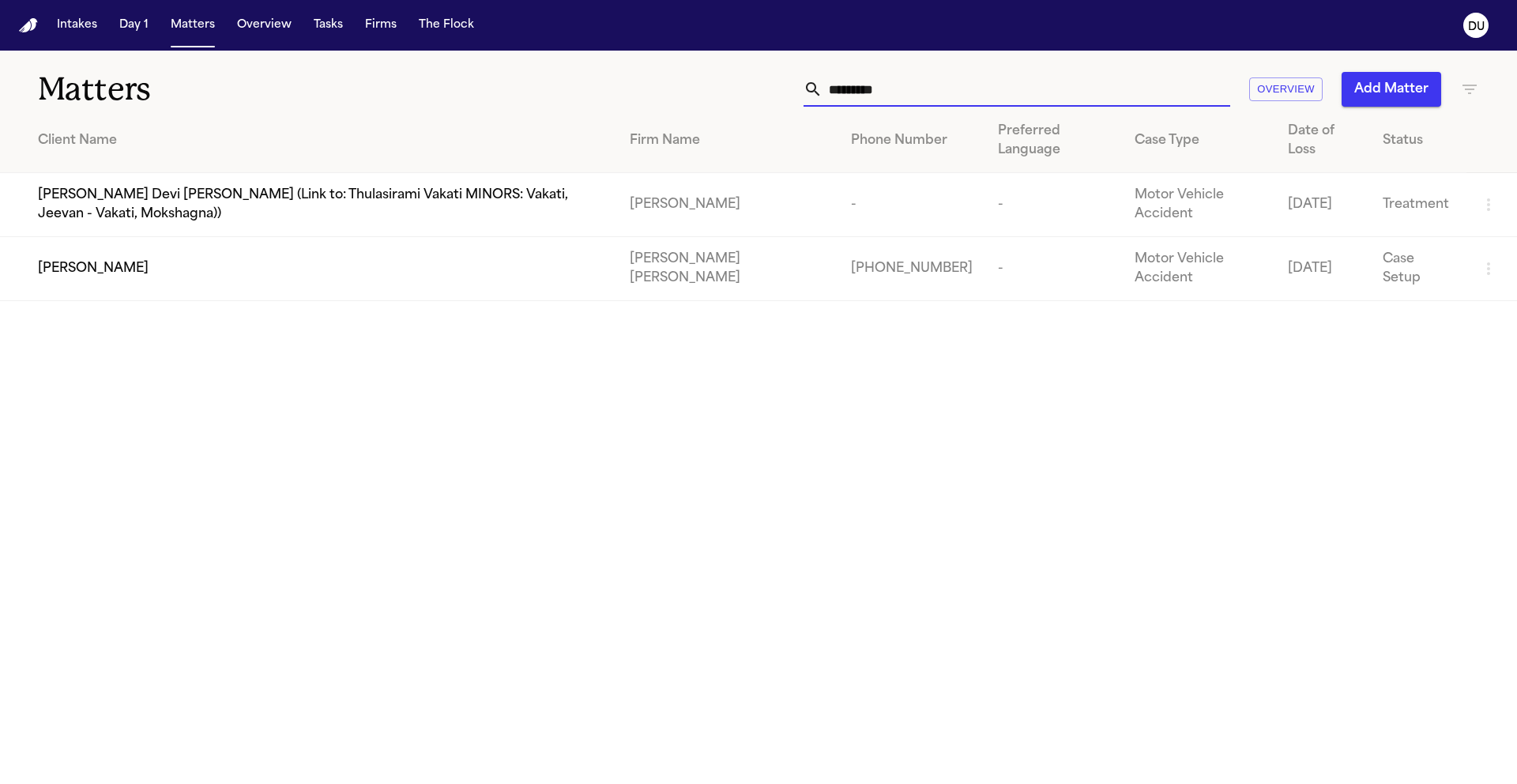
drag, startPoint x: 967, startPoint y: 94, endPoint x: 733, endPoint y: 91, distance: 234.0
click at [734, 91] on div "********* Overview Add Matter" at bounding box center [968, 89] width 1022 height 35
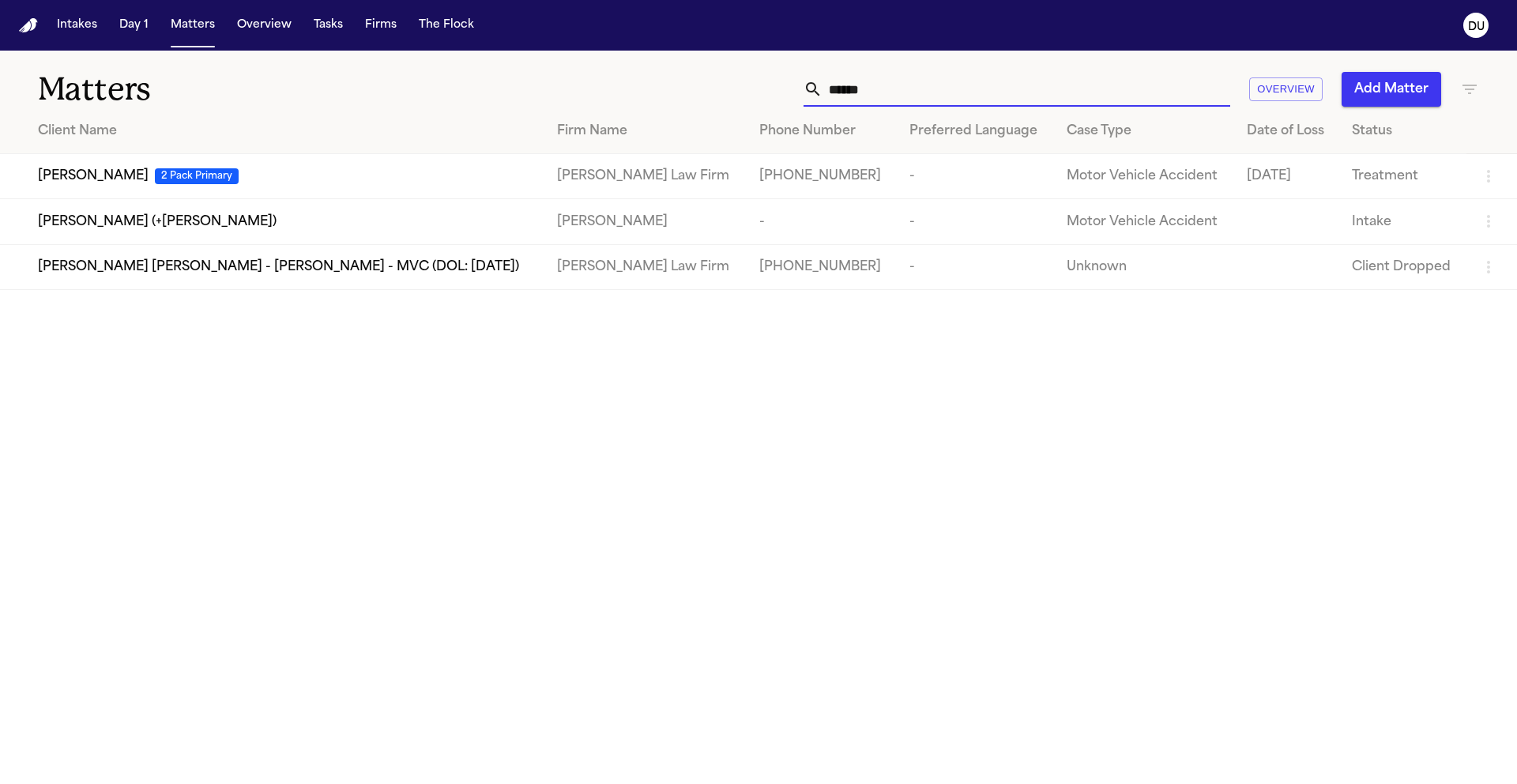
type input "******"
click at [491, 185] on td "Maria Jaquez Martinez 2 Pack Primary" at bounding box center [272, 177] width 545 height 45
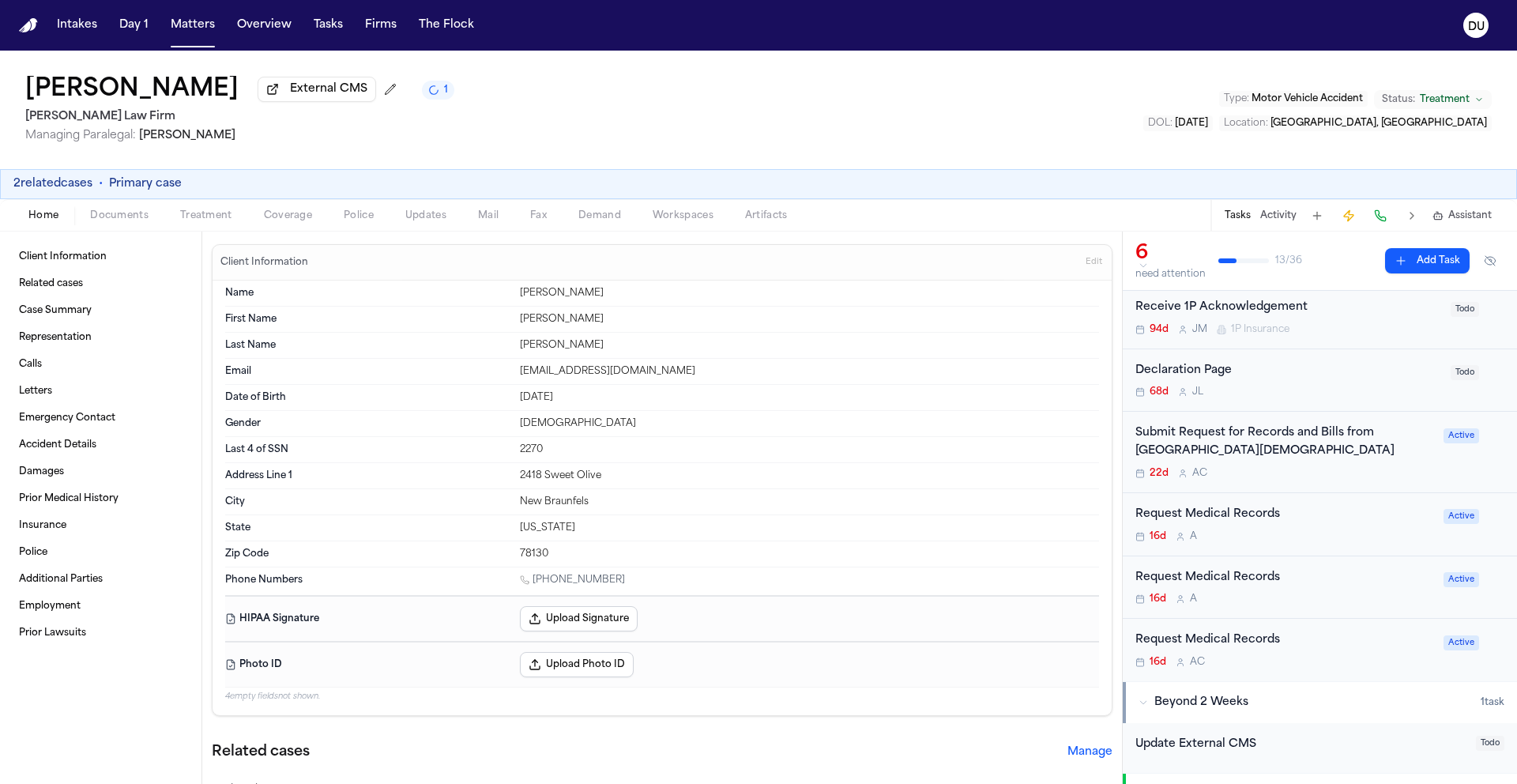
scroll to position [151, 0]
click at [1223, 520] on div "Request Medical Records" at bounding box center [1285, 514] width 299 height 18
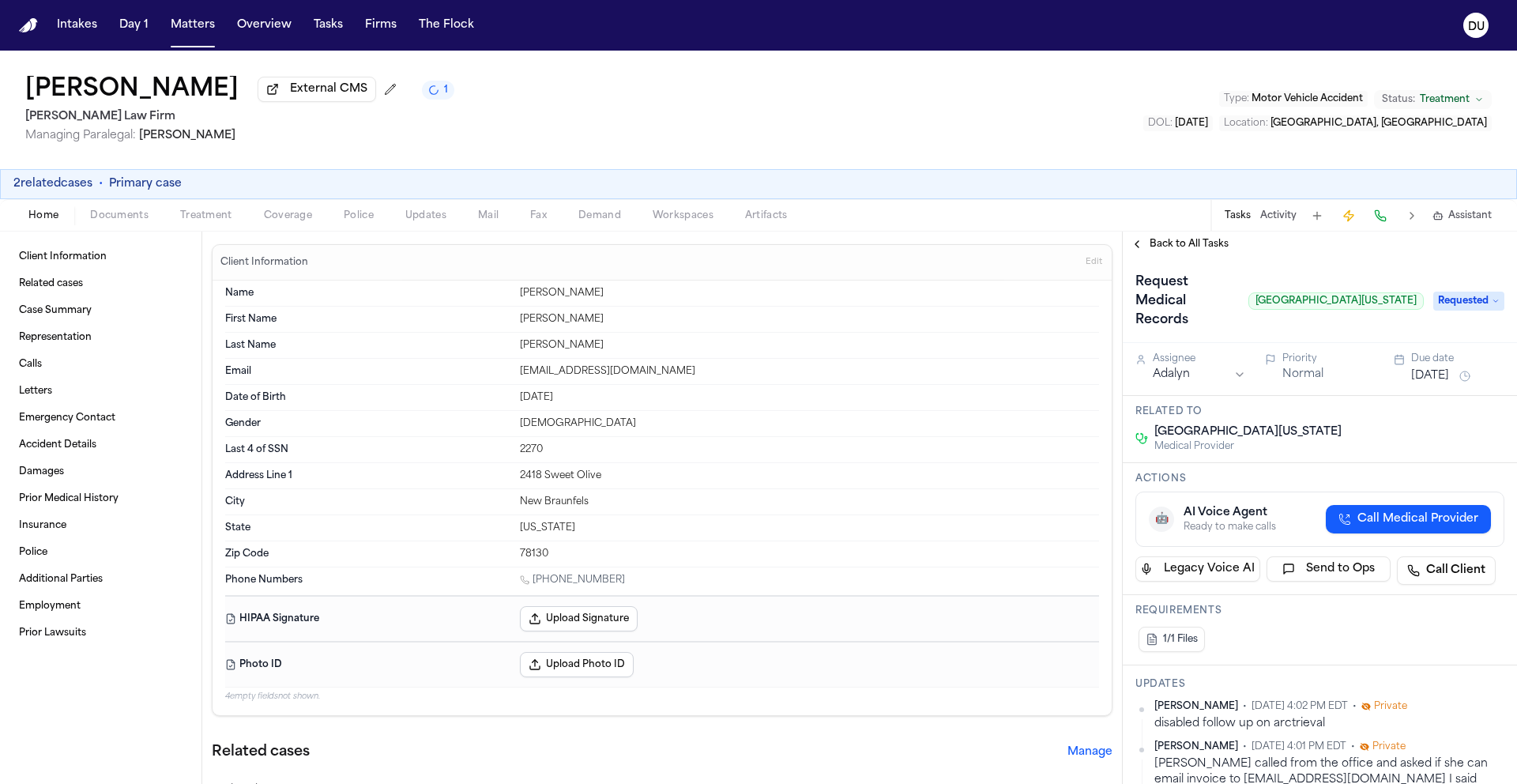
click at [1161, 249] on span "Back to All Tasks" at bounding box center [1189, 244] width 79 height 12
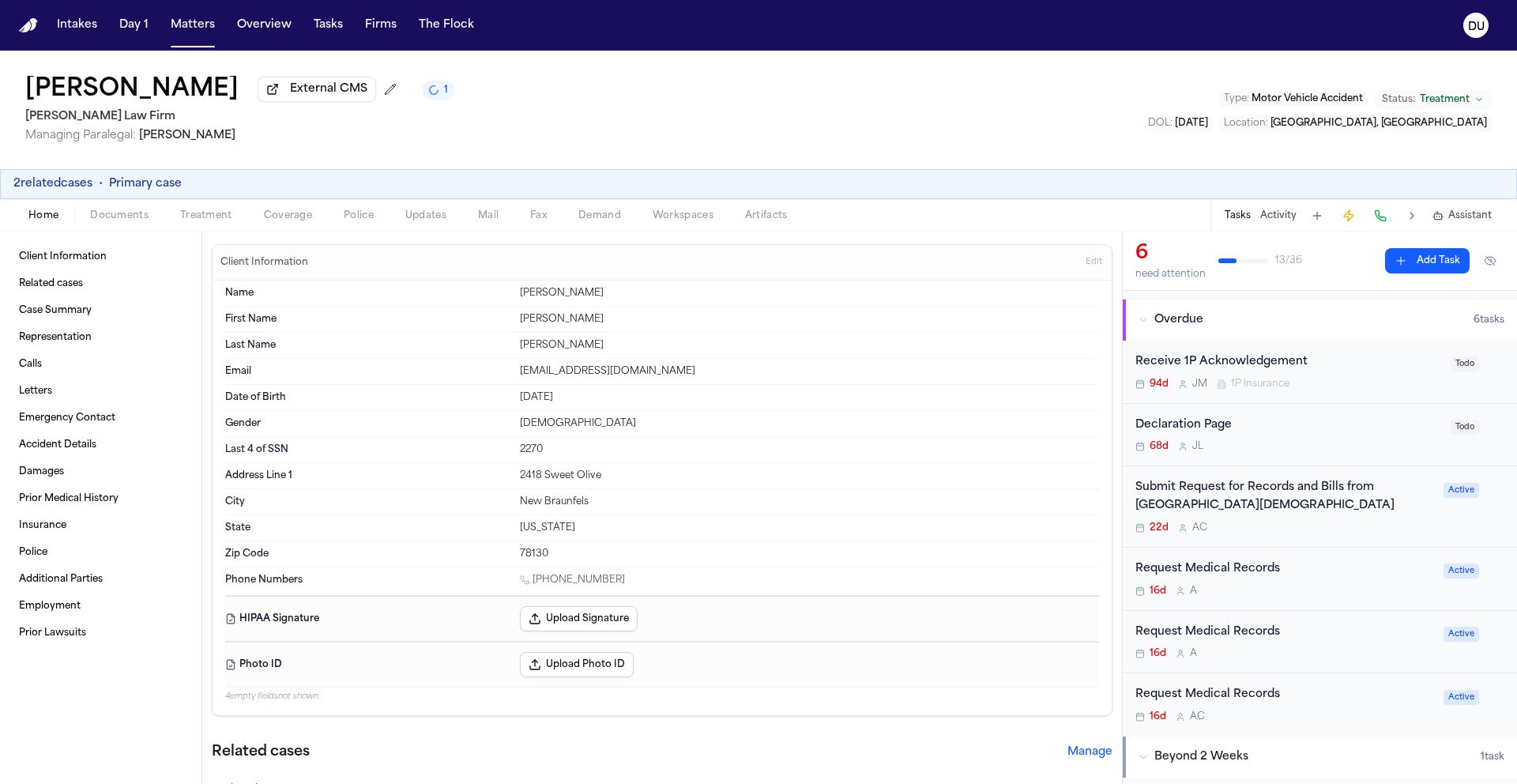
scroll to position [100, 0]
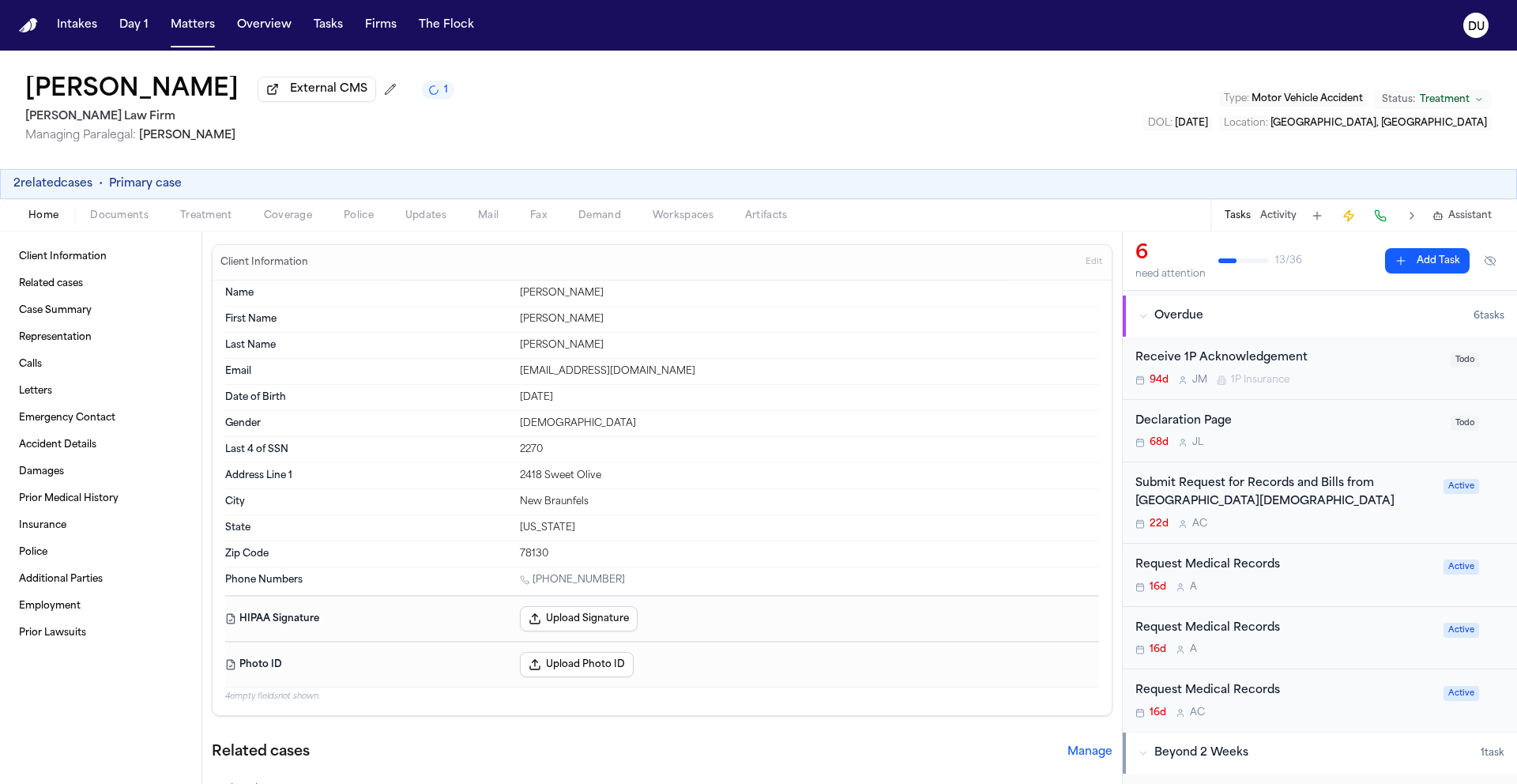
click at [1254, 634] on div "Request Medical Records" at bounding box center [1285, 628] width 299 height 18
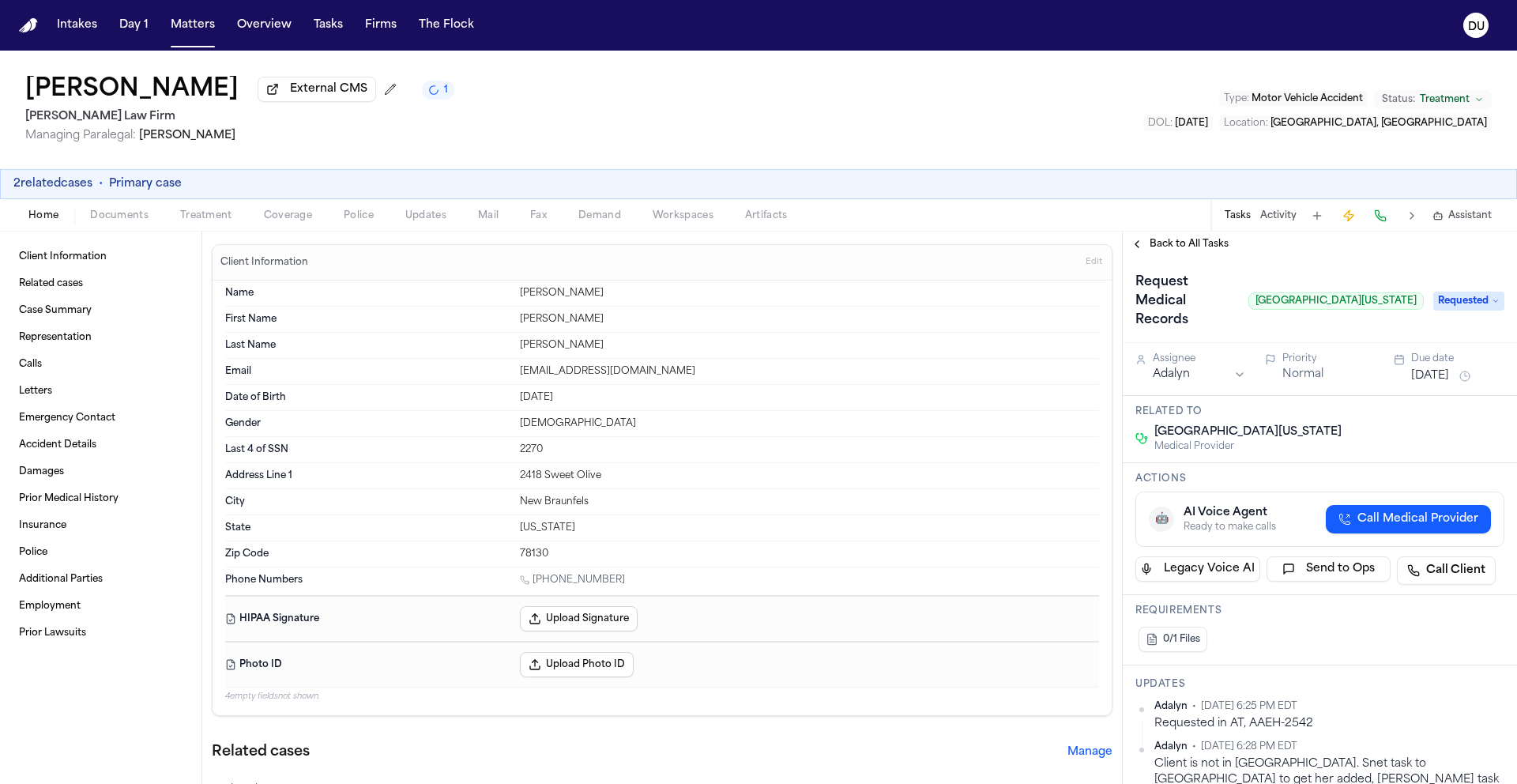
click at [1196, 256] on div "Back to All Tasks" at bounding box center [1319, 244] width 394 height 25
click at [1196, 251] on span "Back to All Tasks" at bounding box center [1189, 244] width 79 height 12
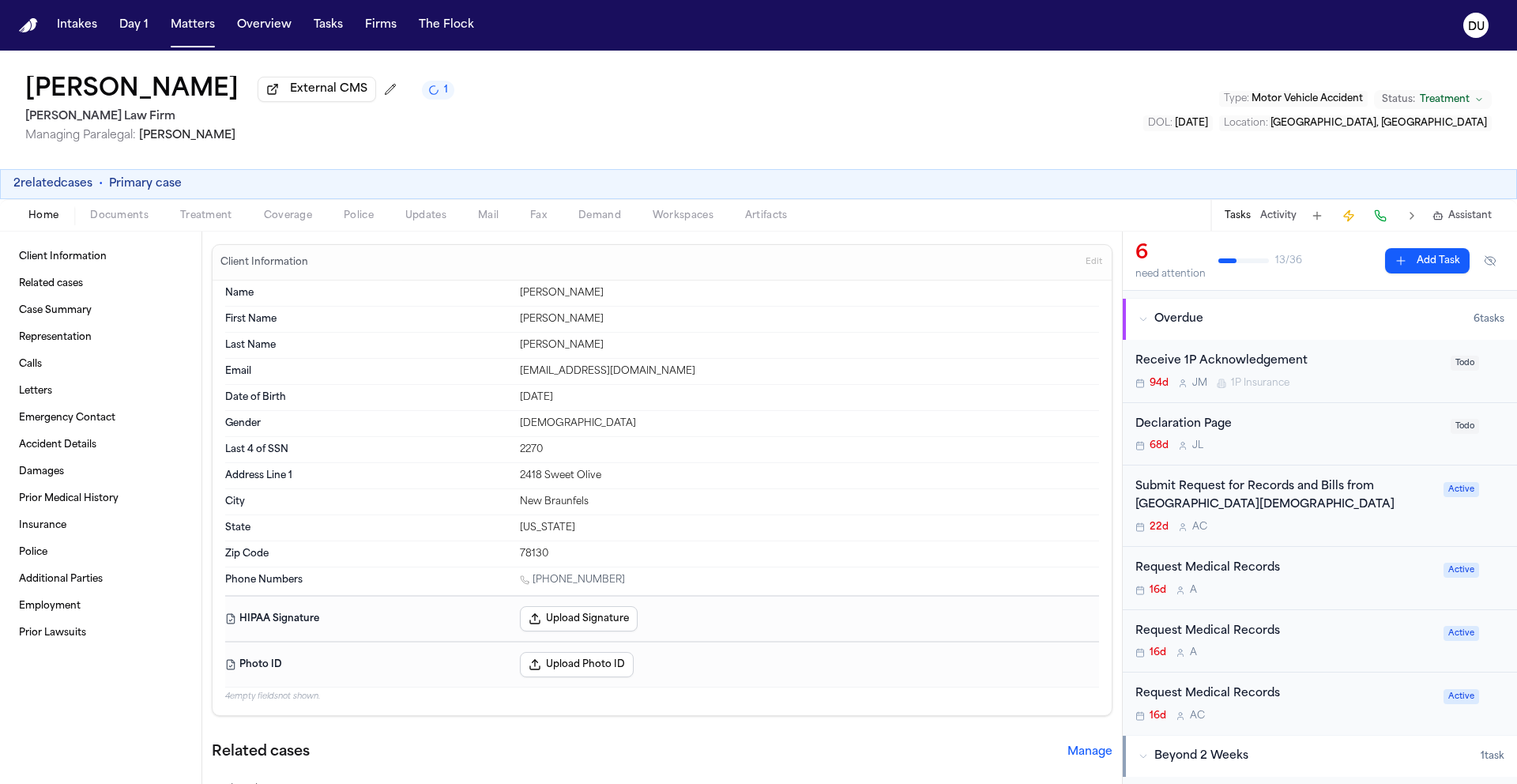
scroll to position [102, 0]
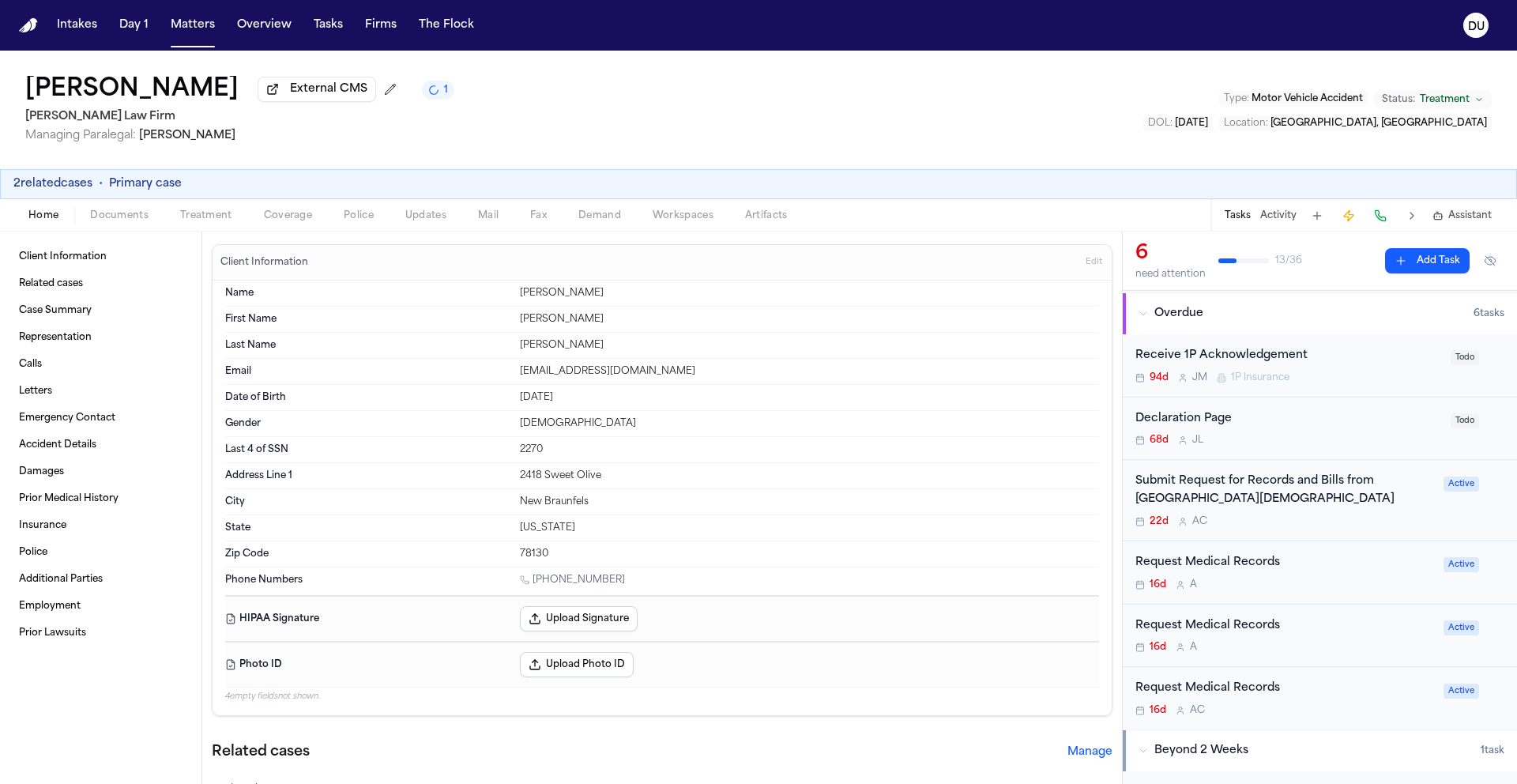
click at [1255, 567] on div "Request Medical Records" at bounding box center [1285, 563] width 299 height 18
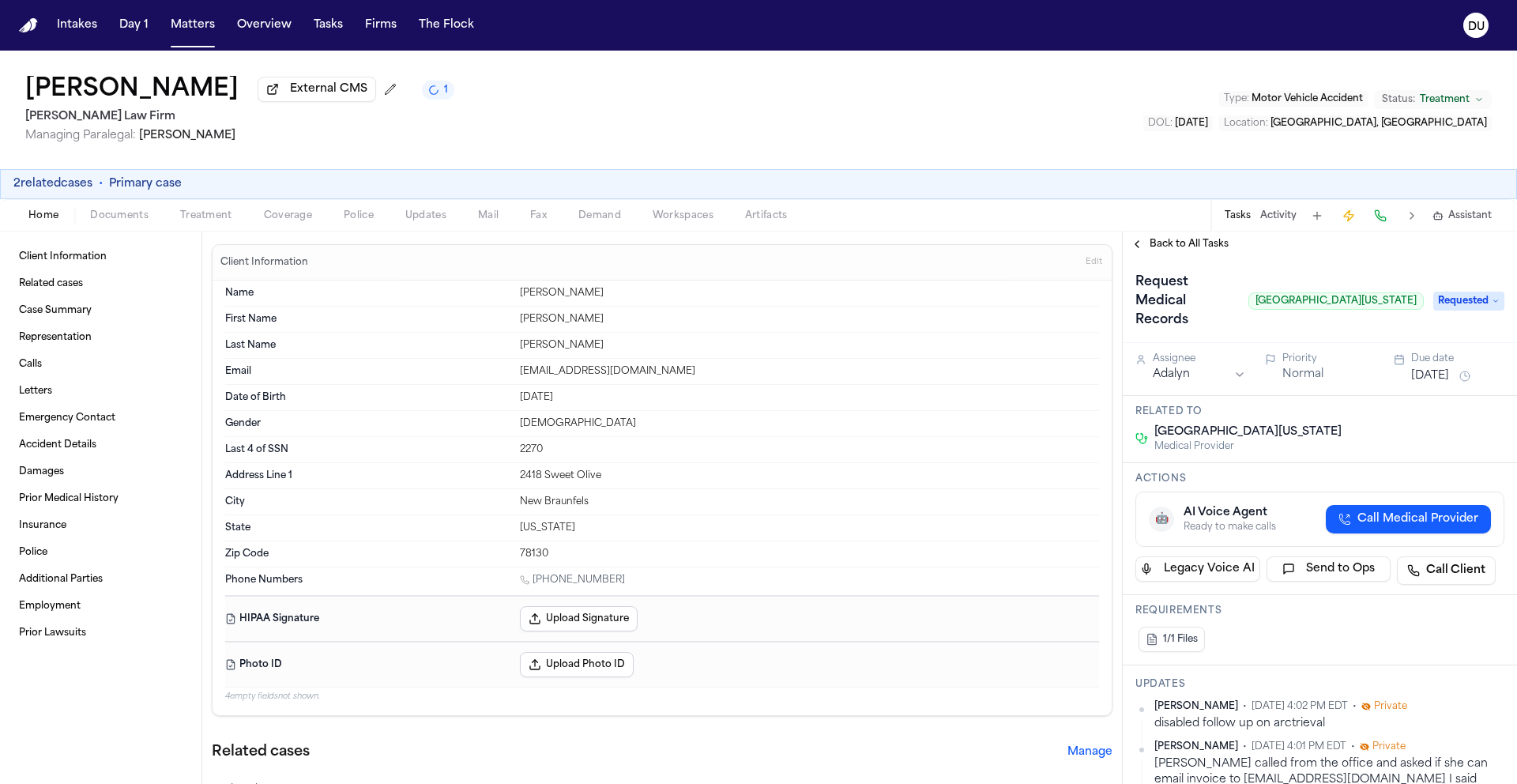
click at [1204, 255] on div "Back to All Tasks" at bounding box center [1319, 244] width 394 height 25
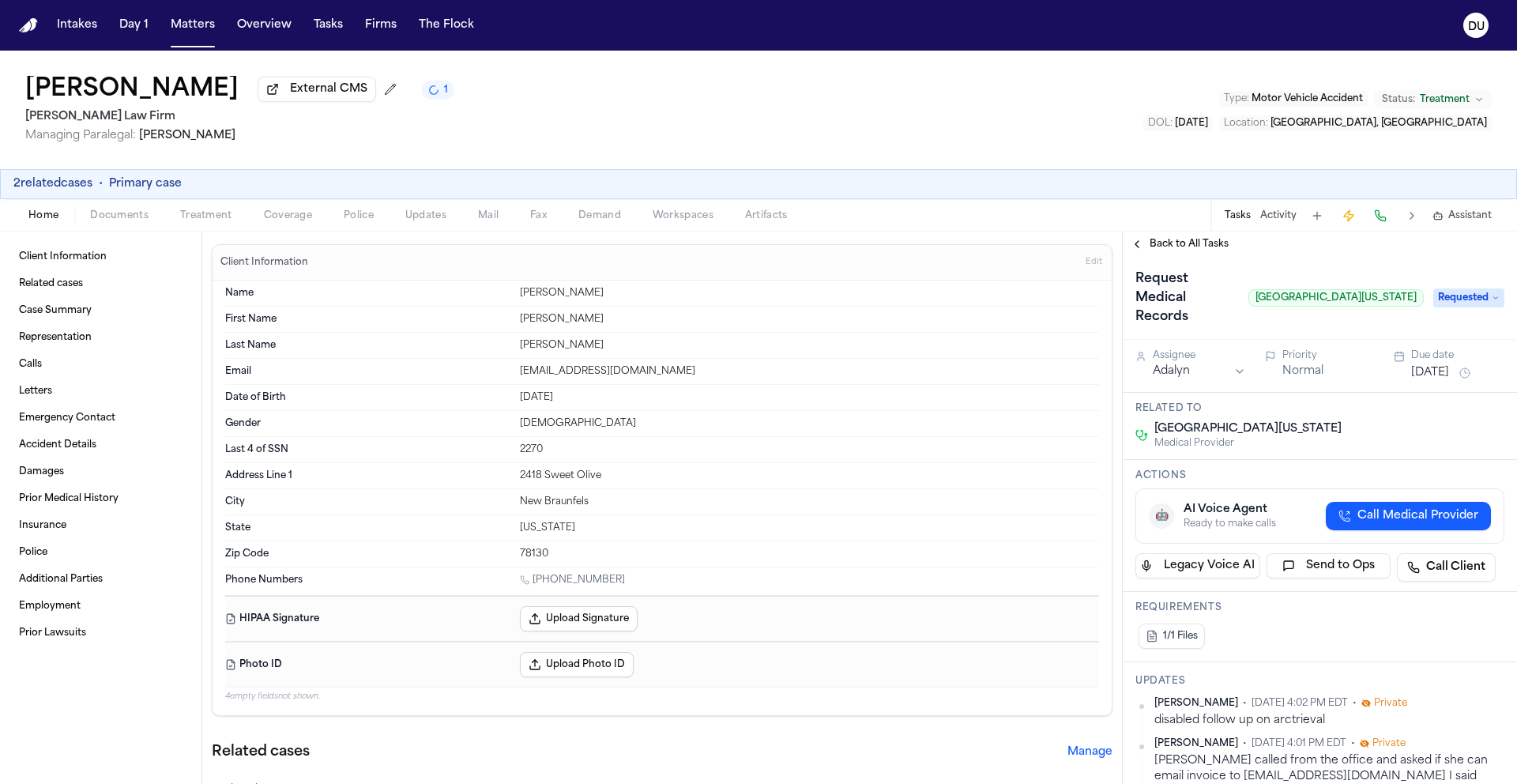
click at [1186, 246] on span "Back to All Tasks" at bounding box center [1189, 244] width 79 height 12
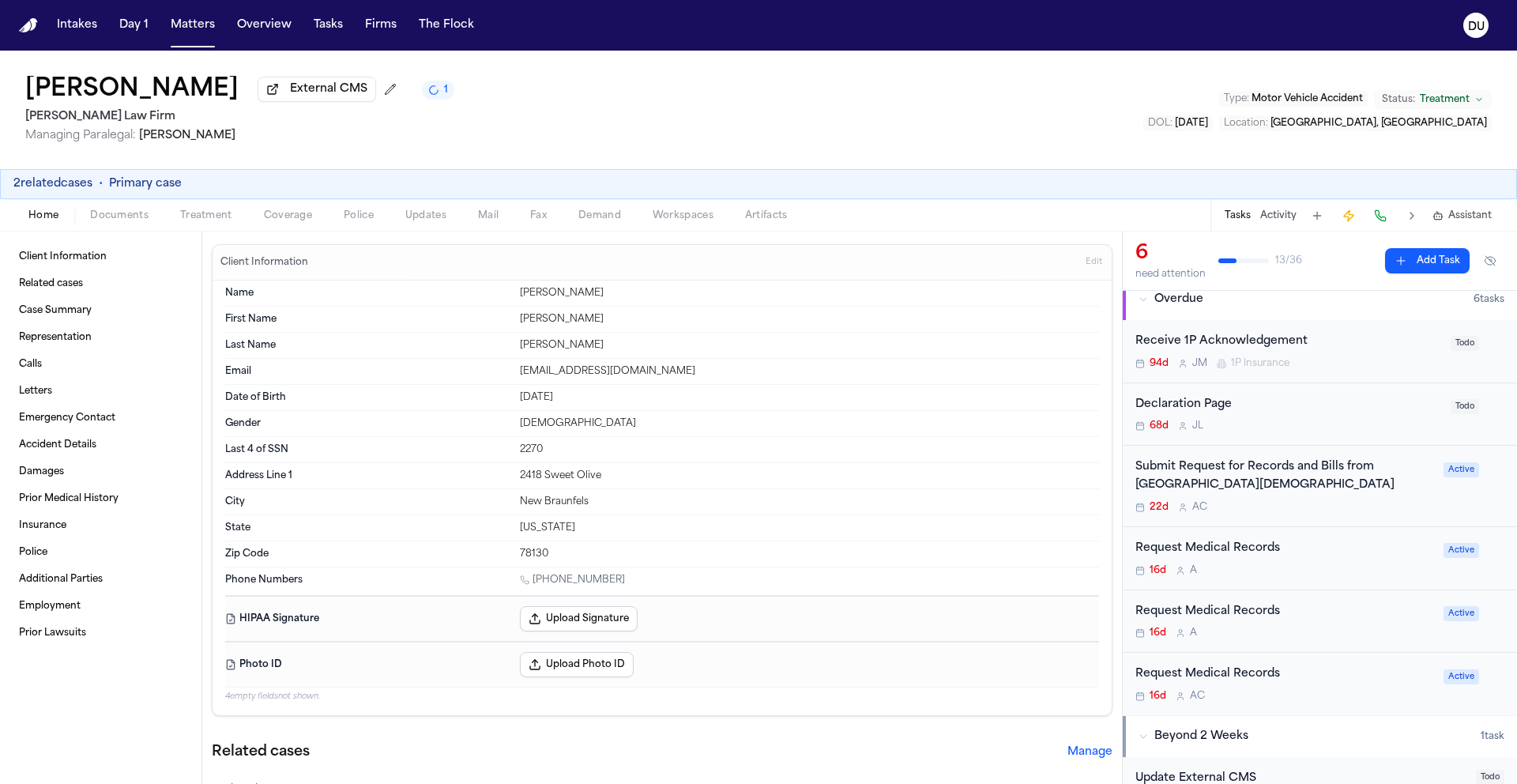
scroll to position [126, 0]
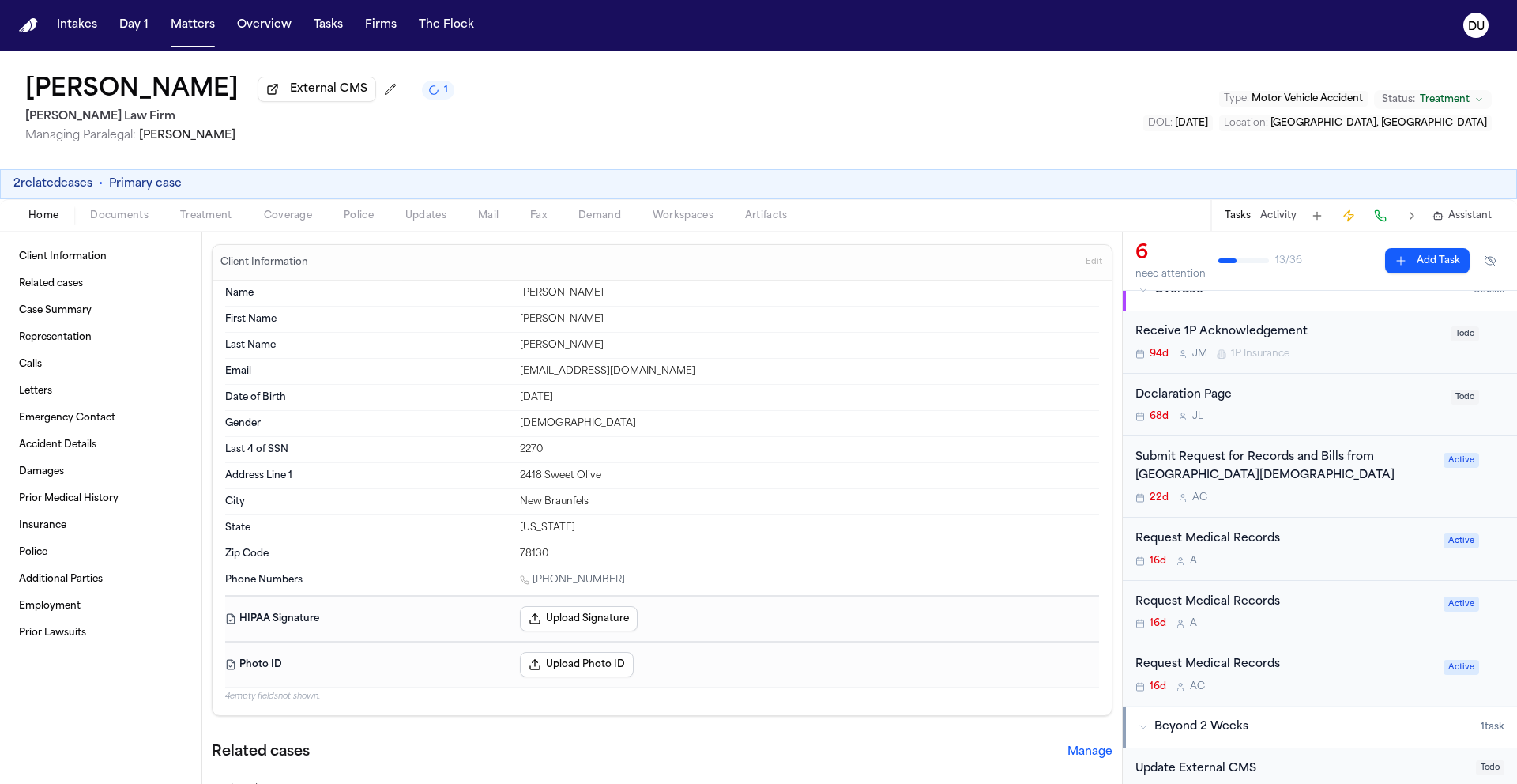
click at [1254, 674] on div "Request Medical Records" at bounding box center [1285, 664] width 299 height 18
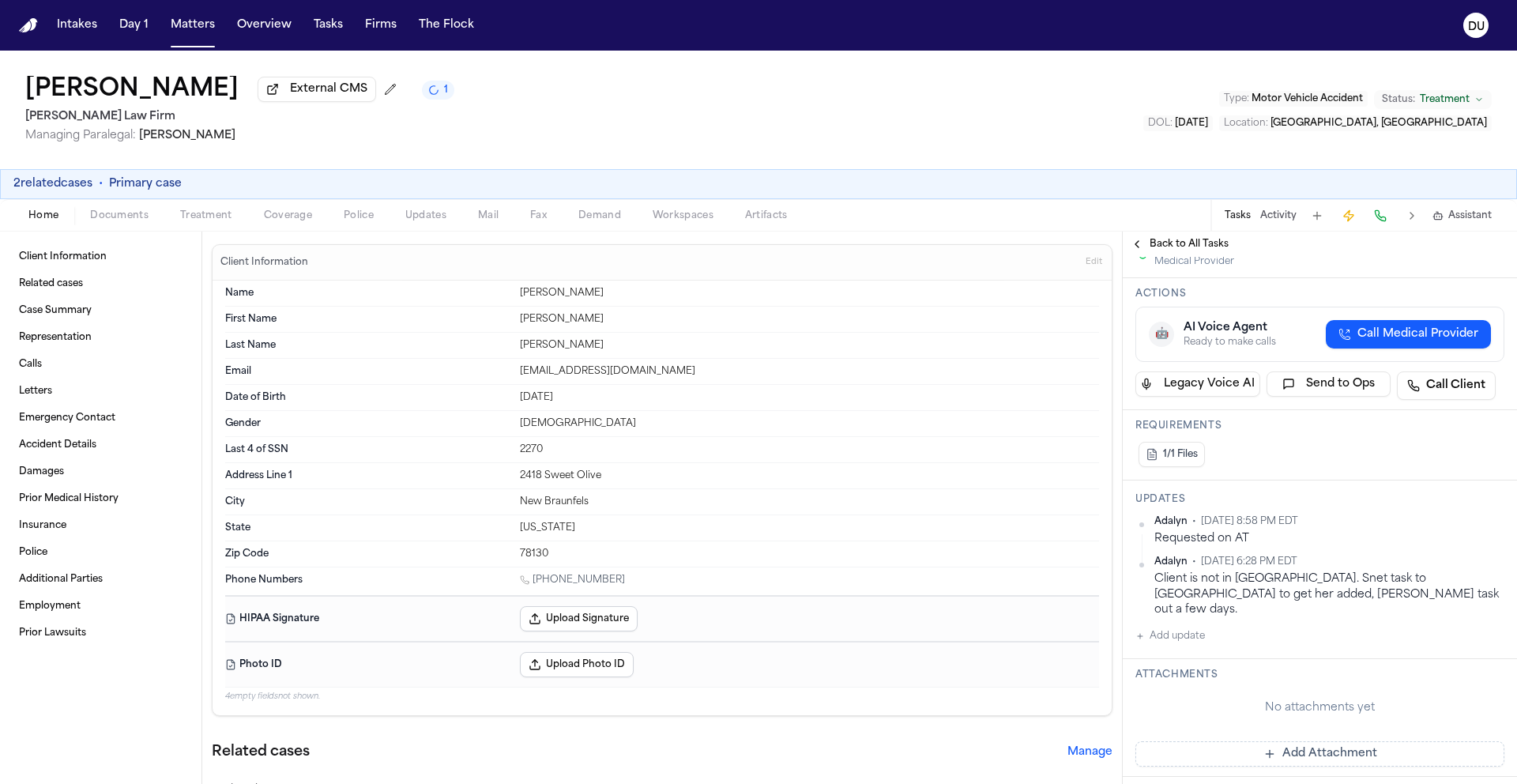
scroll to position [68, 0]
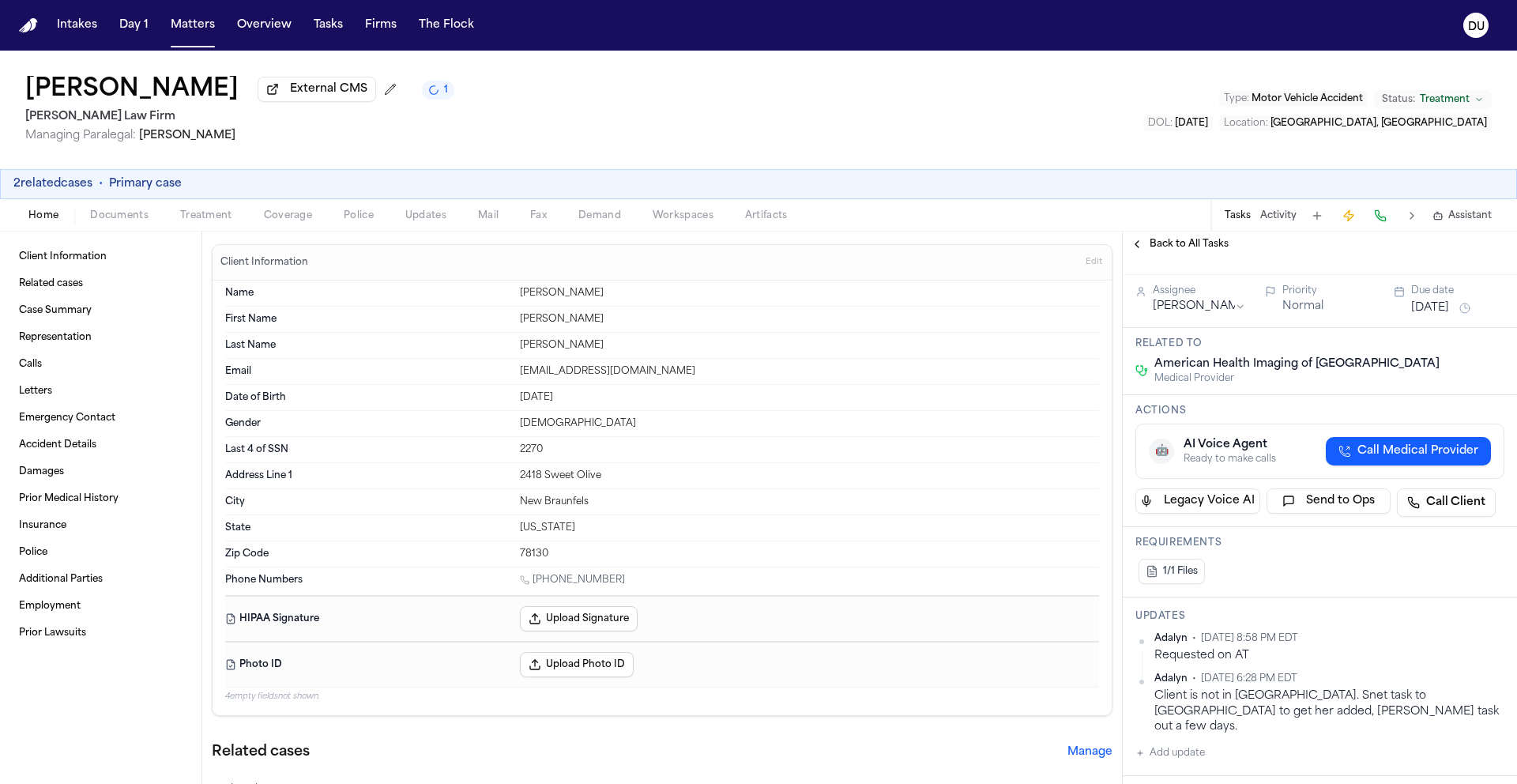
click at [1172, 247] on span "Back to All Tasks" at bounding box center [1189, 244] width 79 height 12
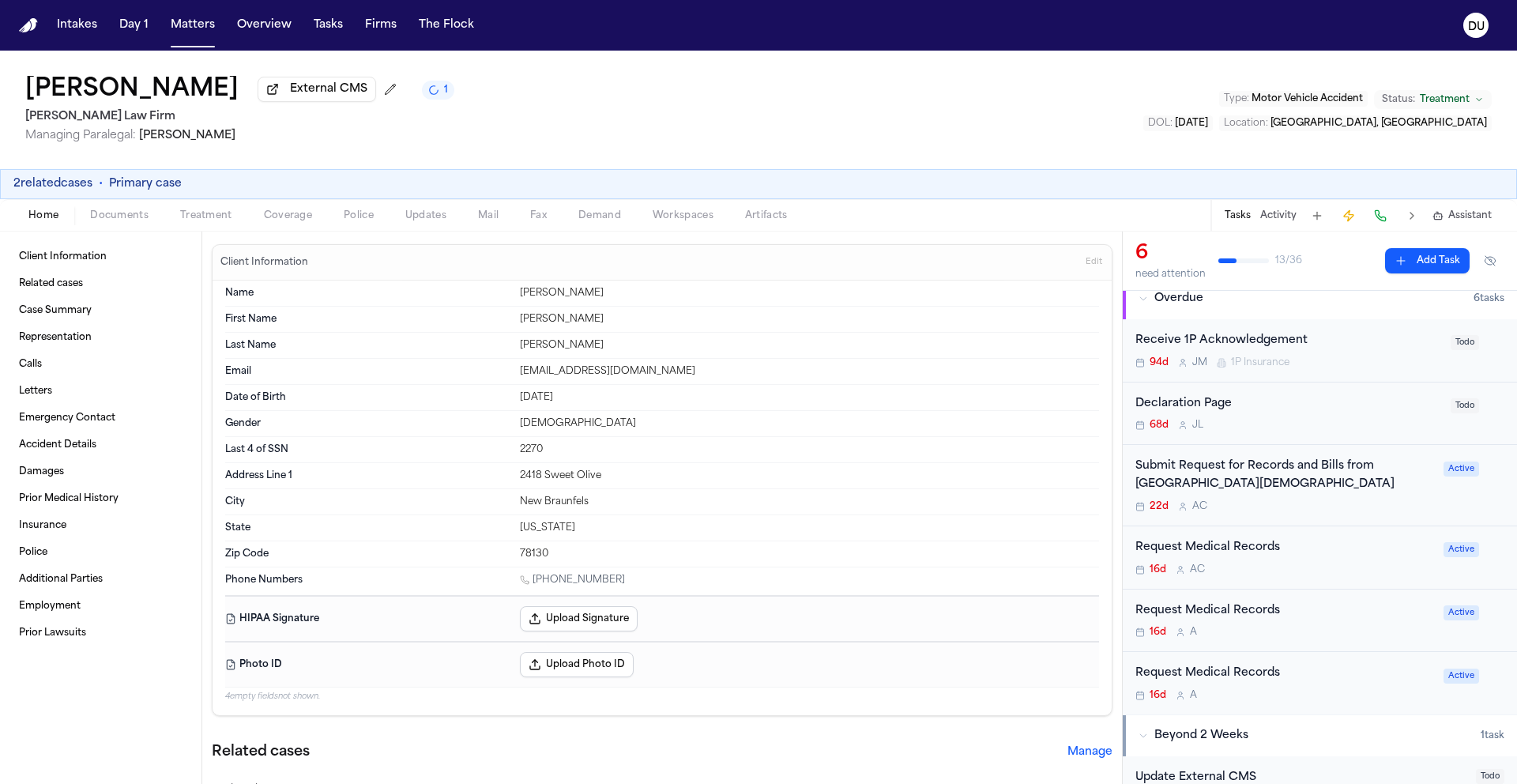
scroll to position [119, 0]
click at [1204, 481] on div "Submit Request for Records and Bills from Resolute Baptist Hospital" at bounding box center [1285, 475] width 299 height 37
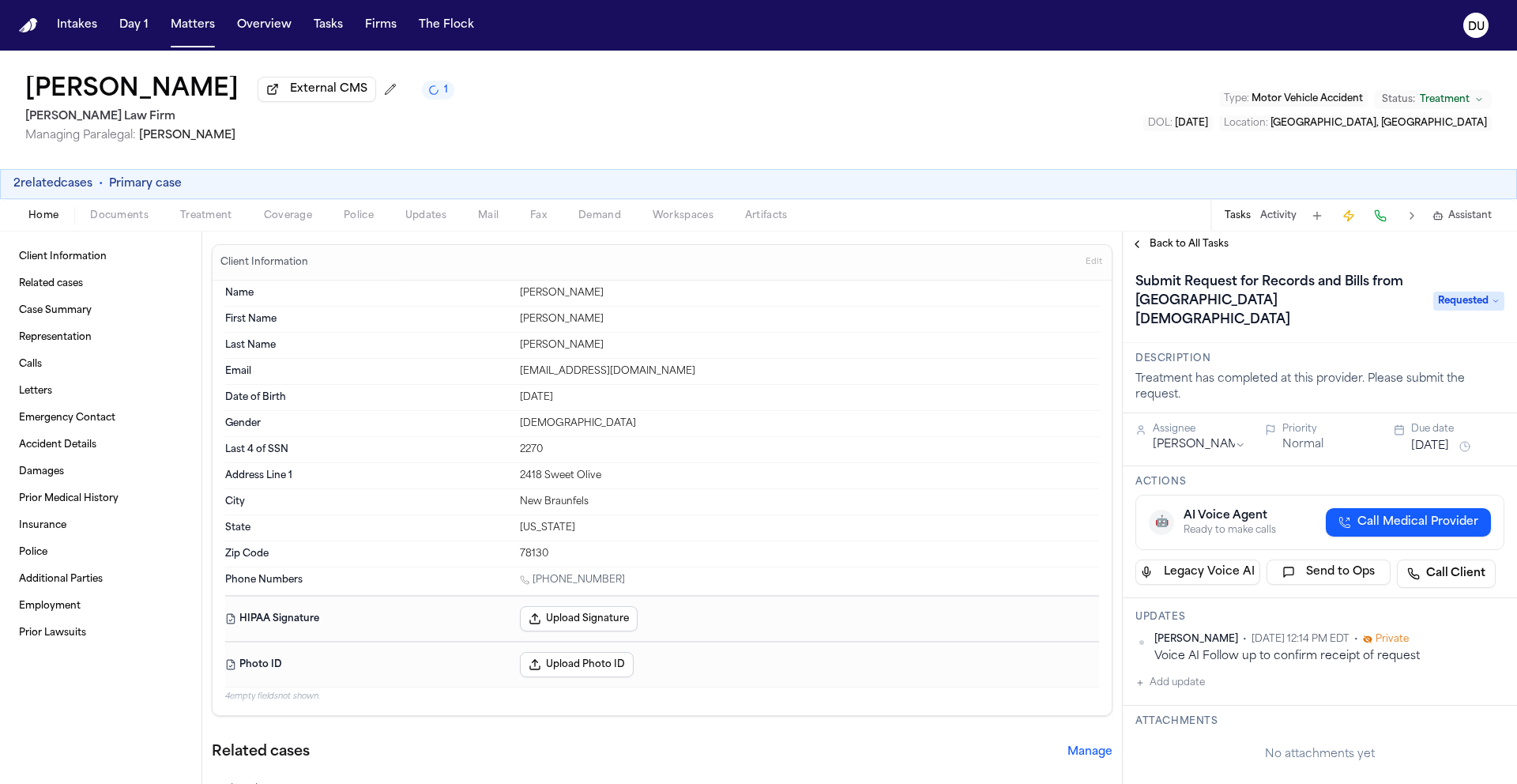
click at [1163, 248] on span "Back to All Tasks" at bounding box center [1189, 244] width 79 height 12
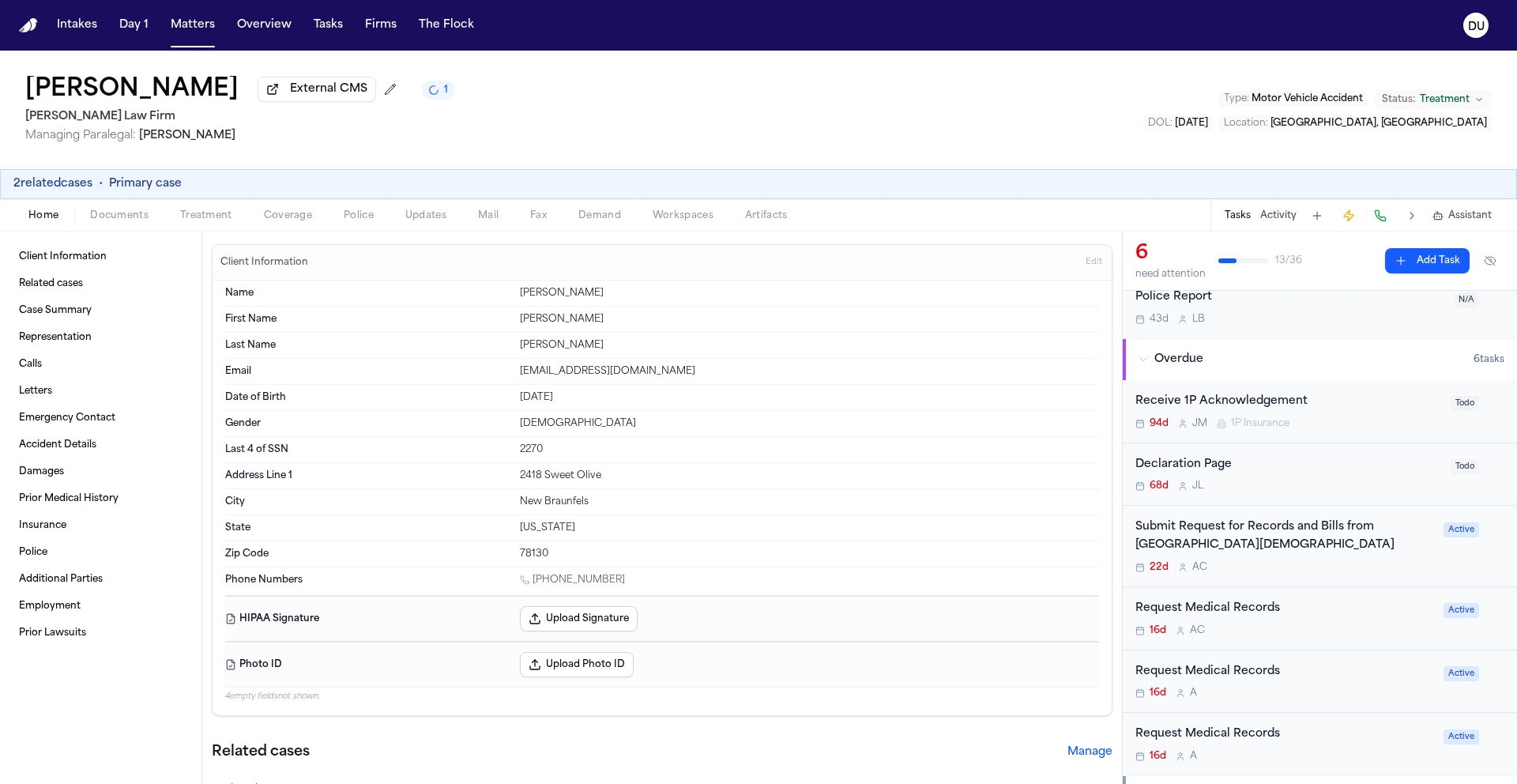
scroll to position [121, 0]
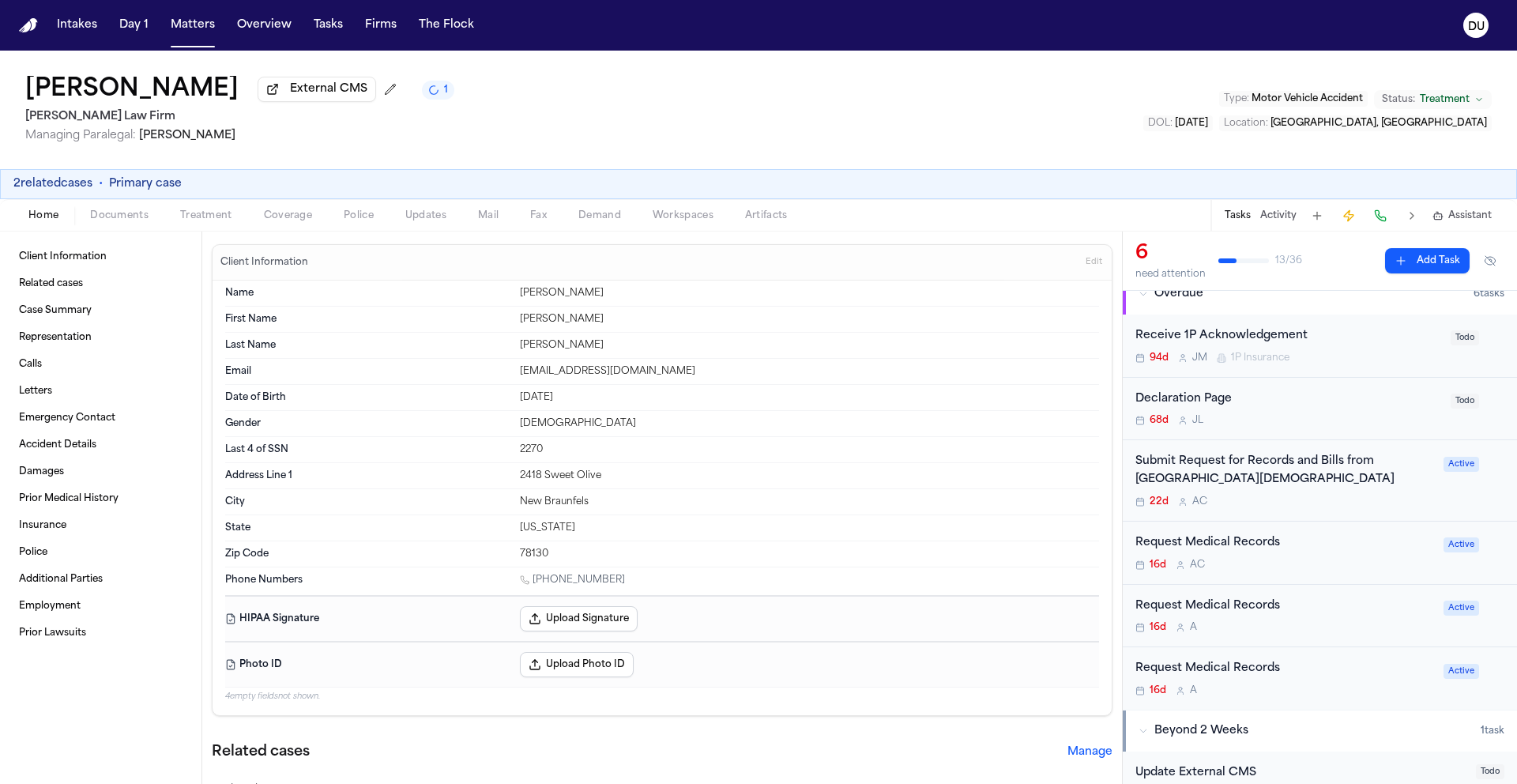
click at [1257, 555] on div "Request Medical Records 16d A C" at bounding box center [1285, 552] width 299 height 37
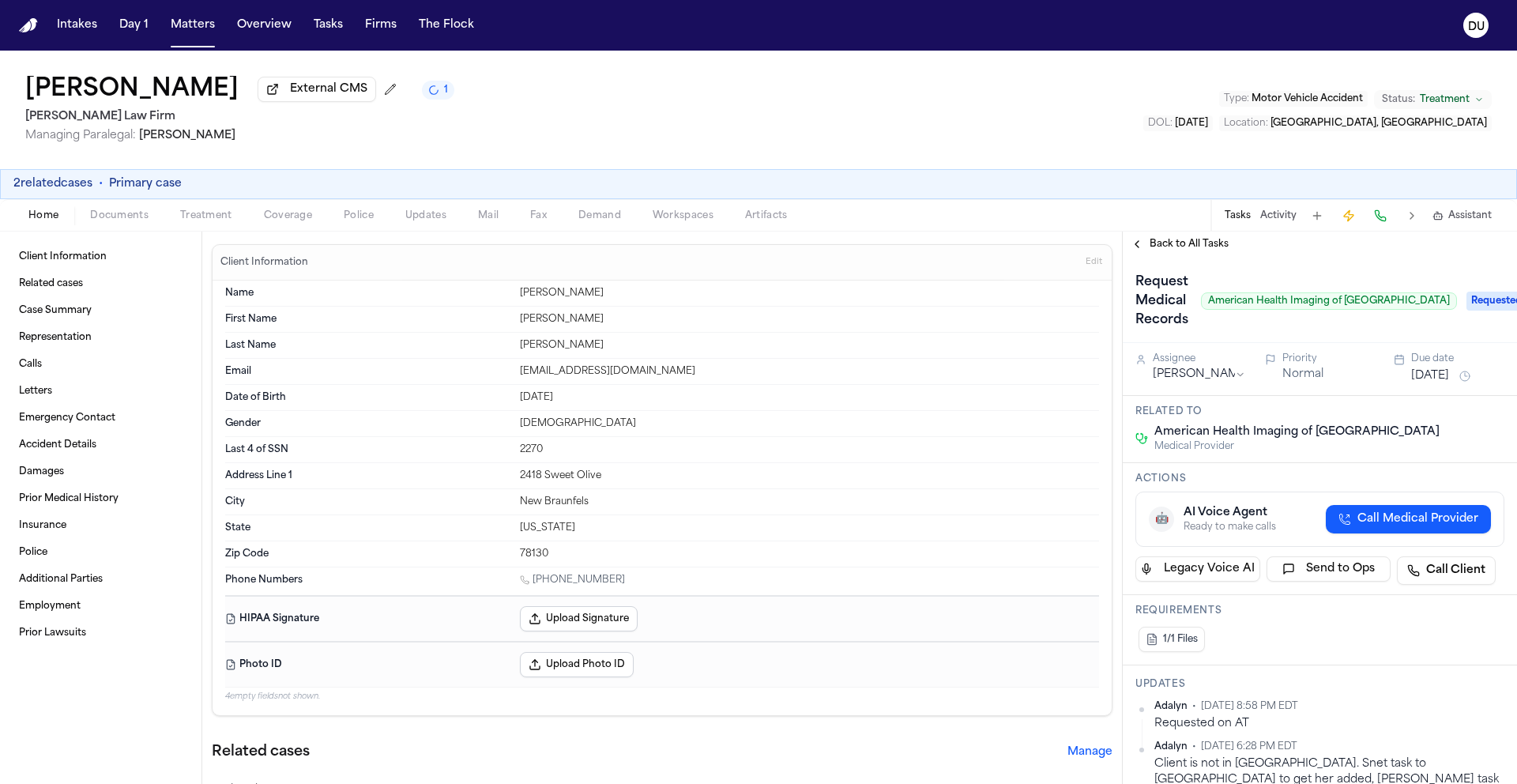
click at [1148, 250] on button "Back to All Tasks" at bounding box center [1180, 244] width 114 height 12
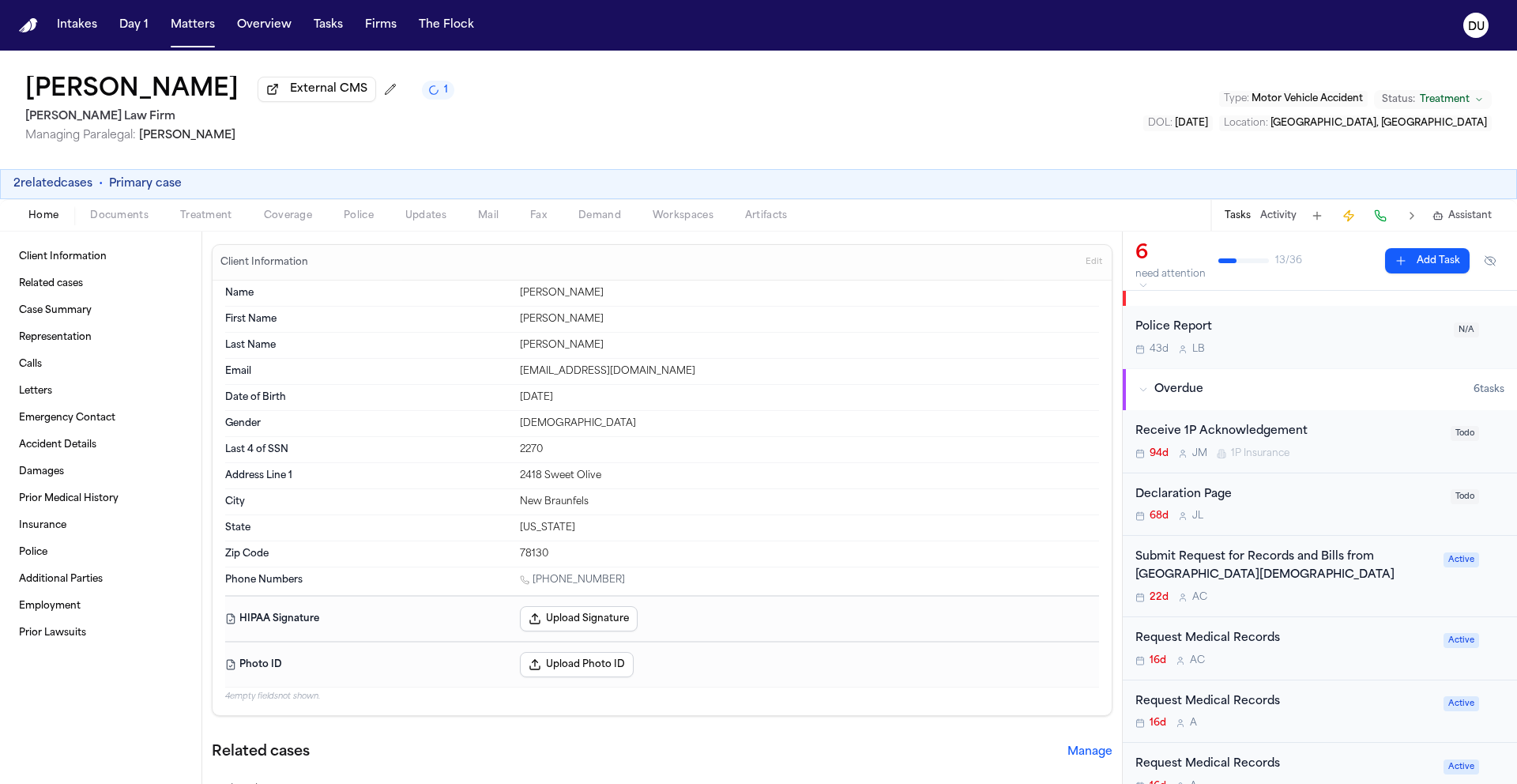
scroll to position [134, 0]
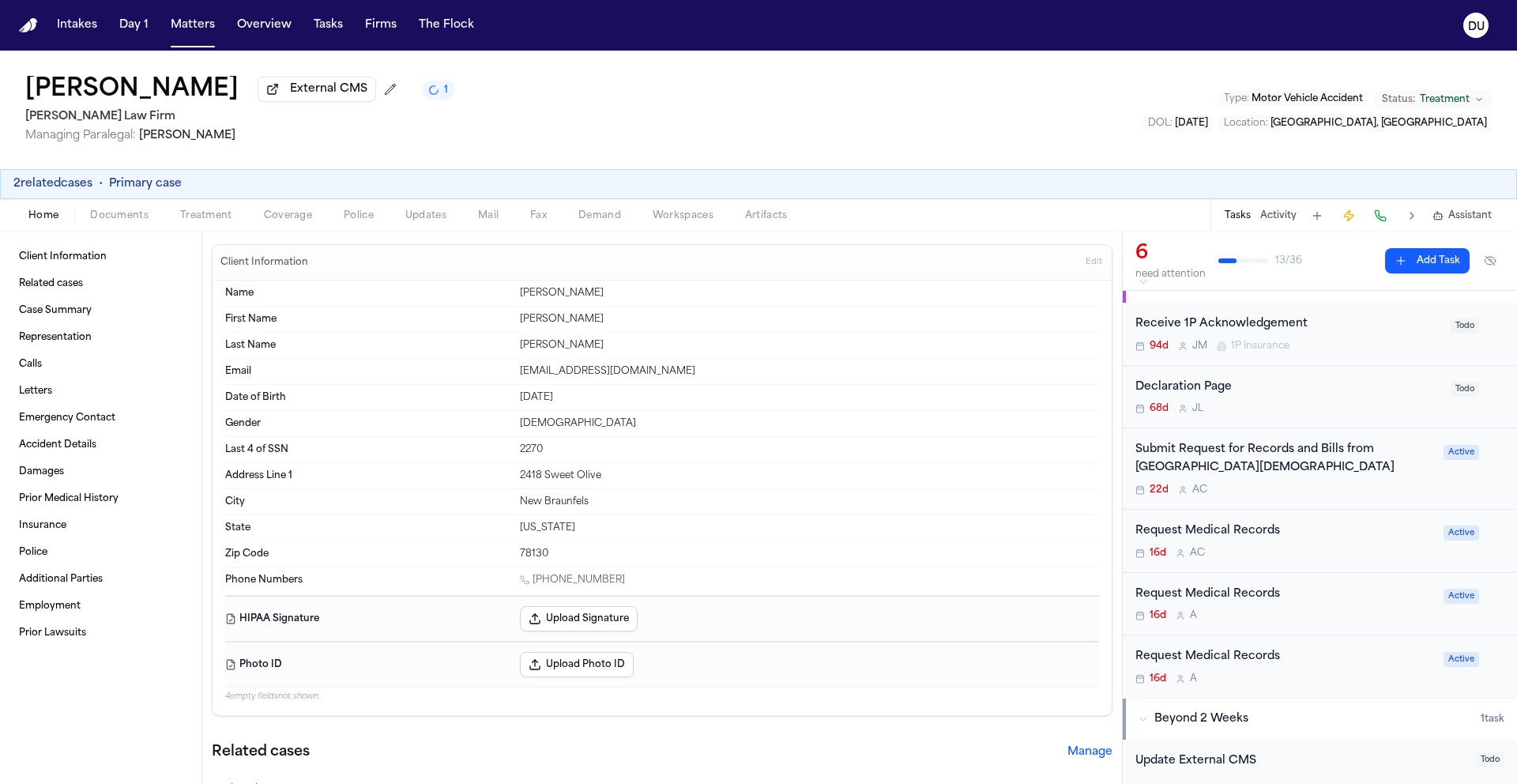
click at [1246, 666] on div "Request Medical Records" at bounding box center [1285, 656] width 299 height 18
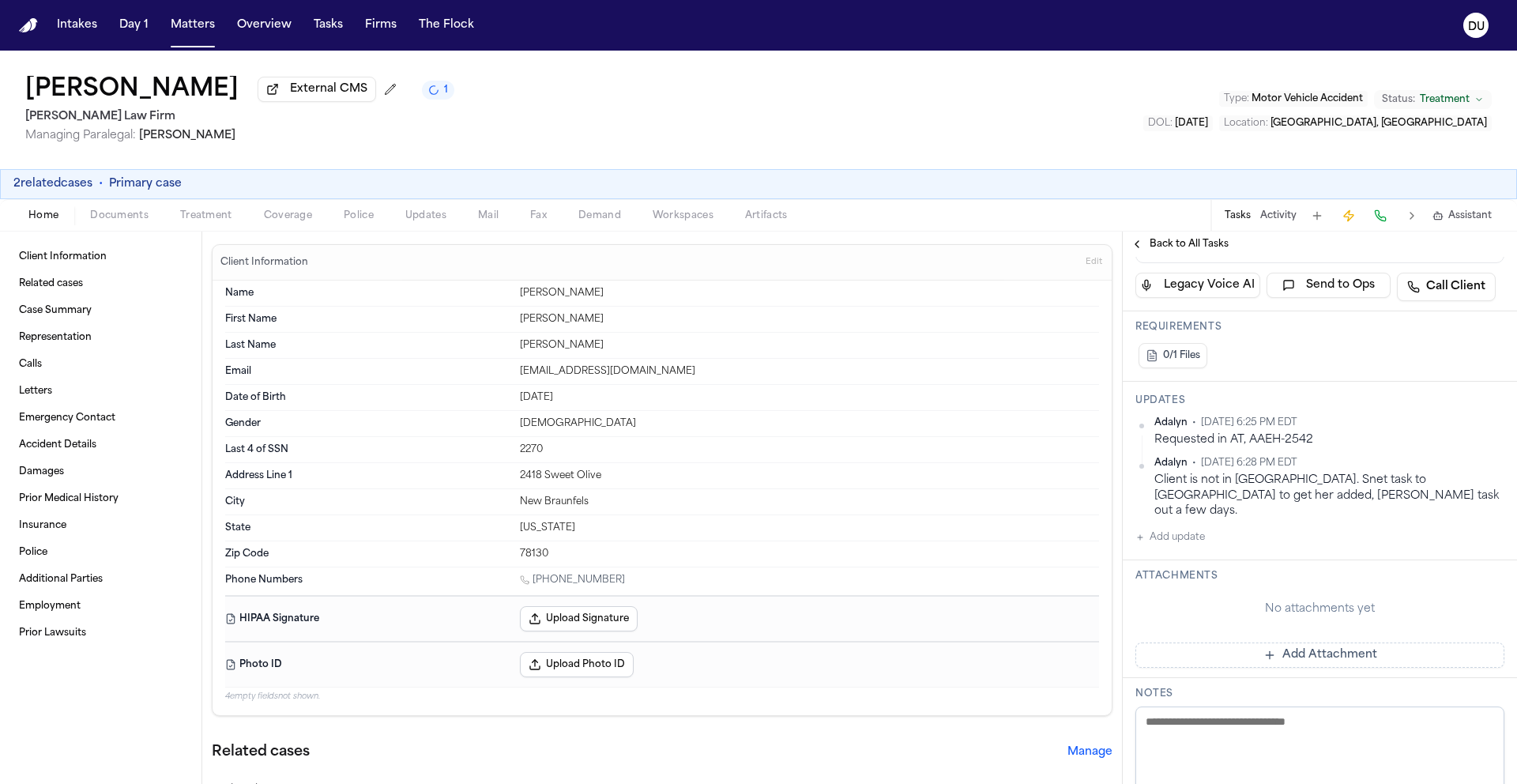
scroll to position [287, 0]
click at [1188, 524] on button "Add update" at bounding box center [1171, 534] width 70 height 19
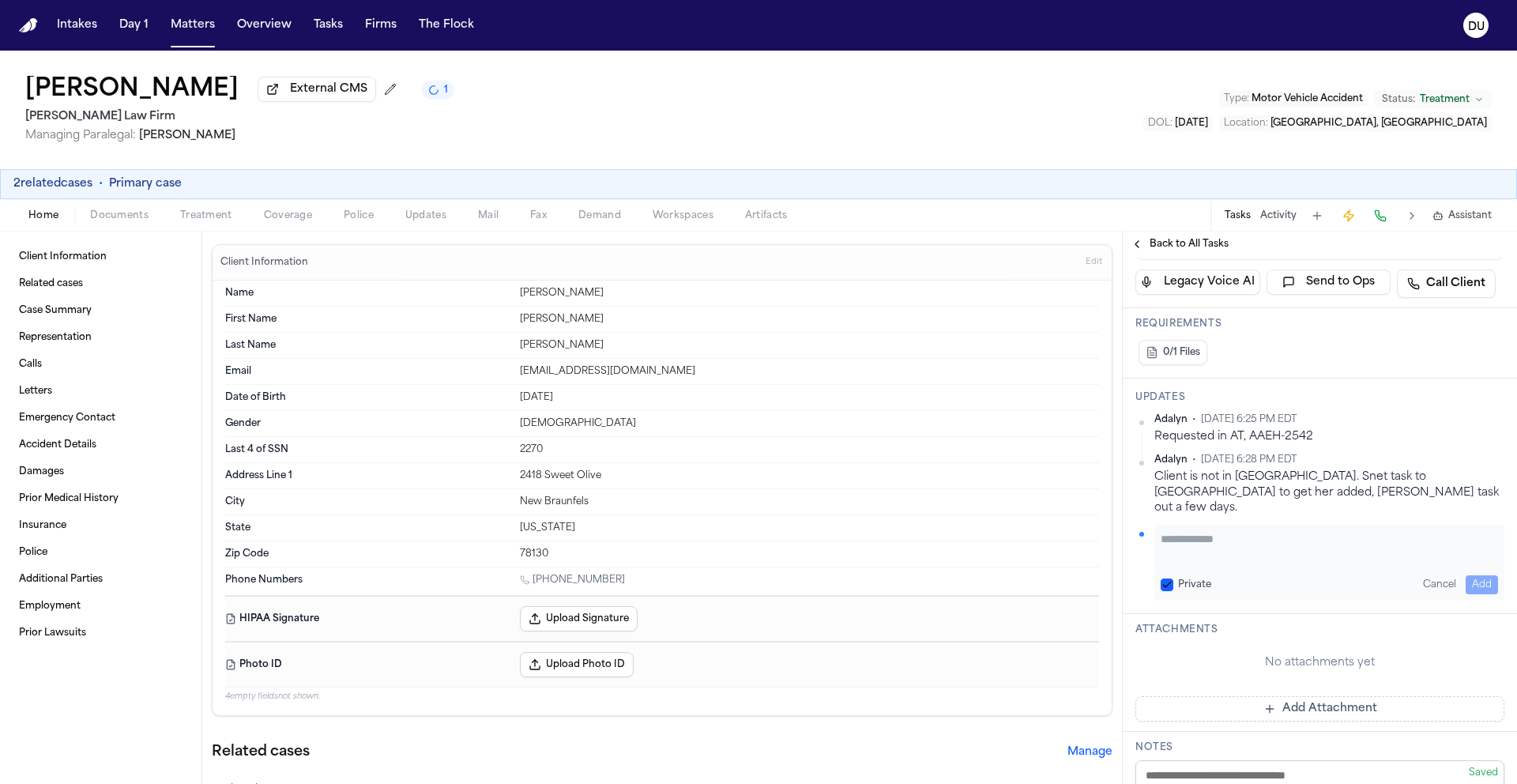
click at [1231, 531] on textarea "Add your update" at bounding box center [1330, 546] width 337 height 31
type textarea "**********"
click at [1477, 575] on button "Add" at bounding box center [1482, 585] width 32 height 19
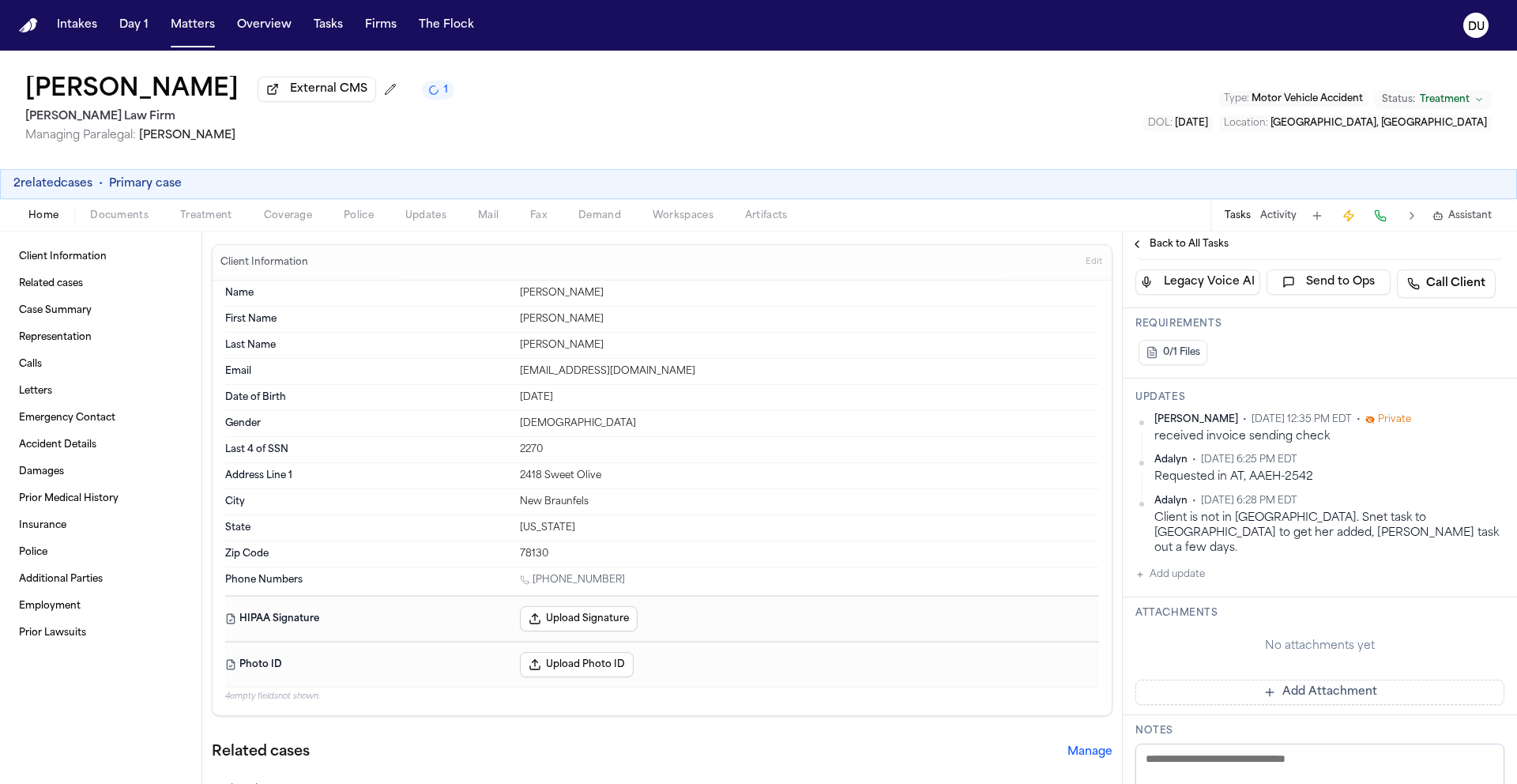
click at [1319, 679] on button "Add Attachment" at bounding box center [1320, 691] width 369 height 25
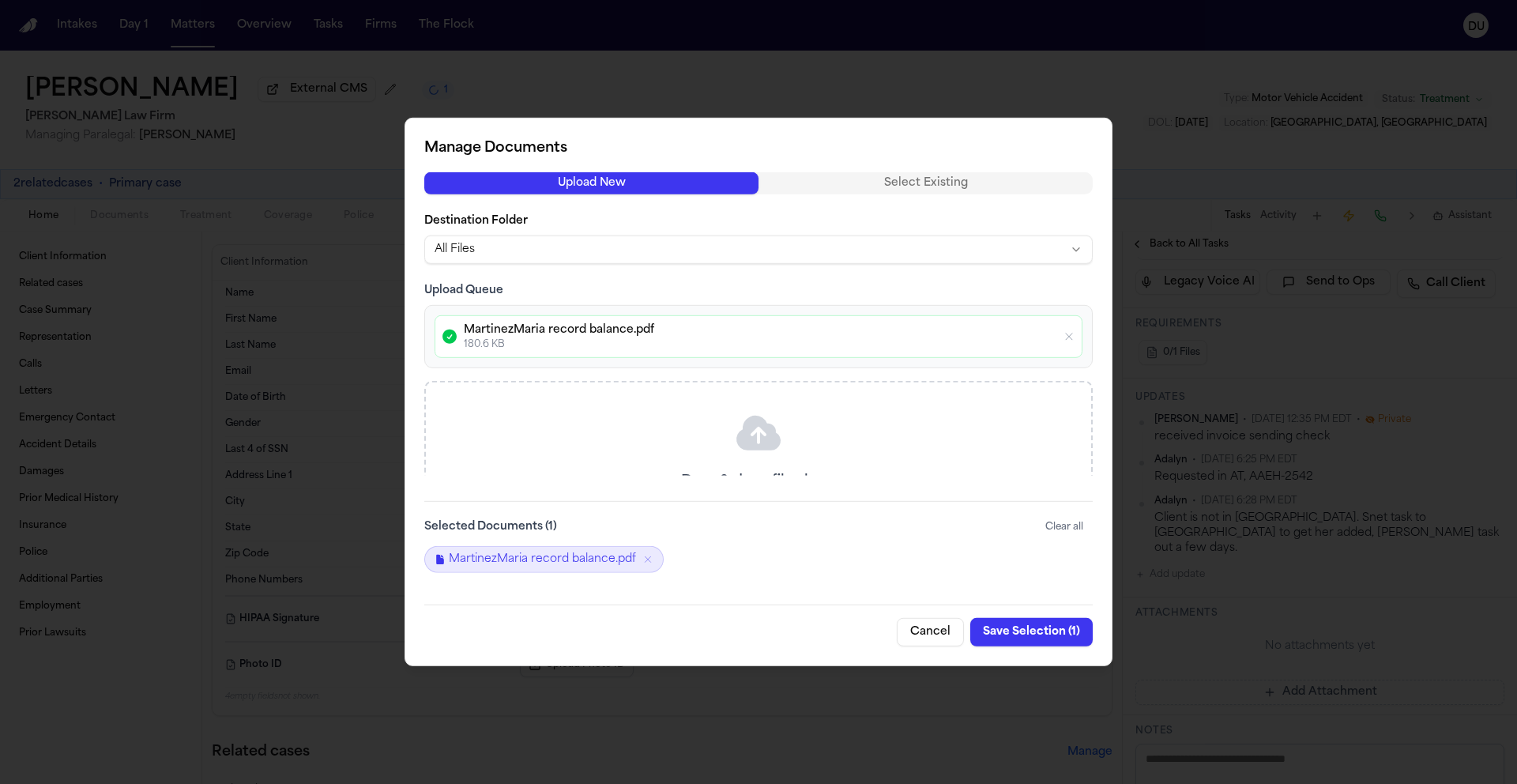
click at [1035, 631] on button "Save Selection ( 1 )" at bounding box center [1032, 632] width 122 height 29
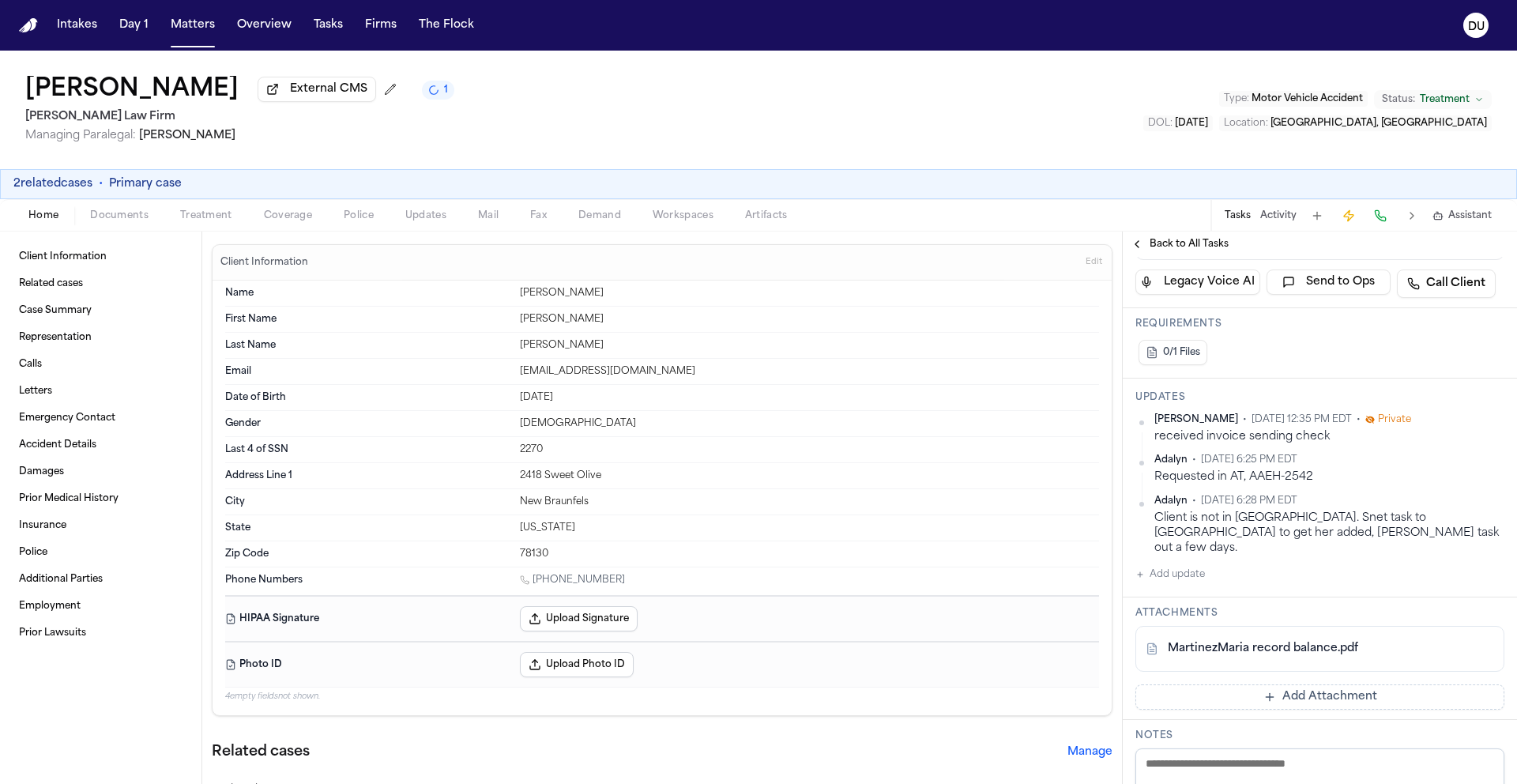
click at [1265, 641] on link "MartinezMaria record balance.pdf" at bounding box center [1263, 649] width 191 height 16
click at [496, 220] on span "Mail" at bounding box center [489, 216] width 21 height 12
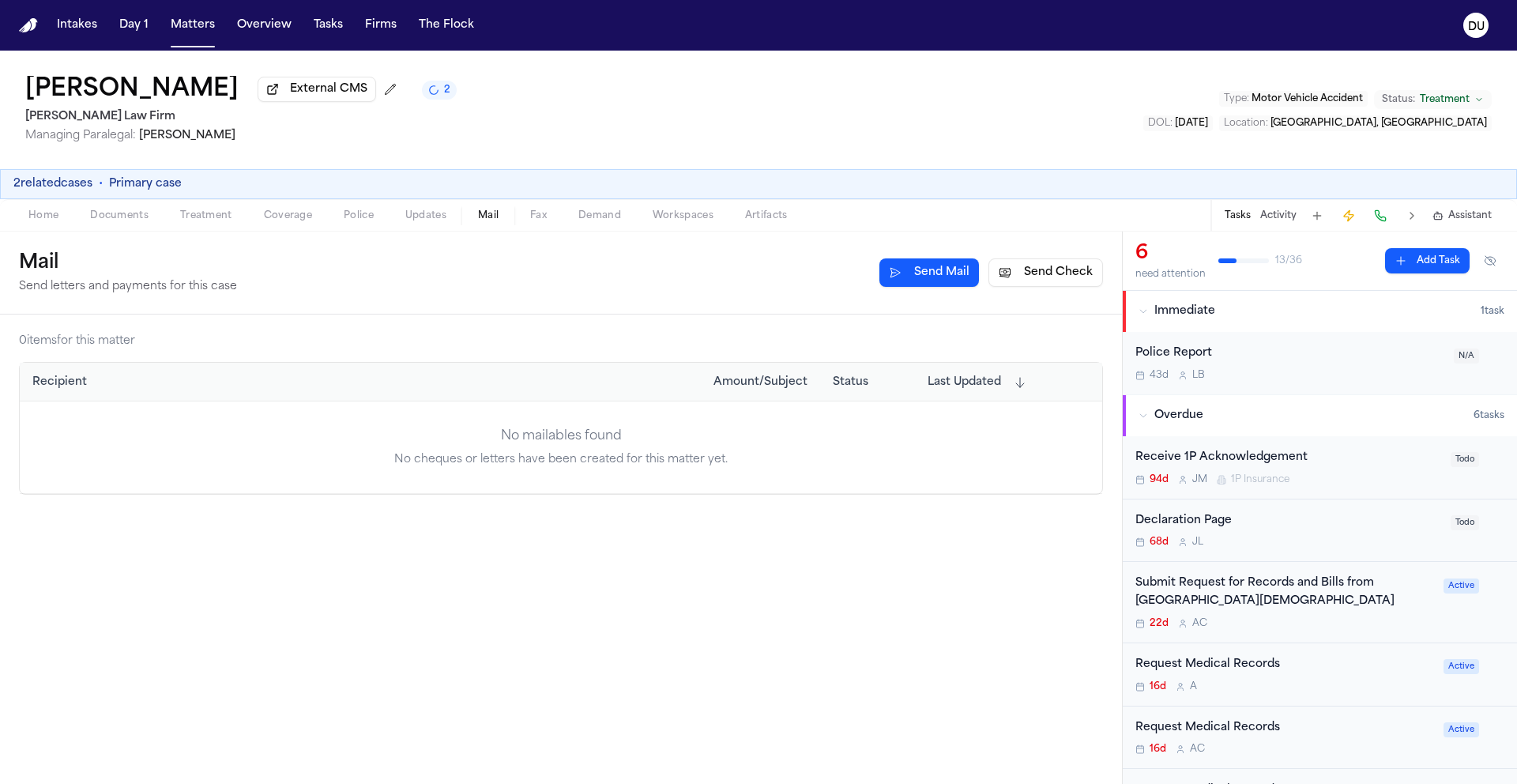
click at [1062, 274] on button "Send Check" at bounding box center [1046, 273] width 115 height 29
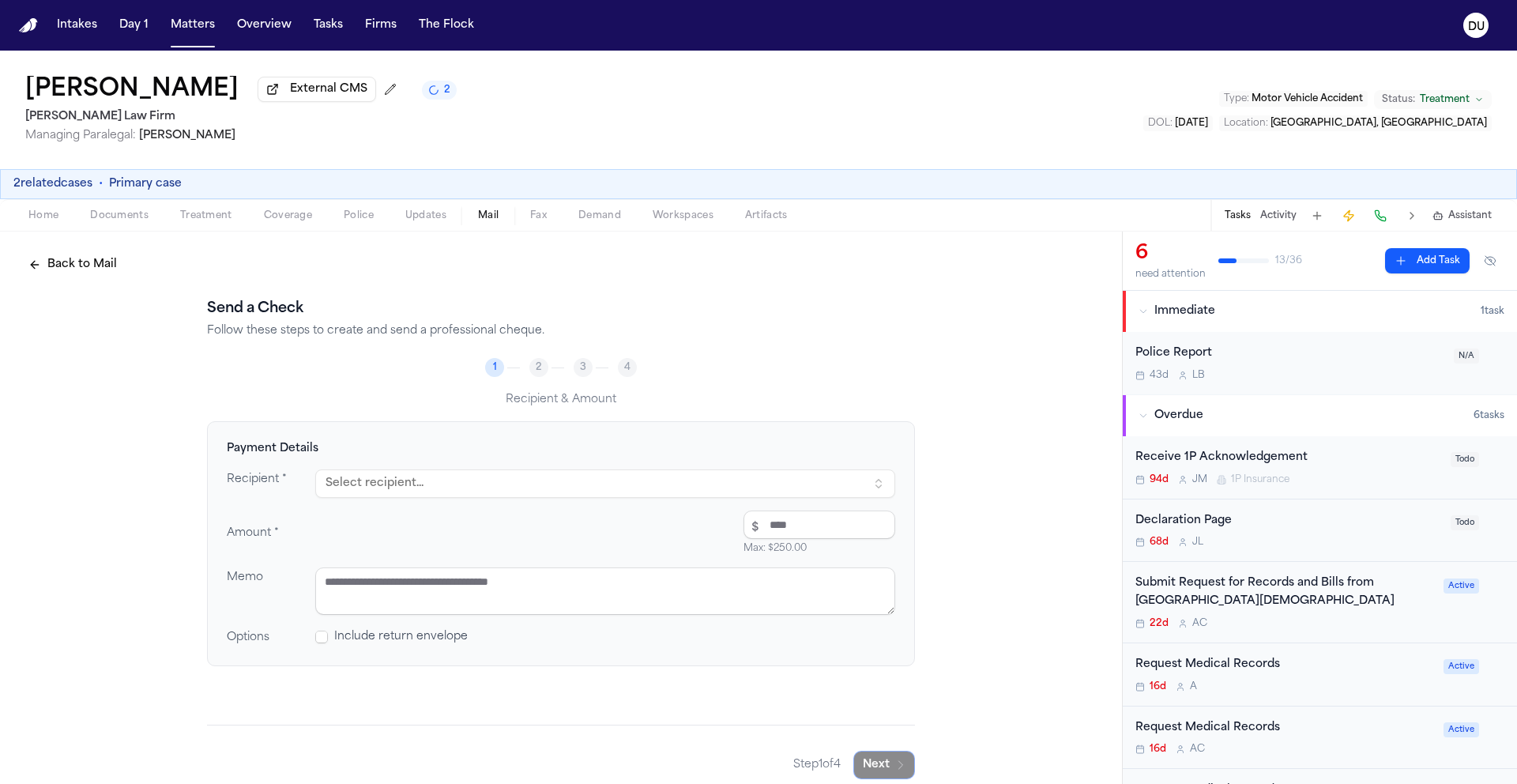
click at [430, 501] on div "Recipient * Select recipient... Amount * $ Max: $ 250.00 Memo Options Include r…" at bounding box center [560, 558] width 669 height 177
click at [436, 489] on button "Select recipient..." at bounding box center [605, 483] width 580 height 29
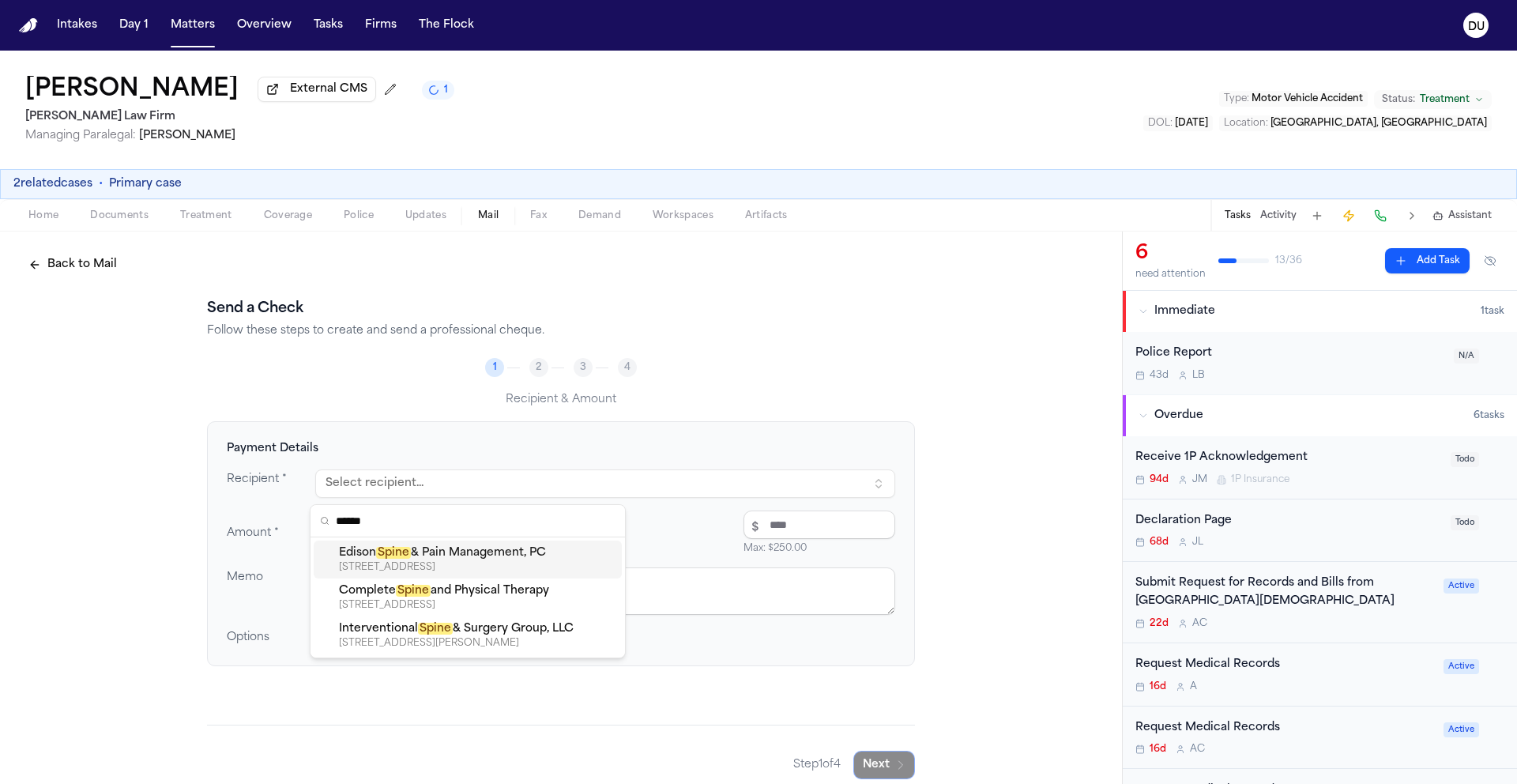
type input "*****"
click at [971, 422] on div "Back to Mail Send a Check Follow these steps to create and send a professional …" at bounding box center [561, 515] width 1123 height 566
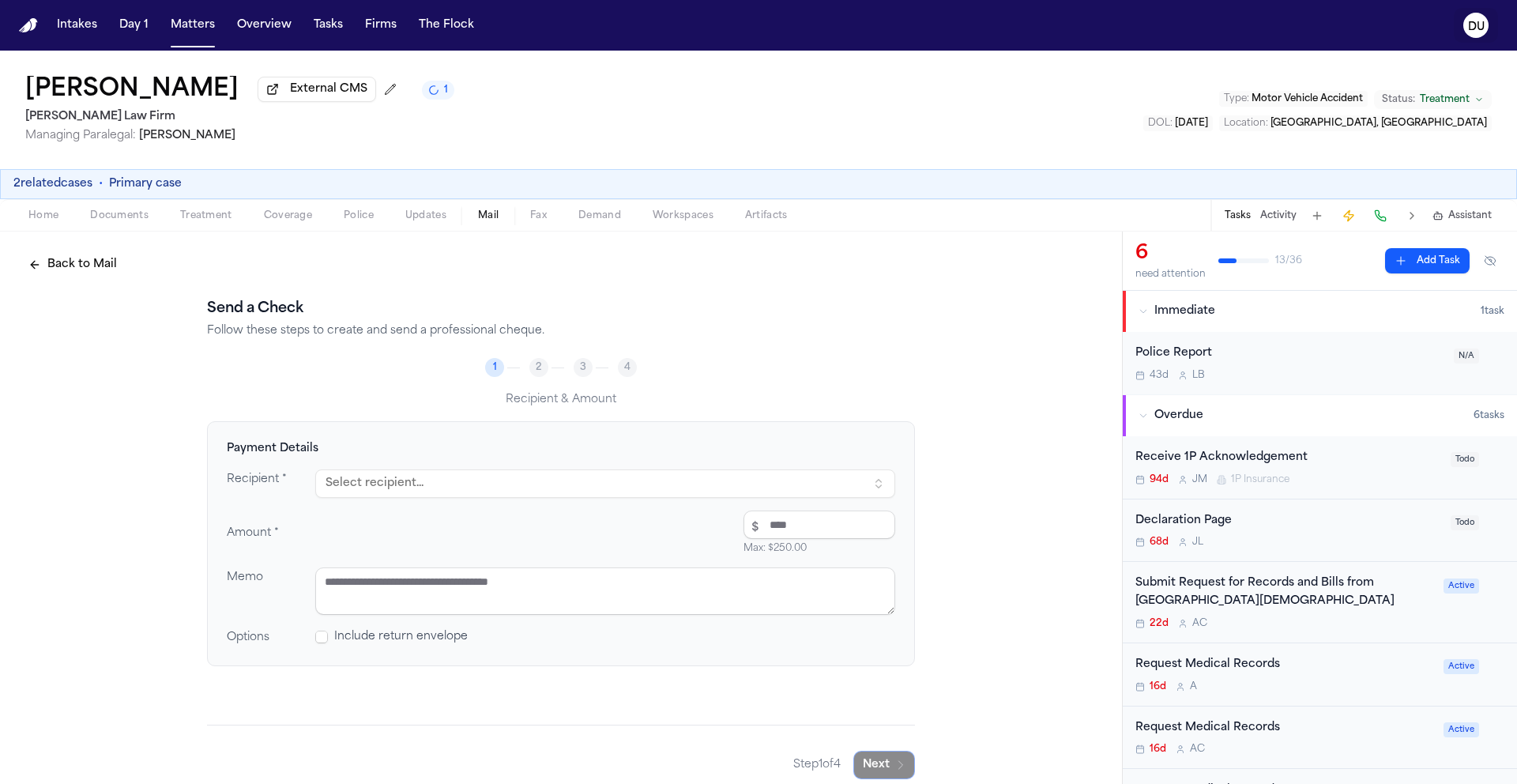
click at [1466, 34] on icon "DU" at bounding box center [1476, 24] width 25 height 25
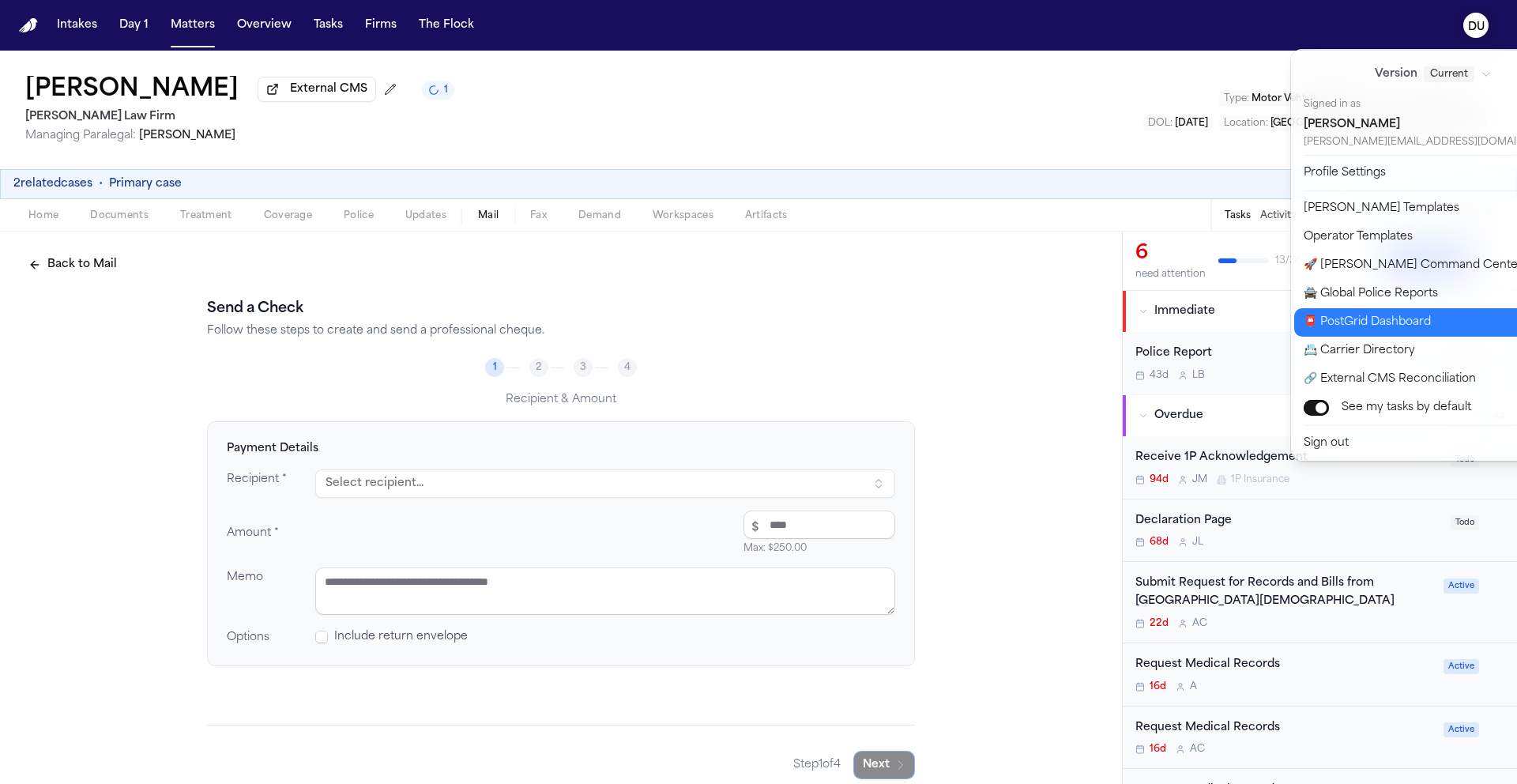
click at [1402, 327] on button "📮 PostGrid Dashboard" at bounding box center [1444, 323] width 297 height 29
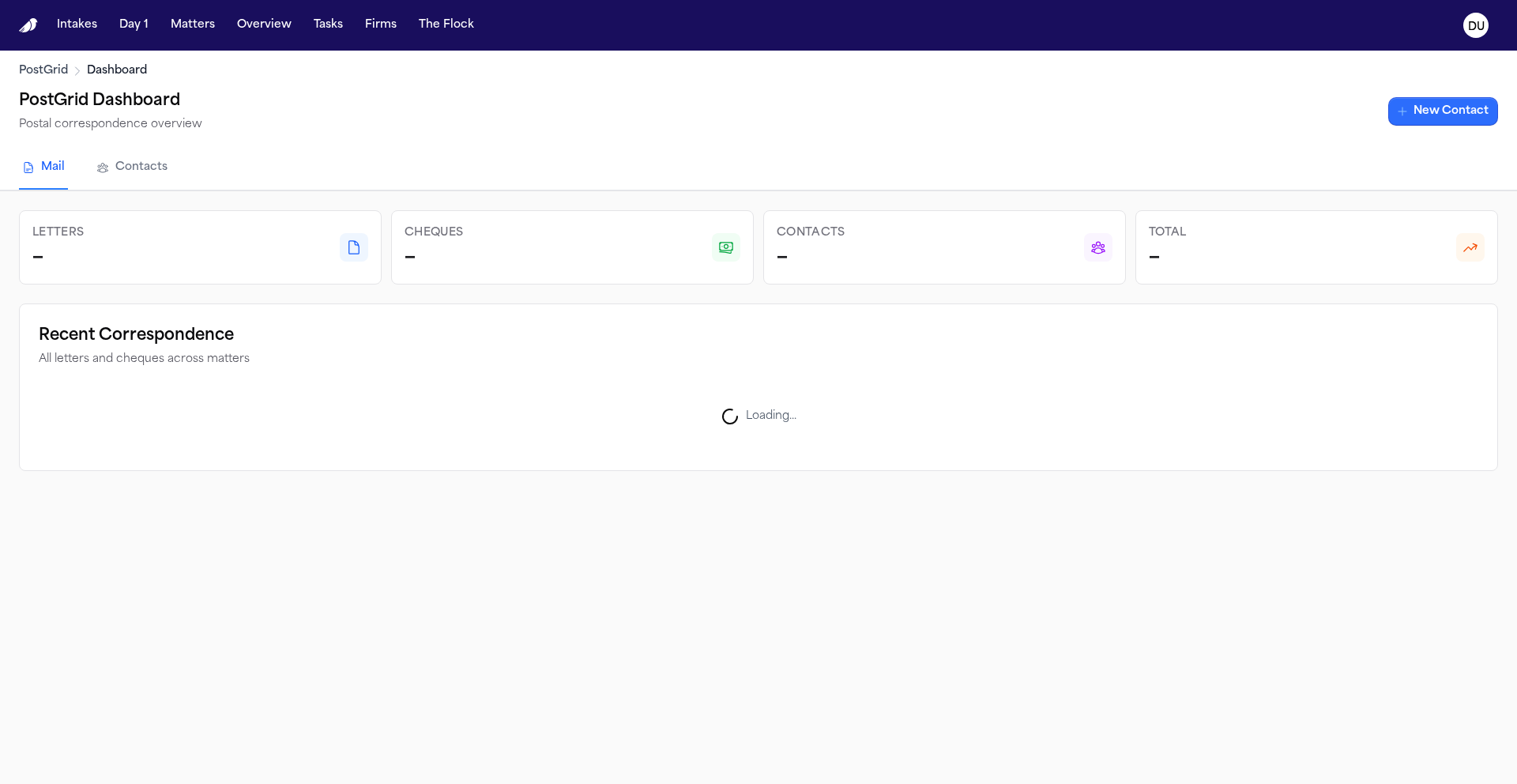
click at [1416, 113] on link "New Contact" at bounding box center [1444, 111] width 110 height 29
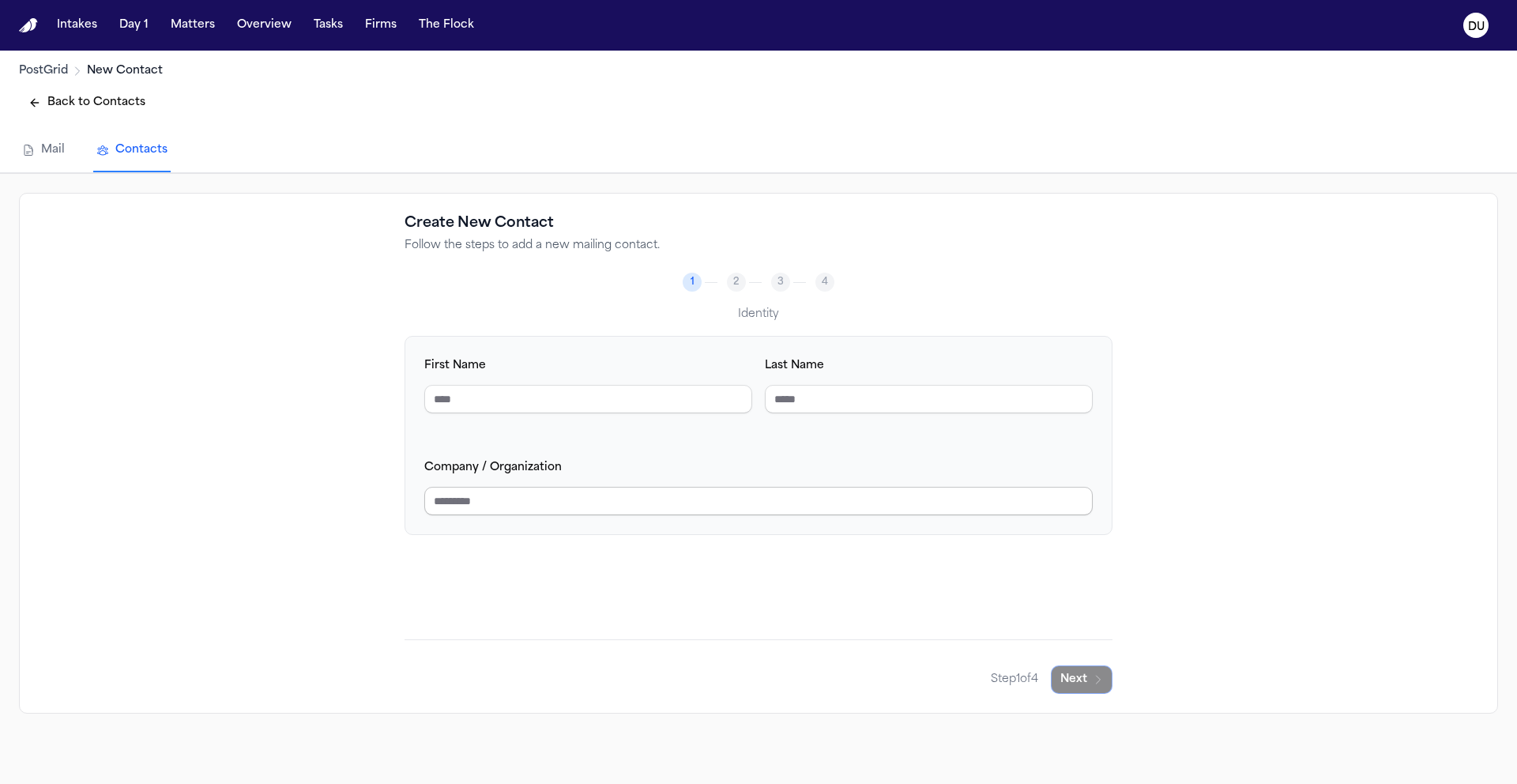
click at [568, 509] on input "Company / Organization" at bounding box center [758, 501] width 669 height 29
type input "**********"
click at [609, 406] on input "First Name" at bounding box center [588, 399] width 328 height 29
type input "*****"
type input "********"
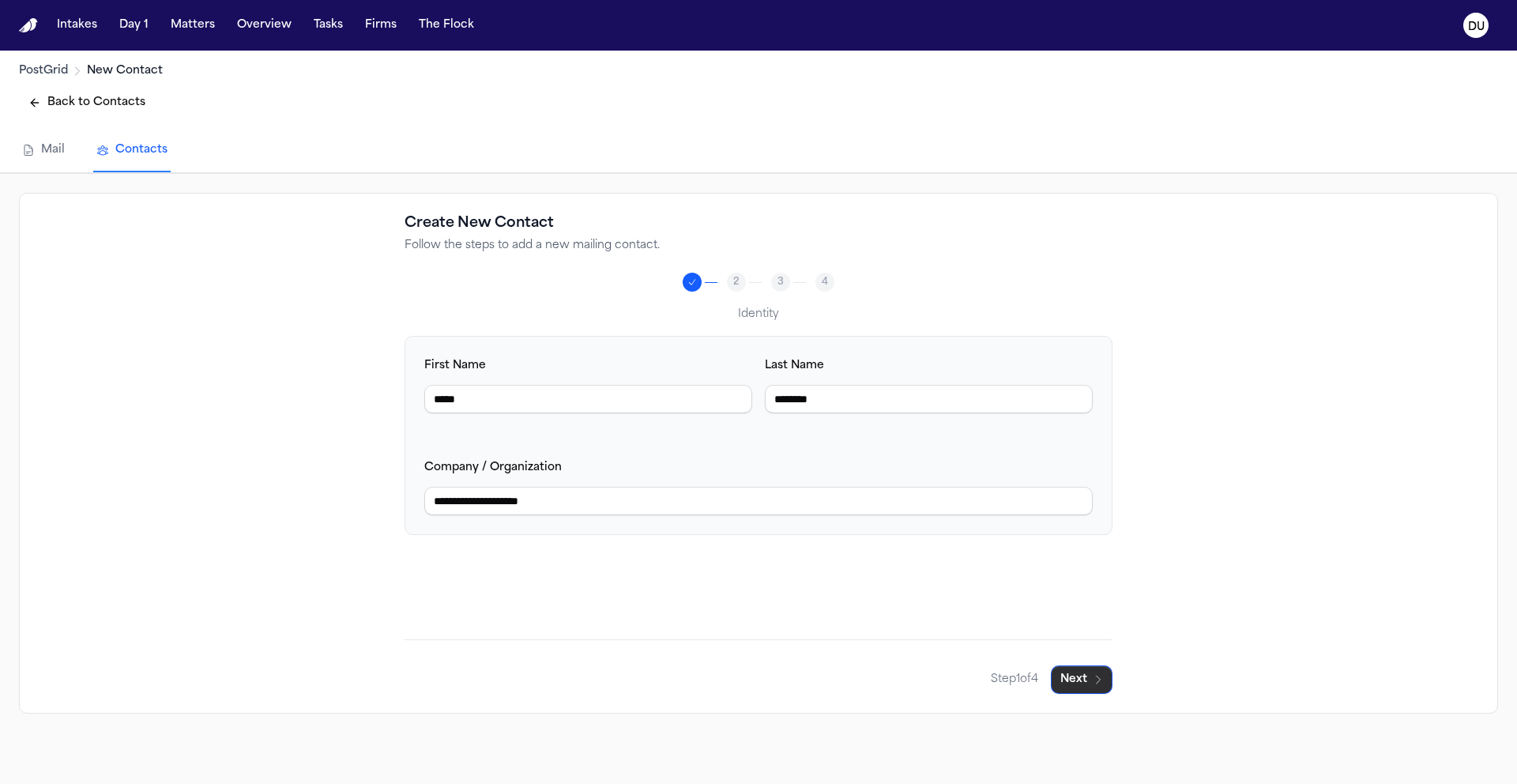
click at [1073, 679] on button "Next" at bounding box center [1082, 679] width 62 height 29
click at [1086, 680] on button "Next" at bounding box center [1082, 679] width 62 height 29
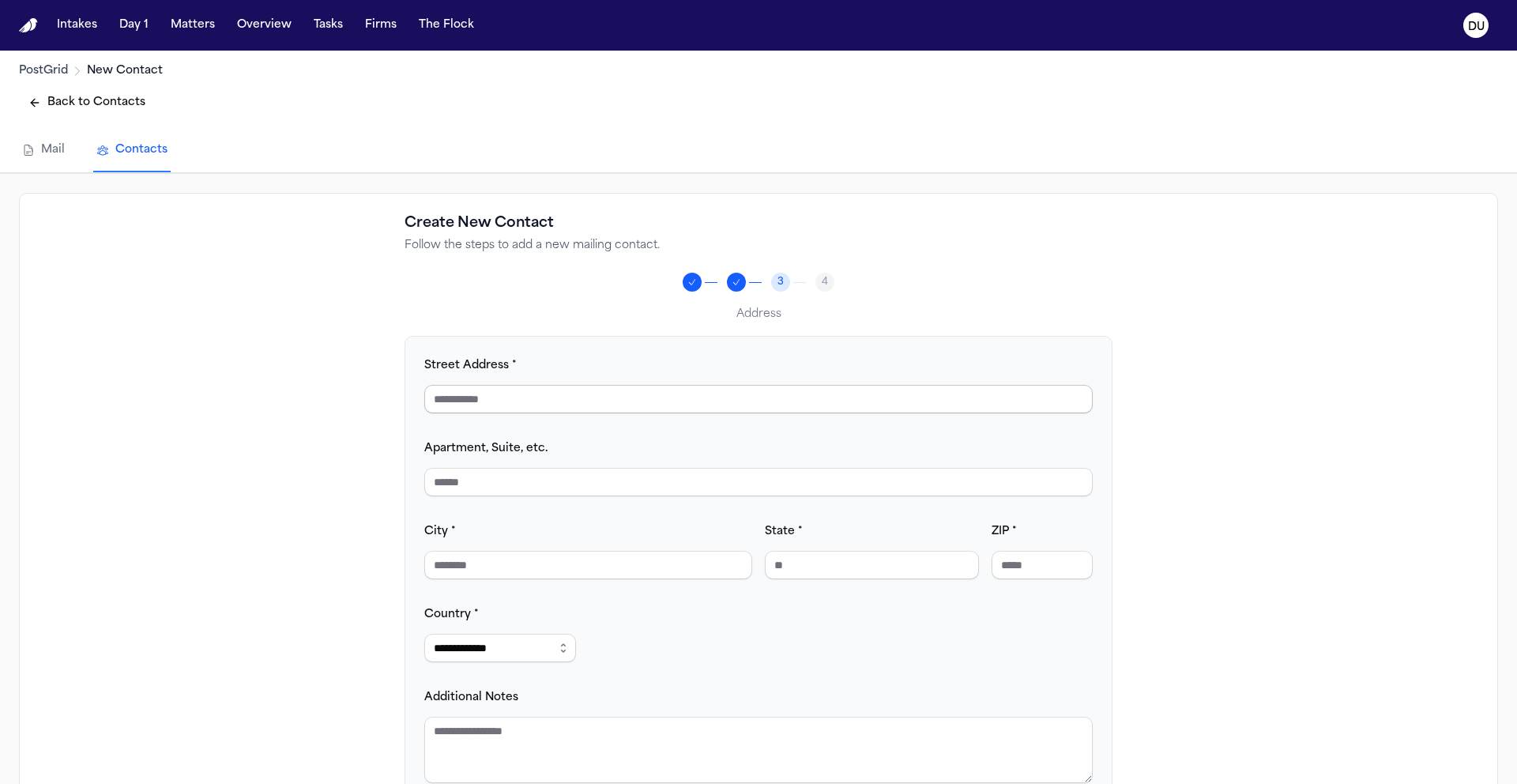
click at [493, 391] on input "Street Address *" at bounding box center [758, 399] width 669 height 29
type input "**********"
type input "******"
type input "**"
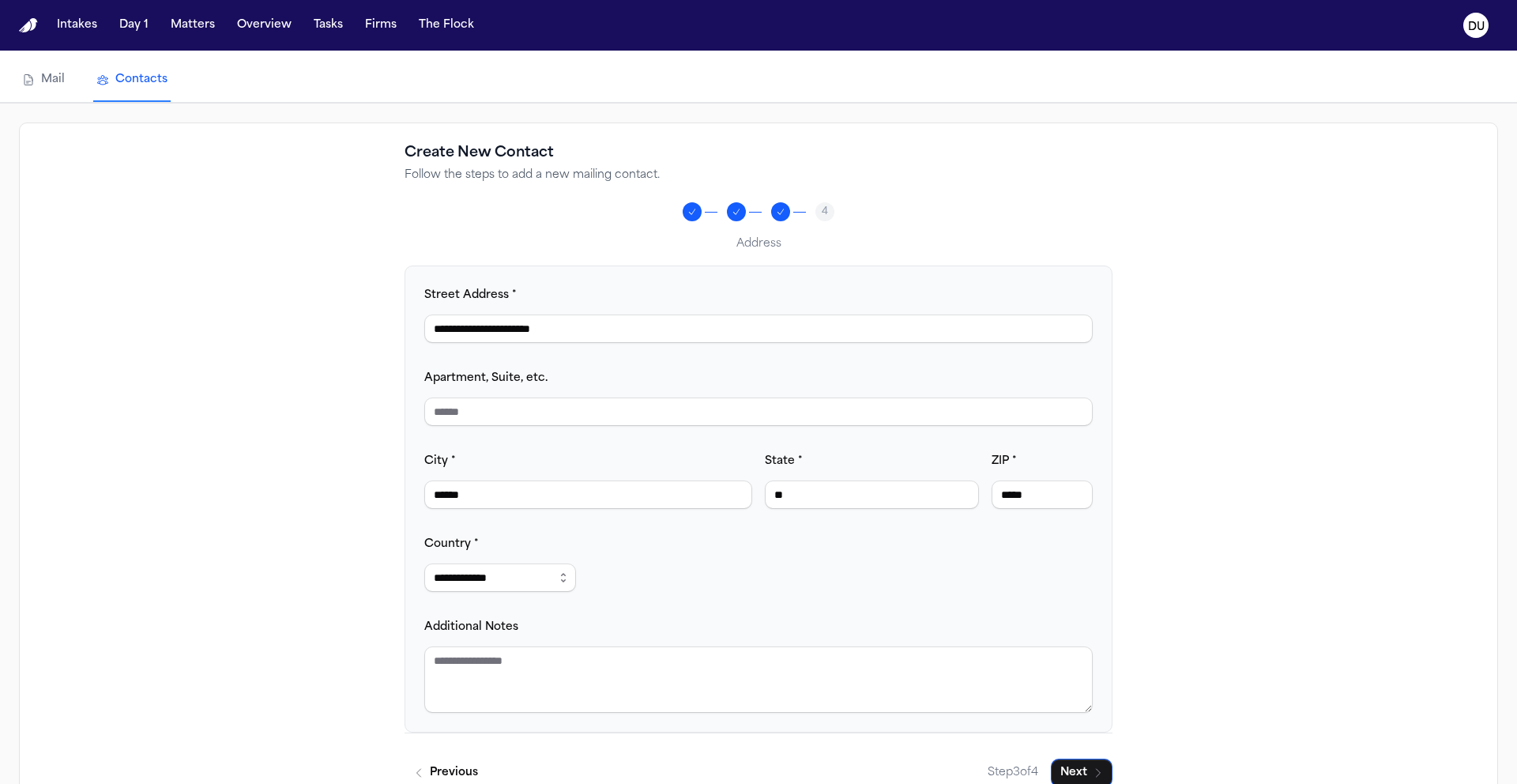
scroll to position [116, 0]
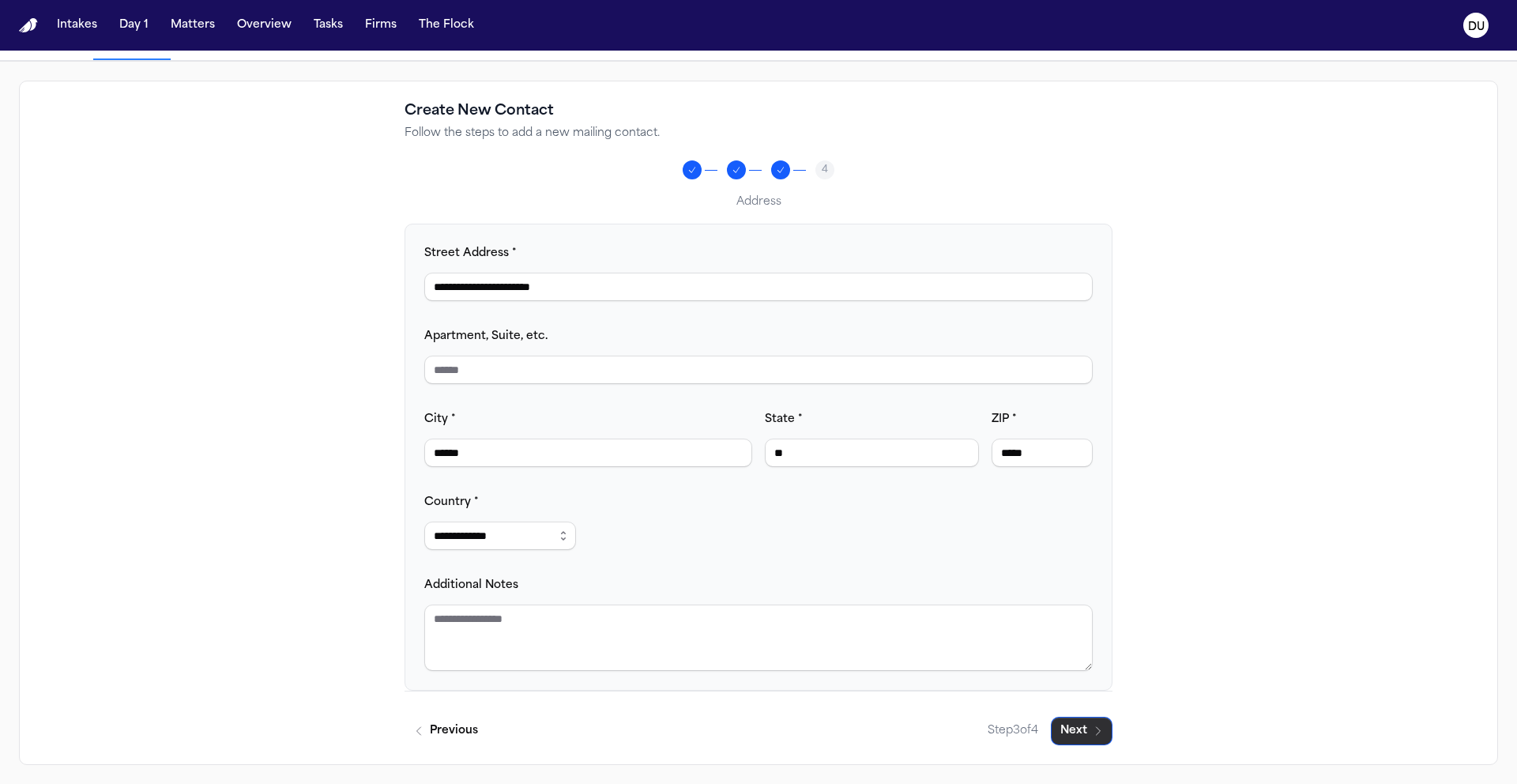
type input "*****"
click at [1071, 721] on button "Next" at bounding box center [1082, 731] width 62 height 29
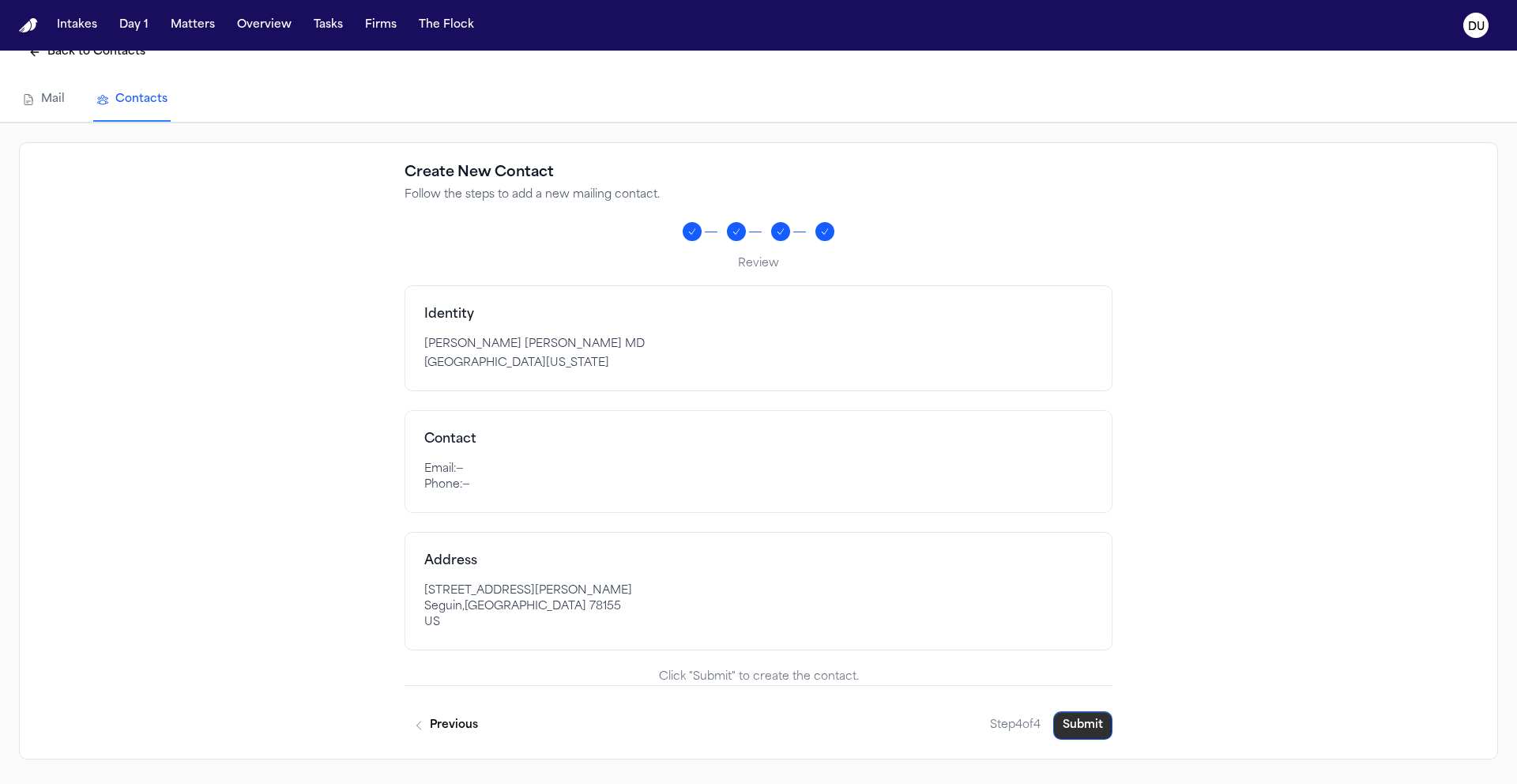
scroll to position [51, 0]
click at [1086, 731] on button "Submit" at bounding box center [1083, 725] width 59 height 29
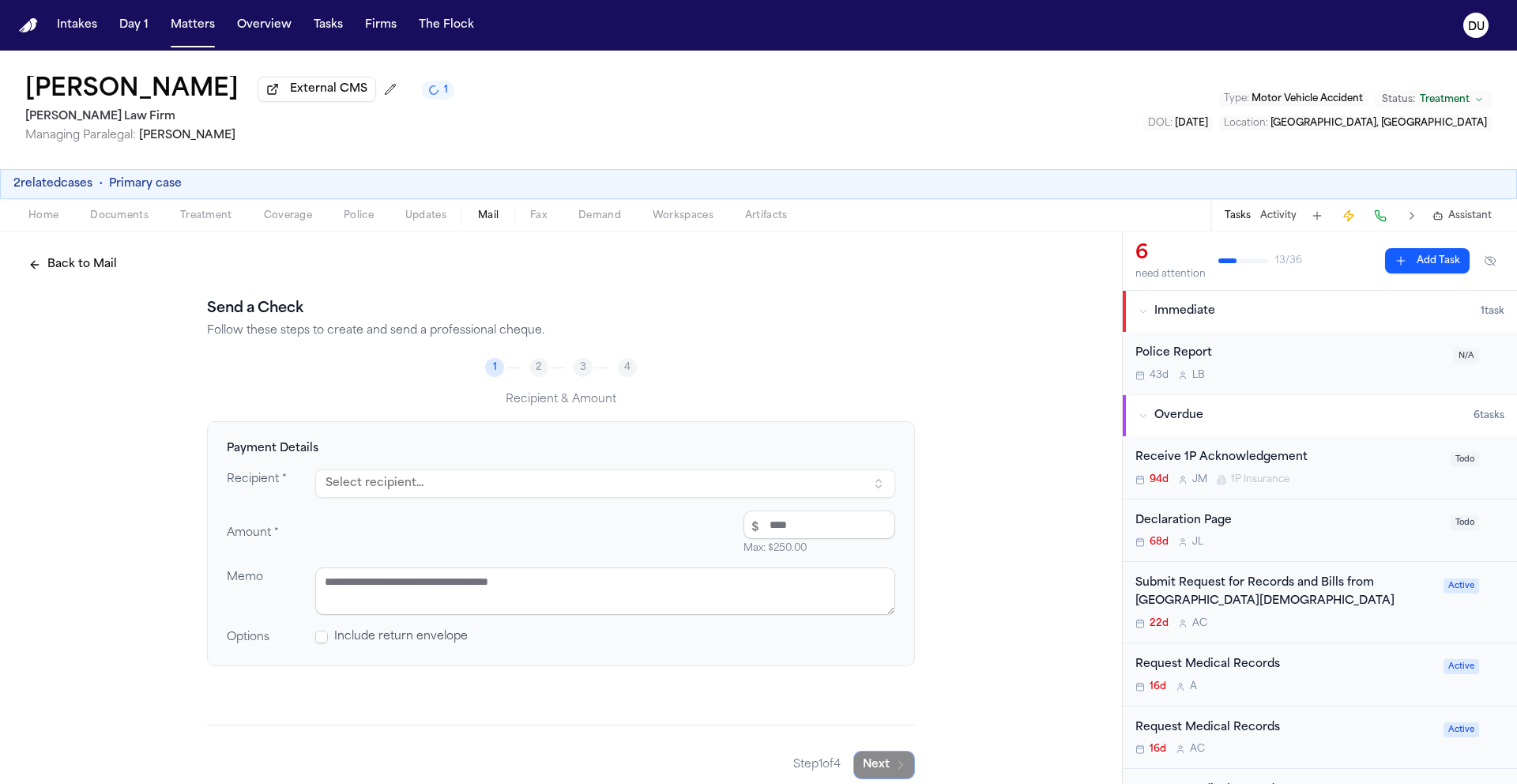
click at [555, 485] on button "Select recipient..." at bounding box center [605, 483] width 580 height 29
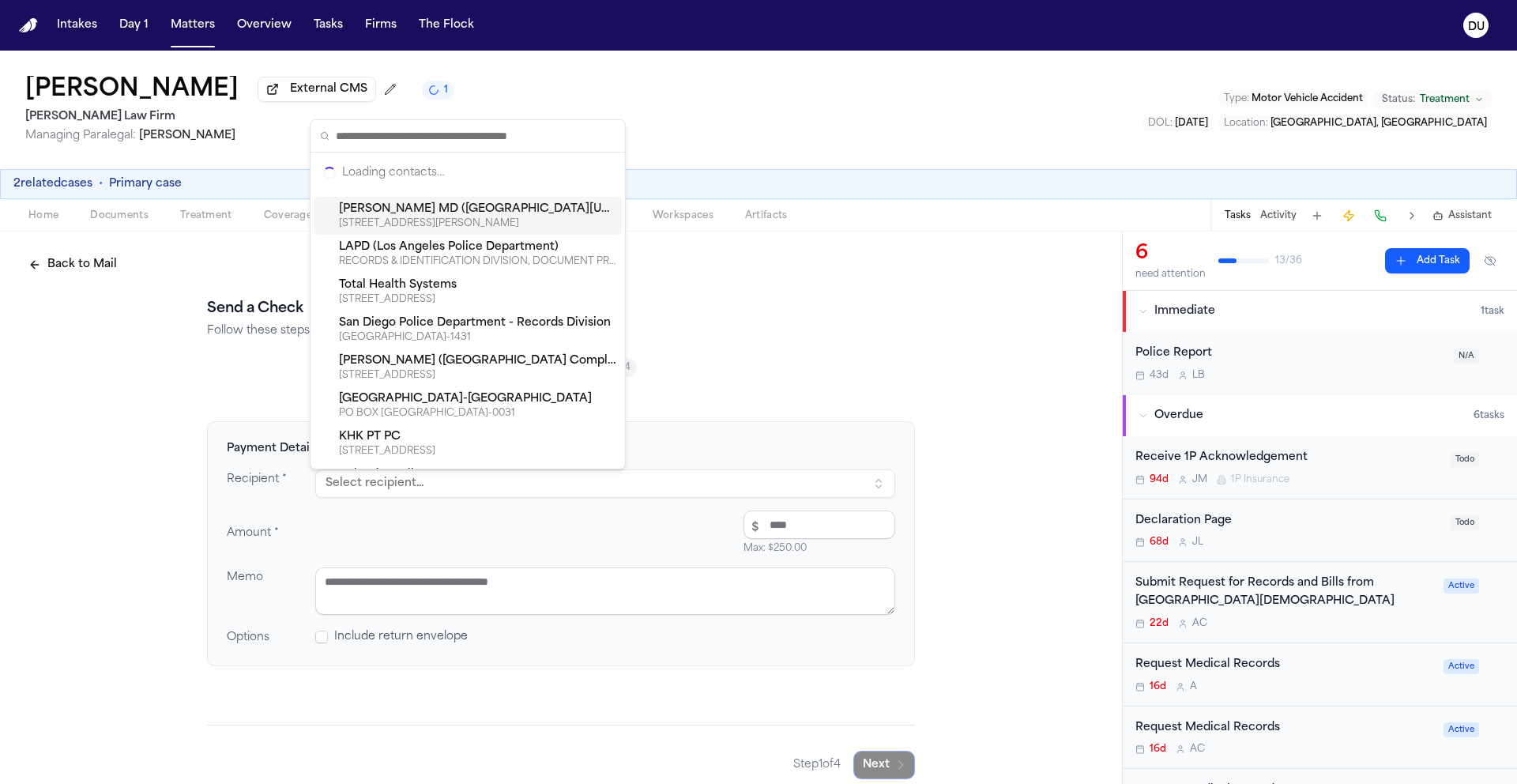
click at [458, 212] on div "[PERSON_NAME] MD ([GEOGRAPHIC_DATA][US_STATE])" at bounding box center [477, 209] width 276 height 16
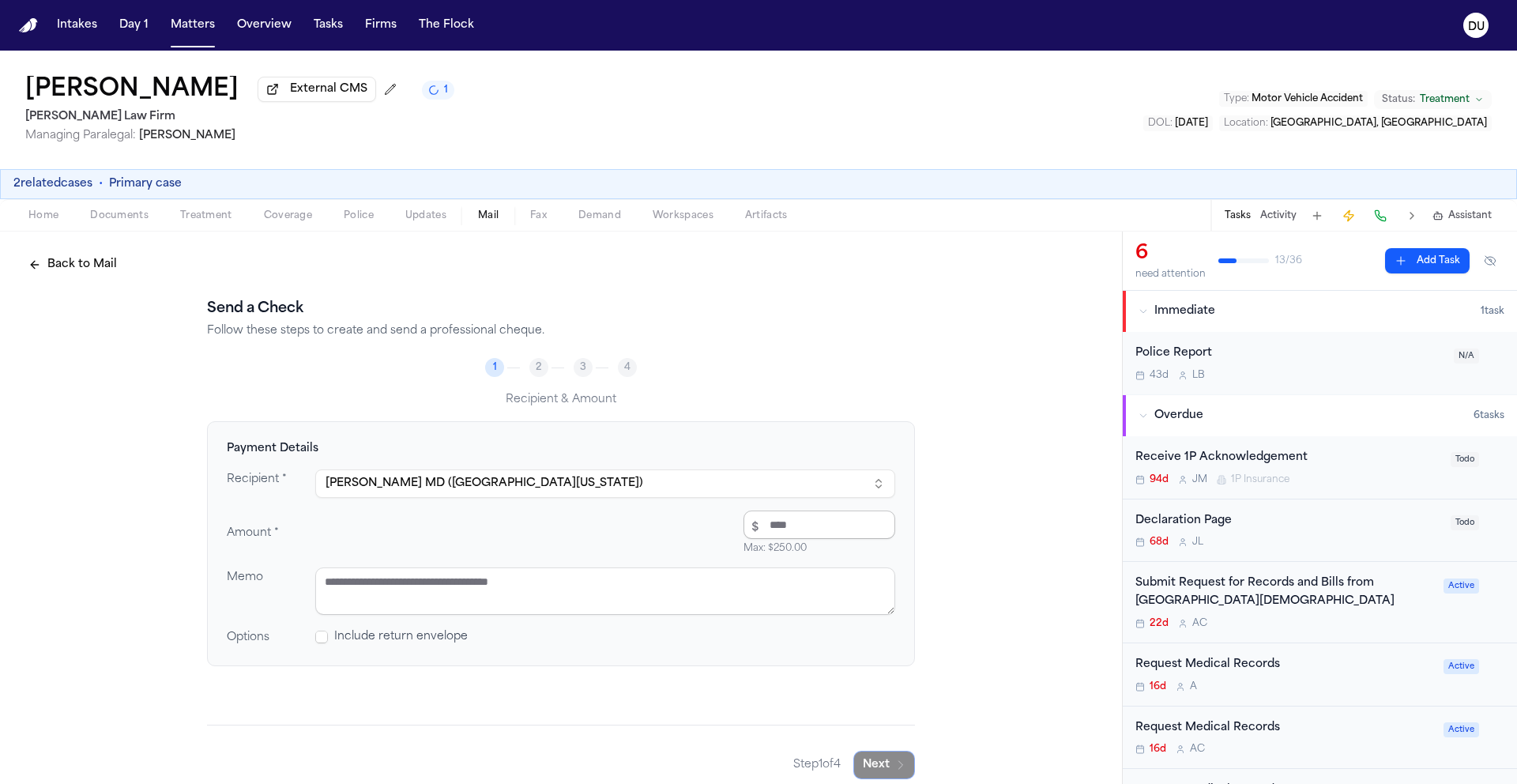
click at [782, 529] on input "number" at bounding box center [820, 524] width 152 height 29
type input "*****"
click at [599, 574] on textarea at bounding box center [605, 591] width 580 height 47
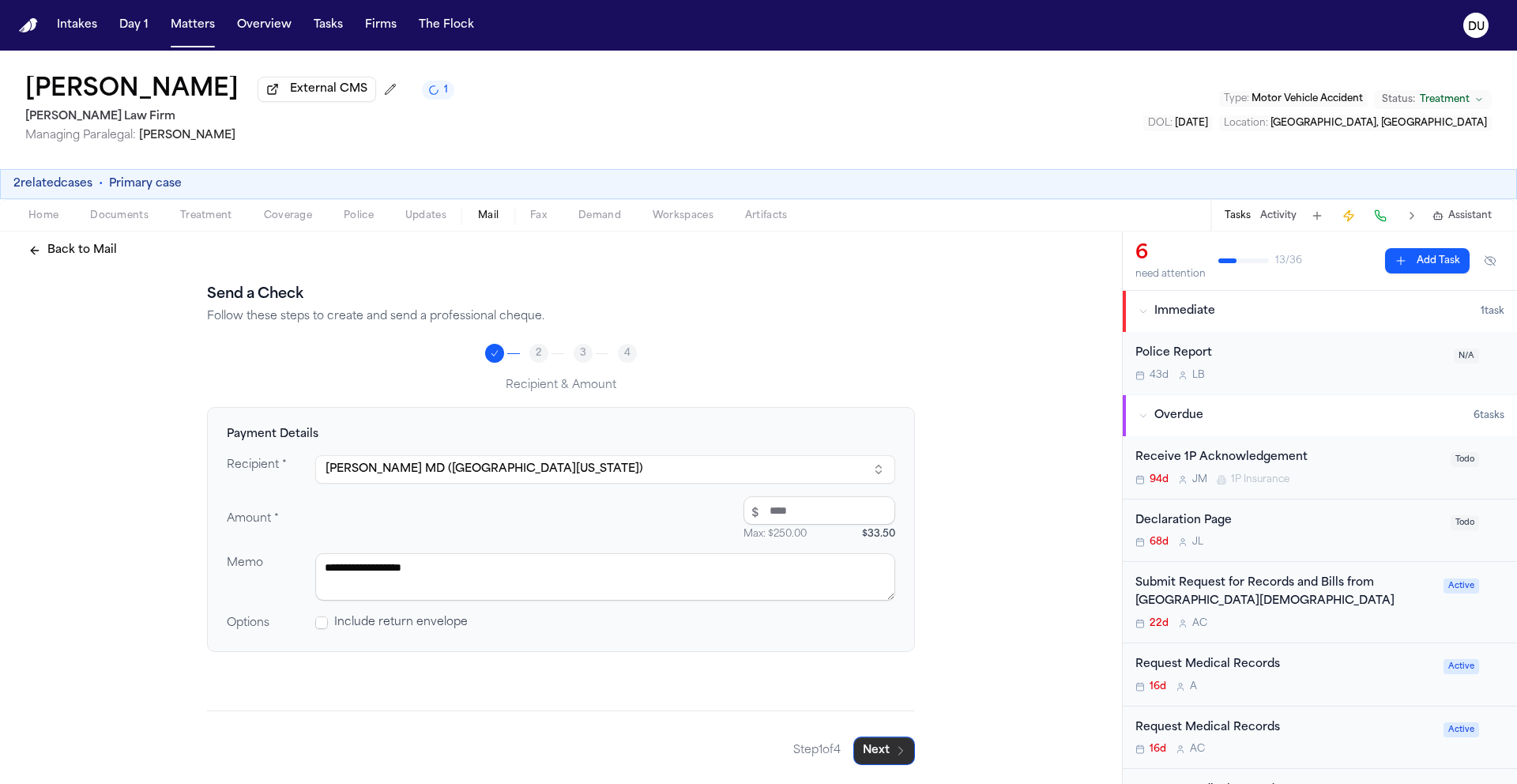
type textarea "**********"
click at [882, 752] on button "Next" at bounding box center [884, 750] width 62 height 29
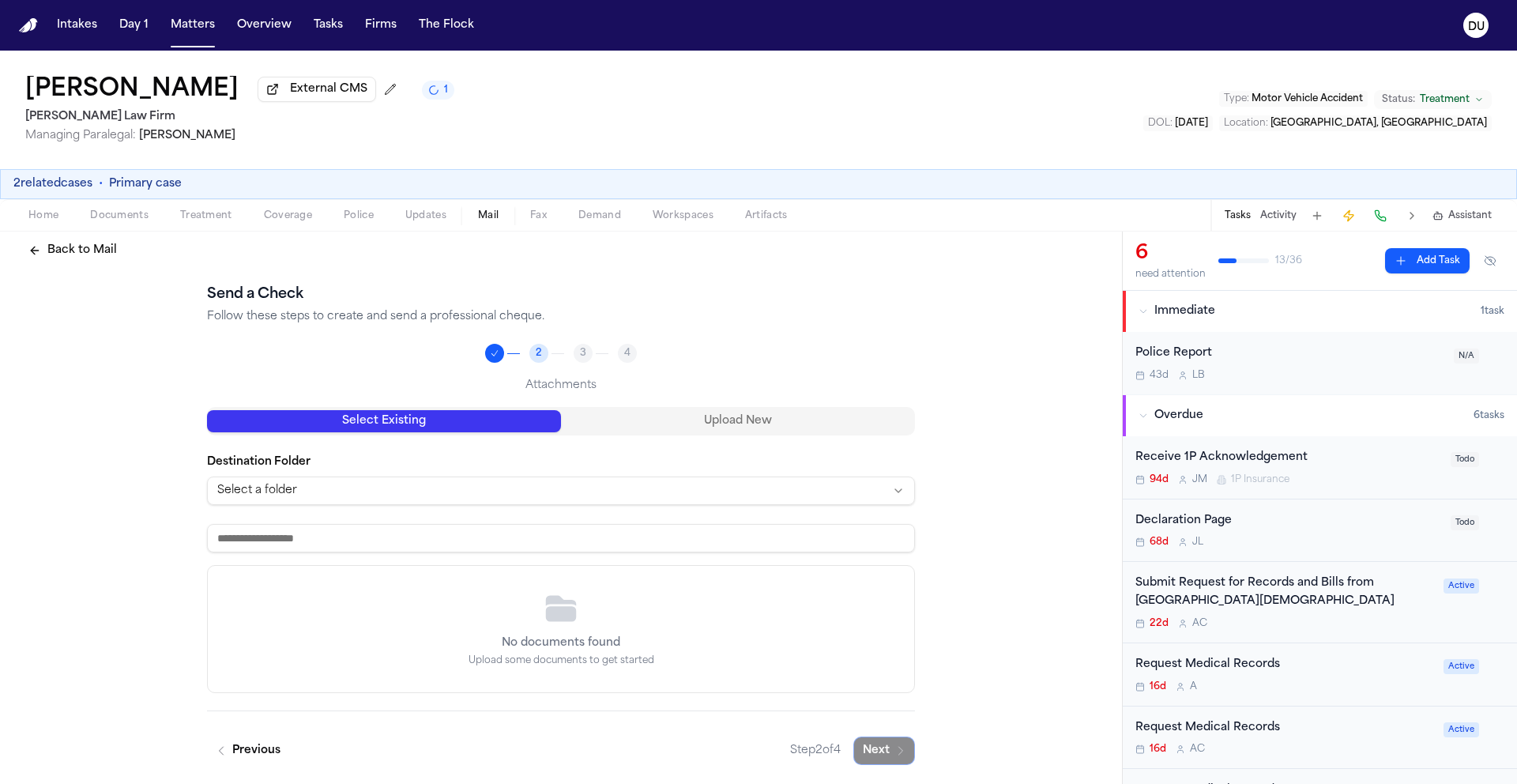
click at [896, 493] on html "Intakes Day 1 Matters Overview Tasks Firms The Flock DU Maria Jaquez Martinez E…" at bounding box center [758, 392] width 1517 height 784
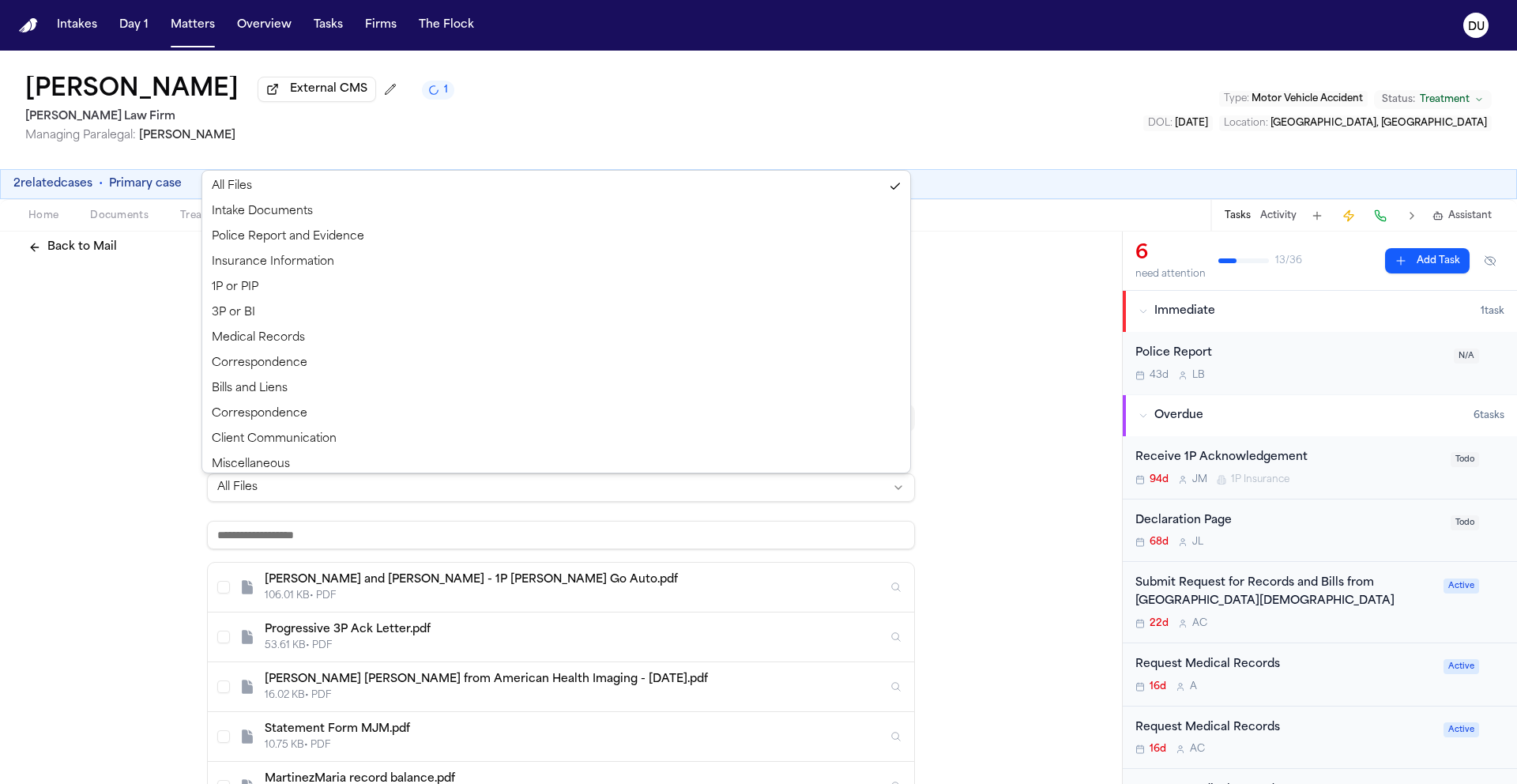
click at [1007, 579] on html "Intakes Day 1 Matters Overview Tasks Firms The Flock DU Maria Jaquez Martinez E…" at bounding box center [758, 392] width 1517 height 784
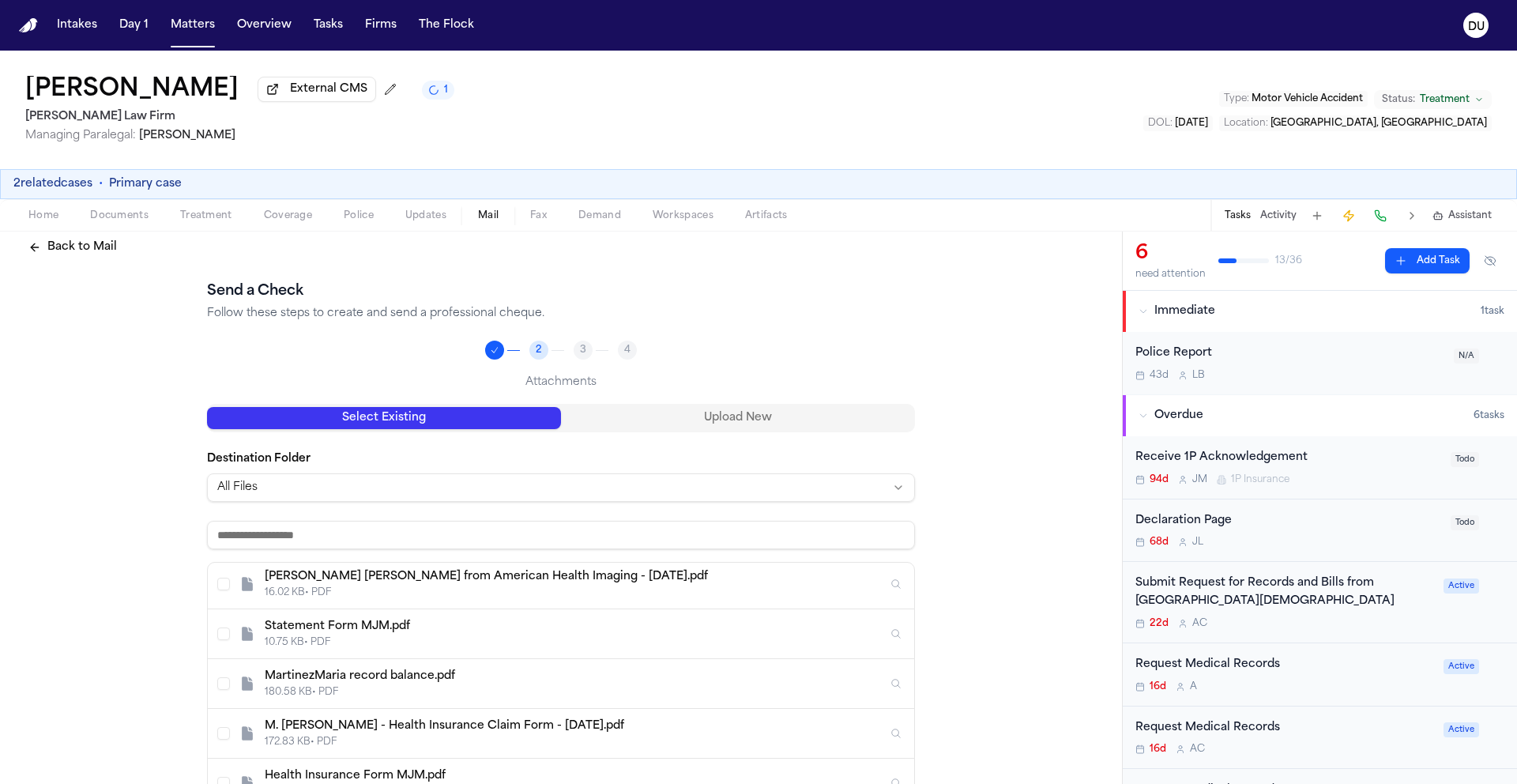
scroll to position [119, 0]
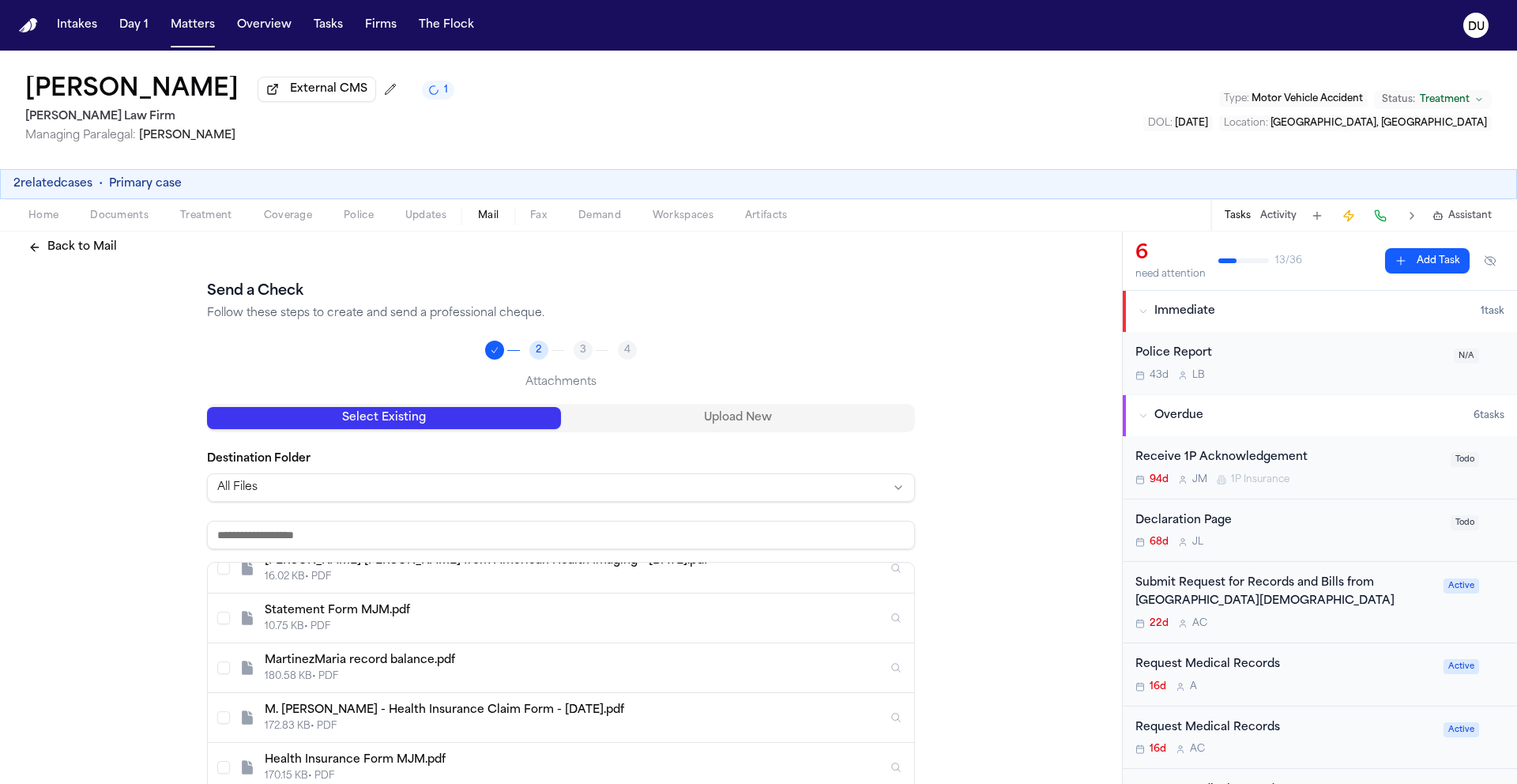
drag, startPoint x: 391, startPoint y: 665, endPoint x: 402, endPoint y: 666, distance: 11.0
click at [391, 666] on div "MartinezMaria record balance.pdf" at bounding box center [576, 661] width 623 height 16
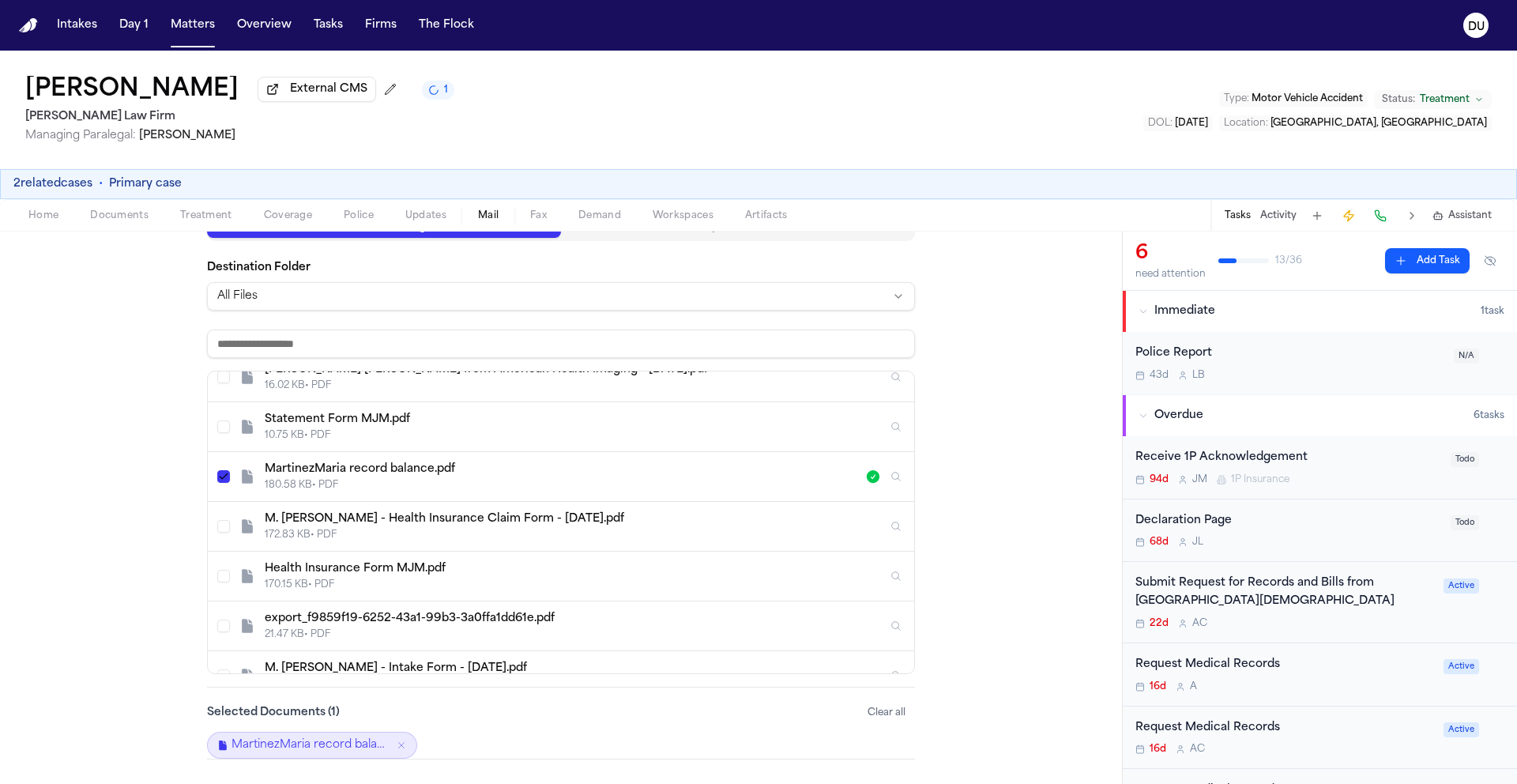
scroll to position [260, 0]
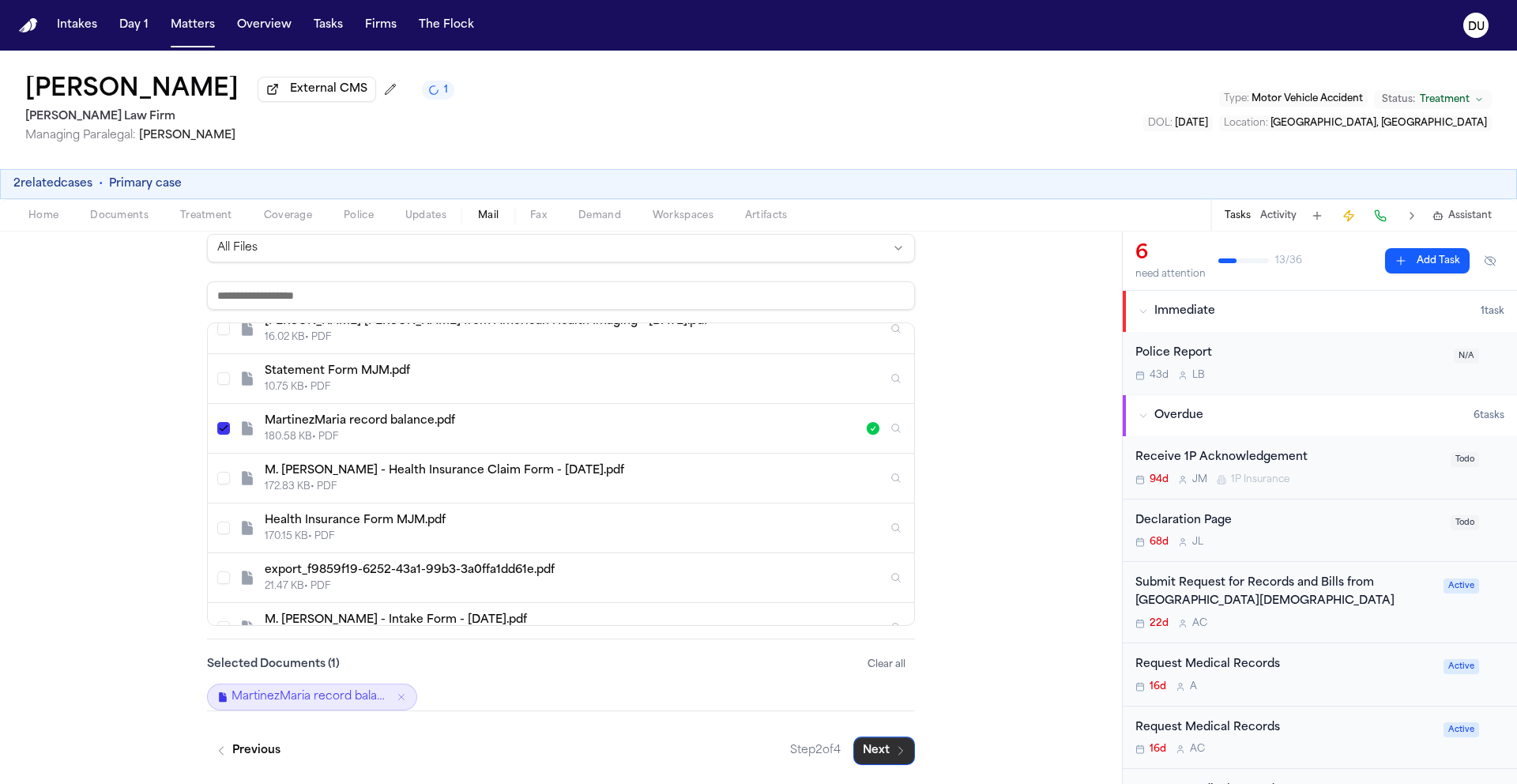
click at [882, 748] on button "Next" at bounding box center [884, 750] width 62 height 29
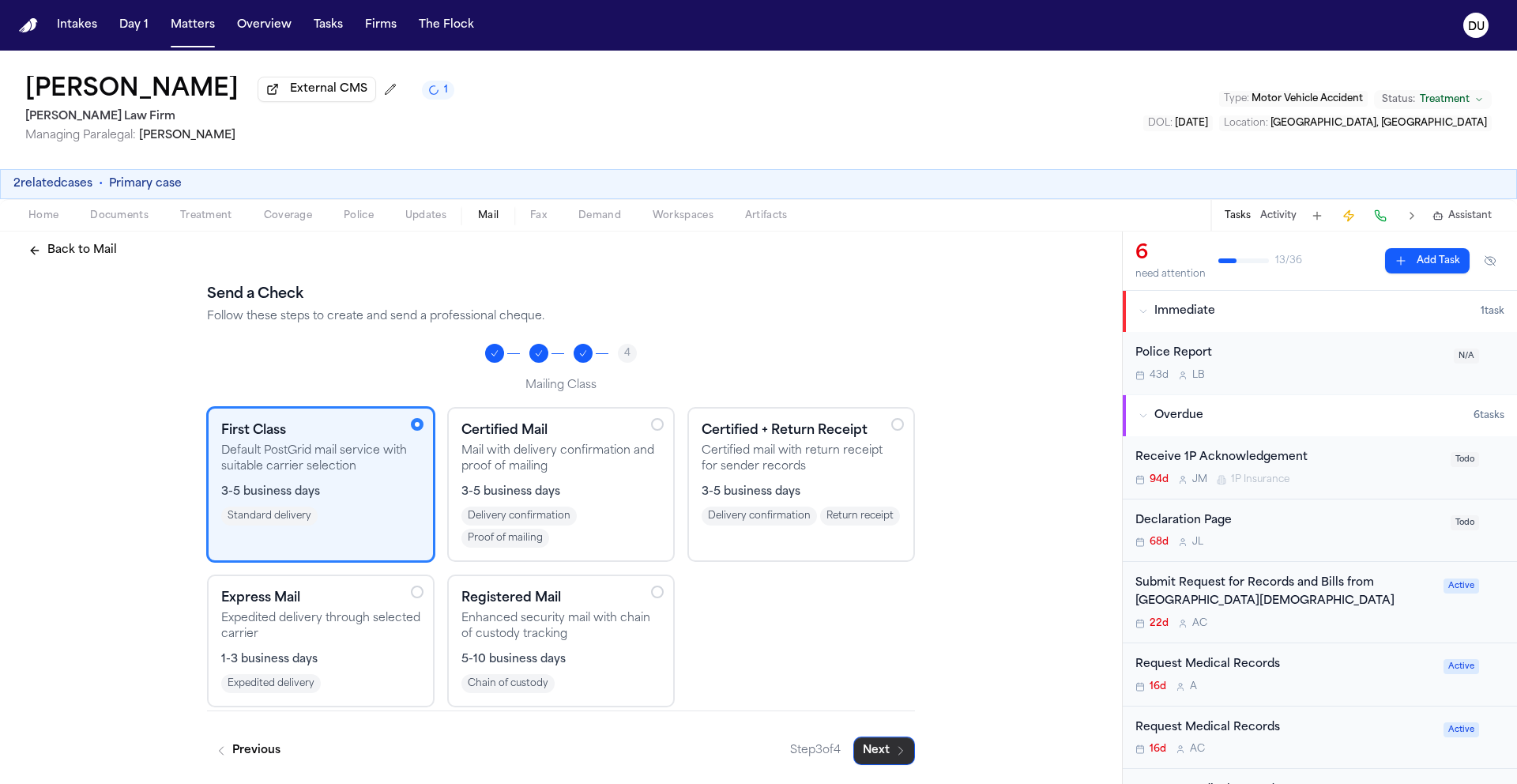
scroll to position [17, 0]
click at [881, 746] on button "Next" at bounding box center [884, 750] width 62 height 29
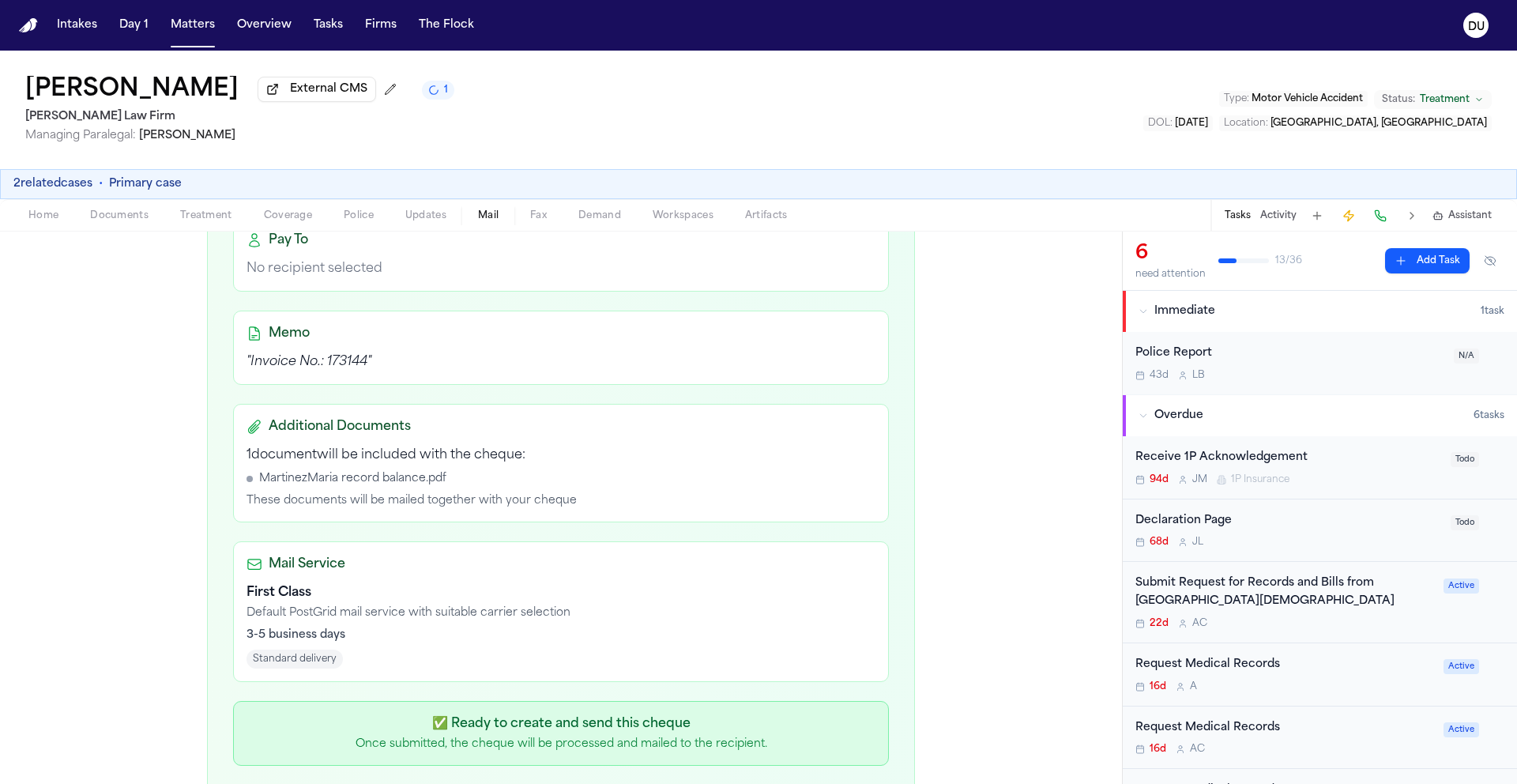
scroll to position [420, 0]
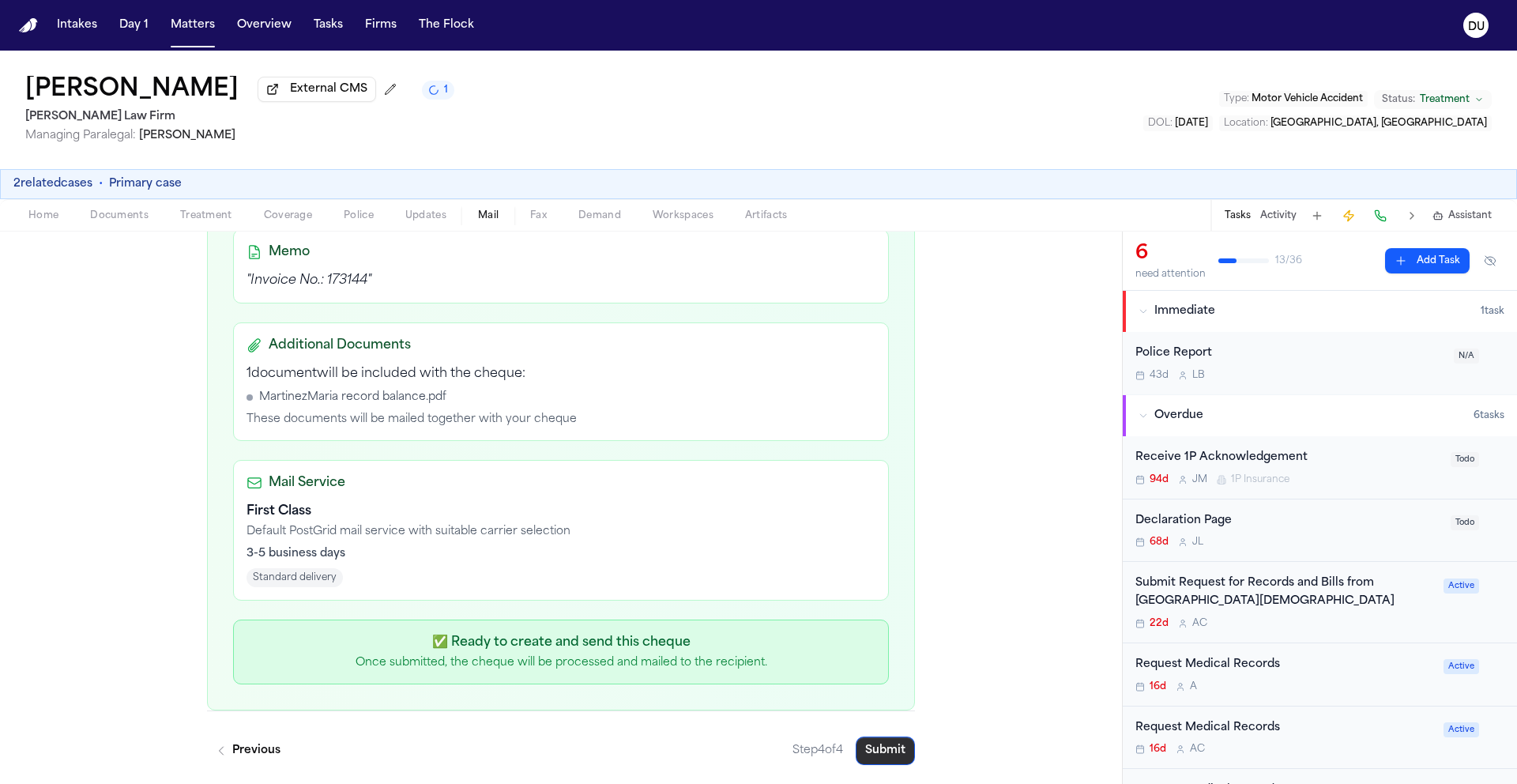
click at [874, 753] on button "Submit" at bounding box center [886, 750] width 59 height 29
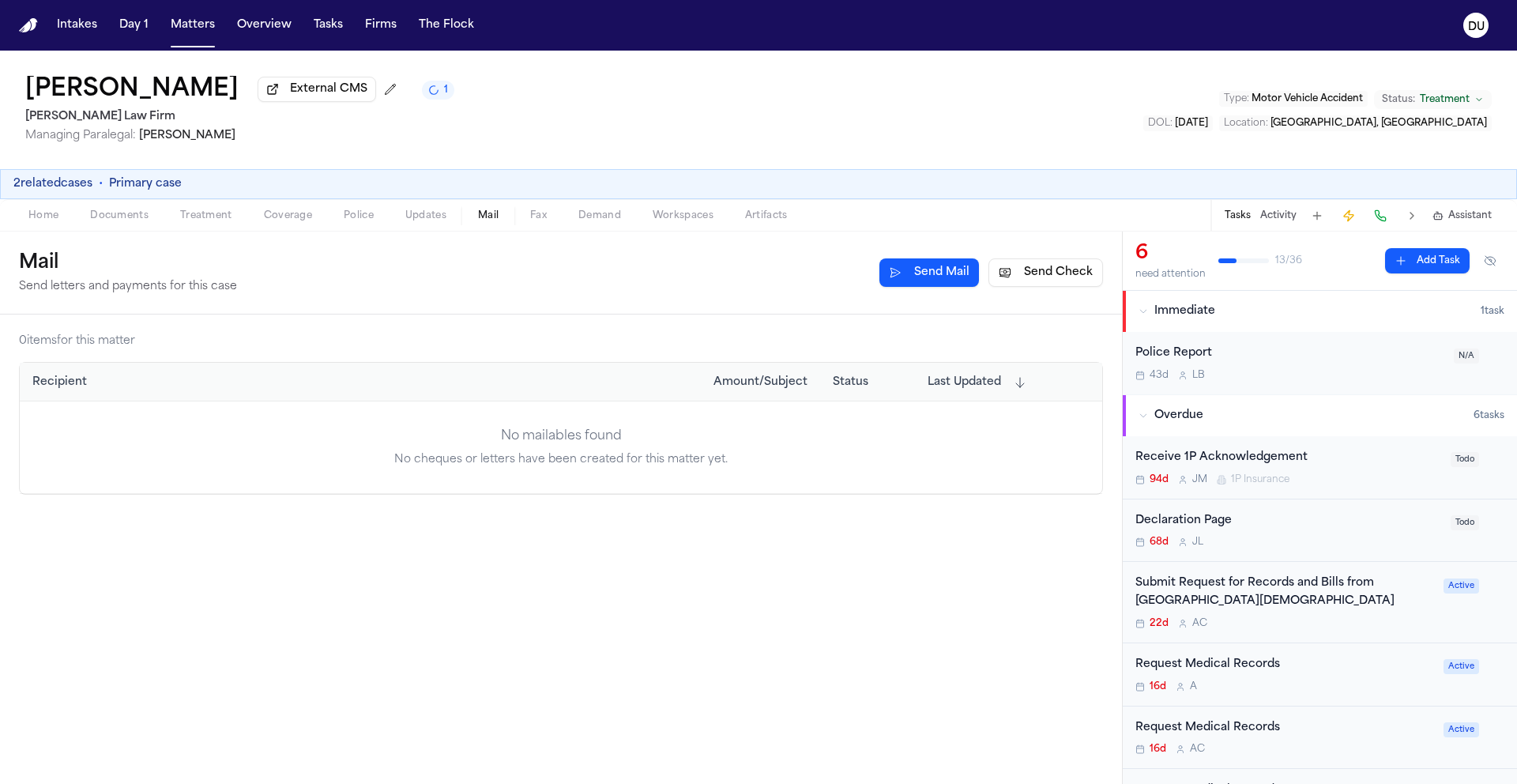
click at [30, 29] on img "Home" at bounding box center [29, 25] width 19 height 15
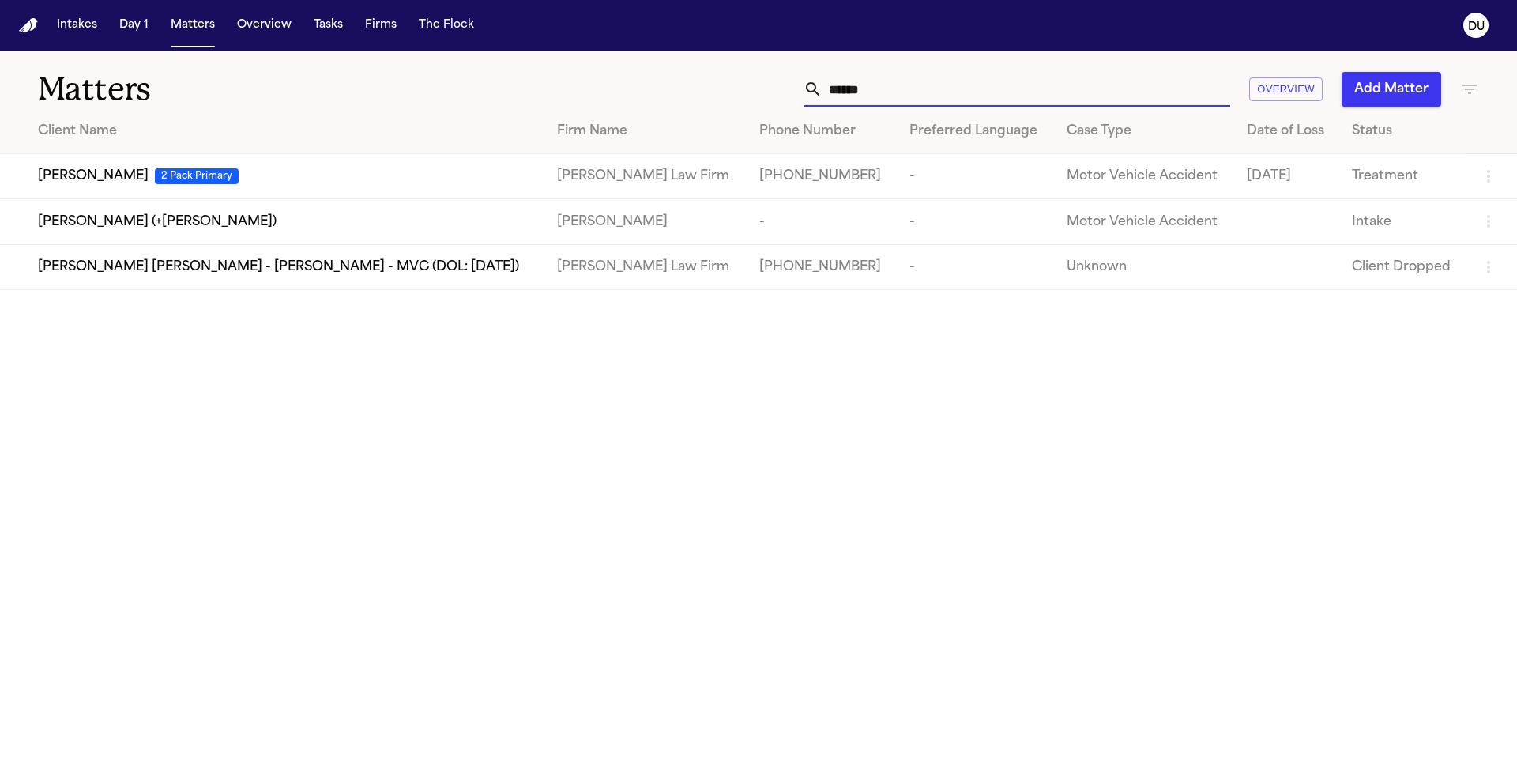
drag, startPoint x: 922, startPoint y: 90, endPoint x: 734, endPoint y: 94, distance: 188.0
click at [738, 94] on div "****** Overview Add Matter" at bounding box center [968, 89] width 1022 height 35
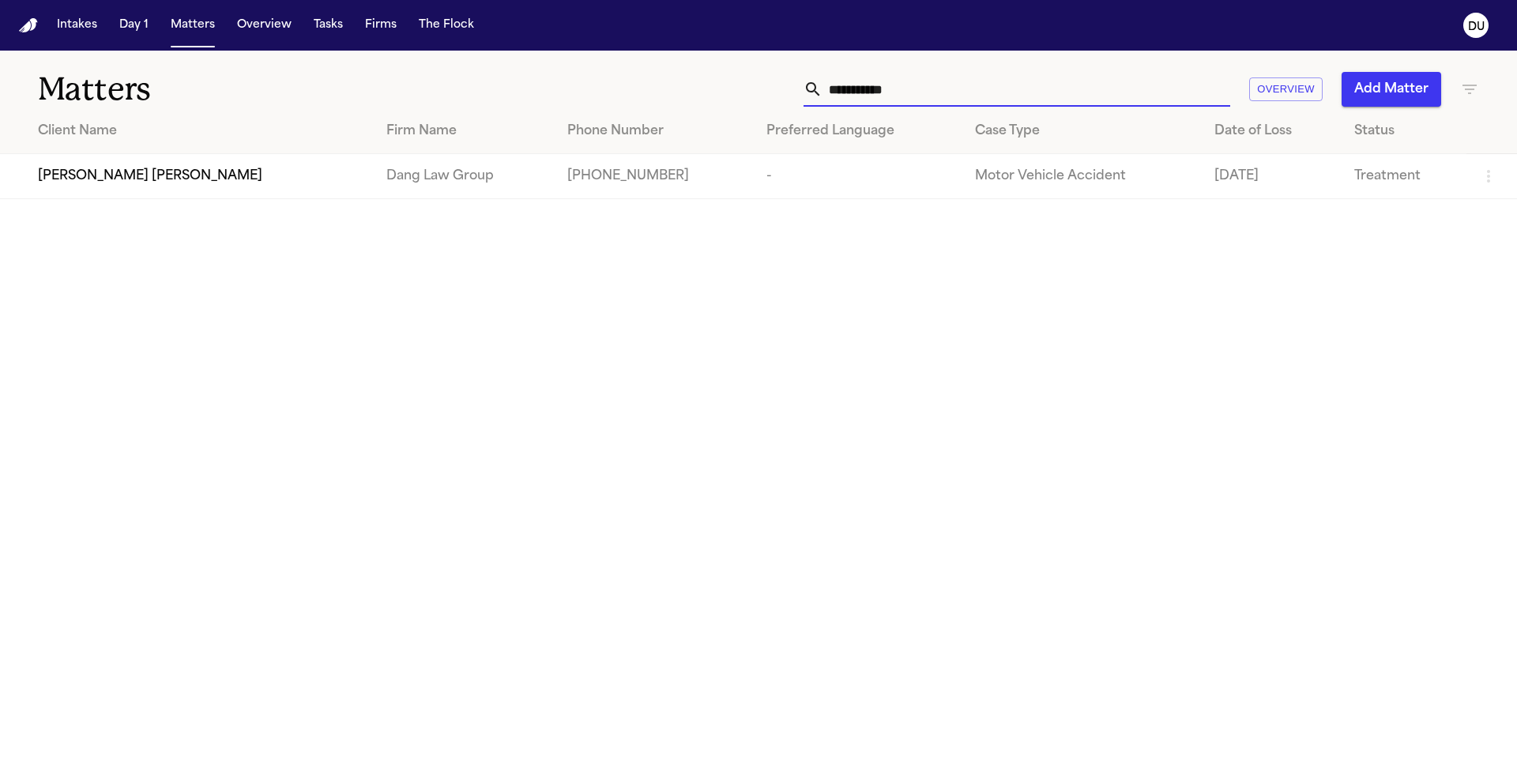
type input "**********"
click at [754, 188] on td "-" at bounding box center [858, 177] width 209 height 45
click at [162, 184] on span "[PERSON_NAME] [PERSON_NAME]" at bounding box center [150, 177] width 225 height 19
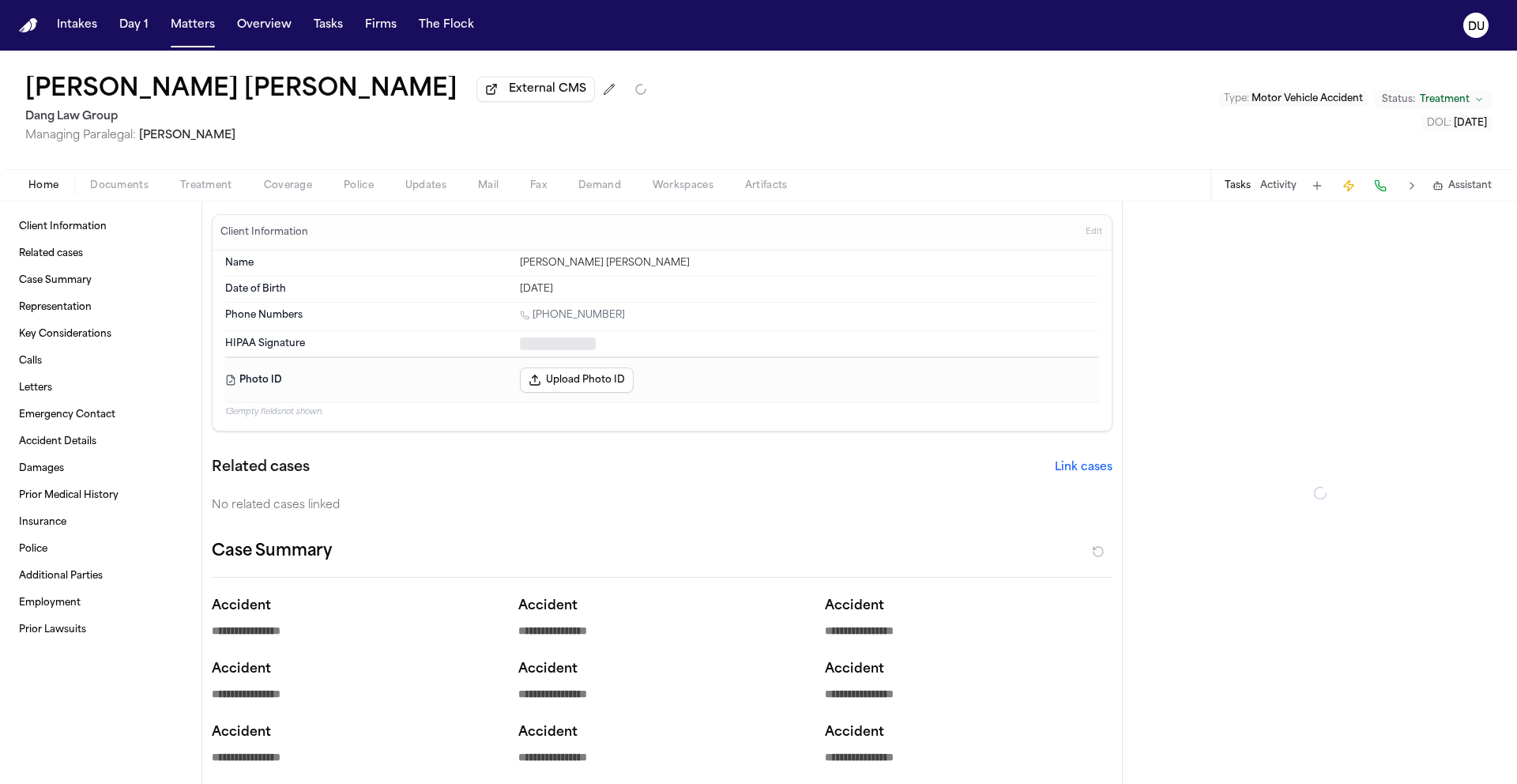
type textarea "*"
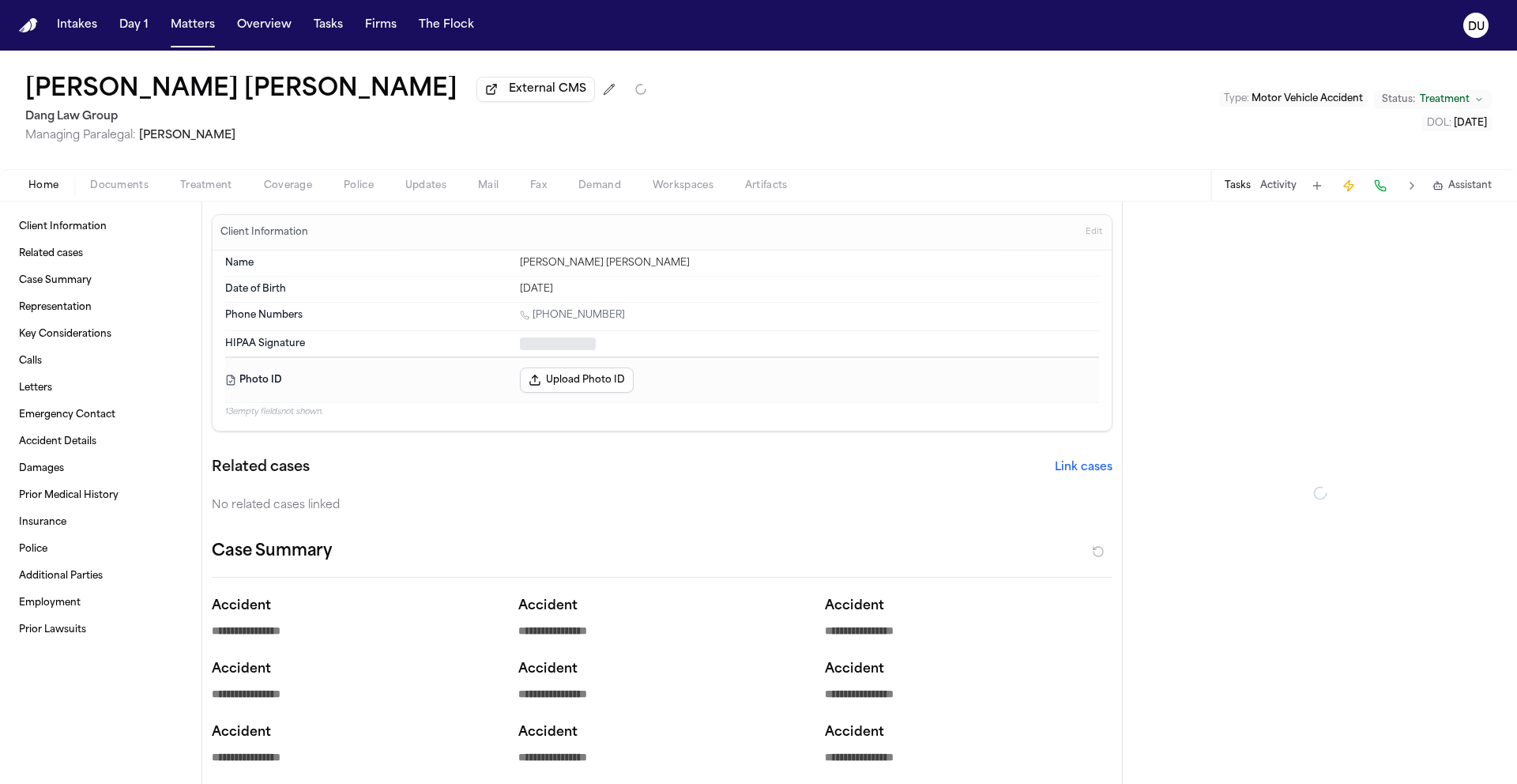
type textarea "*"
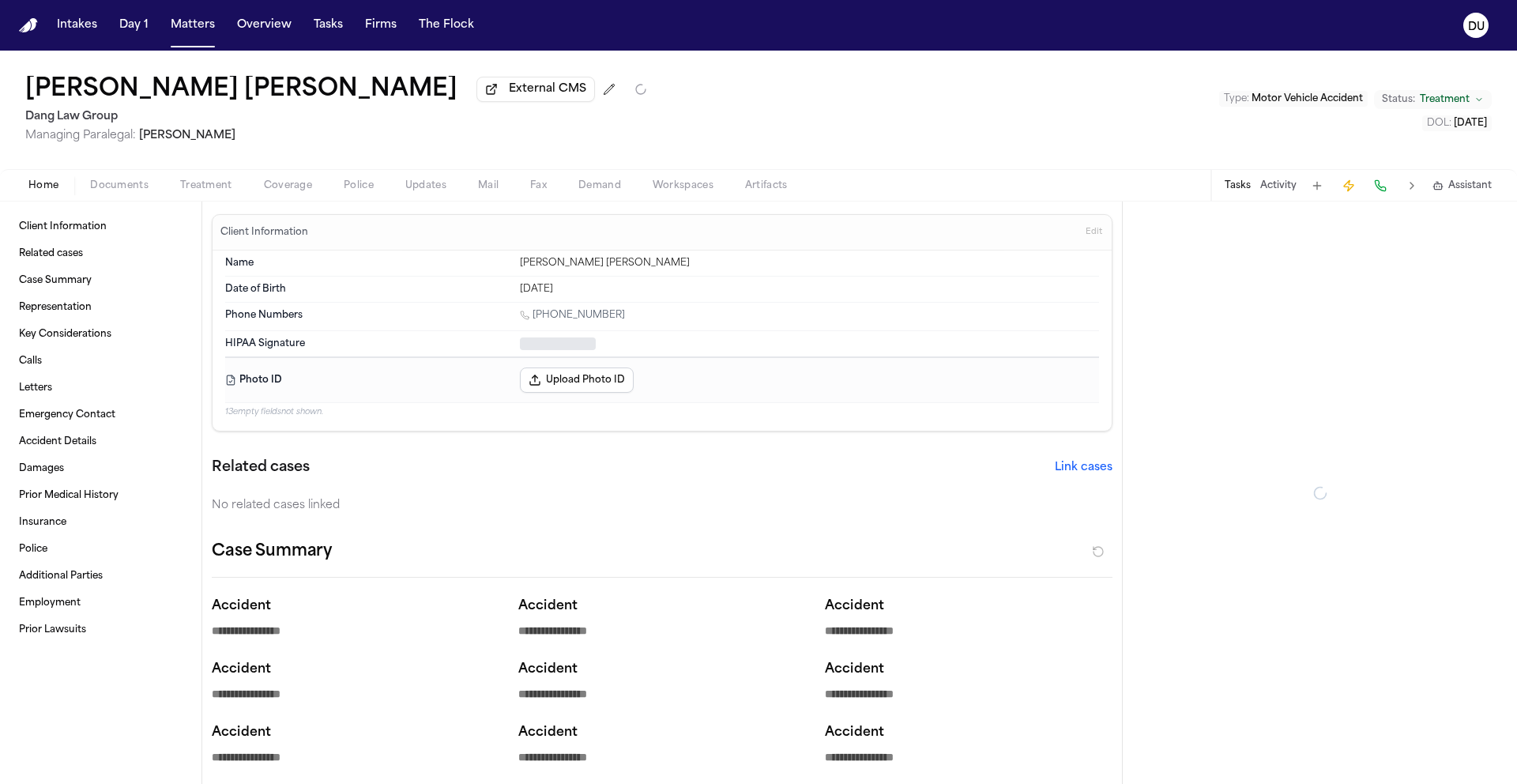
type textarea "*"
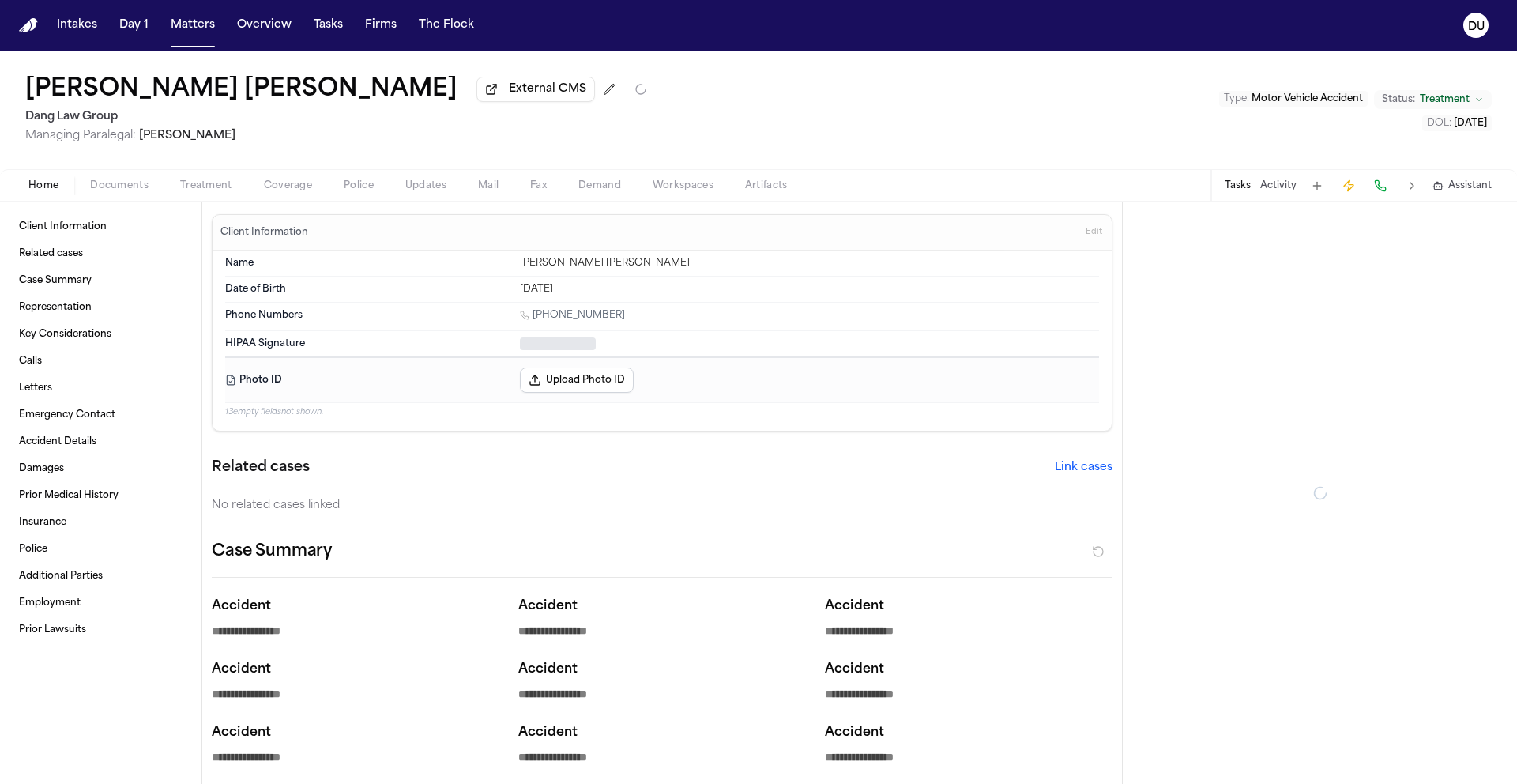
type textarea "*"
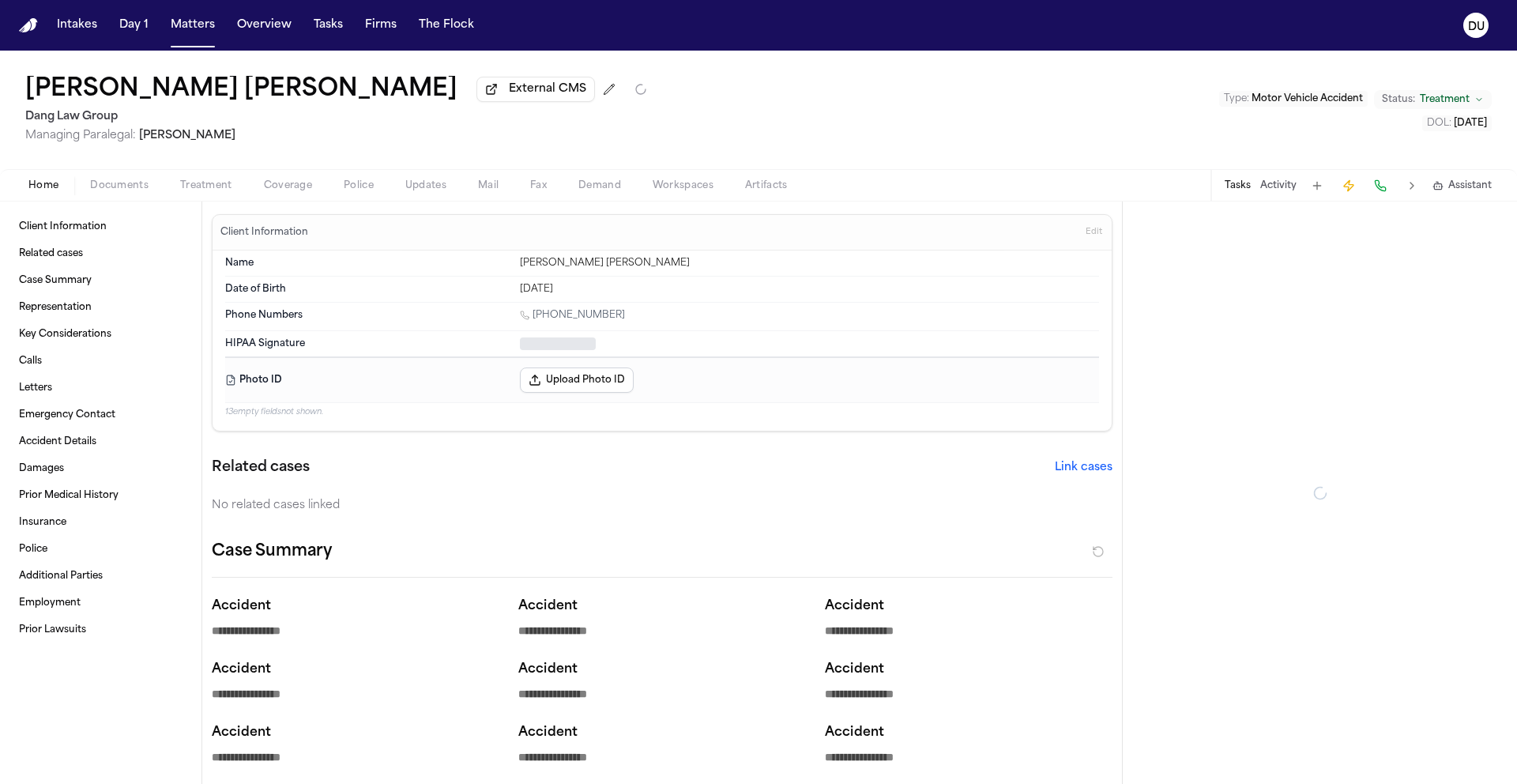
type textarea "*"
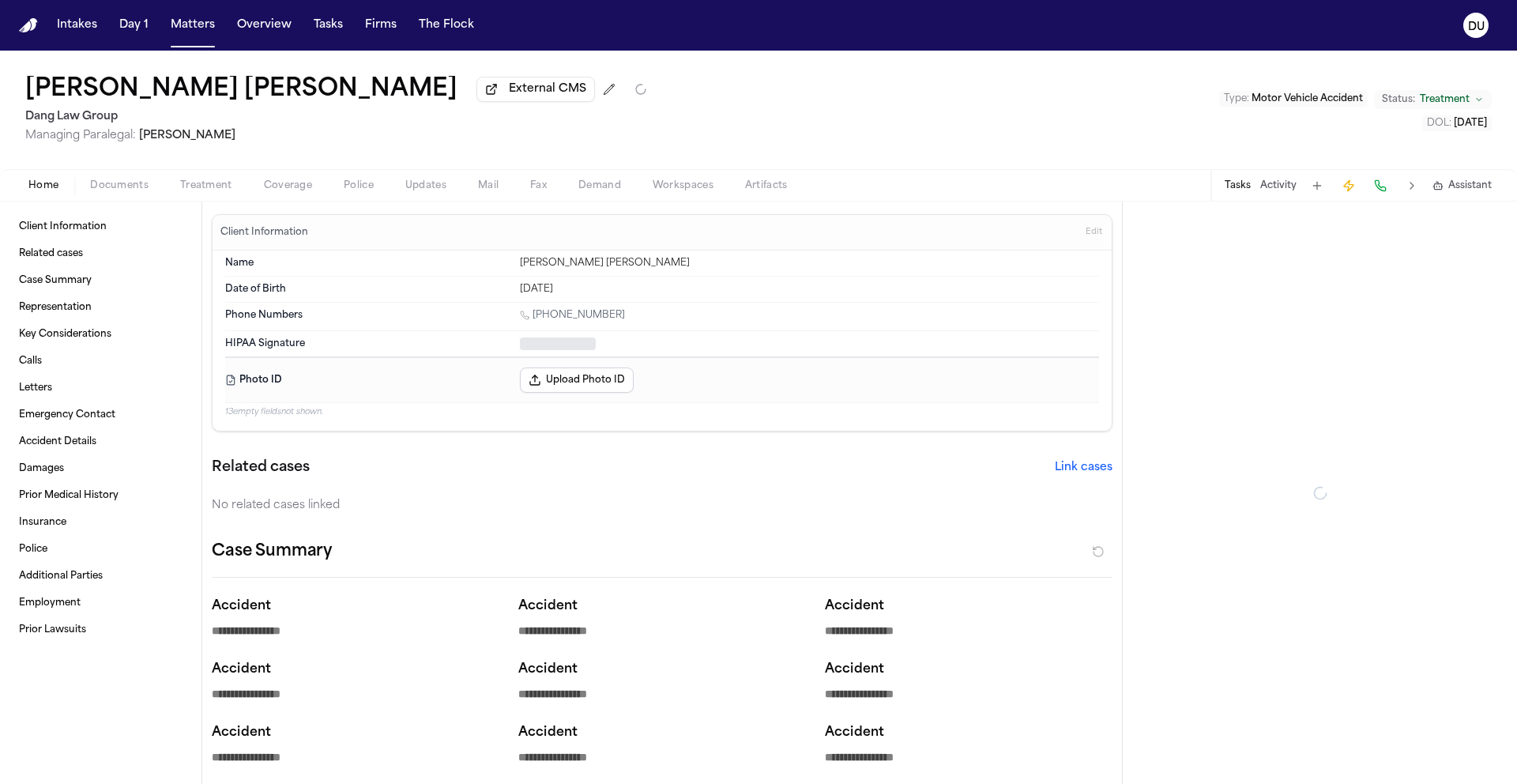
type textarea "*"
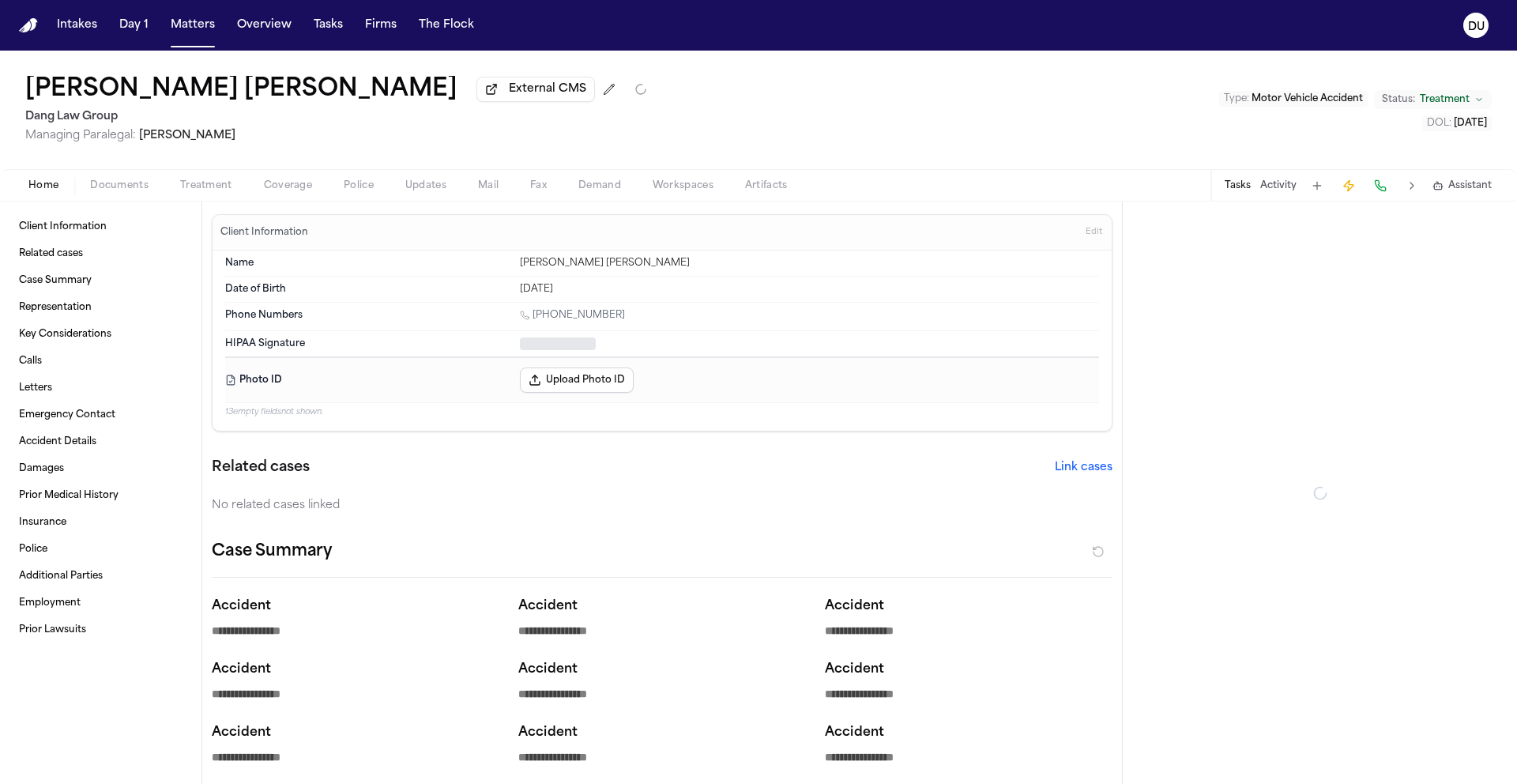
type textarea "*"
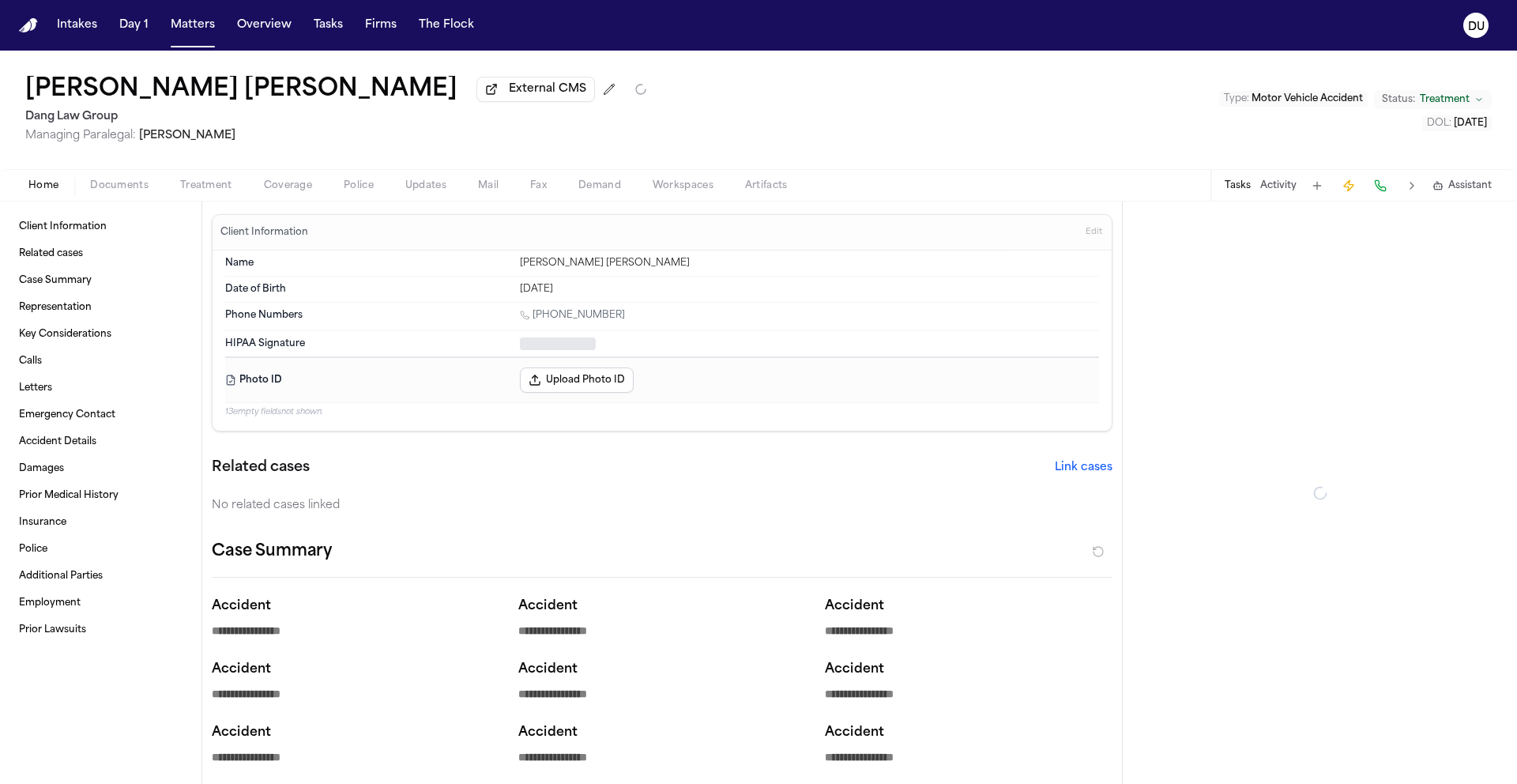
type textarea "*"
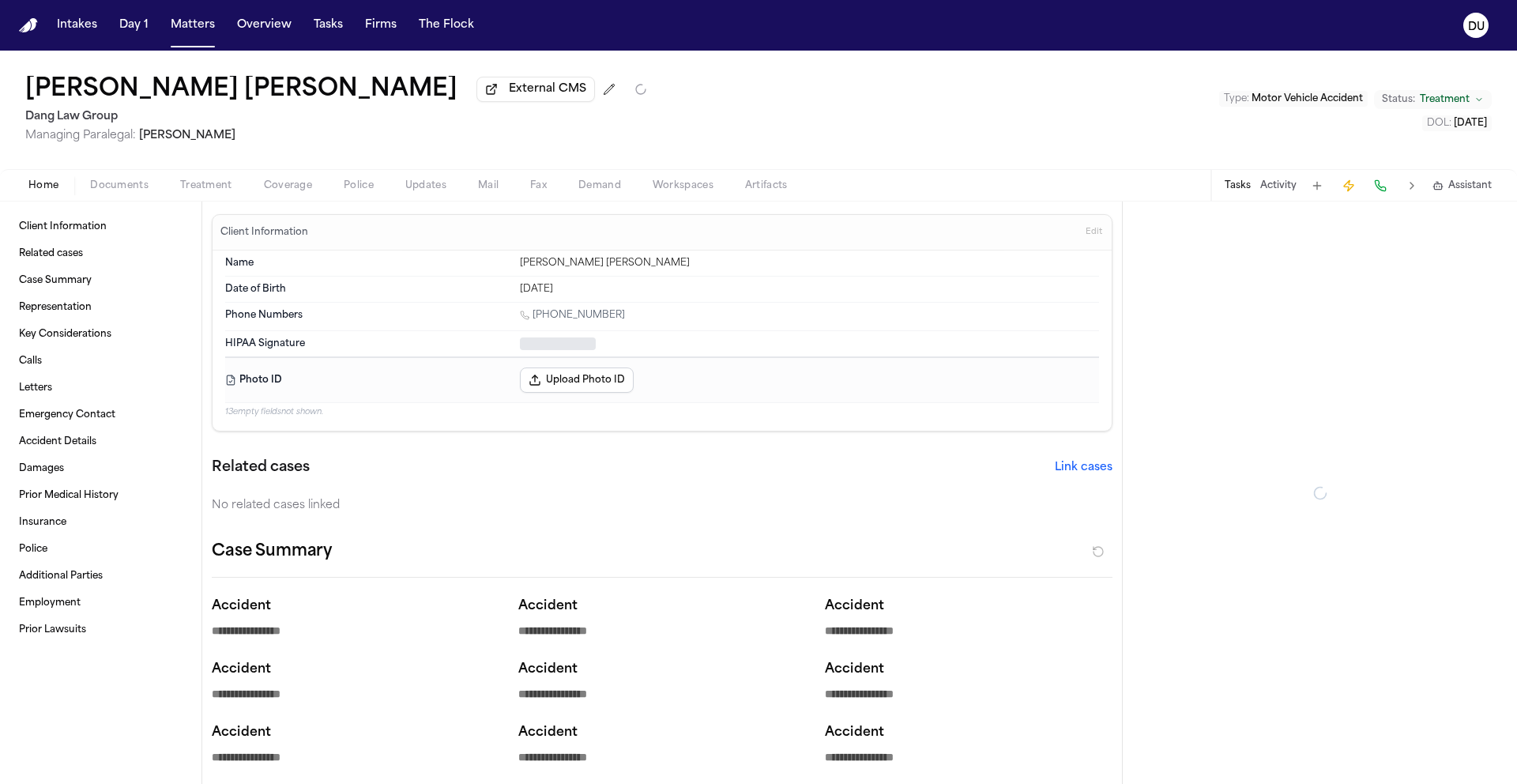
type textarea "*"
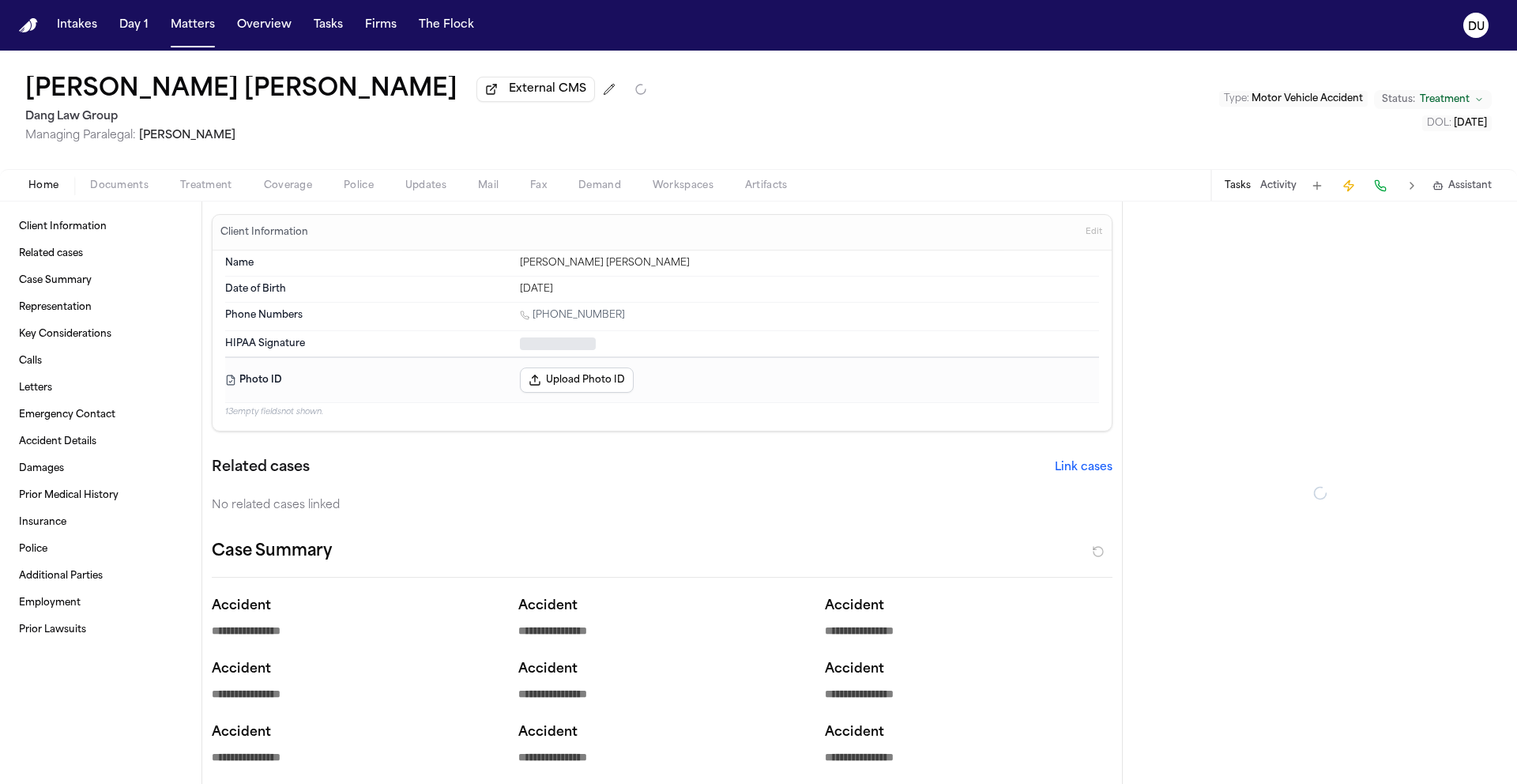
type textarea "*"
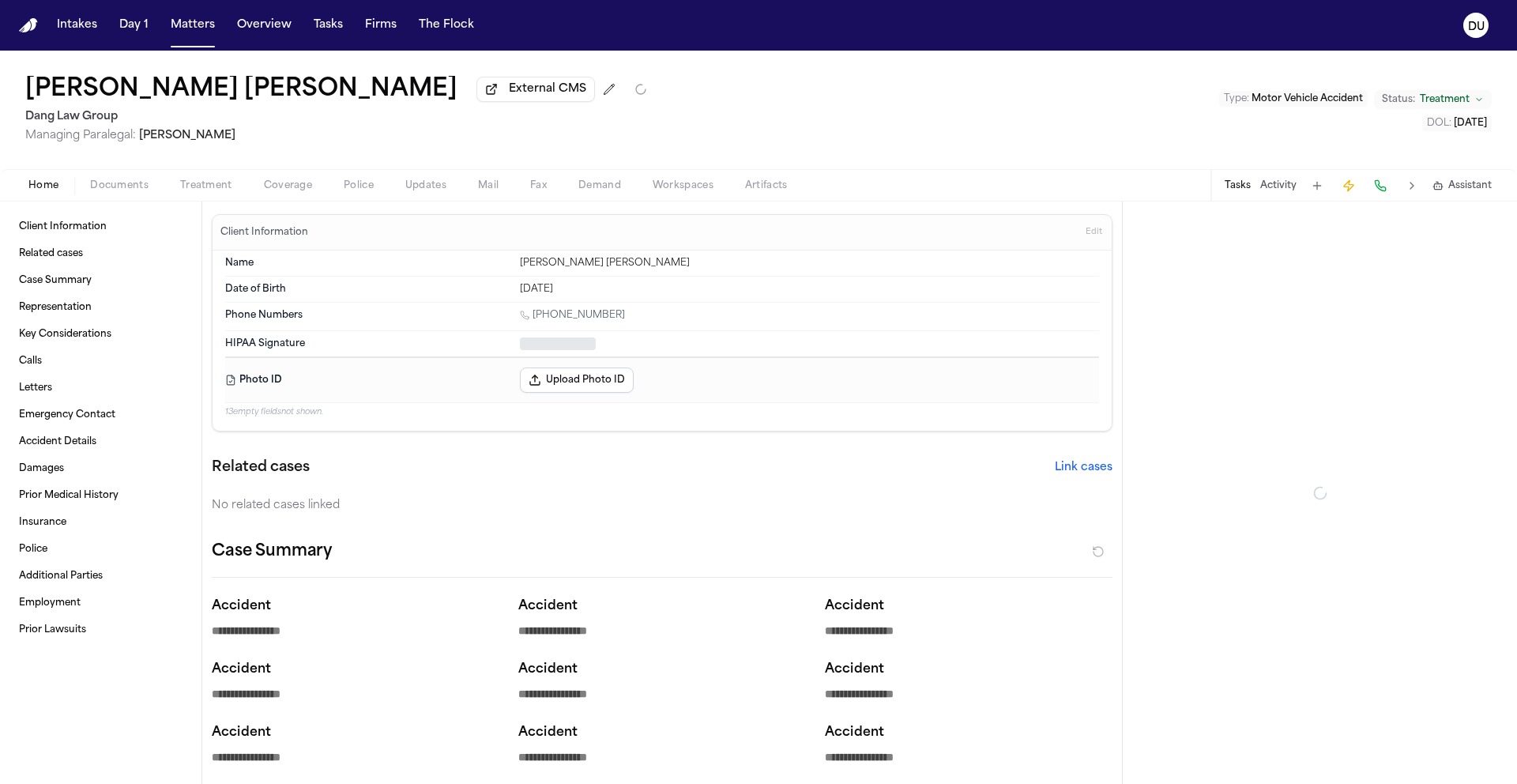
type textarea "*"
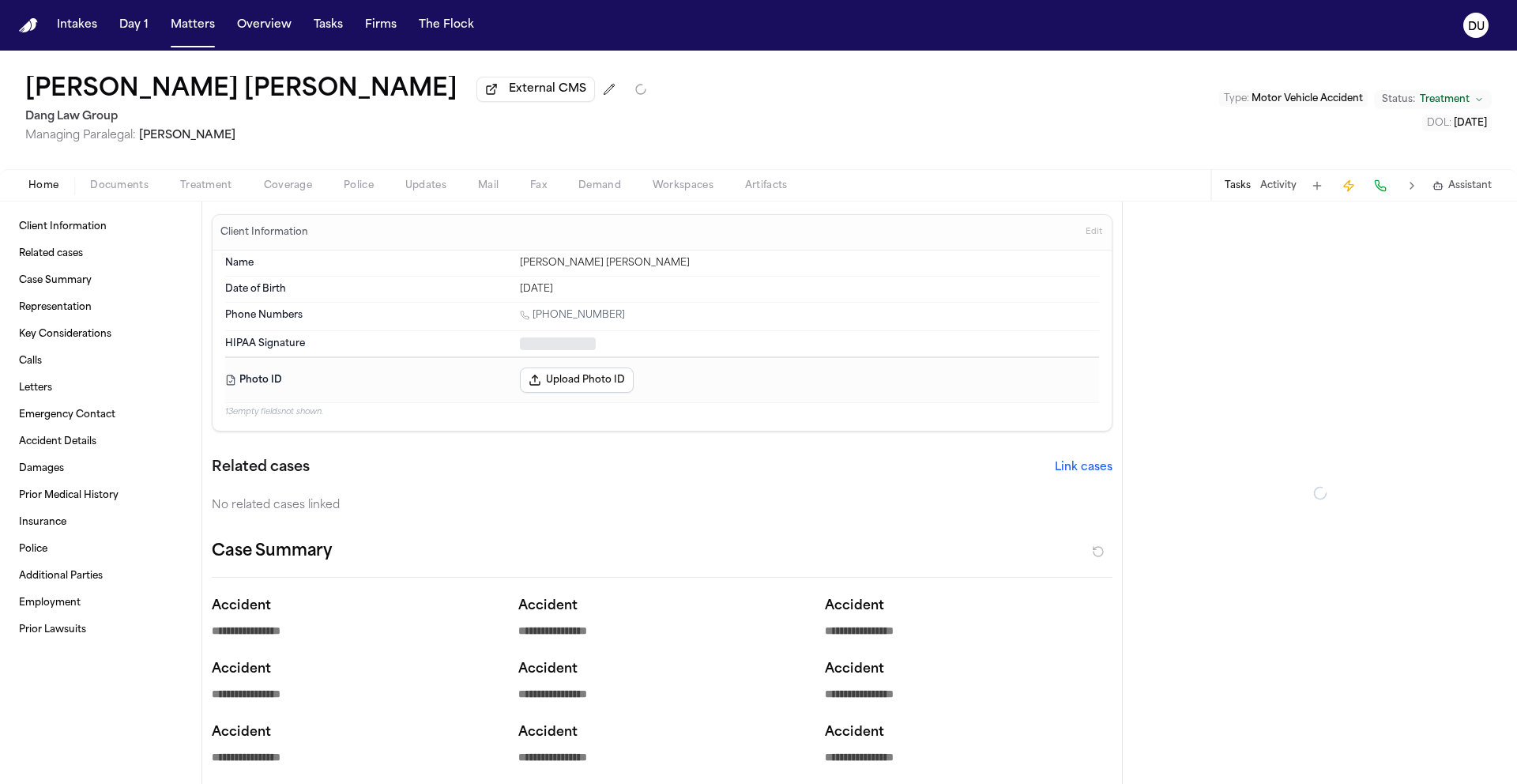
type textarea "*"
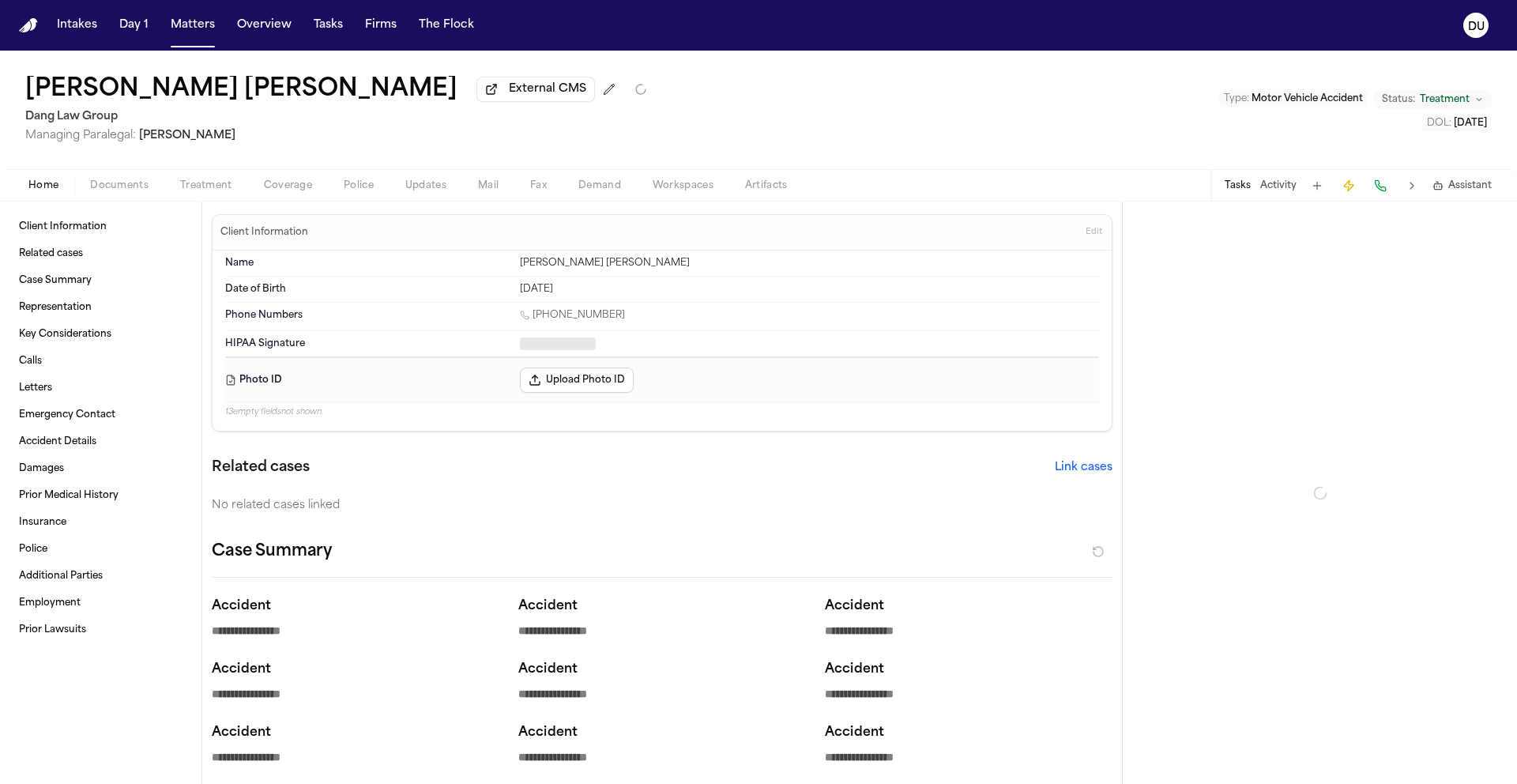
type textarea "*"
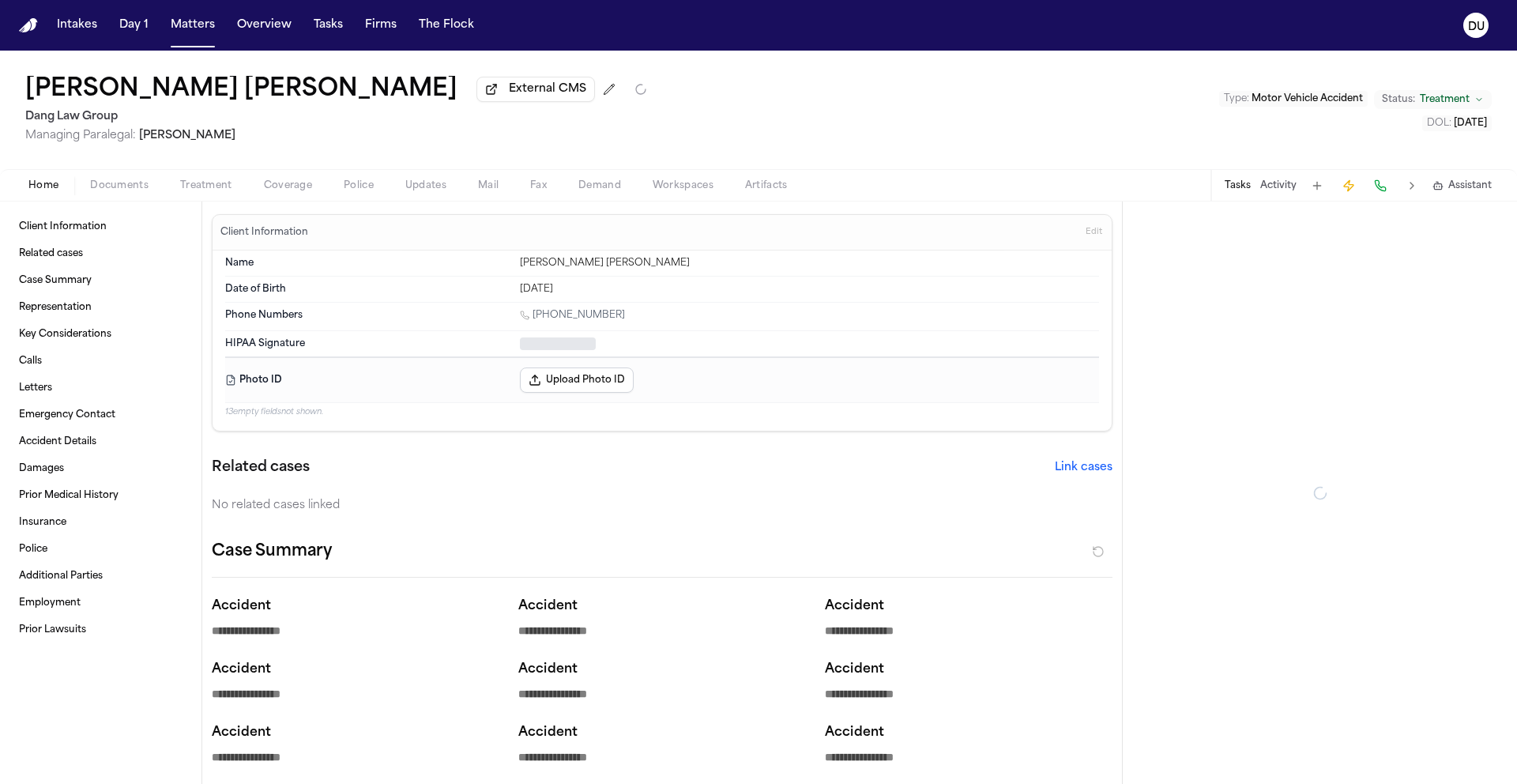
type textarea "*"
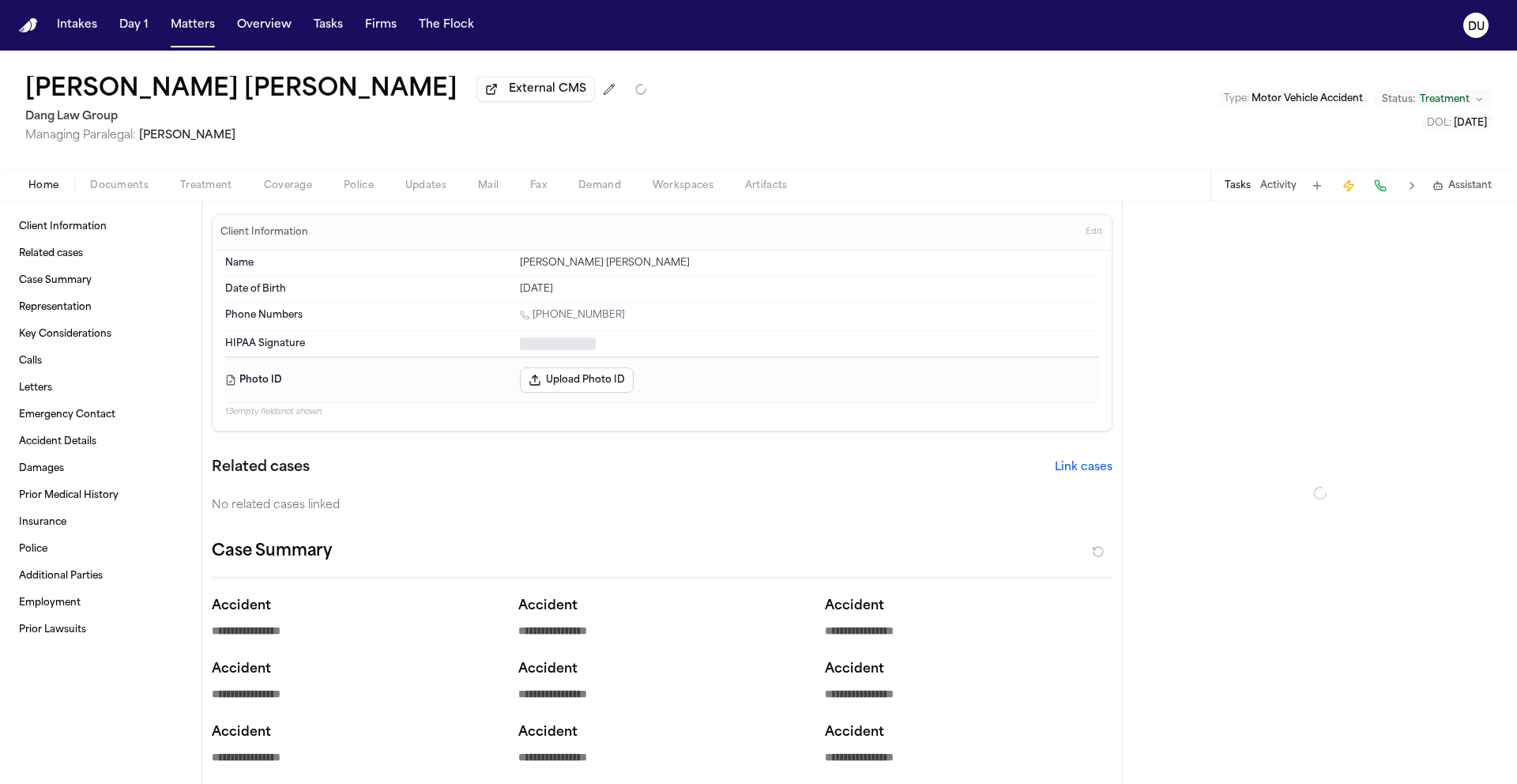
type textarea "*"
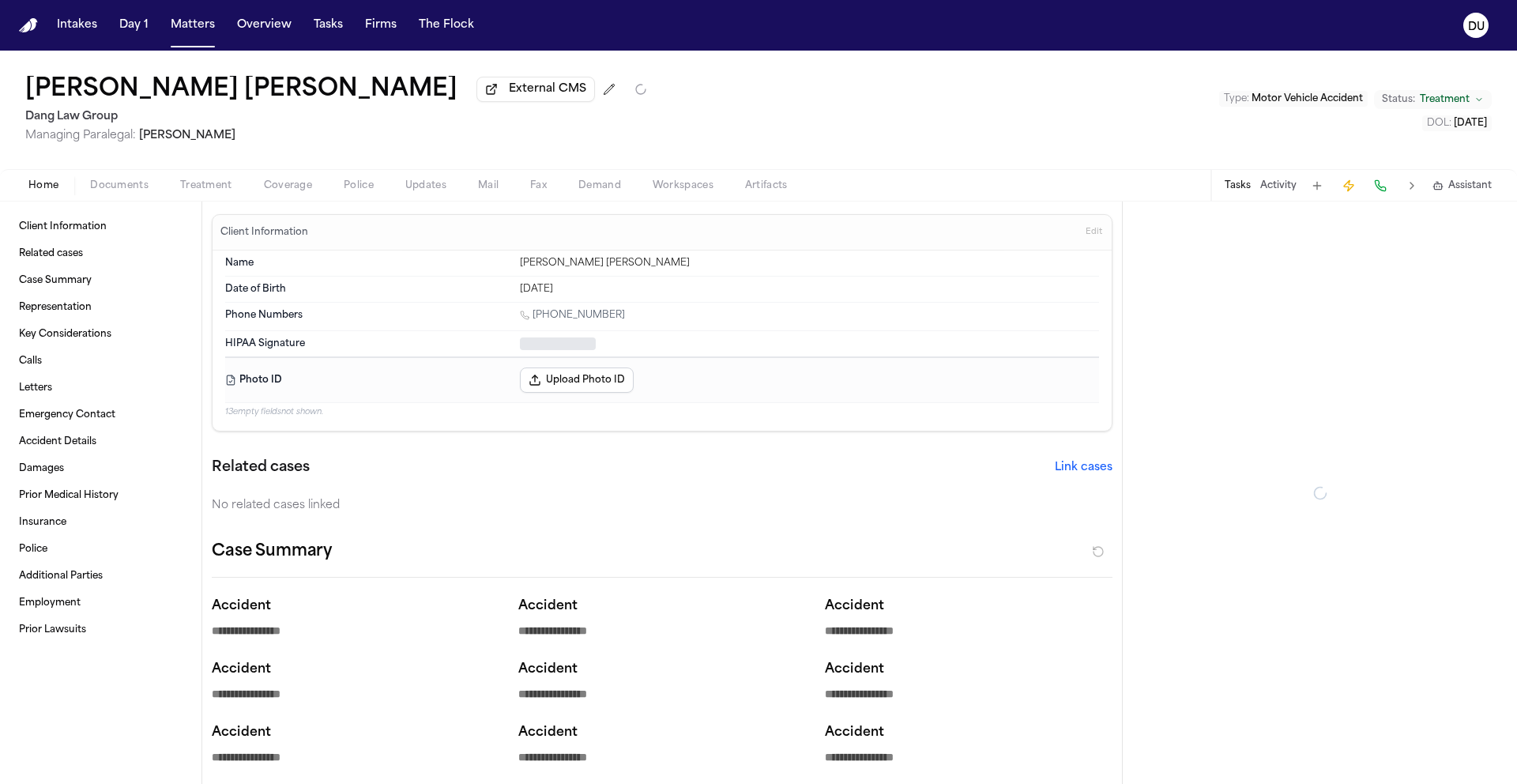
type textarea "*"
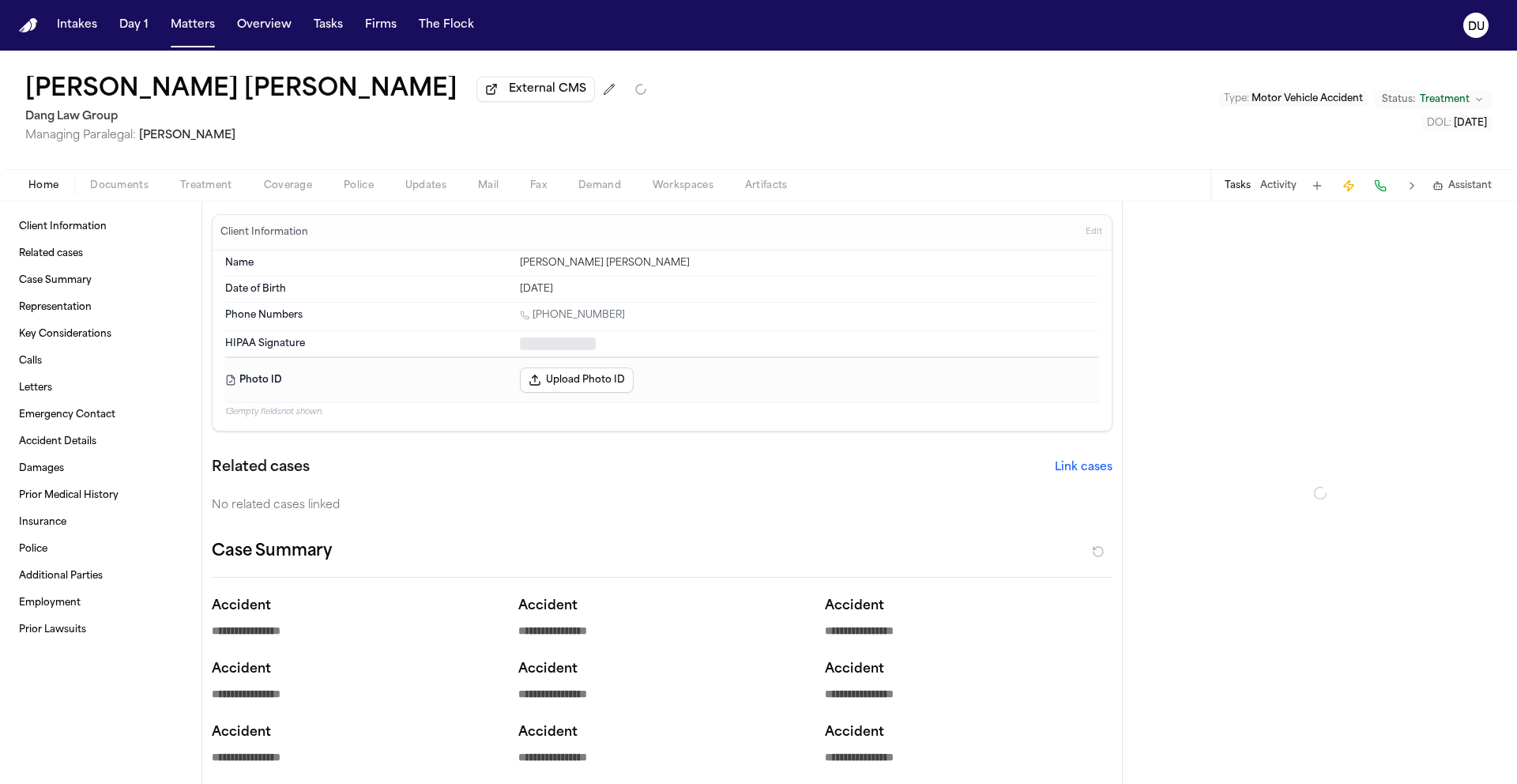
type textarea "*"
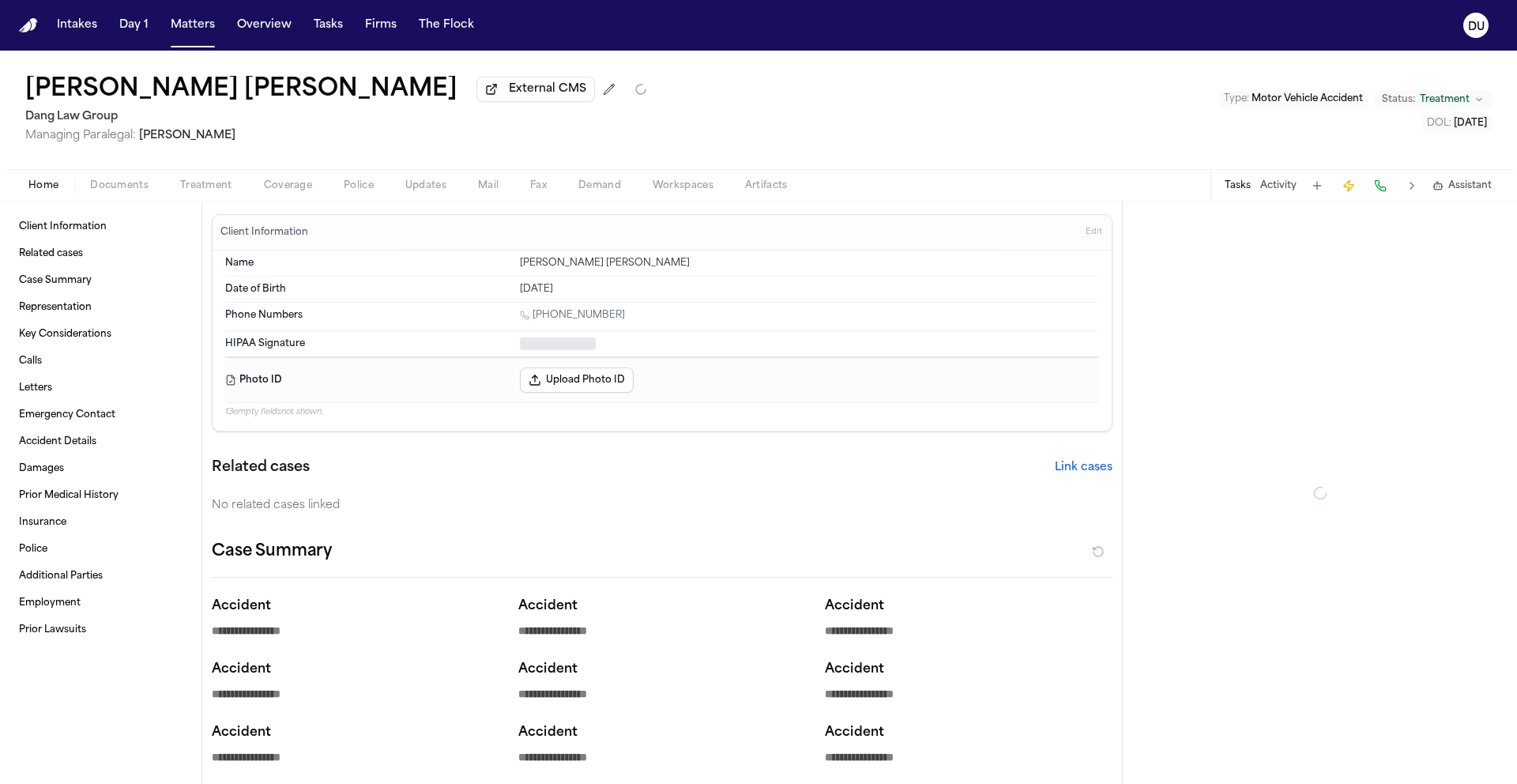
type textarea "*"
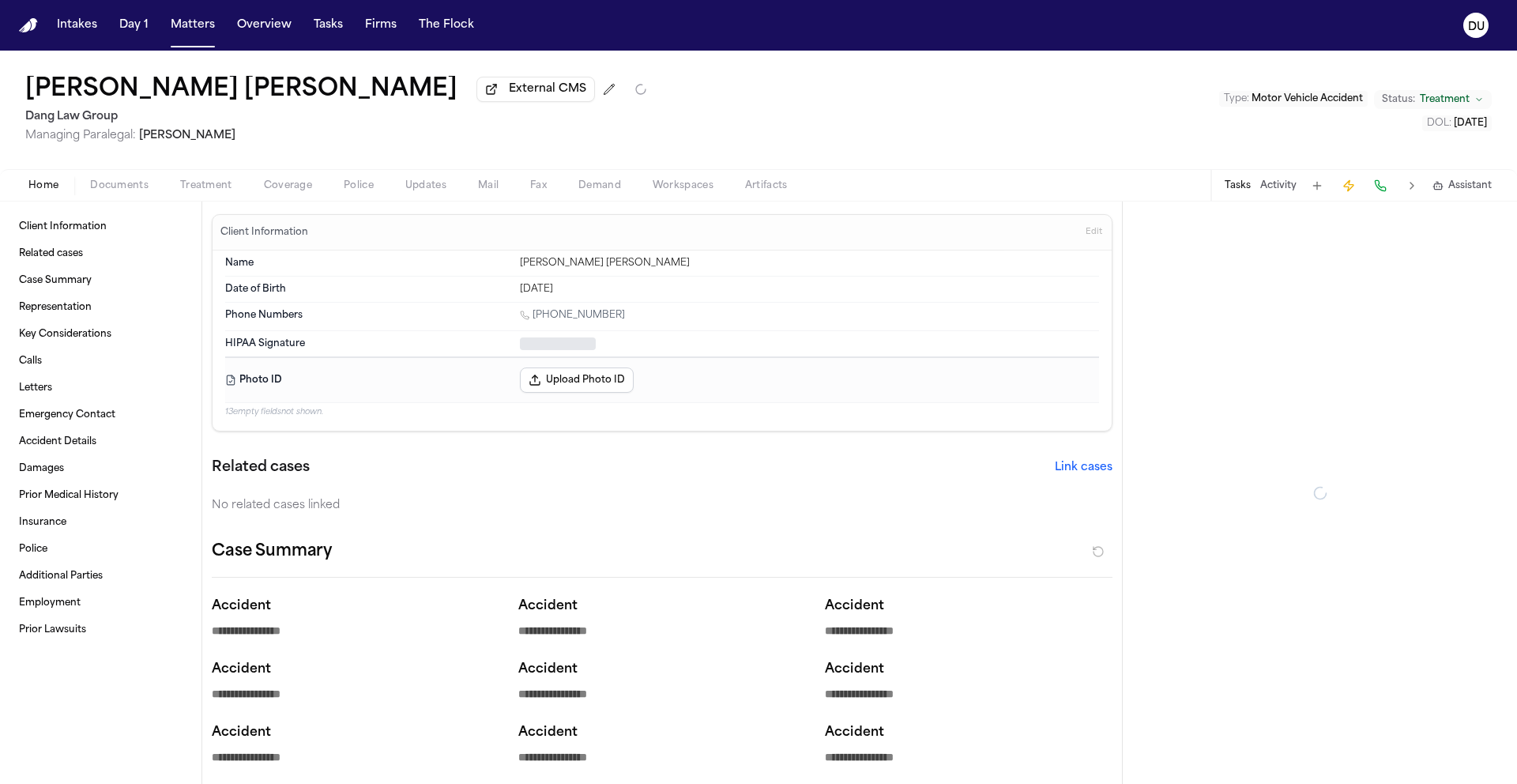
type textarea "*"
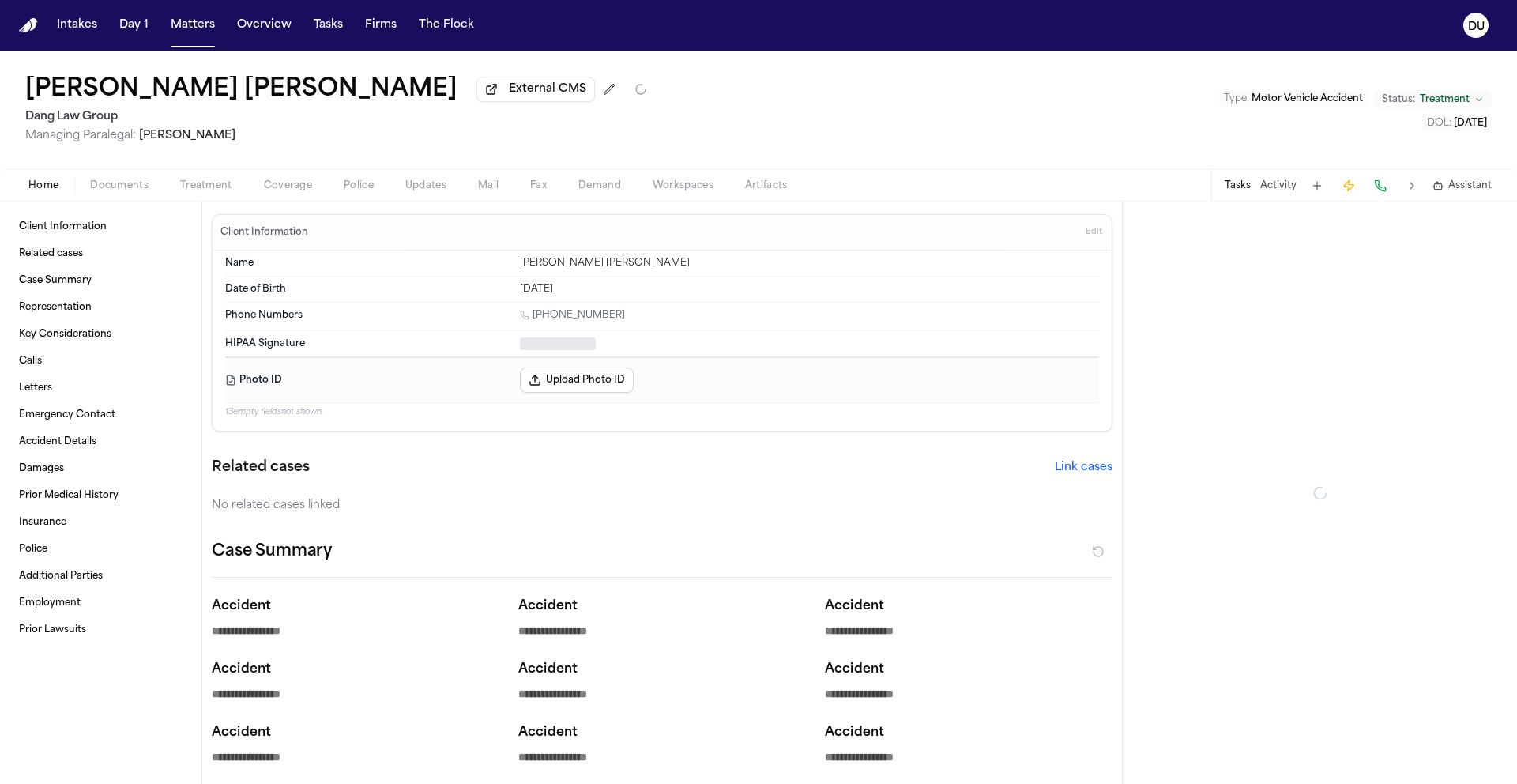
type textarea "*"
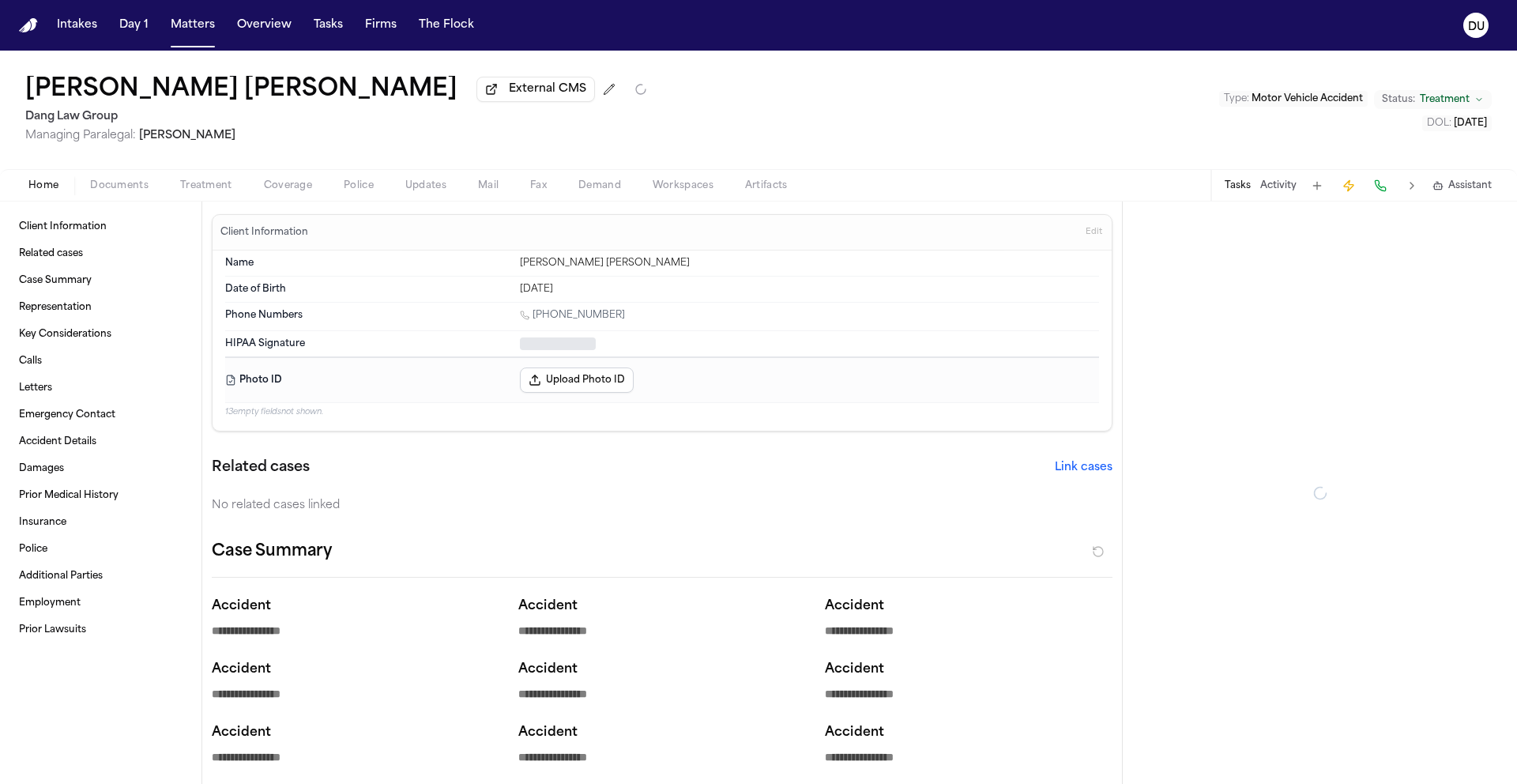
type textarea "*"
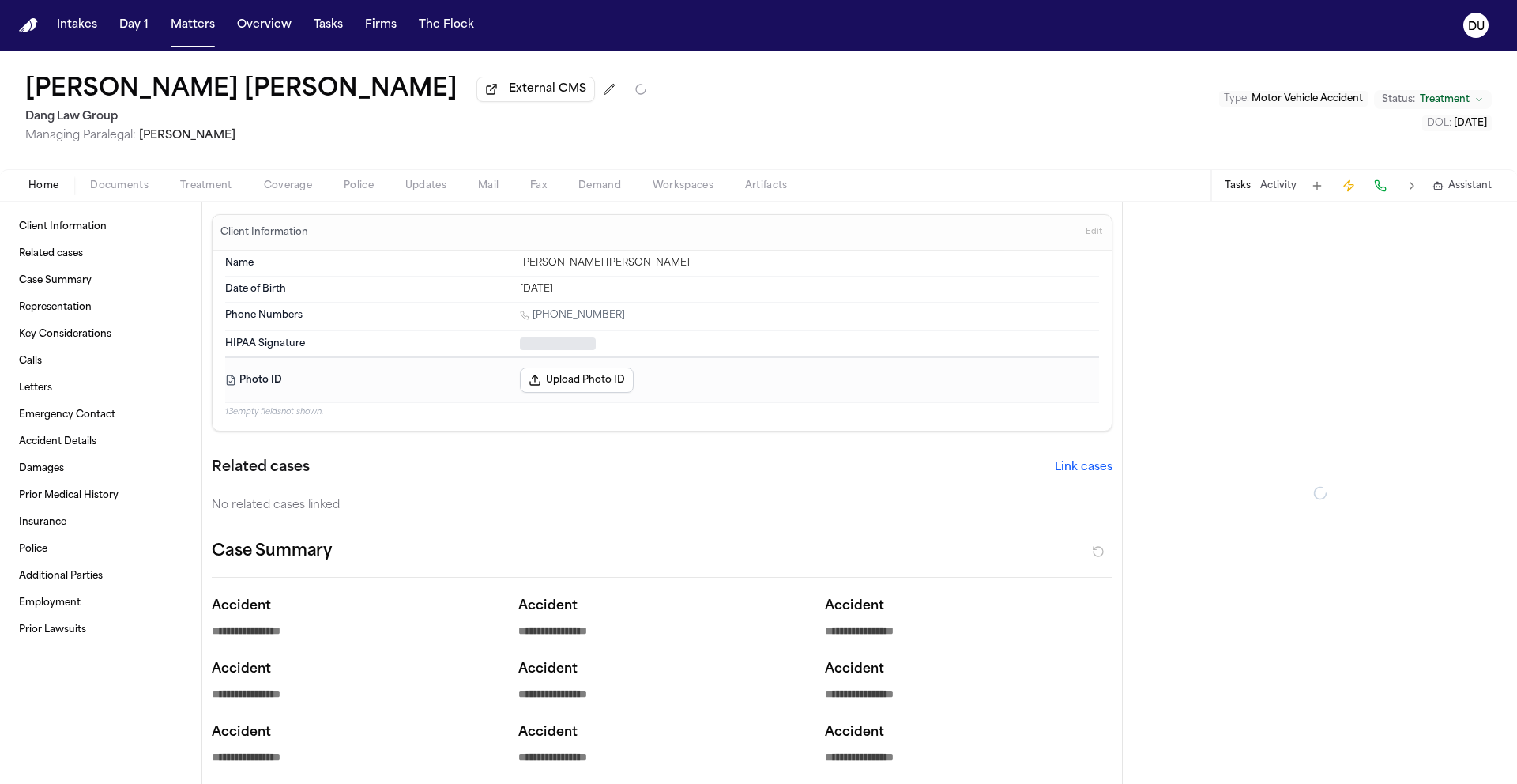
type textarea "*"
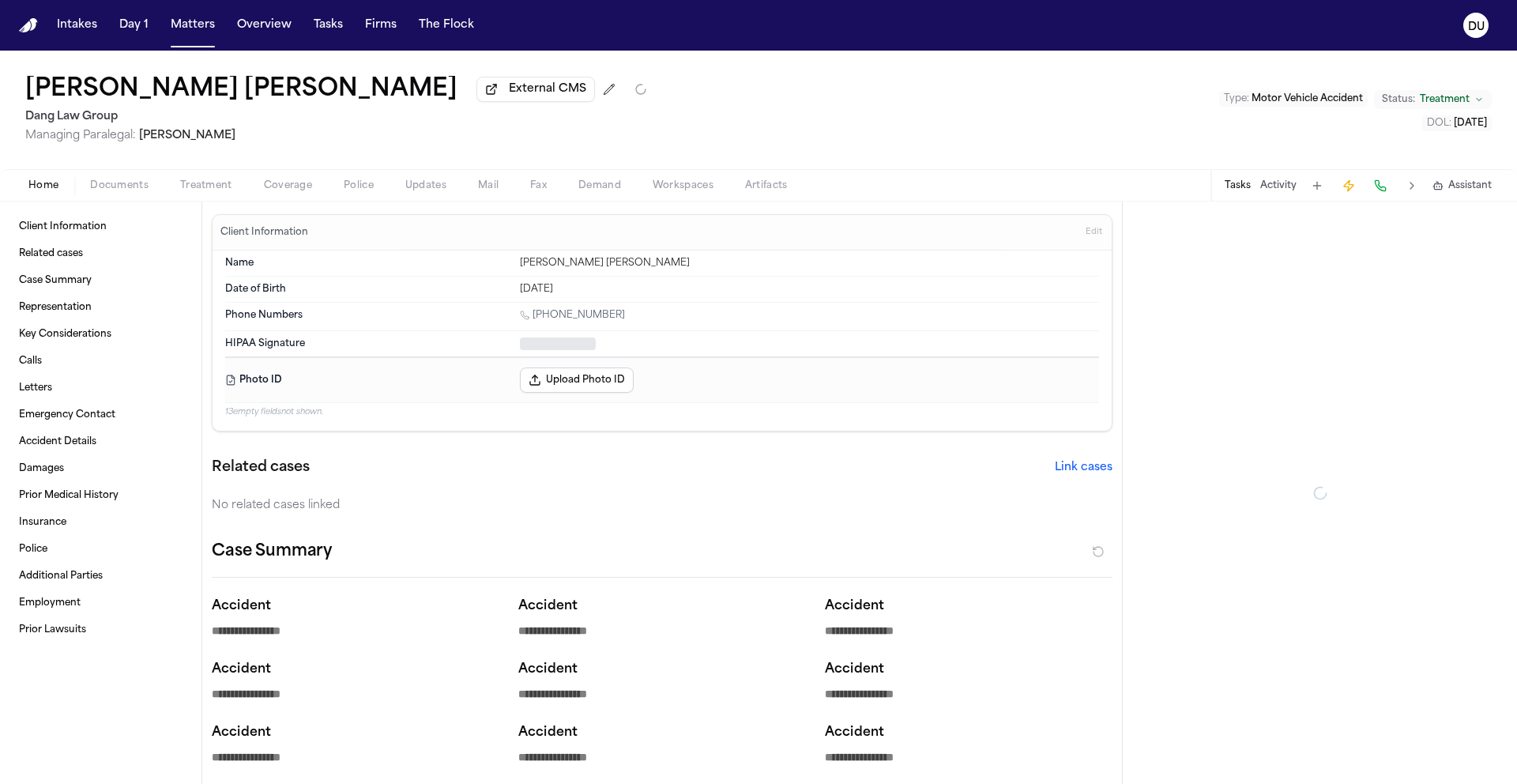
type textarea "*"
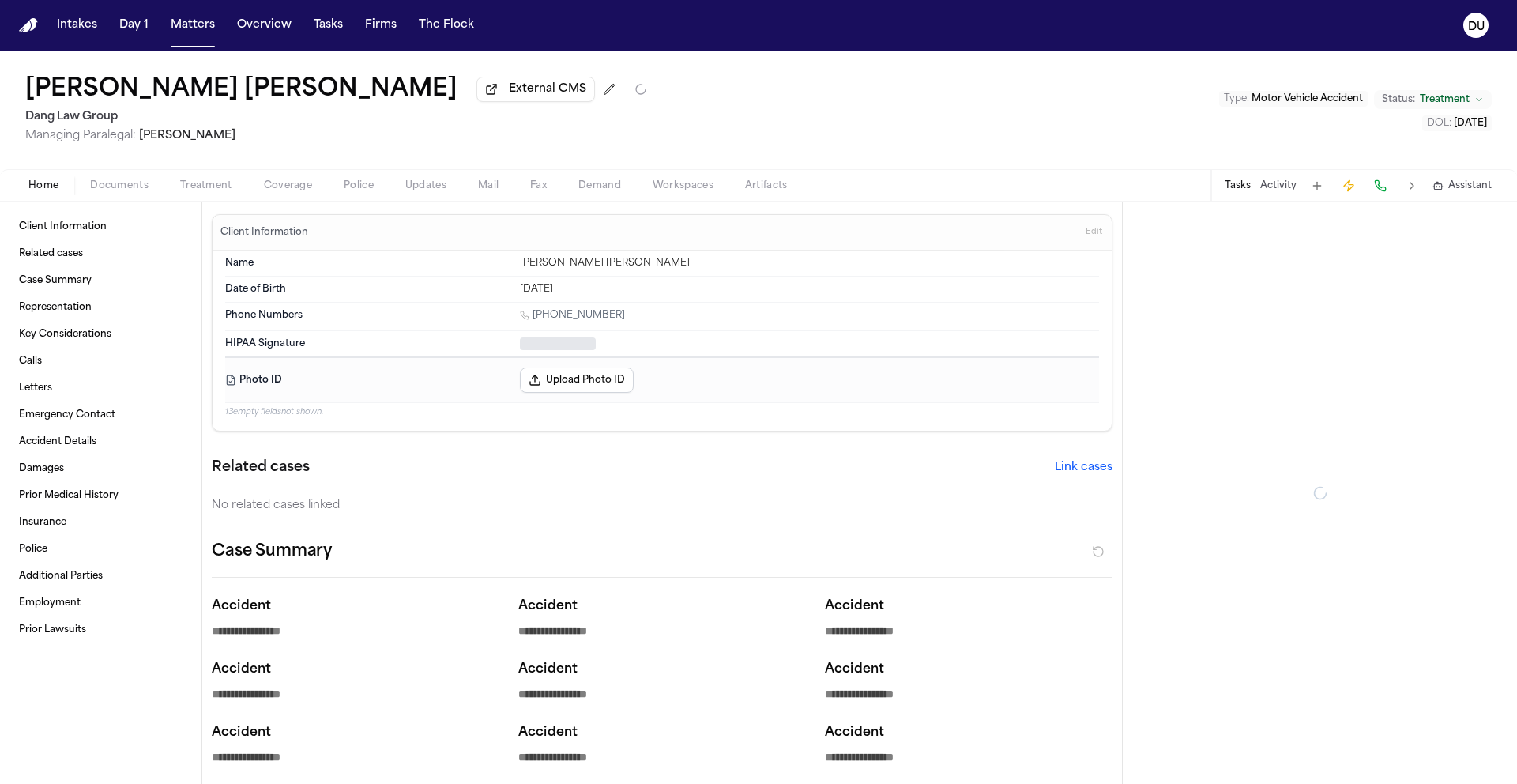
type textarea "*"
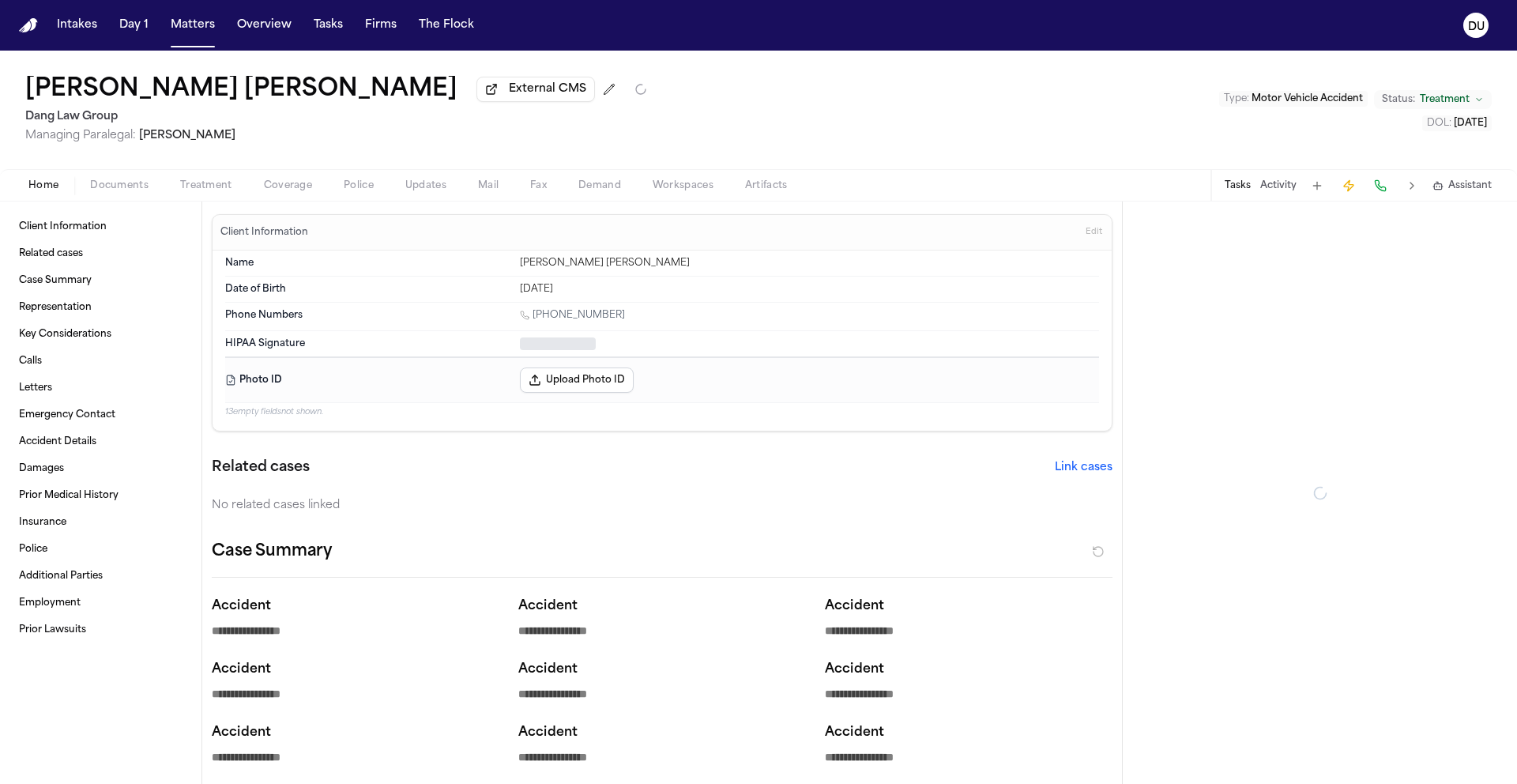
type textarea "*"
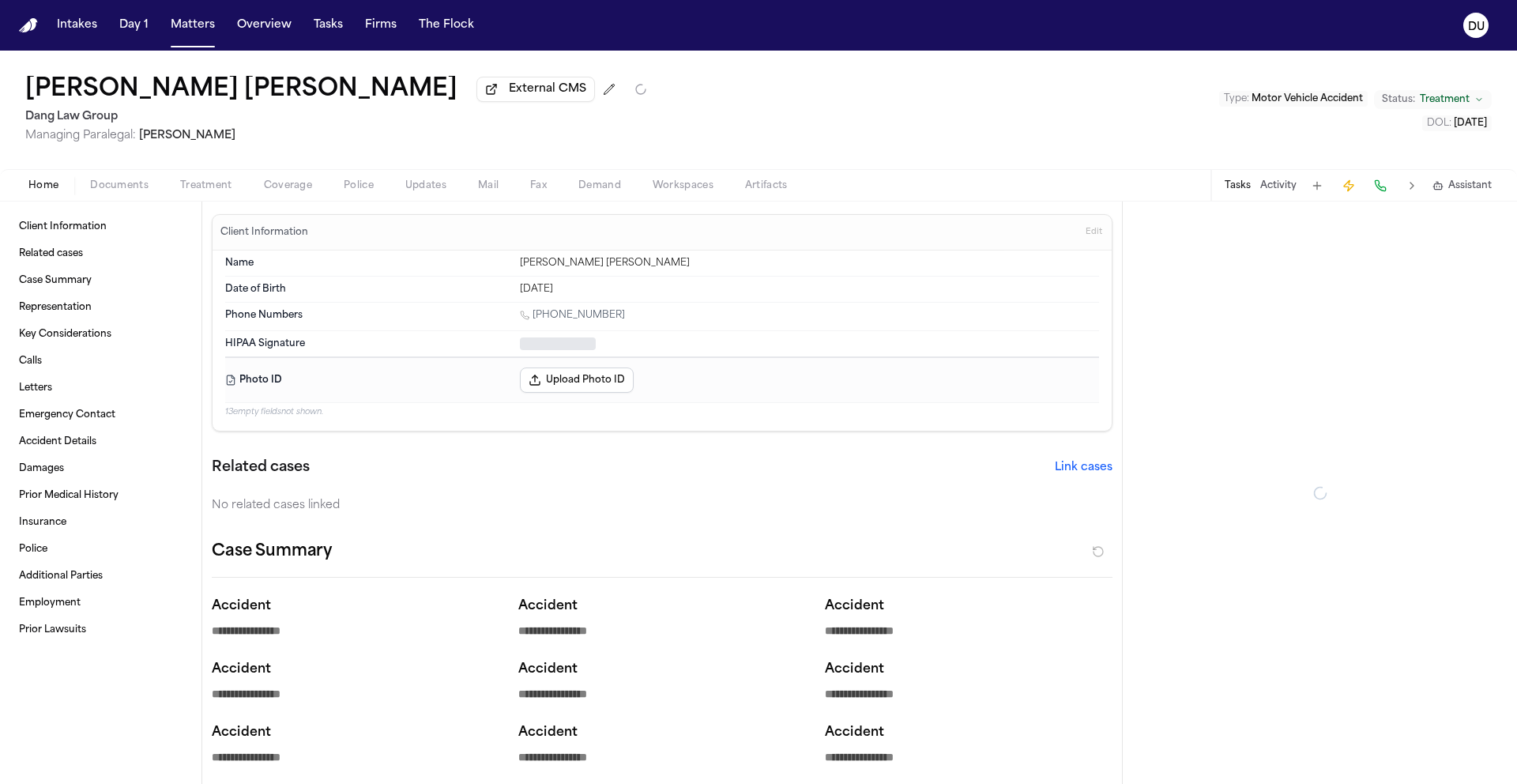
type textarea "*"
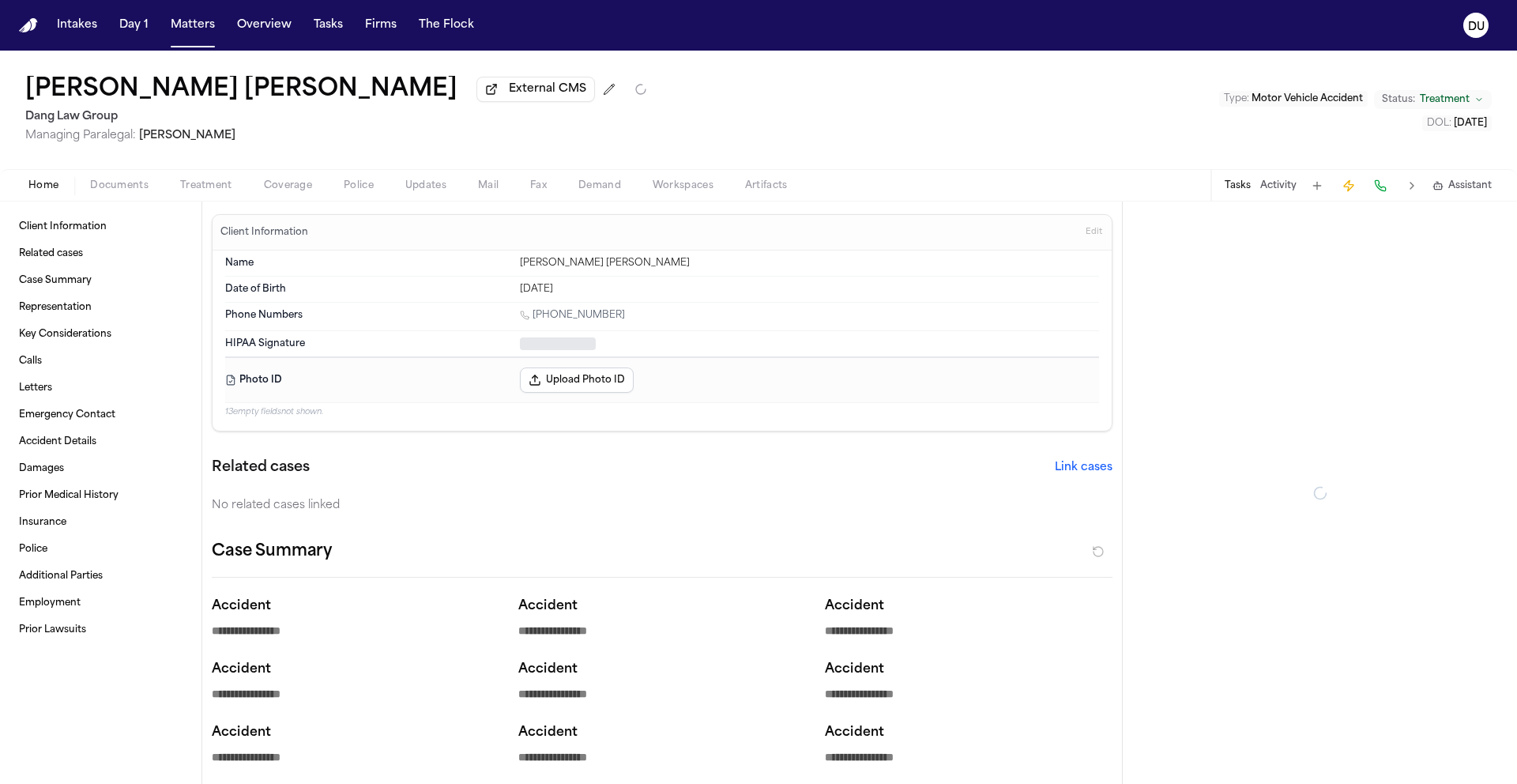
type textarea "*"
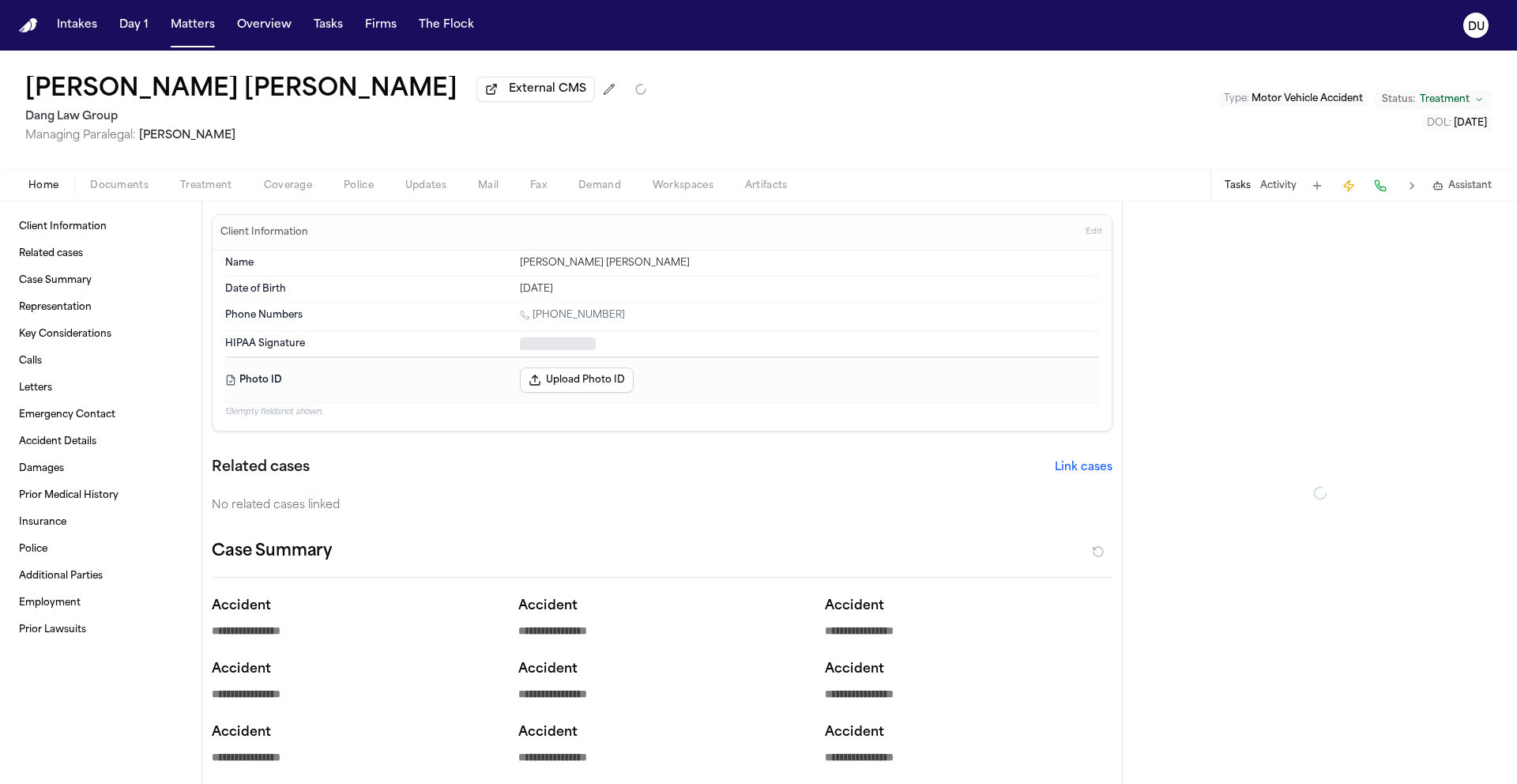
type textarea "*"
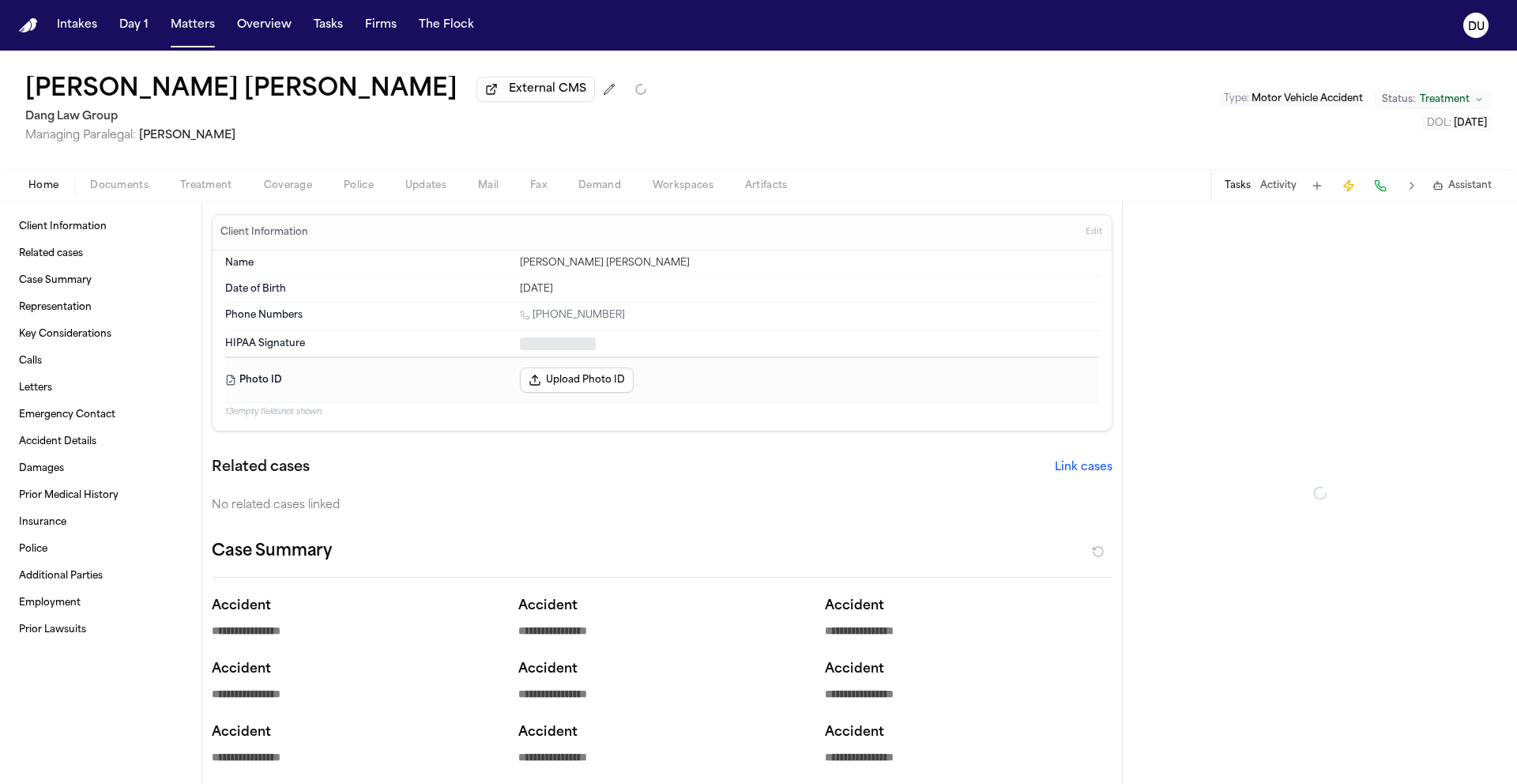
type textarea "*"
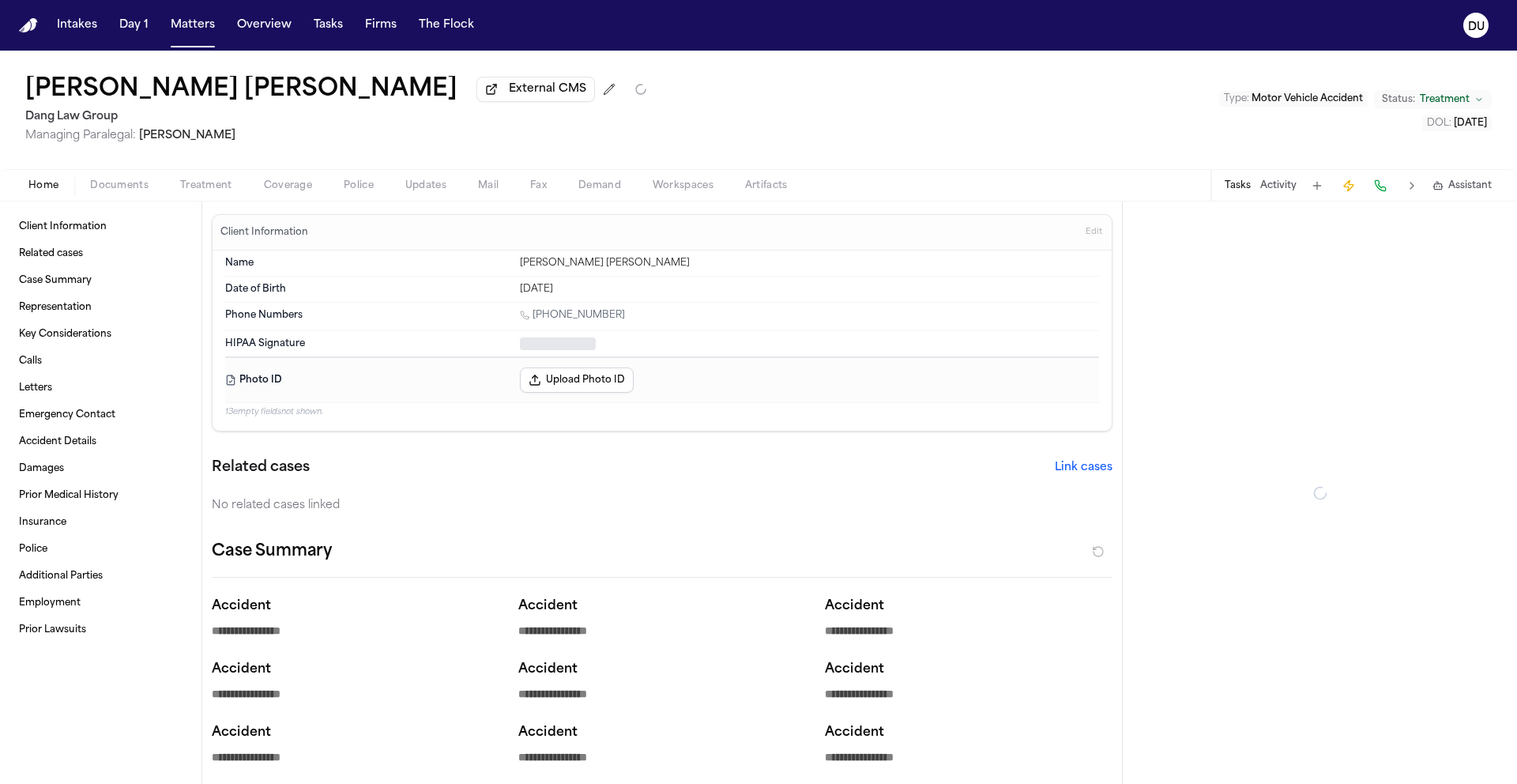
type textarea "*"
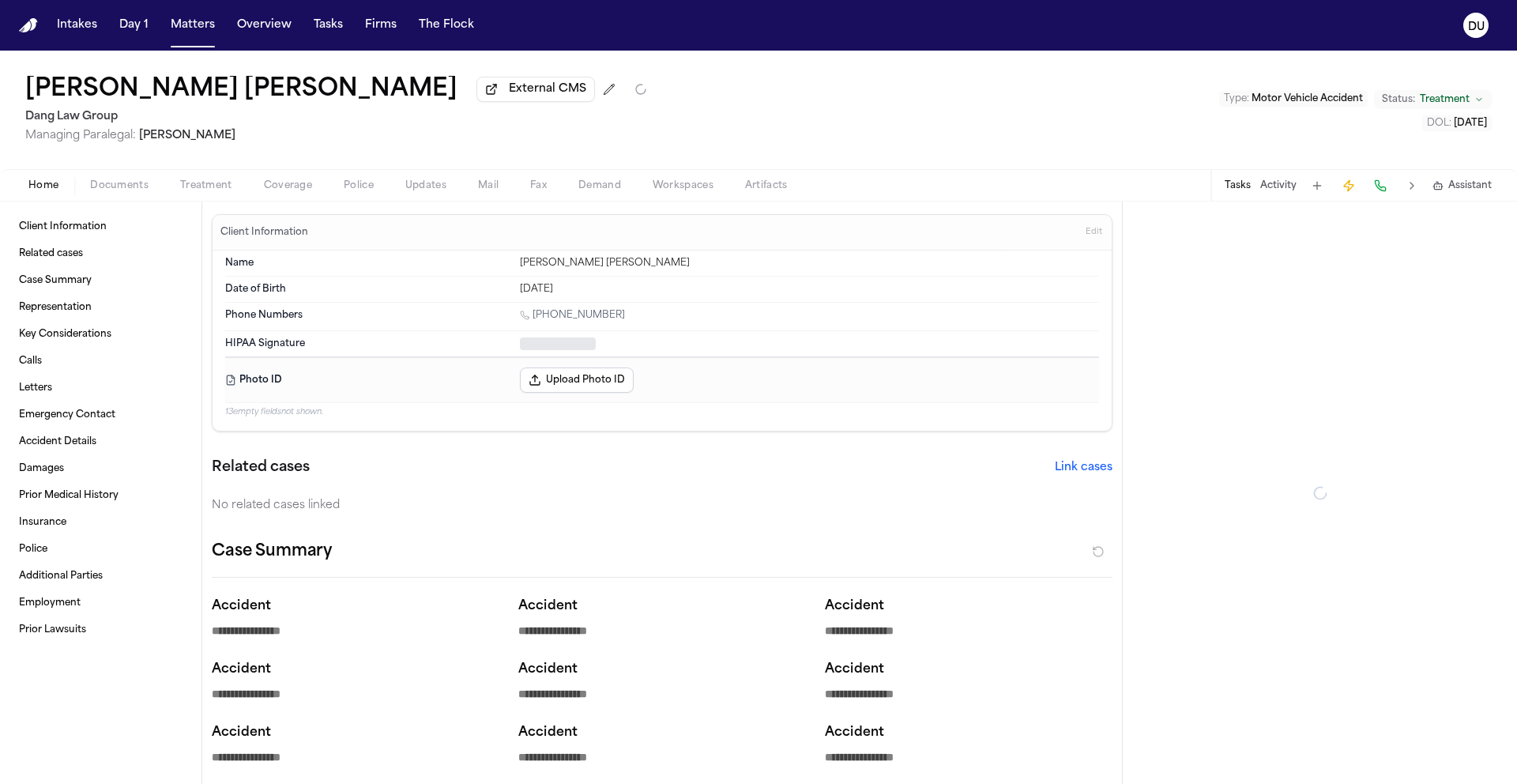
type textarea "*"
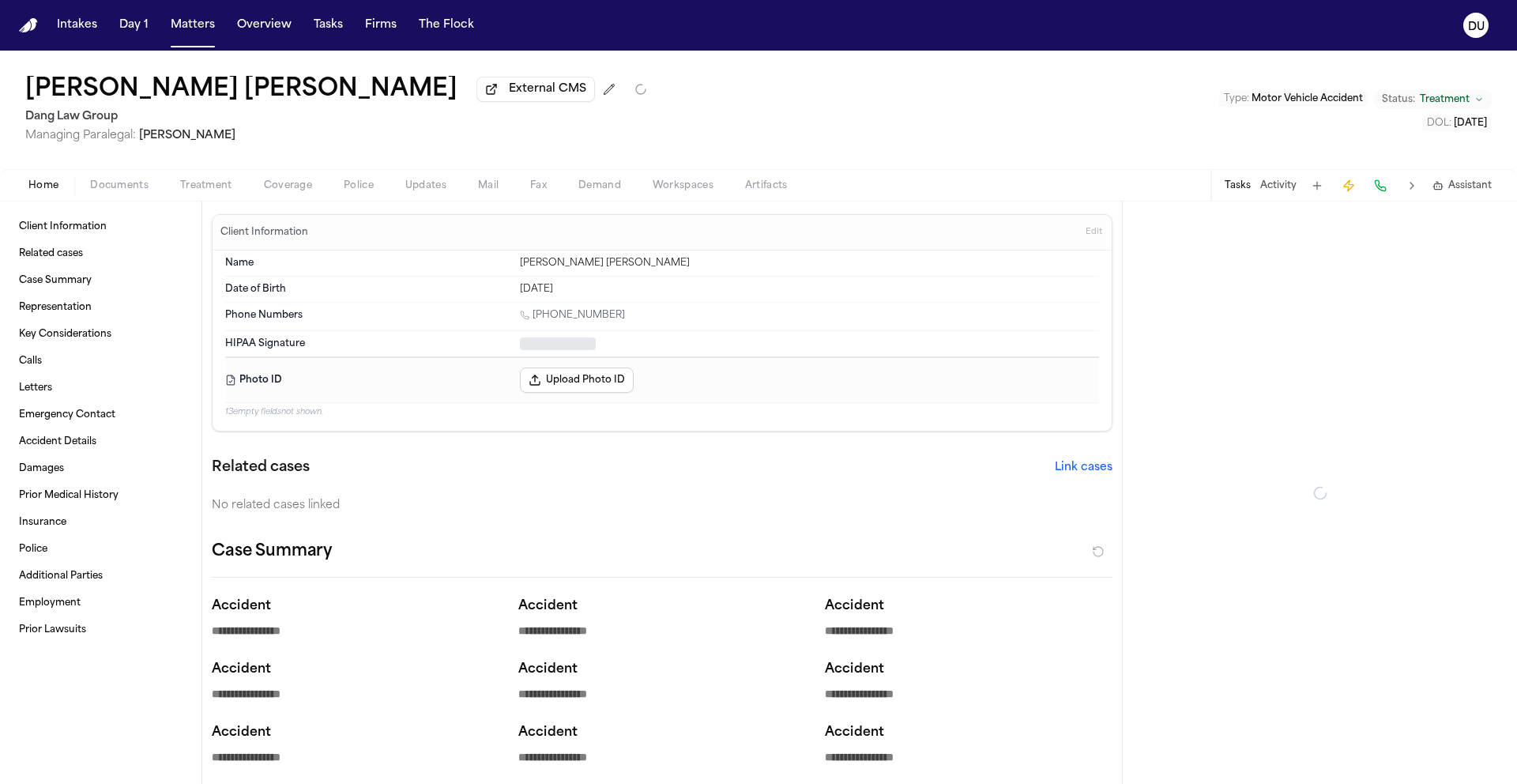
type textarea "*"
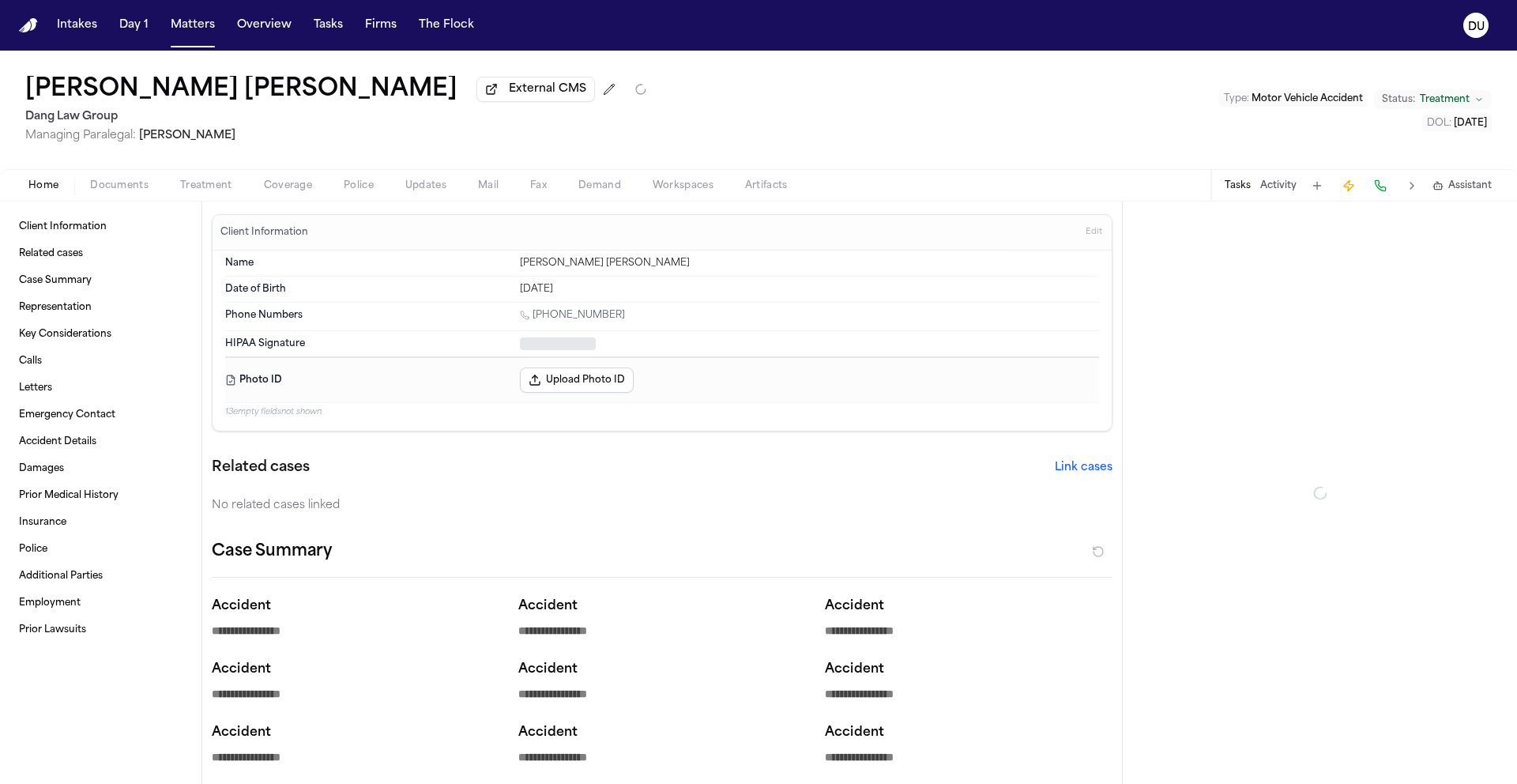
type textarea "*"
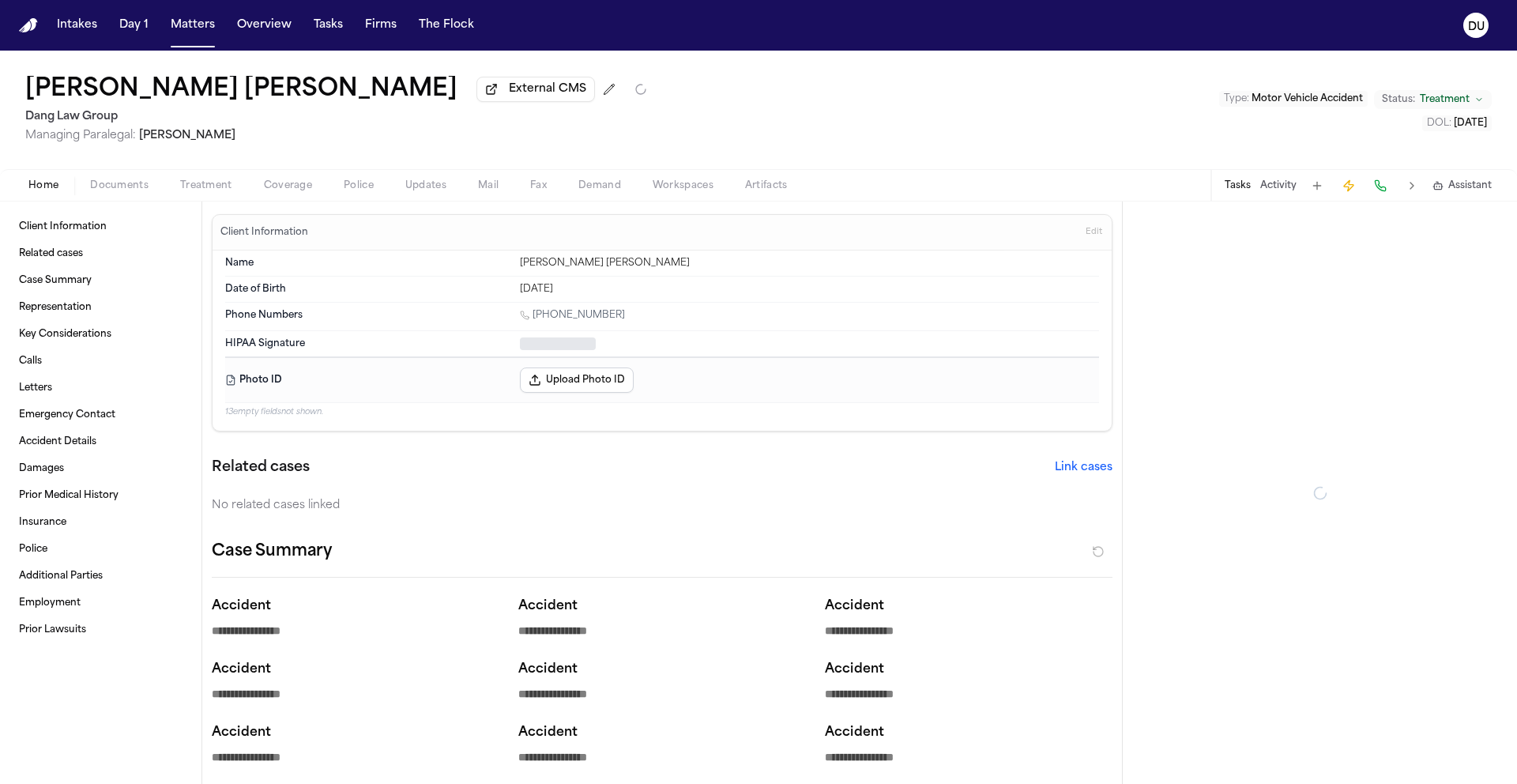
type textarea "*"
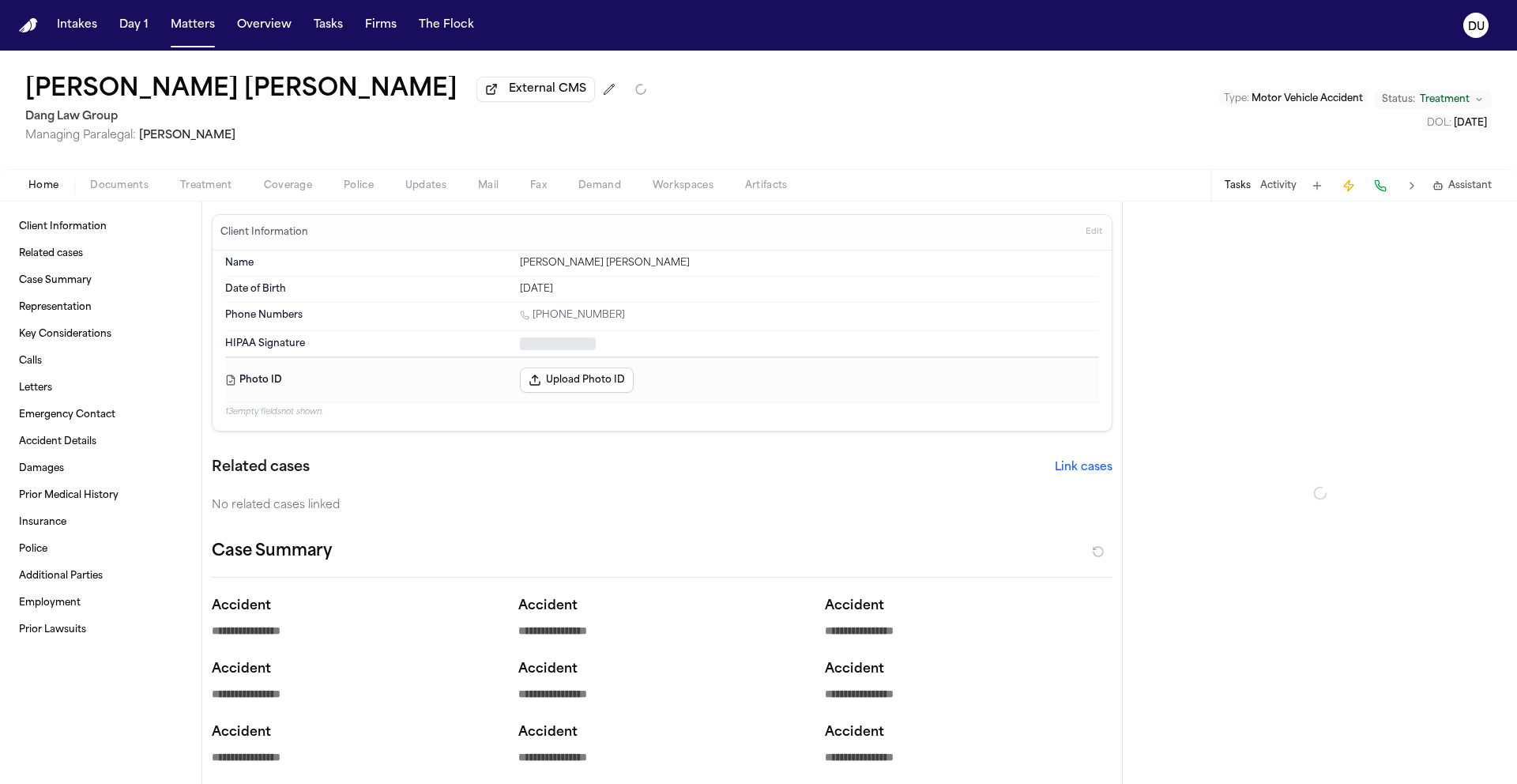
type textarea "*"
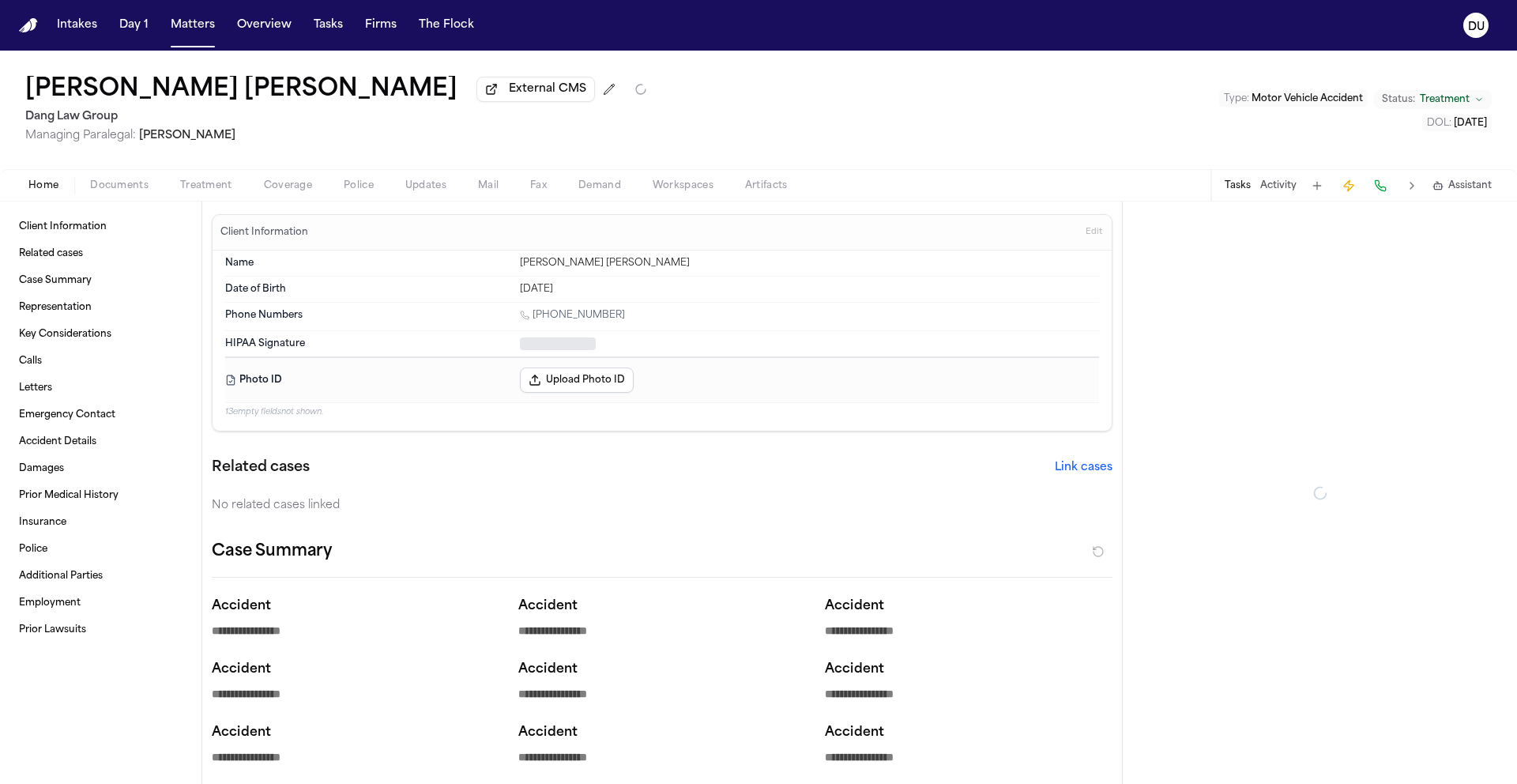
type textarea "*"
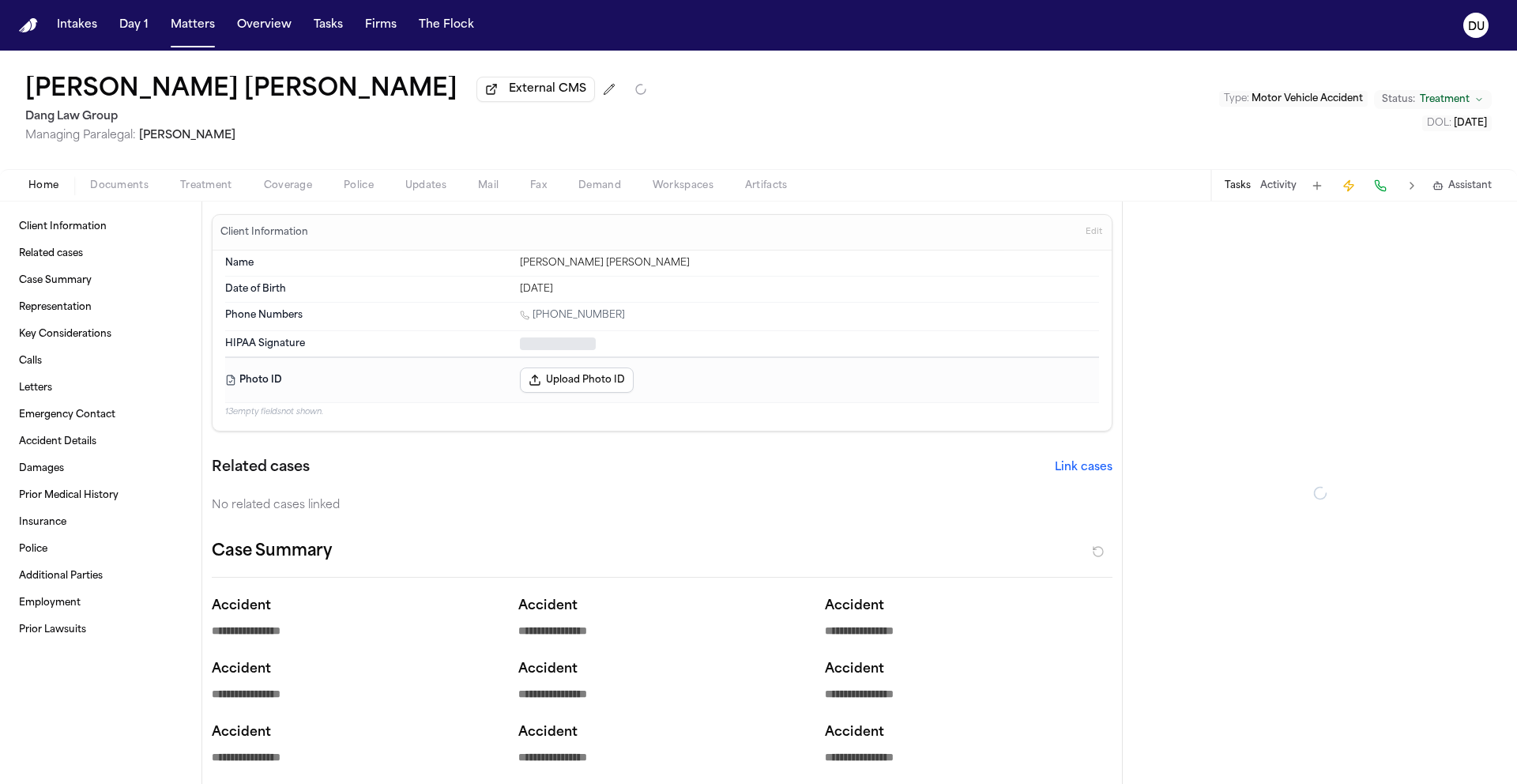
type textarea "*"
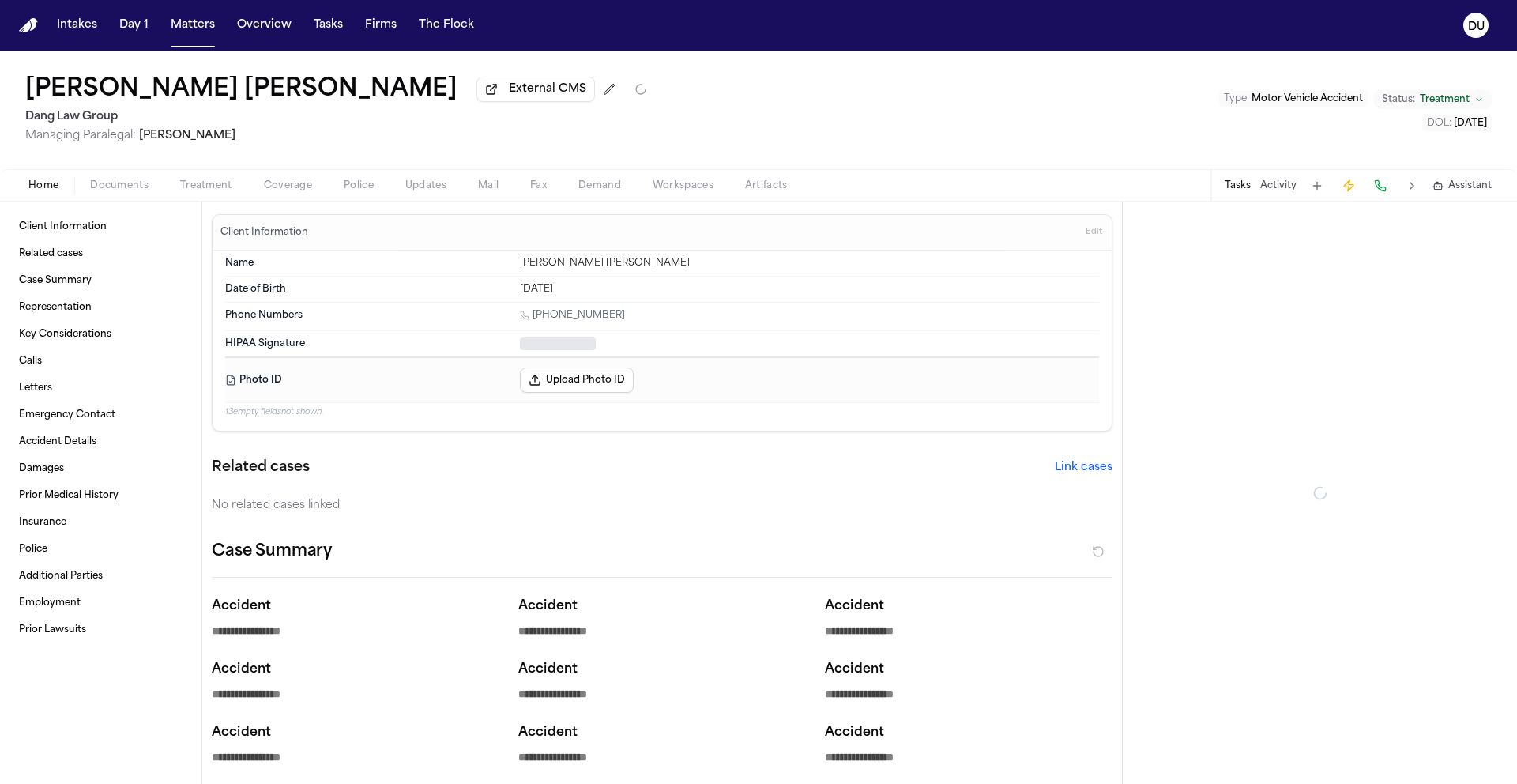
type textarea "*"
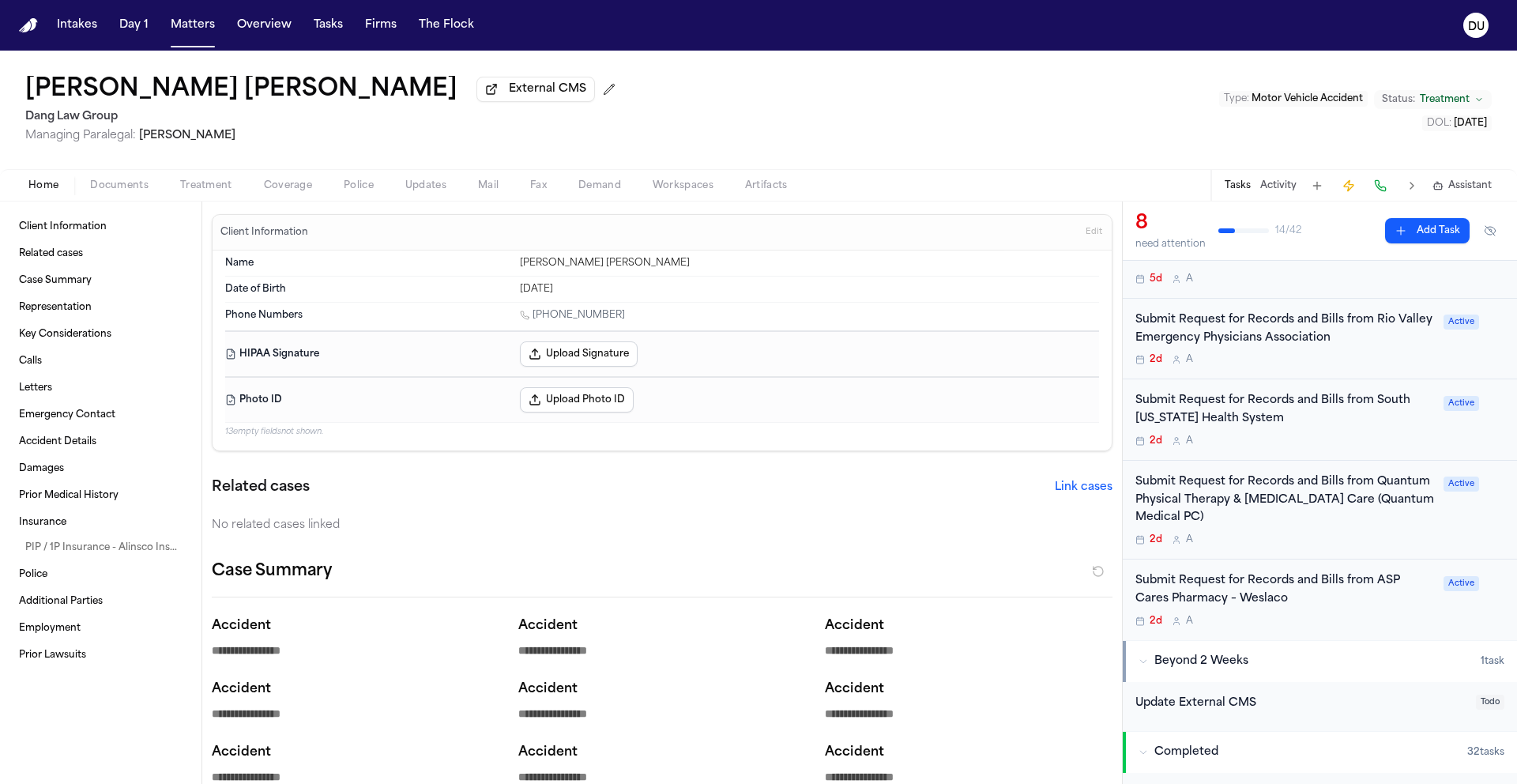
scroll to position [450, 0]
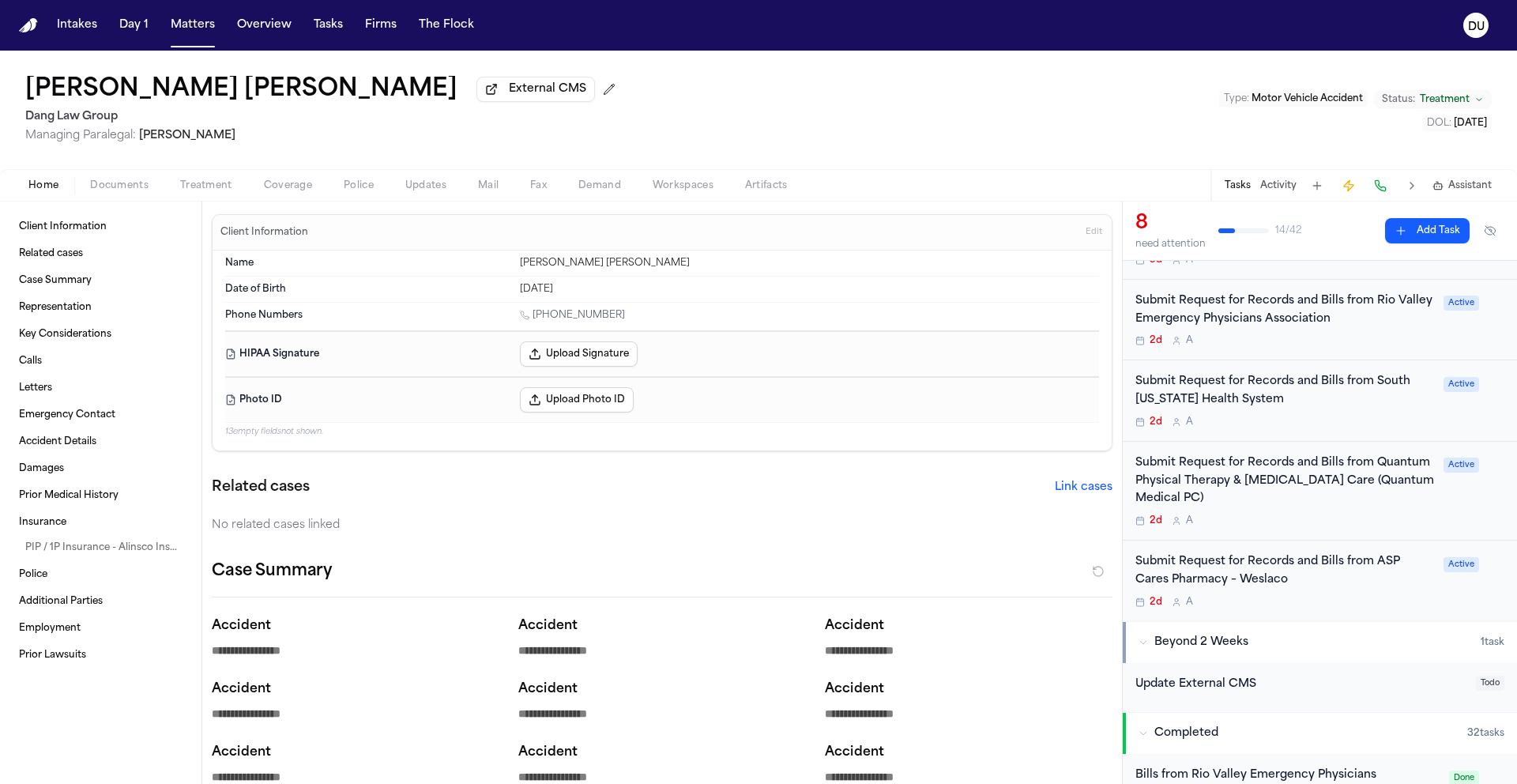
click at [1225, 553] on div "Submit Request for Records and Bills from ASP Cares Pharmacy – Weslaco" at bounding box center [1285, 572] width 299 height 37
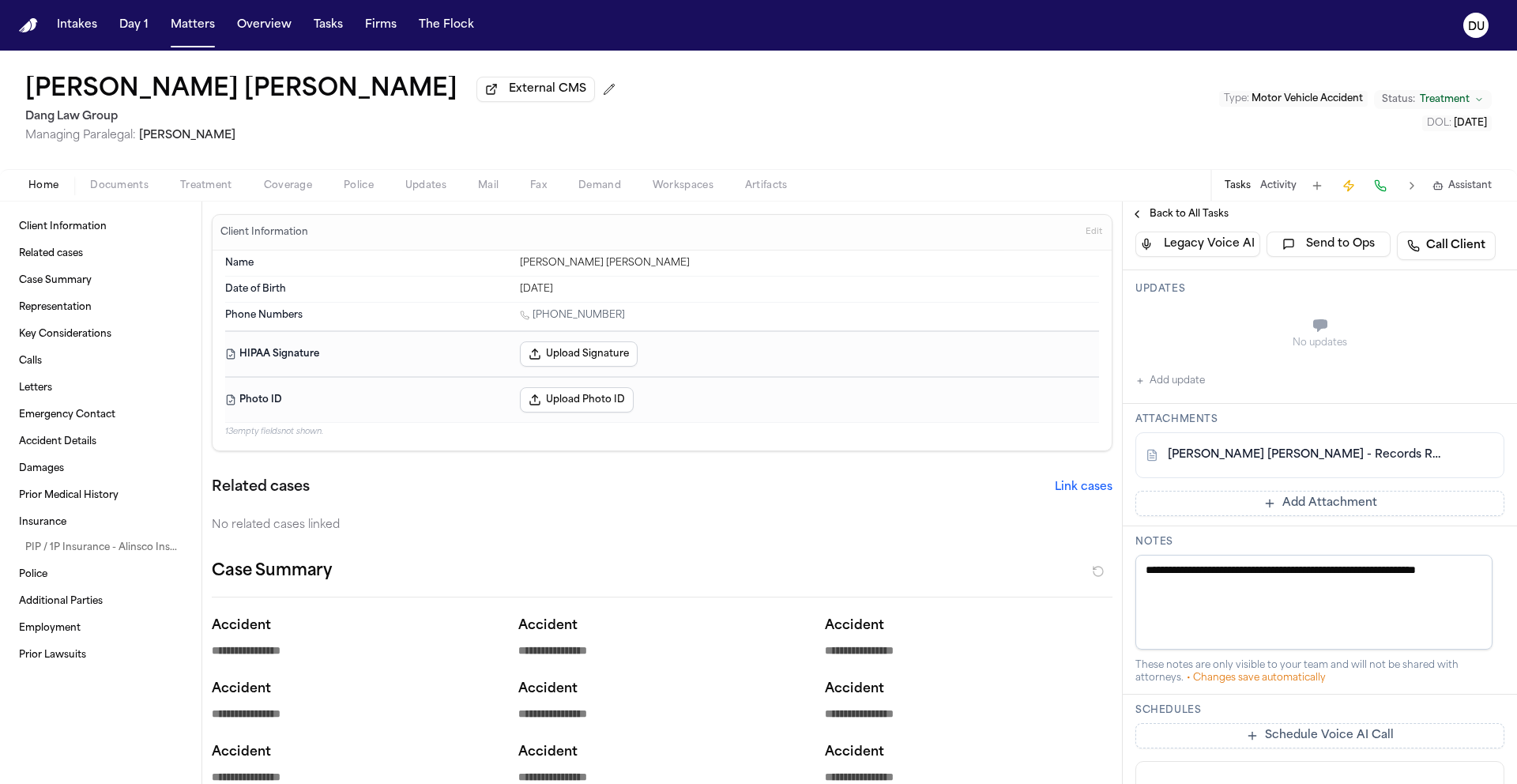
scroll to position [339, 0]
click at [1304, 456] on link "[PERSON_NAME] [PERSON_NAME] - Records Request to ASP Cares - [DATE]" at bounding box center [1305, 452] width 273 height 16
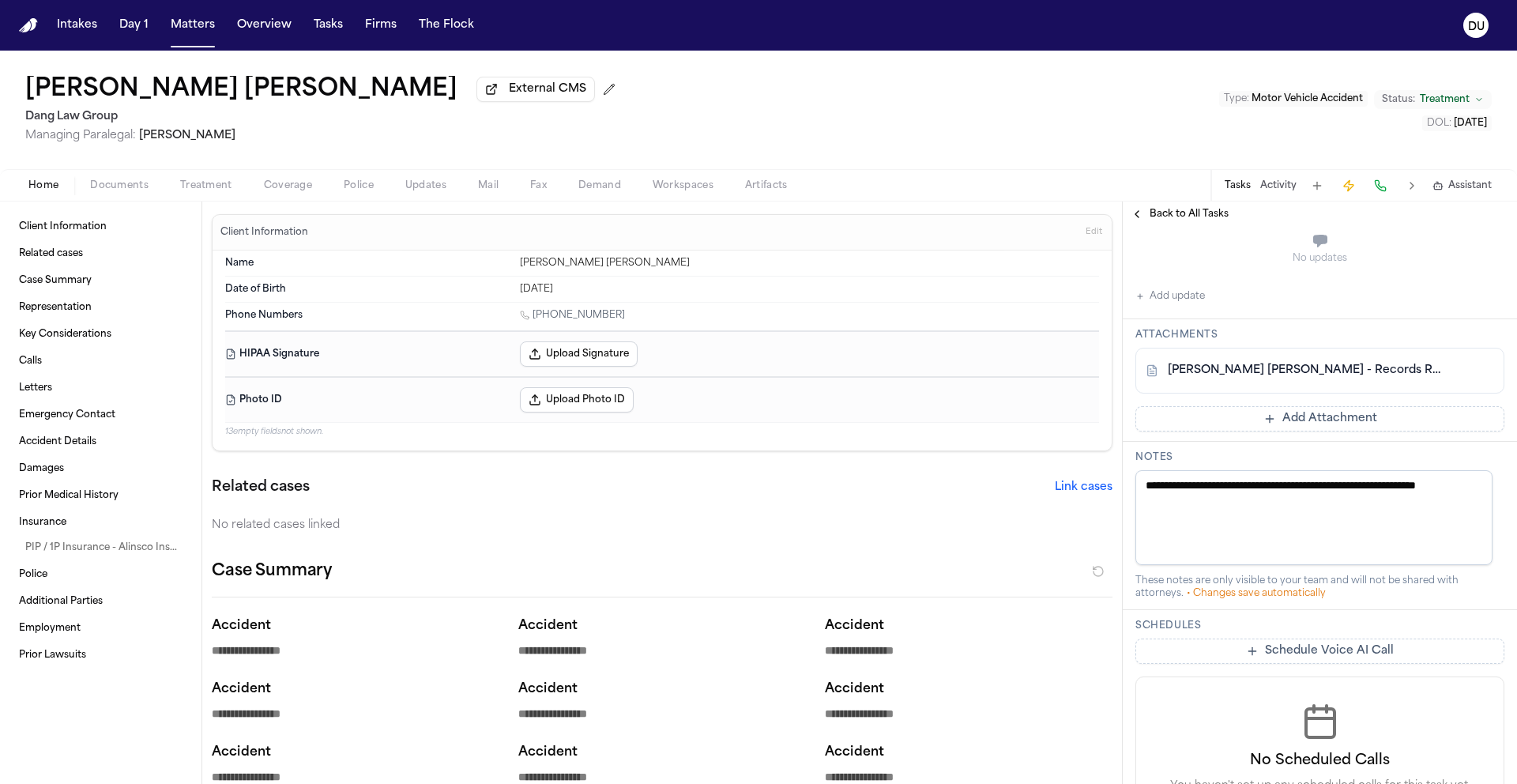
scroll to position [279, 0]
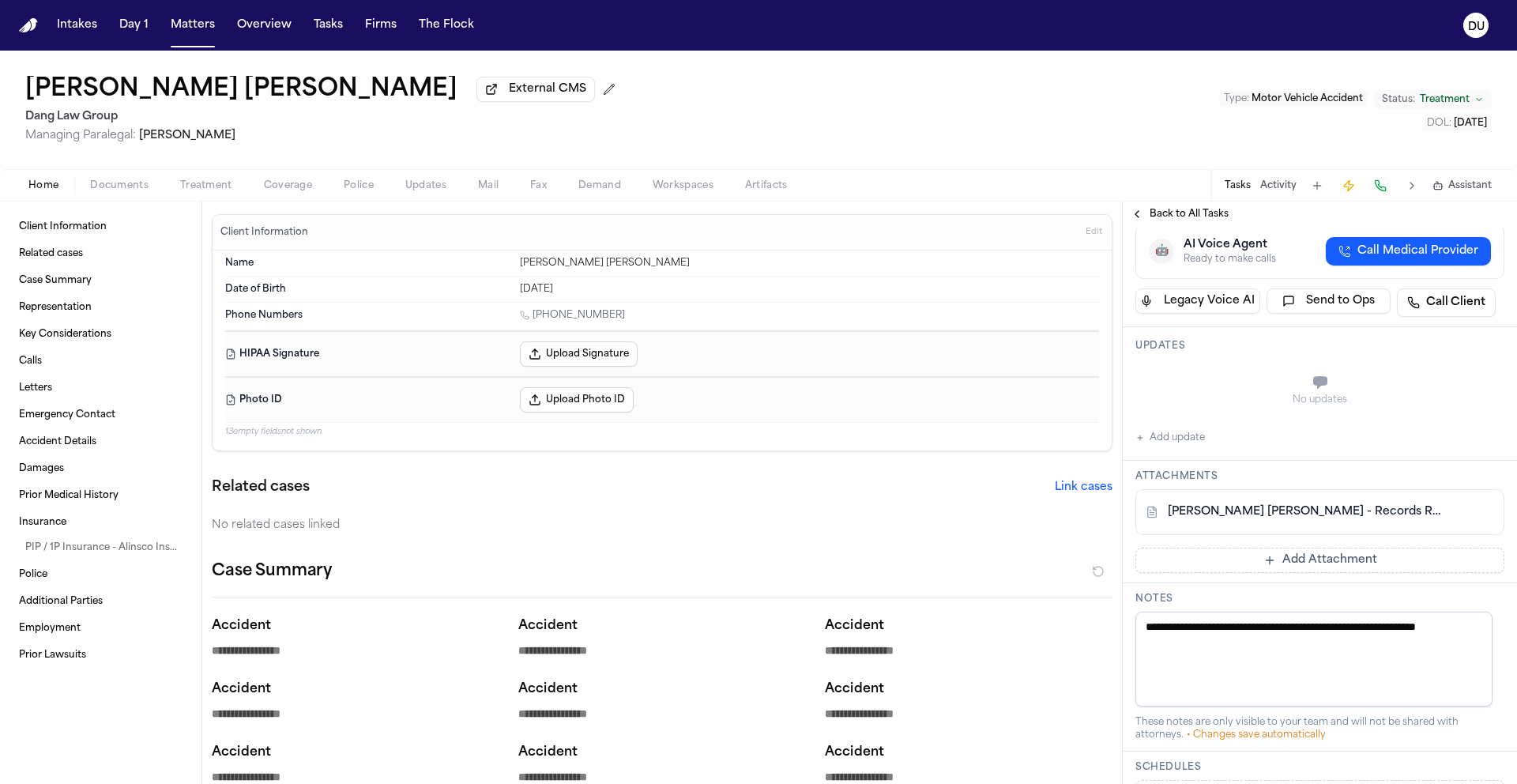
click at [1313, 563] on button "Add Attachment" at bounding box center [1320, 559] width 369 height 25
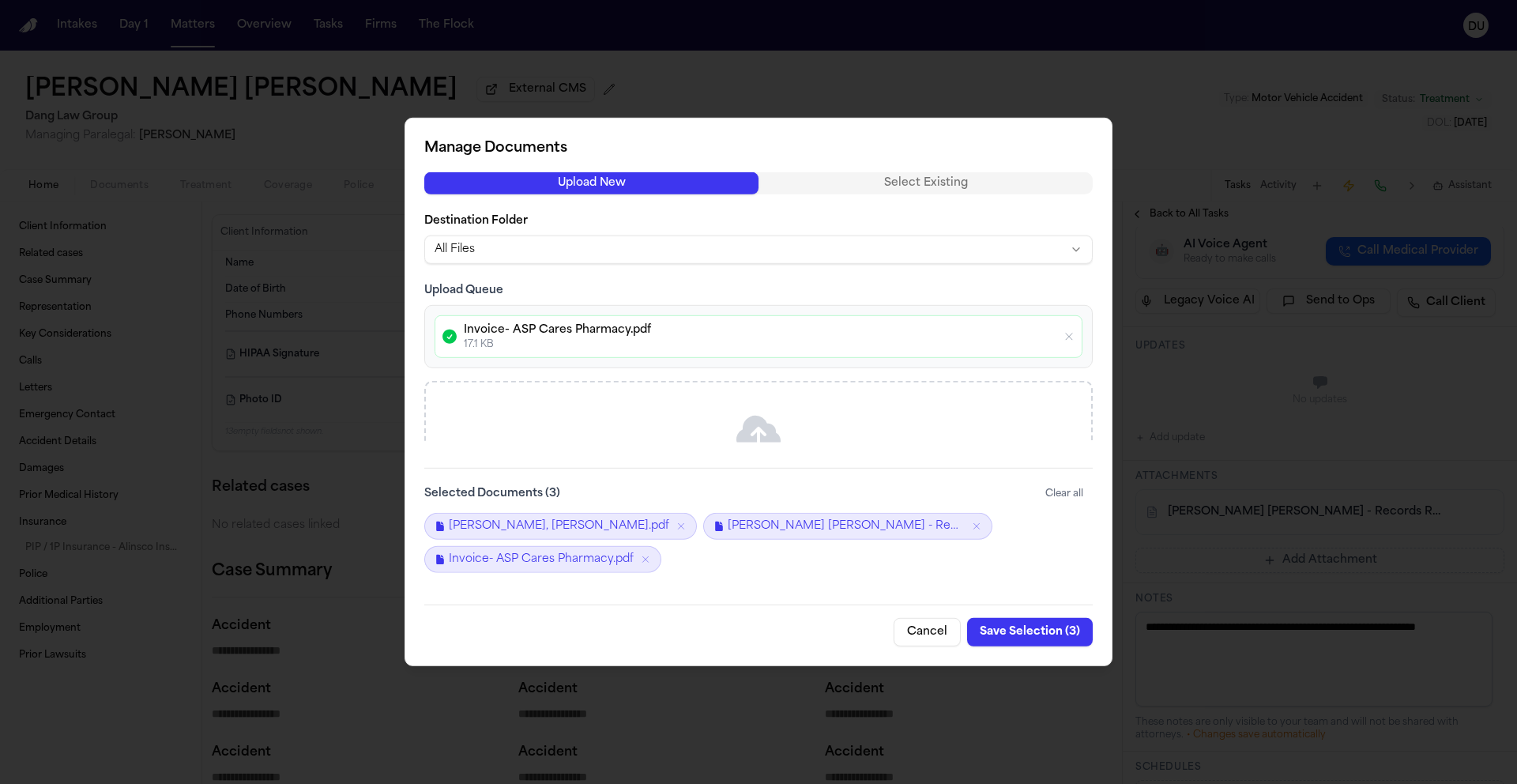
click at [1048, 632] on button "Save Selection ( 3 )" at bounding box center [1030, 632] width 126 height 29
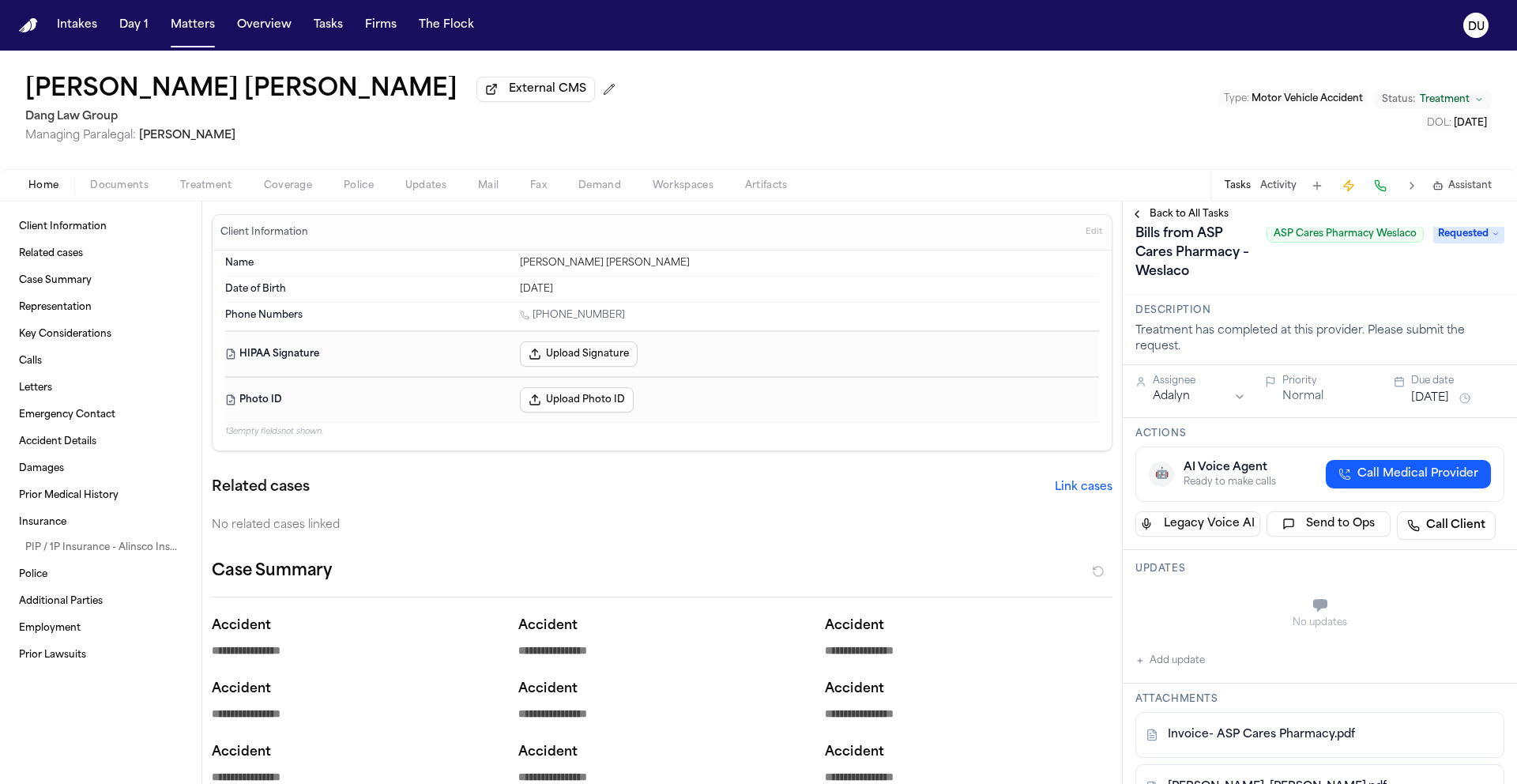
scroll to position [0, 0]
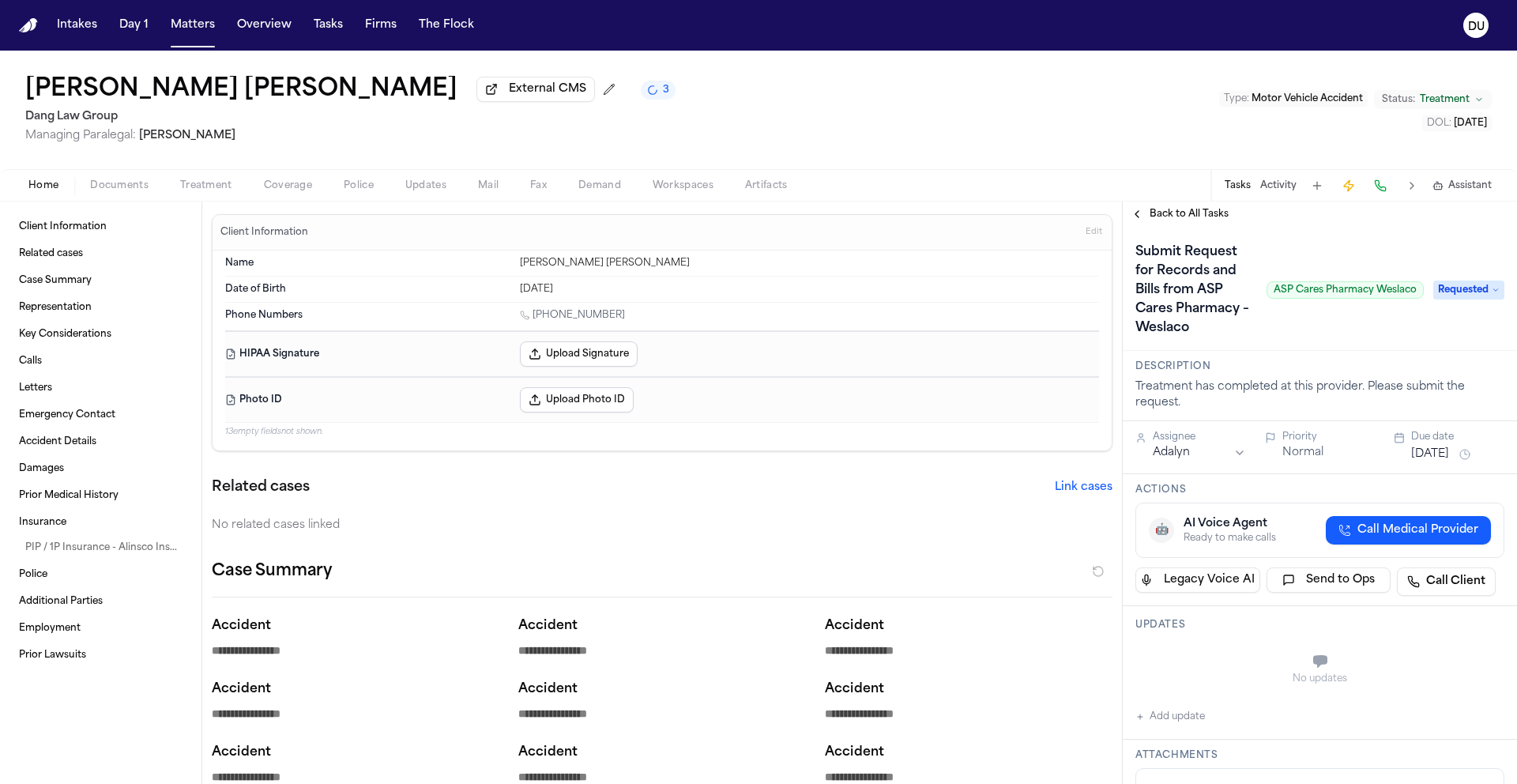
click at [1472, 300] on span "Requested" at bounding box center [1469, 290] width 71 height 19
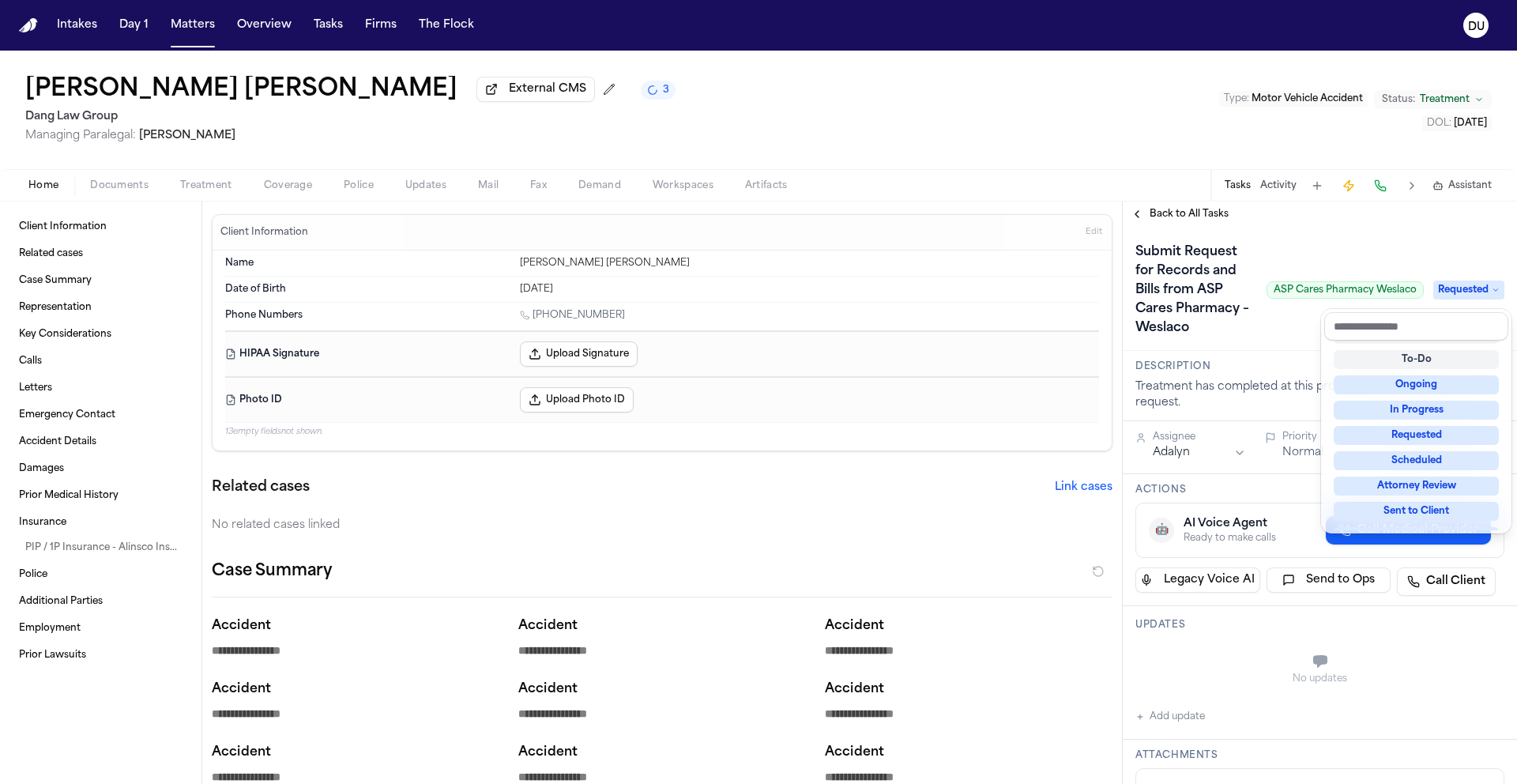
scroll to position [246, 0]
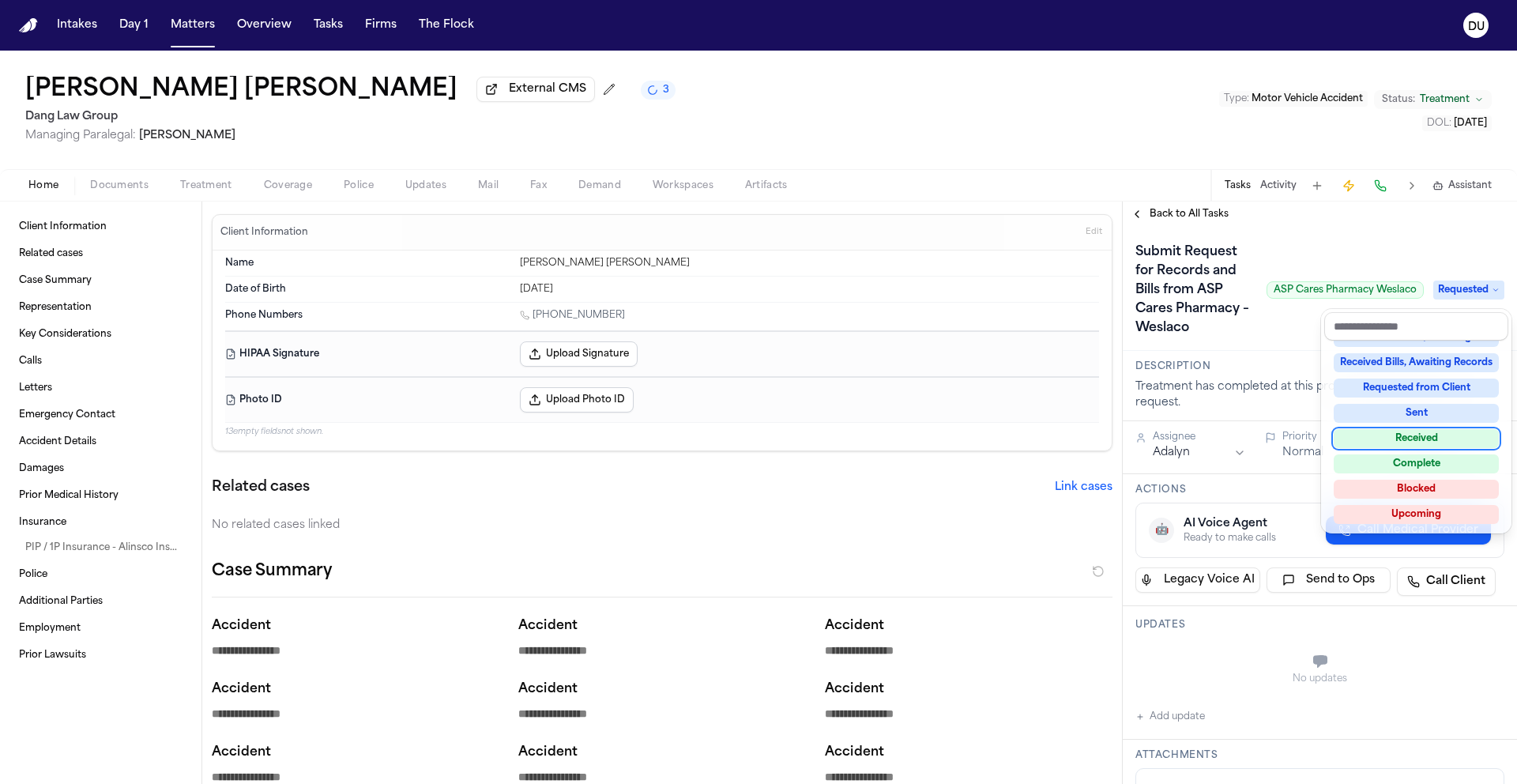
click at [1433, 438] on div "Received" at bounding box center [1416, 439] width 165 height 19
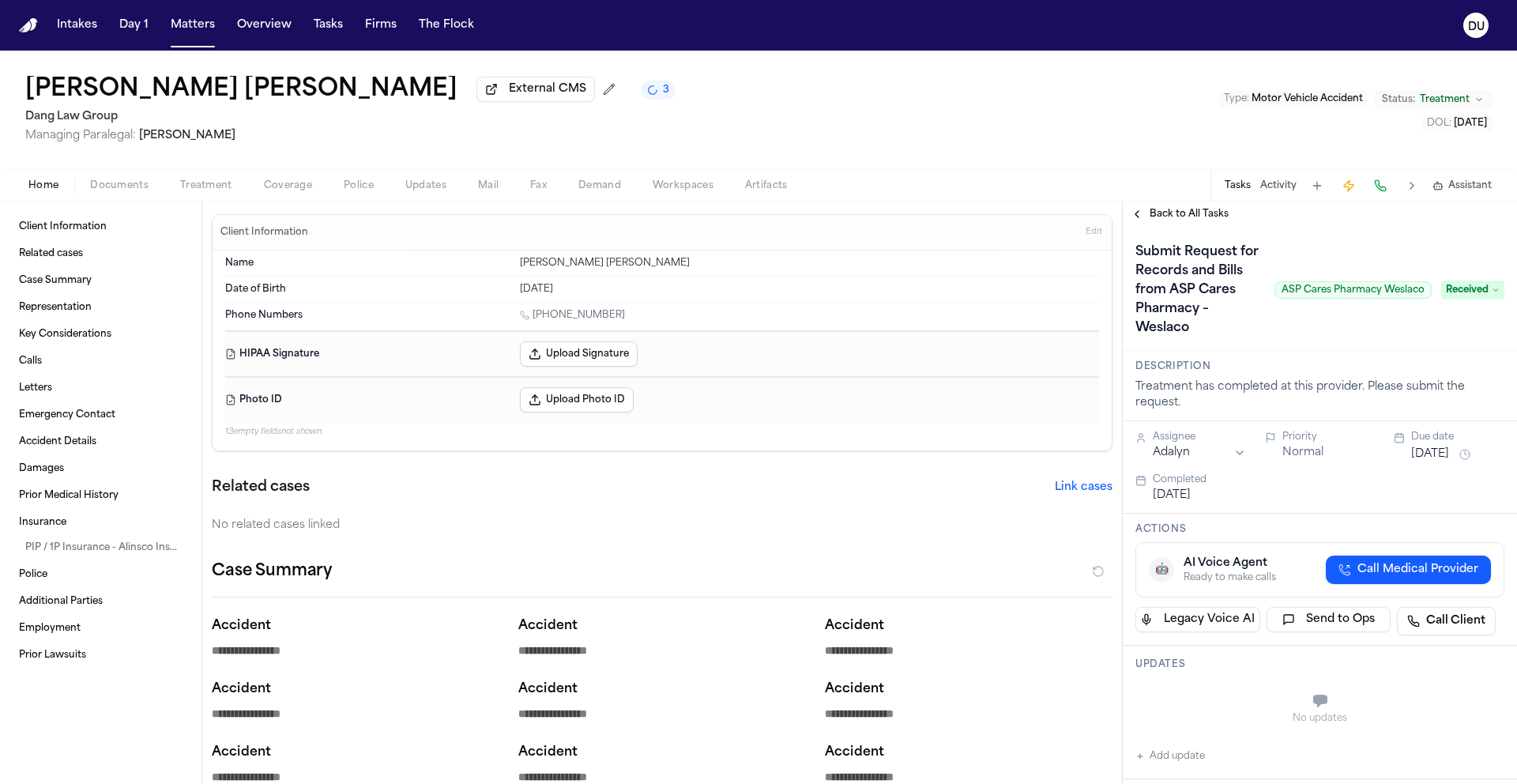
click at [1183, 758] on button "Add update" at bounding box center [1171, 756] width 70 height 19
click at [1218, 708] on textarea "Add your update" at bounding box center [1330, 702] width 337 height 31
type textarea "**********"
click at [1468, 739] on button "Add" at bounding box center [1482, 740] width 32 height 19
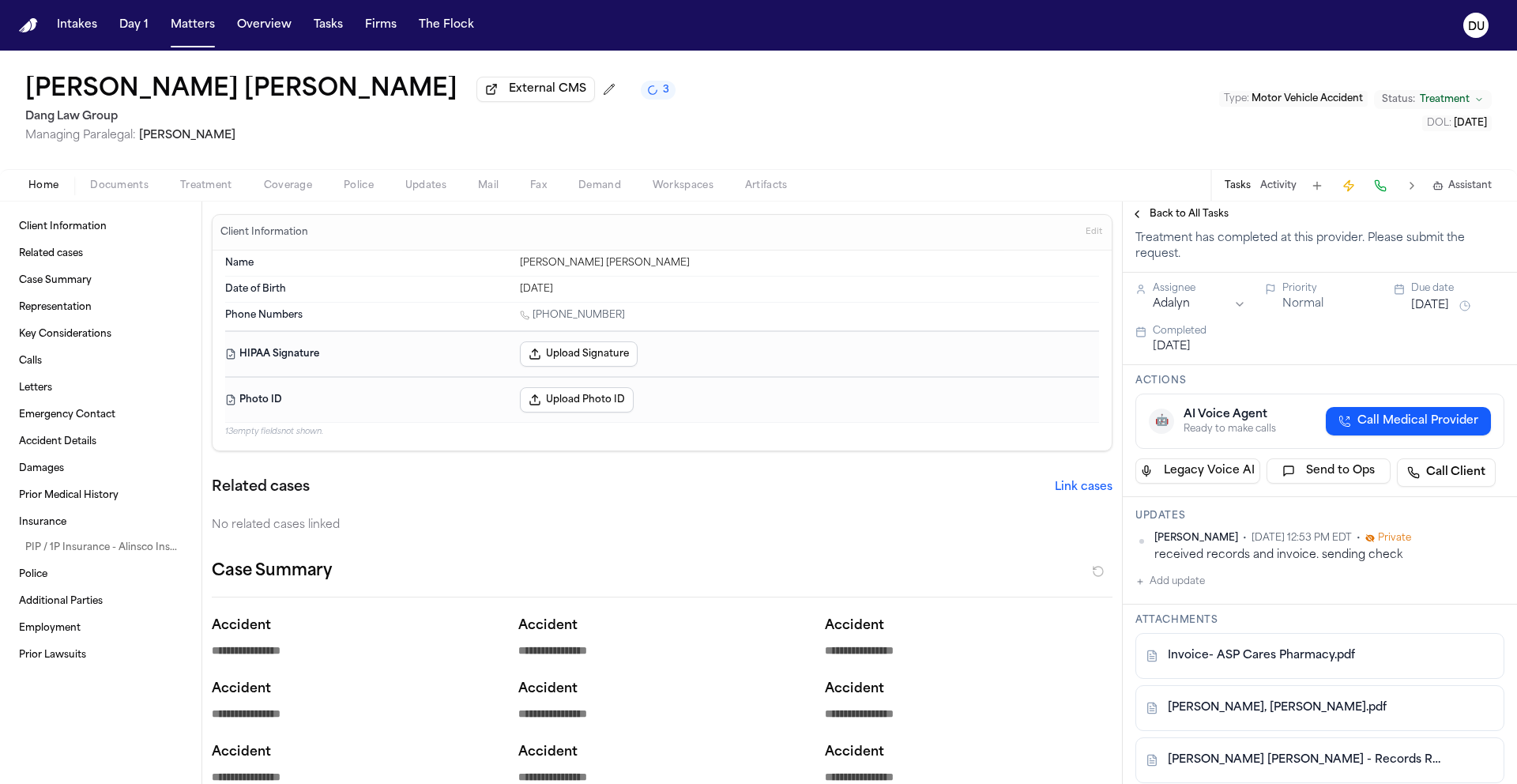
scroll to position [258, 0]
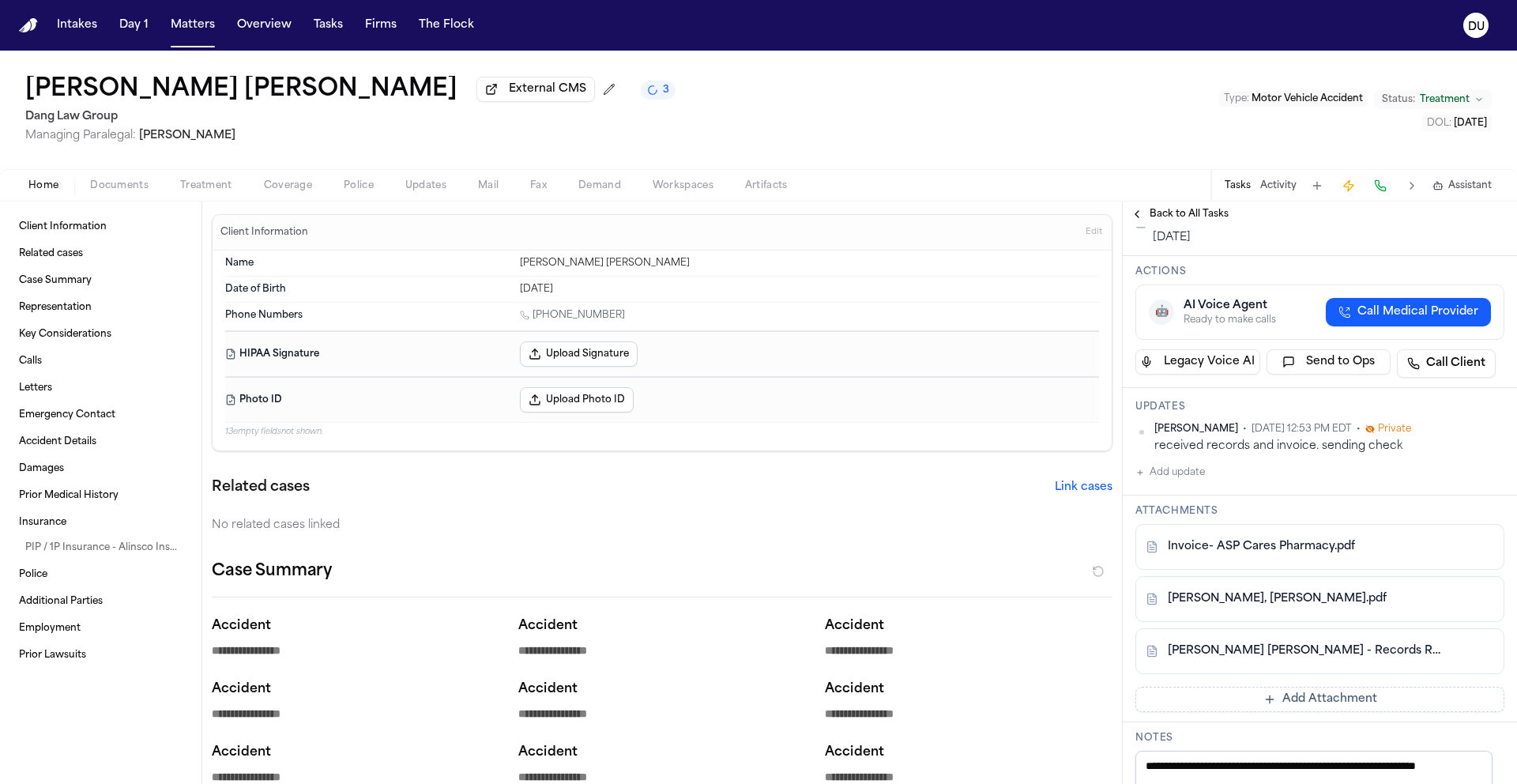
click at [505, 185] on button "Mail" at bounding box center [489, 186] width 52 height 19
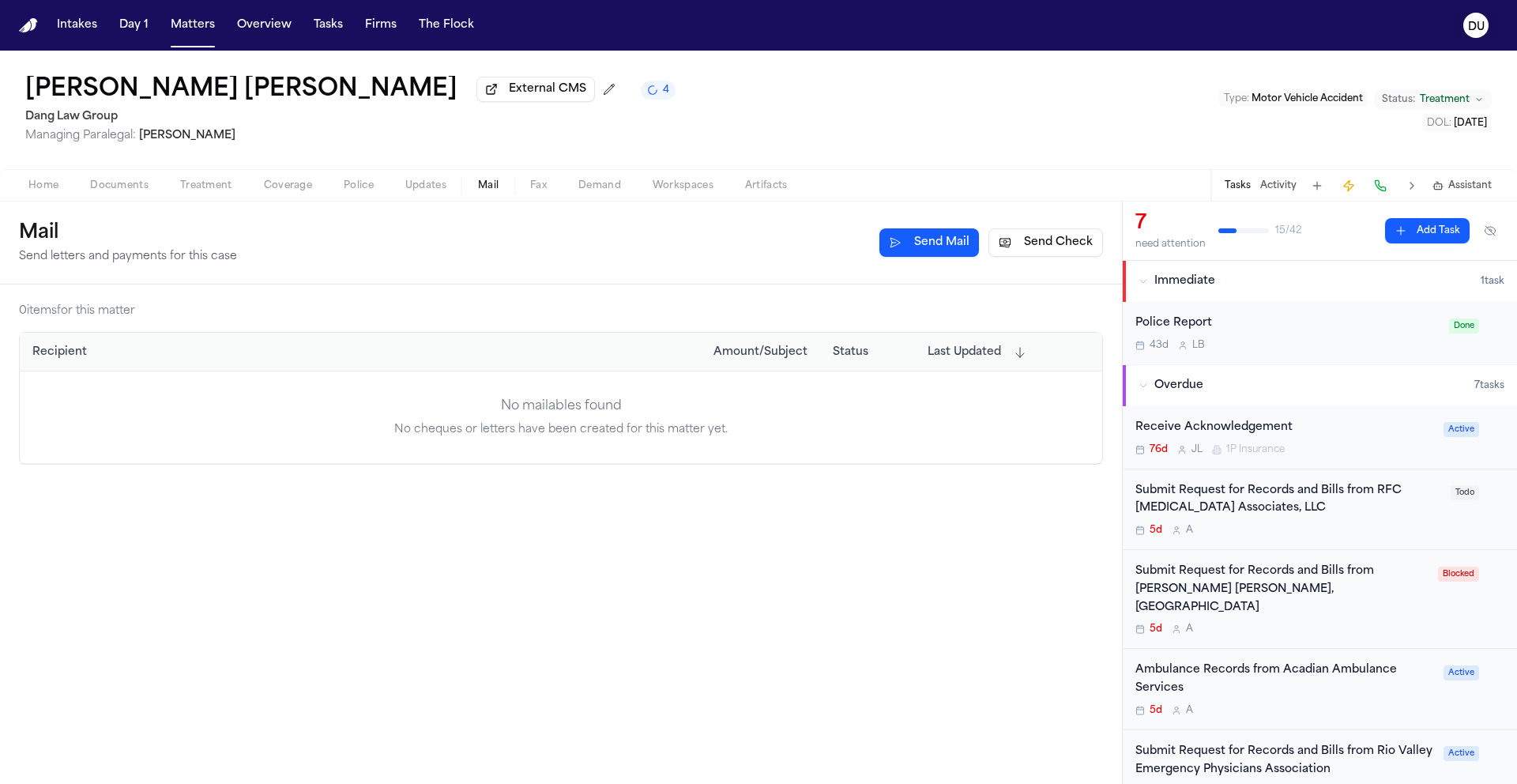
drag, startPoint x: 1482, startPoint y: 15, endPoint x: 1475, endPoint y: 32, distance: 18.4
click at [1482, 21] on text "DU" at bounding box center [1476, 26] width 17 height 11
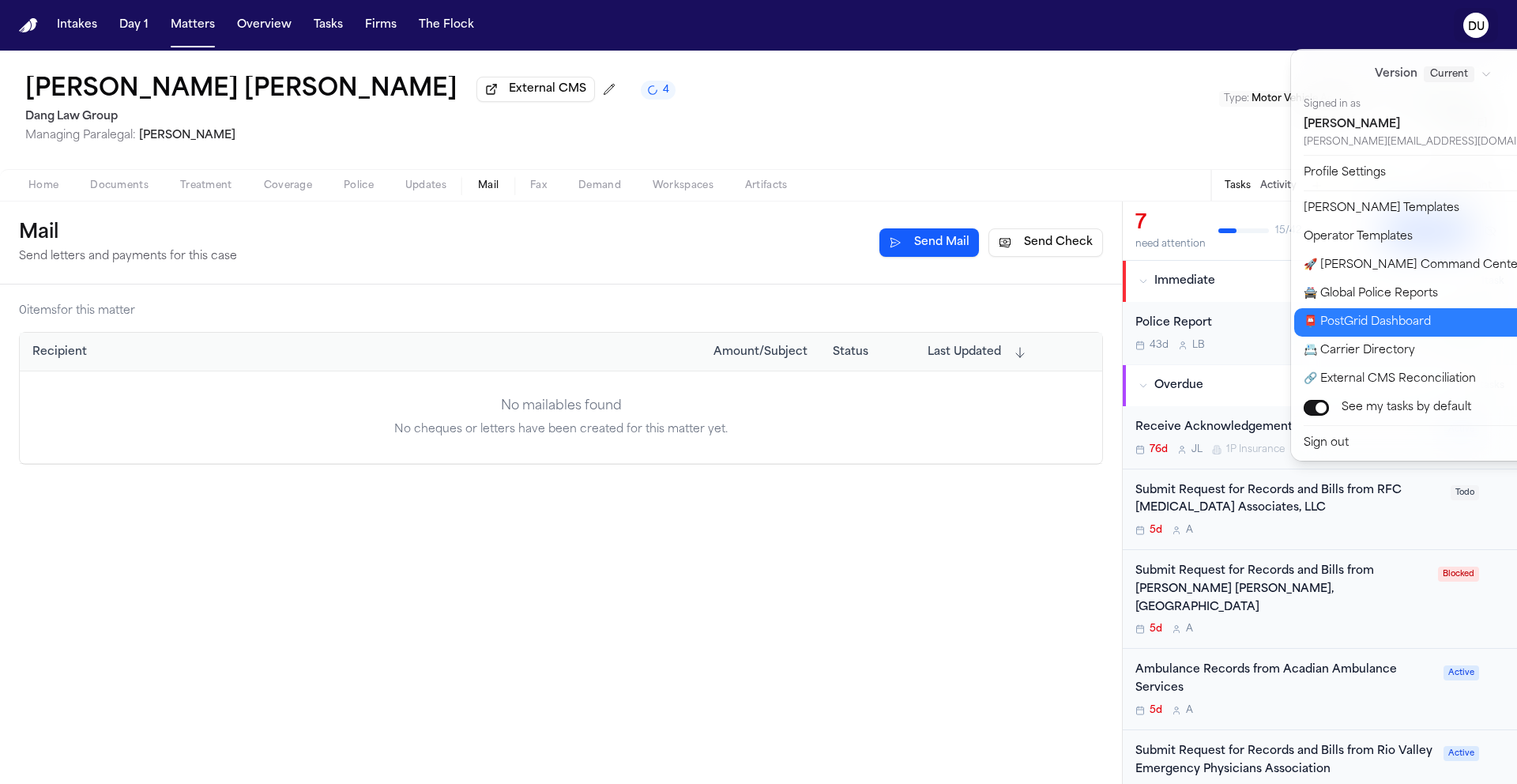
click at [1390, 321] on button "📮 PostGrid Dashboard" at bounding box center [1444, 323] width 297 height 29
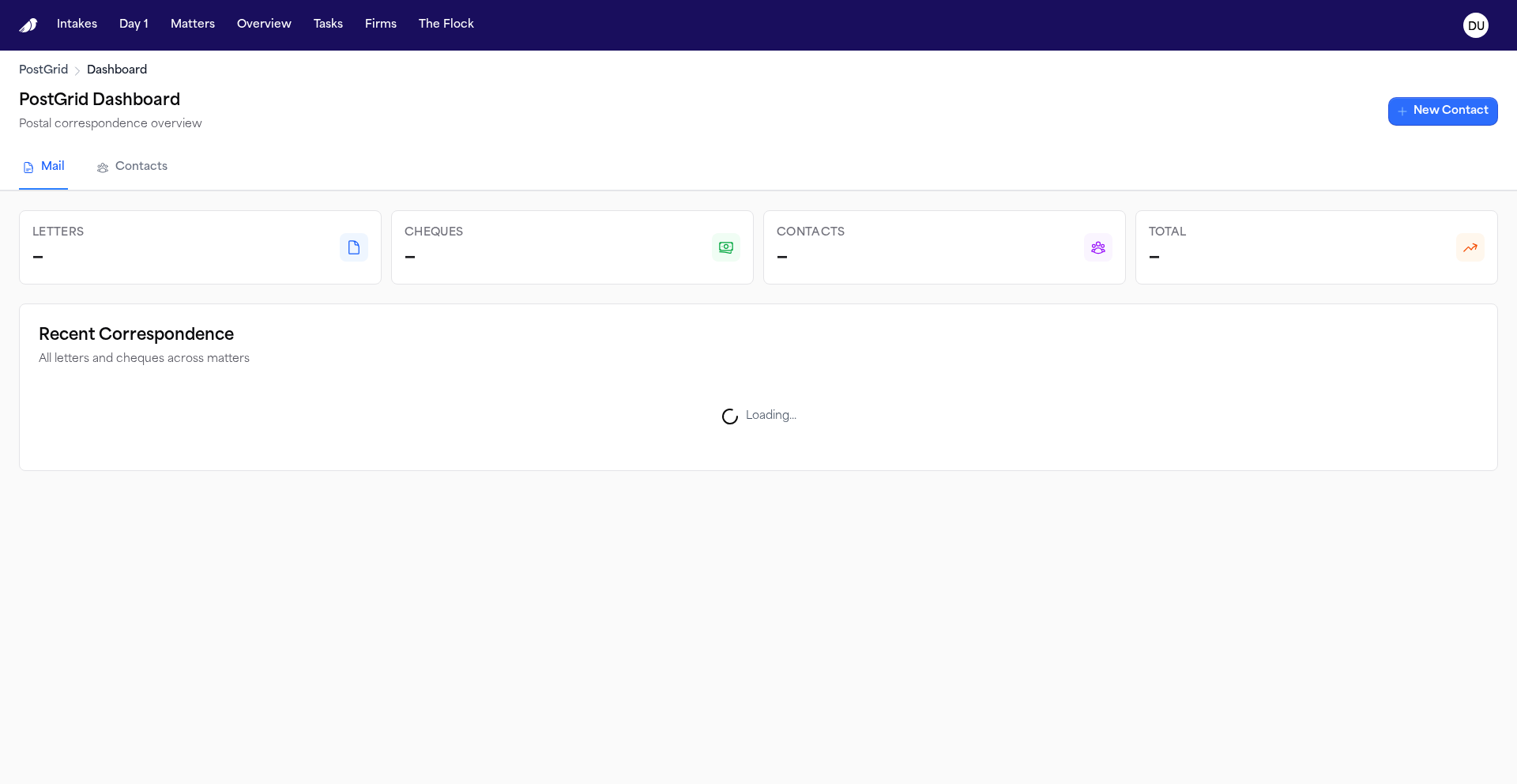
click at [1430, 104] on link "New Contact" at bounding box center [1444, 111] width 110 height 29
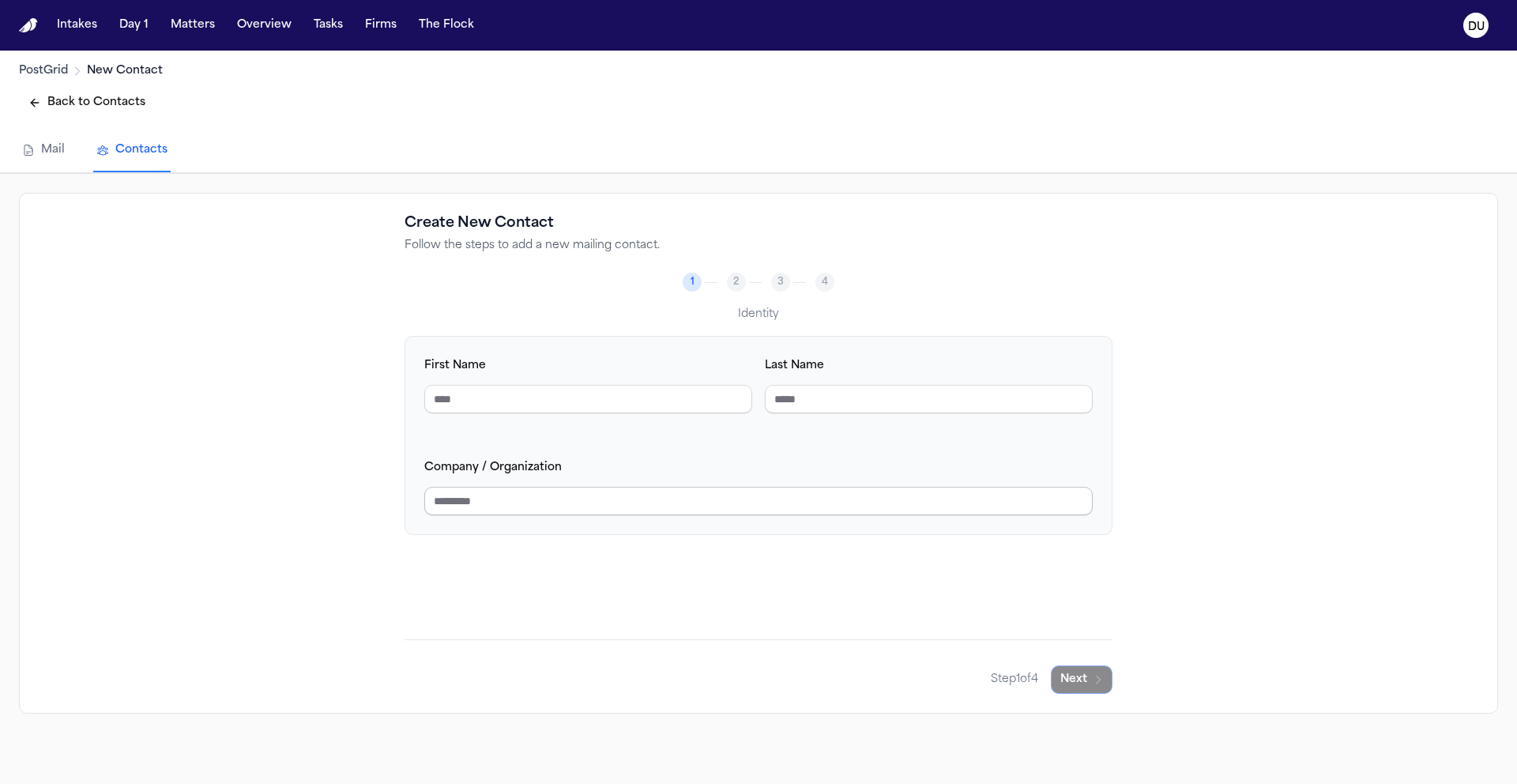
click at [538, 504] on input "Company / Organization" at bounding box center [758, 501] width 669 height 29
type input "********"
click at [1103, 681] on icon "button" at bounding box center [1098, 679] width 12 height 12
click at [847, 386] on input "Phone Number" at bounding box center [929, 399] width 328 height 29
type input "**********"
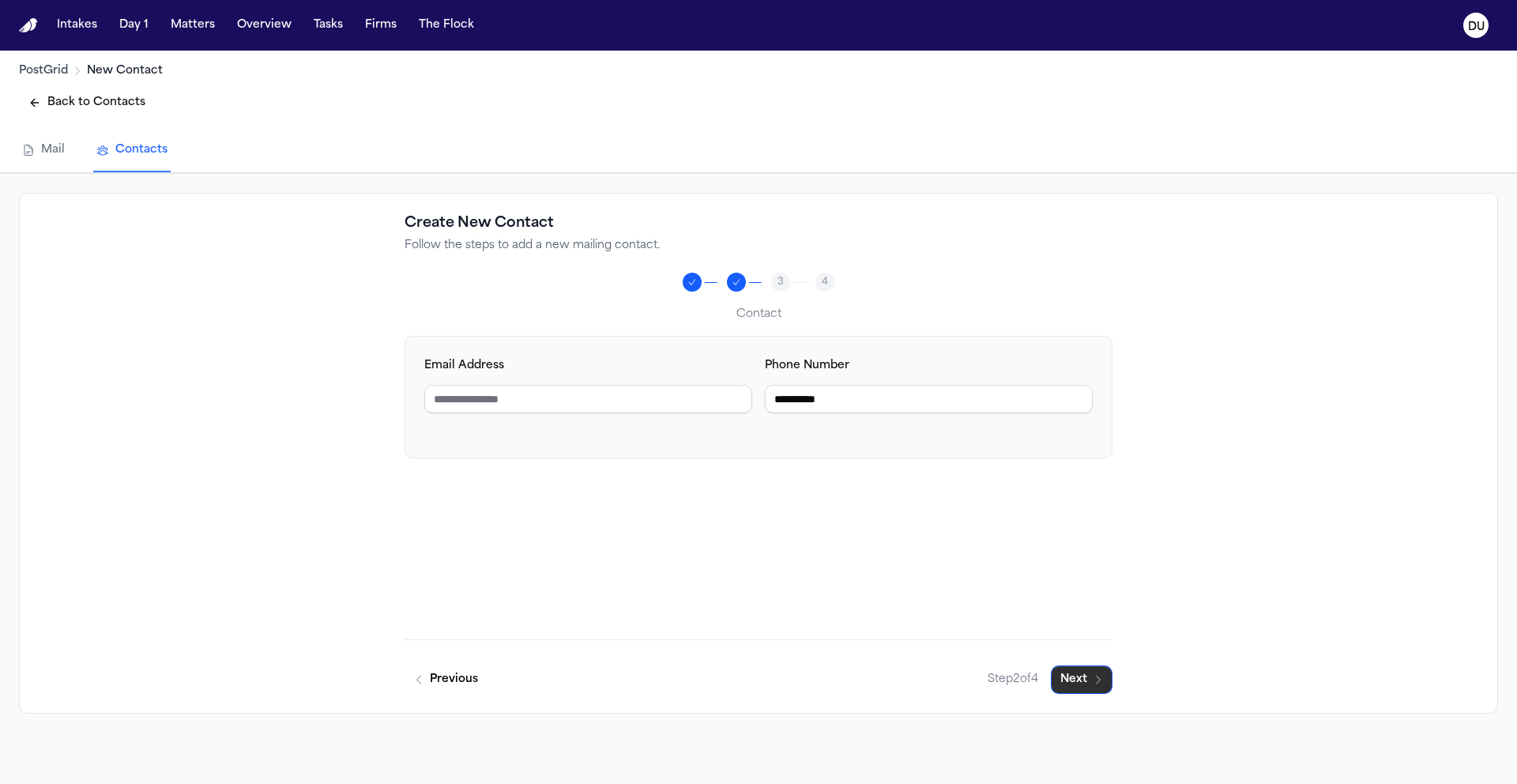
click at [1084, 686] on button "Next" at bounding box center [1082, 679] width 62 height 29
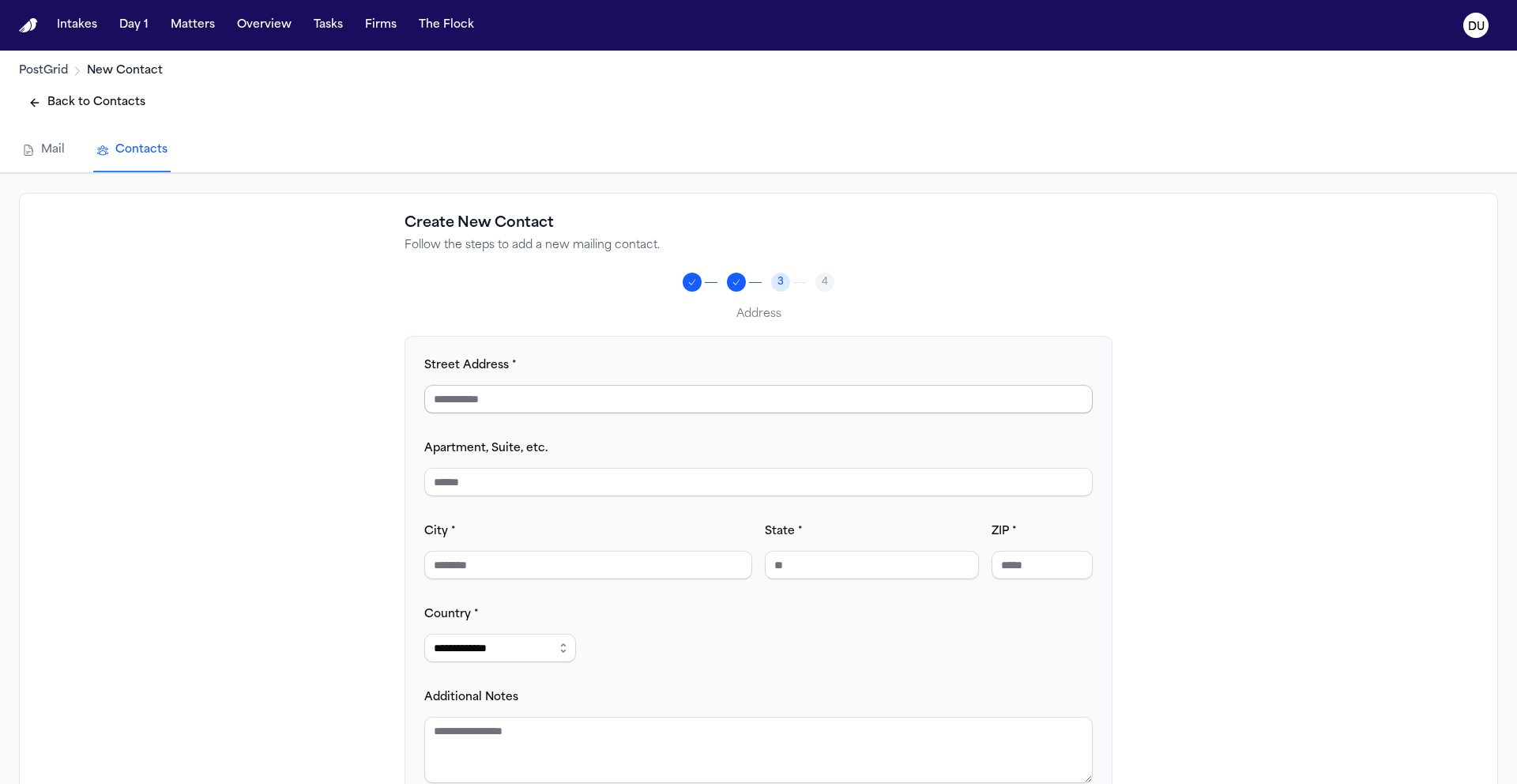
click at [630, 399] on input "Street Address *" at bounding box center [758, 399] width 669 height 29
type input "**********"
click at [535, 565] on input "City *" at bounding box center [588, 565] width 328 height 29
type input "**********"
type input "**"
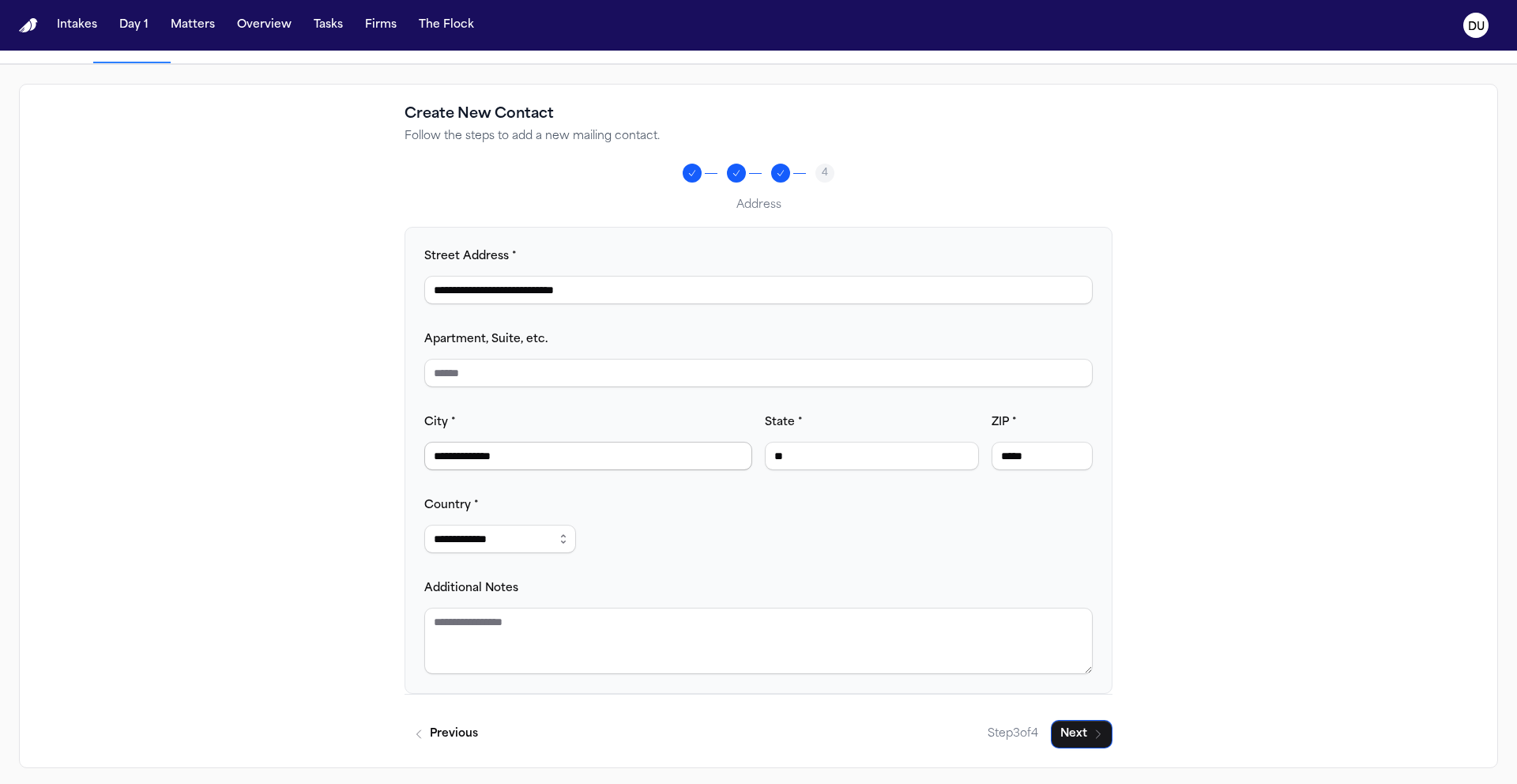
scroll to position [116, 0]
type input "*****"
click at [1063, 734] on button "Next" at bounding box center [1082, 731] width 62 height 29
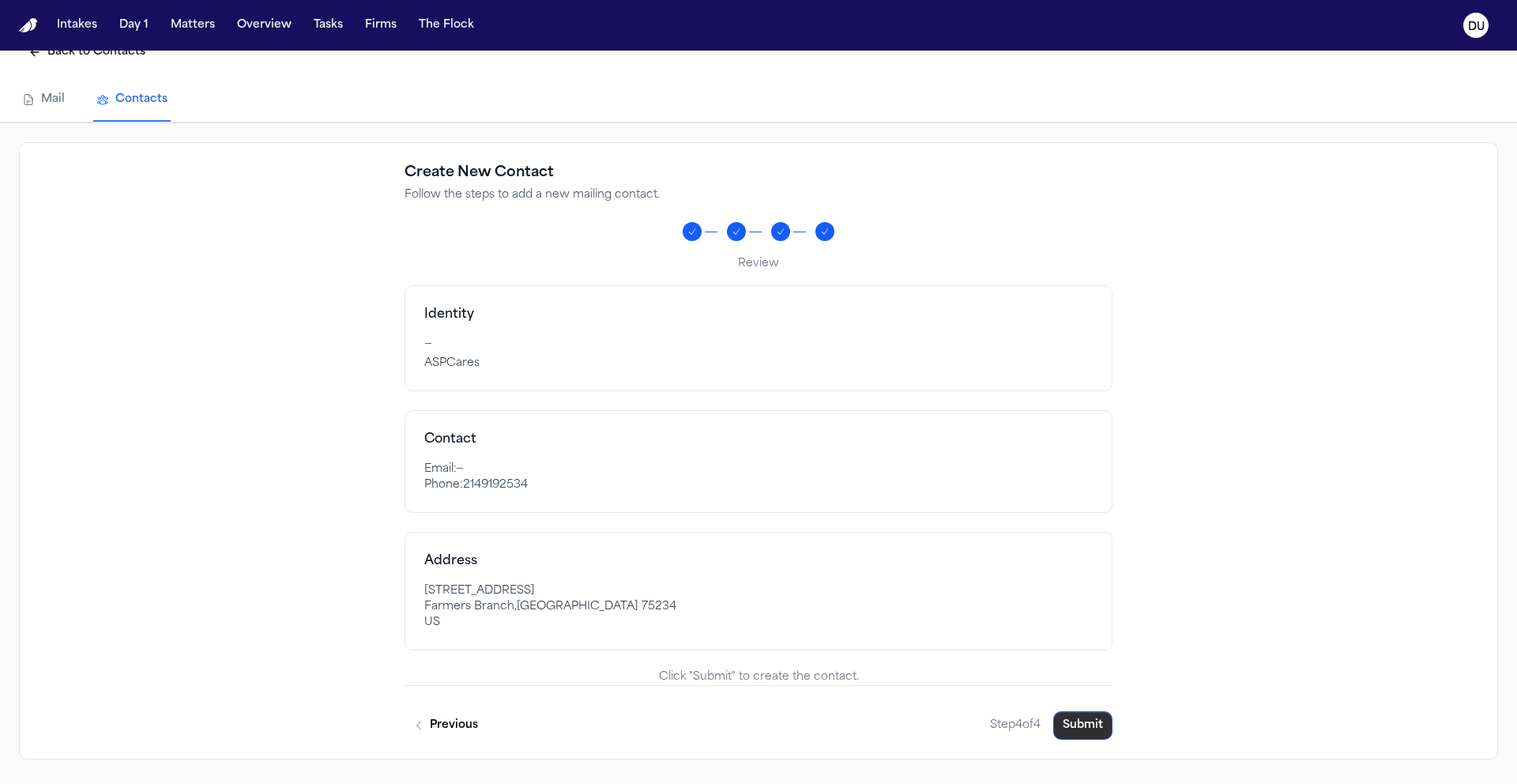
scroll to position [51, 0]
click at [1094, 725] on button "Submit" at bounding box center [1083, 725] width 59 height 29
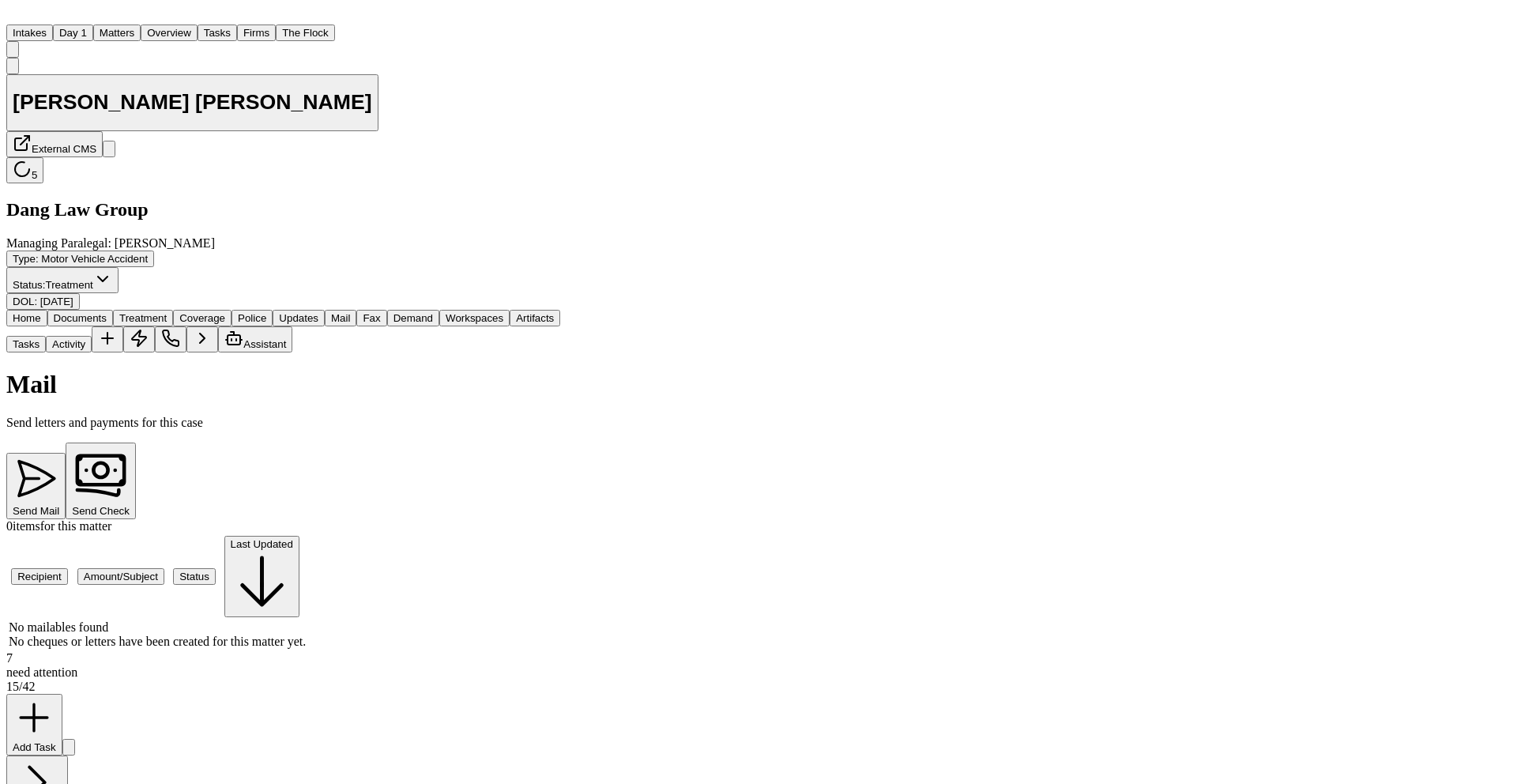
click at [136, 442] on button "Send Check" at bounding box center [101, 481] width 70 height 77
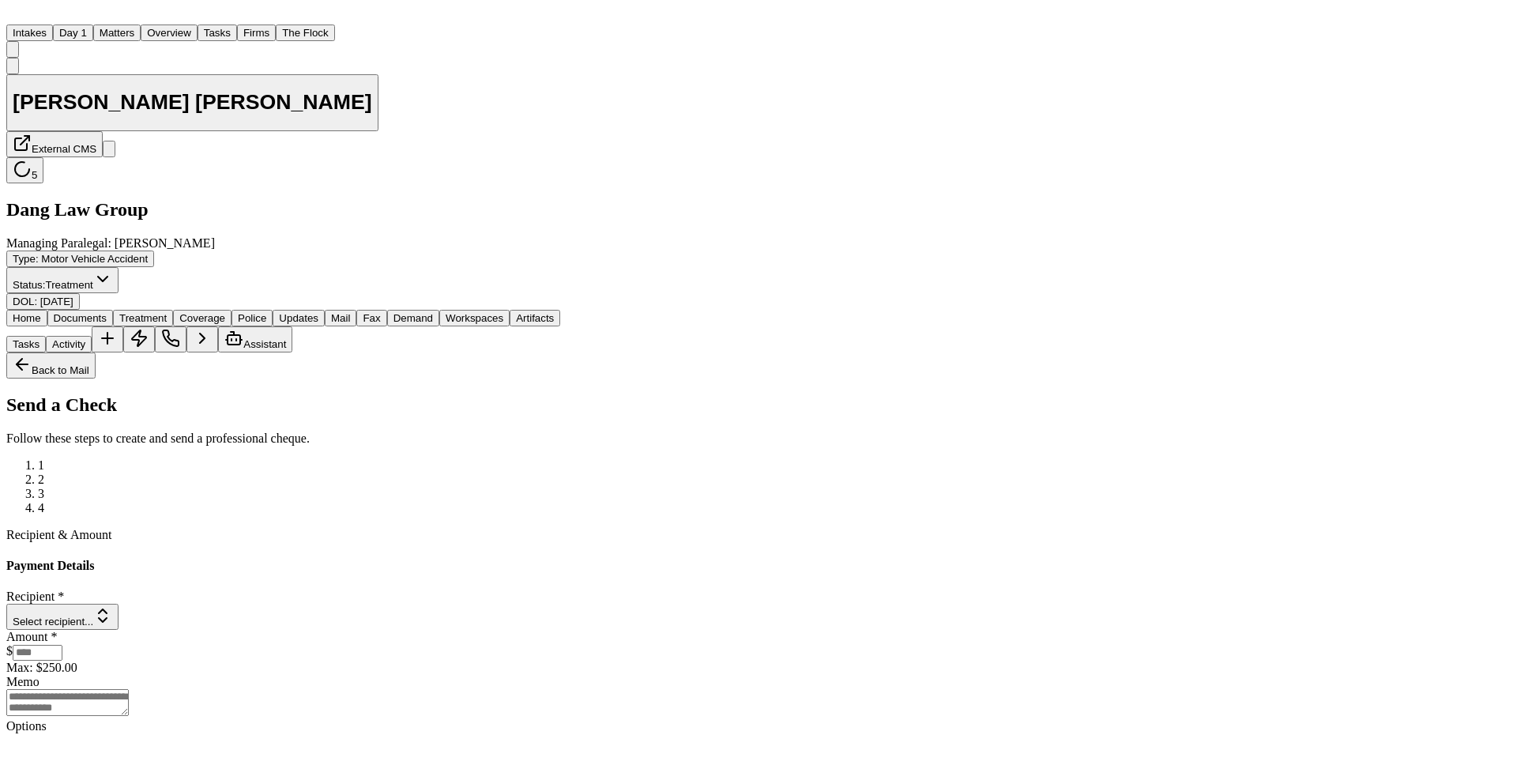
click at [119, 604] on button "Select recipient..." at bounding box center [62, 617] width 112 height 26
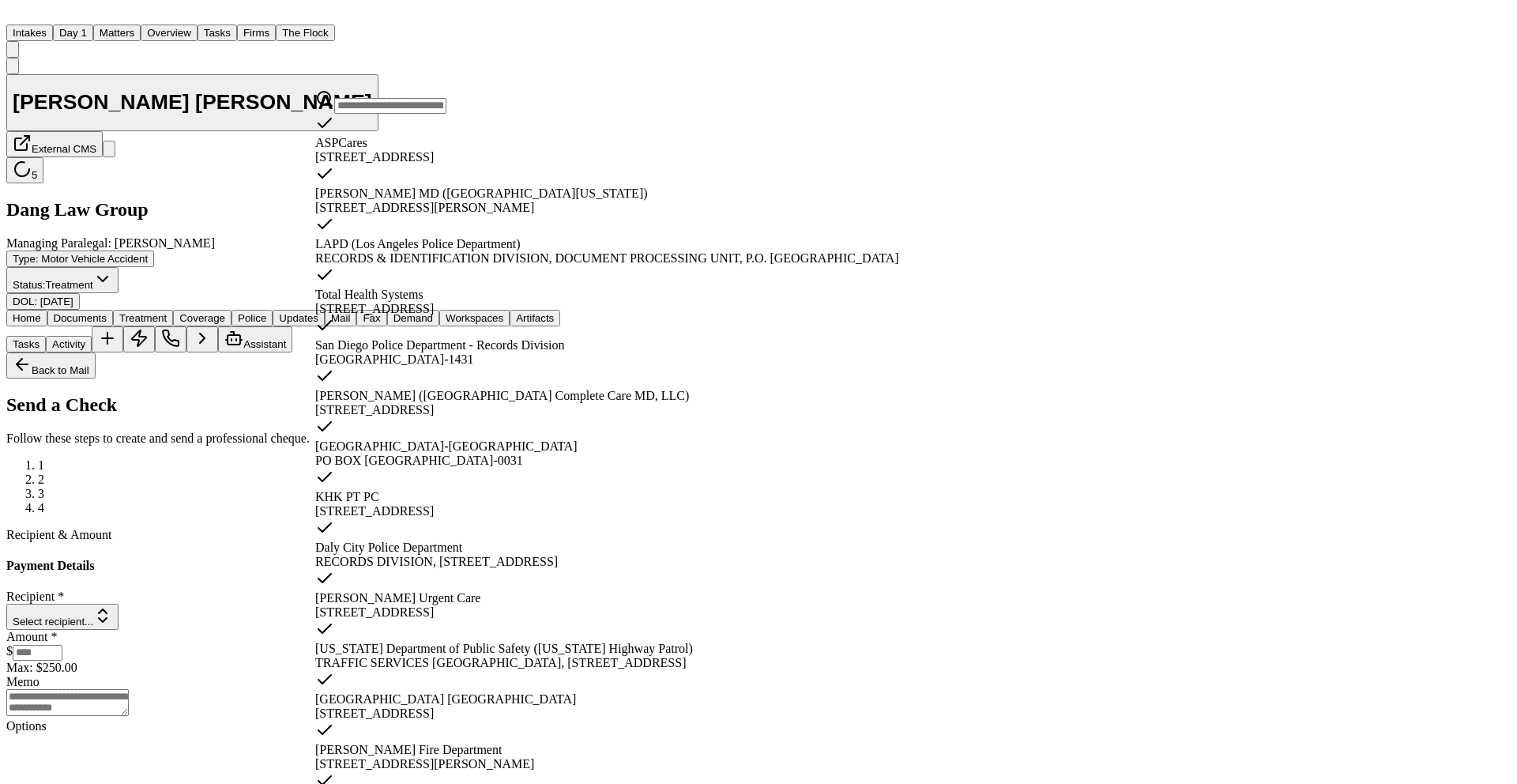
click at [404, 150] on div "[STREET_ADDRESS]" at bounding box center [845, 157] width 1060 height 14
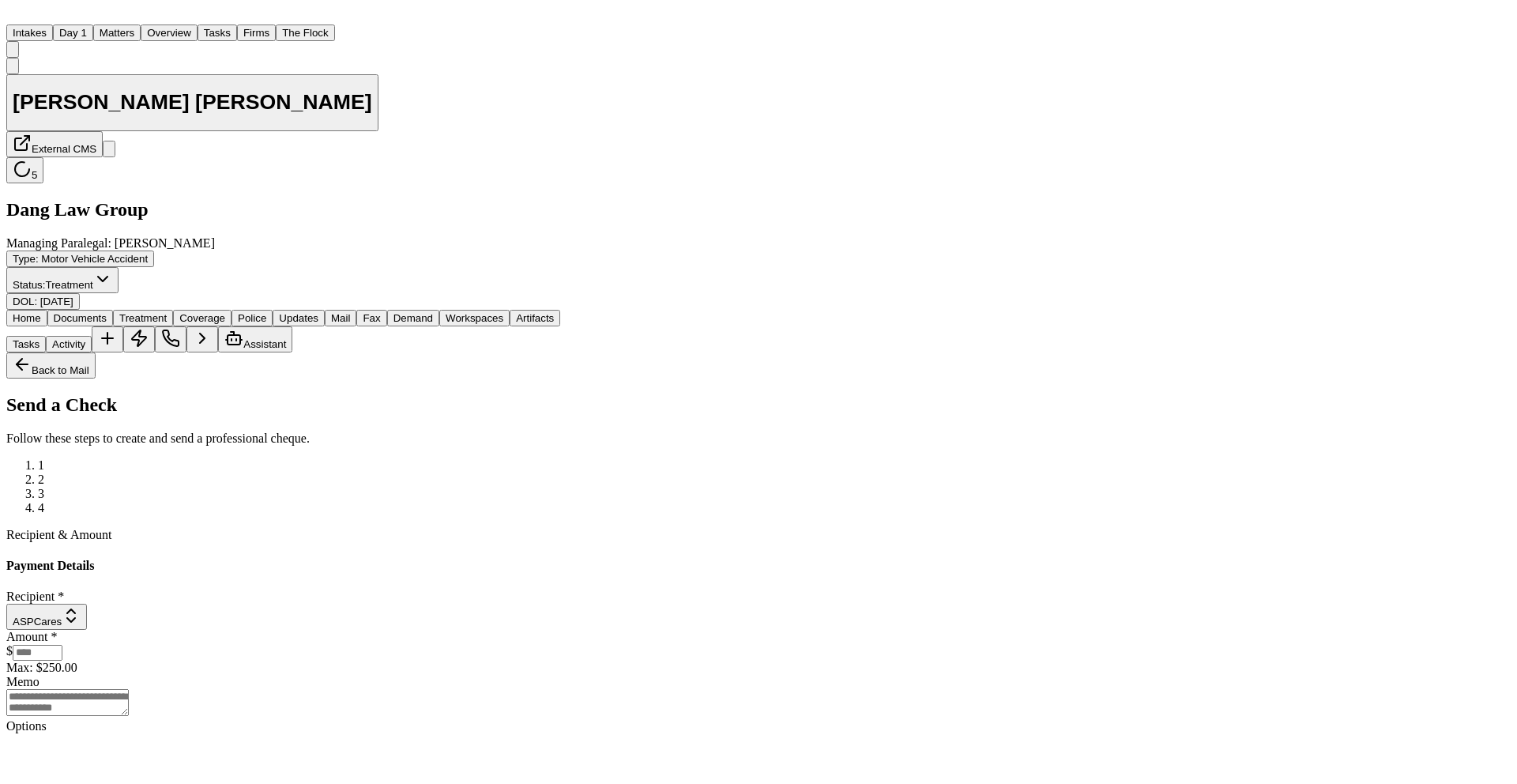
click at [62, 645] on input "number" at bounding box center [37, 653] width 50 height 16
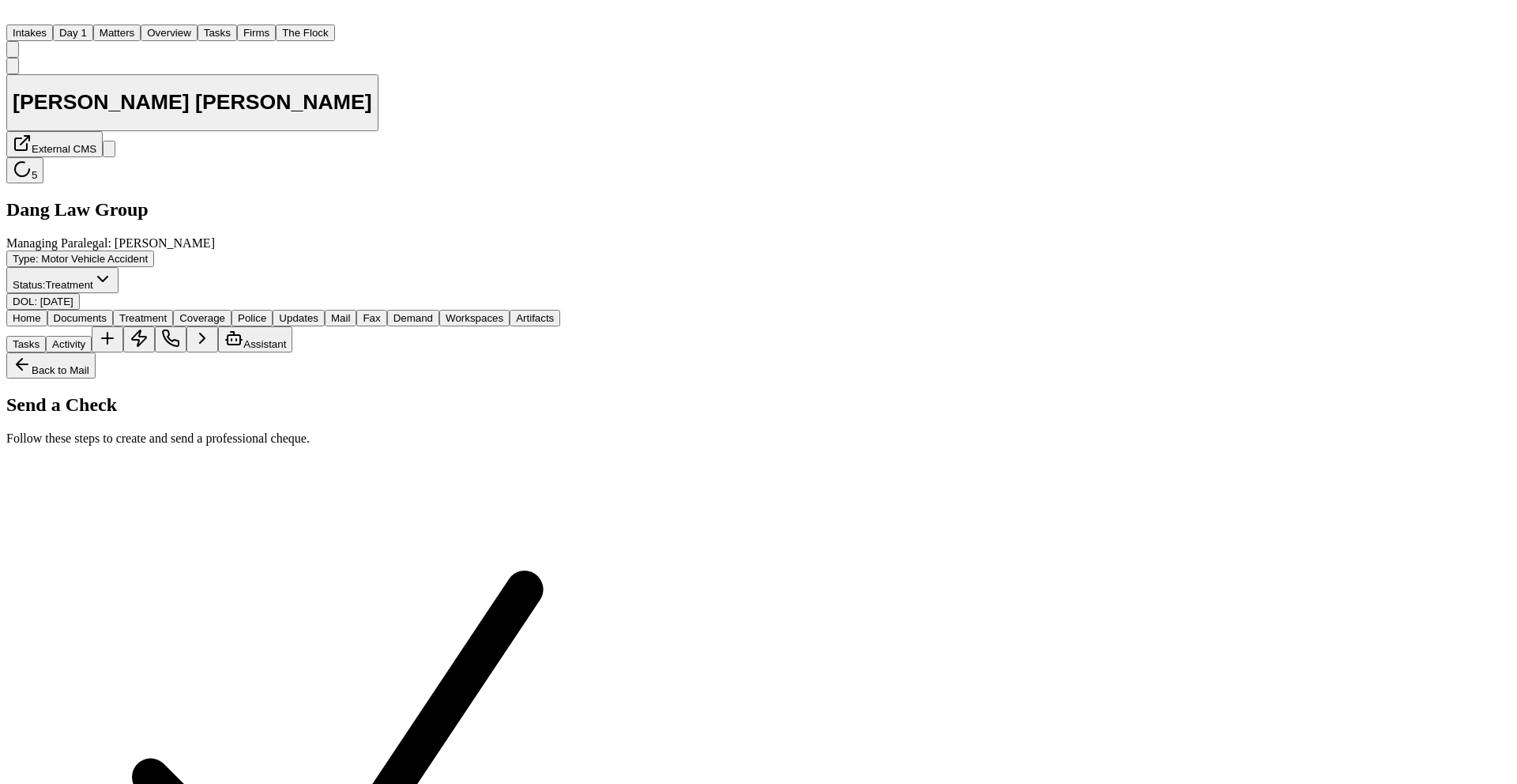
type input "*****"
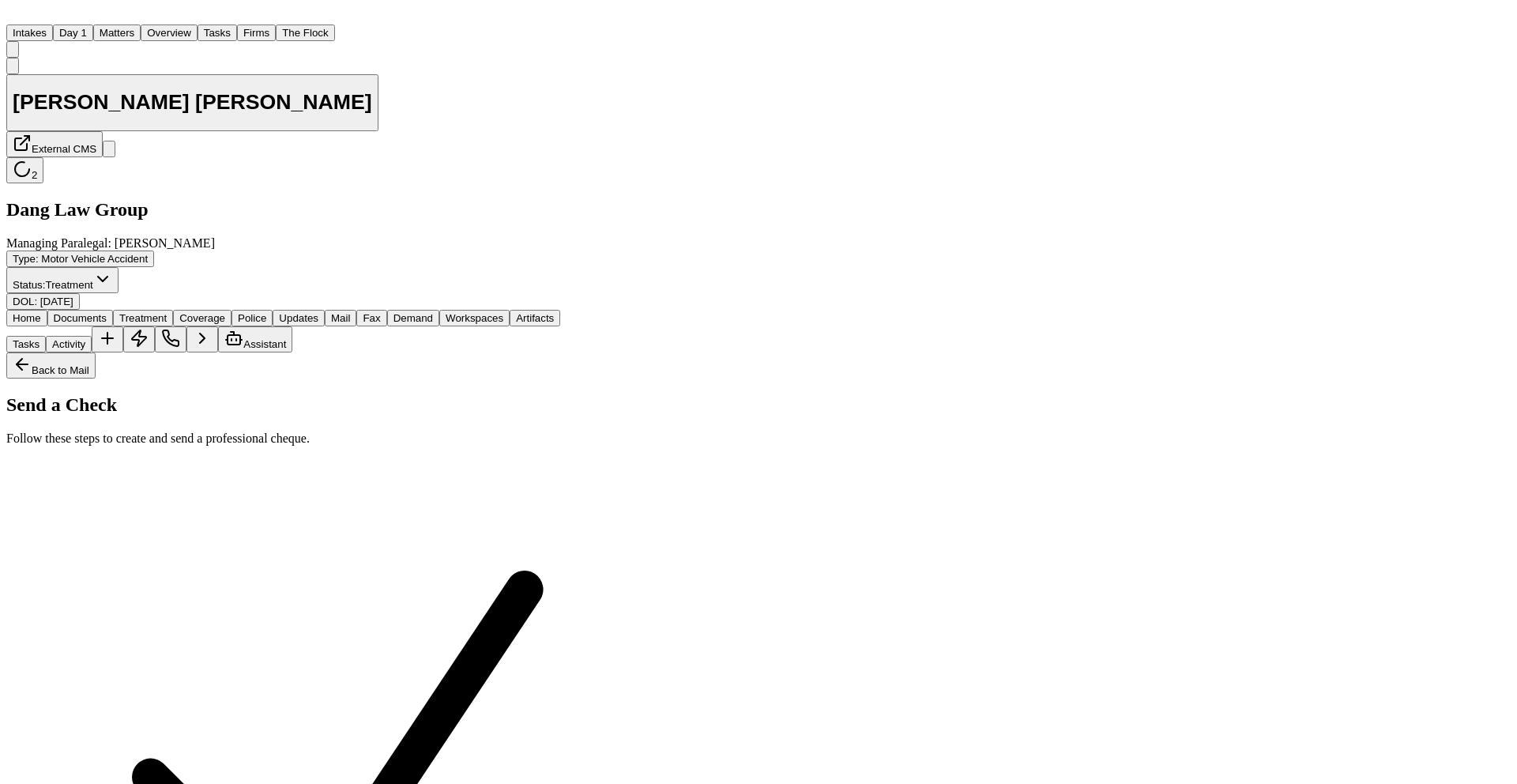
scroll to position [230, 0]
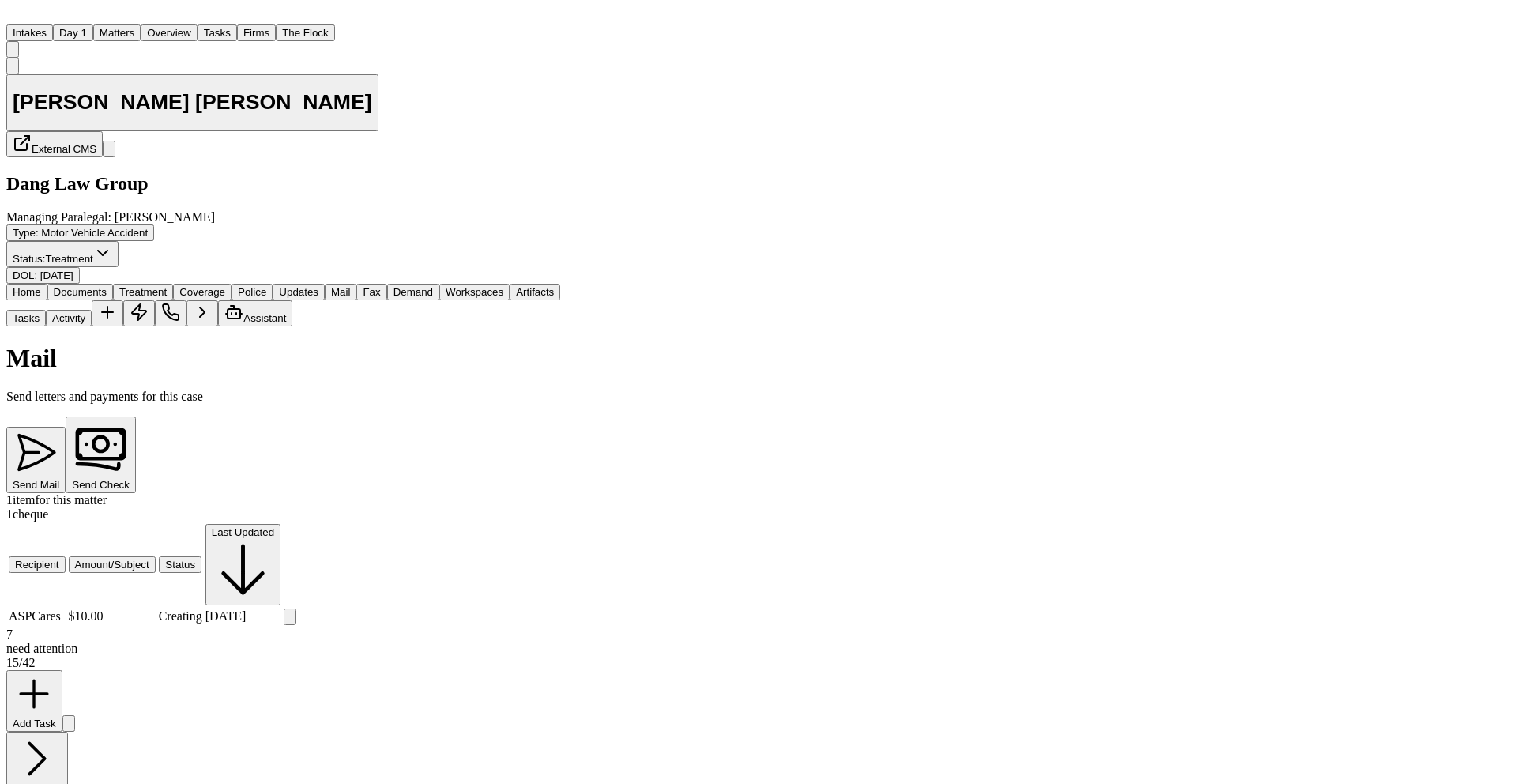
click at [25, 21] on img "Home" at bounding box center [16, 13] width 19 height 15
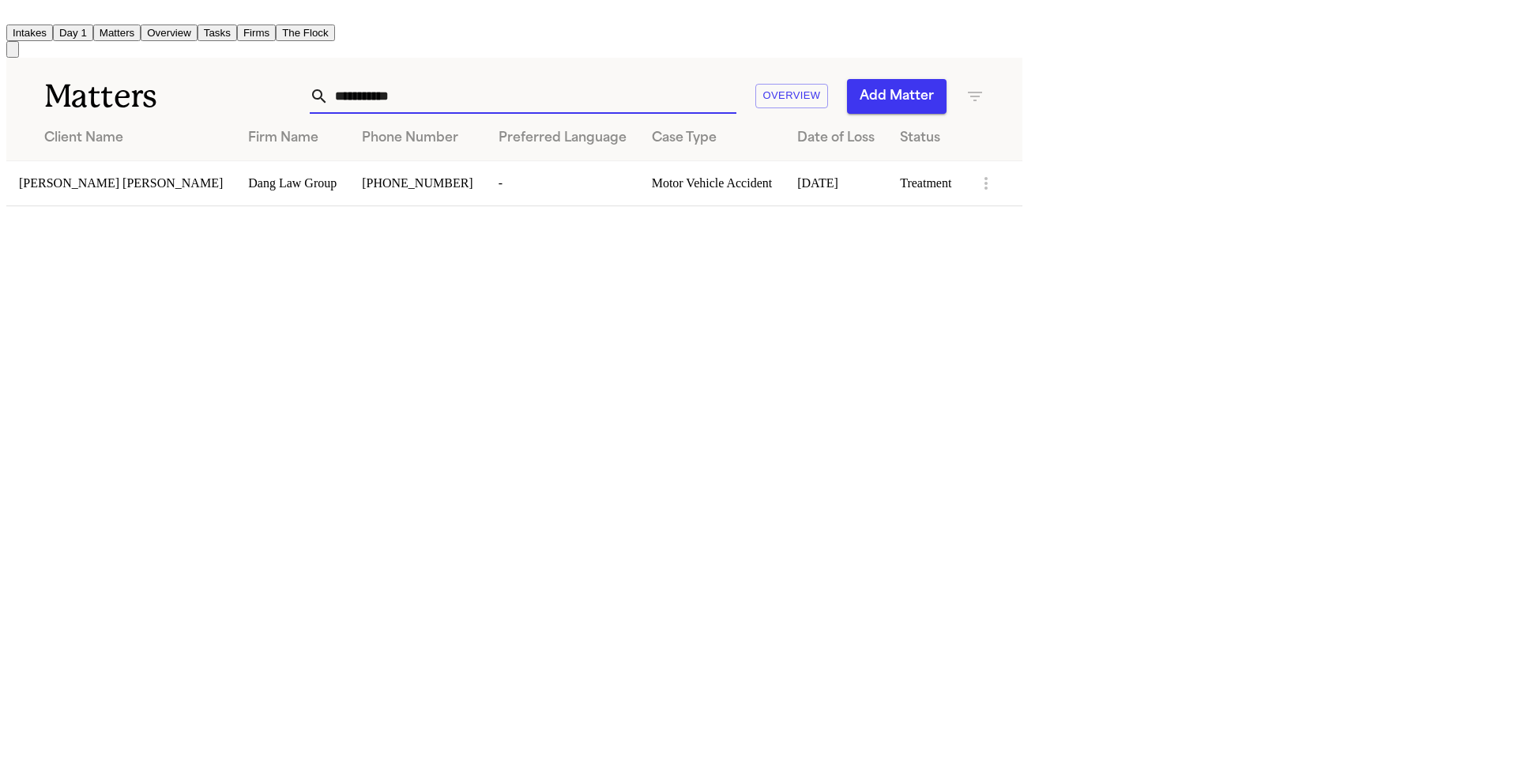
drag, startPoint x: 852, startPoint y: 88, endPoint x: 742, endPoint y: 85, distance: 110.0
click at [742, 87] on div "**********" at bounding box center [641, 96] width 687 height 35
